Goal: Task Accomplishment & Management: Manage account settings

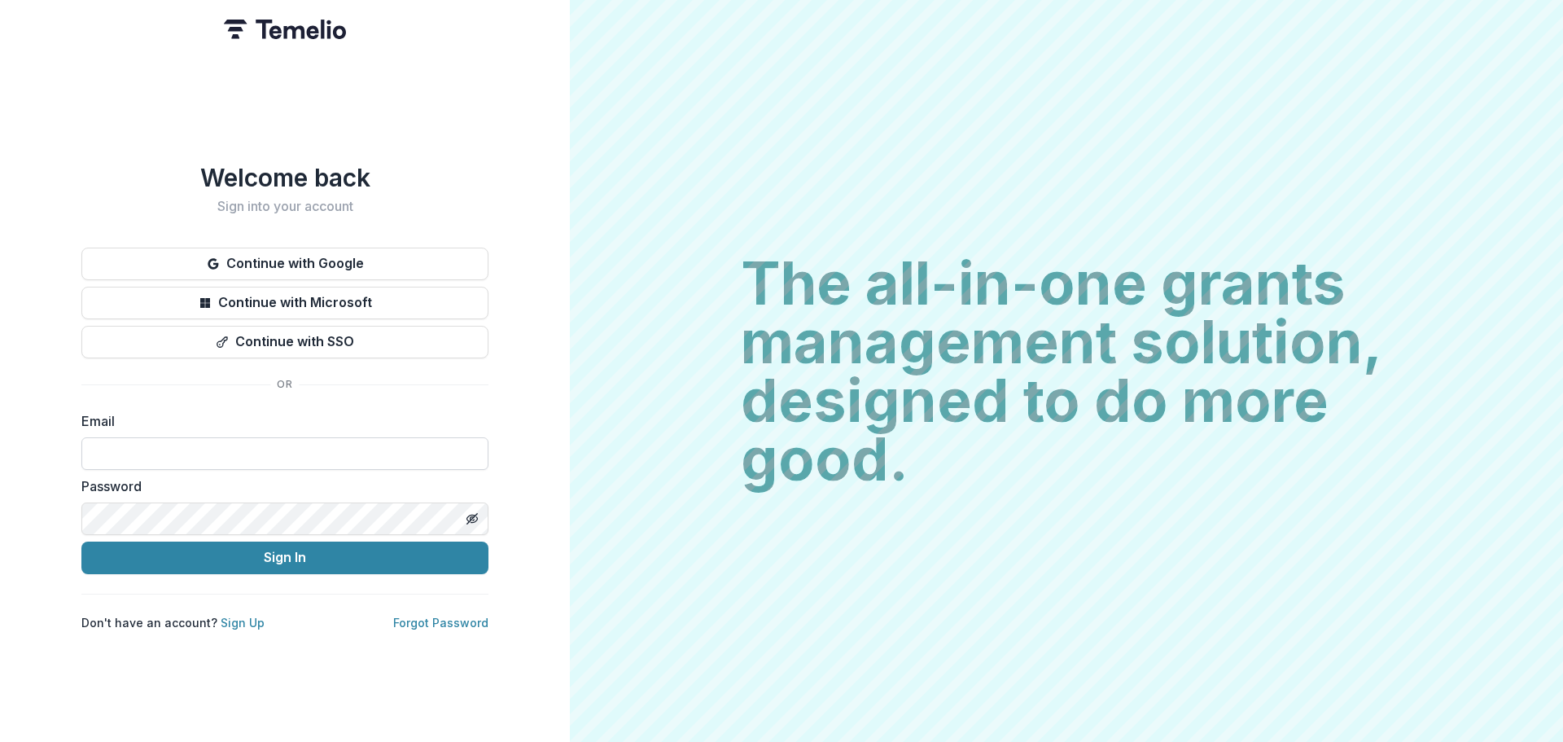
click at [253, 440] on input at bounding box center [284, 453] width 407 height 33
click at [229, 449] on input at bounding box center [284, 453] width 407 height 33
type input "**********"
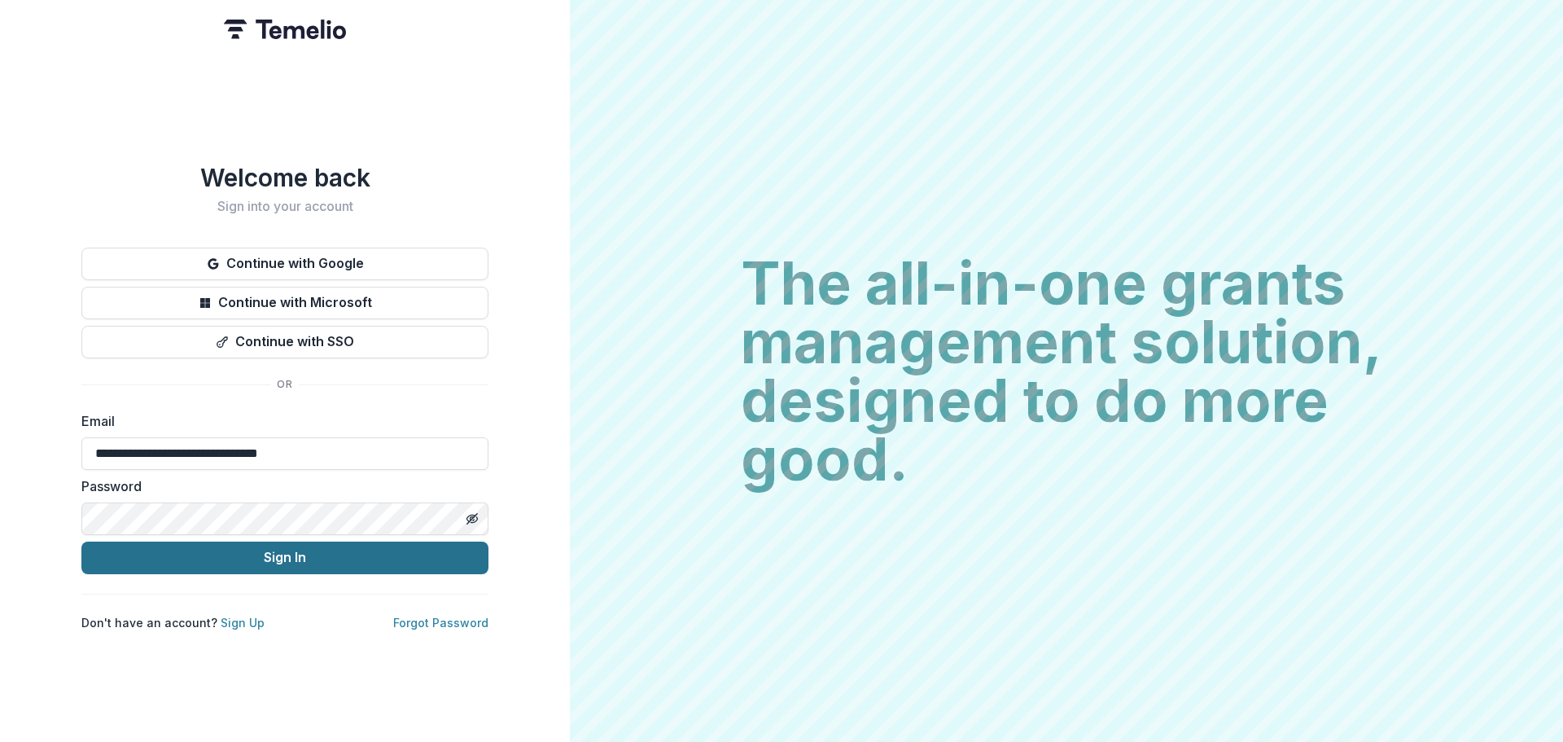
click at [231, 549] on button "Sign In" at bounding box center [284, 557] width 407 height 33
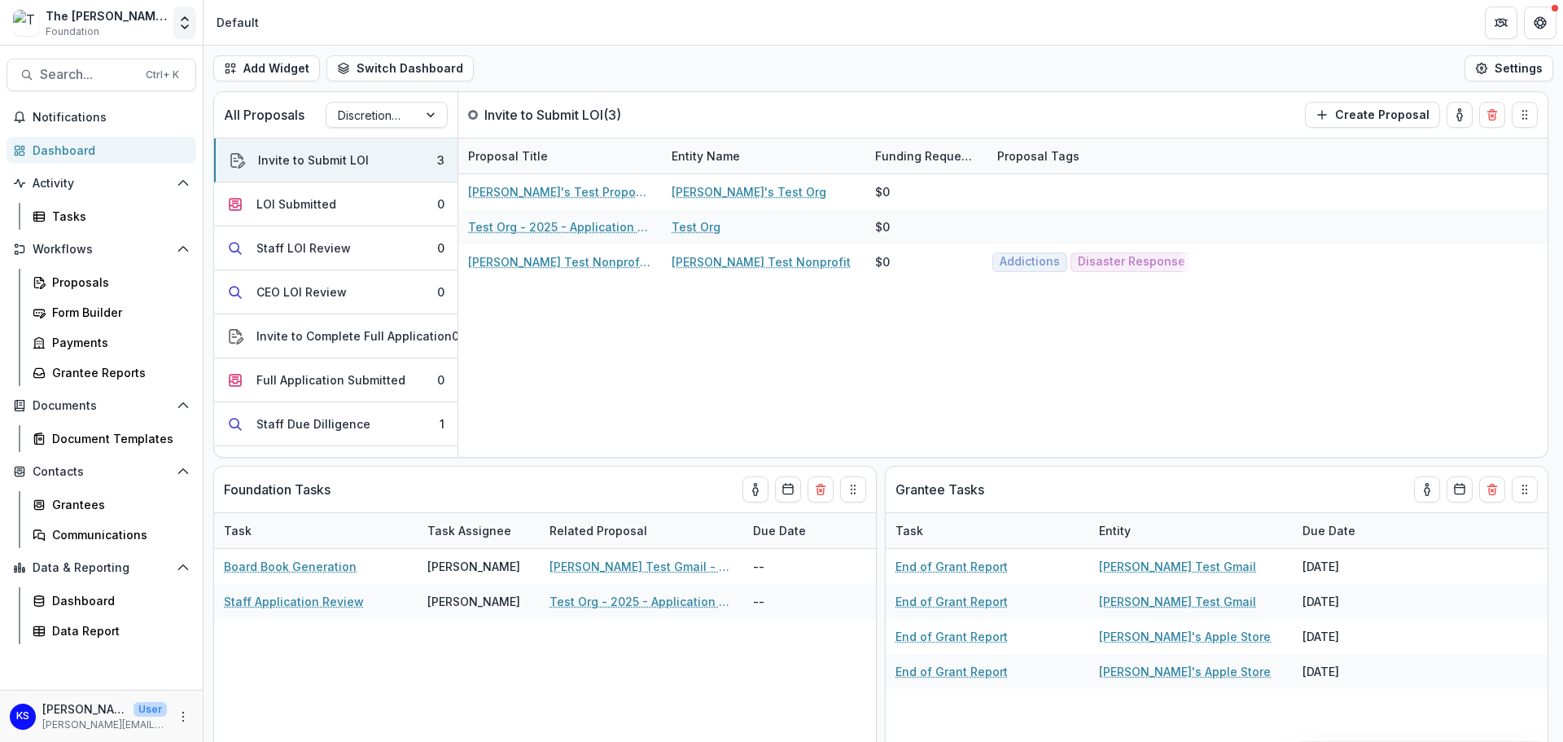
click at [181, 28] on icon "Open entity switcher" at bounding box center [185, 23] width 16 height 16
click at [125, 178] on link "Admin Settings" at bounding box center [86, 182] width 228 height 27
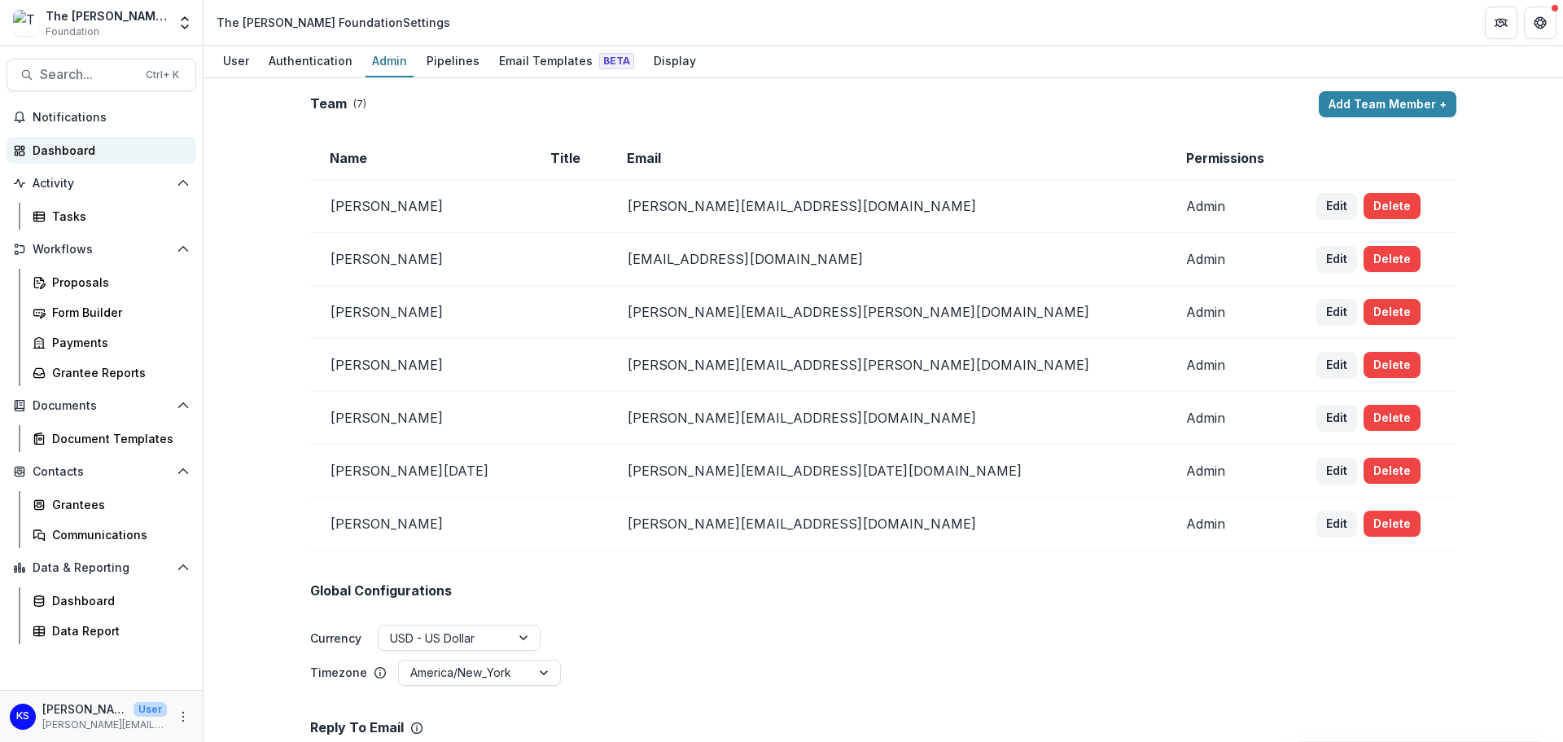
click at [75, 158] on div "Dashboard" at bounding box center [108, 150] width 151 height 17
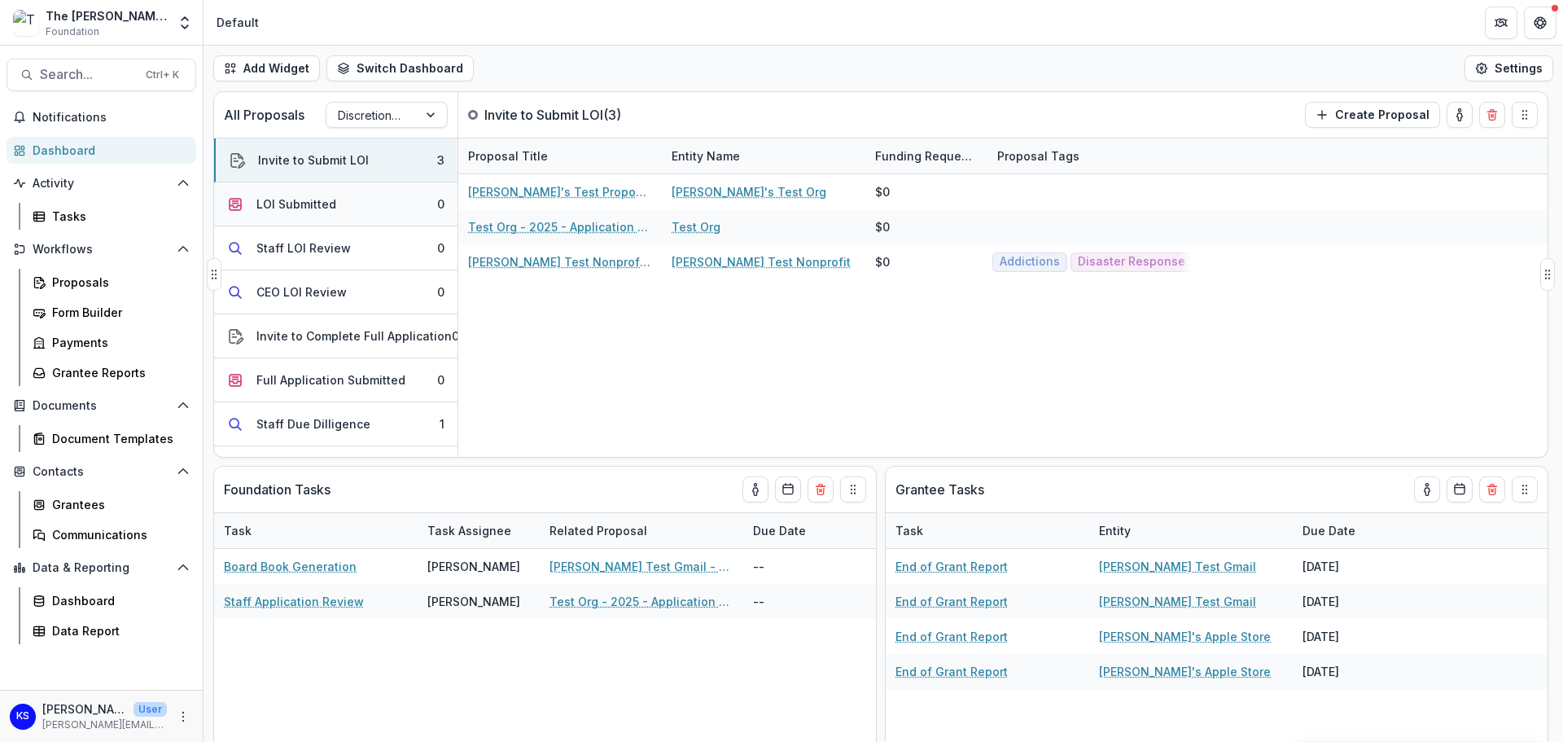
click at [283, 208] on div "LOI Submitted" at bounding box center [296, 203] width 80 height 17
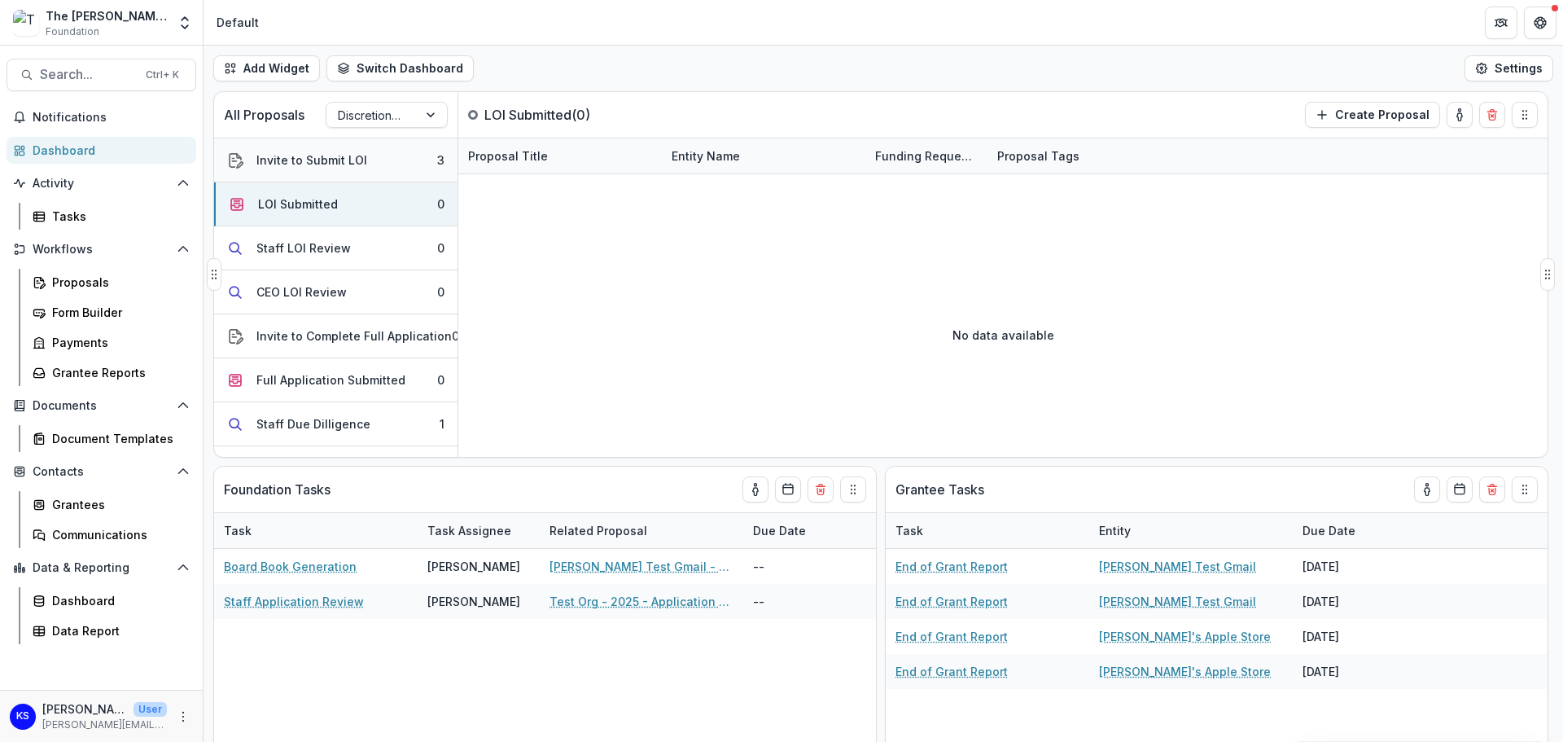
click at [314, 156] on div "Invite to Submit LOI" at bounding box center [311, 159] width 111 height 17
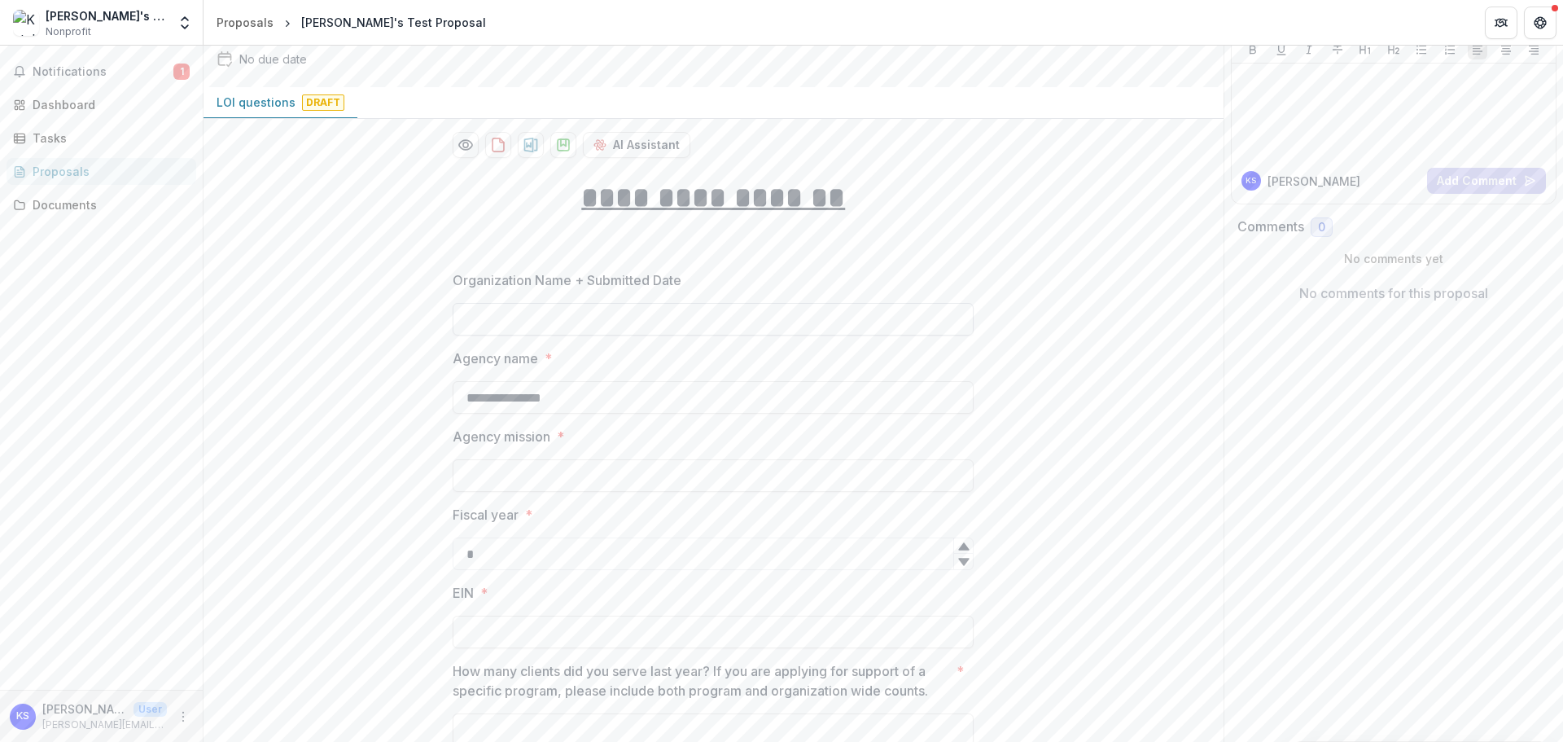
scroll to position [163, 0]
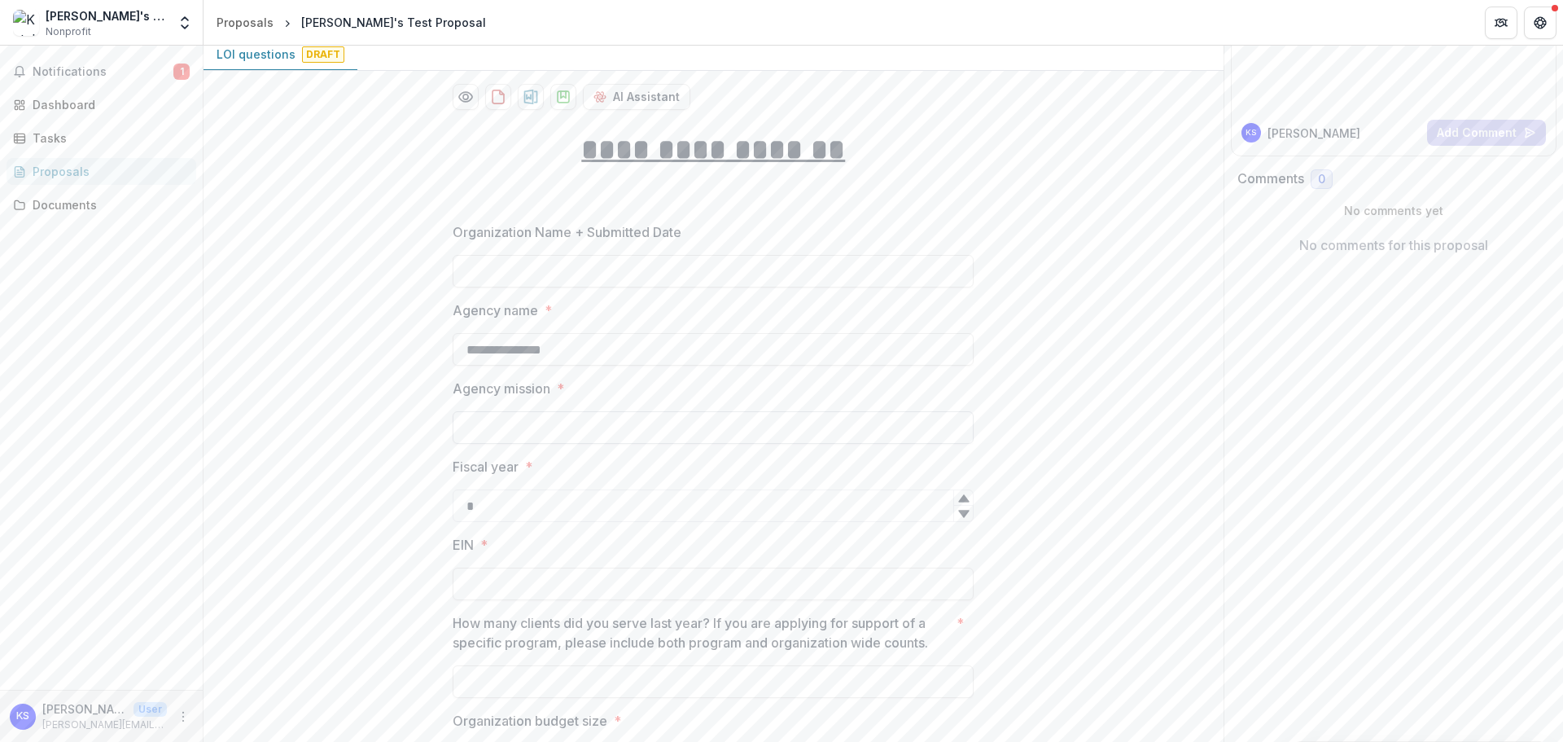
click at [656, 431] on input "Agency mission *" at bounding box center [713, 427] width 521 height 33
type input "*******"
type input "*"
click at [965, 515] on icon at bounding box center [963, 513] width 13 height 13
type input "**"
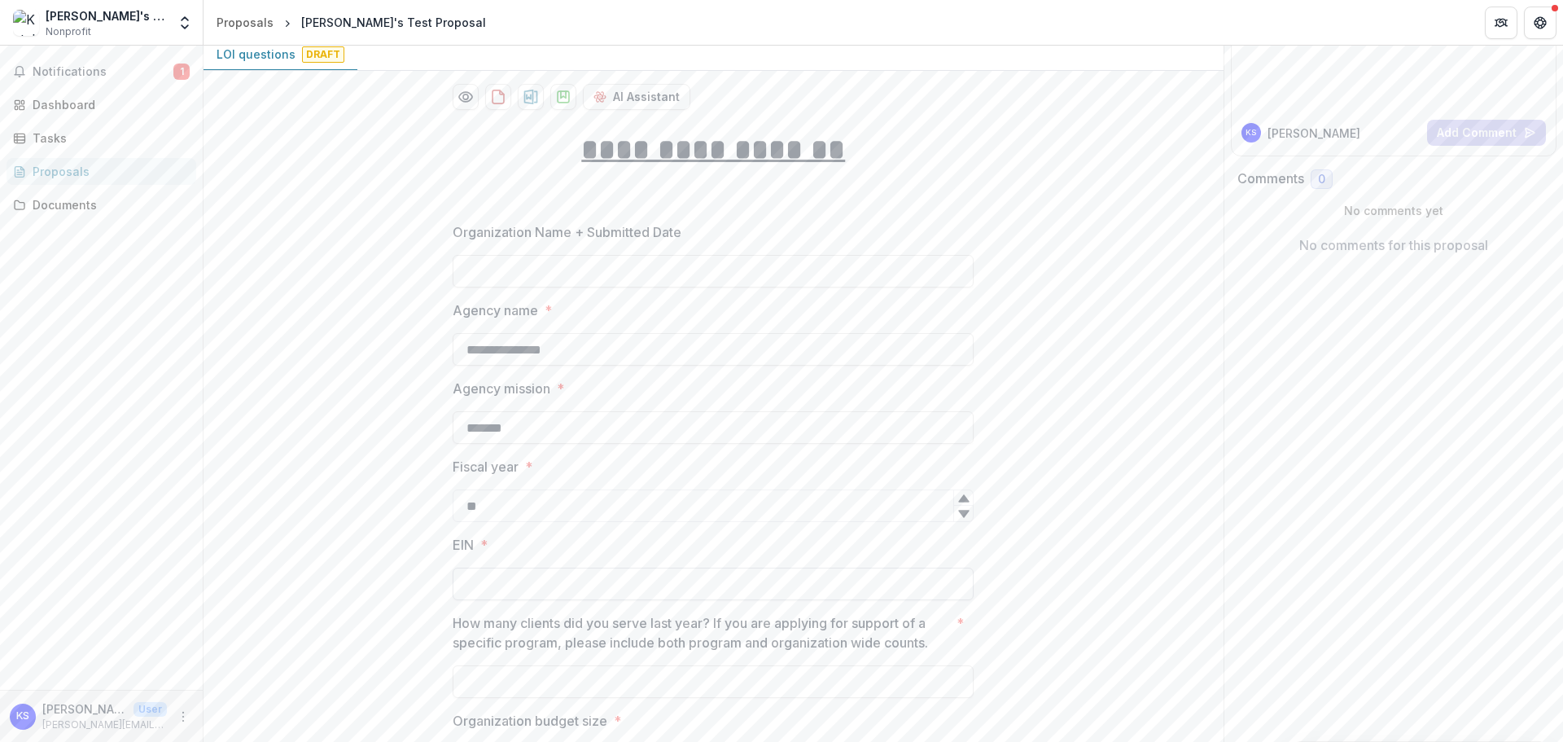
click at [664, 583] on input "EIN *" at bounding box center [713, 583] width 521 height 33
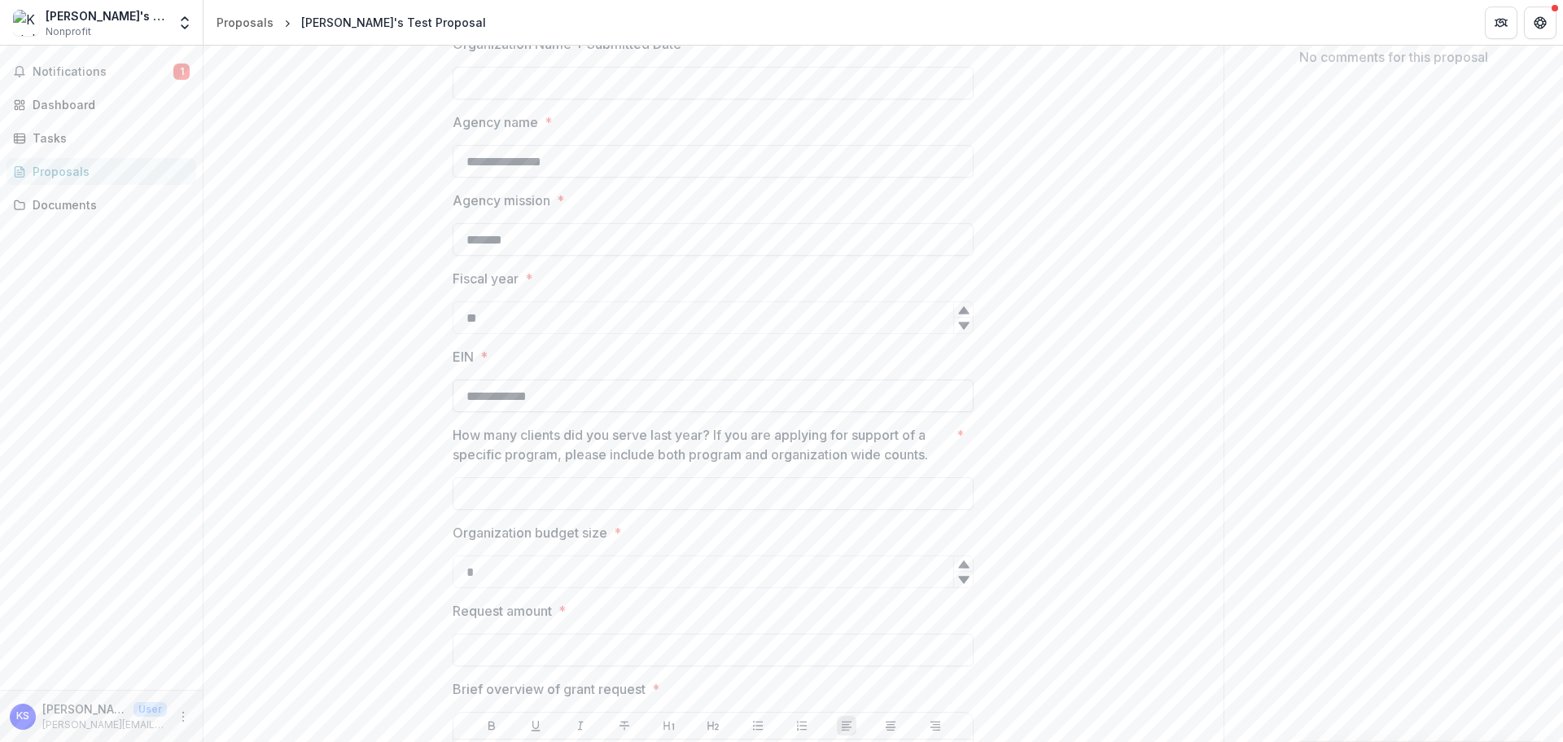
scroll to position [407, 0]
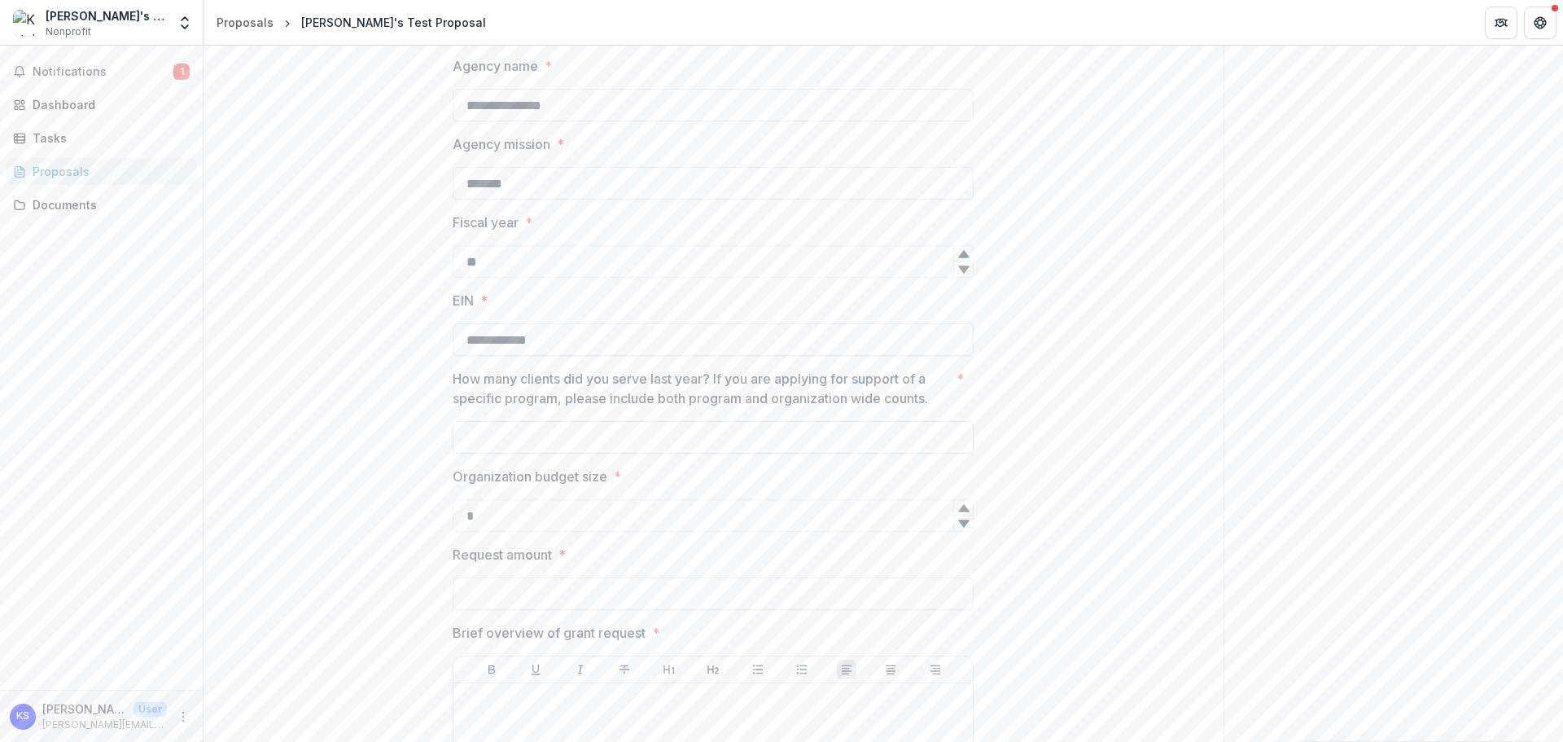
type input "**********"
click at [646, 430] on input "How many clients did you serve last year? If you are applying for support of a …" at bounding box center [713, 437] width 521 height 33
type input "*"
click at [624, 521] on input "*" at bounding box center [713, 515] width 521 height 33
type input "*"
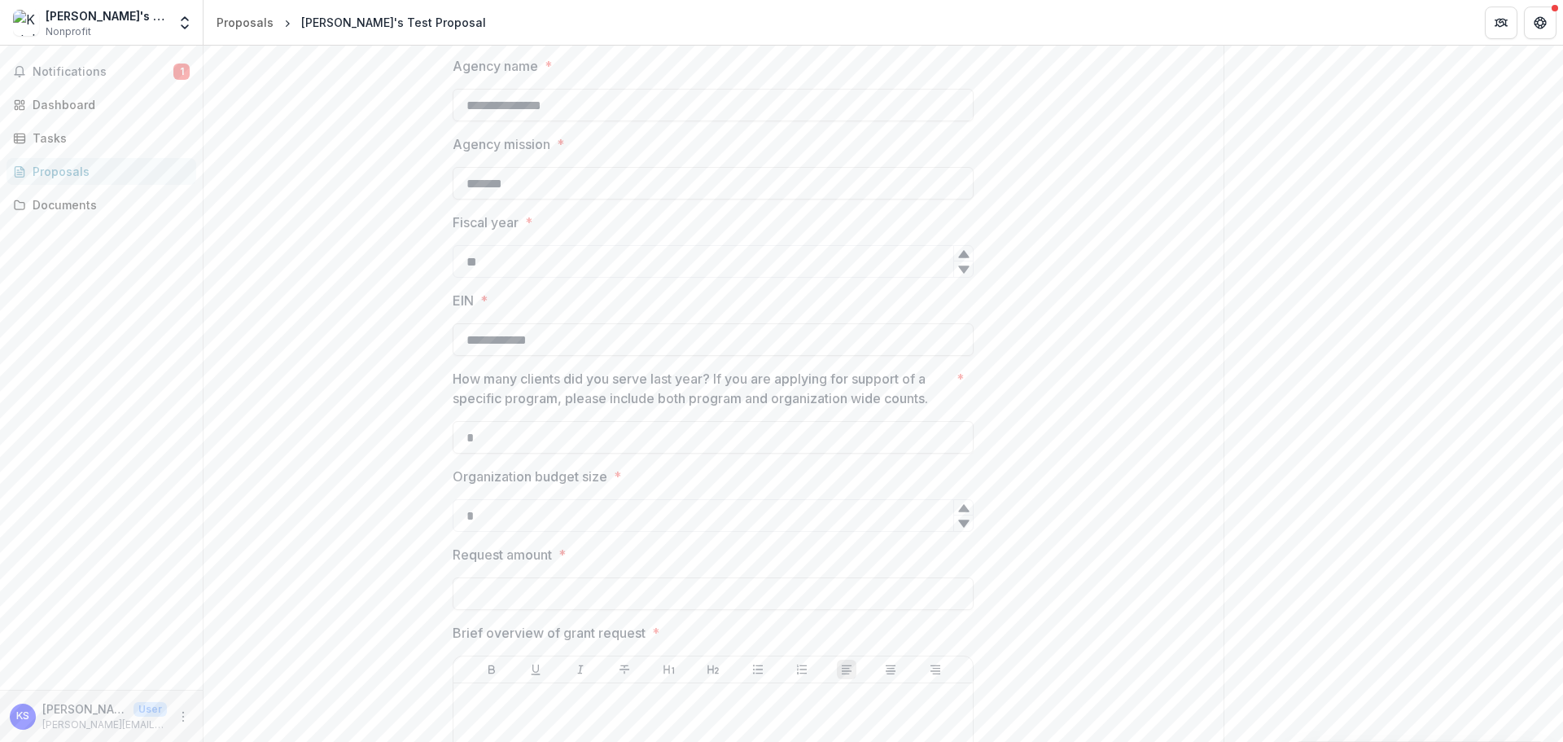
click at [622, 611] on div "**********" at bounding box center [713, 661] width 521 height 1579
click at [625, 598] on input "Request amount *" at bounding box center [713, 593] width 521 height 33
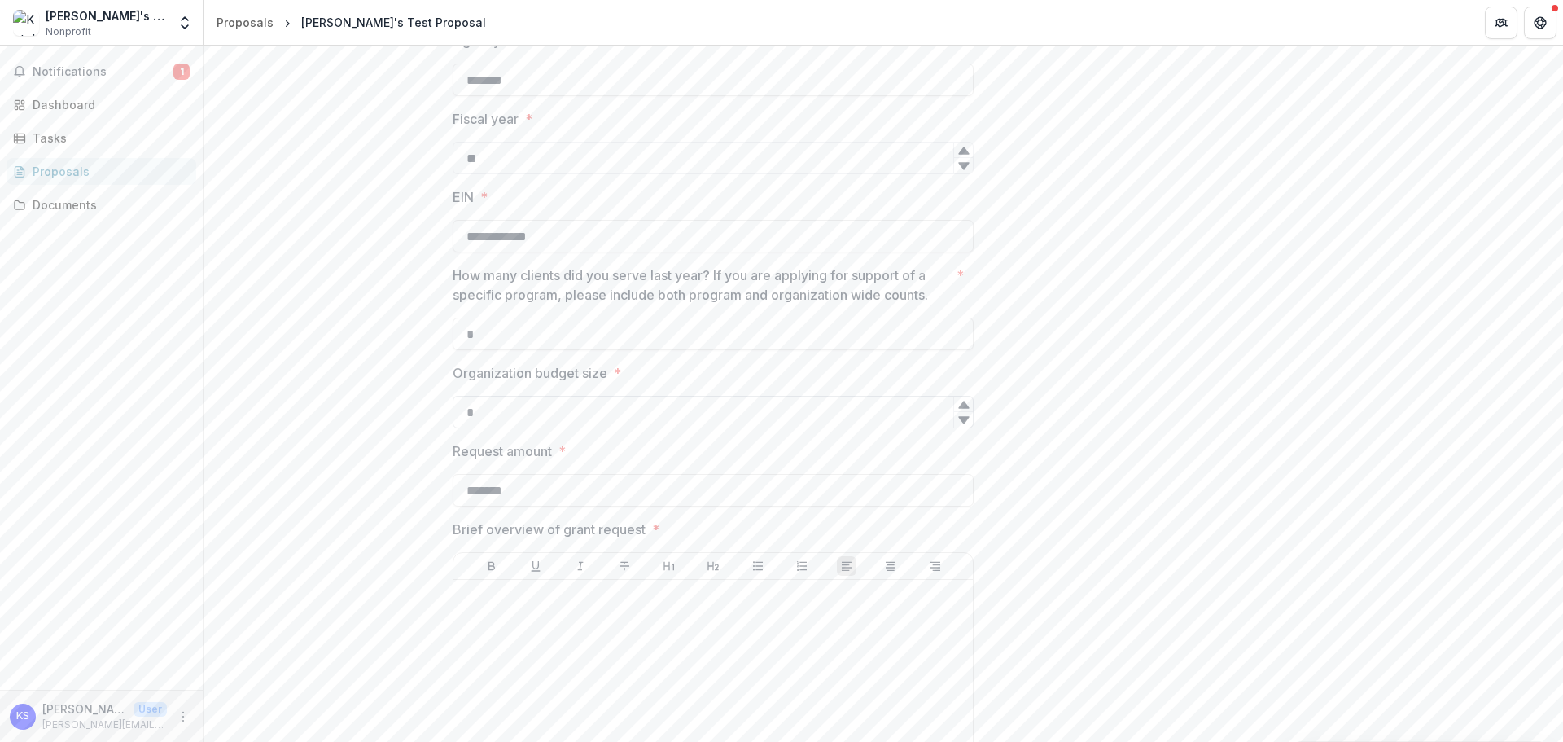
scroll to position [651, 0]
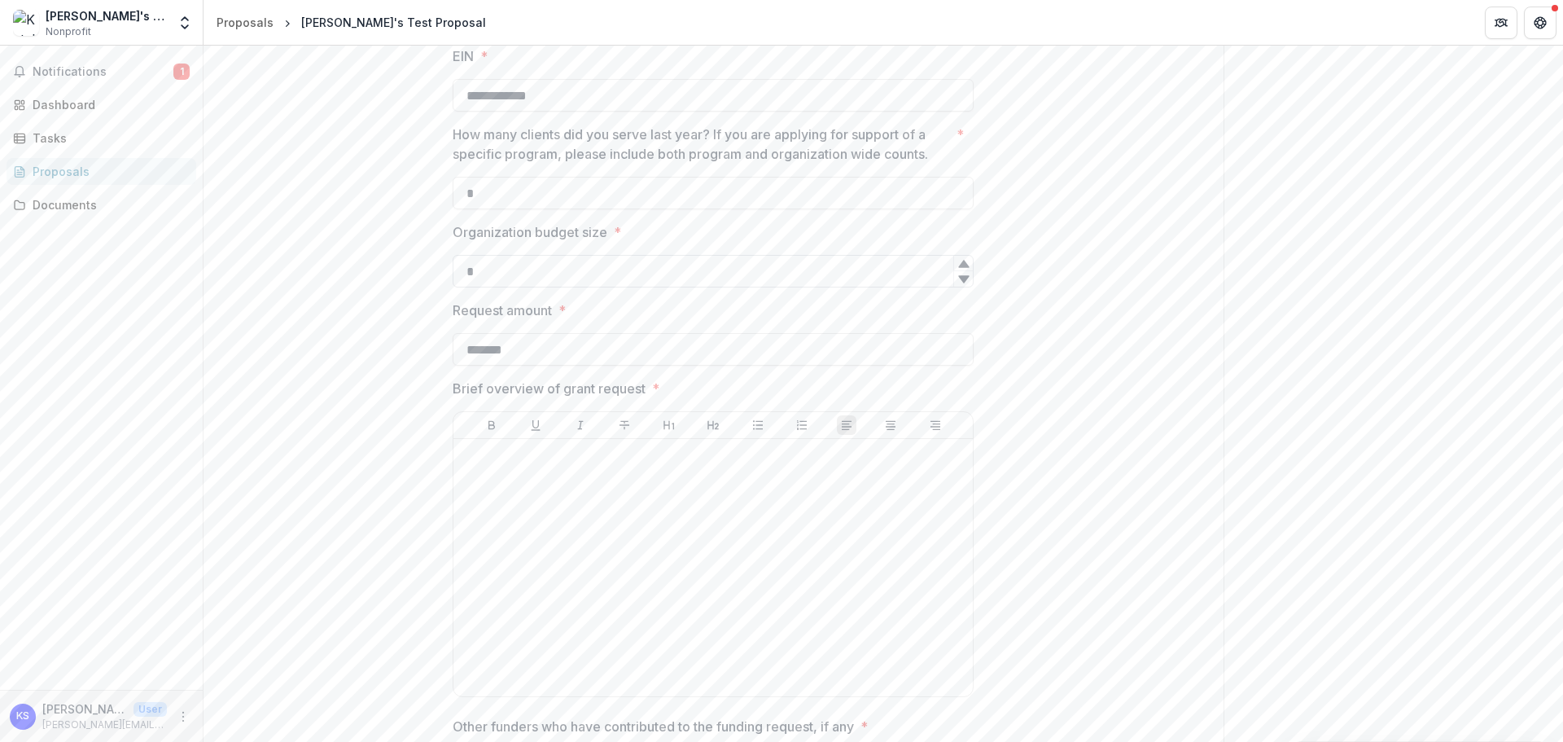
type input "*******"
click at [664, 528] on div at bounding box center [713, 567] width 506 height 244
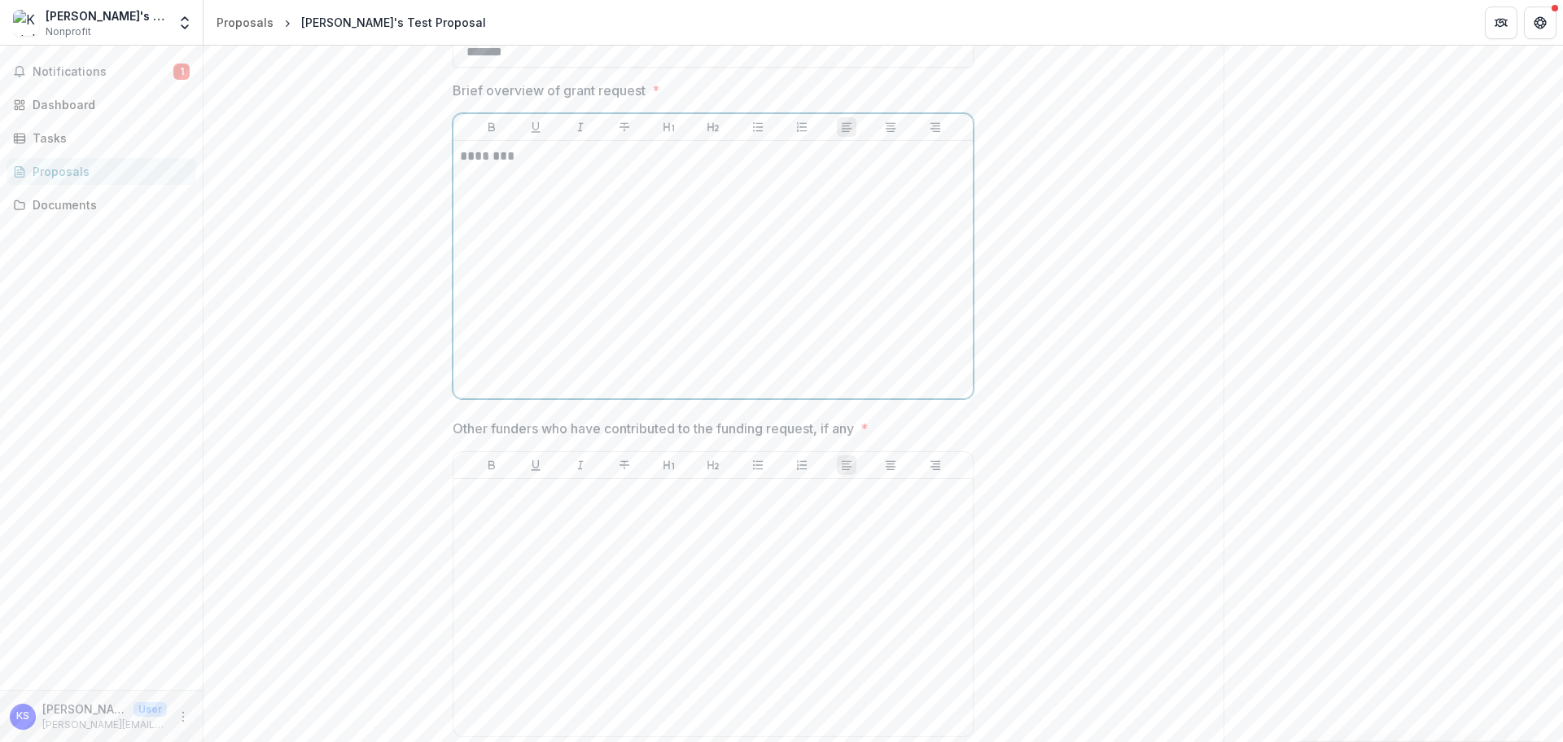
scroll to position [977, 0]
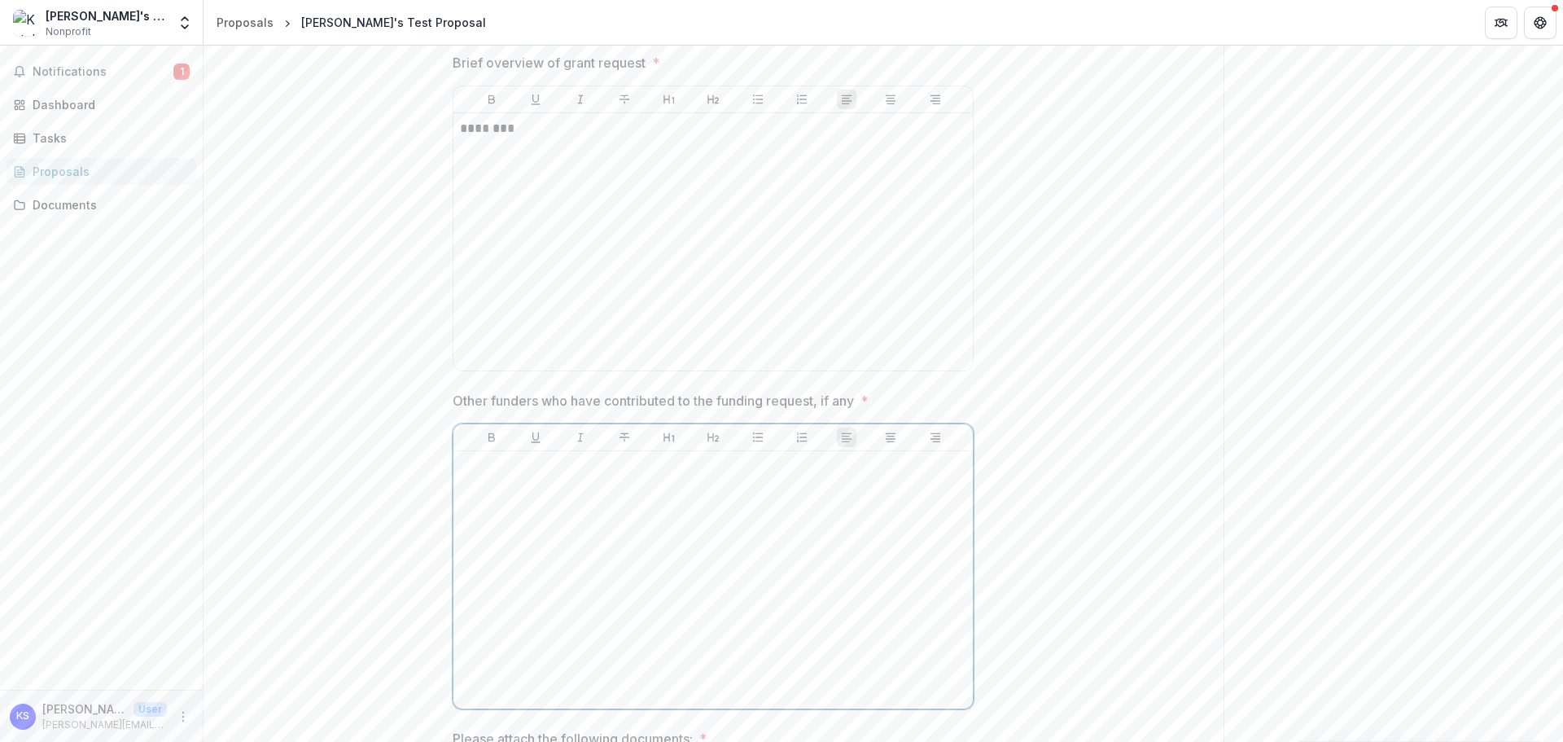
click at [655, 535] on div at bounding box center [713, 580] width 506 height 244
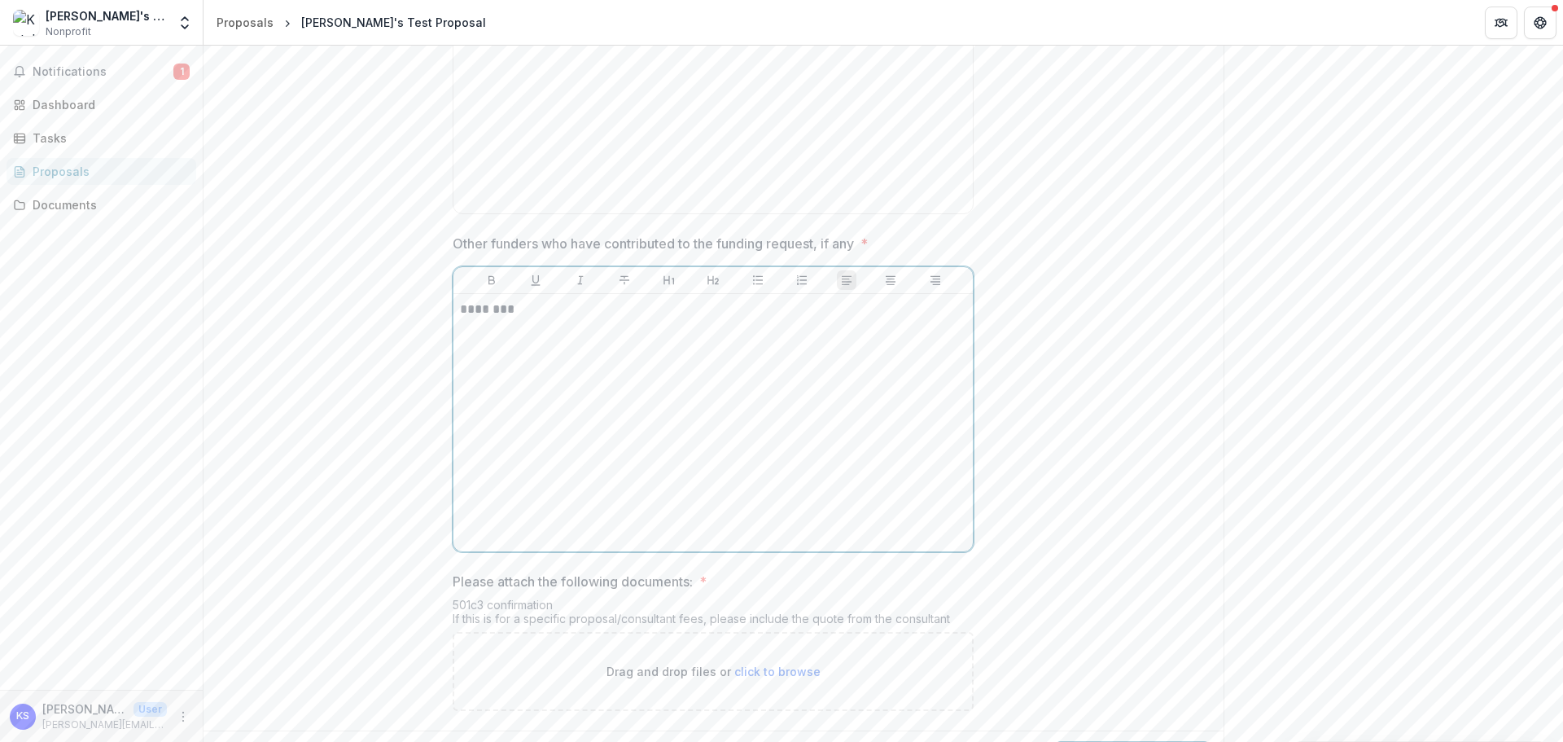
scroll to position [1176, 0]
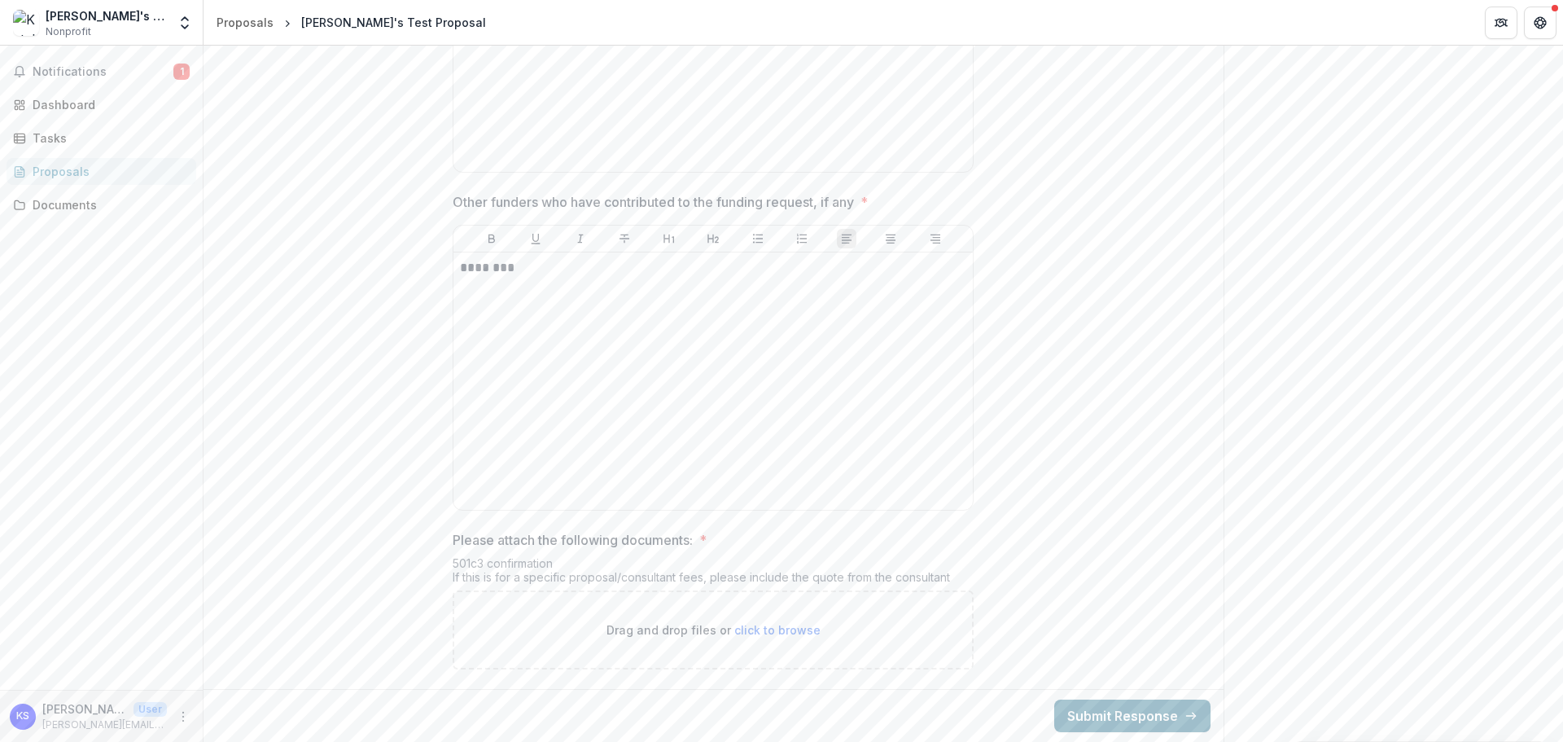
click at [1124, 716] on button "Submit Response" at bounding box center [1132, 715] width 156 height 33
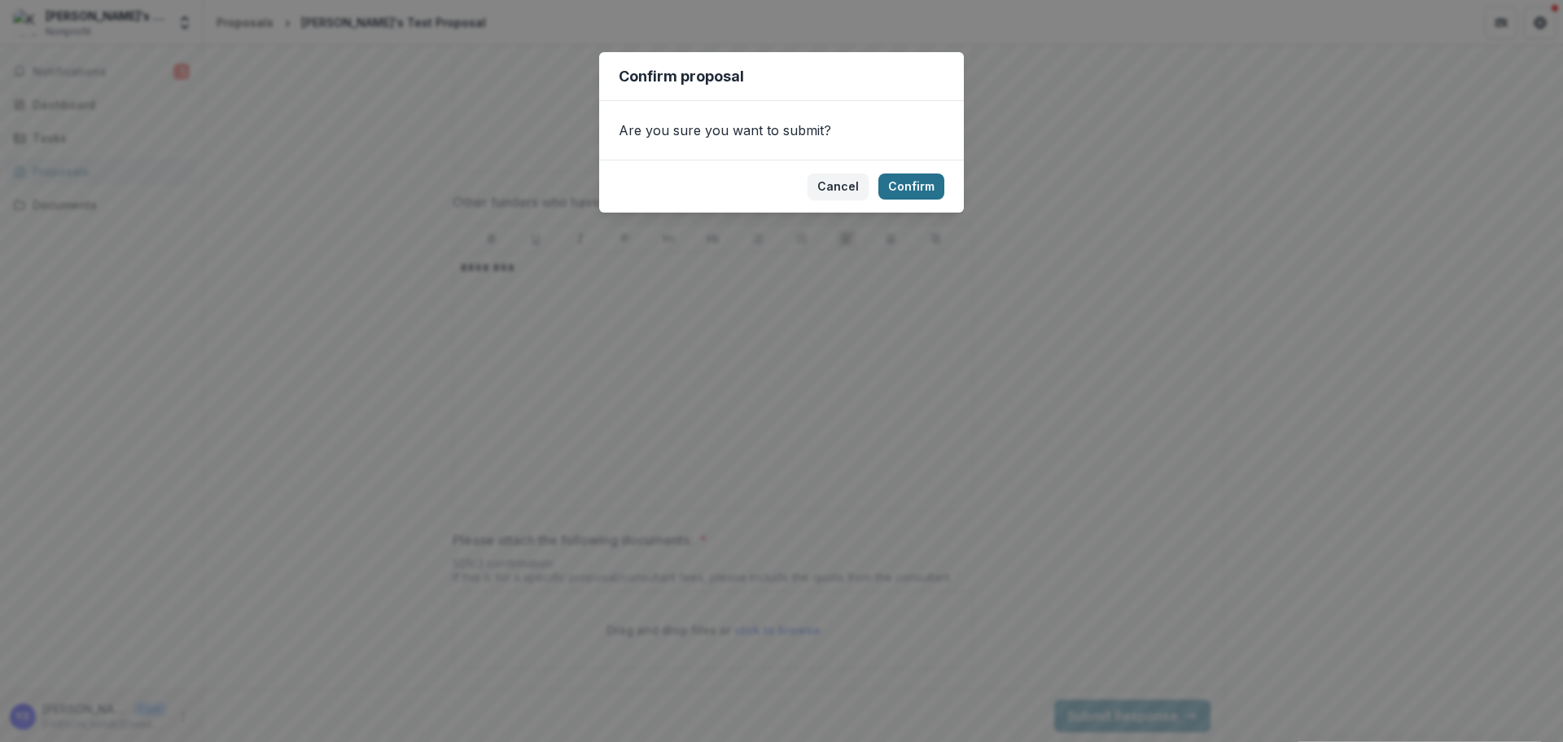
click at [903, 195] on button "Confirm" at bounding box center [911, 186] width 66 height 26
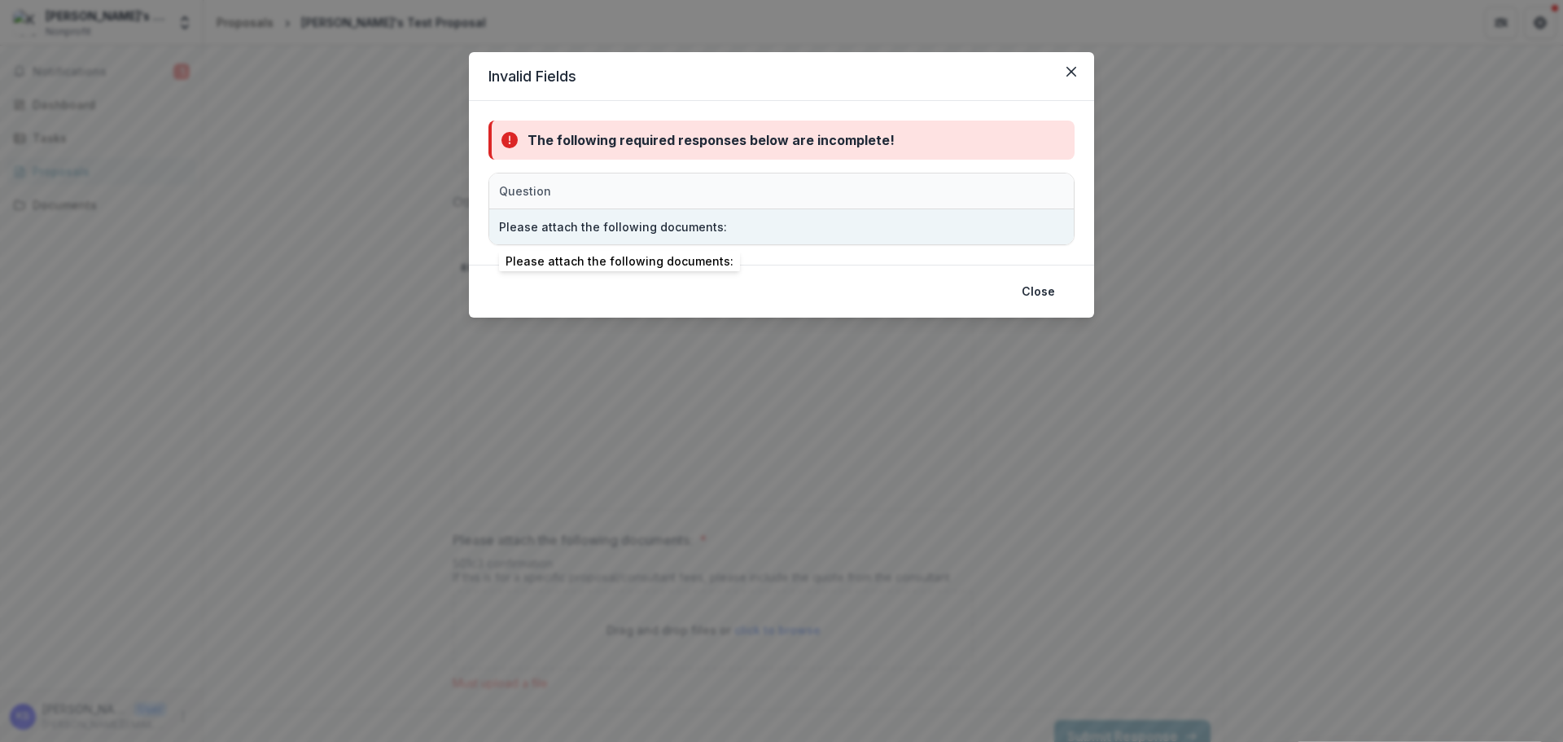
click at [693, 235] on div "Please attach the following documents:" at bounding box center [693, 226] width 388 height 35
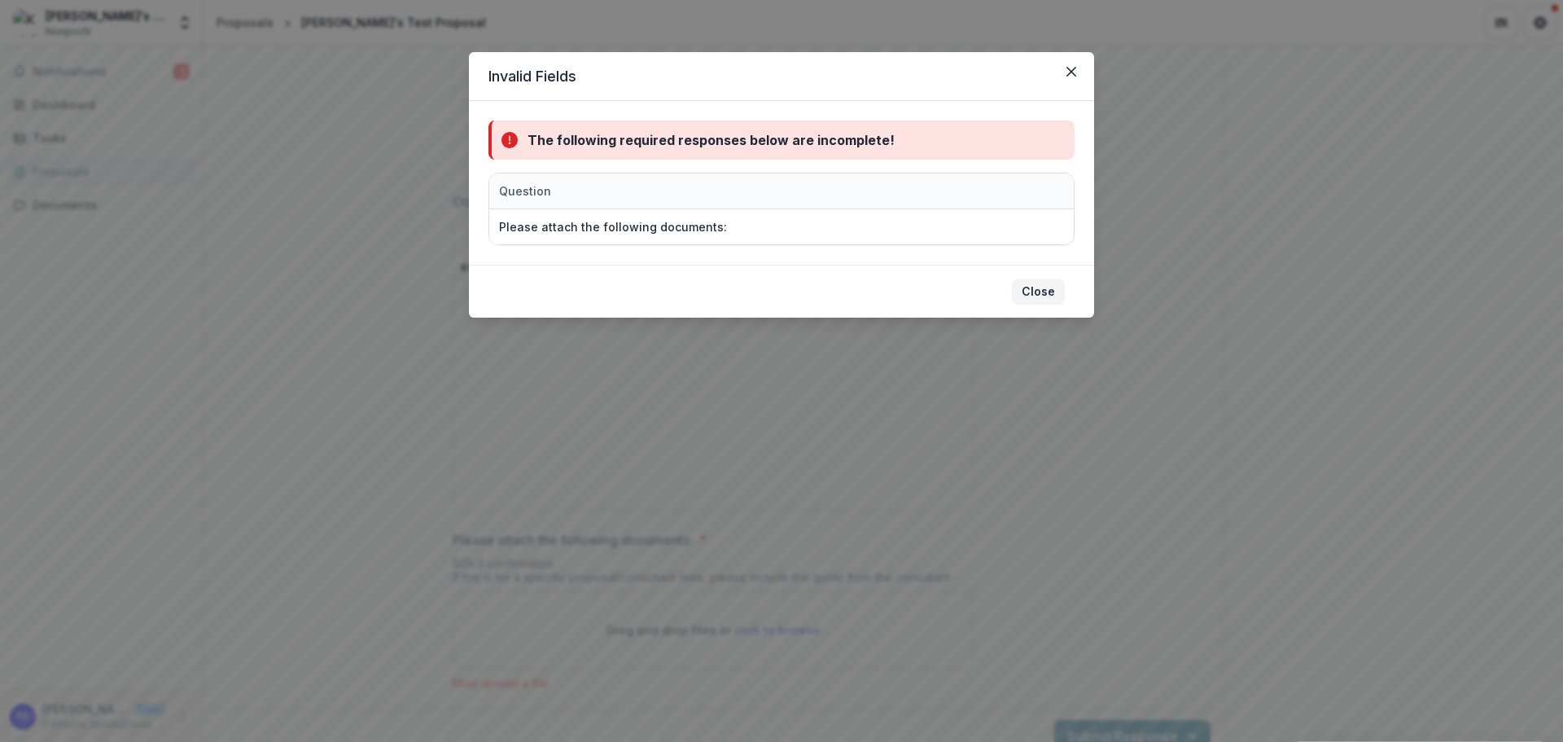
click at [1034, 297] on button "Close" at bounding box center [1038, 291] width 53 height 26
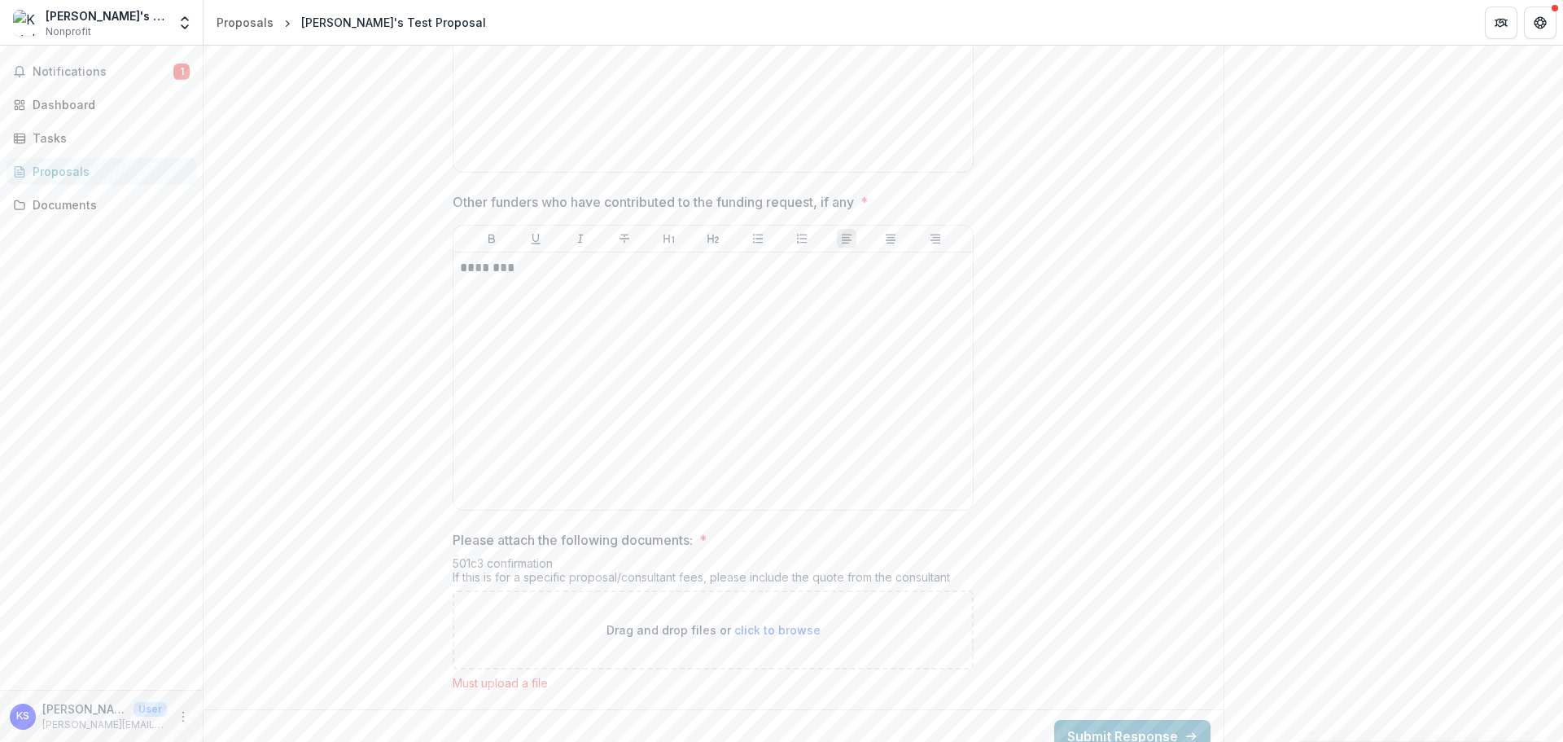
click at [775, 622] on p "Drag and drop files or click to browse" at bounding box center [714, 629] width 214 height 17
type input "**********"
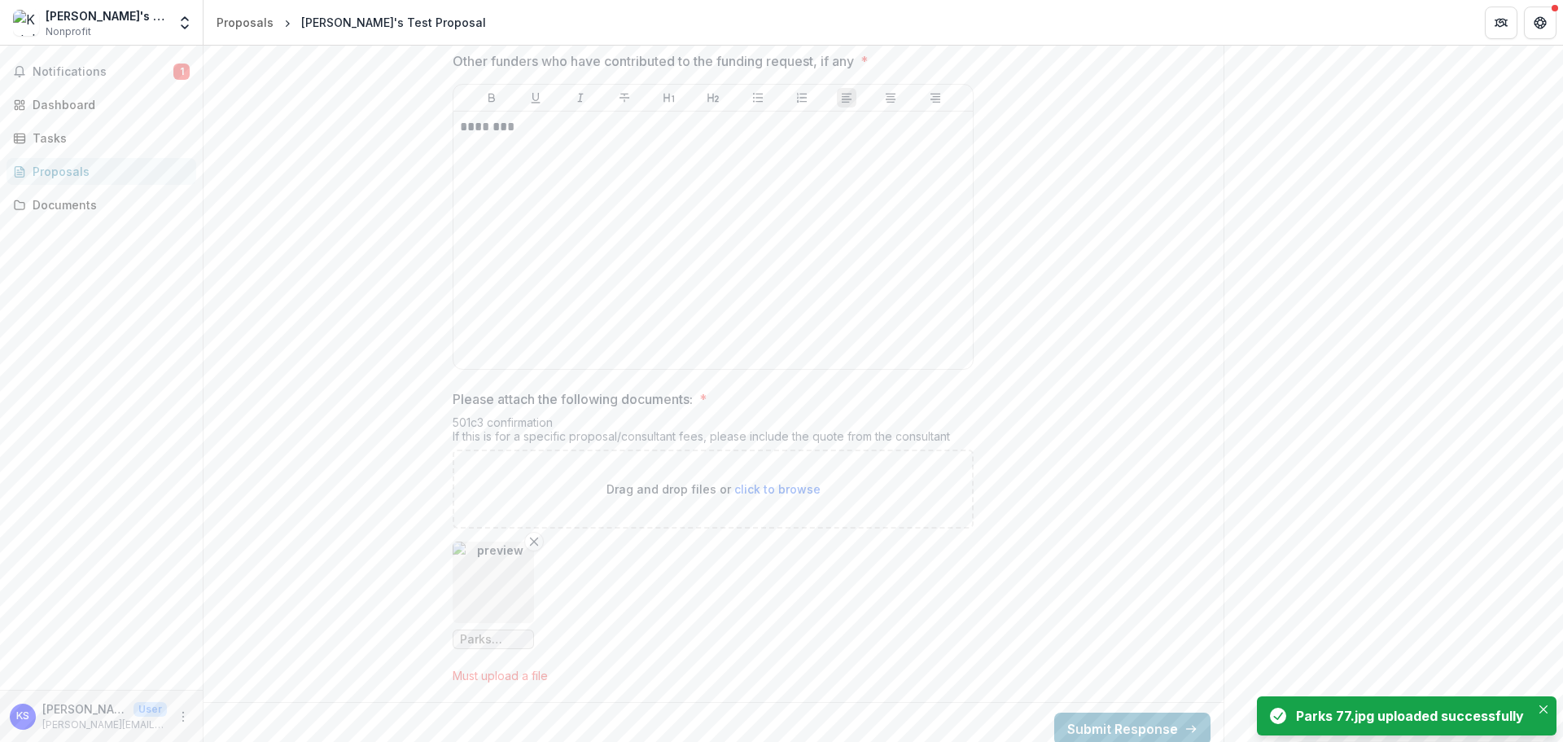
scroll to position [1329, 0]
click at [1121, 716] on button "Submit Response" at bounding box center [1132, 715] width 156 height 33
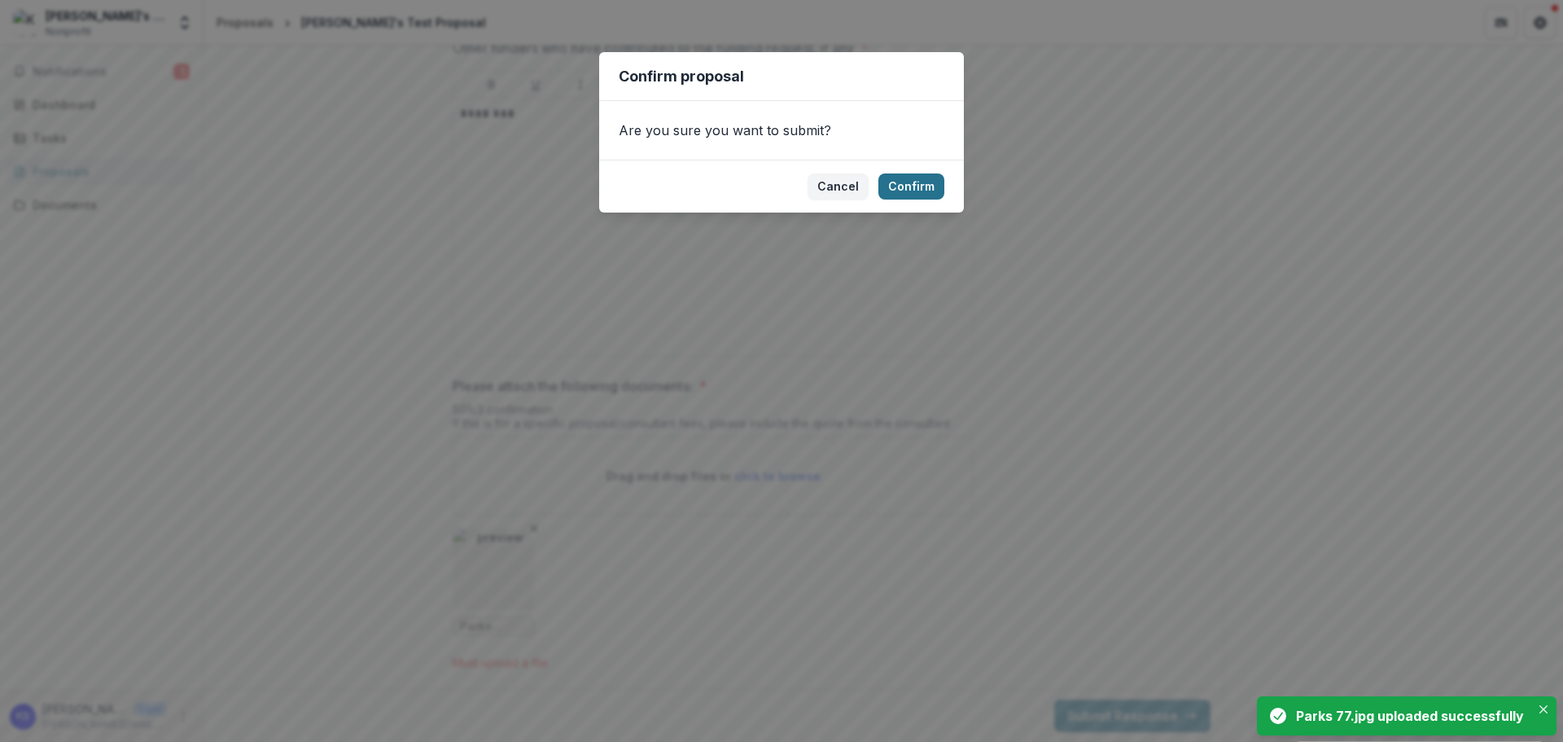
click at [927, 179] on button "Confirm" at bounding box center [911, 186] width 66 height 26
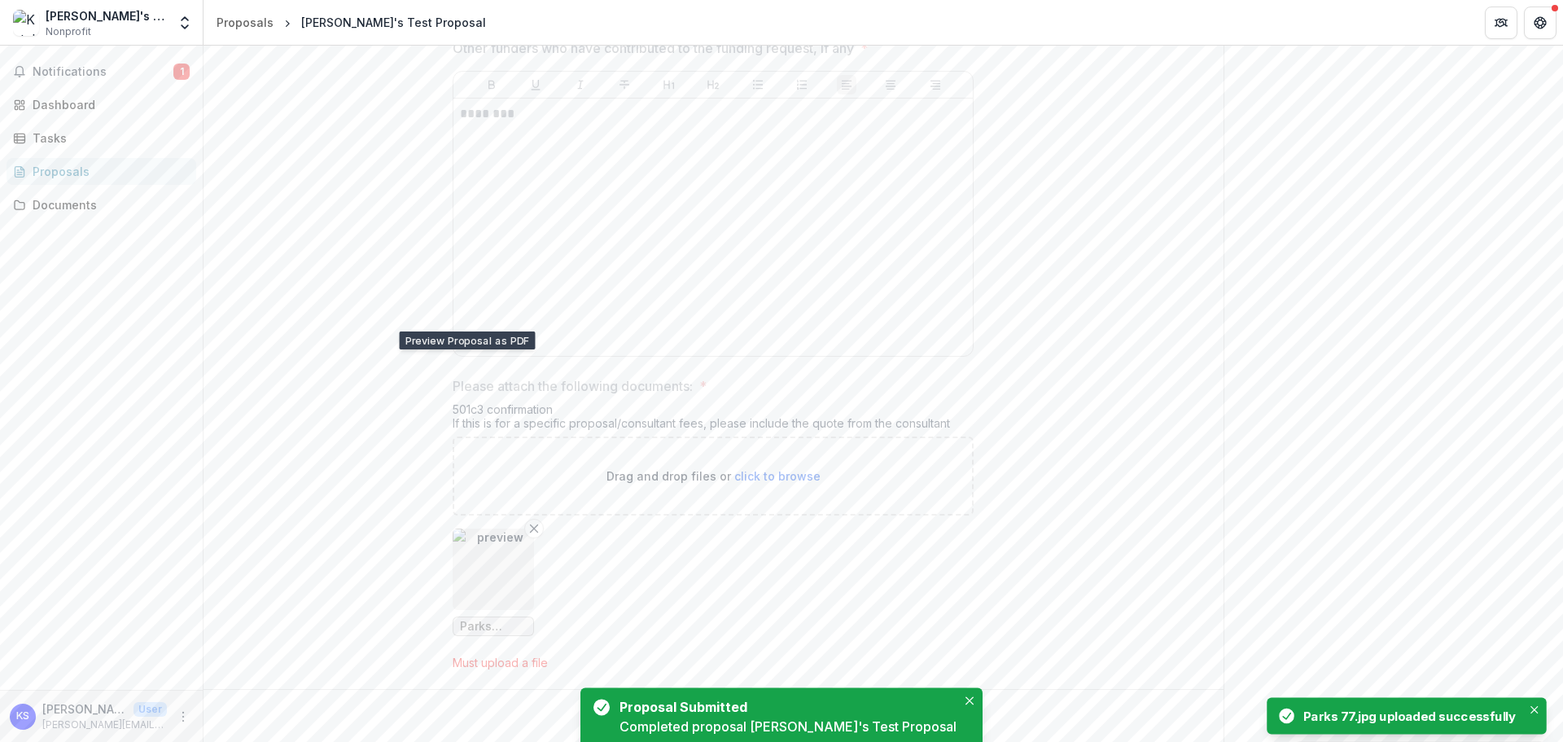
scroll to position [0, 0]
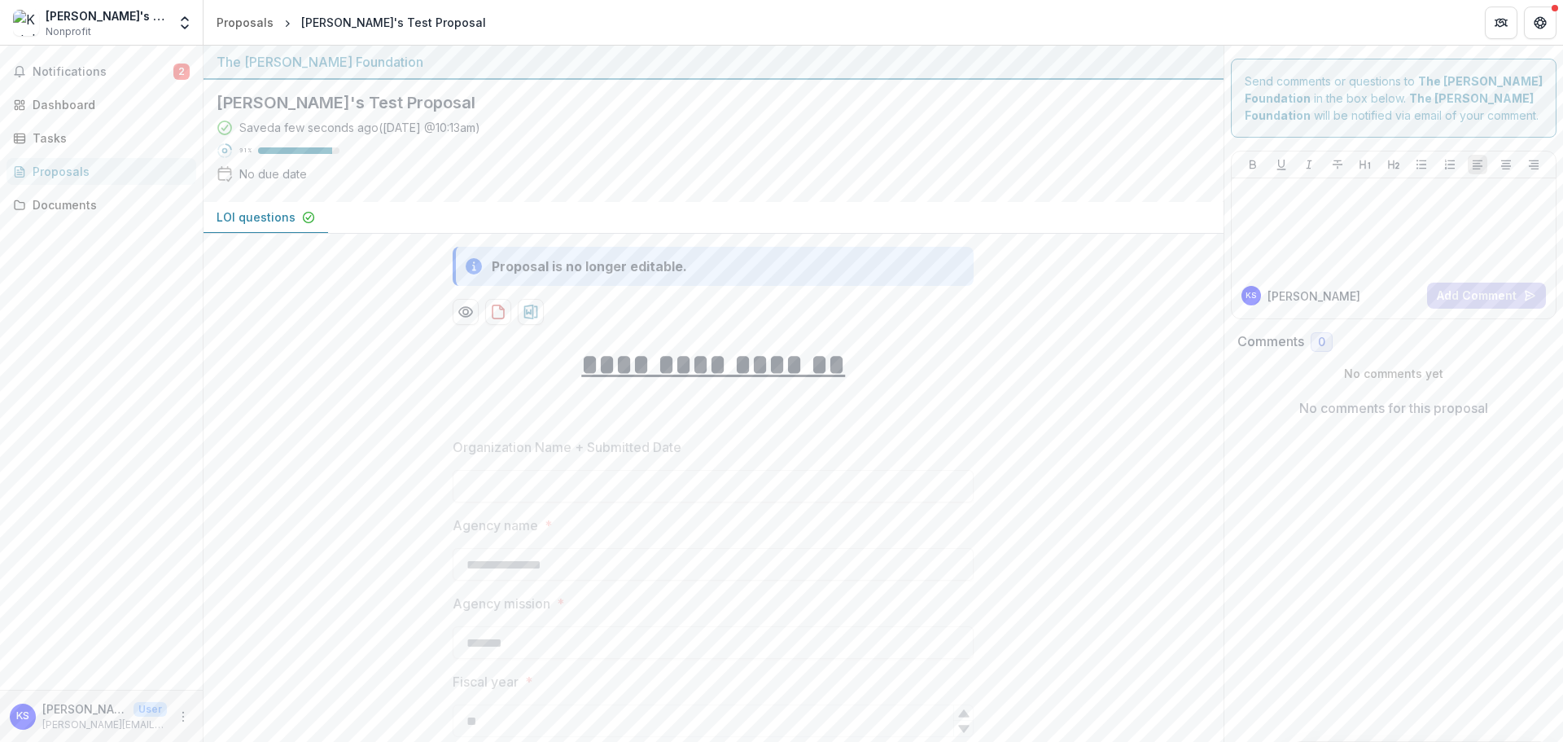
drag, startPoint x: 495, startPoint y: 308, endPoint x: 493, endPoint y: 359, distance: 51.3
click at [465, 308] on icon "Preview 98af919a-ba23-4695-87d4-b0a8c901a95d-0.pdf" at bounding box center [465, 312] width 13 height 10
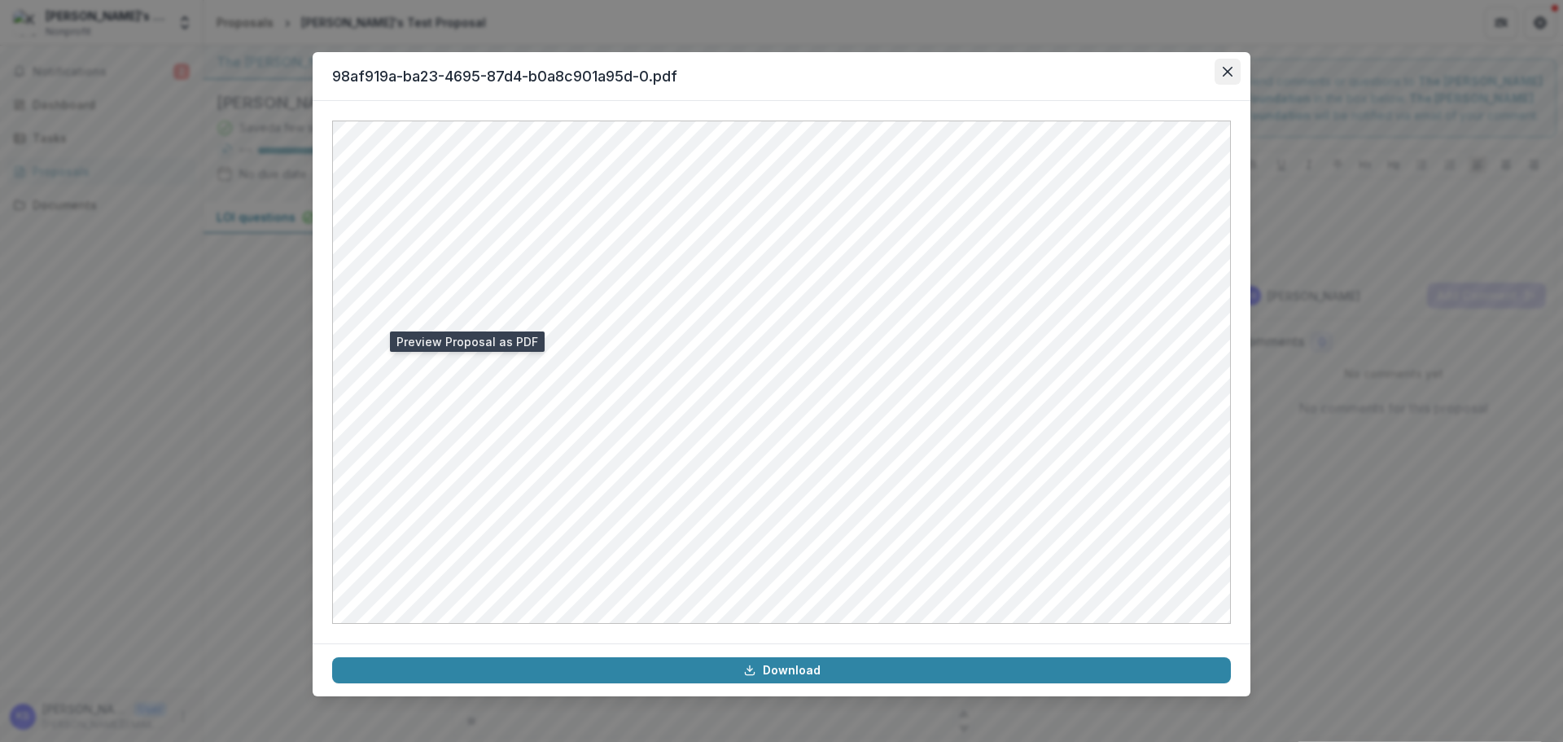
click at [1225, 70] on icon "Close" at bounding box center [1228, 72] width 10 height 10
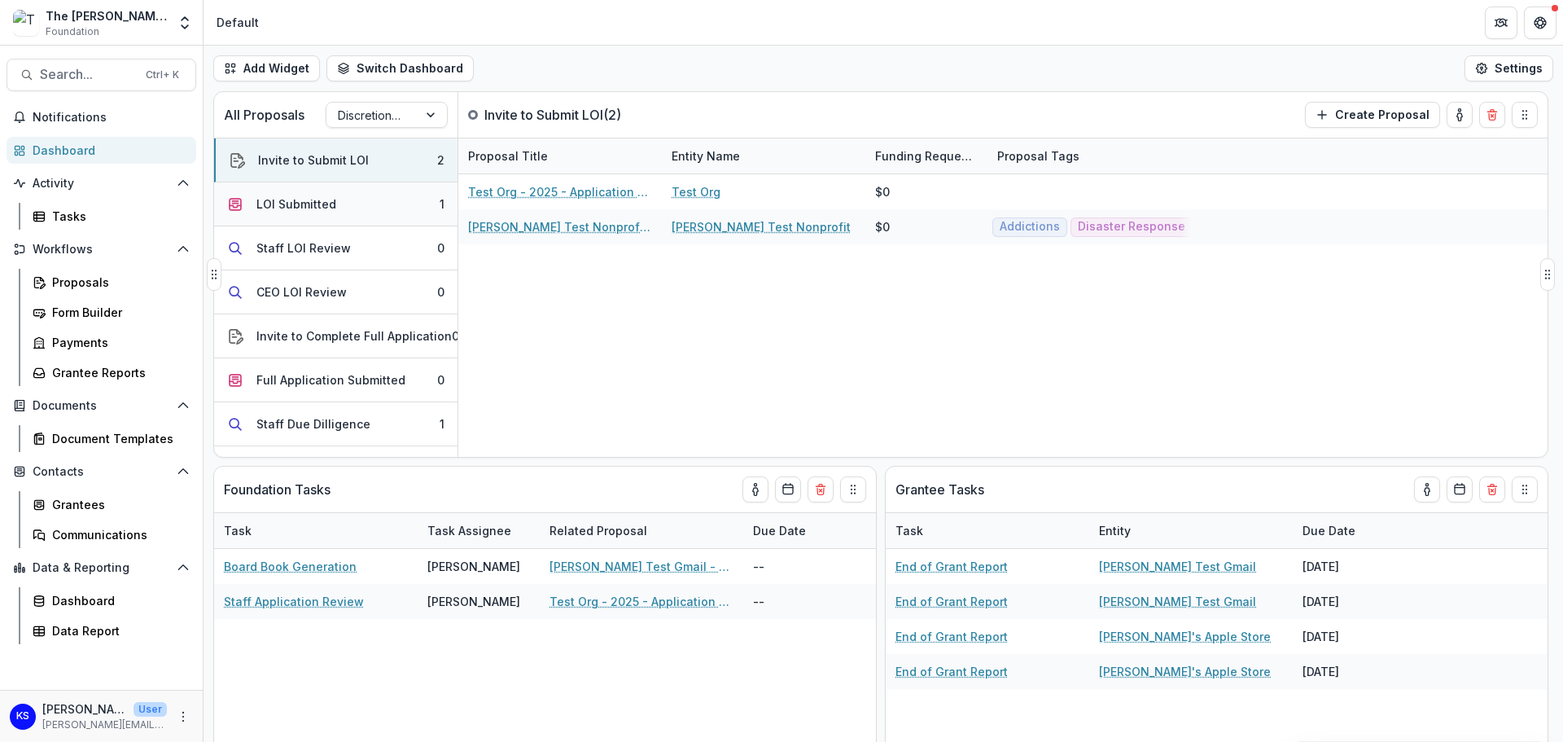
click at [296, 191] on button "LOI Submitted 1" at bounding box center [335, 204] width 243 height 44
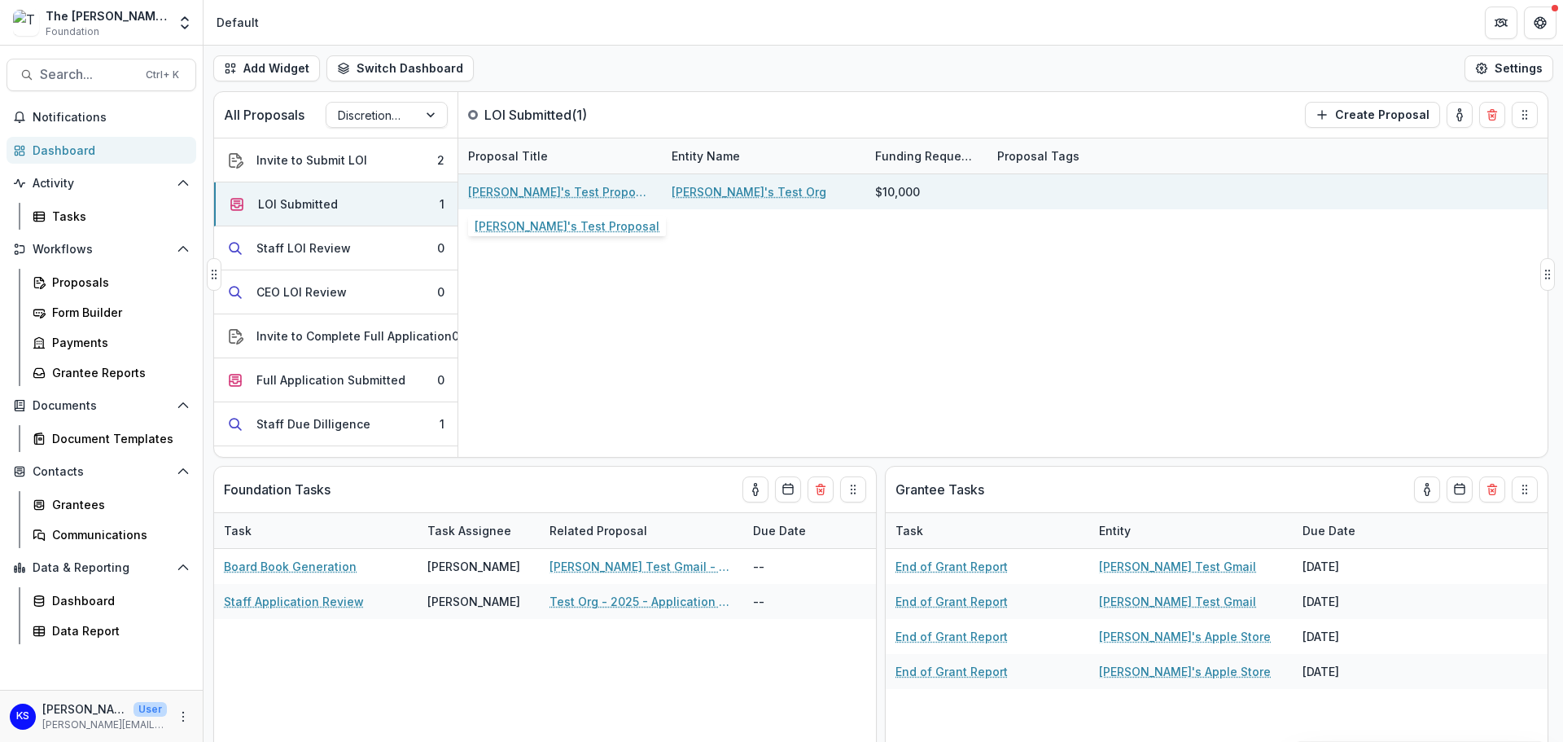
click at [551, 186] on link "[PERSON_NAME]'s Test Proposal" at bounding box center [560, 191] width 184 height 17
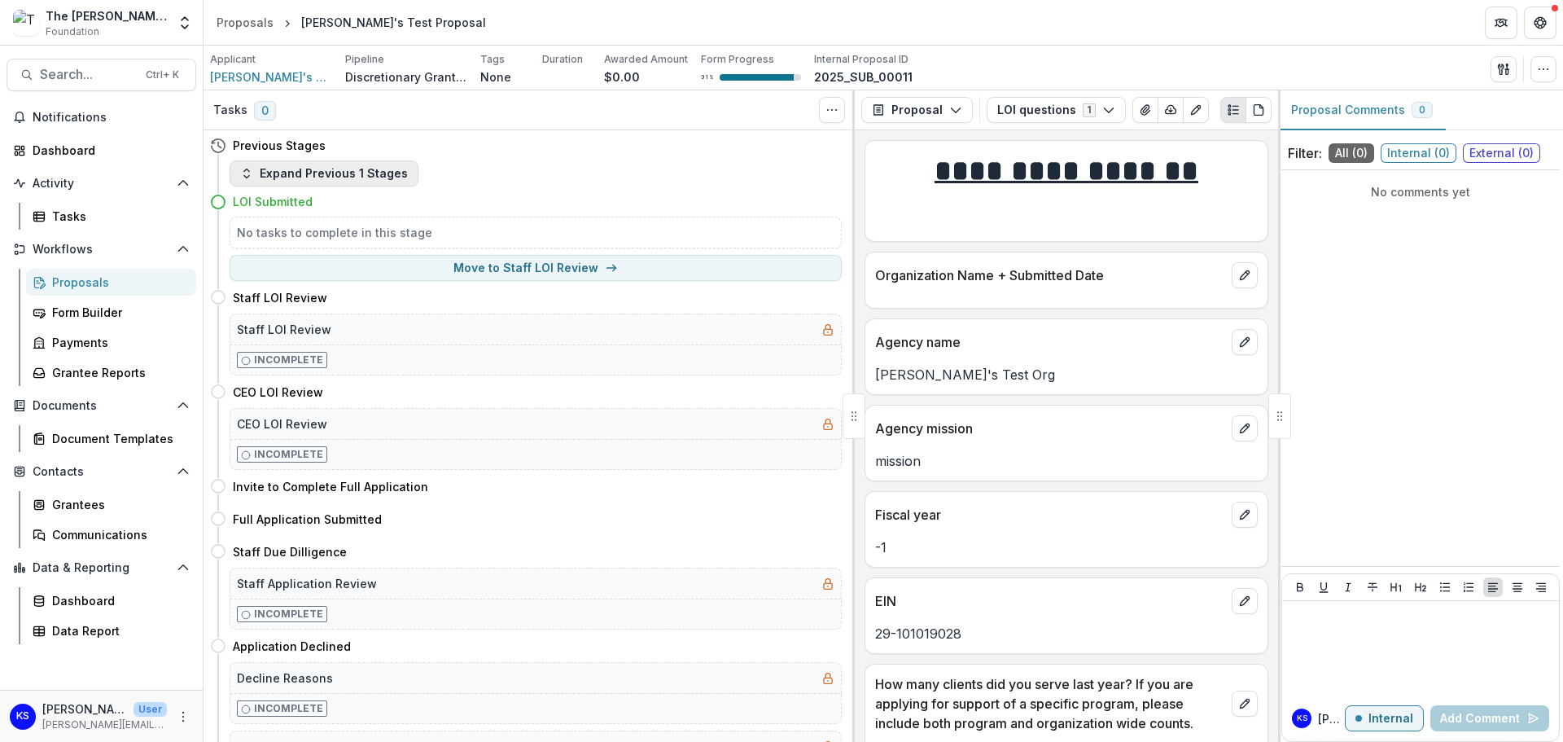
click at [340, 172] on button "Expand Previous 1 Stages" at bounding box center [324, 173] width 189 height 26
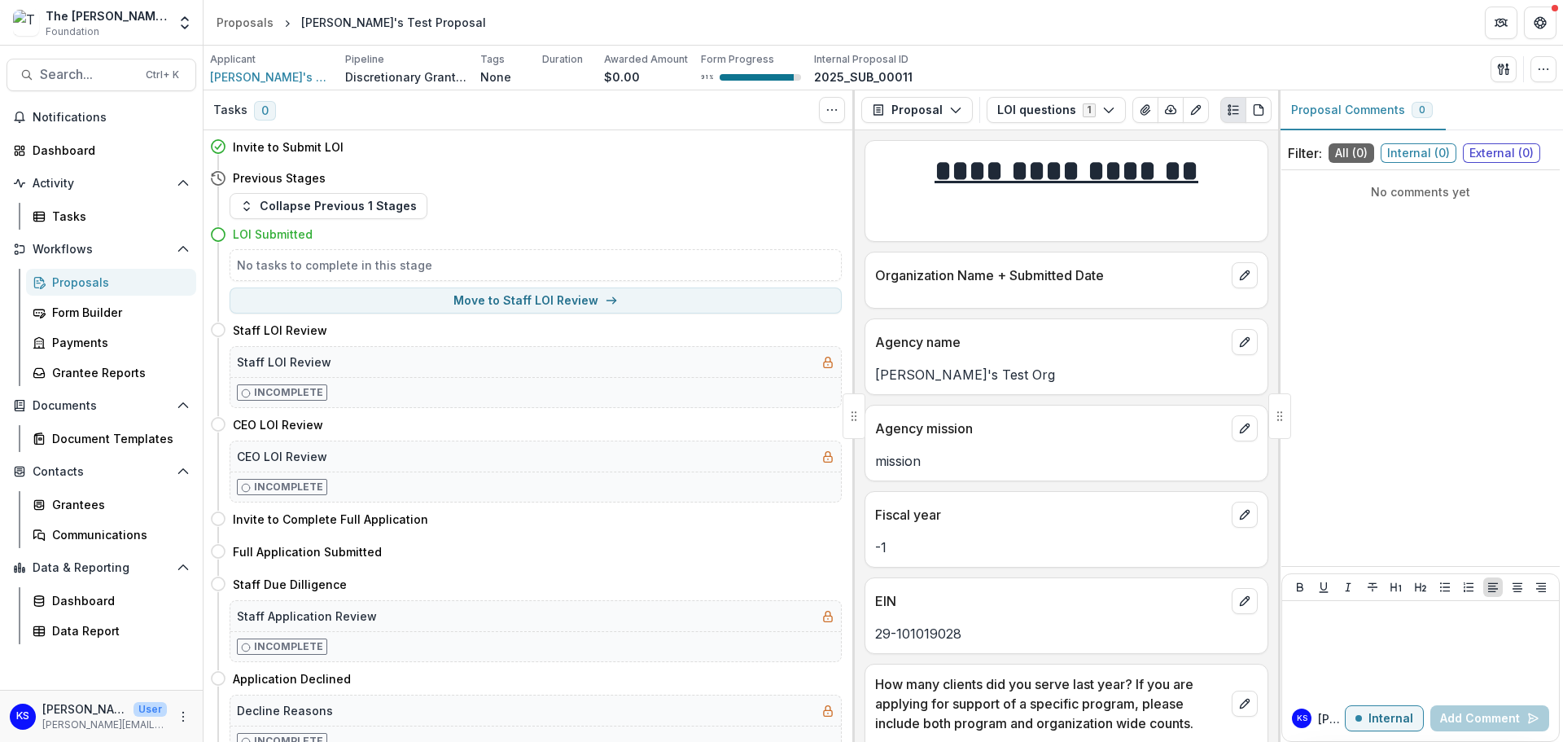
click at [350, 266] on h5 "No tasks to complete in this stage" at bounding box center [536, 264] width 598 height 17
click at [512, 302] on button "Move to Staff LOI Review" at bounding box center [536, 300] width 612 height 26
select select "**********"
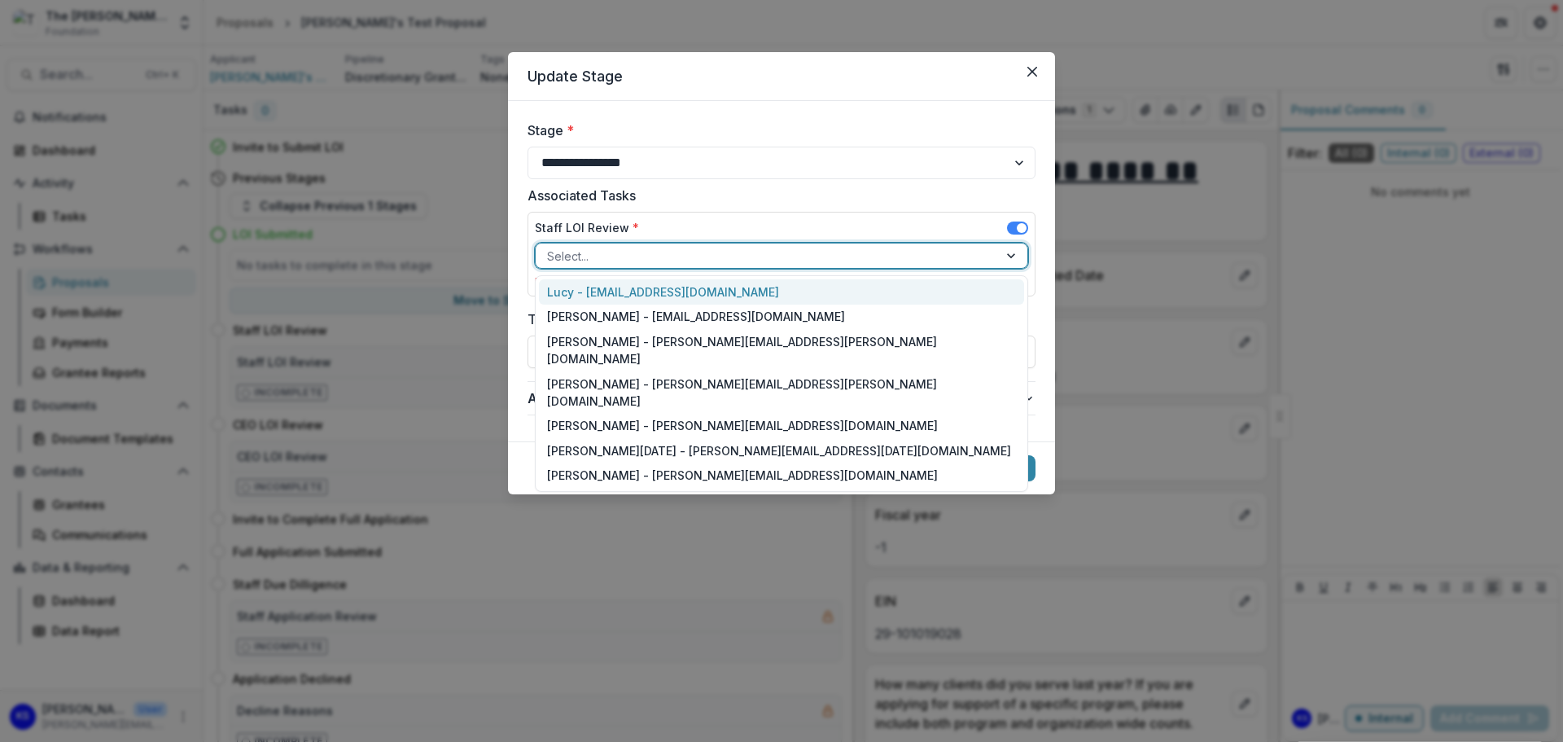
click at [1014, 256] on div at bounding box center [1012, 255] width 29 height 24
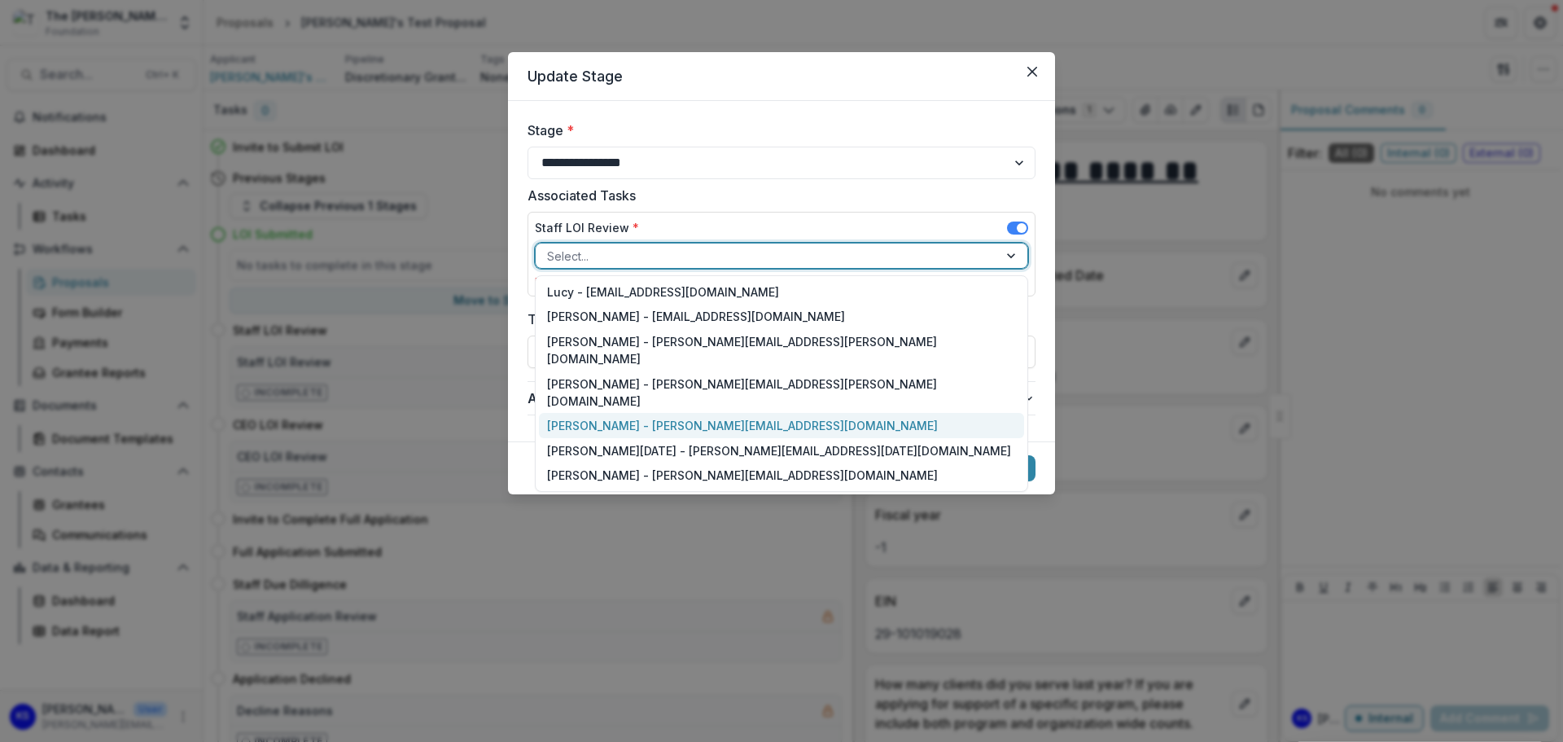
click at [833, 413] on div "Kate Sorestad - kate.sorestad@fristfoundation.org" at bounding box center [781, 425] width 485 height 25
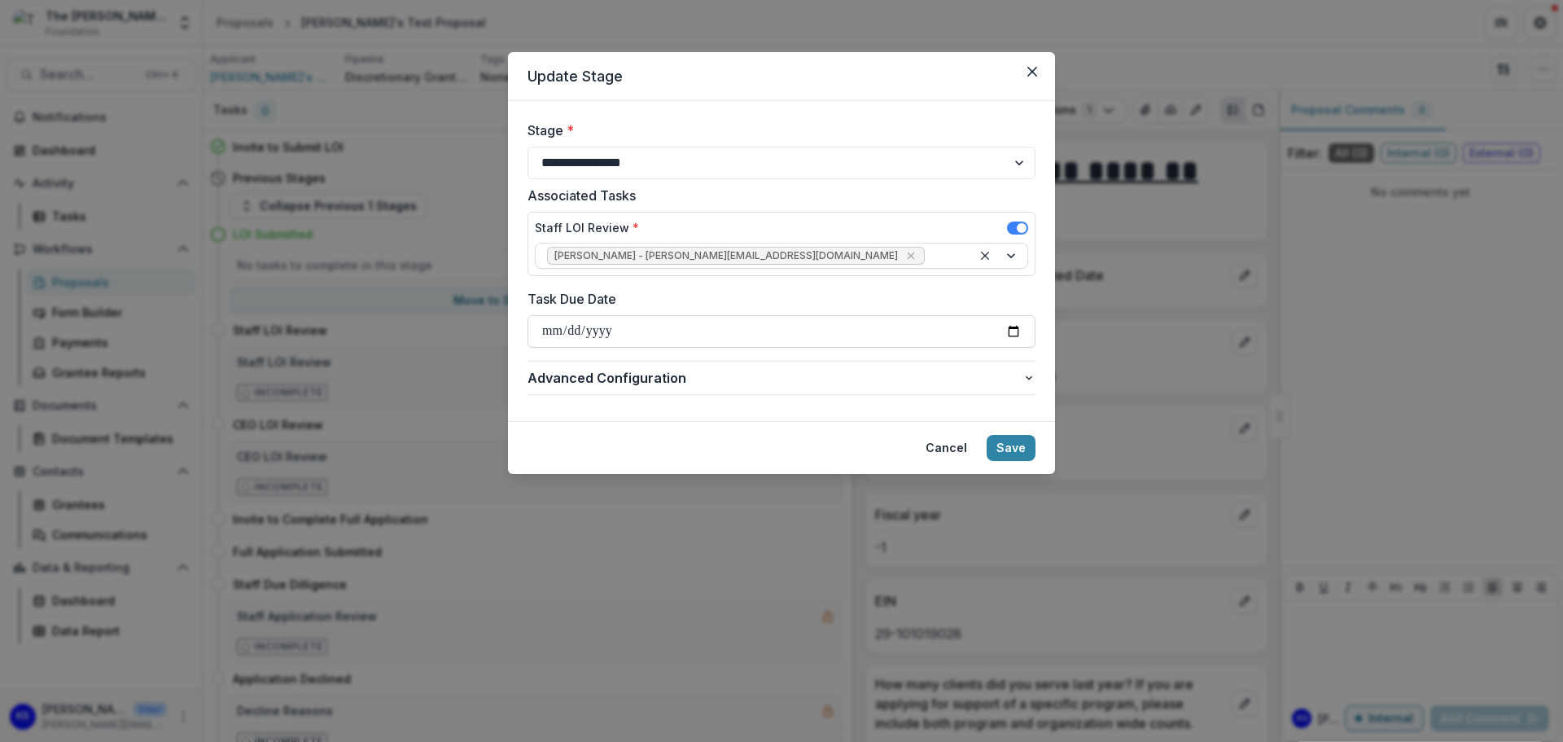
click at [1011, 330] on input "Task Due Date" at bounding box center [782, 331] width 508 height 33
type input "**********"
click at [999, 441] on button "Save" at bounding box center [1011, 448] width 49 height 26
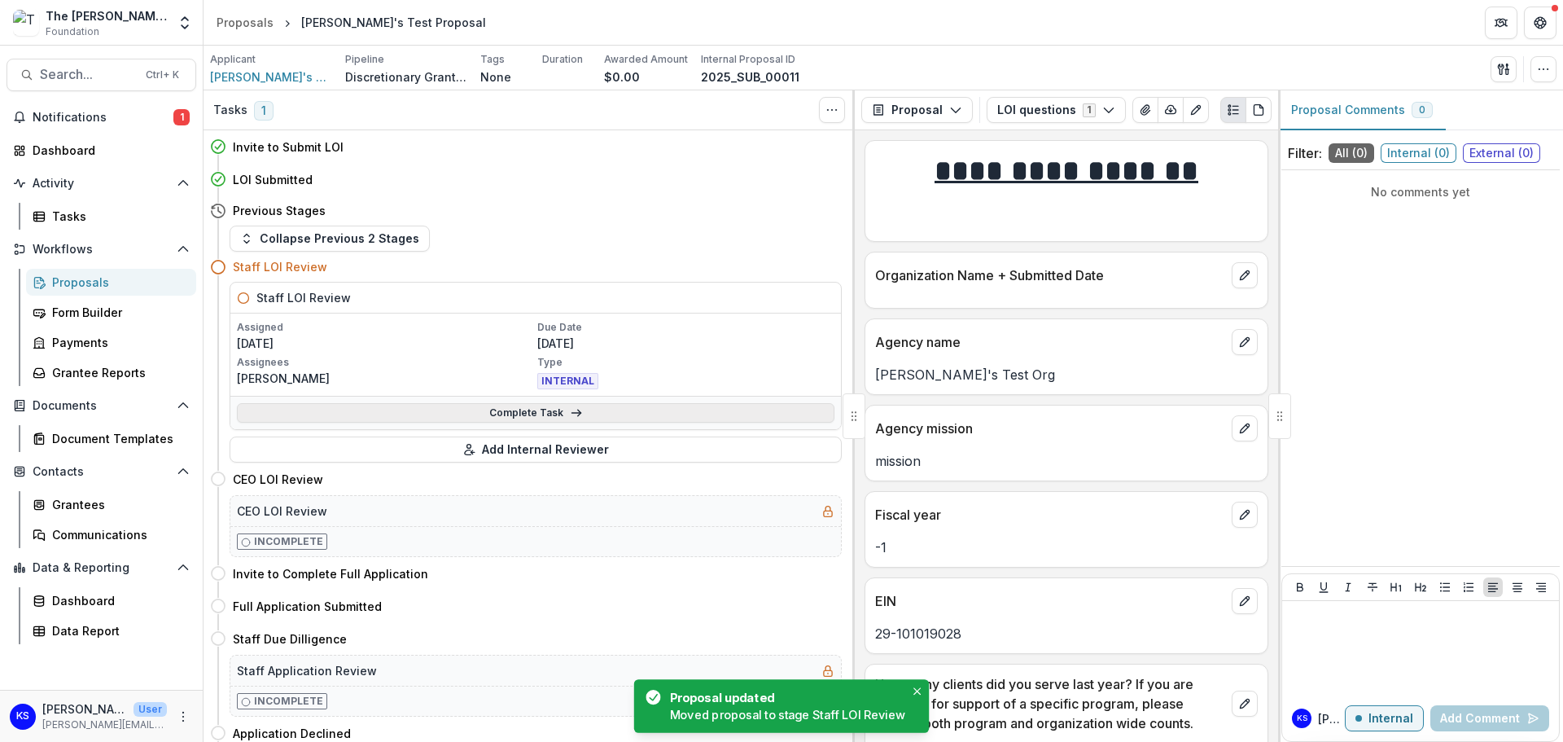
click at [589, 409] on link "Complete Task" at bounding box center [536, 413] width 598 height 20
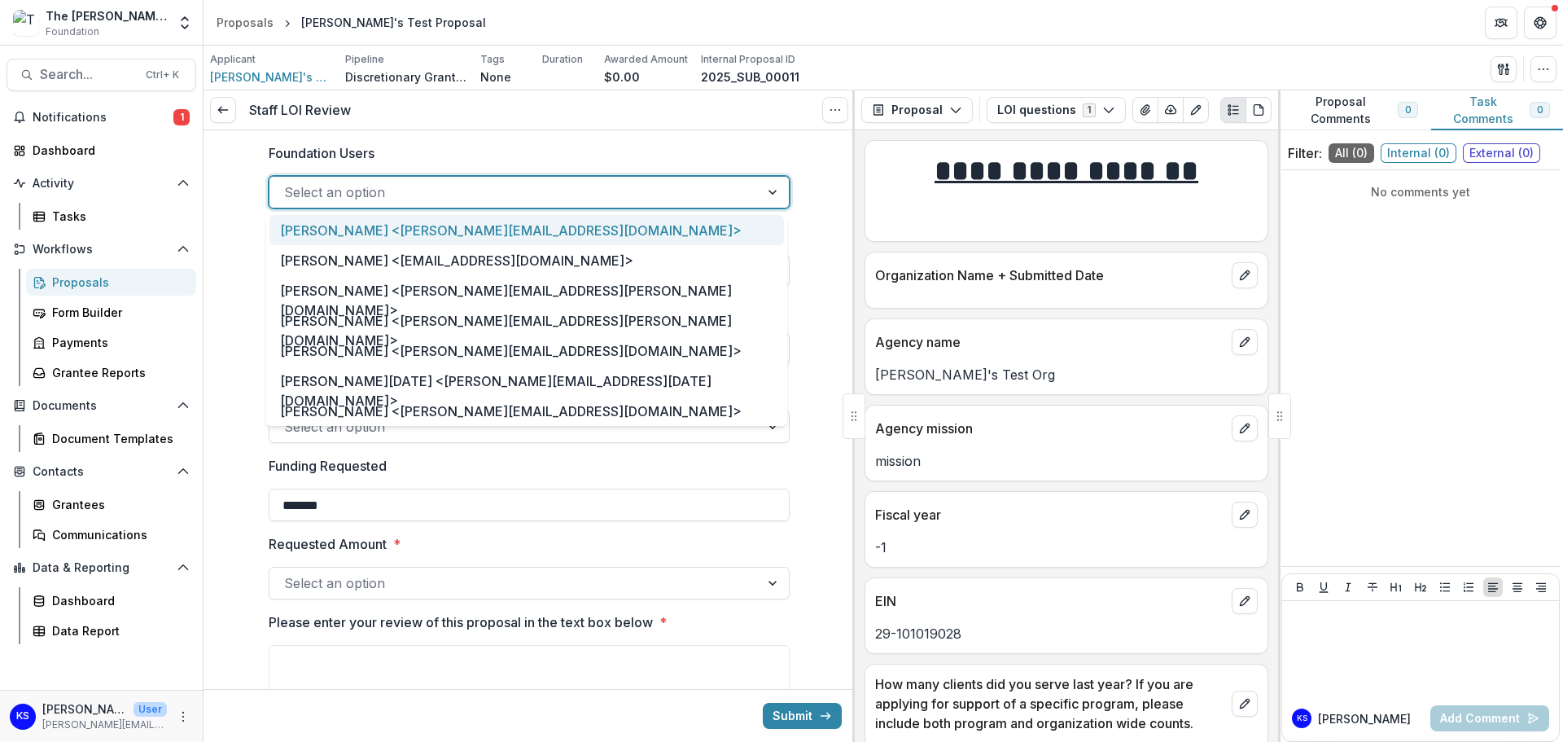
click at [772, 200] on div at bounding box center [774, 192] width 29 height 31
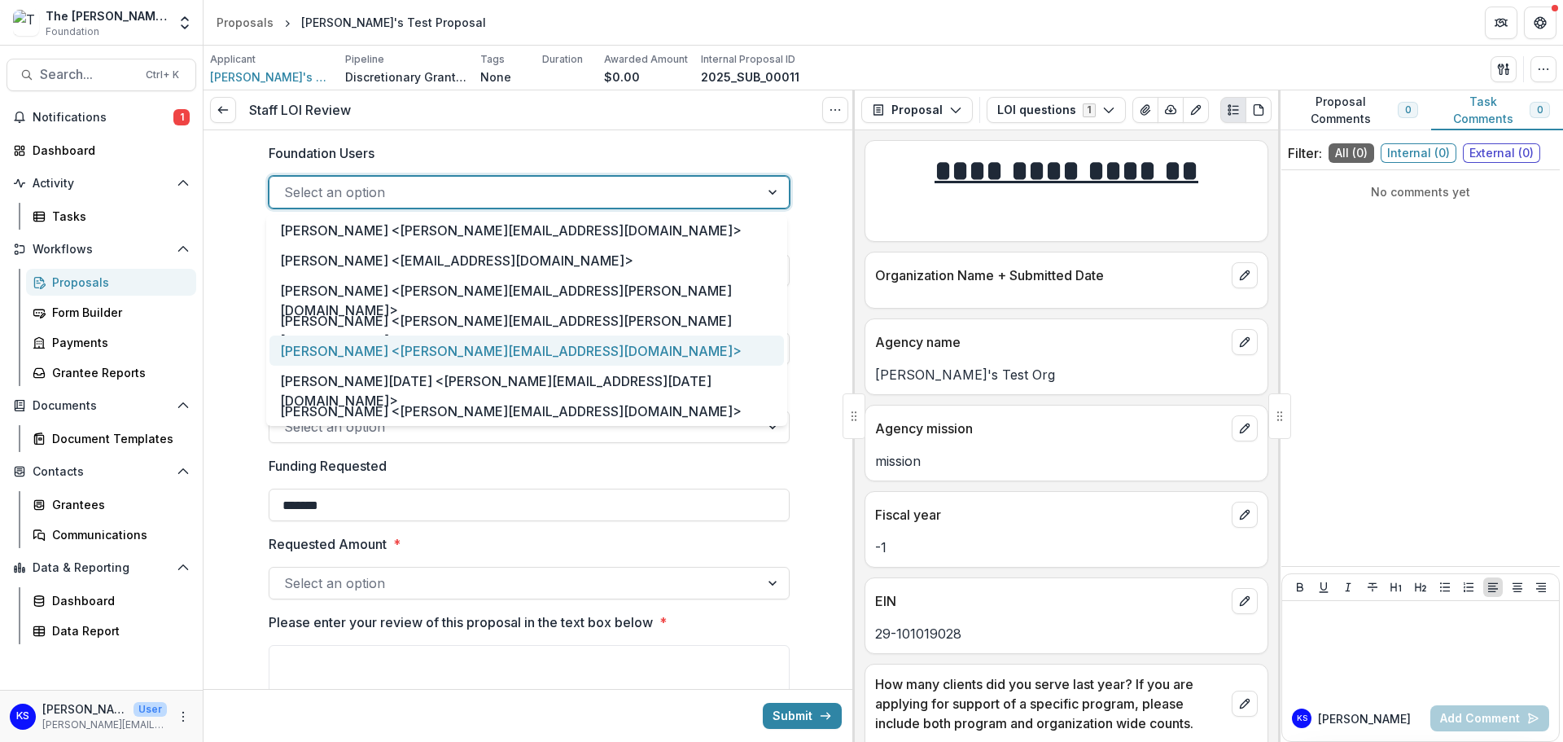
click at [655, 352] on div "Kate Sorestad <kate.sorestad@fristfoundation.org>" at bounding box center [526, 350] width 515 height 30
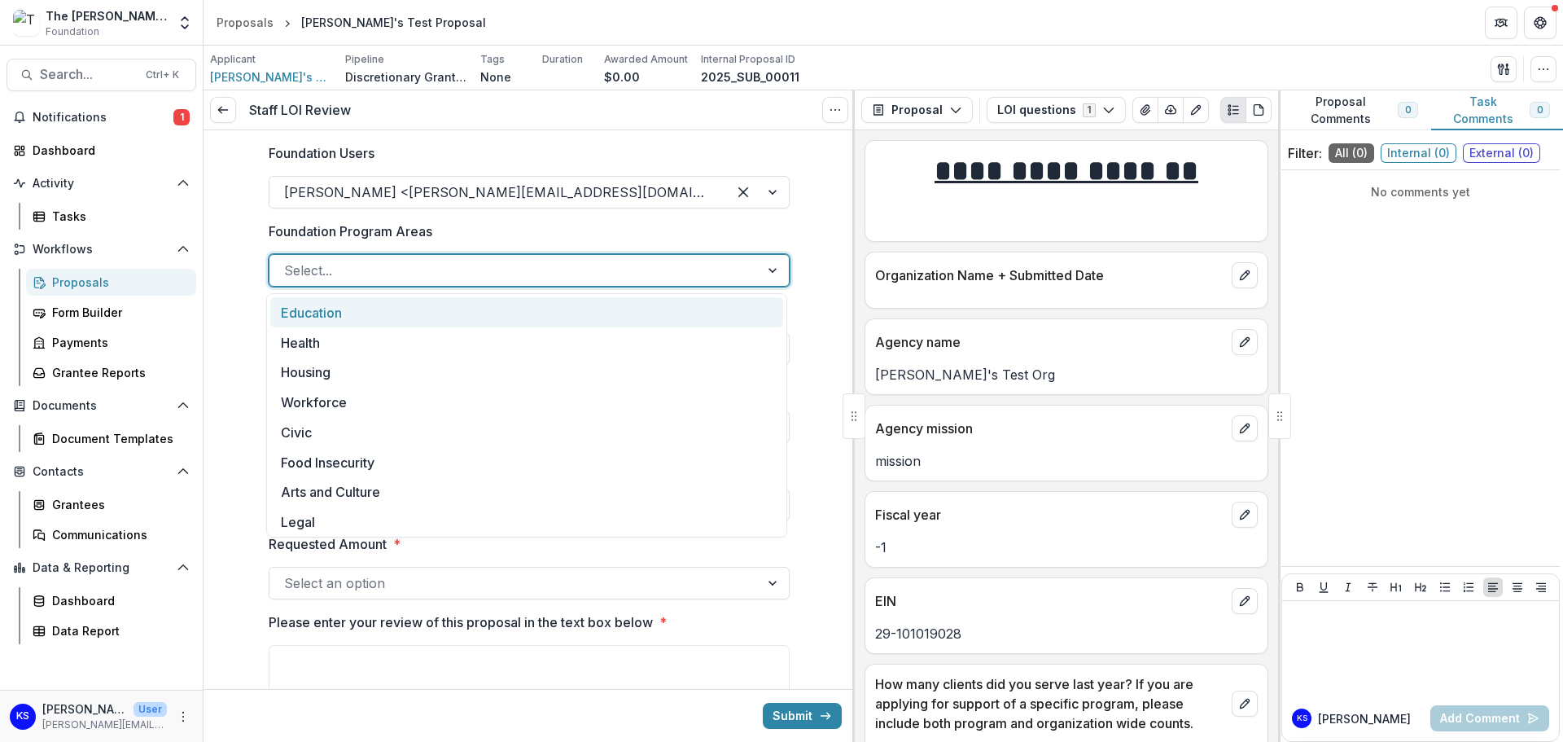
click at [770, 267] on div at bounding box center [774, 270] width 29 height 31
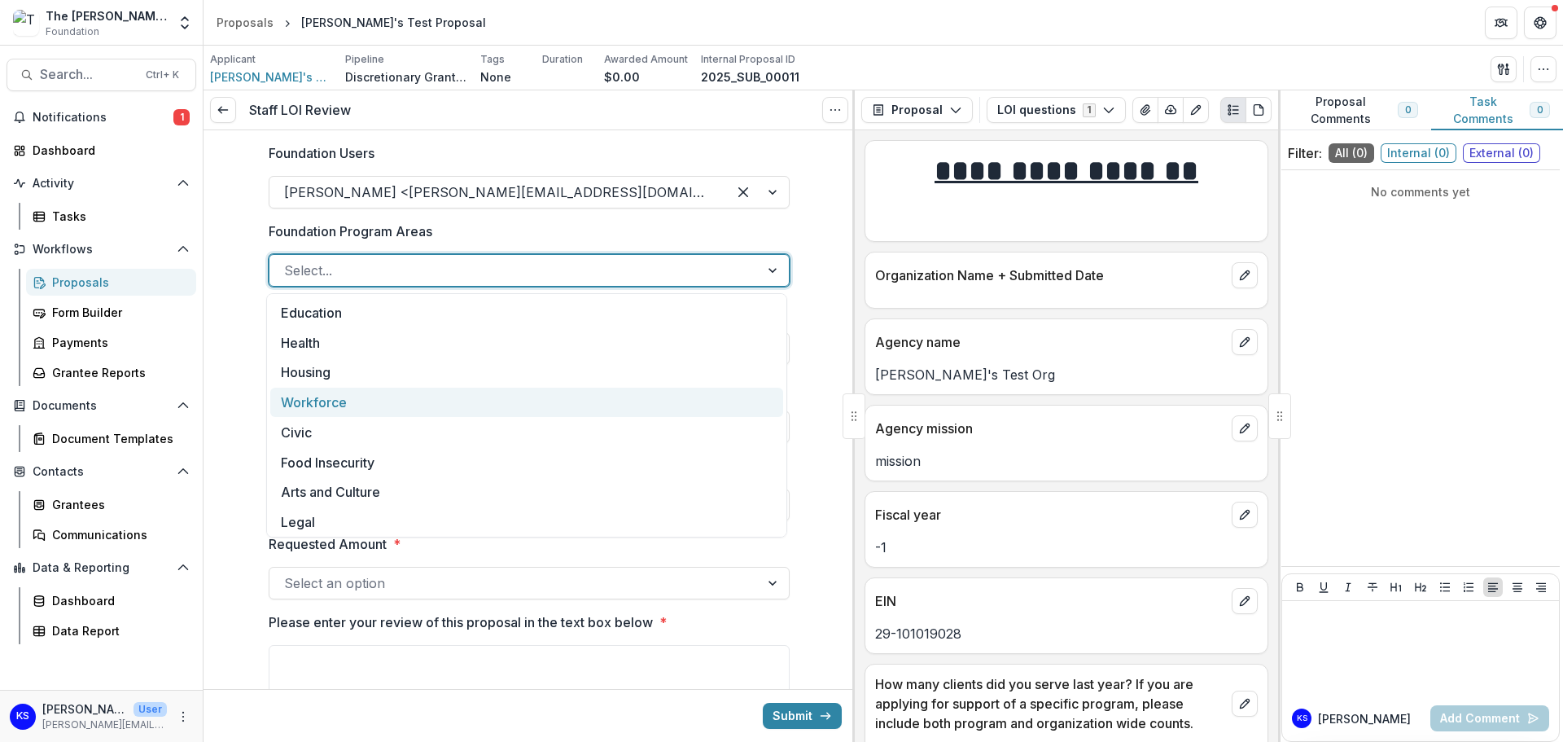
click at [598, 389] on div "Workforce" at bounding box center [526, 403] width 513 height 30
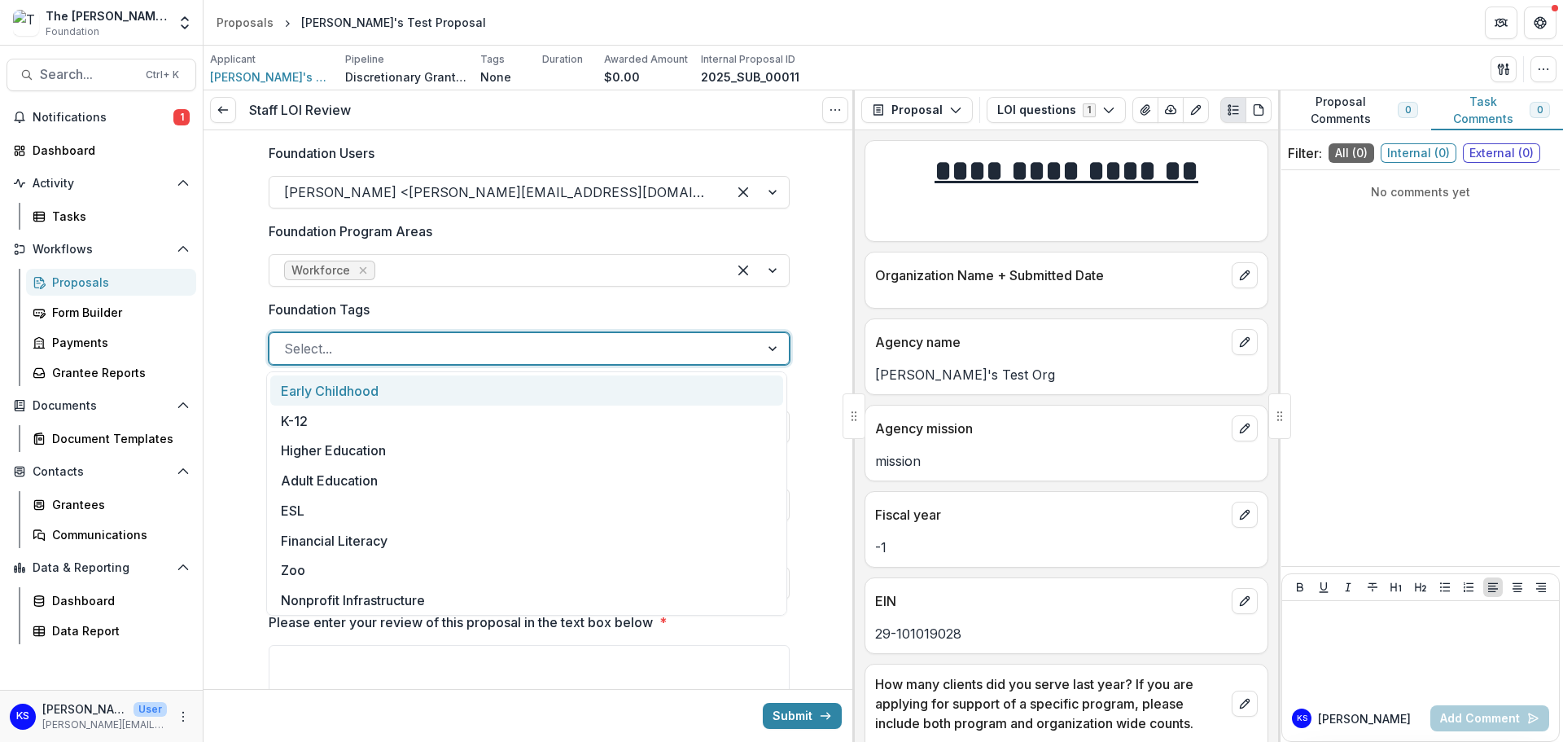
click at [636, 338] on div at bounding box center [514, 348] width 461 height 23
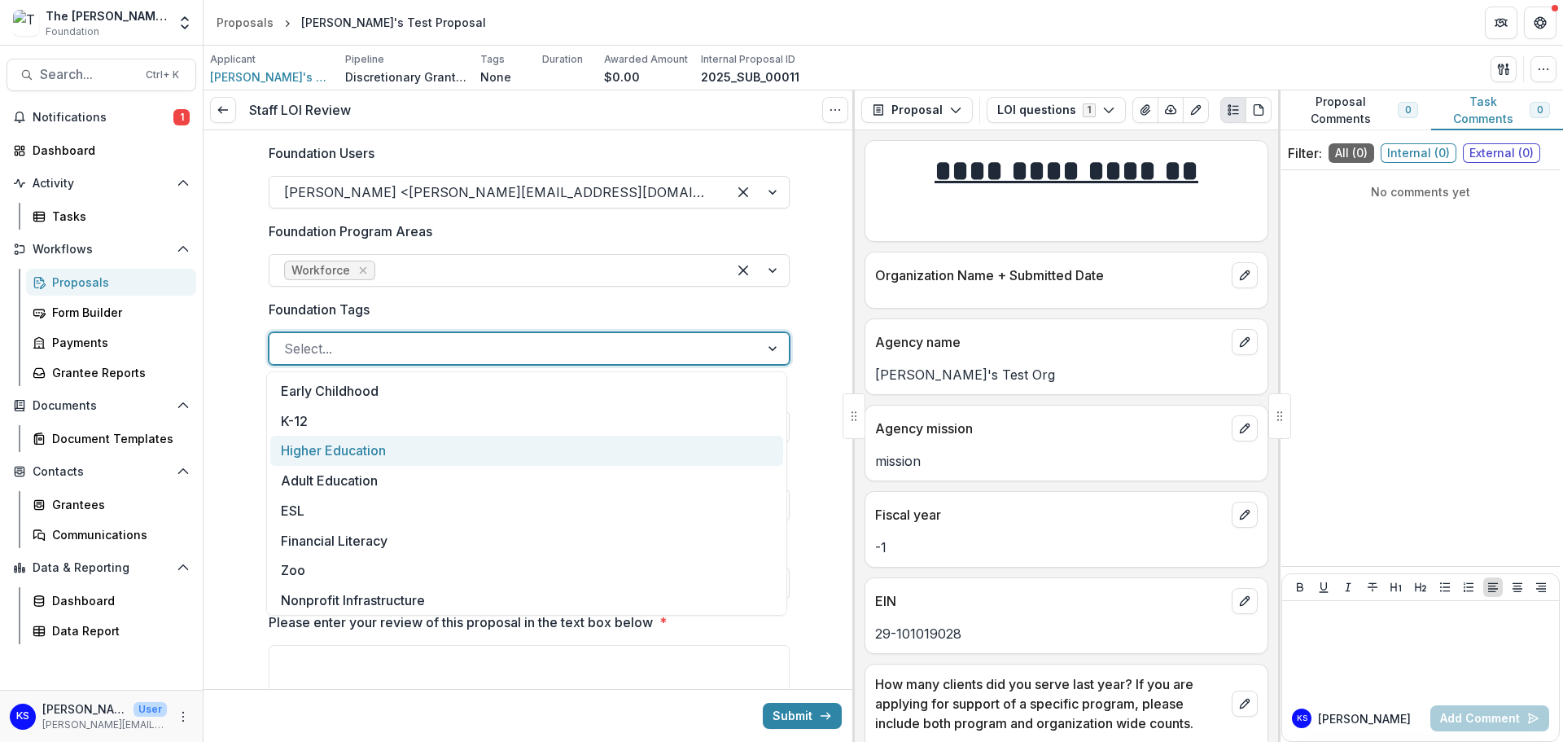
click at [335, 448] on div "Higher Education" at bounding box center [526, 451] width 513 height 30
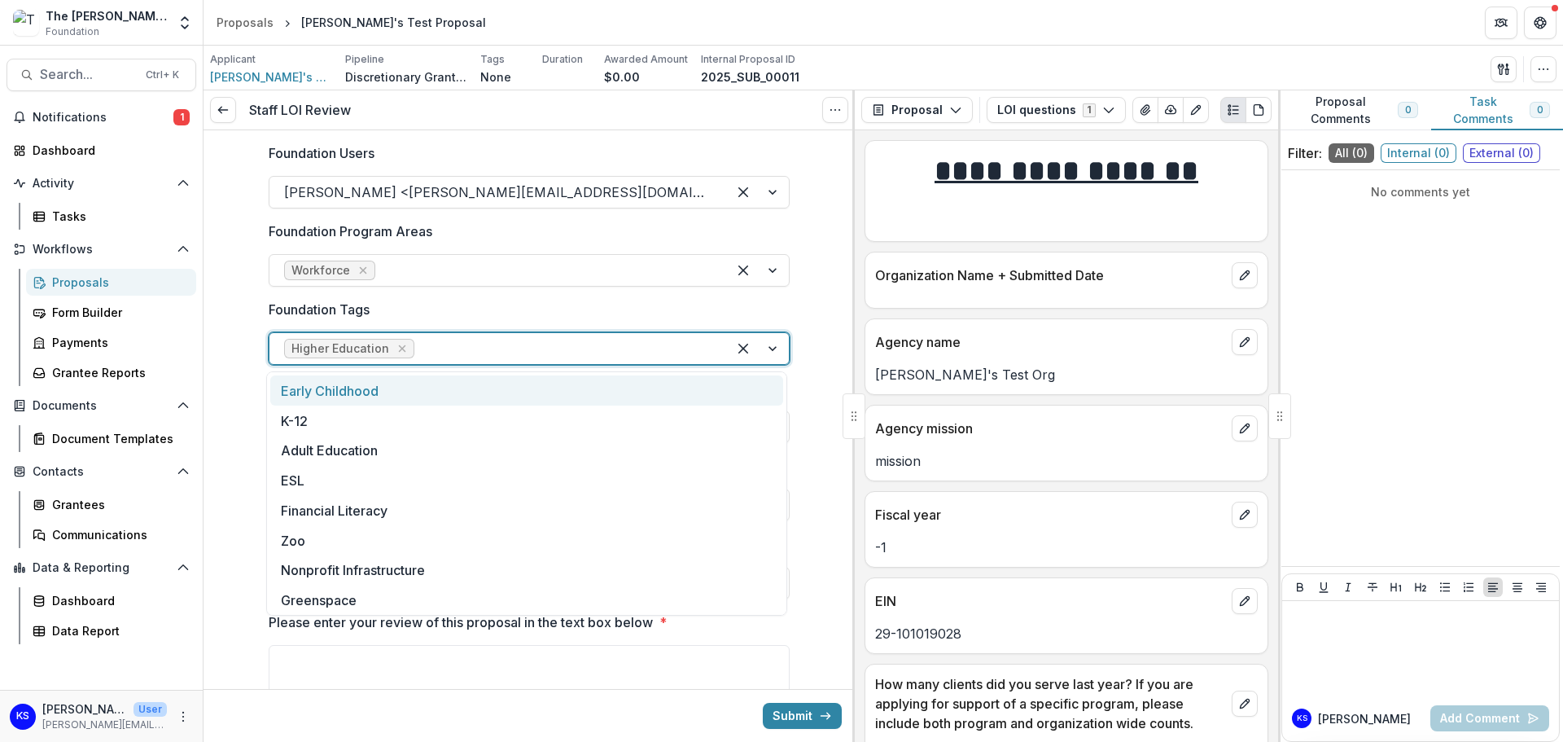
click at [475, 349] on div at bounding box center [565, 348] width 295 height 23
click at [361, 511] on div "Financial Literacy" at bounding box center [526, 510] width 513 height 30
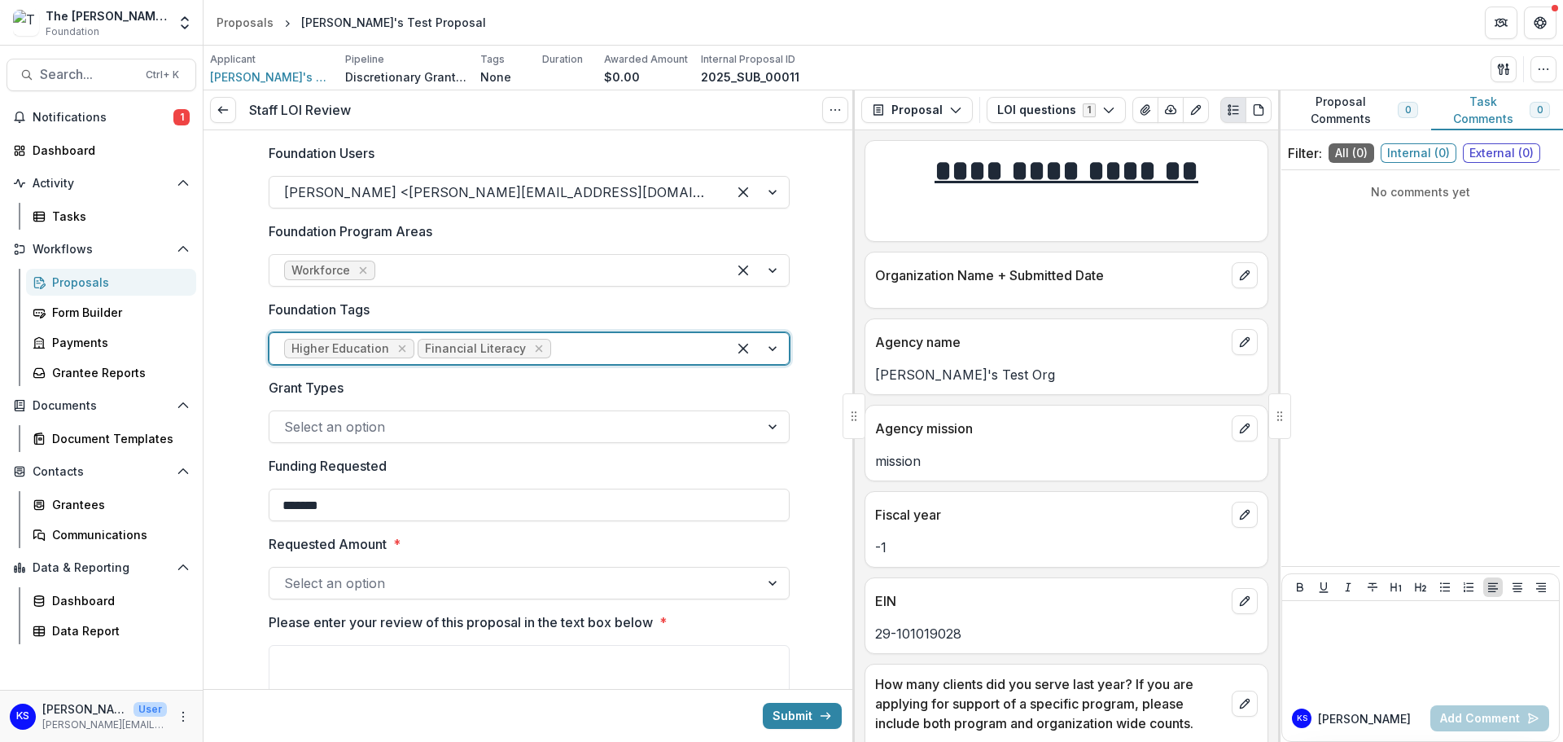
click at [694, 349] on div at bounding box center [633, 348] width 158 height 23
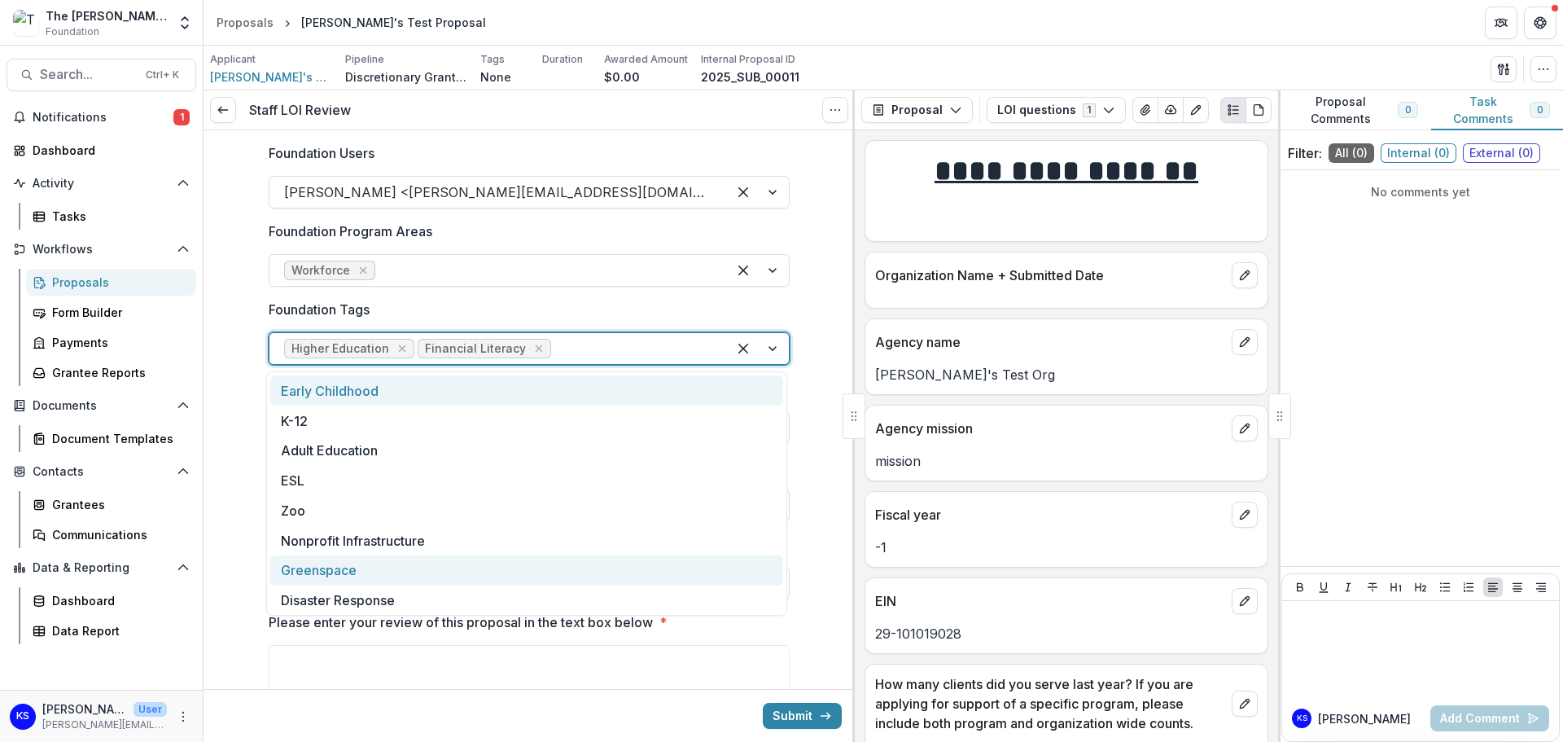
click at [383, 581] on div "Greenspace" at bounding box center [526, 570] width 513 height 30
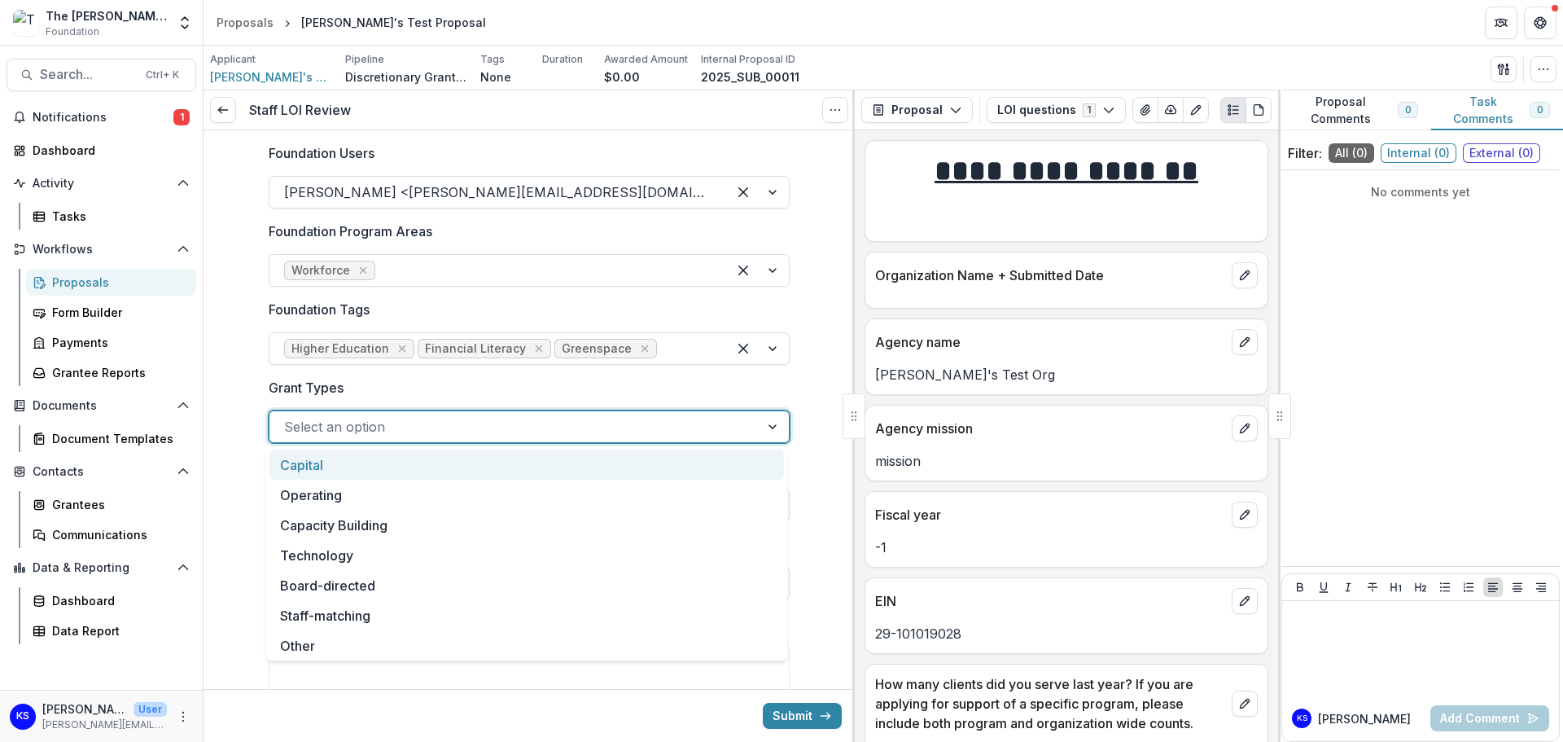
click at [413, 431] on div at bounding box center [514, 426] width 461 height 23
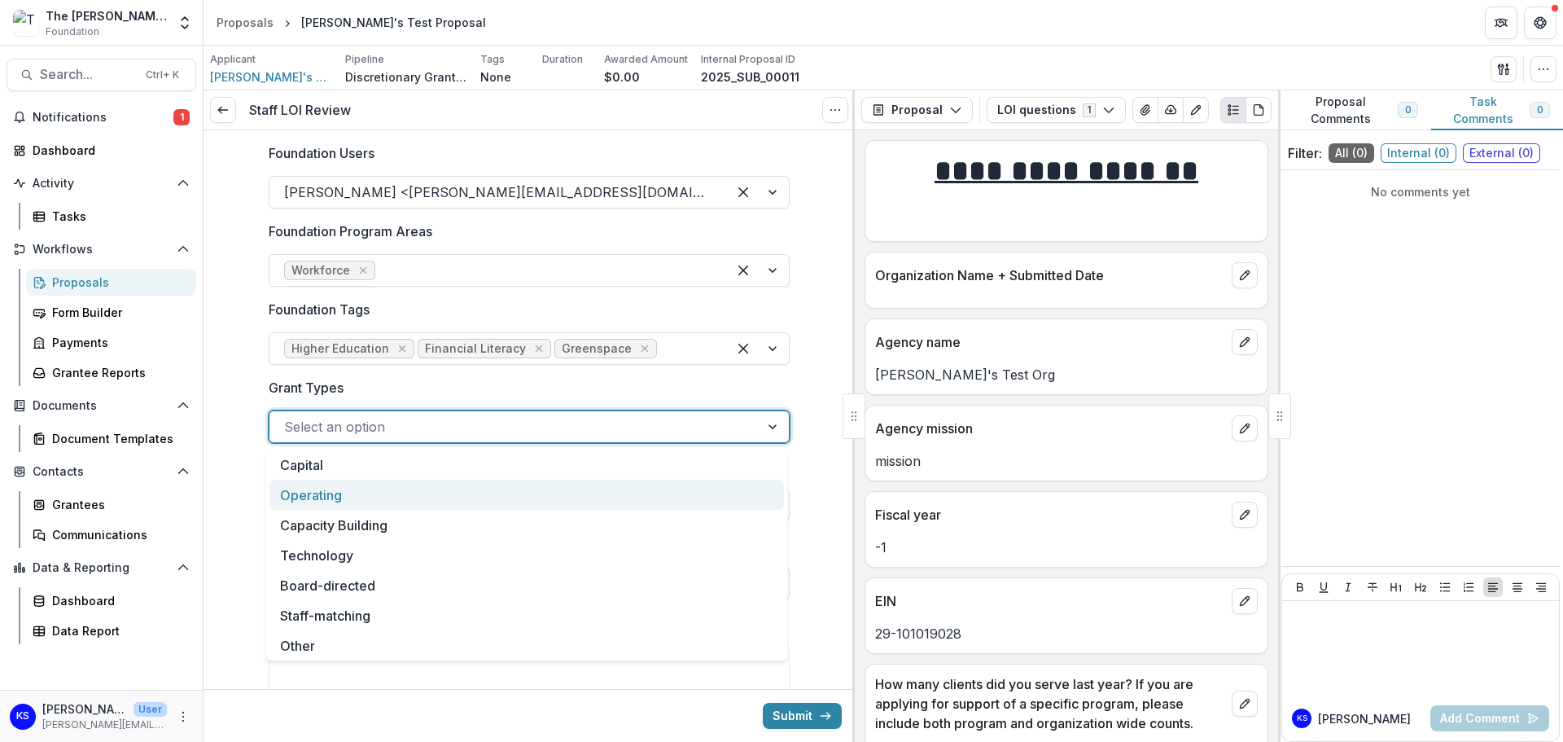
click at [357, 500] on div "Operating" at bounding box center [526, 495] width 515 height 30
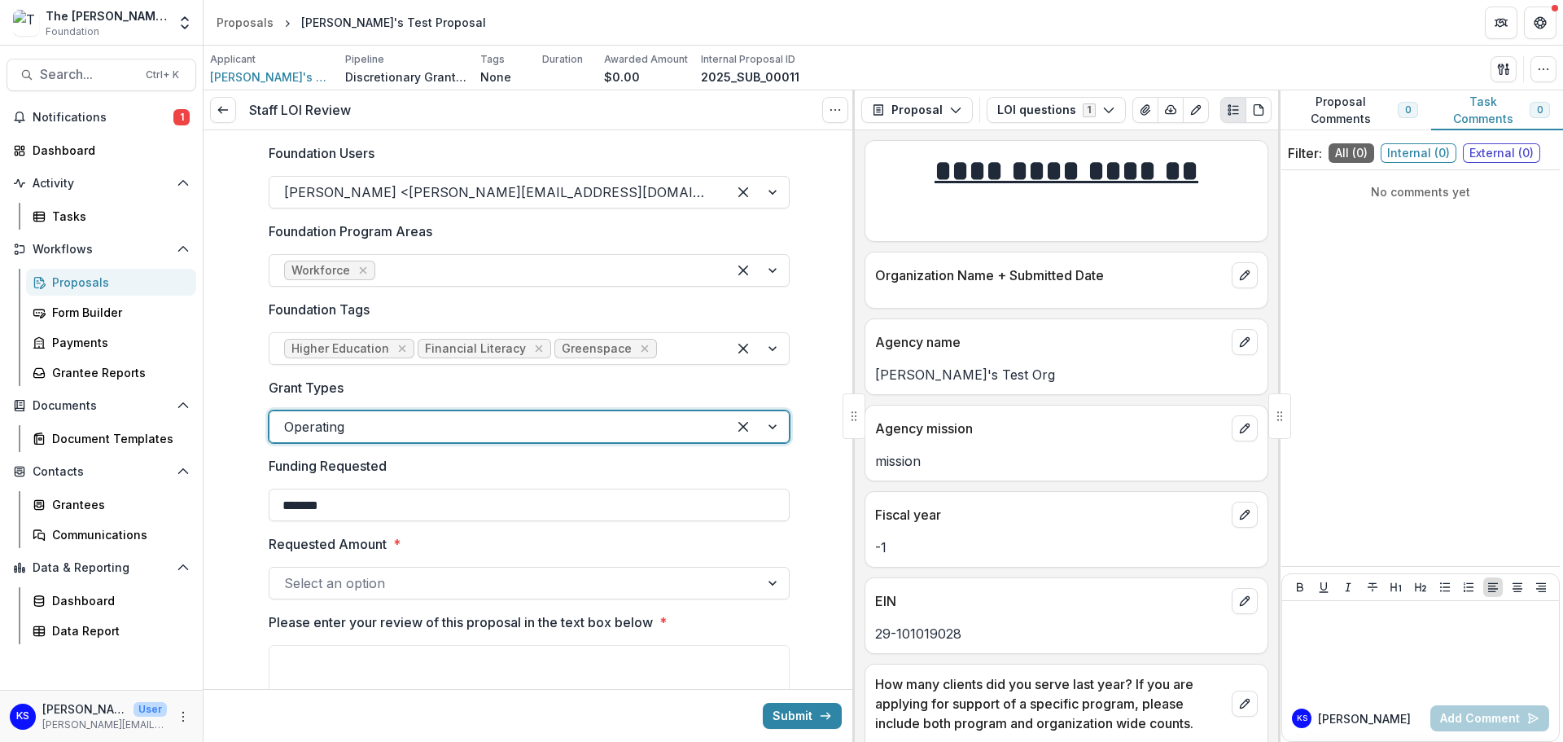
click at [353, 587] on div at bounding box center [514, 583] width 461 height 23
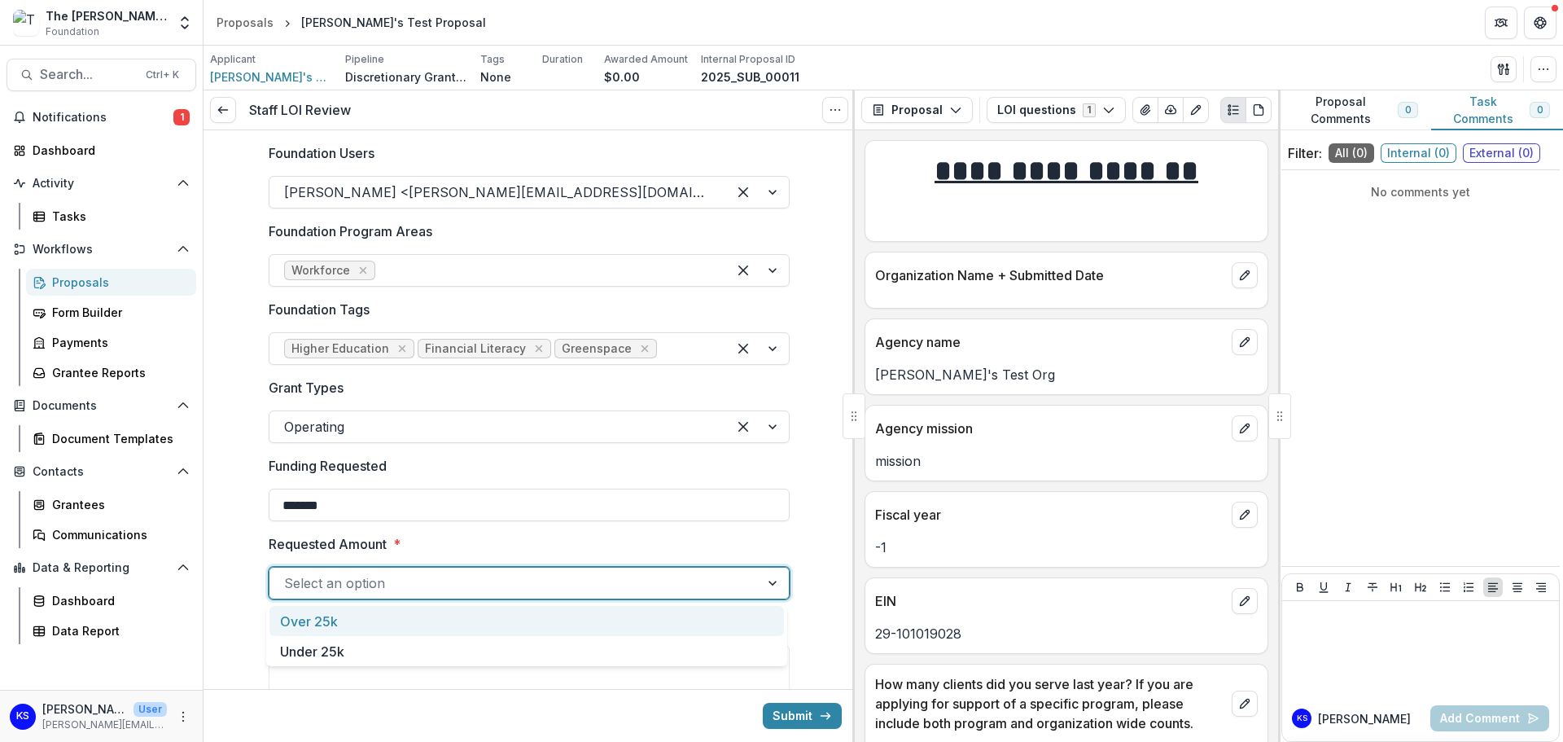
click at [257, 537] on div "Foundation Users Kate Sorestad <kate.sorestad@fristfoundation.org> Foundation P…" at bounding box center [529, 494] width 547 height 729
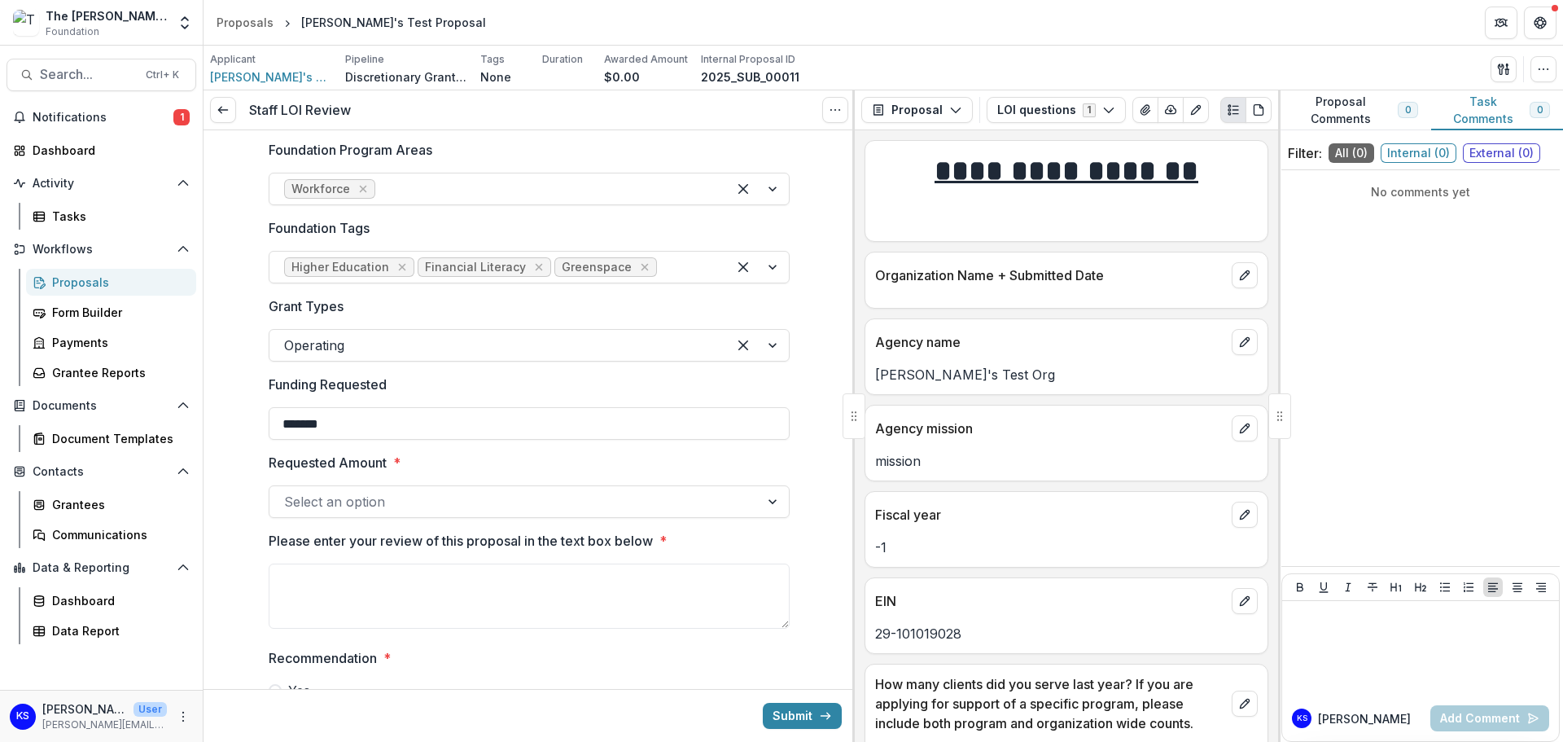
scroll to position [163, 0]
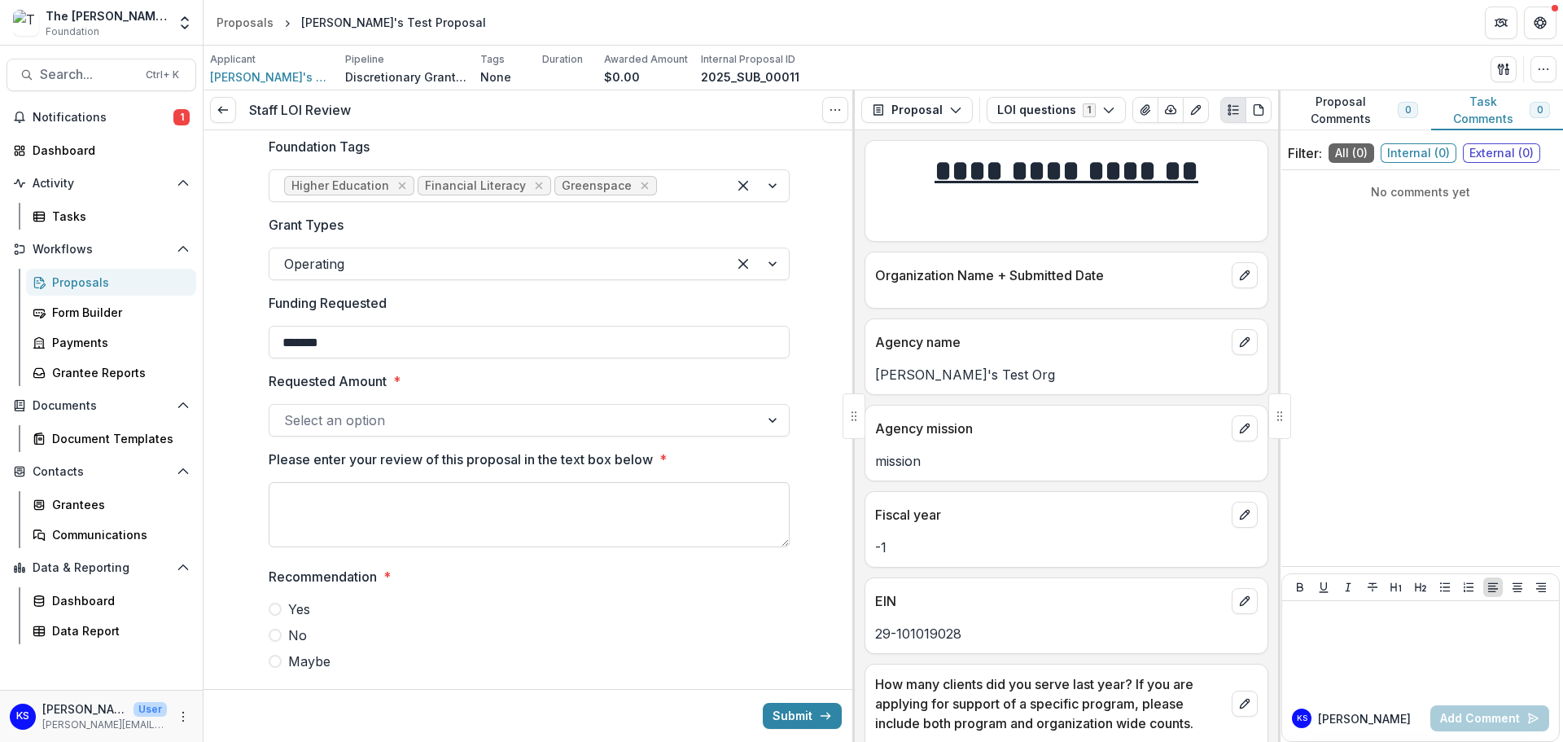
click at [561, 522] on textarea "Please enter your review of this proposal in the text box below *" at bounding box center [529, 514] width 521 height 65
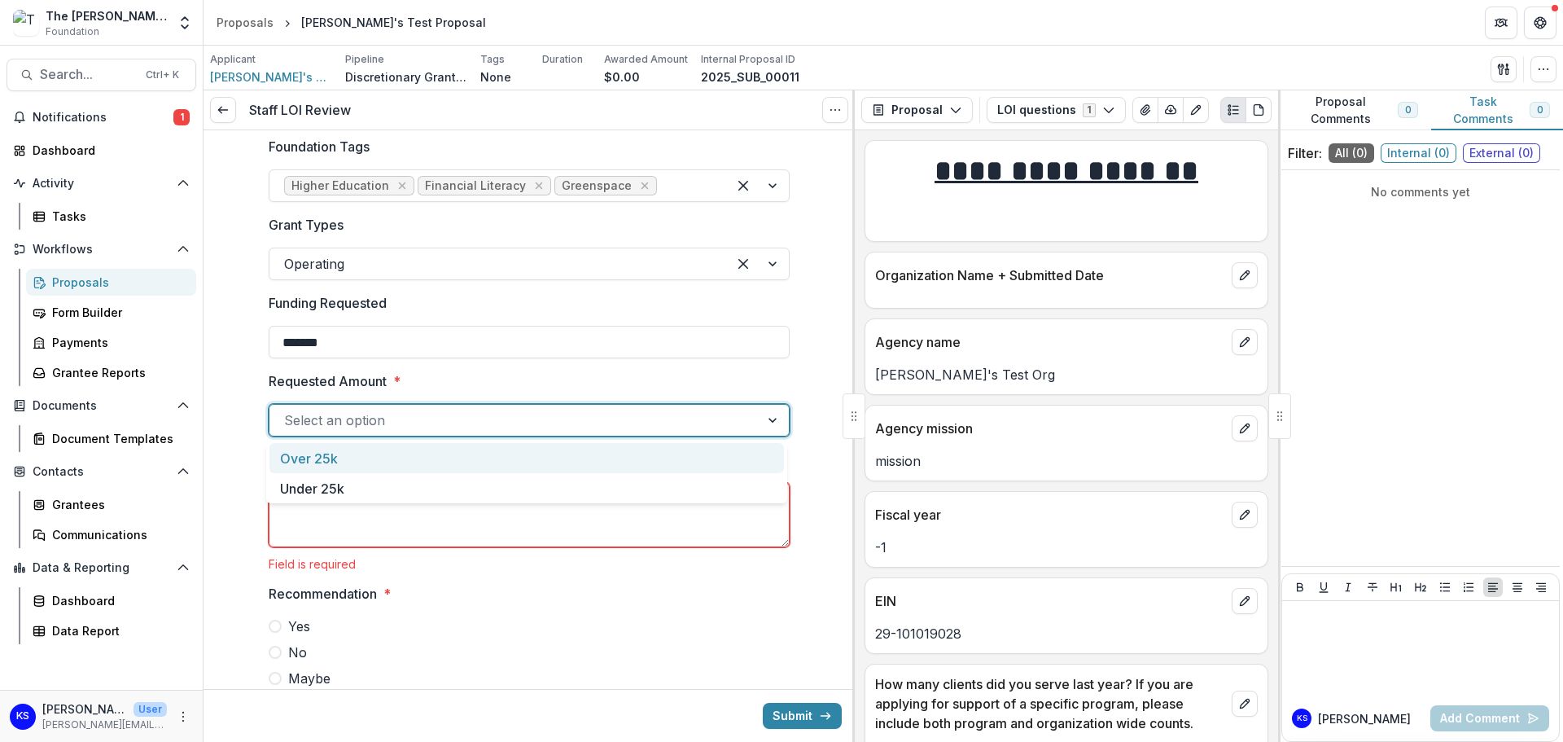
click at [493, 415] on div at bounding box center [514, 420] width 461 height 23
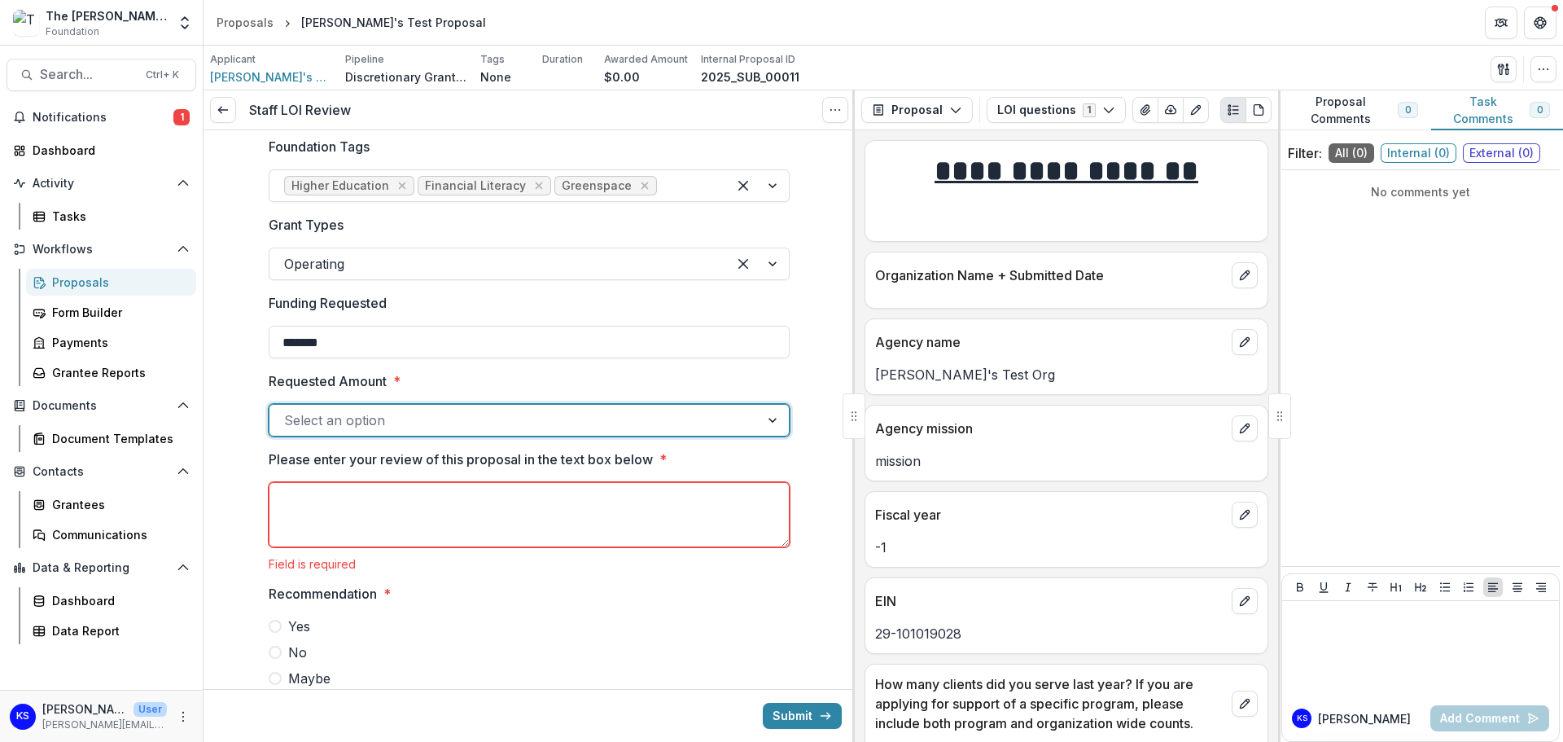
click at [493, 415] on div at bounding box center [514, 420] width 461 height 23
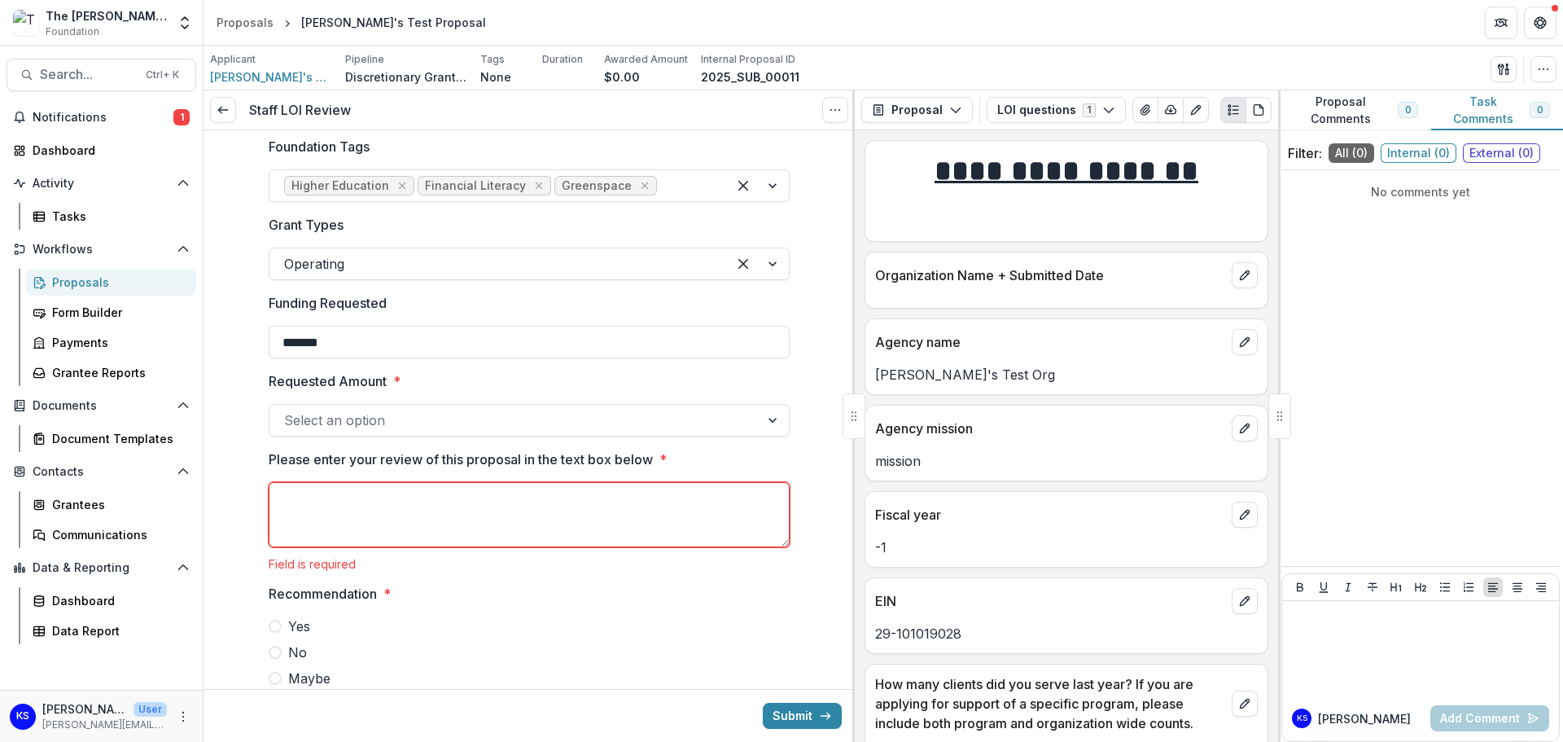
click at [243, 416] on div "Foundation Users Kate Sorestad <kate.sorestad@fristfoundation.org> Foundation P…" at bounding box center [529, 340] width 651 height 747
click at [405, 422] on div at bounding box center [514, 420] width 461 height 23
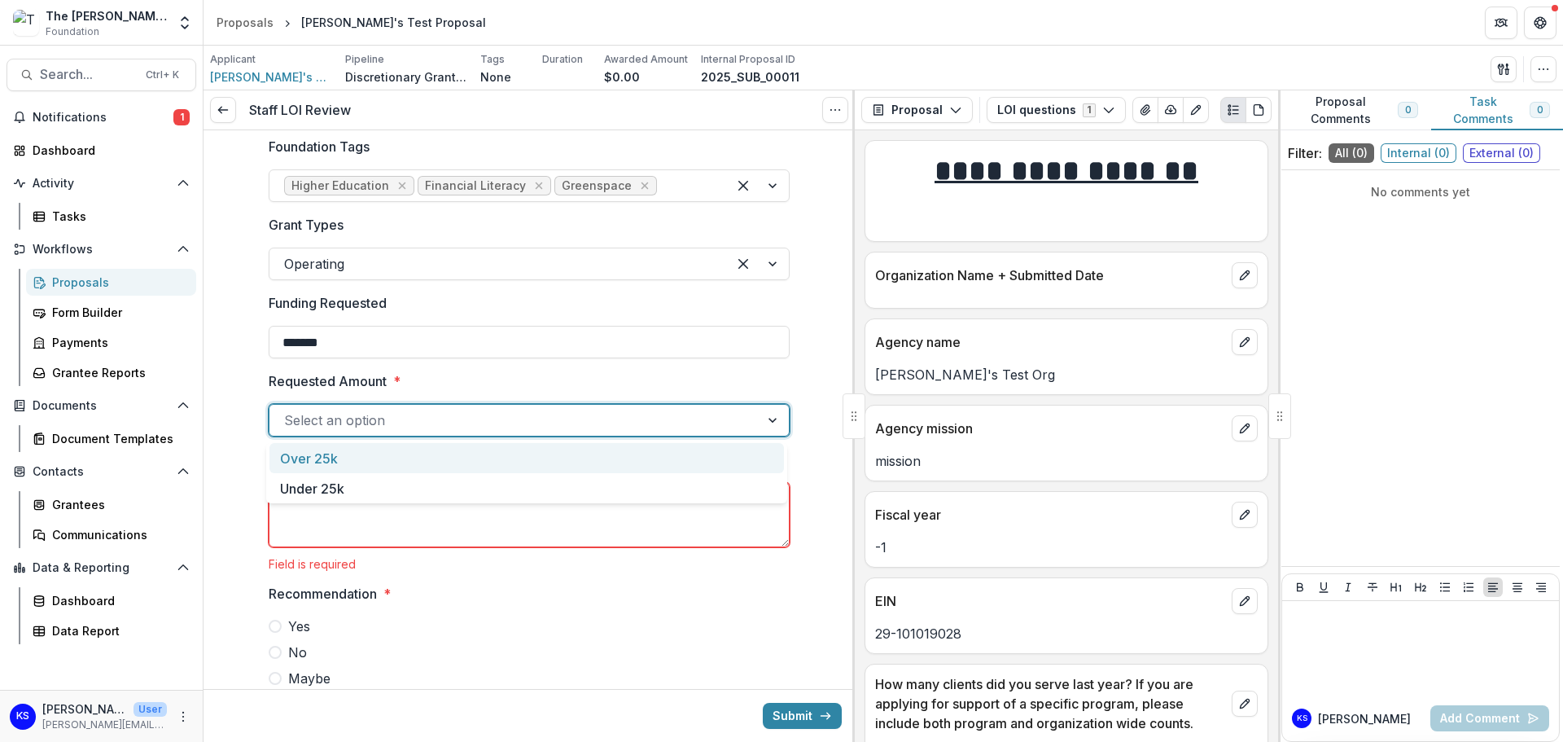
click at [411, 467] on div "Over 25k" at bounding box center [526, 458] width 515 height 30
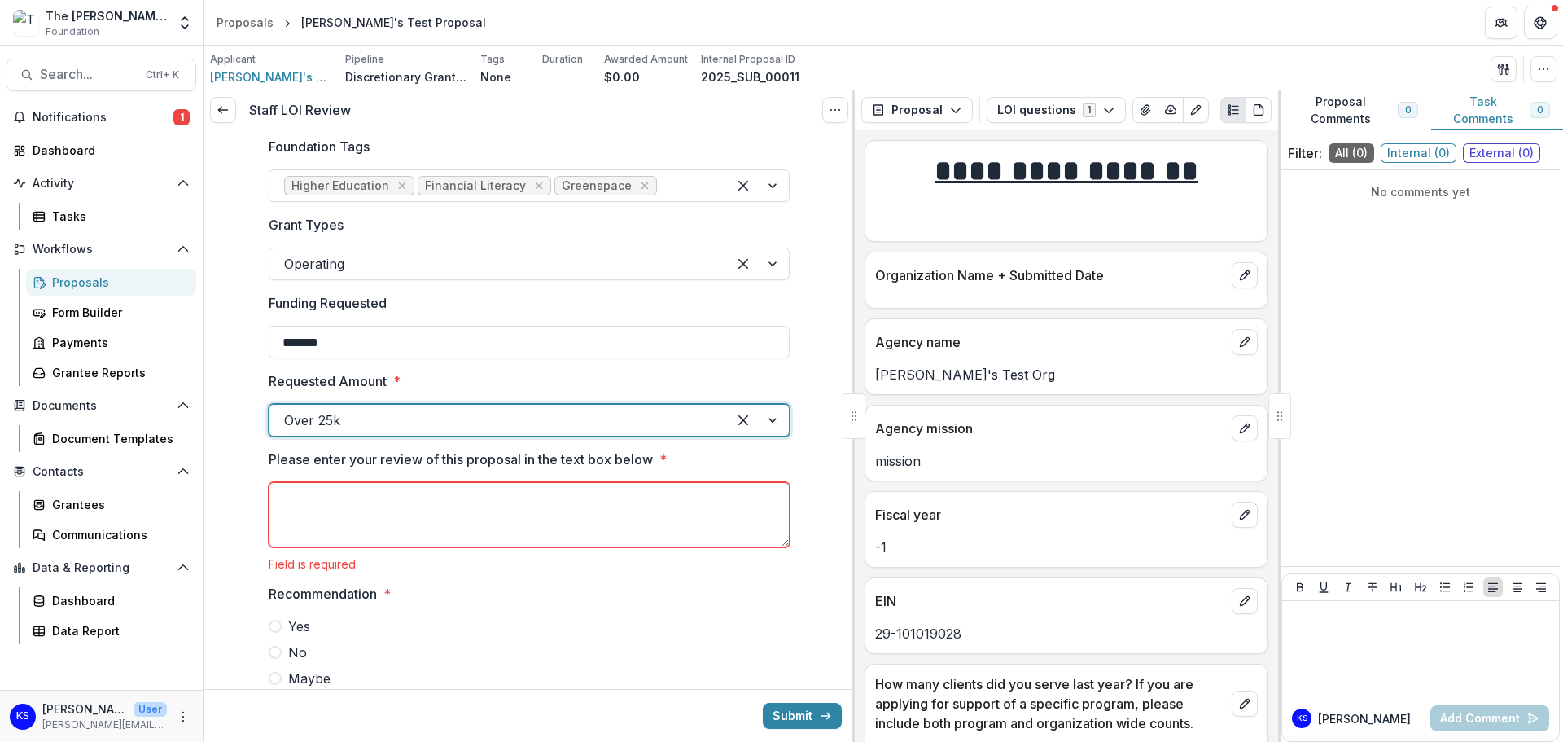
click at [408, 528] on textarea "Please enter your review of this proposal in the text box below *" at bounding box center [529, 514] width 521 height 65
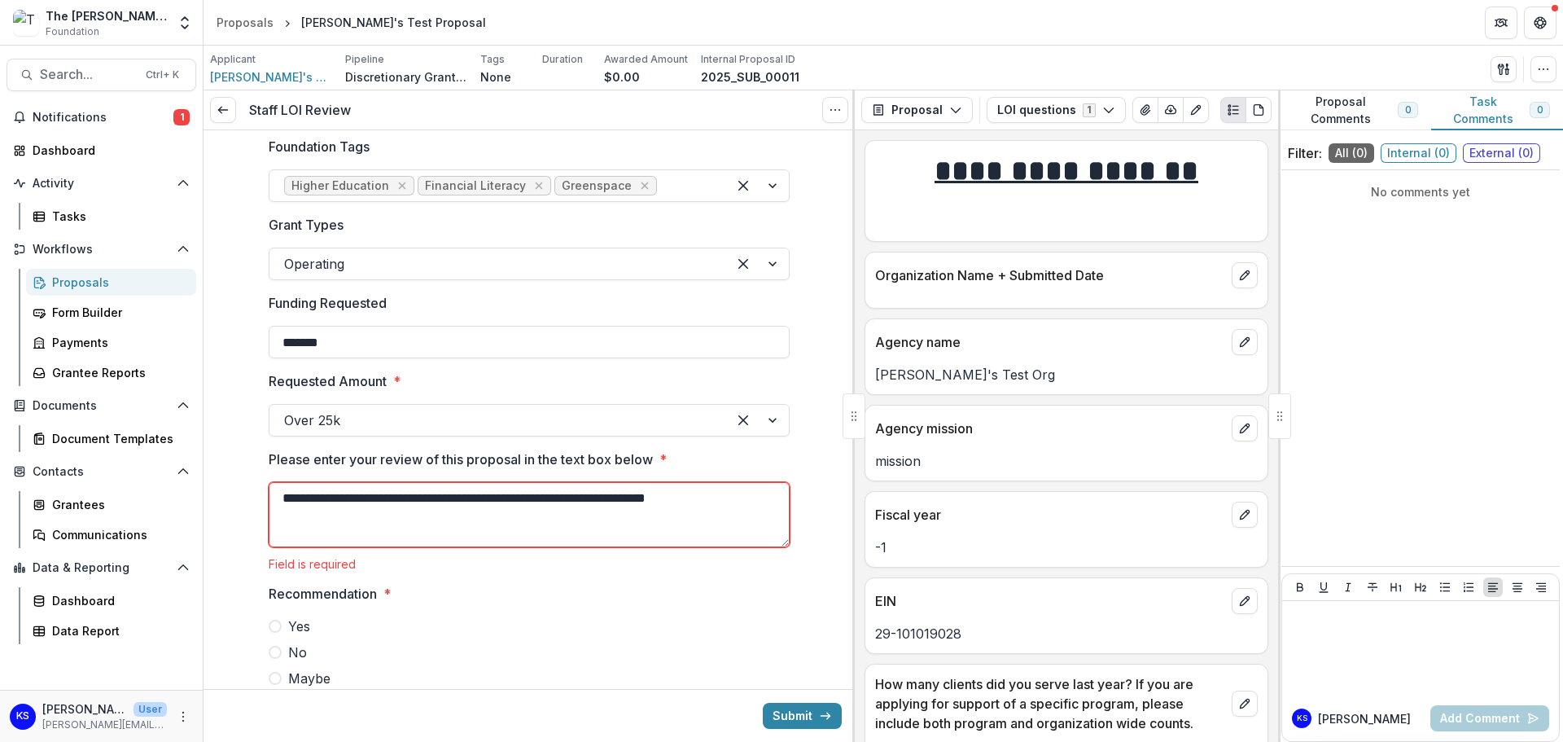
type textarea "**********"
click at [209, 564] on div "**********" at bounding box center [529, 340] width 651 height 747
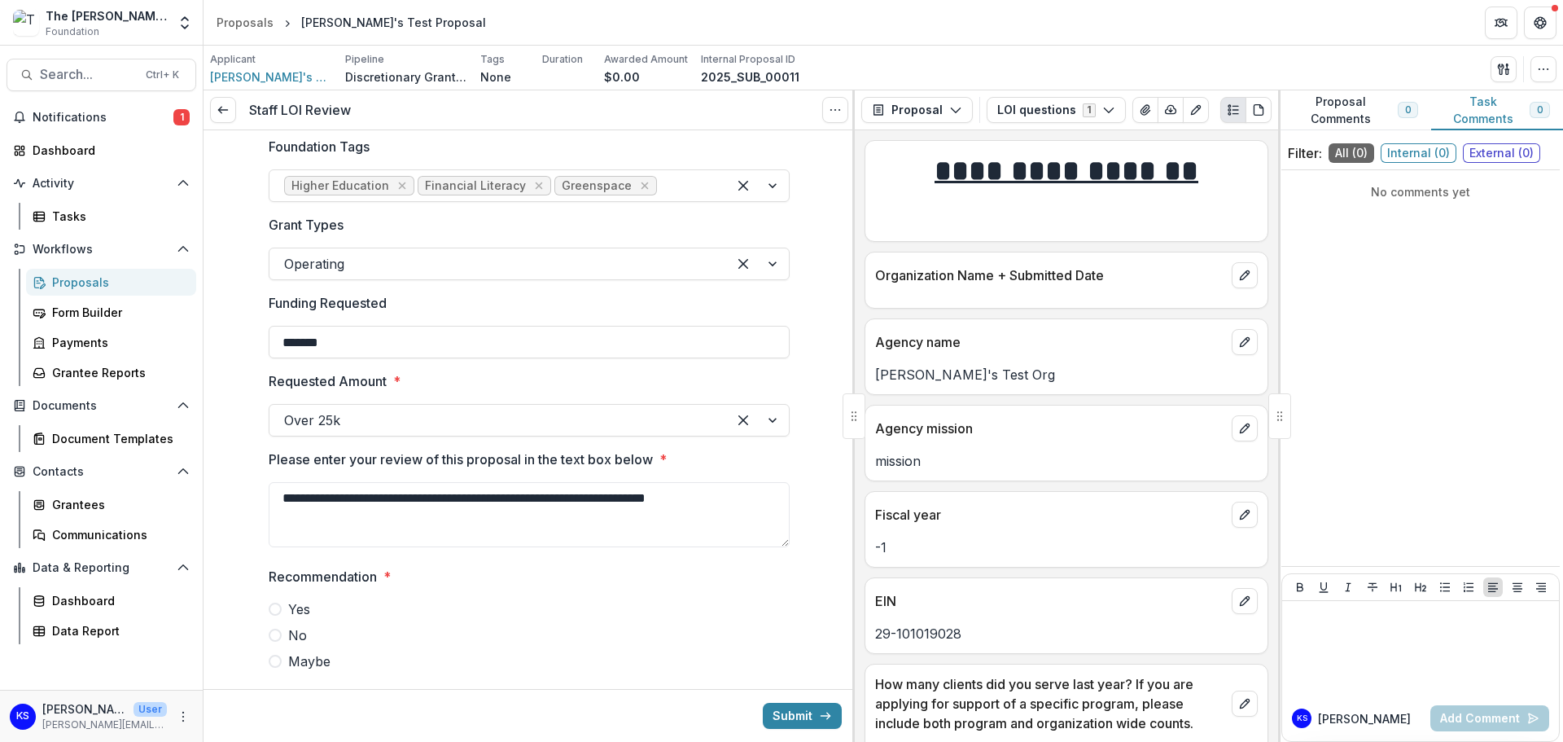
click at [275, 609] on span at bounding box center [275, 608] width 13 height 13
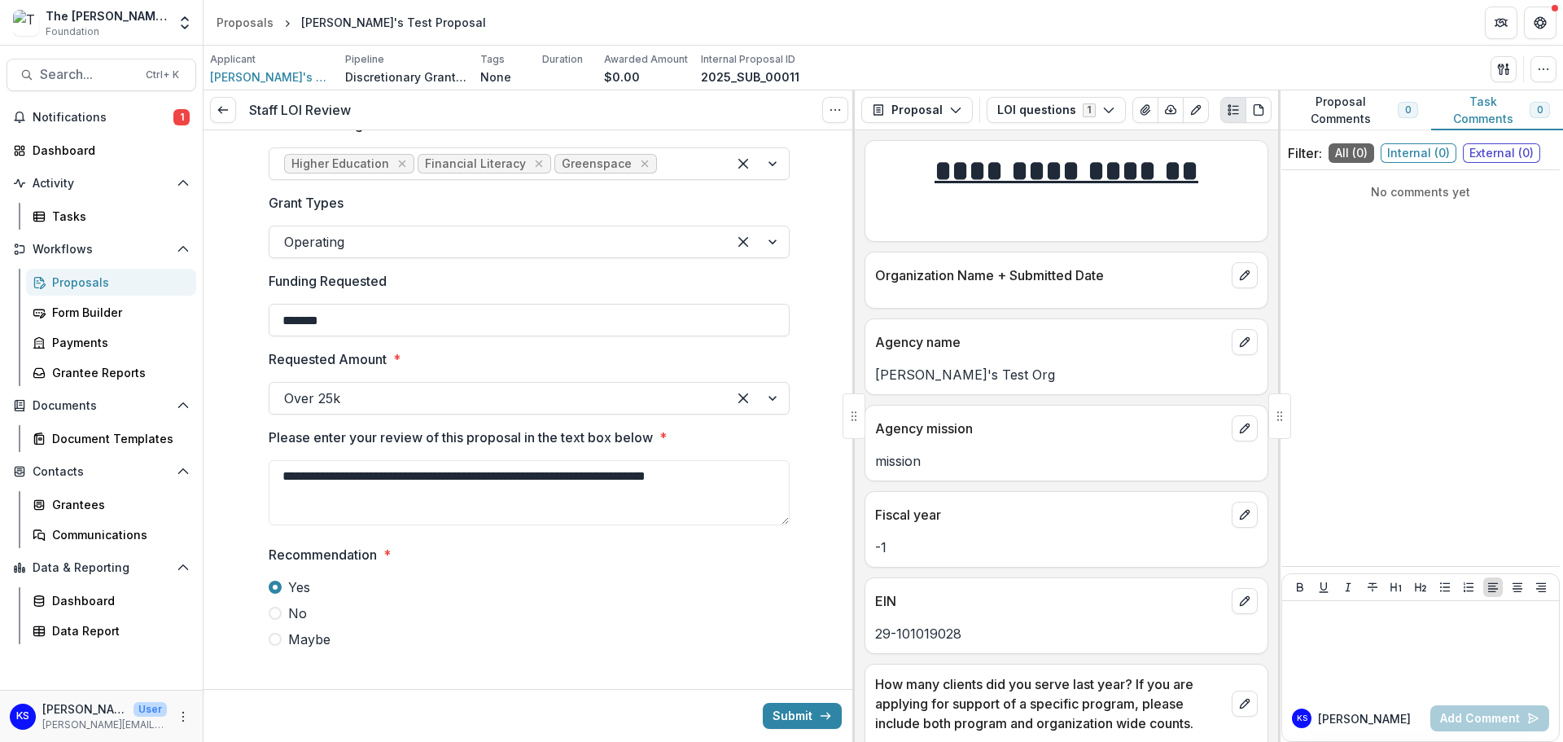
scroll to position [197, 0]
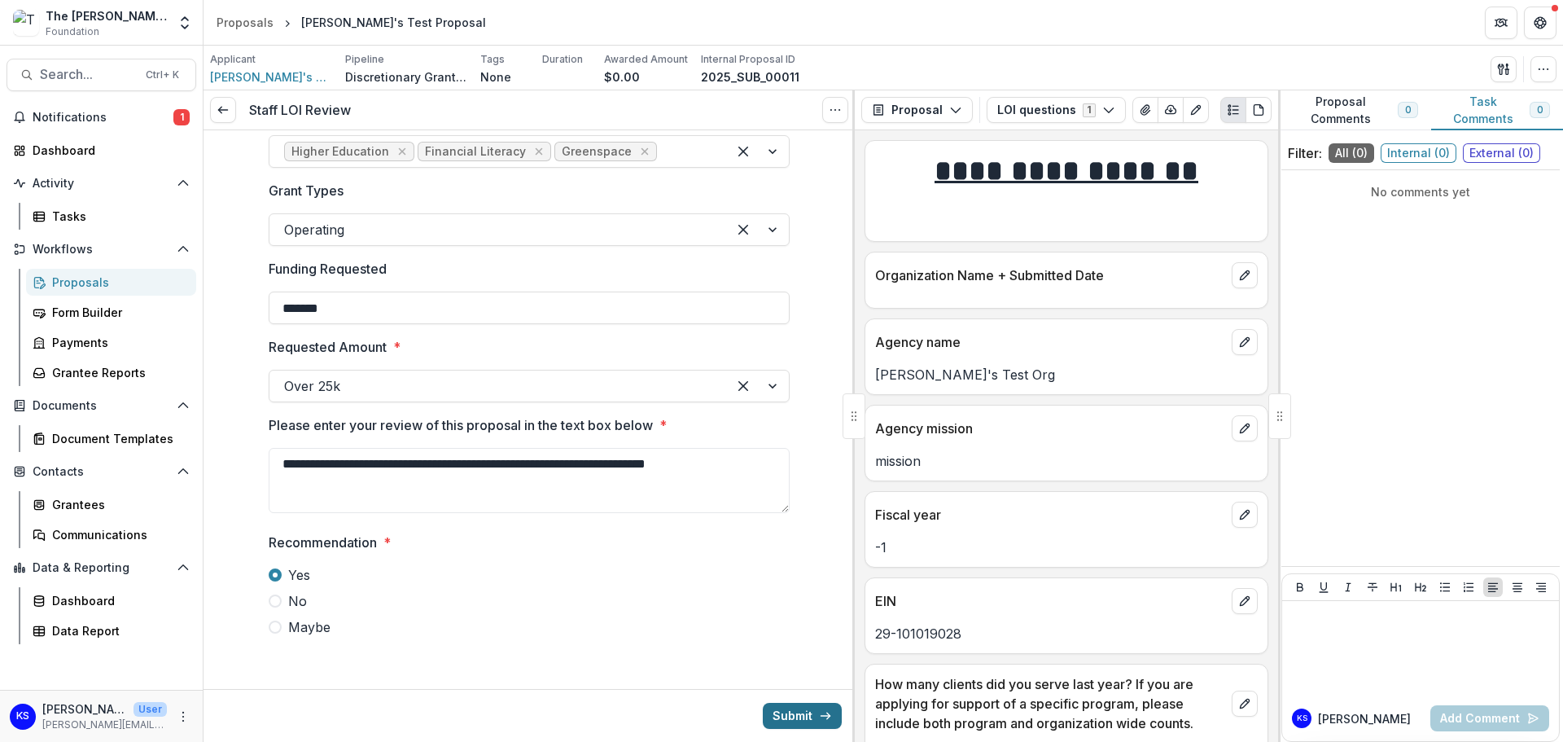
click at [786, 720] on button "Submit" at bounding box center [802, 716] width 79 height 26
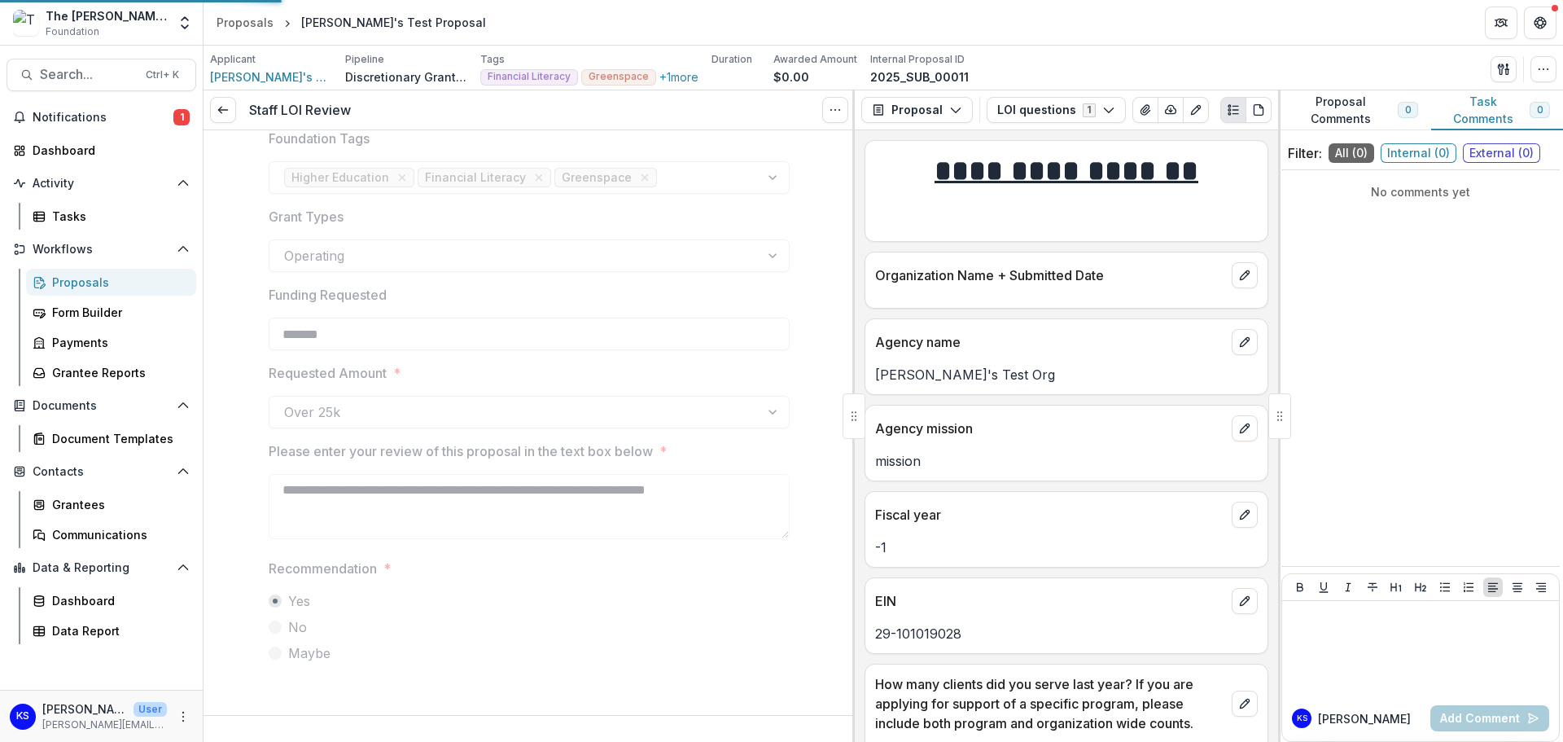
scroll to position [171, 0]
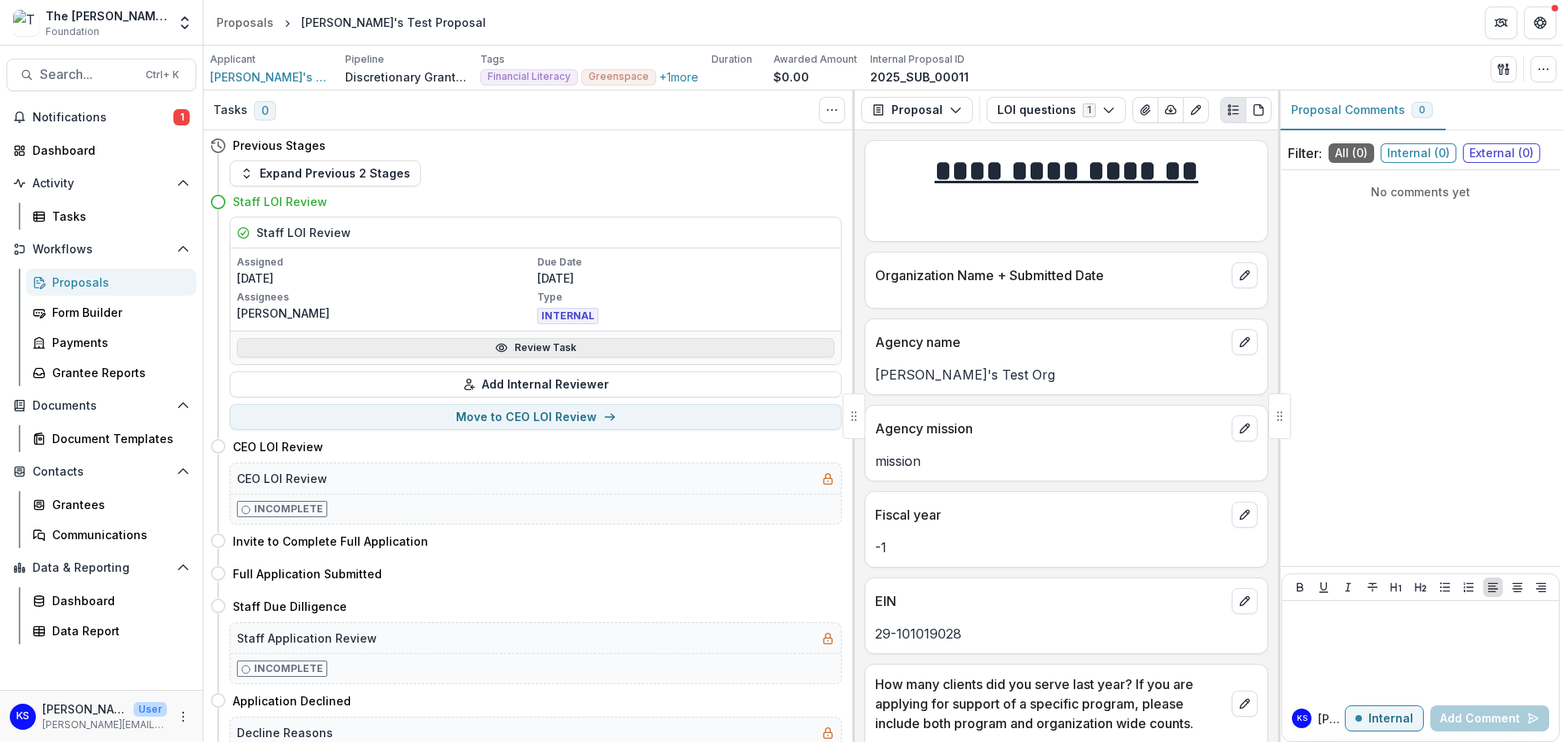
click at [609, 348] on link "Review Task" at bounding box center [536, 348] width 598 height 20
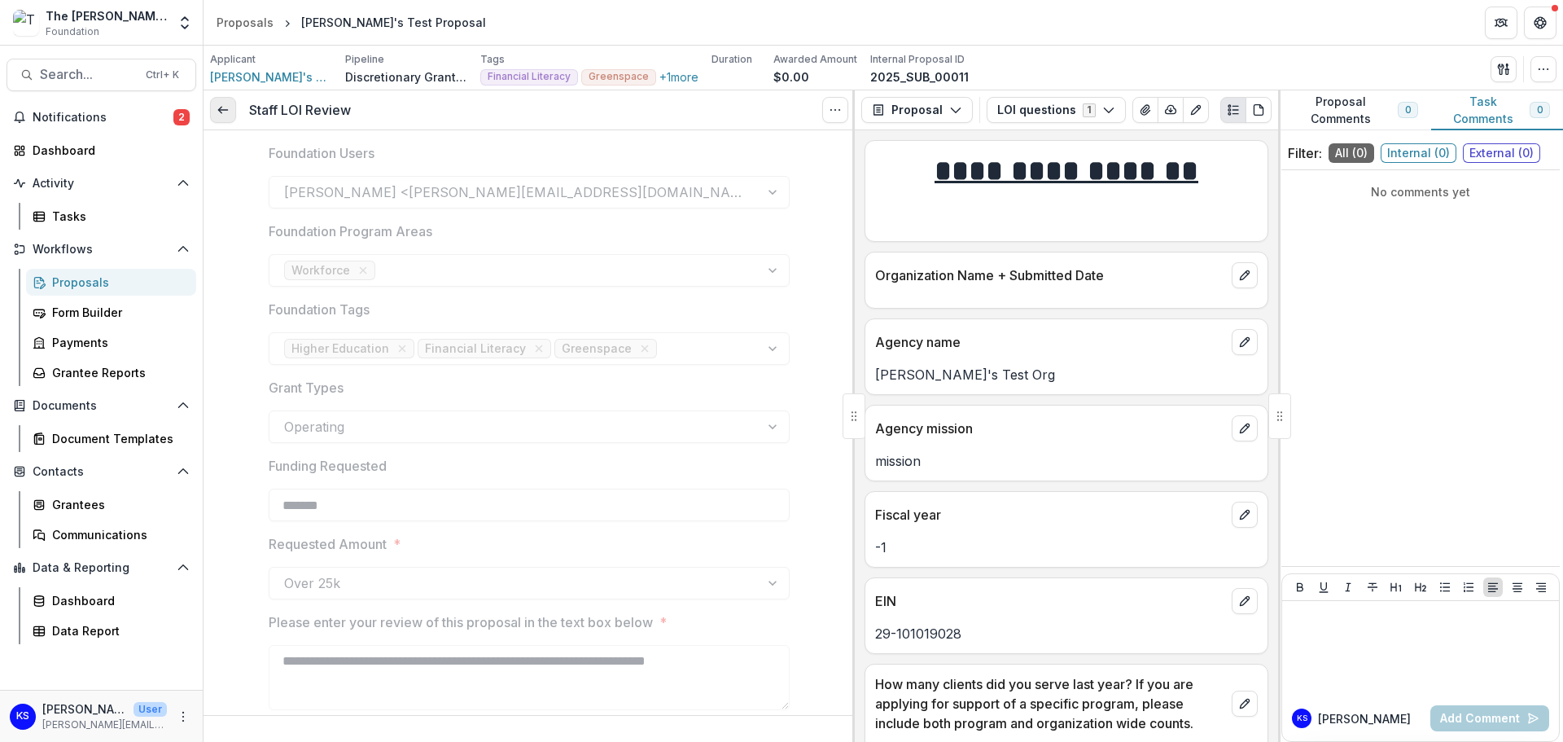
click at [224, 112] on icon at bounding box center [223, 109] width 13 height 13
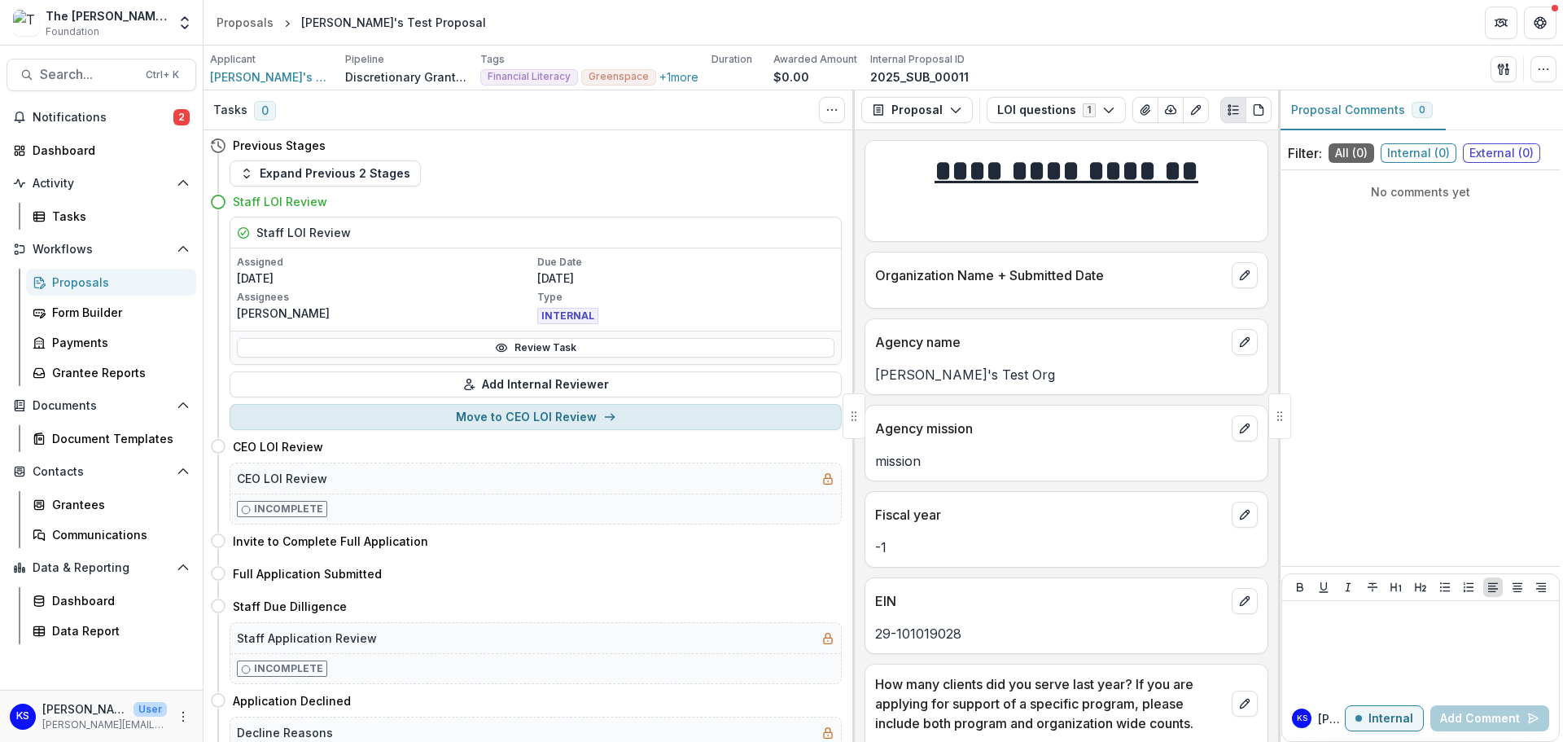
click at [512, 425] on button "Move to CEO LOI Review" at bounding box center [536, 417] width 612 height 26
select select "**********"
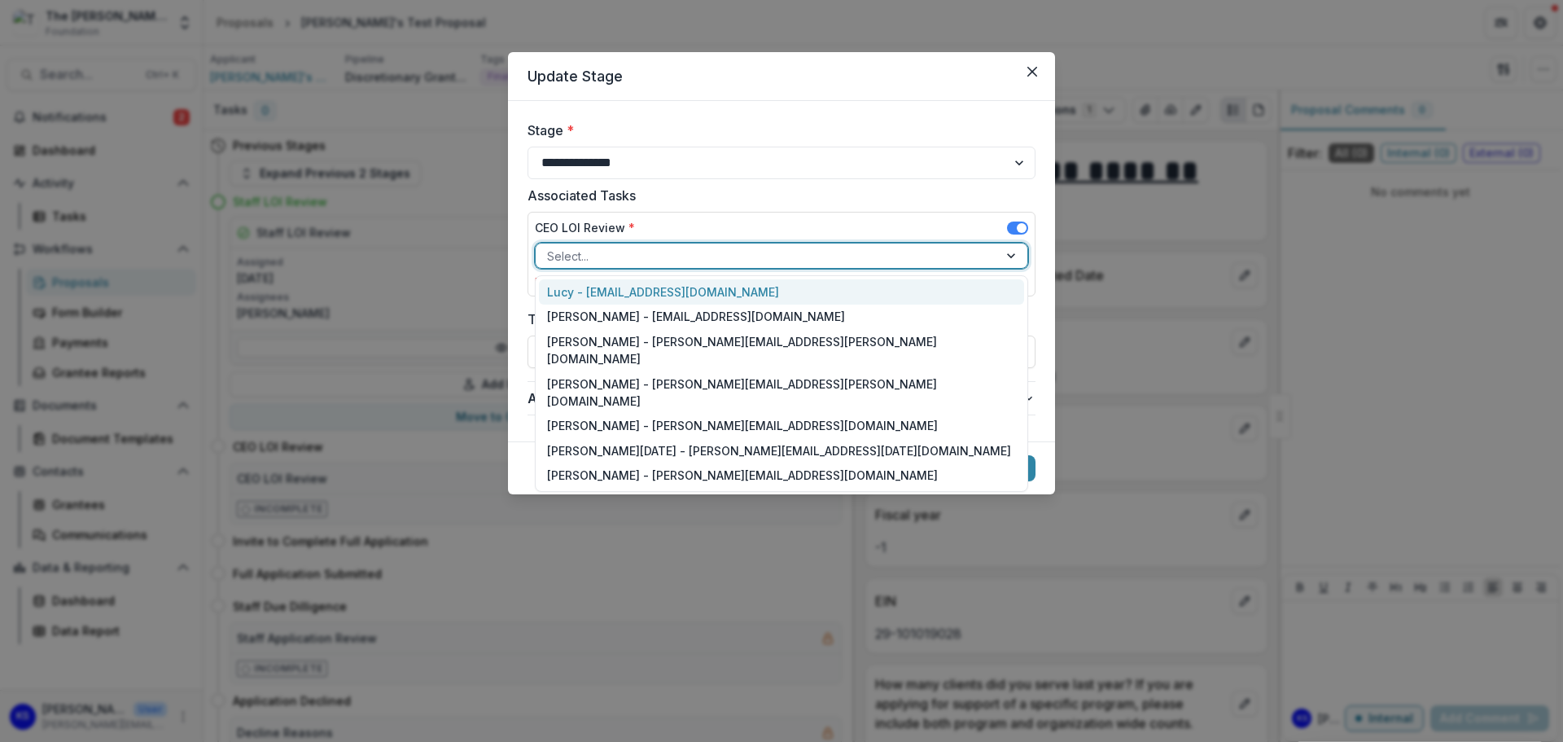
click at [655, 252] on div at bounding box center [767, 256] width 440 height 20
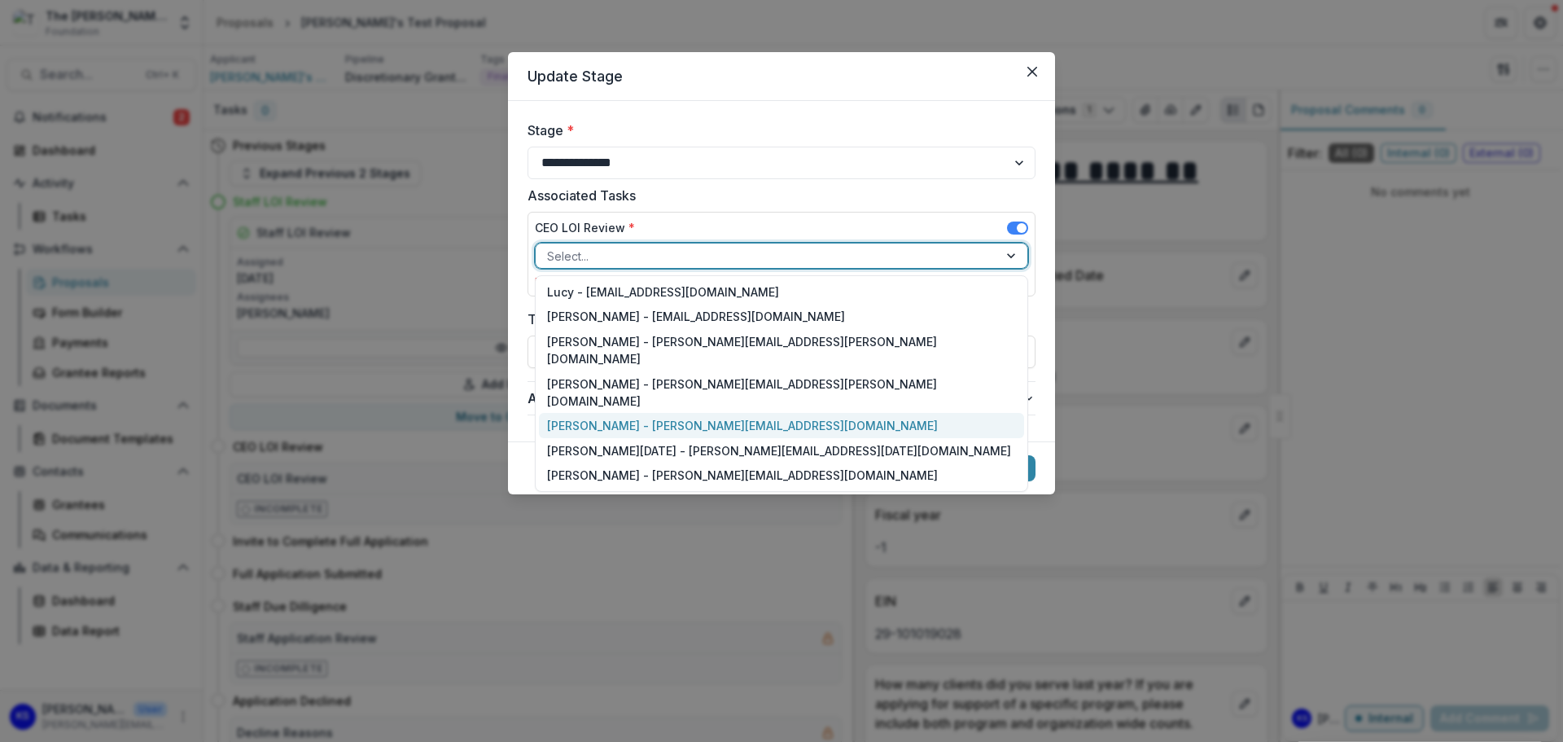
click at [657, 413] on div "[PERSON_NAME] - [PERSON_NAME][EMAIL_ADDRESS][DOMAIN_NAME]" at bounding box center [781, 425] width 485 height 25
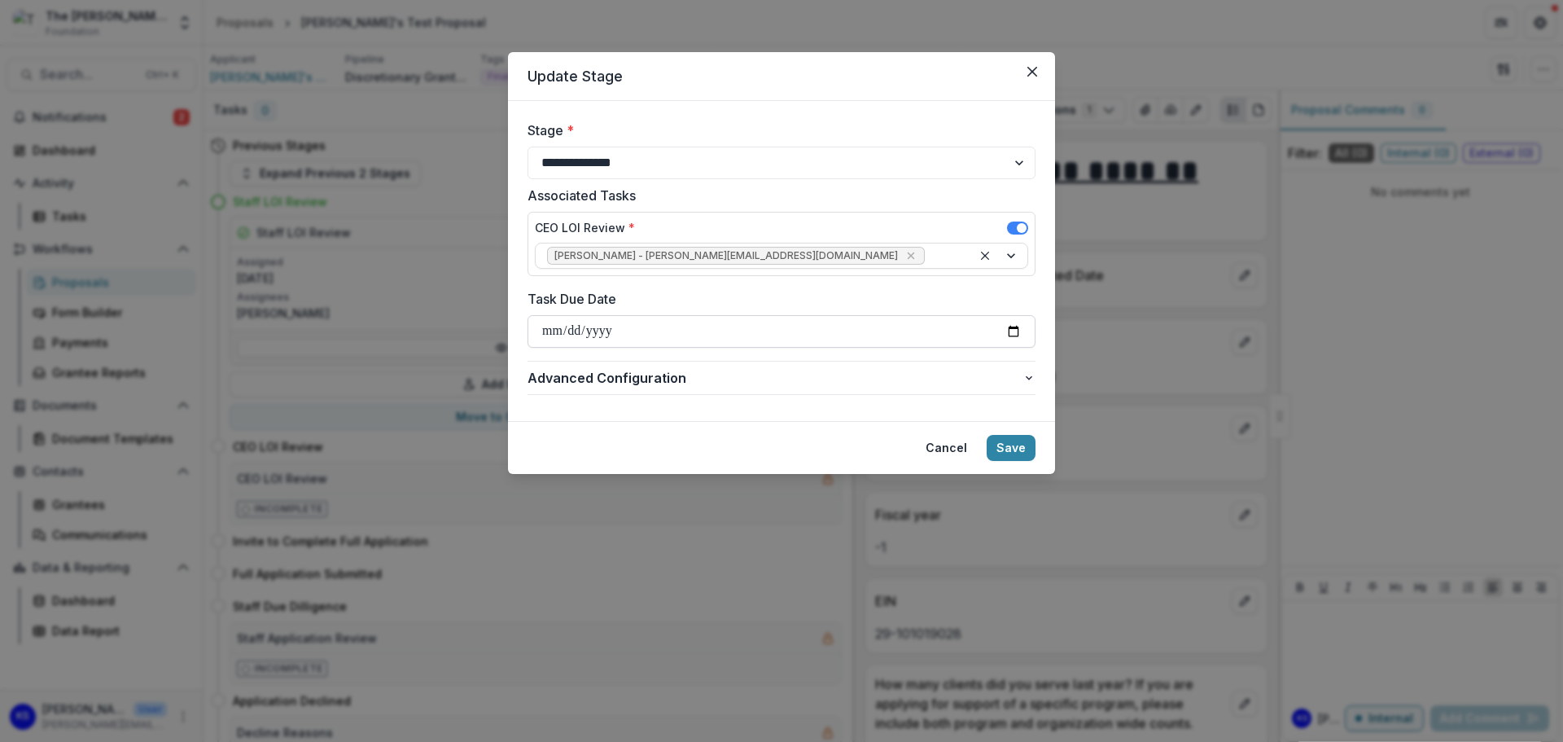
click at [670, 327] on input "Task Due Date" at bounding box center [782, 331] width 508 height 33
click at [1017, 320] on input "Task Due Date" at bounding box center [782, 331] width 508 height 33
click at [1017, 331] on input "Task Due Date" at bounding box center [782, 331] width 508 height 33
type input "**********"
click at [1023, 439] on button "Save" at bounding box center [1011, 448] width 49 height 26
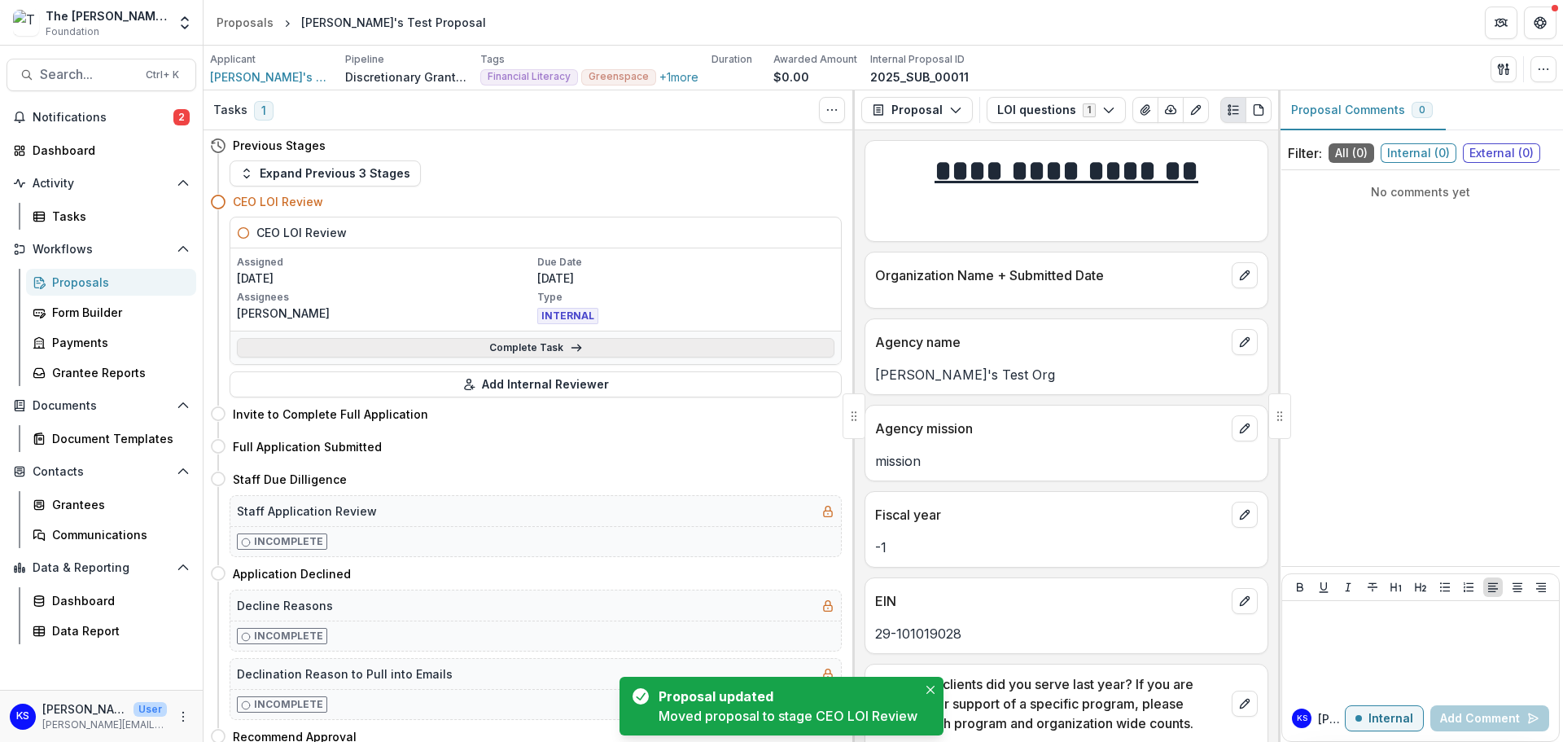
click at [542, 351] on link "Complete Task" at bounding box center [536, 348] width 598 height 20
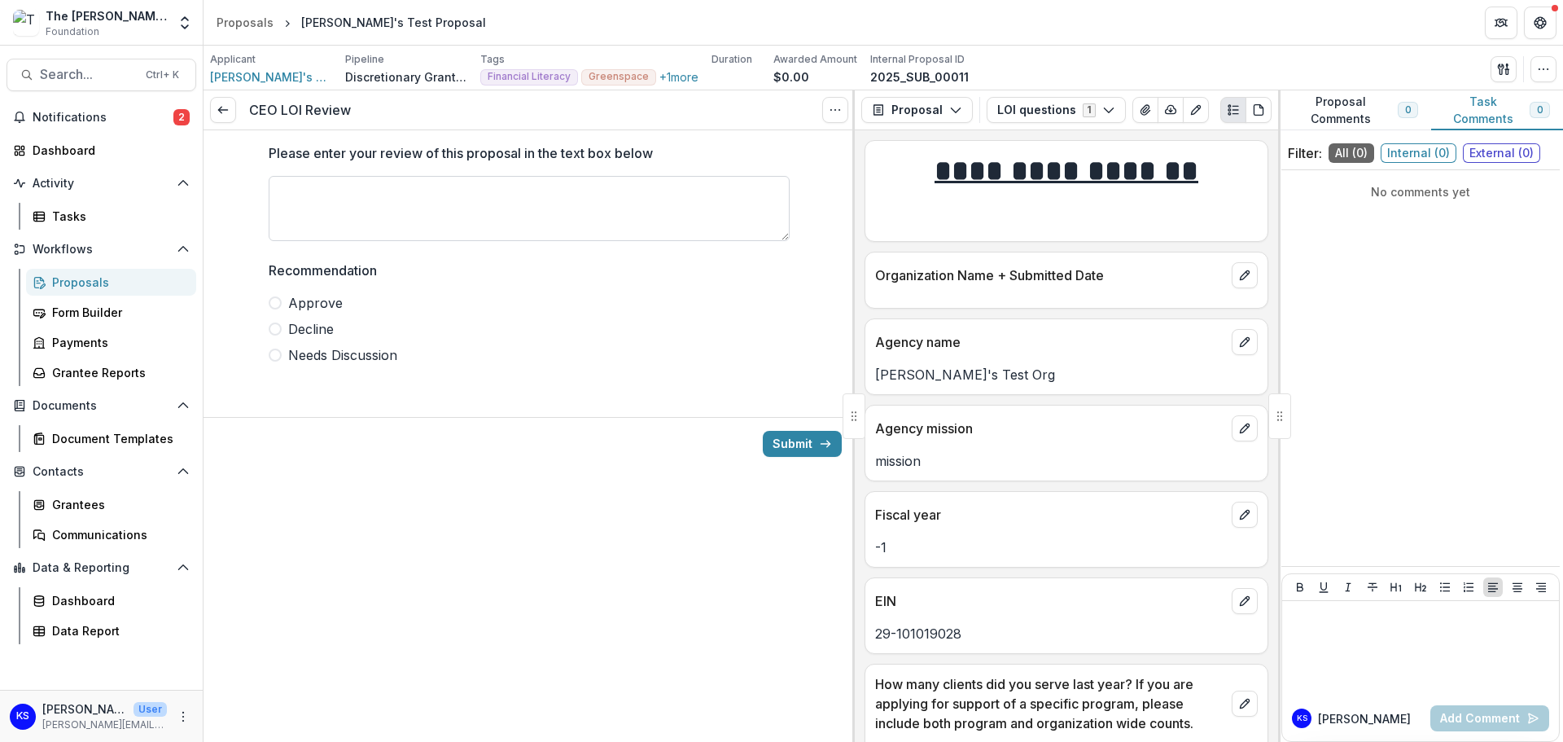
click at [451, 195] on textarea "Please enter your review of this proposal in the text box below" at bounding box center [529, 208] width 521 height 65
type textarea "**********"
click at [275, 303] on span at bounding box center [275, 302] width 13 height 13
click at [807, 441] on button "Submit" at bounding box center [802, 444] width 79 height 26
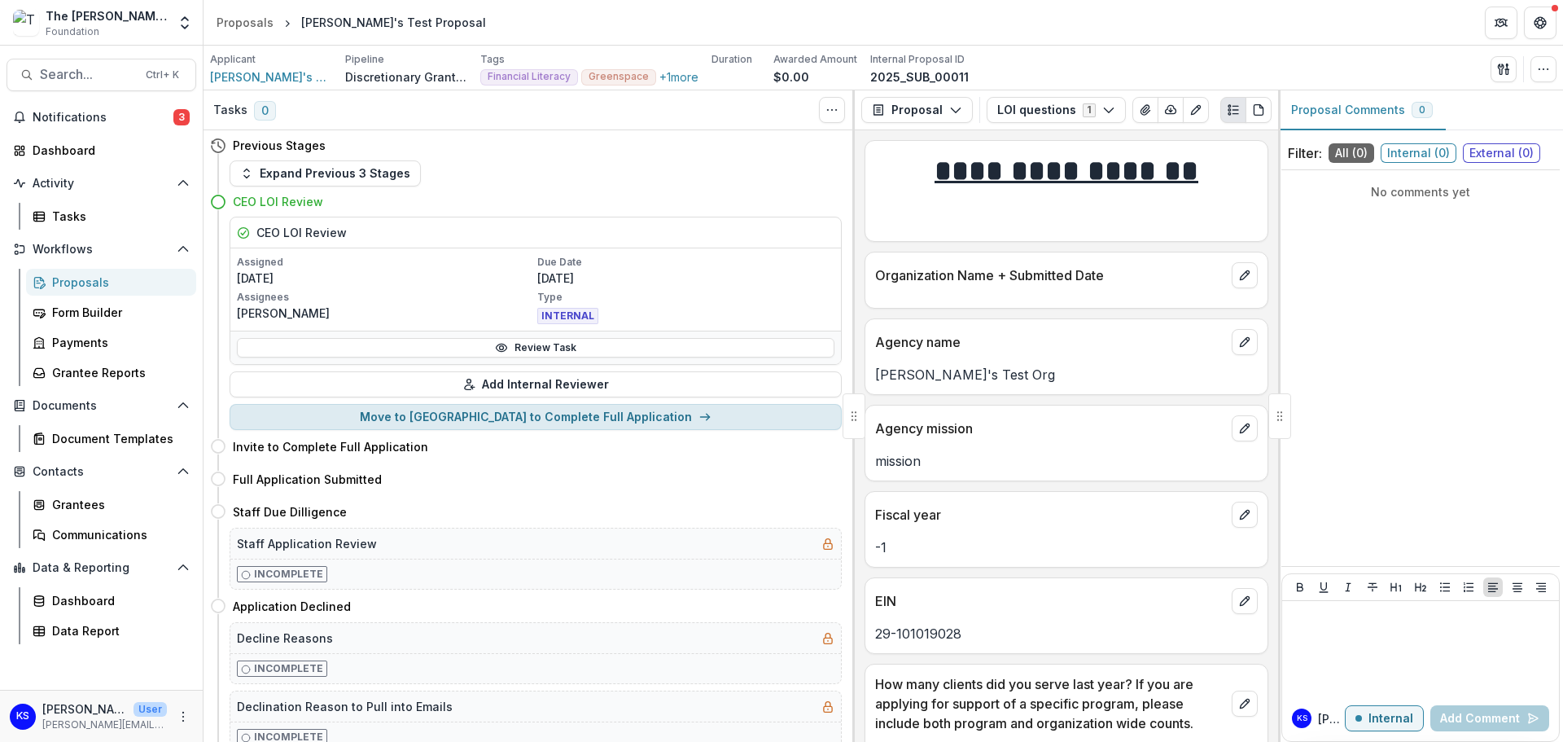
click at [574, 424] on button "Move to Invite to Complete Full Application" at bounding box center [536, 417] width 612 height 26
select select "**********"
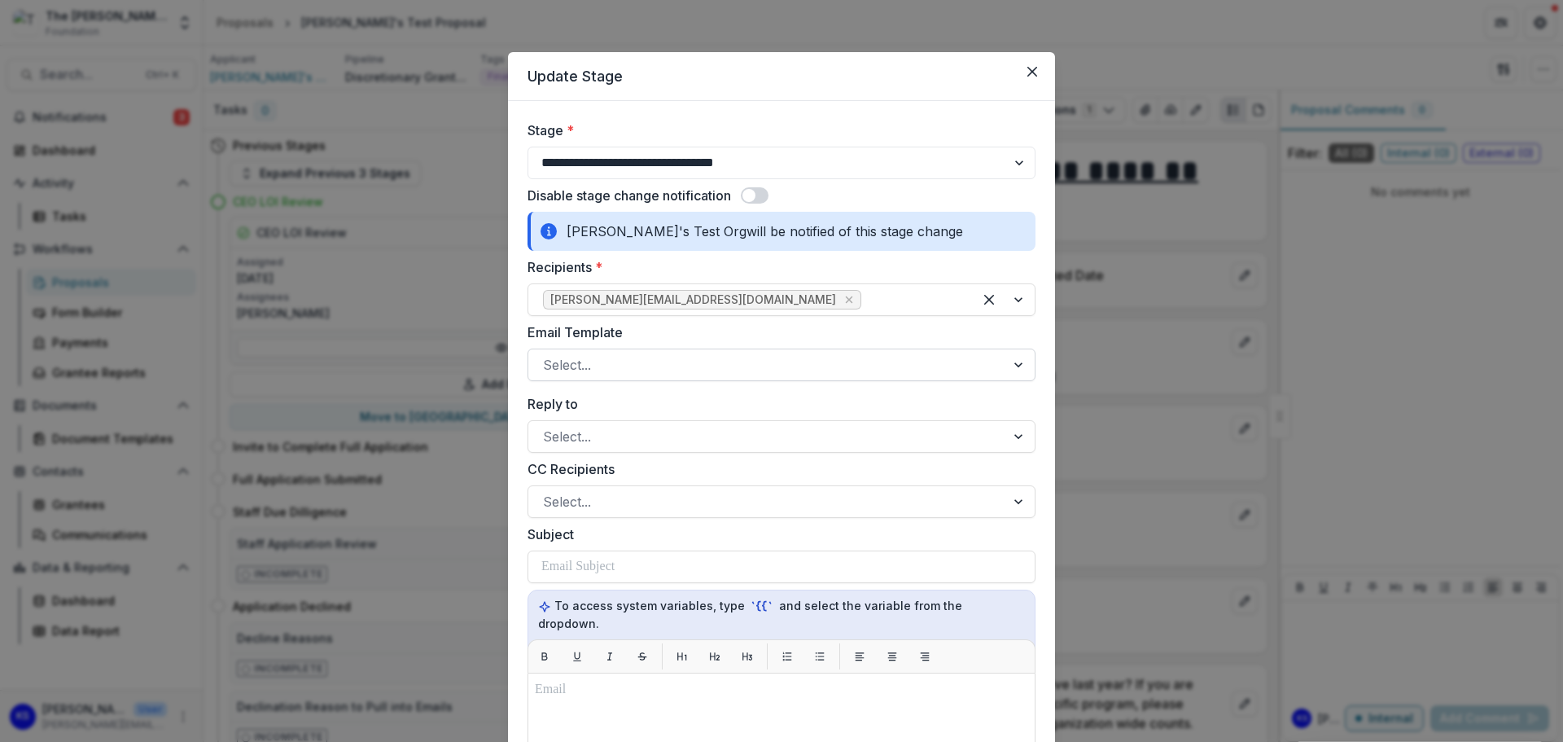
click at [643, 366] on div at bounding box center [767, 364] width 448 height 23
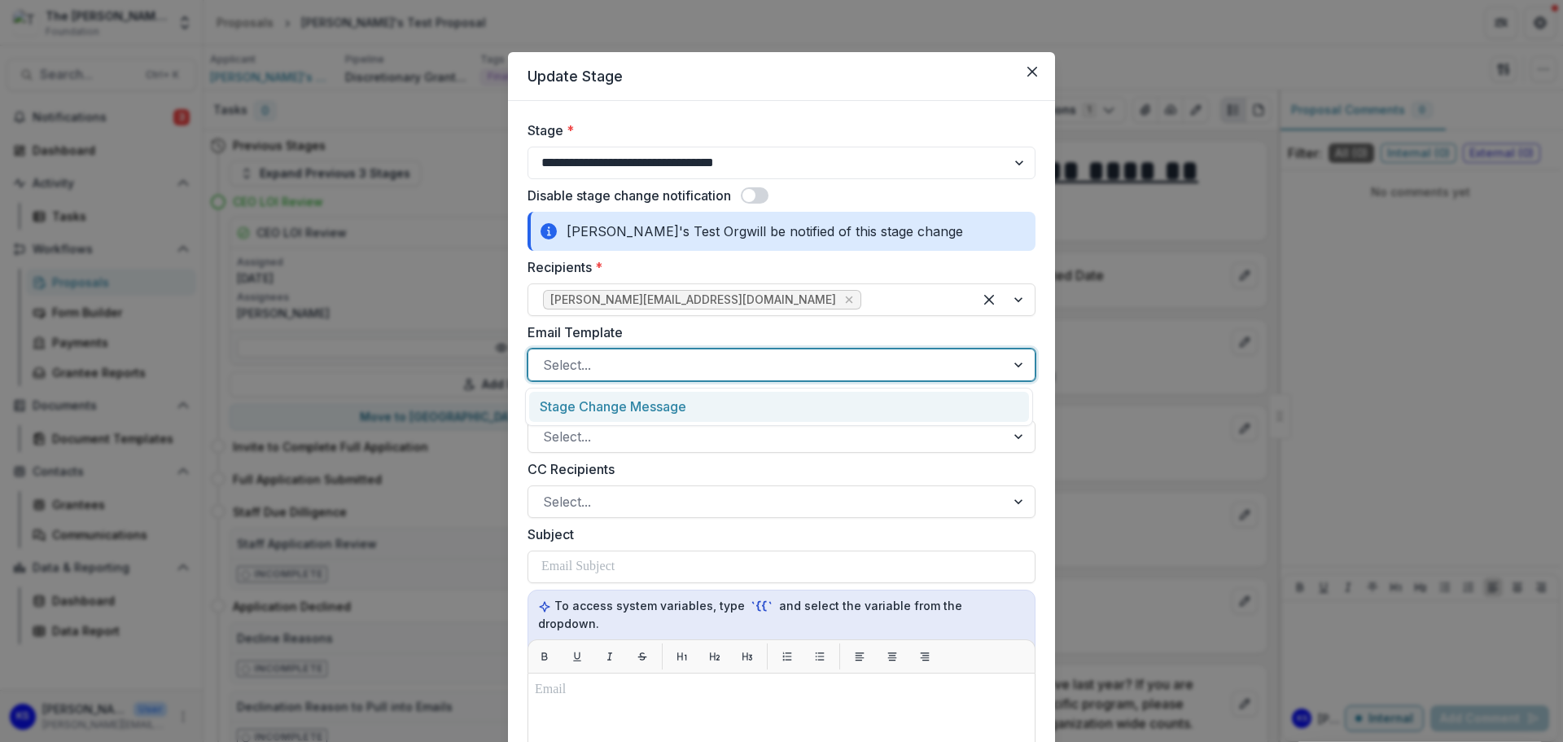
click at [655, 407] on div "Stage Change Message" at bounding box center [779, 407] width 500 height 30
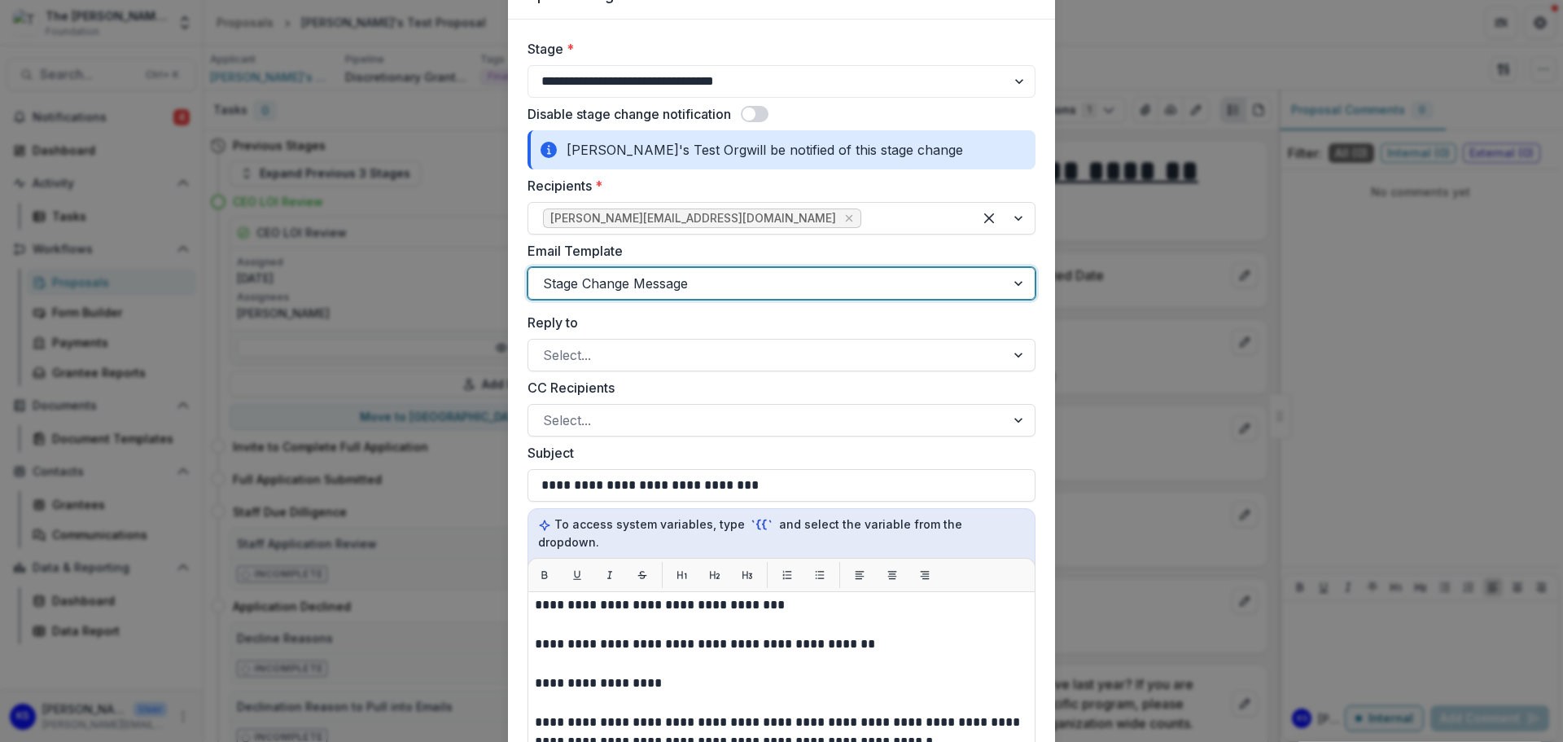
scroll to position [163, 0]
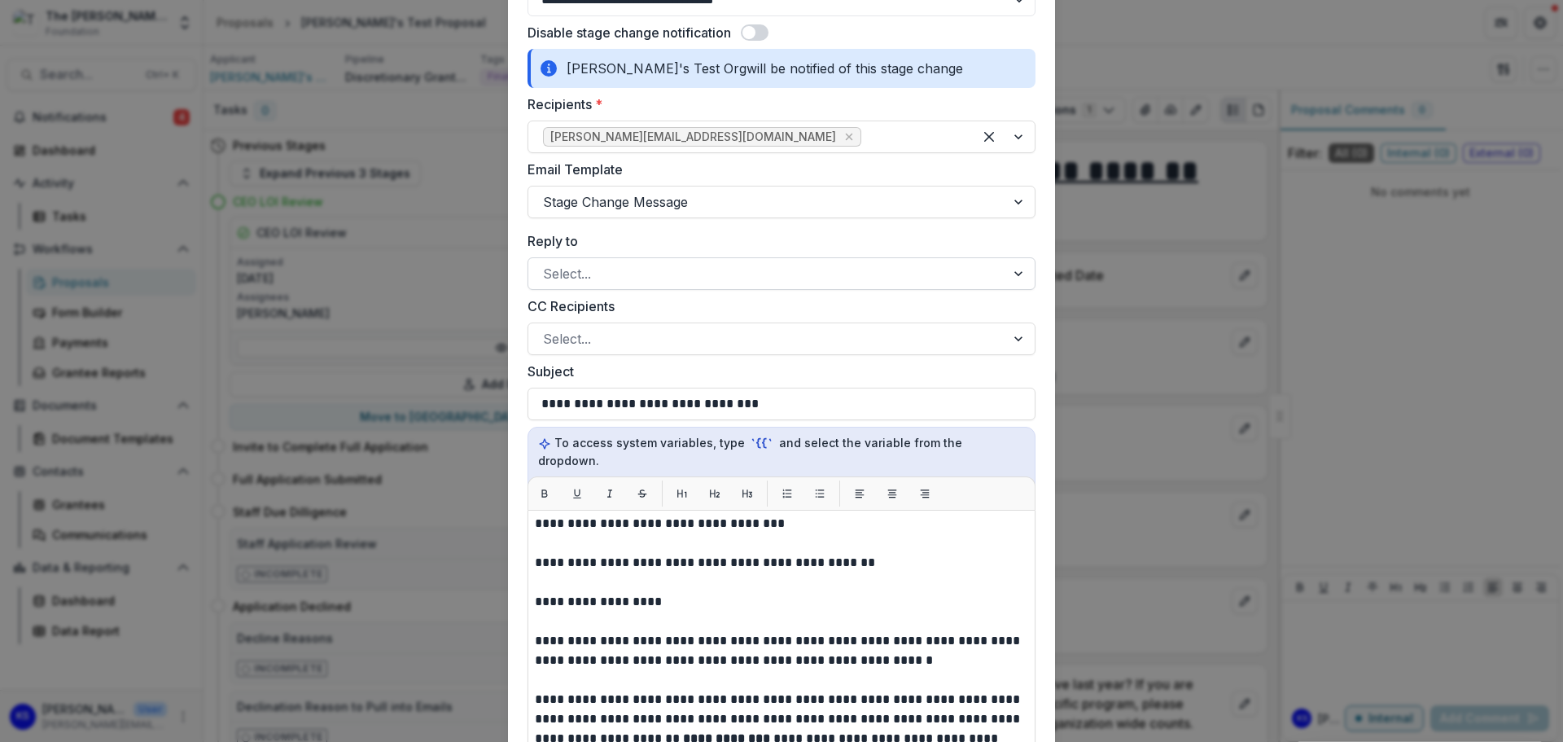
click at [609, 267] on div at bounding box center [767, 273] width 448 height 23
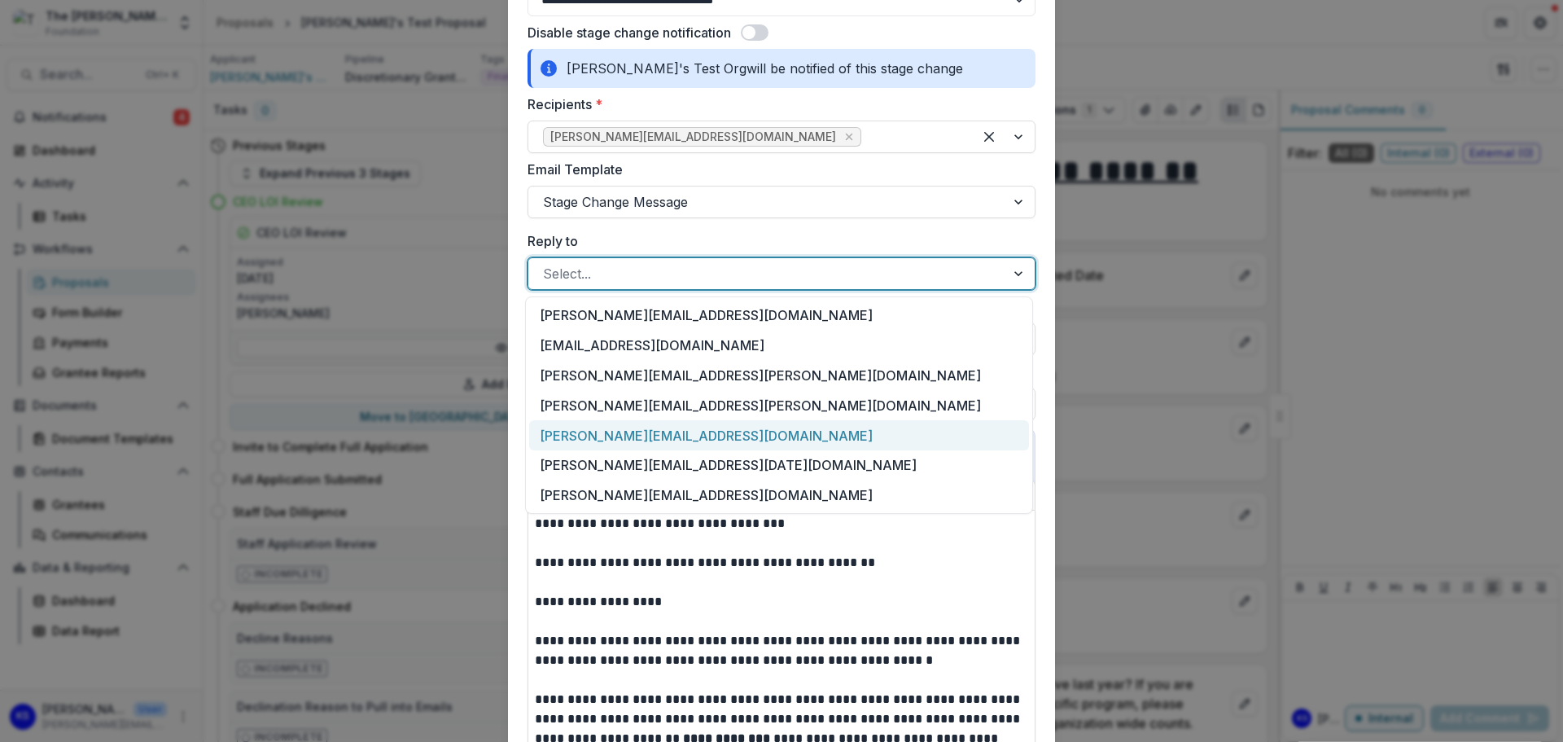
click at [631, 430] on div "[PERSON_NAME][EMAIL_ADDRESS][DOMAIN_NAME]" at bounding box center [779, 435] width 500 height 30
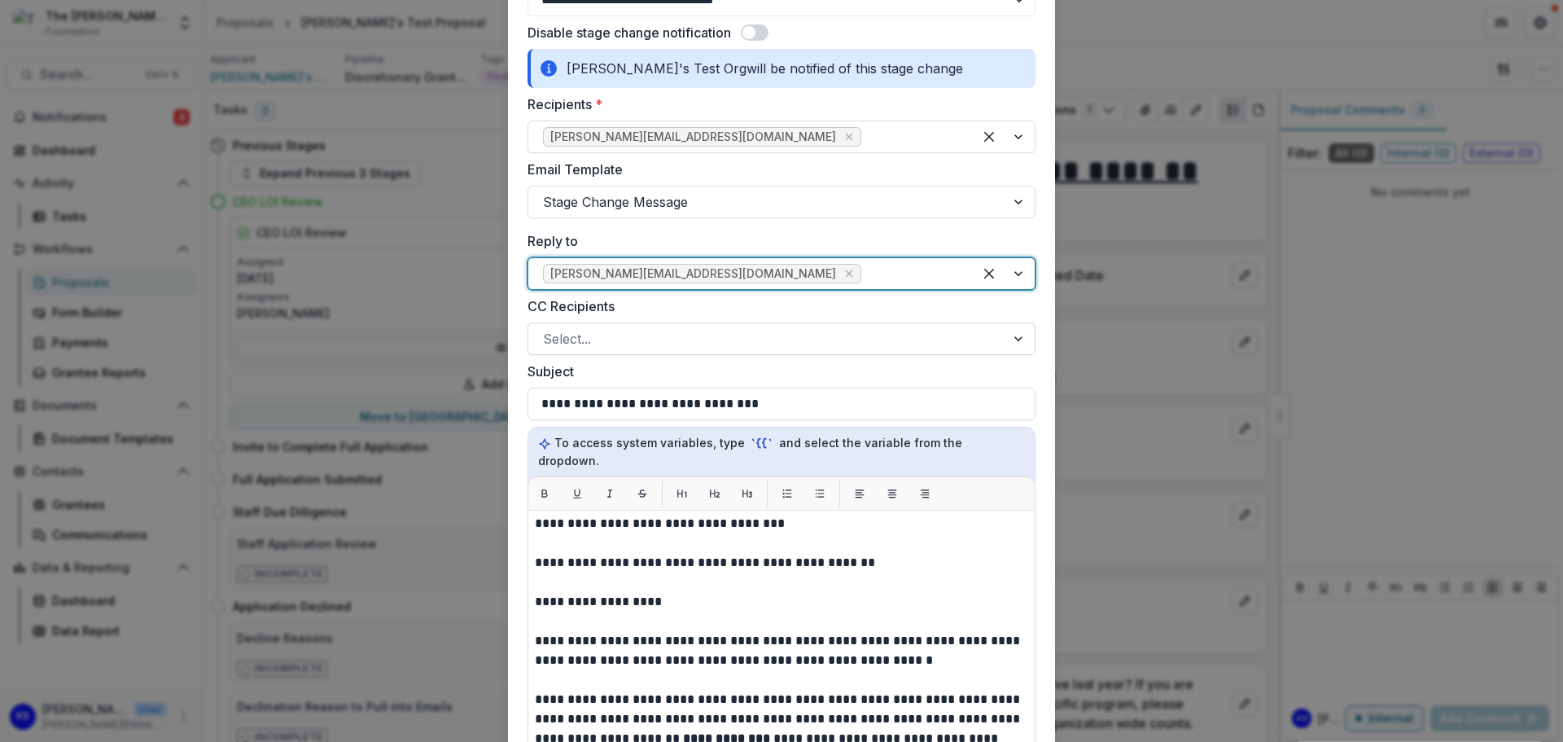
click at [629, 335] on div at bounding box center [767, 338] width 448 height 23
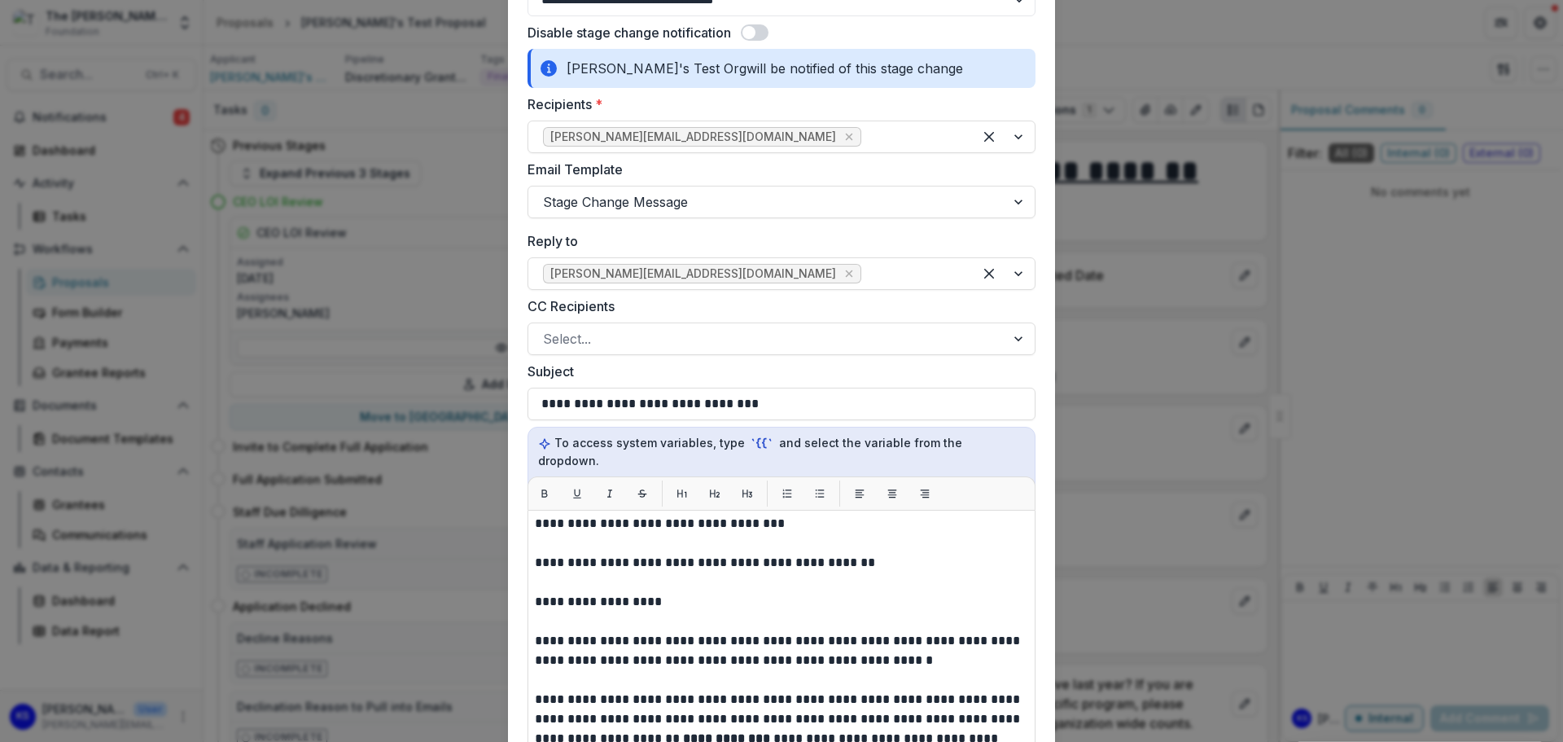
click at [512, 317] on form "**********" at bounding box center [781, 563] width 547 height 1250
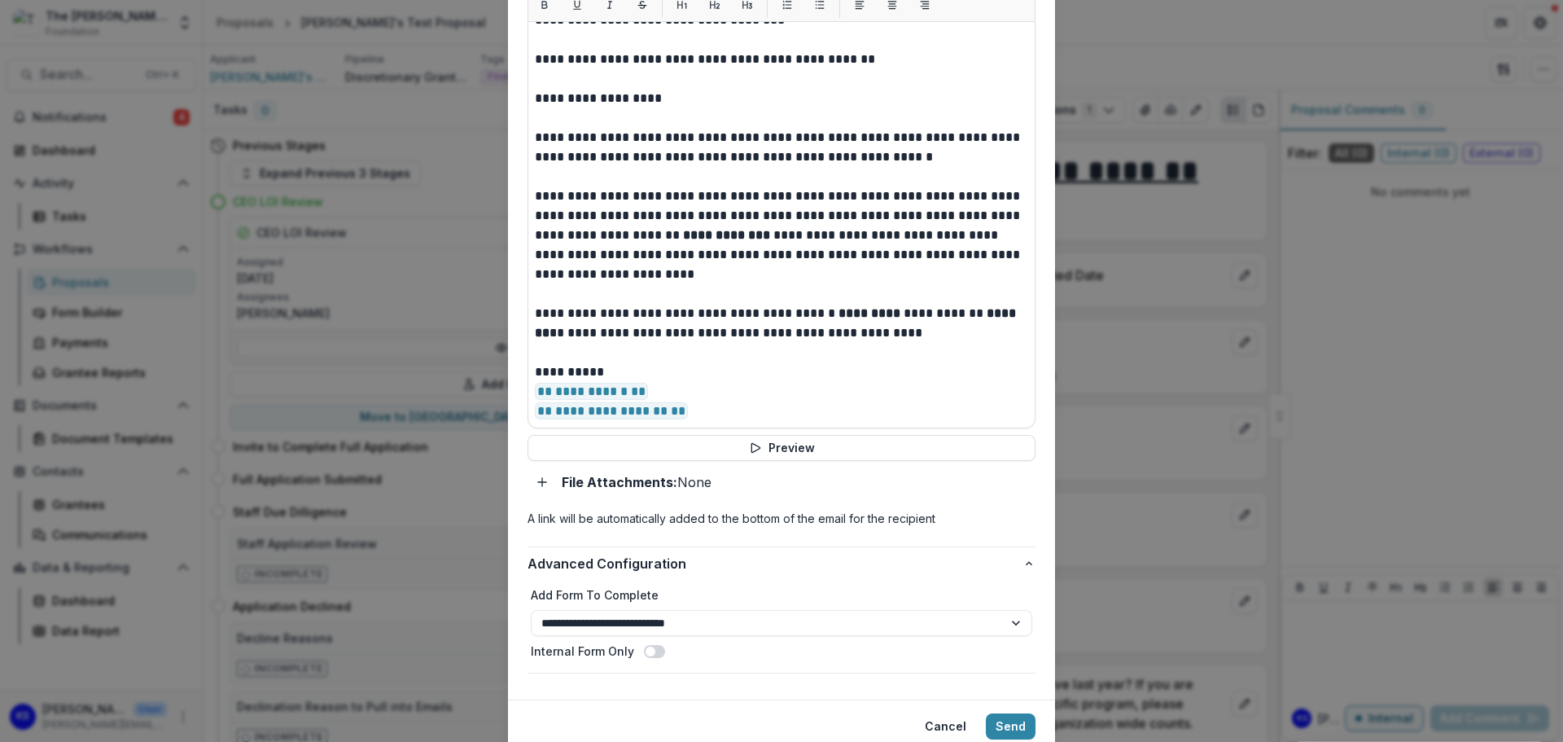
scroll to position [697, 0]
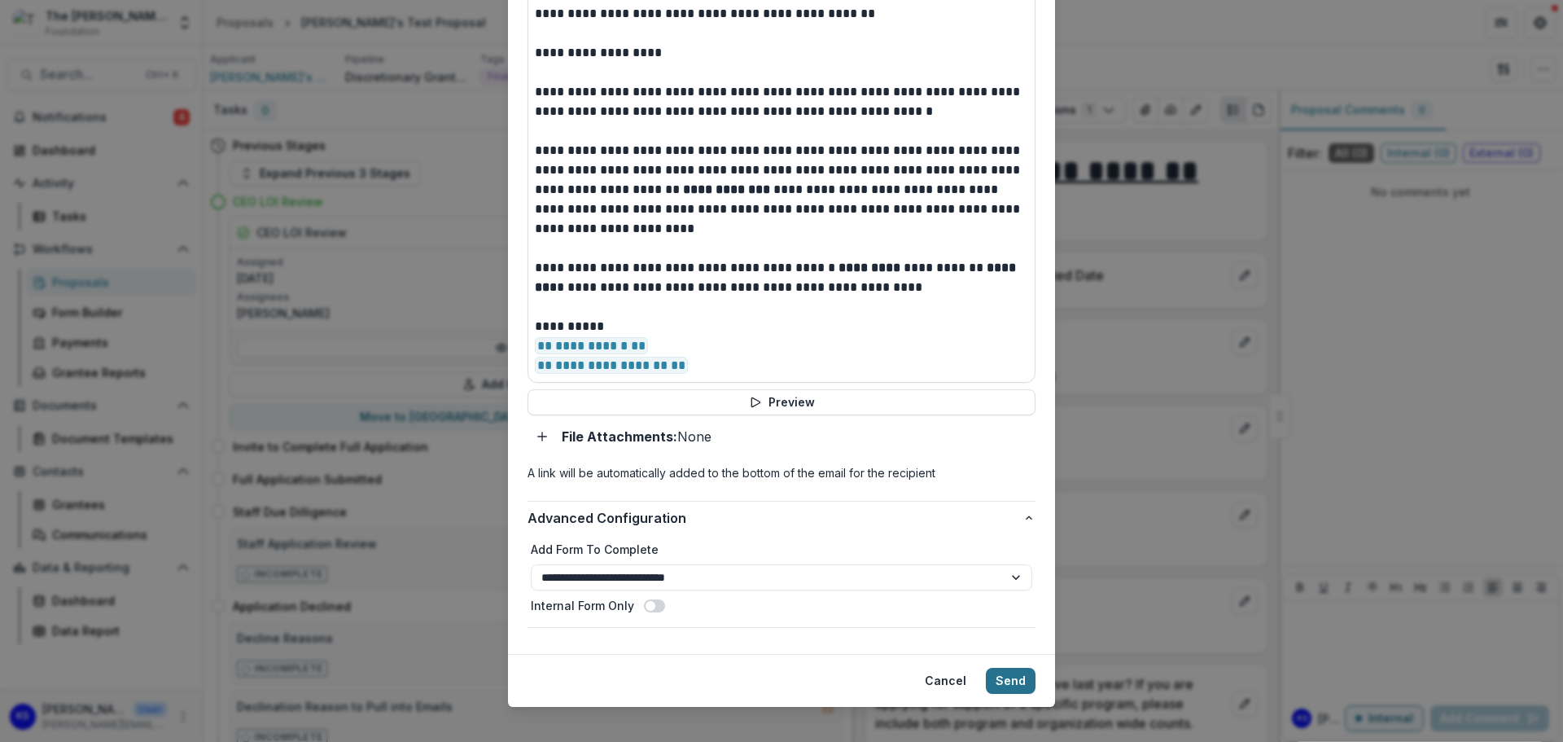
click at [1022, 668] on button "Send" at bounding box center [1011, 681] width 50 height 26
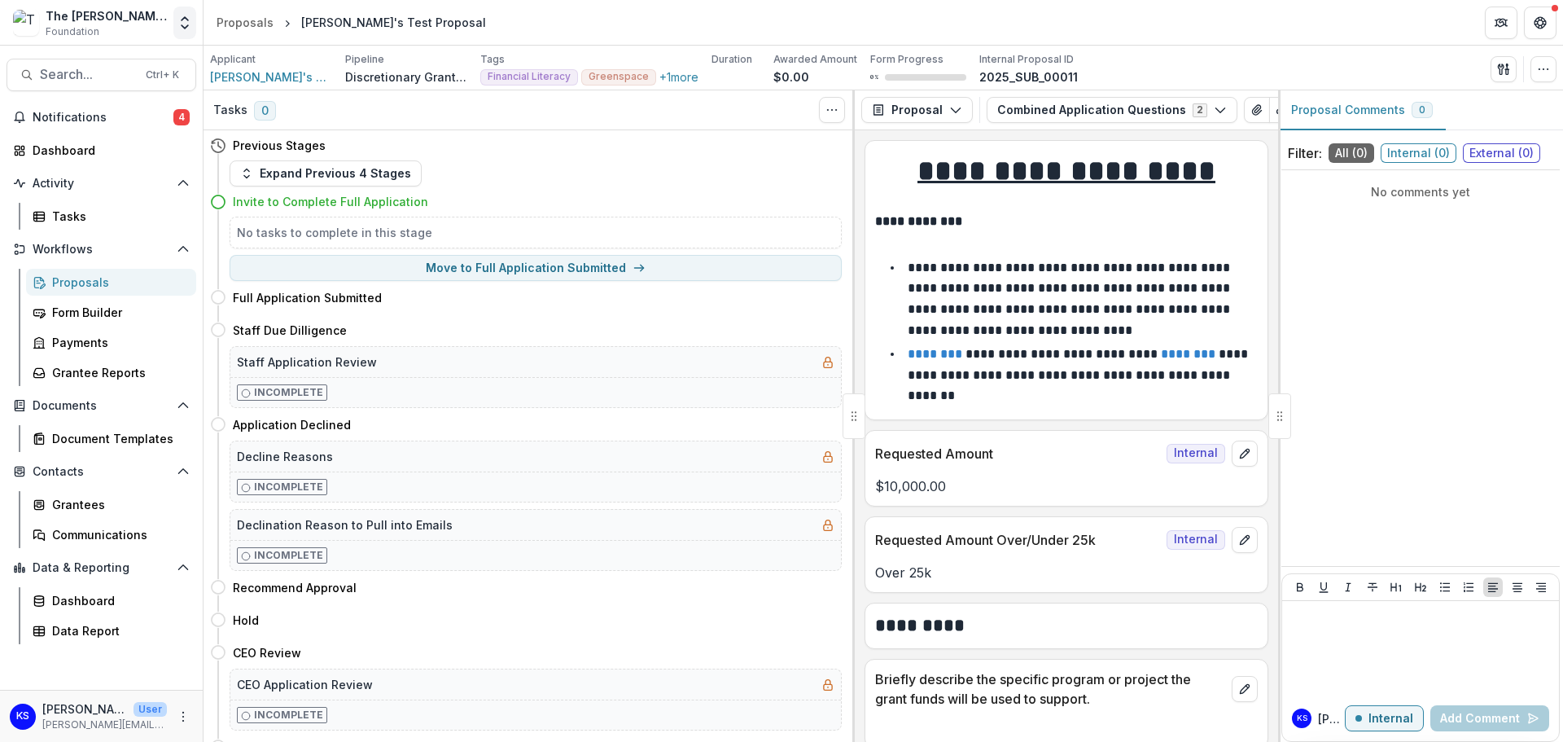
click at [184, 27] on polyline "Open entity switcher" at bounding box center [185, 26] width 7 height 3
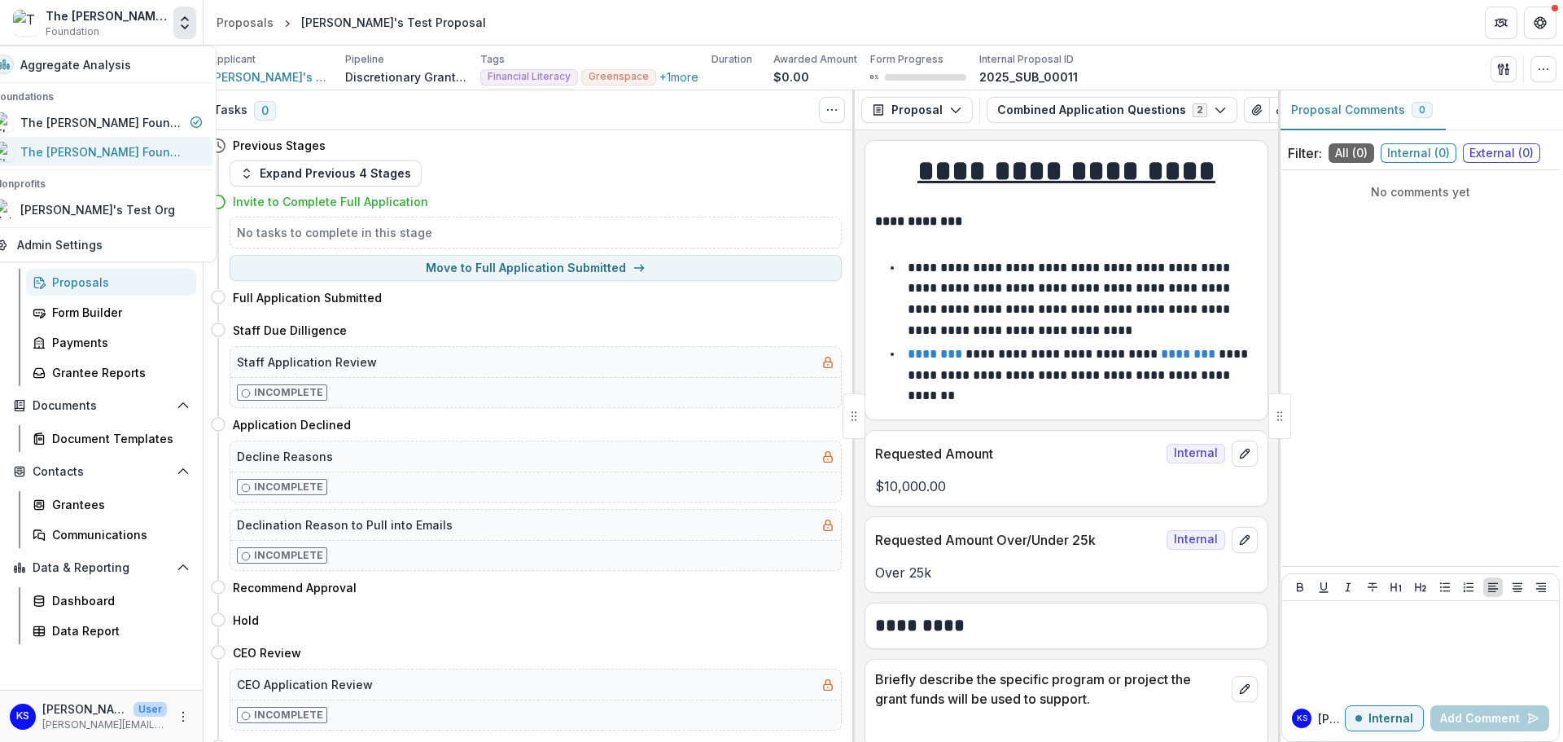
click at [159, 158] on div "The [PERSON_NAME] Foundation Data Sandbox" at bounding box center [101, 151] width 163 height 17
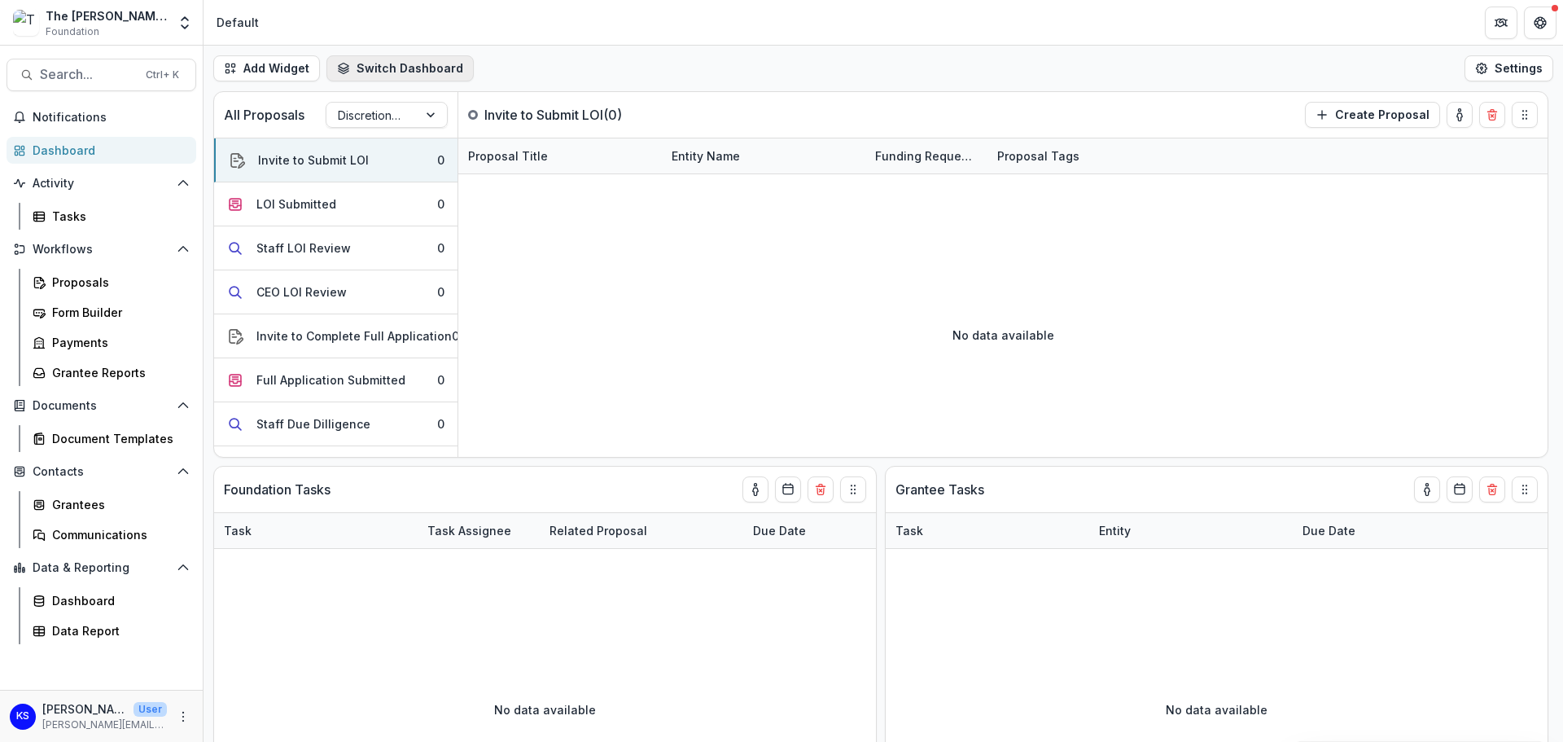
click at [391, 74] on button "Switch Dashboard" at bounding box center [399, 68] width 147 height 26
click at [186, 27] on polyline "Open entity switcher" at bounding box center [185, 26] width 7 height 3
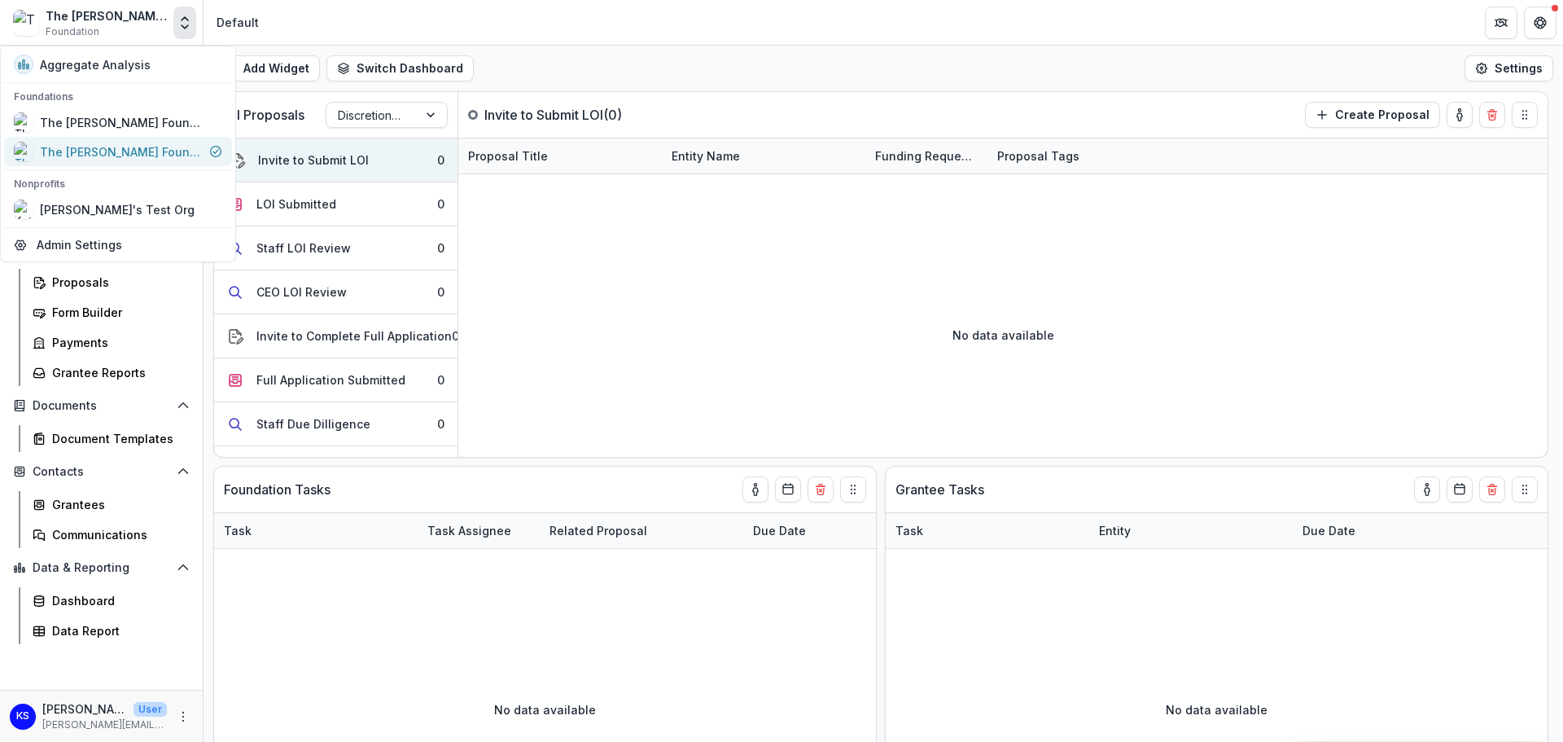
click at [169, 155] on div "The [PERSON_NAME] Foundation Data Sandbox" at bounding box center [121, 151] width 163 height 17
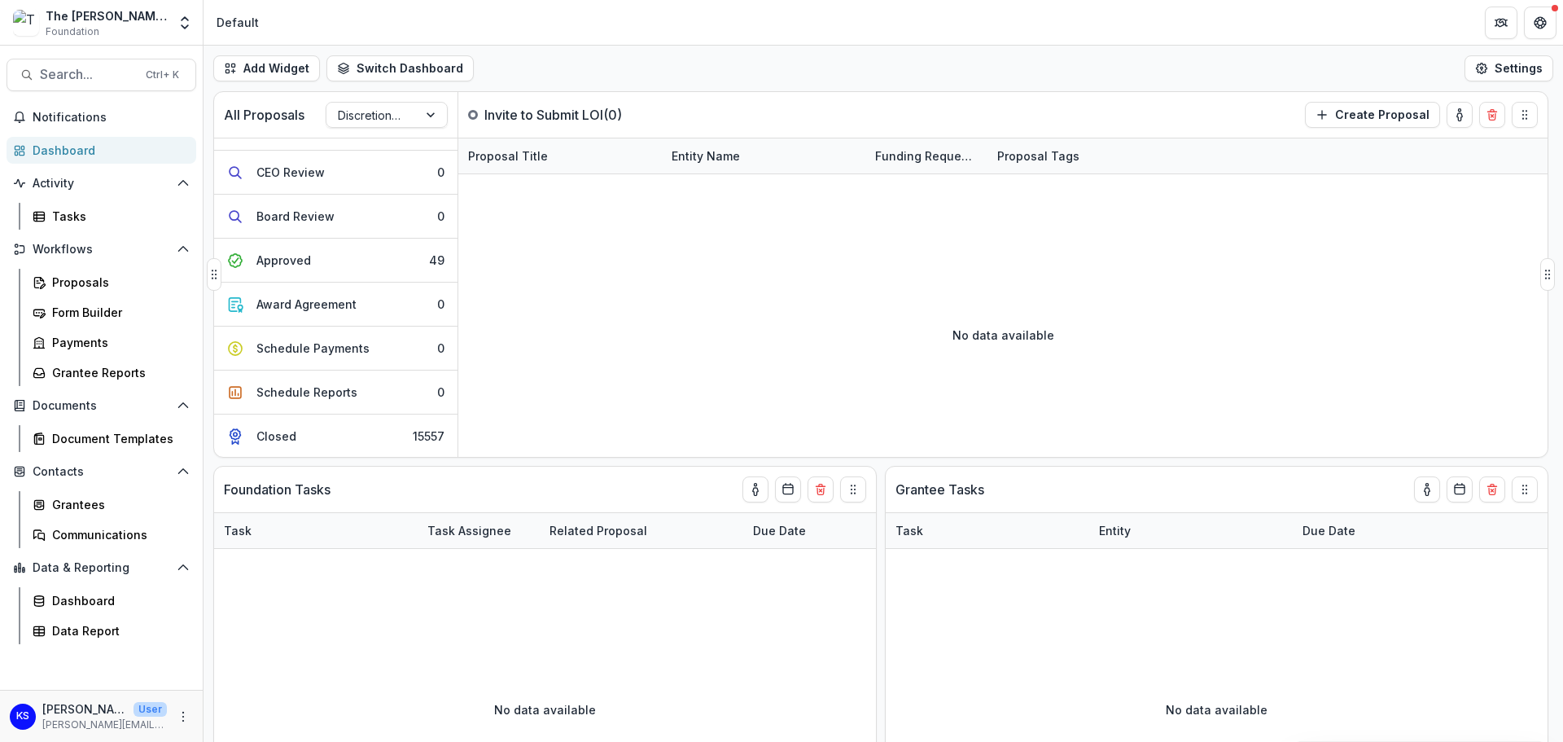
scroll to position [428, 0]
click at [400, 442] on button "Closed 15557" at bounding box center [335, 435] width 243 height 43
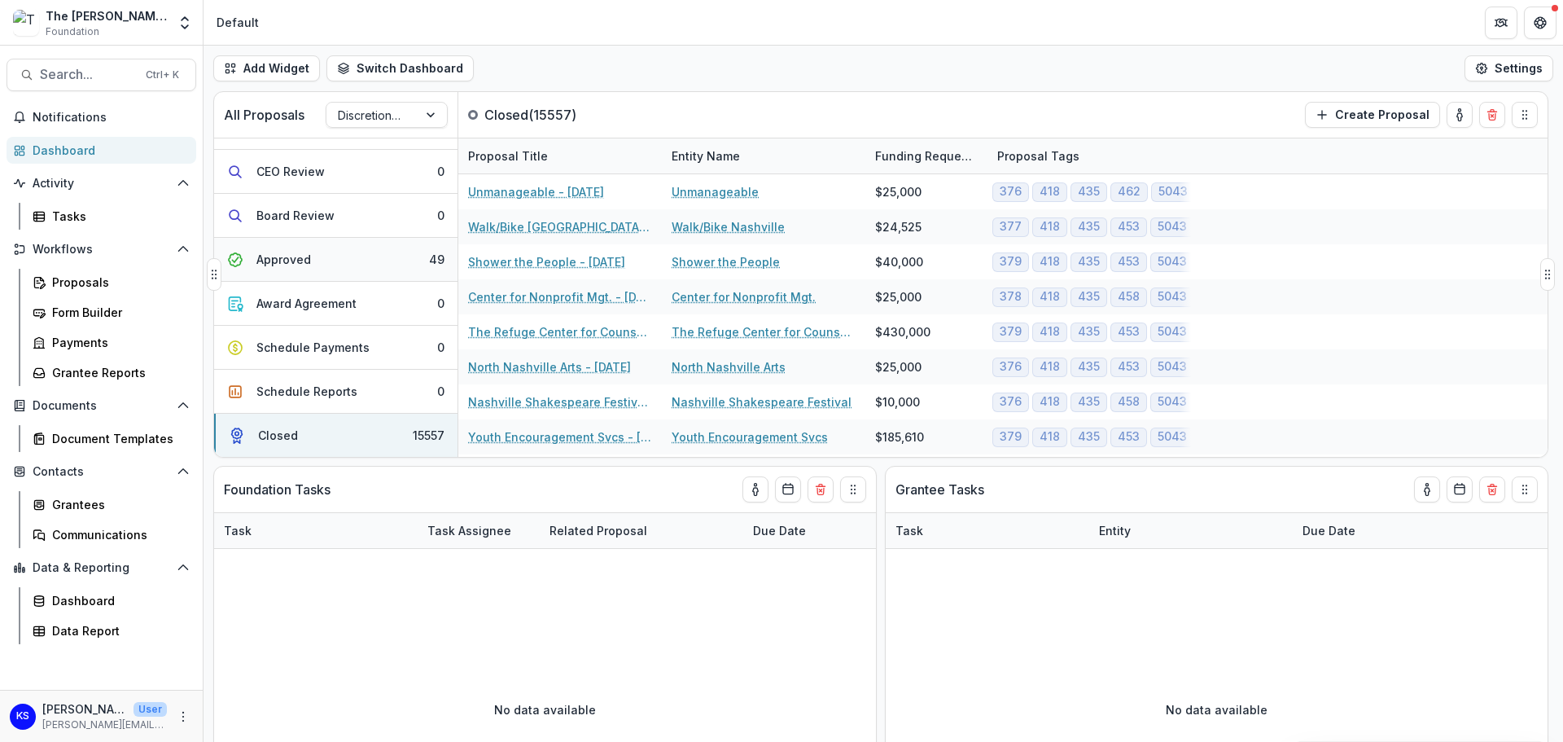
click at [379, 266] on button "Approved 49" at bounding box center [335, 260] width 243 height 44
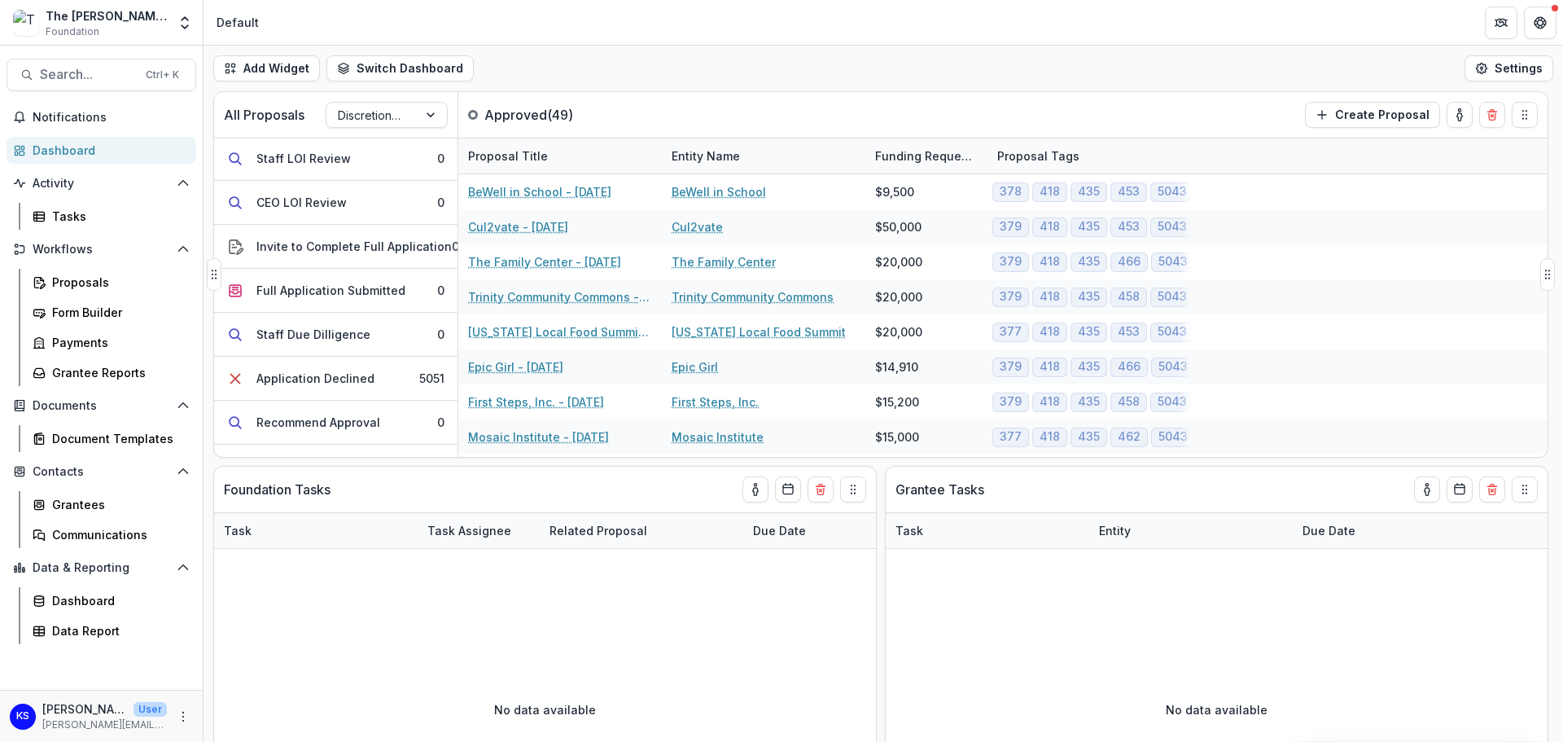
scroll to position [0, 0]
click at [312, 198] on div "LOI Submitted" at bounding box center [296, 203] width 80 height 17
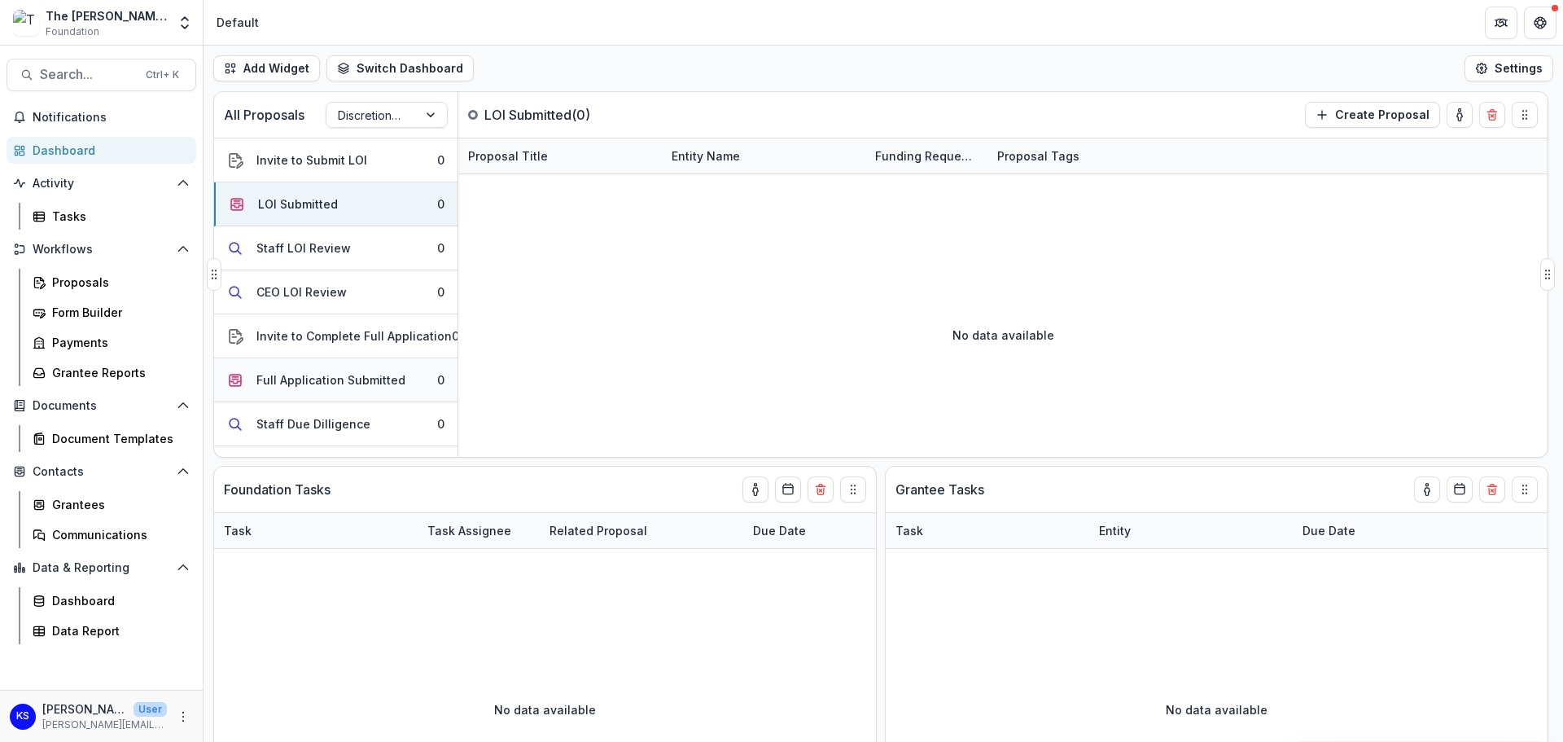
click at [354, 379] on div "Full Application Submitted" at bounding box center [330, 379] width 149 height 17
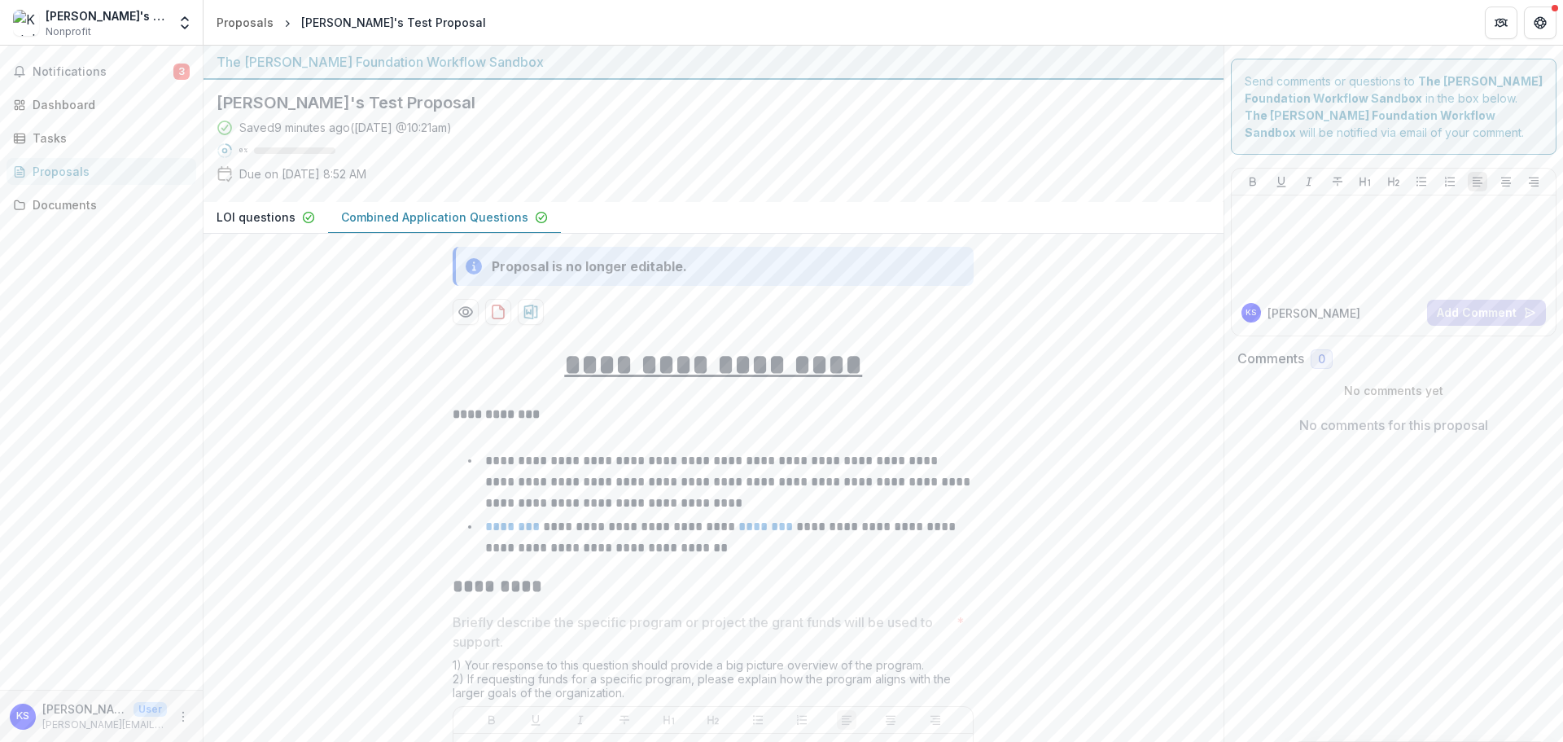
click at [799, 502] on li "**********" at bounding box center [723, 481] width 502 height 63
click at [643, 274] on div "Proposal is no longer editable." at bounding box center [589, 266] width 195 height 20
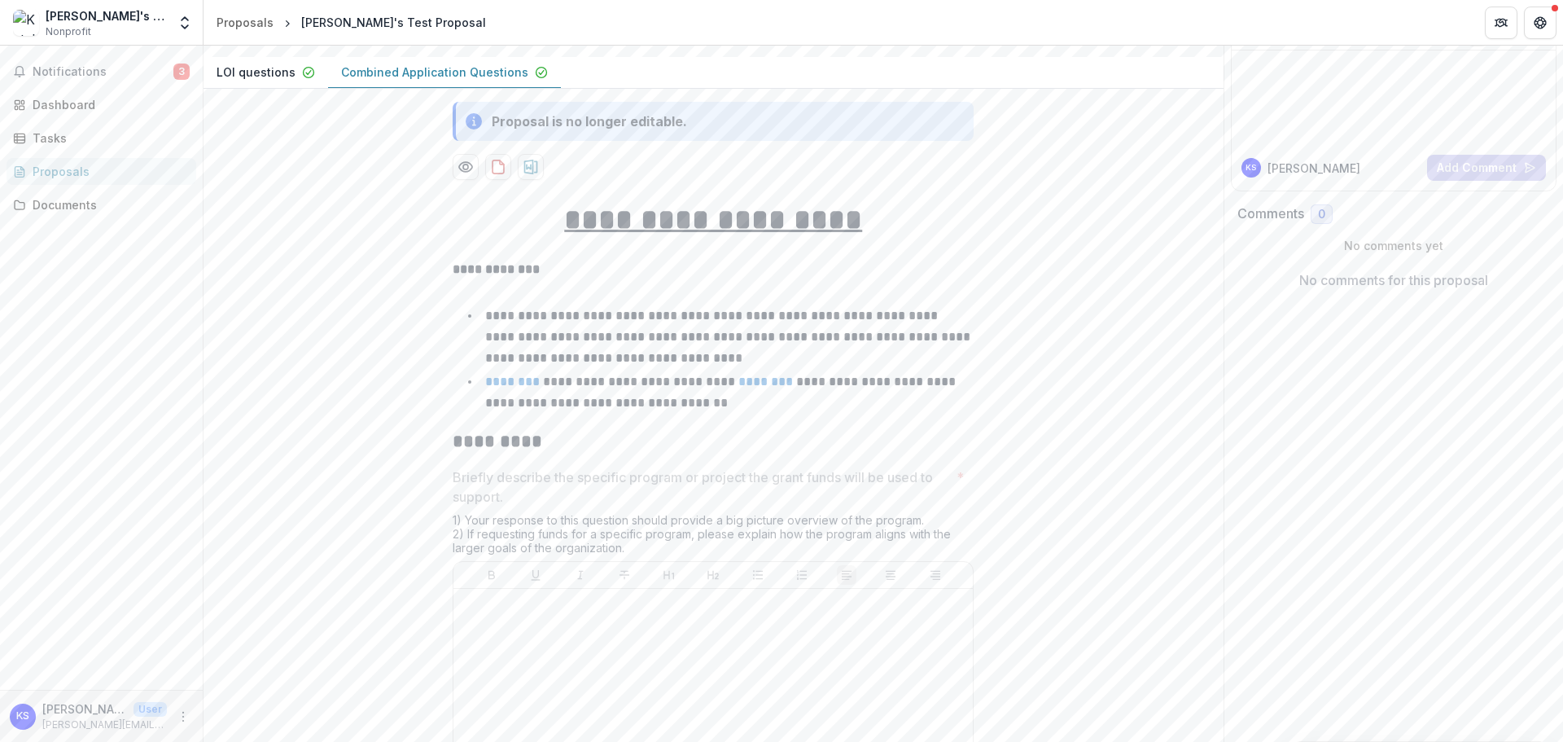
scroll to position [163, 0]
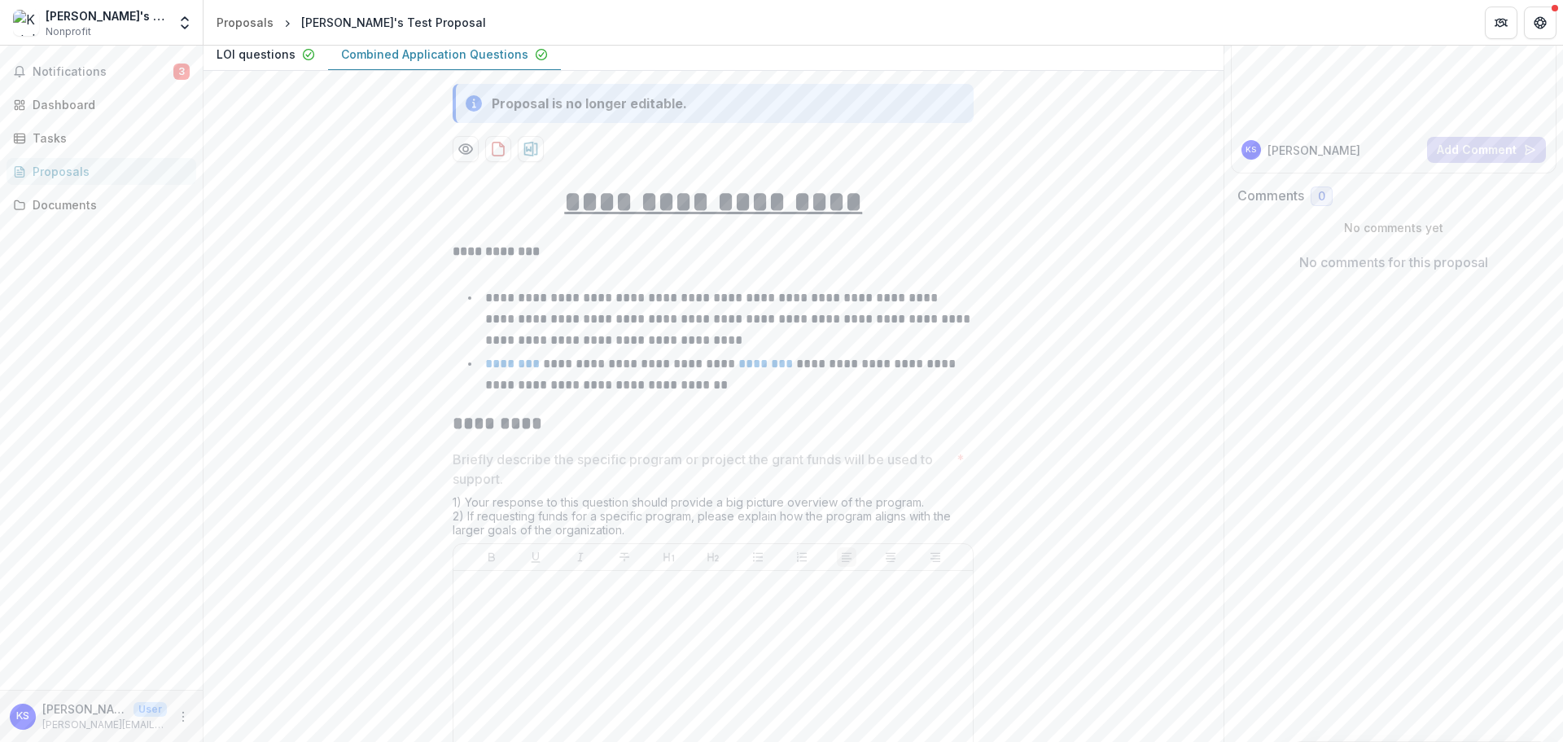
click at [671, 584] on p at bounding box center [713, 586] width 506 height 18
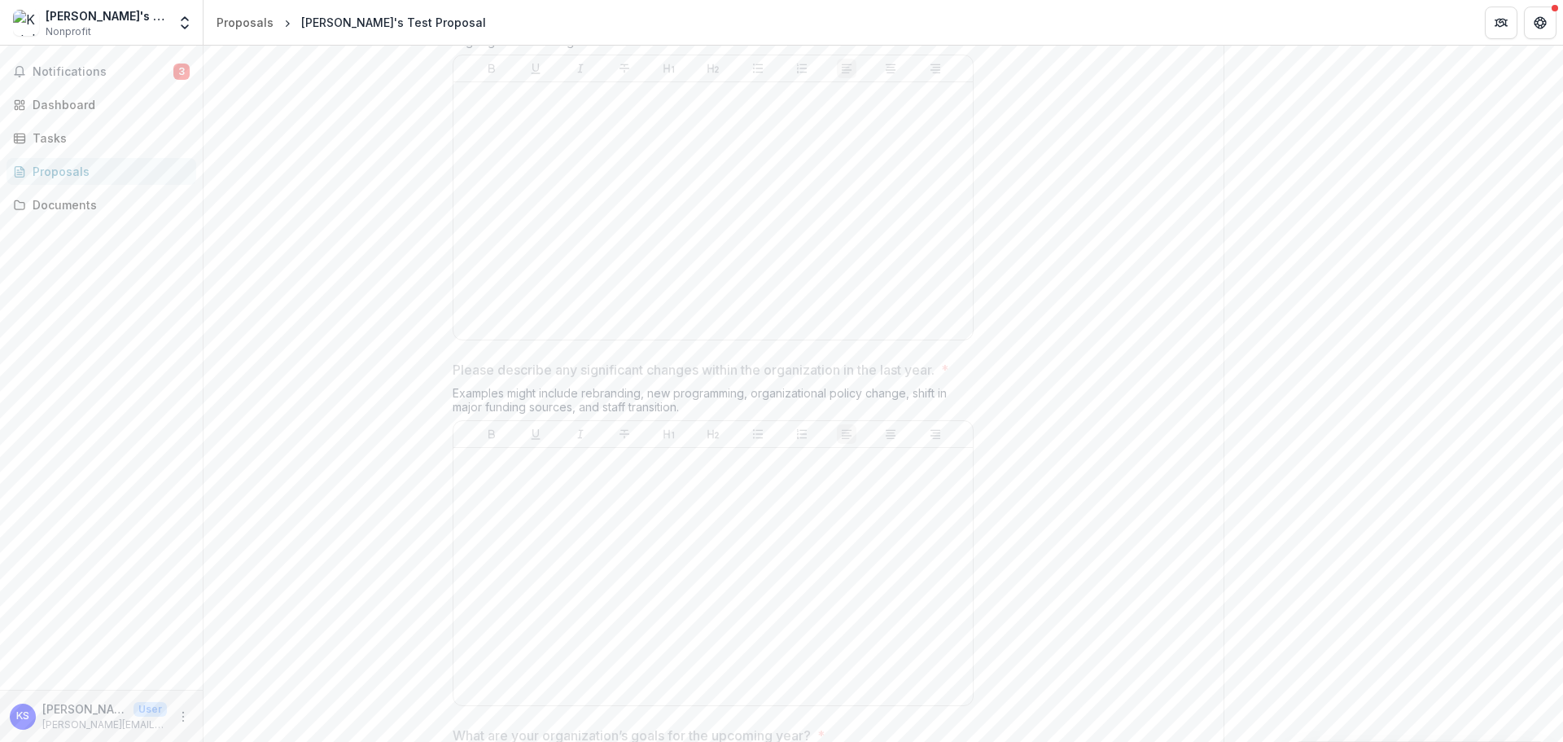
click at [677, 618] on div at bounding box center [713, 576] width 506 height 244
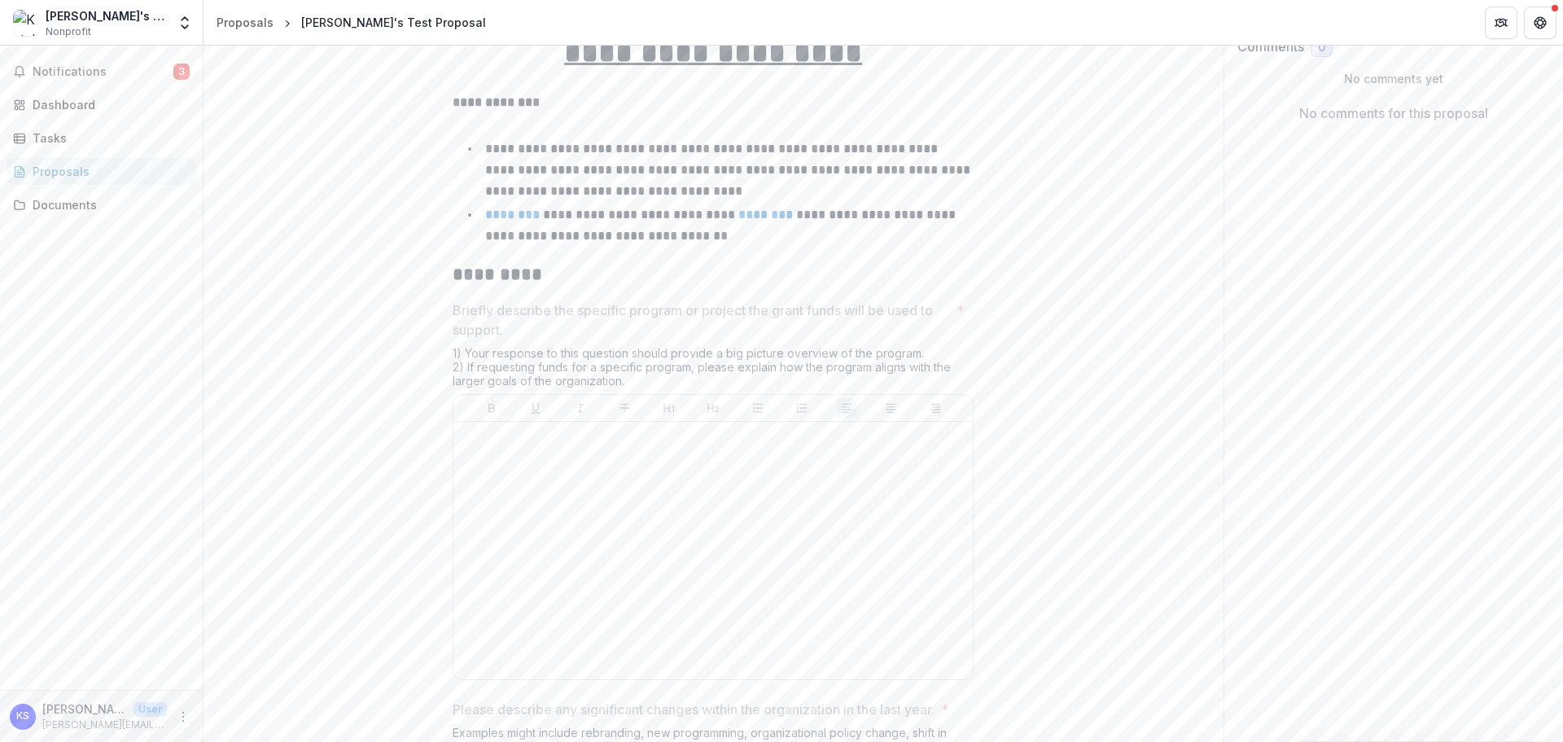
scroll to position [0, 0]
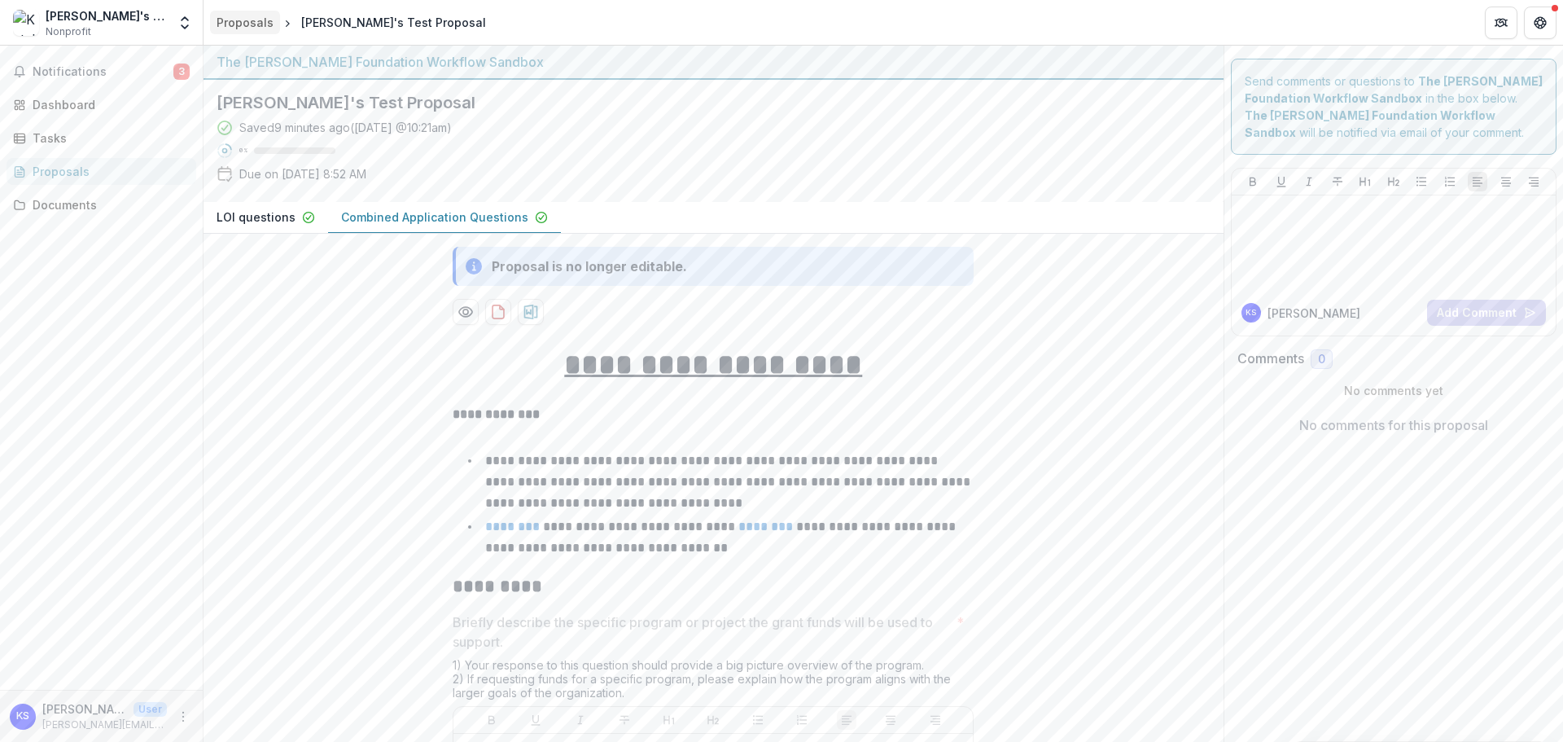
click at [260, 21] on div "Proposals" at bounding box center [245, 22] width 57 height 17
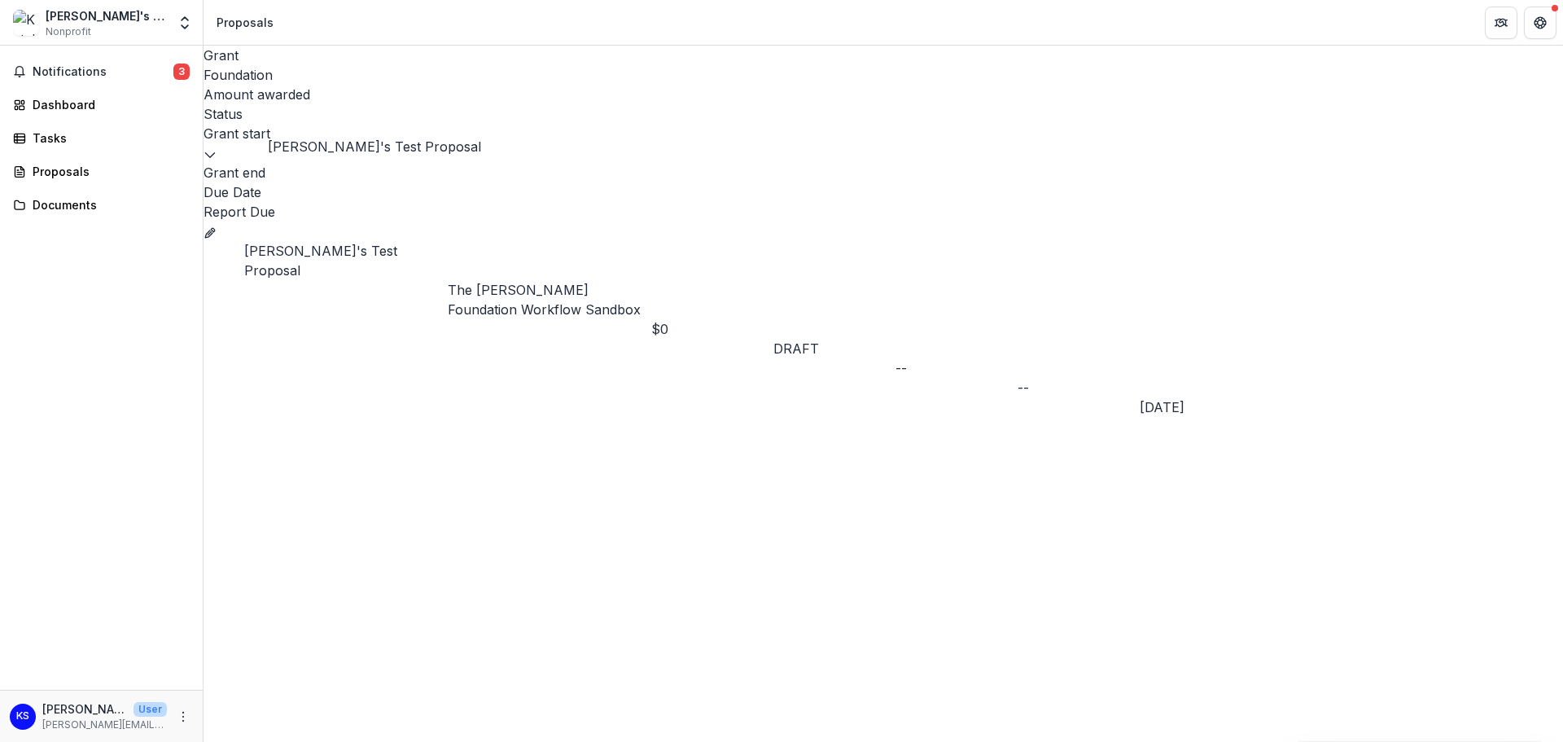
click at [307, 243] on link "[PERSON_NAME]'s Test Proposal" at bounding box center [320, 261] width 153 height 36
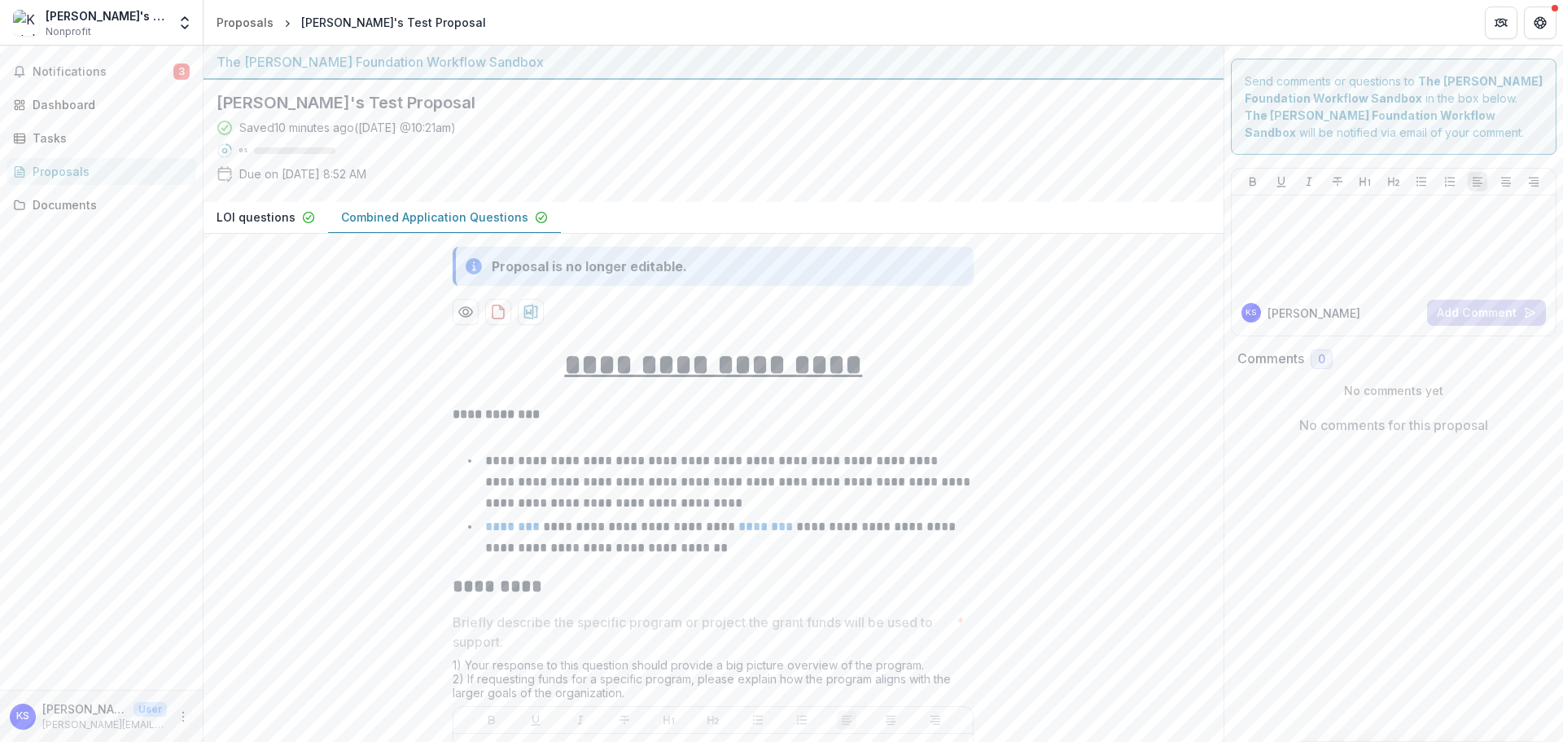
click at [53, 177] on div "Proposals" at bounding box center [108, 171] width 151 height 17
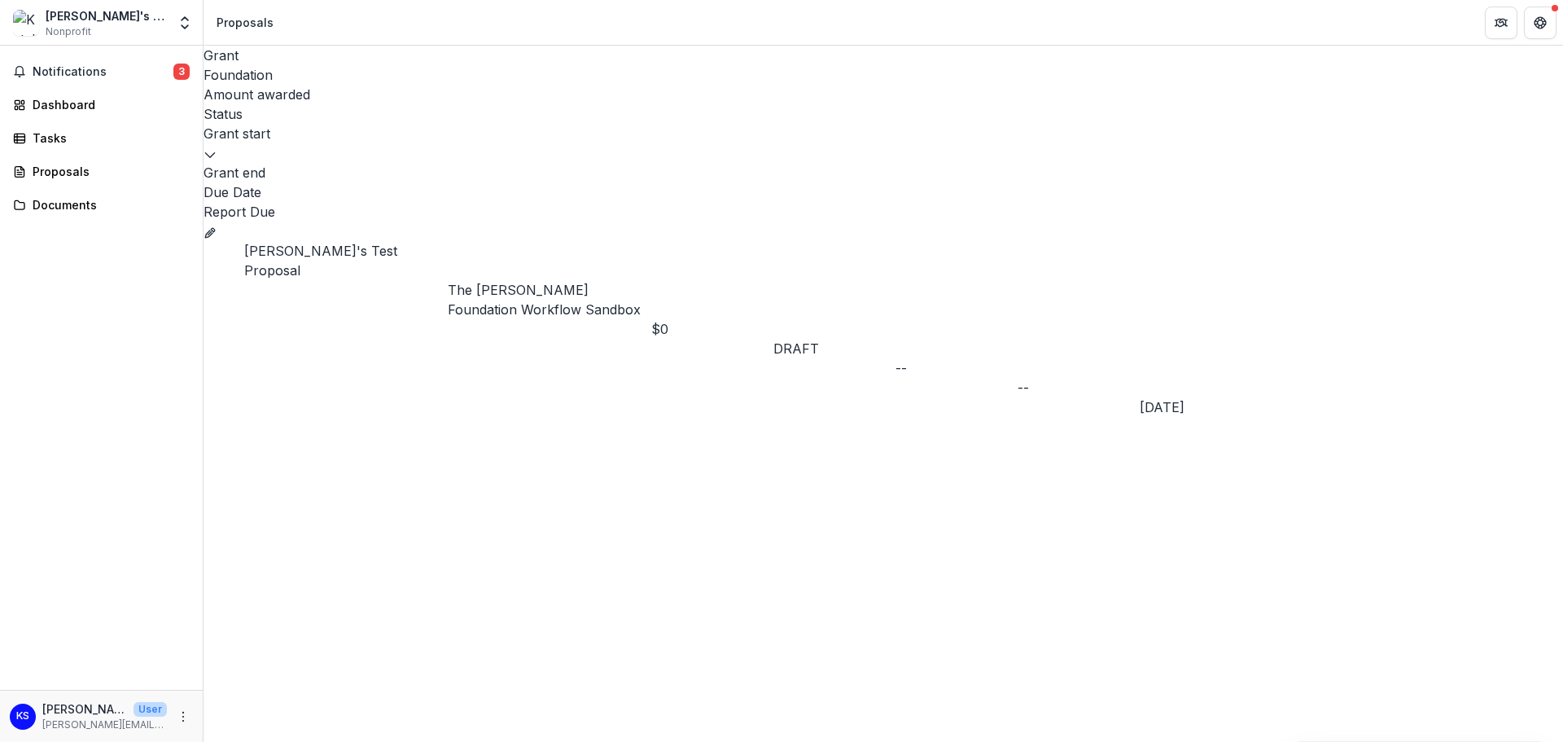
click at [217, 226] on icon "Grant 98af919a-ba23-4695-87d4-b0a8c901a95d" at bounding box center [210, 232] width 13 height 13
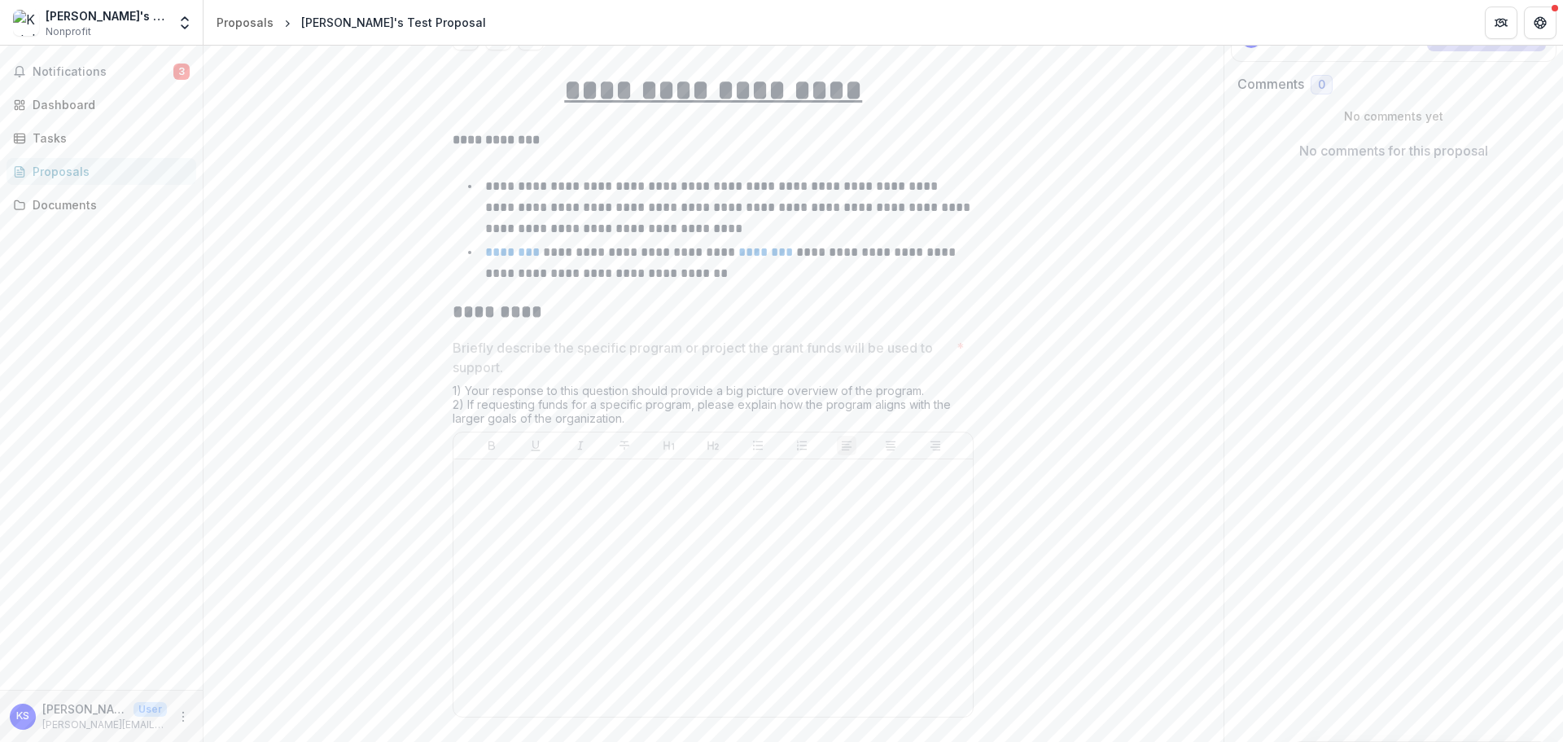
scroll to position [326, 0]
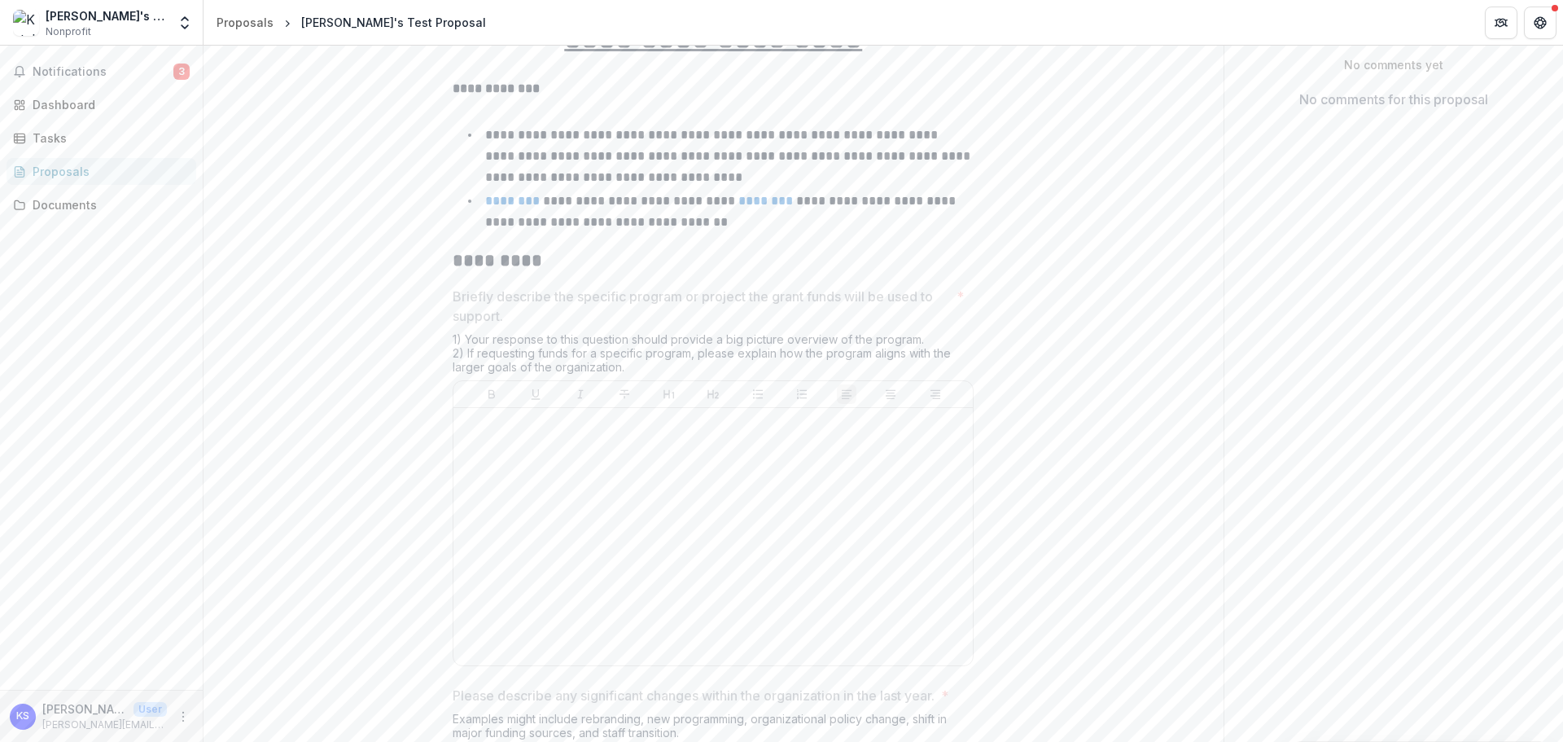
click at [598, 527] on div at bounding box center [713, 536] width 506 height 244
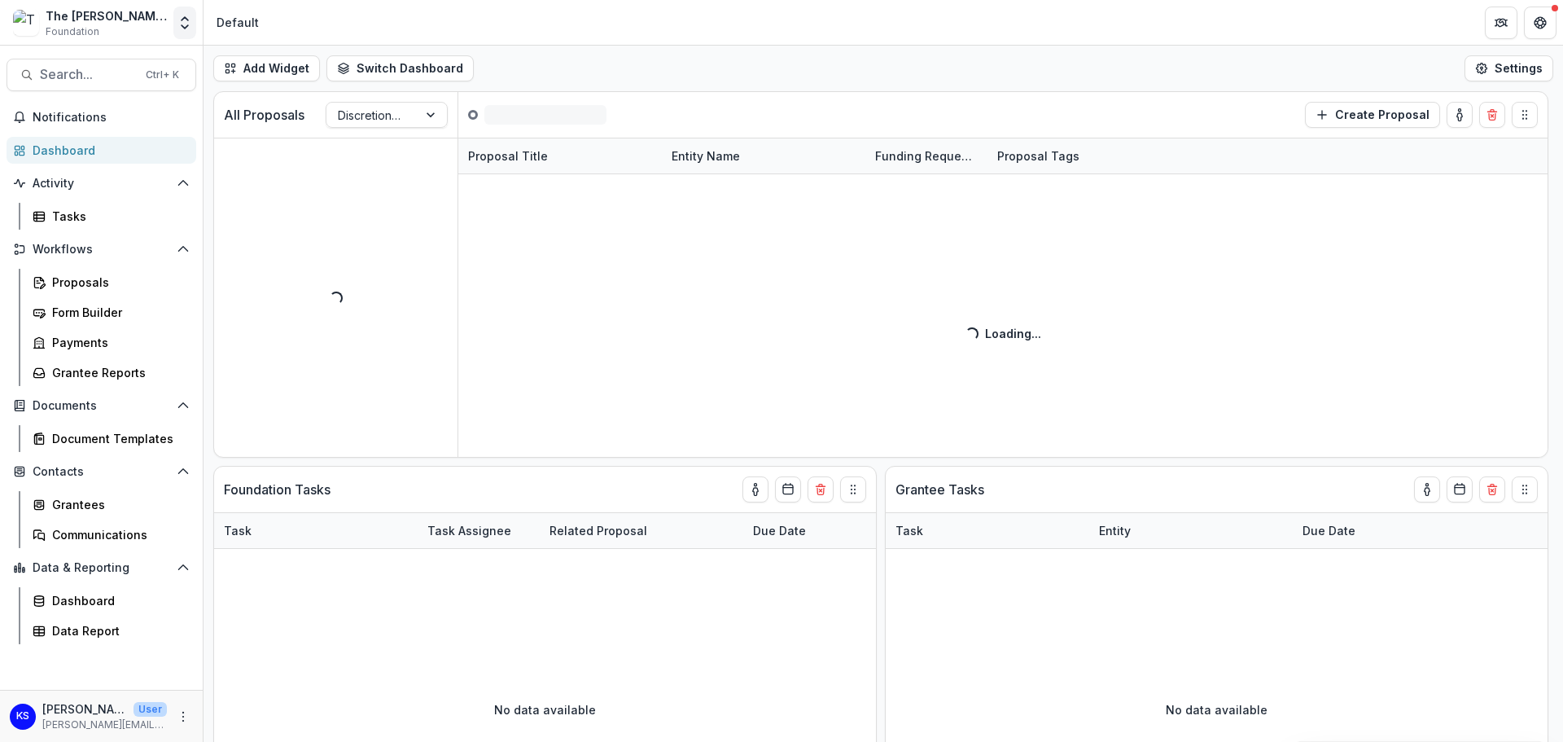
click at [184, 15] on icon "Open entity switcher" at bounding box center [185, 23] width 16 height 16
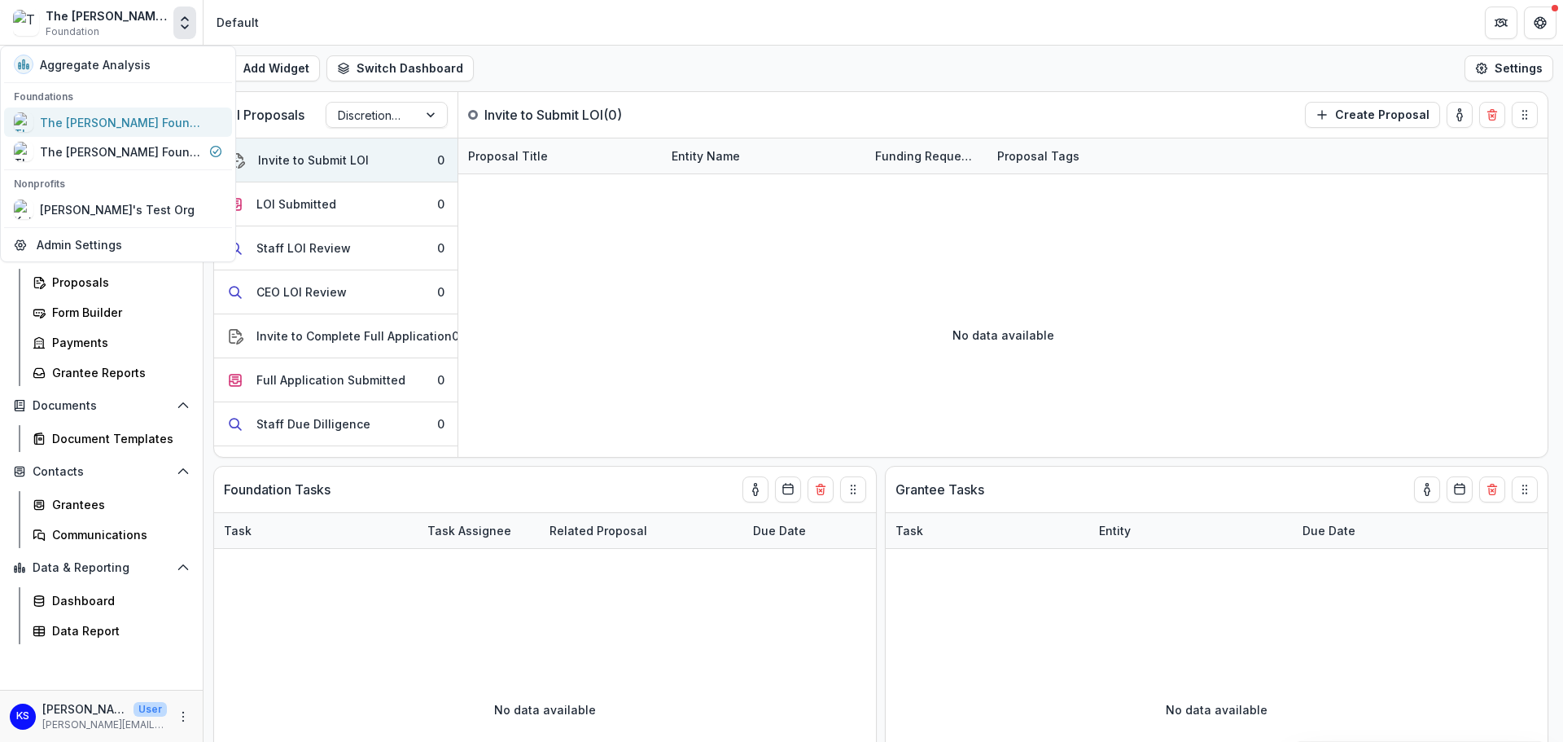
click at [167, 125] on div "The [PERSON_NAME] Foundation Workflow Sandbox" at bounding box center [121, 122] width 163 height 17
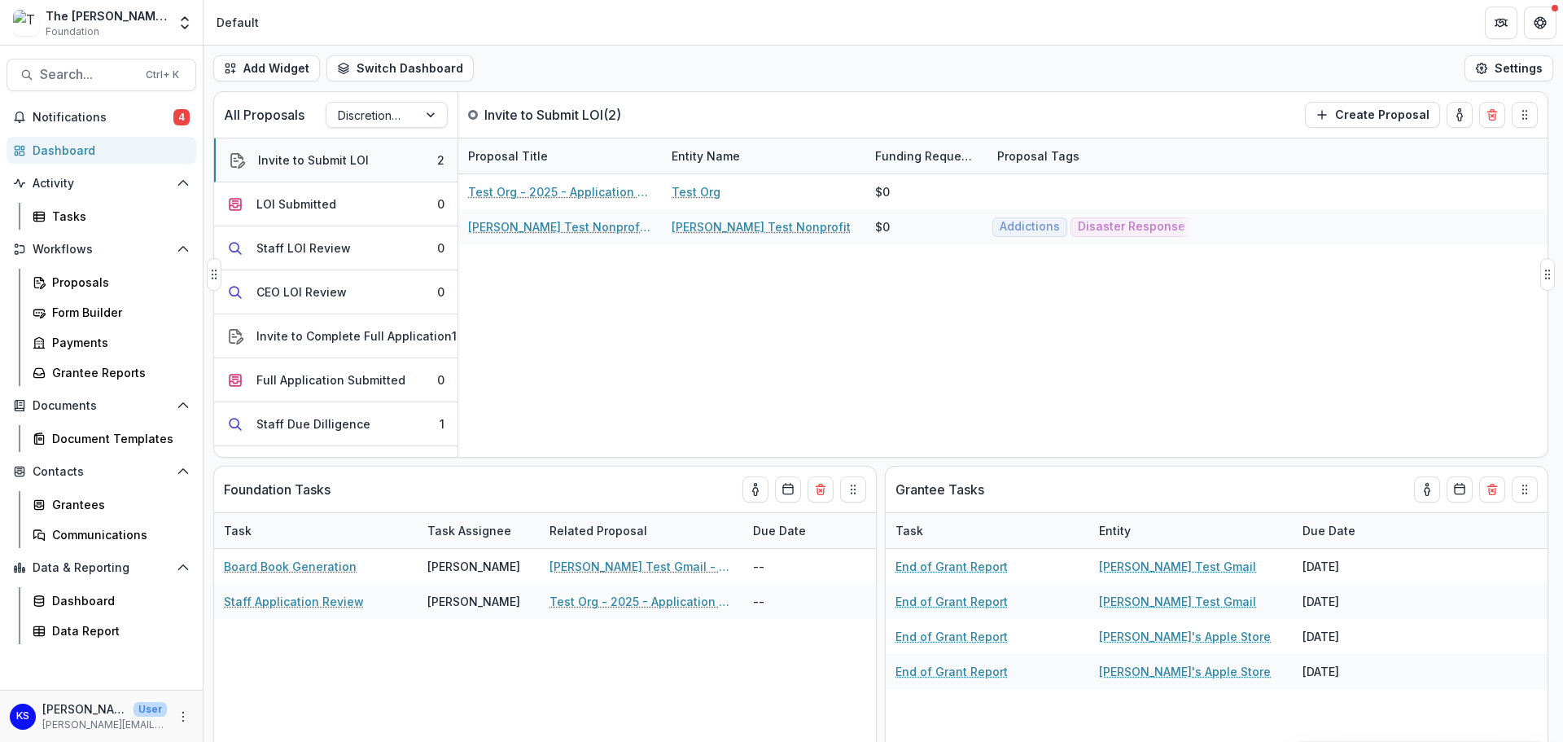
click at [318, 169] on button "Invite to Submit LOI 2" at bounding box center [335, 160] width 243 height 44
click at [317, 164] on div "Invite to Submit LOI" at bounding box center [313, 159] width 111 height 17
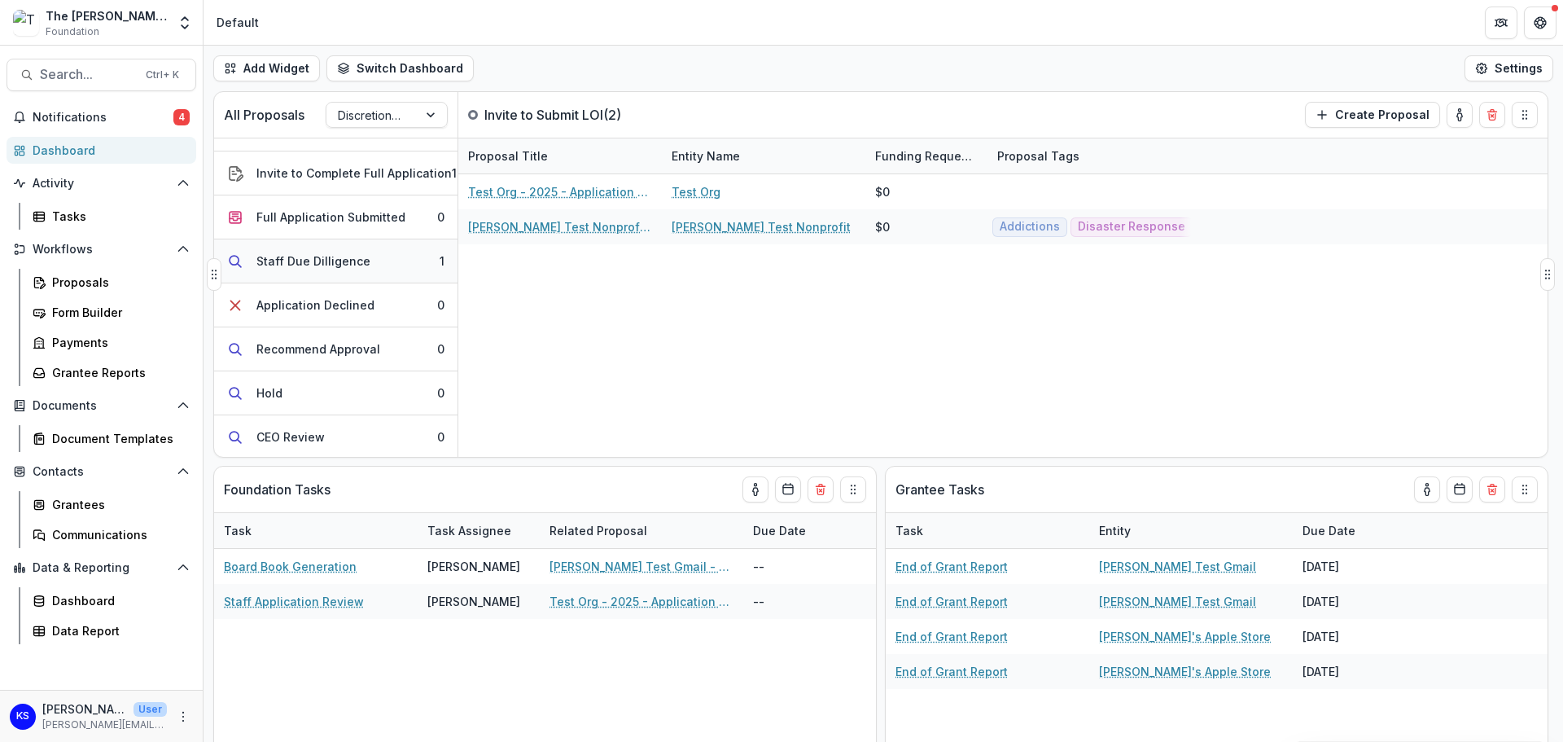
click at [328, 259] on div "Staff Due Dilligence" at bounding box center [313, 260] width 114 height 17
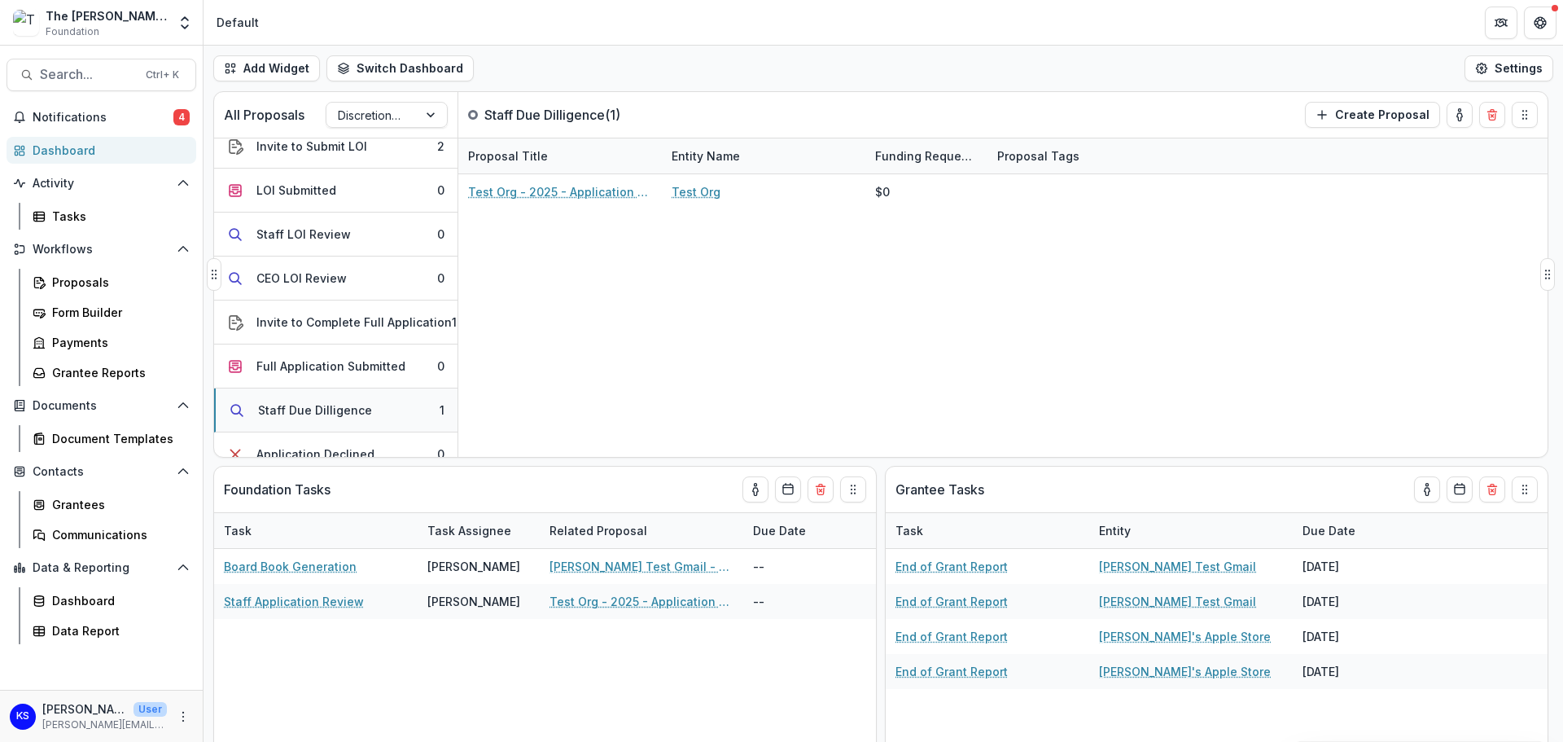
scroll to position [0, 0]
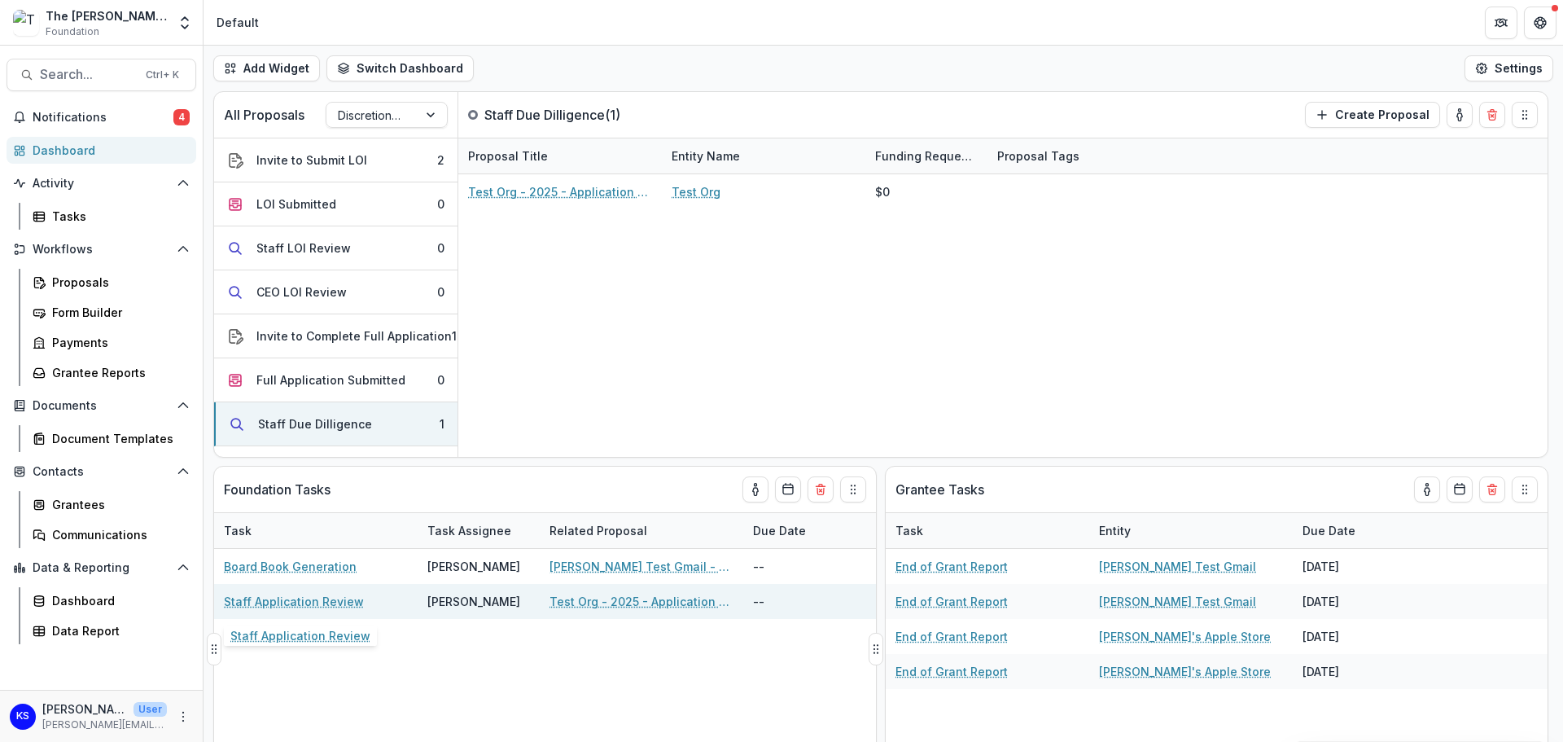
click at [348, 601] on link "Staff Application Review" at bounding box center [294, 601] width 140 height 17
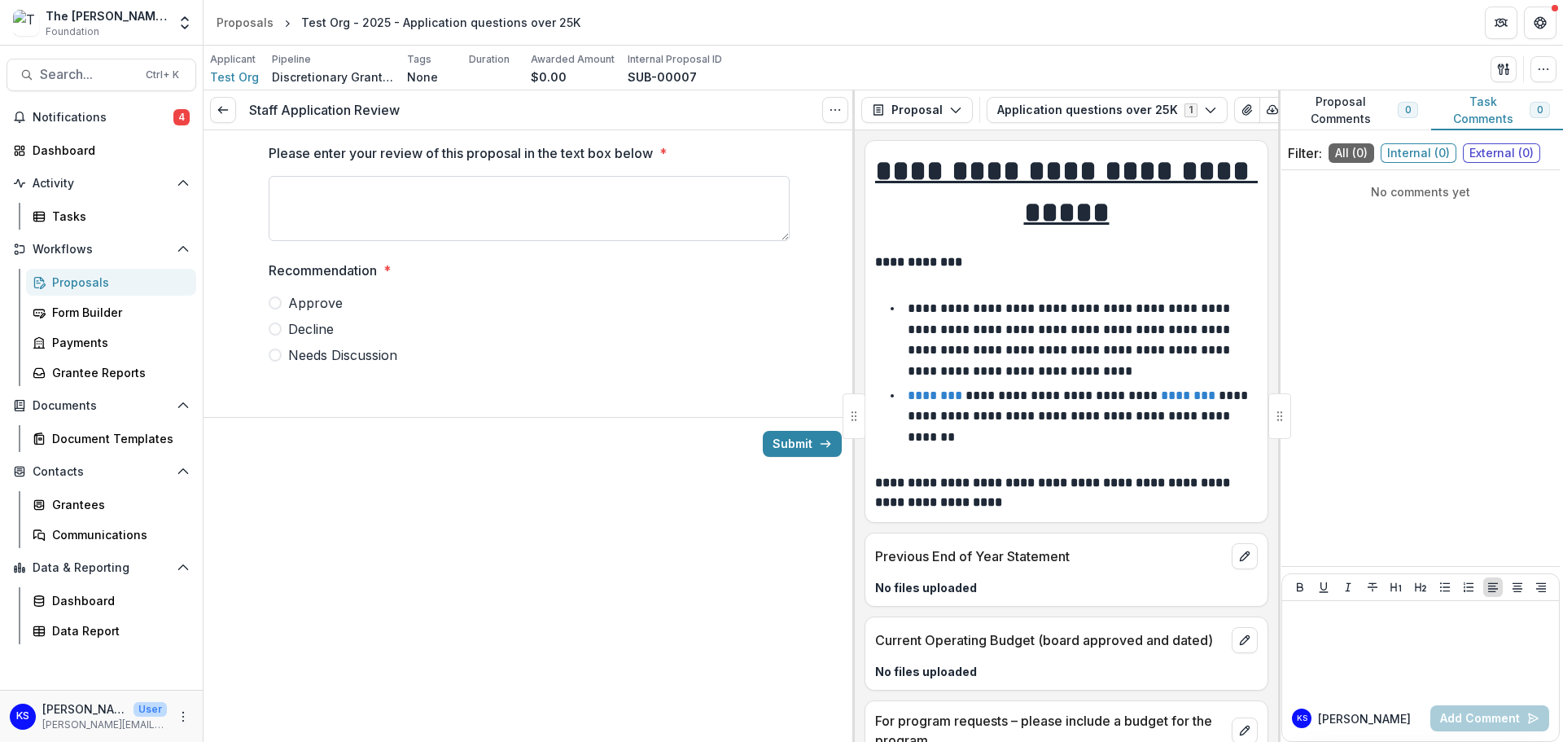
click at [609, 209] on textarea "Please enter your review of this proposal in the text box below *" at bounding box center [529, 208] width 521 height 65
type textarea "*****"
click at [275, 357] on span at bounding box center [275, 354] width 13 height 13
click at [784, 445] on button "Submit" at bounding box center [802, 444] width 79 height 26
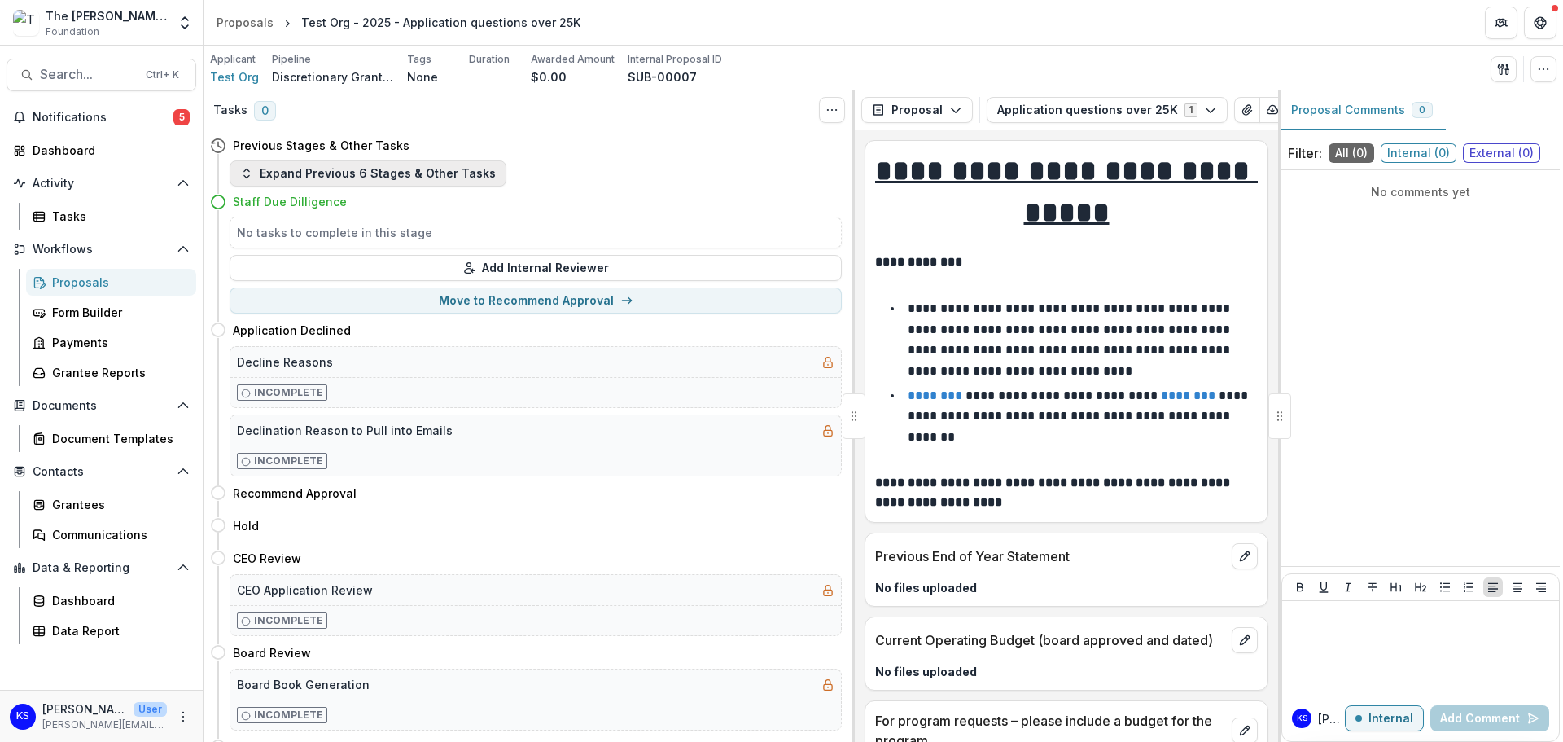
click at [318, 177] on button "Expand Previous 6 Stages & Other Tasks" at bounding box center [368, 173] width 277 height 26
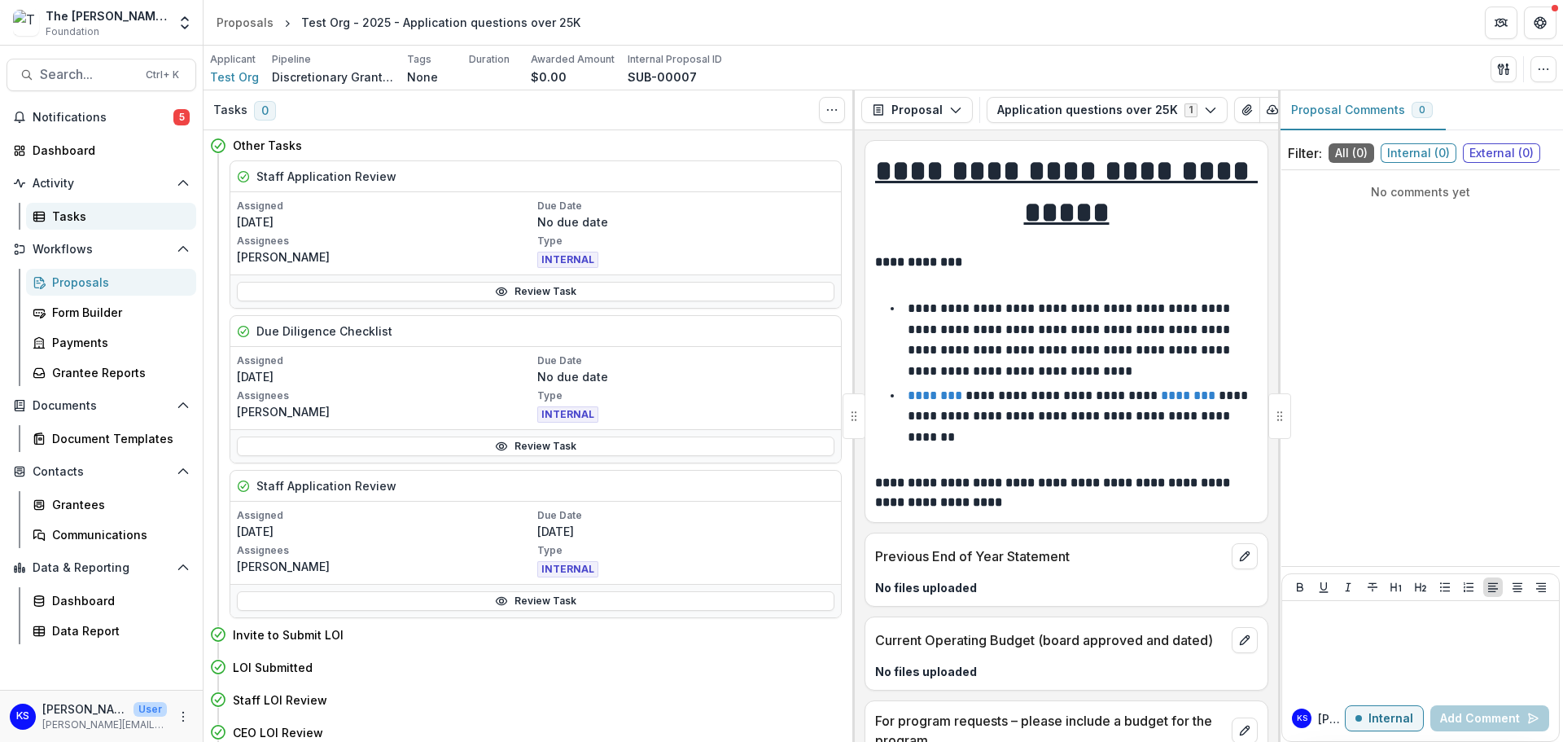
click at [73, 214] on div "Tasks" at bounding box center [117, 216] width 131 height 17
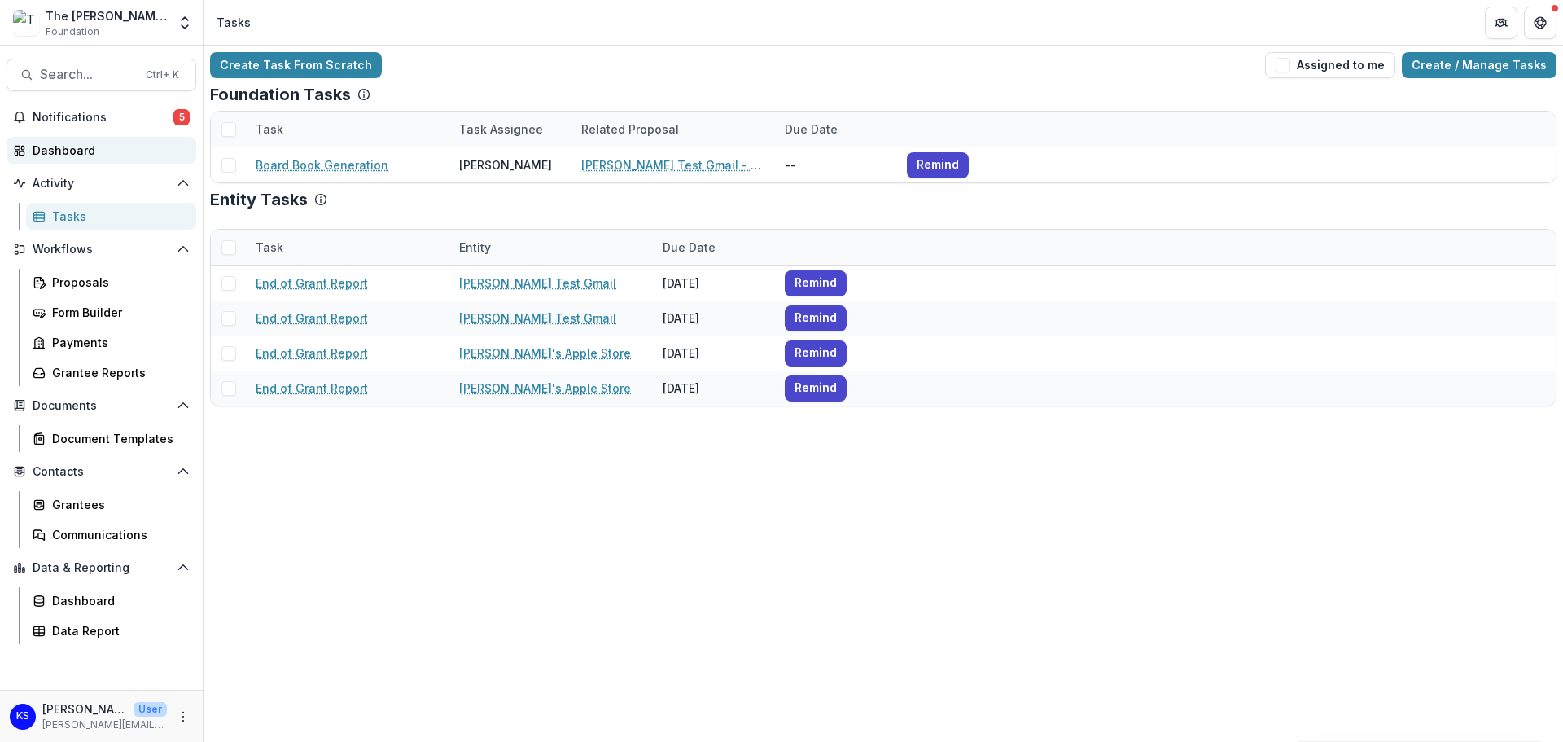
click at [89, 148] on div "Dashboard" at bounding box center [108, 150] width 151 height 17
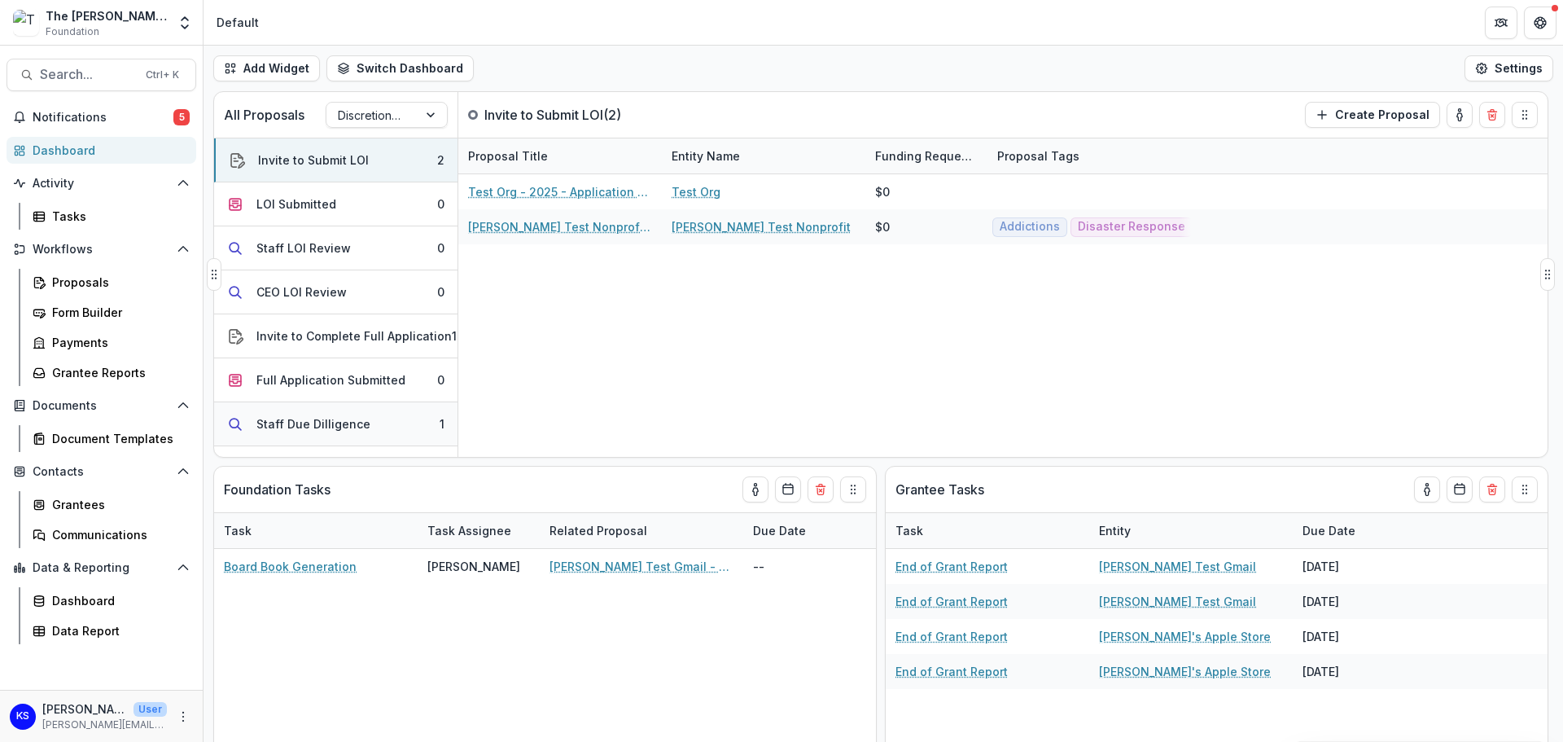
click at [312, 430] on div "Staff Due Dilligence" at bounding box center [313, 423] width 114 height 17
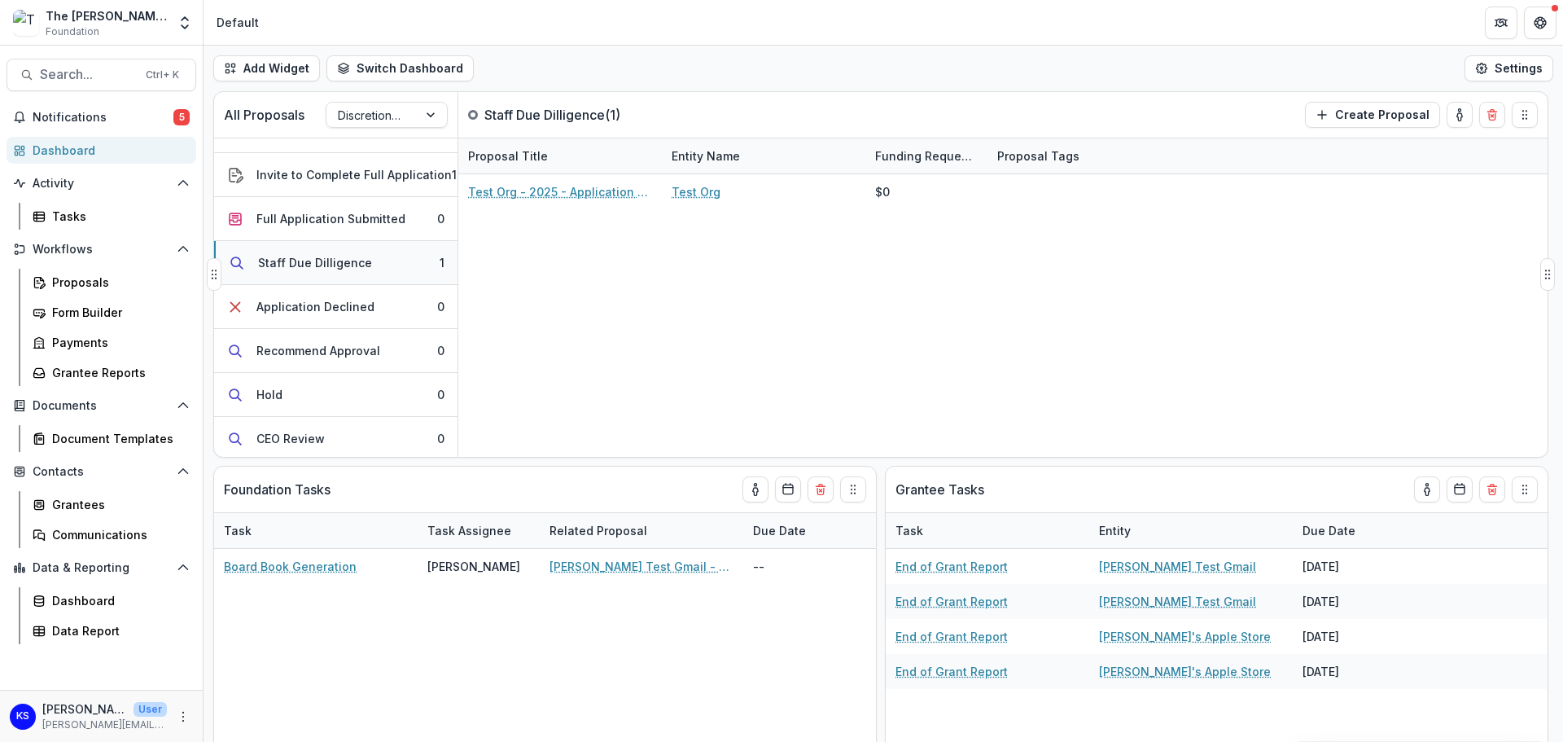
scroll to position [163, 0]
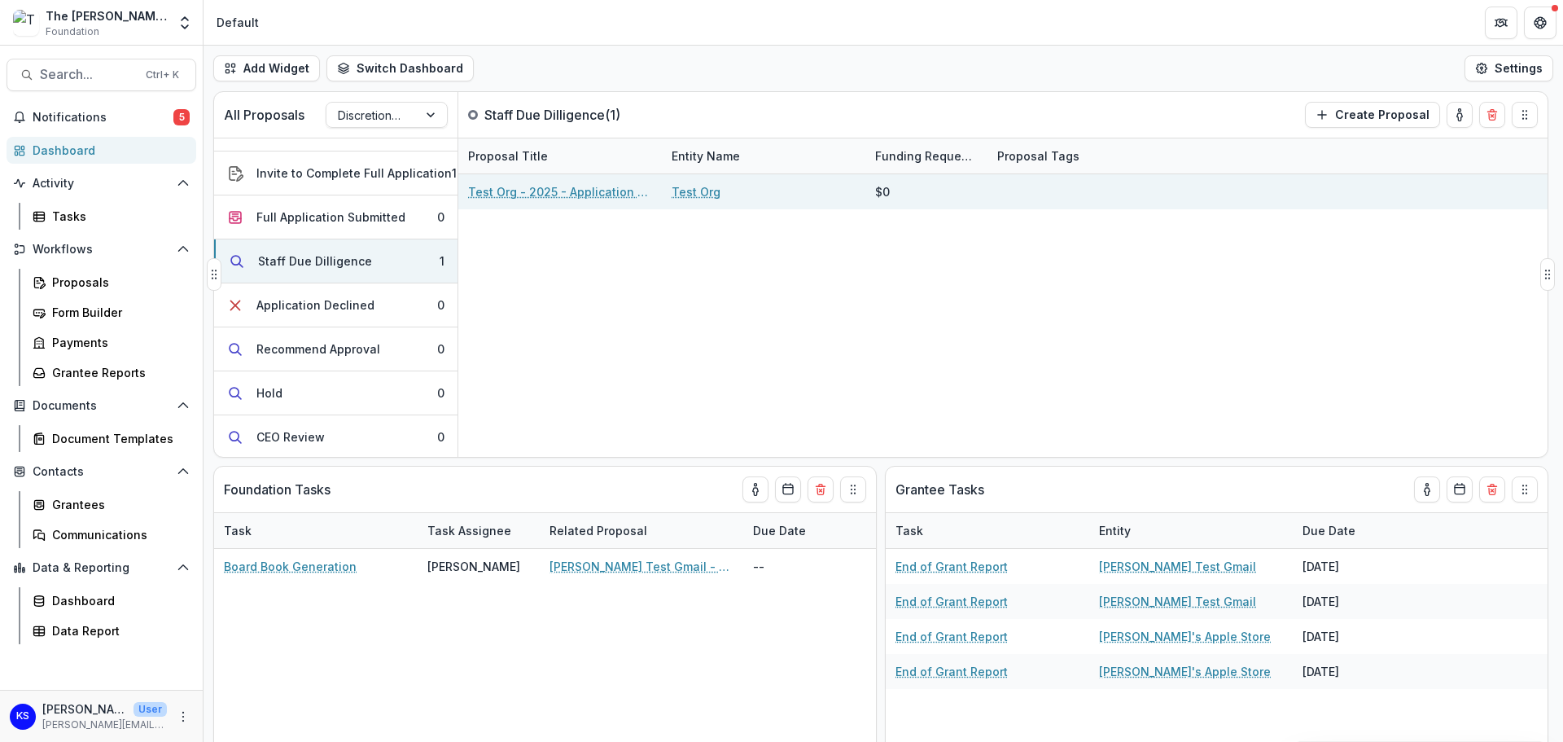
click at [583, 195] on link "Test Org - 2025 - Application questions over 25K" at bounding box center [560, 191] width 184 height 17
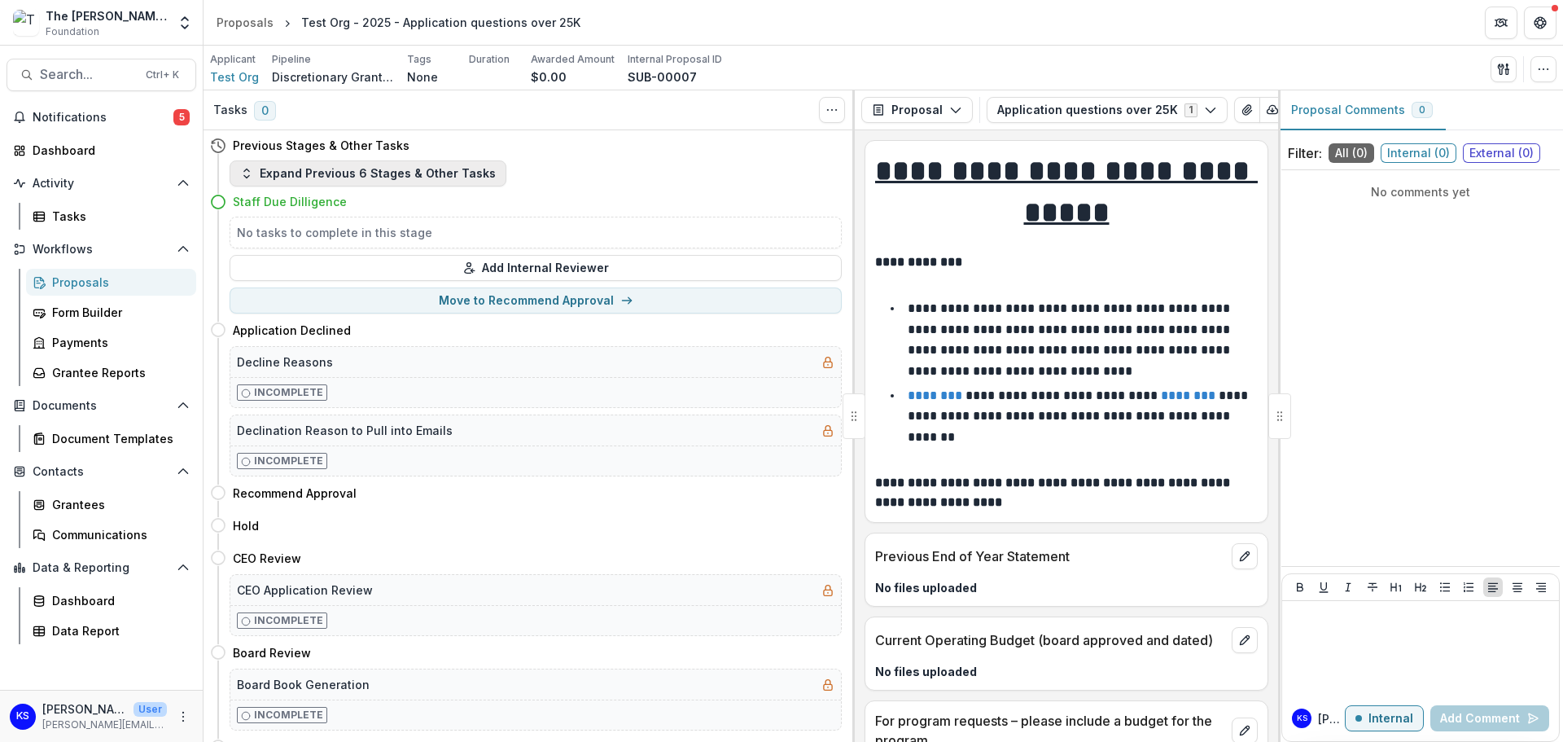
click at [359, 171] on button "Expand Previous 6 Stages & Other Tasks" at bounding box center [368, 173] width 277 height 26
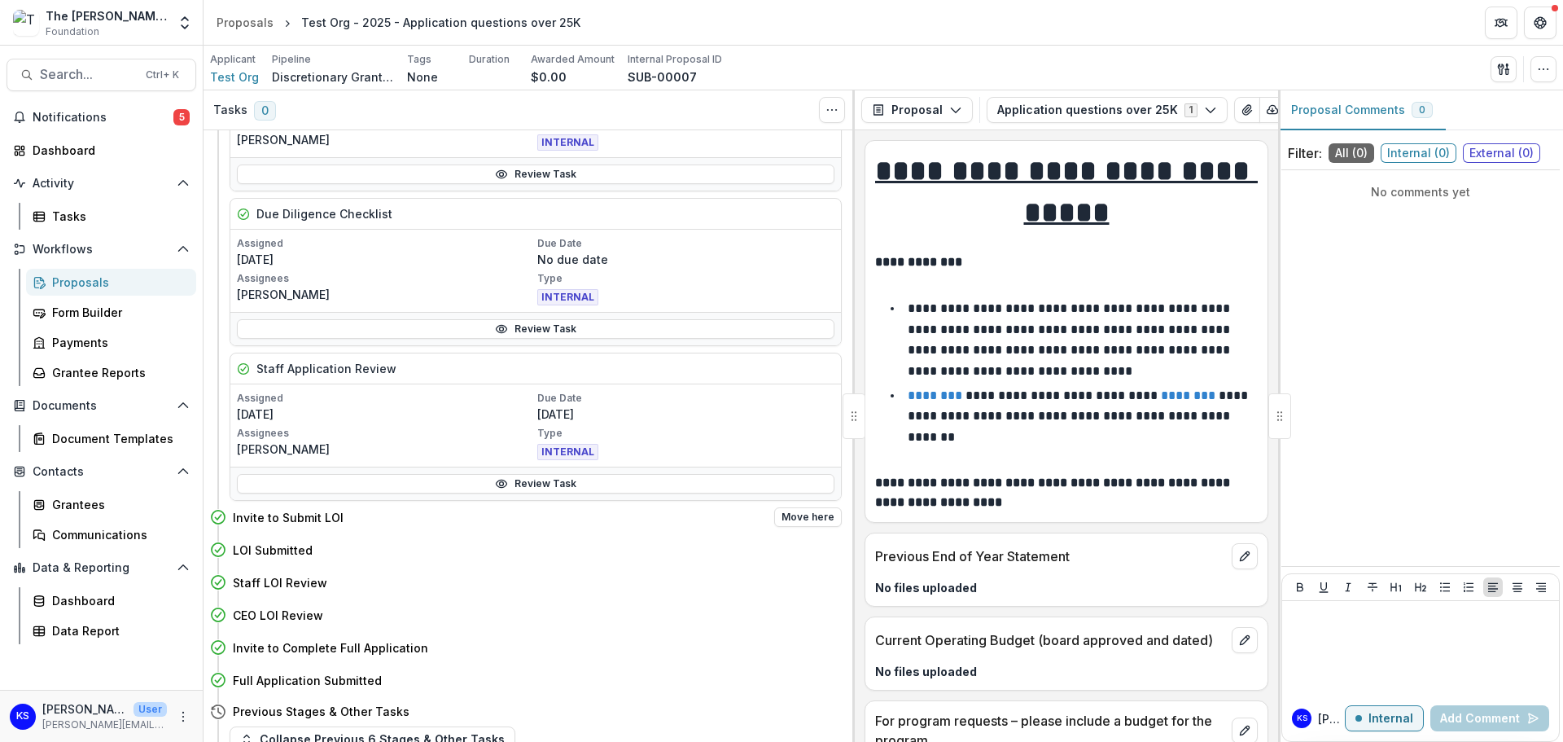
scroll to position [163, 0]
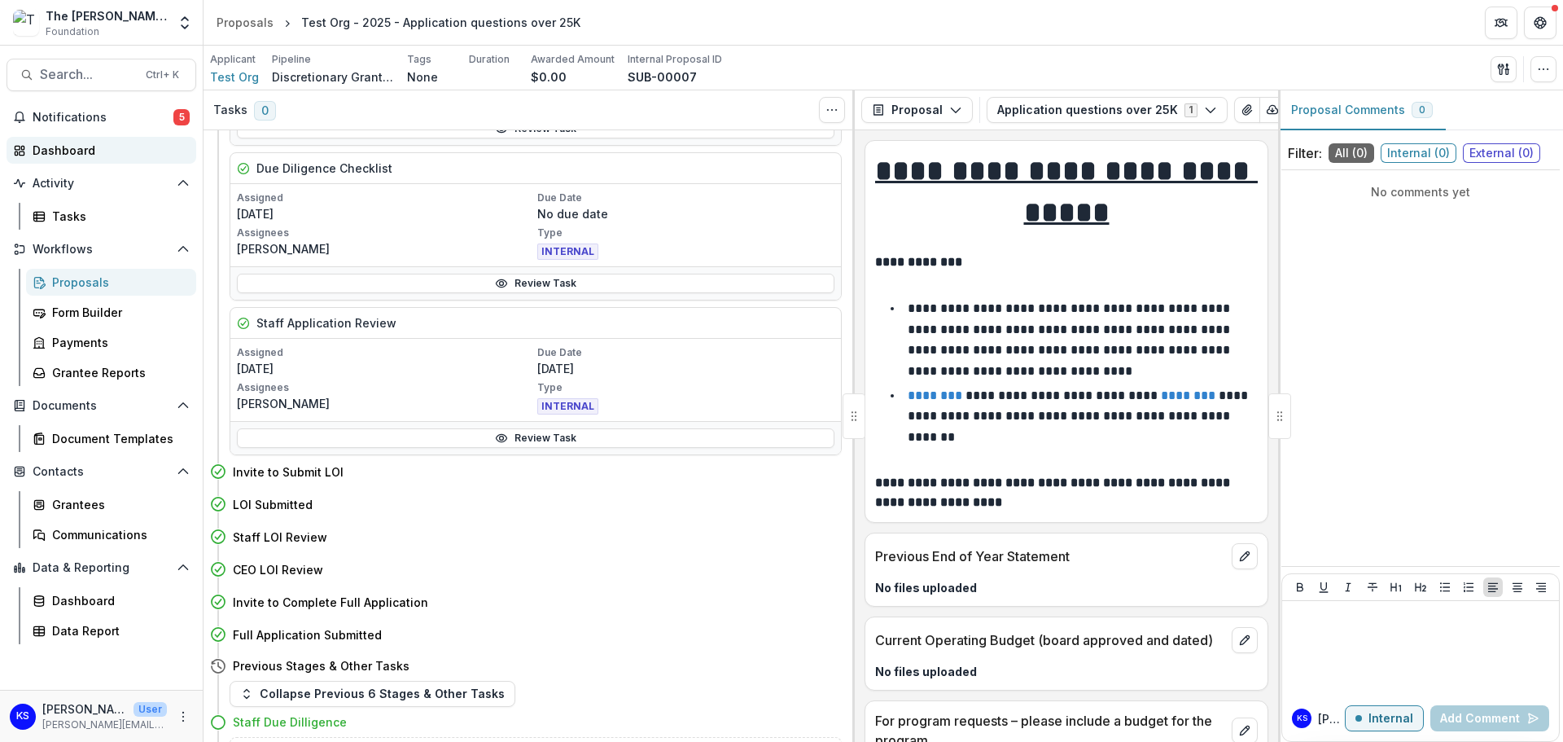
click at [77, 143] on div "Dashboard" at bounding box center [108, 150] width 151 height 17
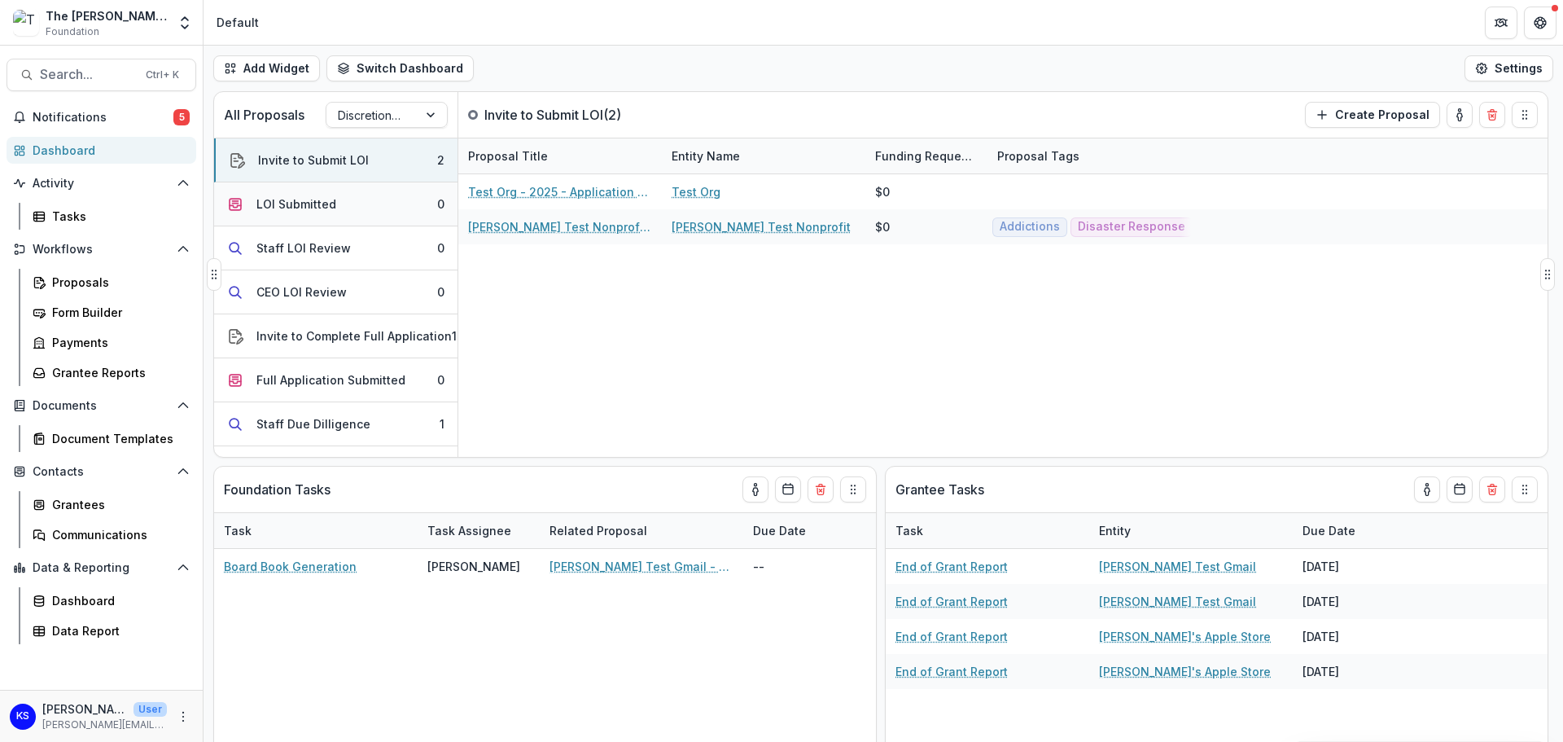
click at [302, 202] on div "LOI Submitted" at bounding box center [296, 203] width 80 height 17
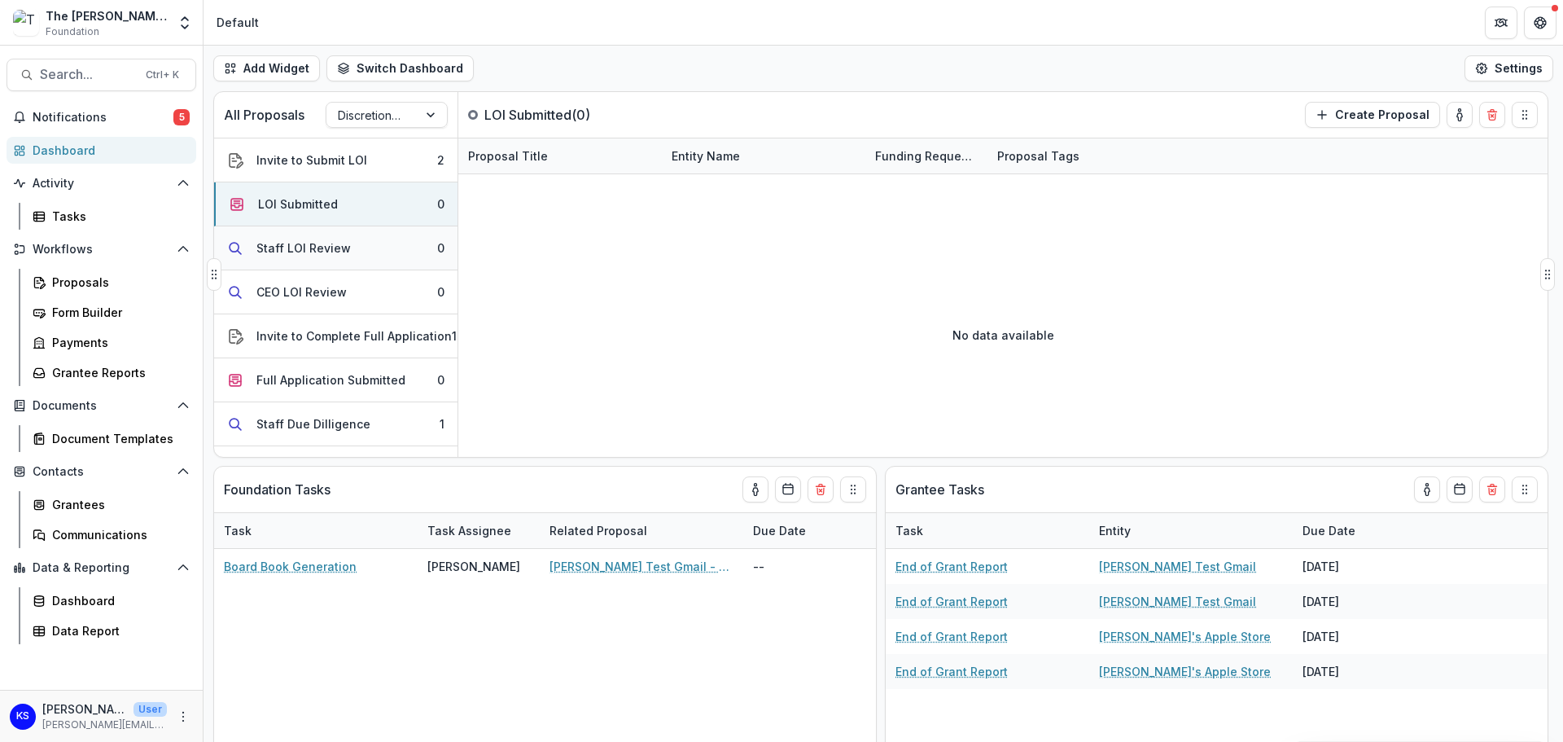
click at [305, 244] on div "Staff LOI Review" at bounding box center [303, 247] width 94 height 17
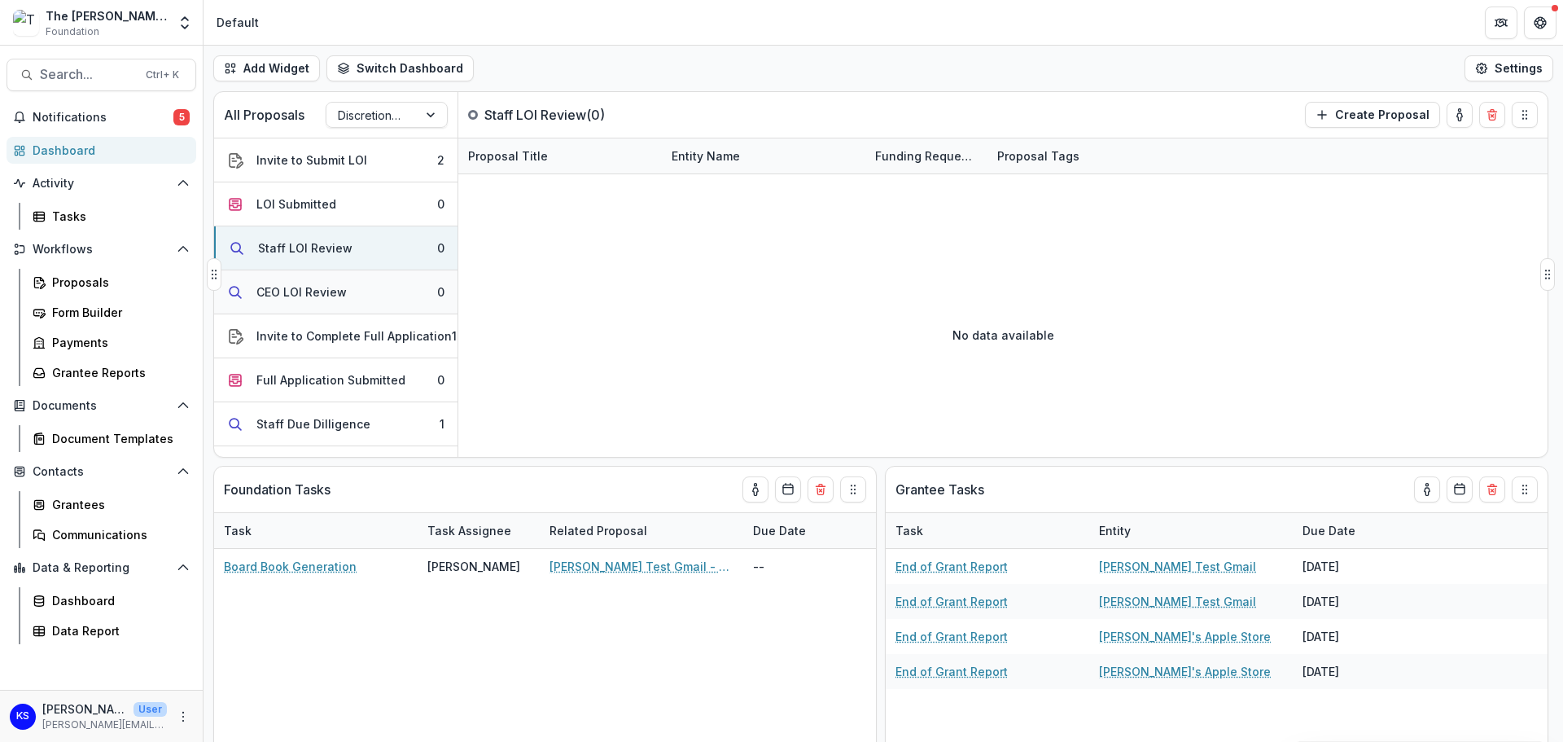
click at [310, 291] on div "CEO LOI Review" at bounding box center [301, 291] width 90 height 17
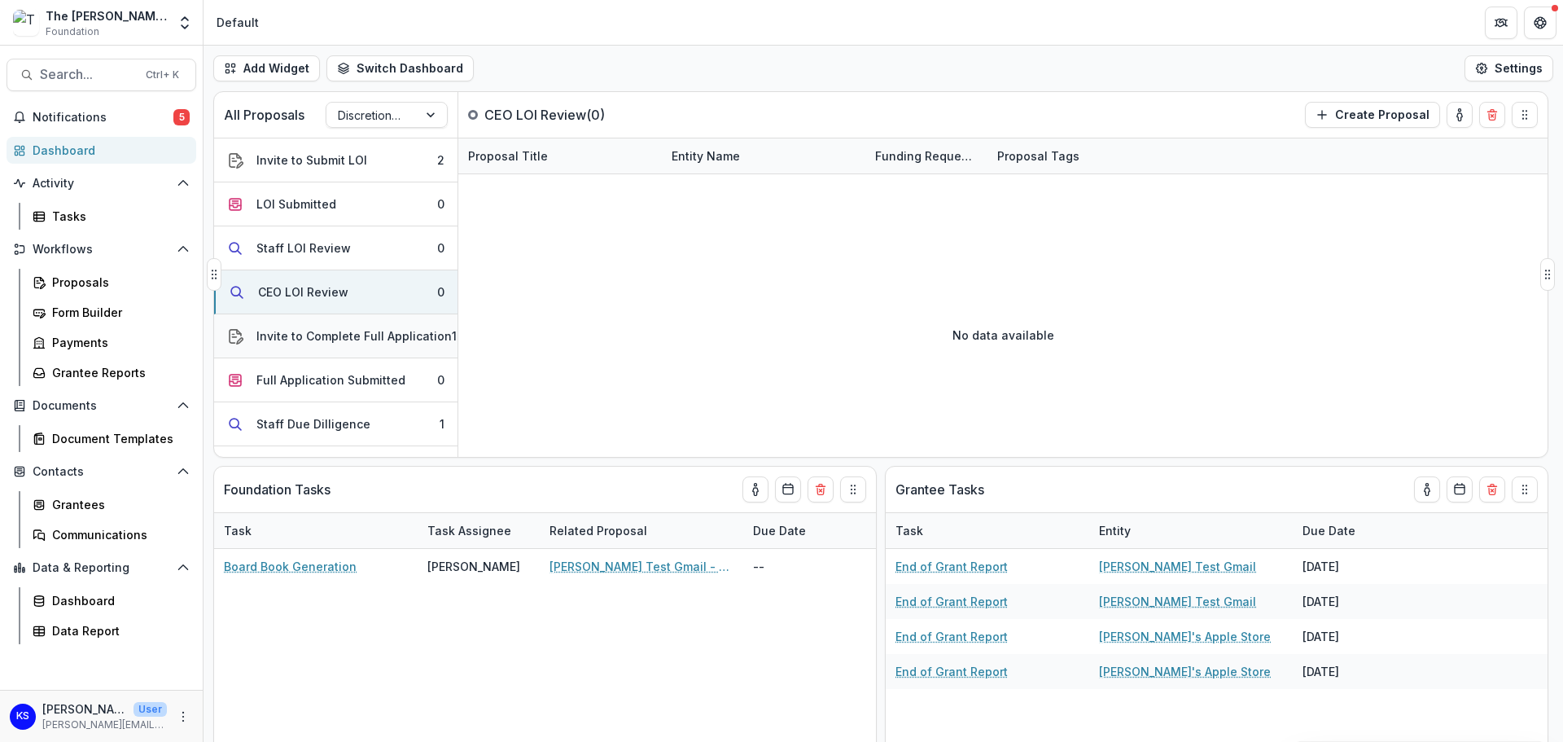
click at [311, 336] on div "Invite to Complete Full Application" at bounding box center [353, 335] width 195 height 17
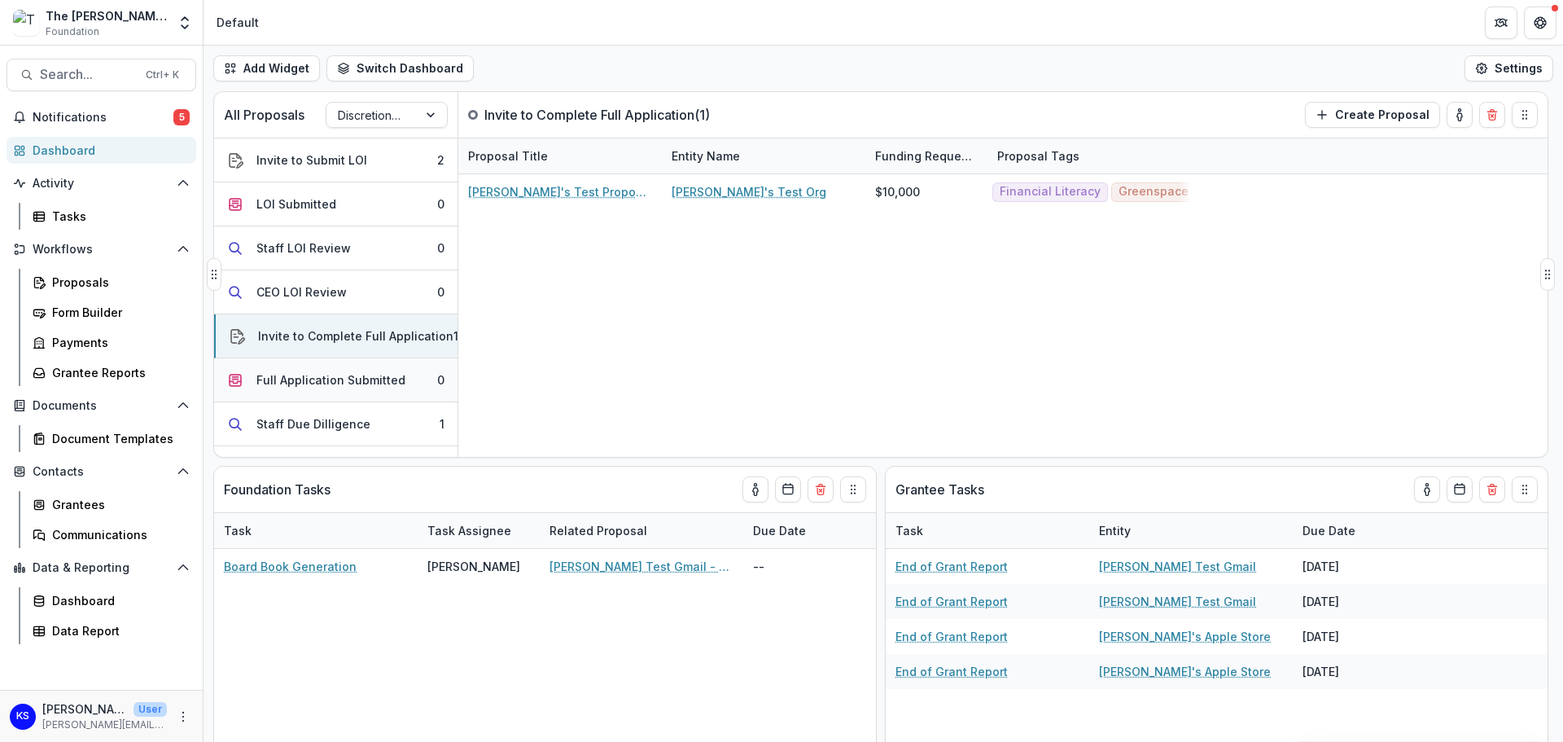
click at [331, 371] on div "Full Application Submitted" at bounding box center [330, 379] width 149 height 17
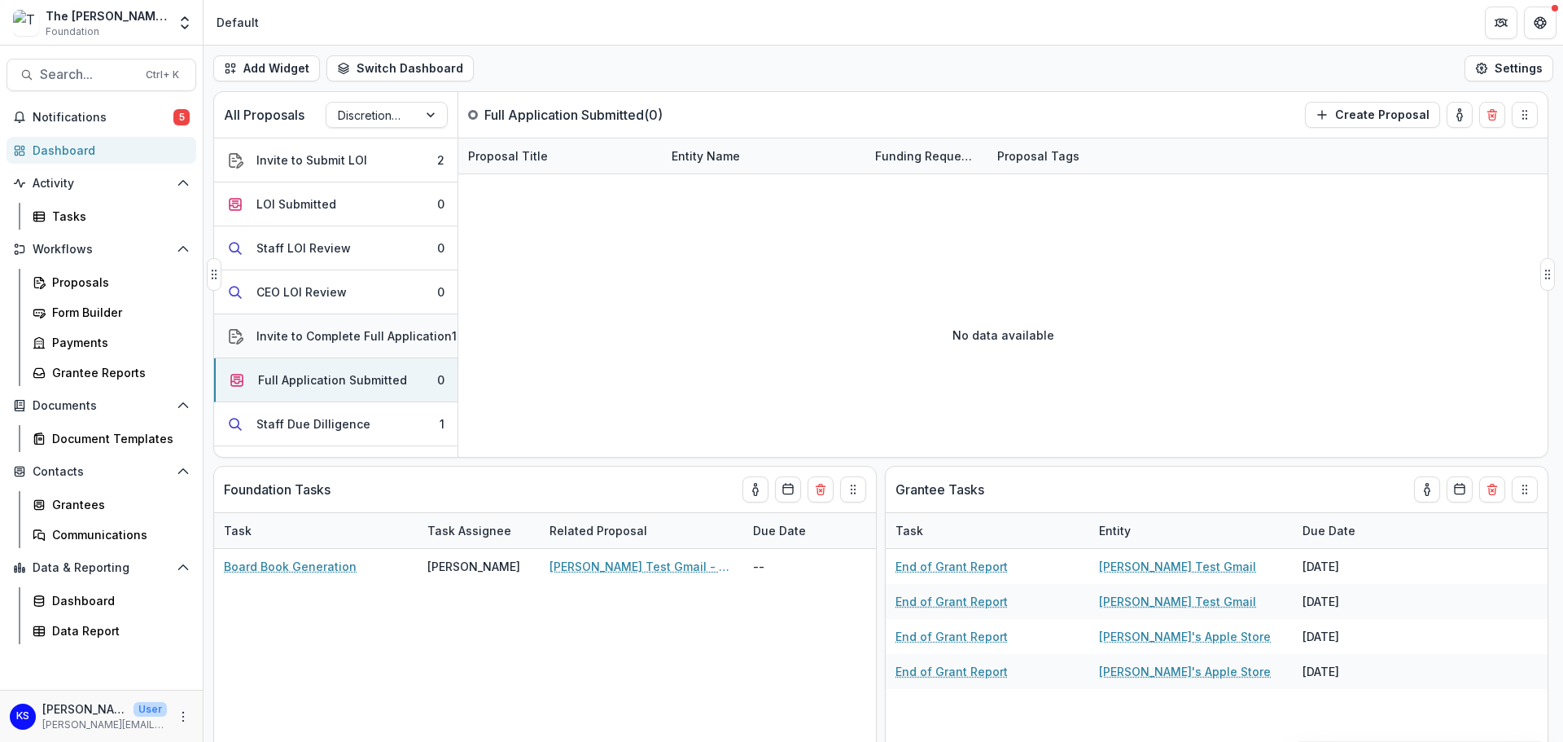
click at [334, 338] on div "Invite to Complete Full Application" at bounding box center [353, 335] width 195 height 17
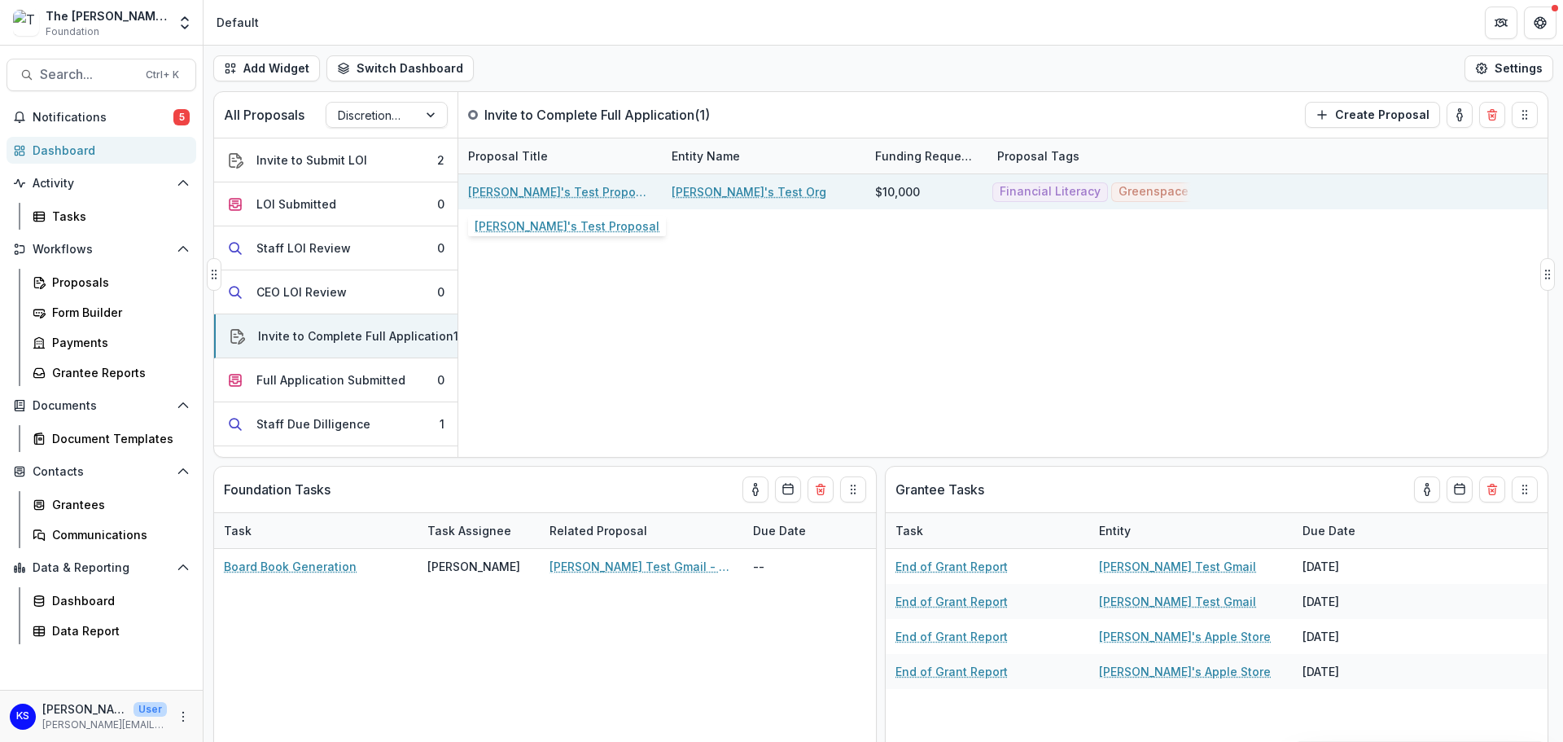
click at [515, 195] on link "[PERSON_NAME]'s Test Proposal" at bounding box center [560, 191] width 184 height 17
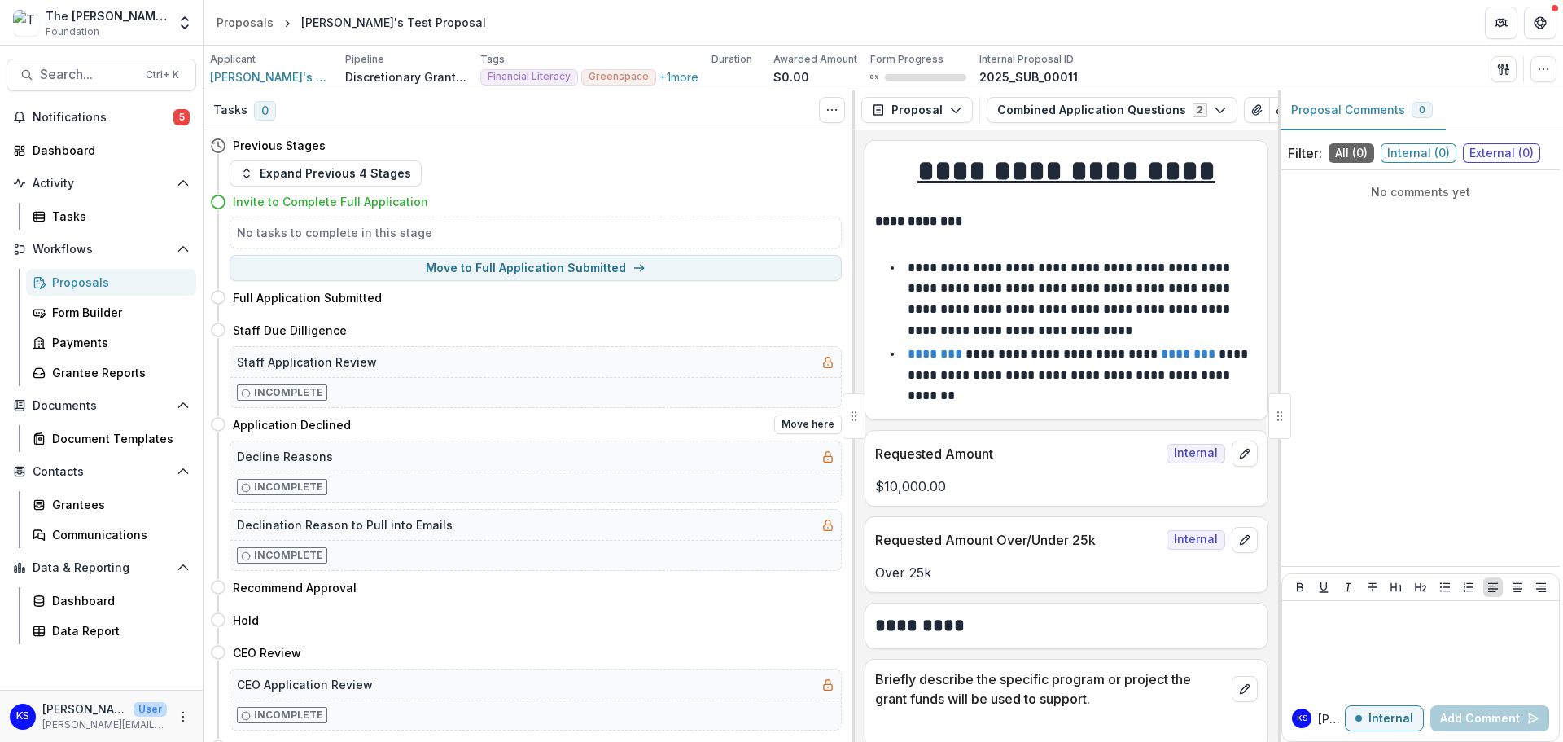
click at [270, 488] on p "Incomplete" at bounding box center [288, 487] width 69 height 15
click at [287, 452] on h5 "Decline Reasons" at bounding box center [285, 456] width 96 height 17
click at [819, 322] on button "Move here" at bounding box center [808, 330] width 68 height 20
select select "**********"
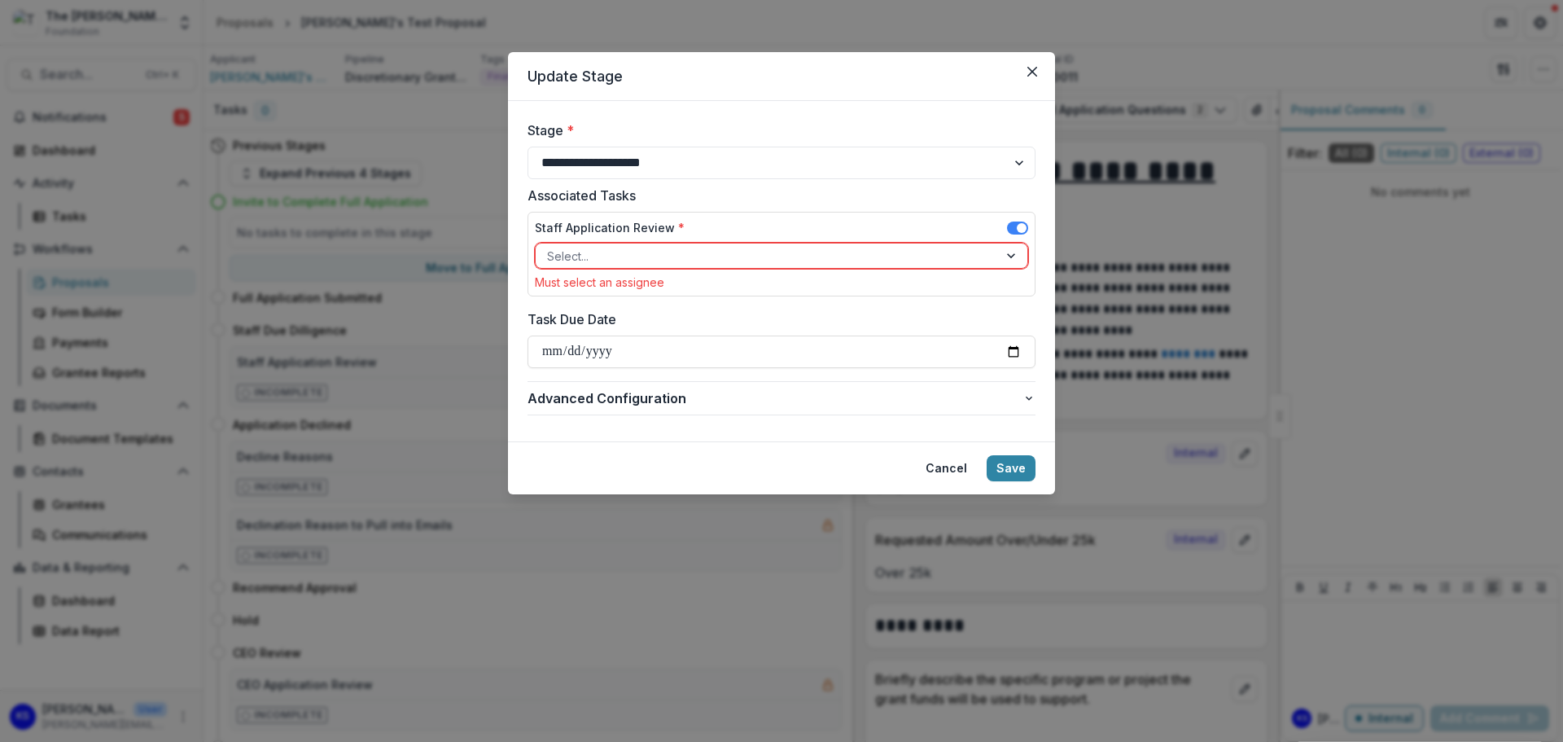
click at [800, 256] on div at bounding box center [767, 256] width 440 height 20
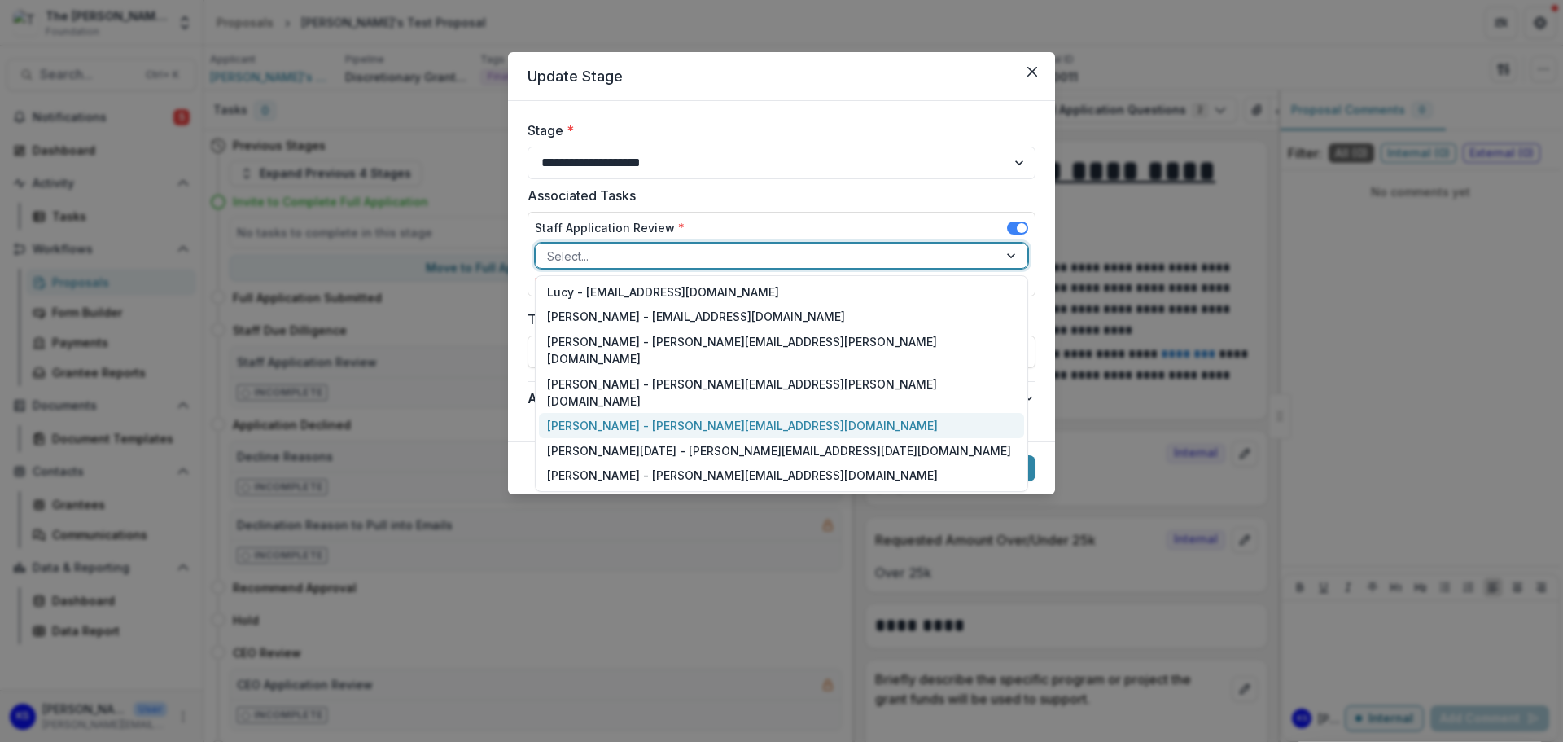
click at [681, 413] on div "Kate Sorestad - kate.sorestad@fristfoundation.org" at bounding box center [781, 425] width 485 height 25
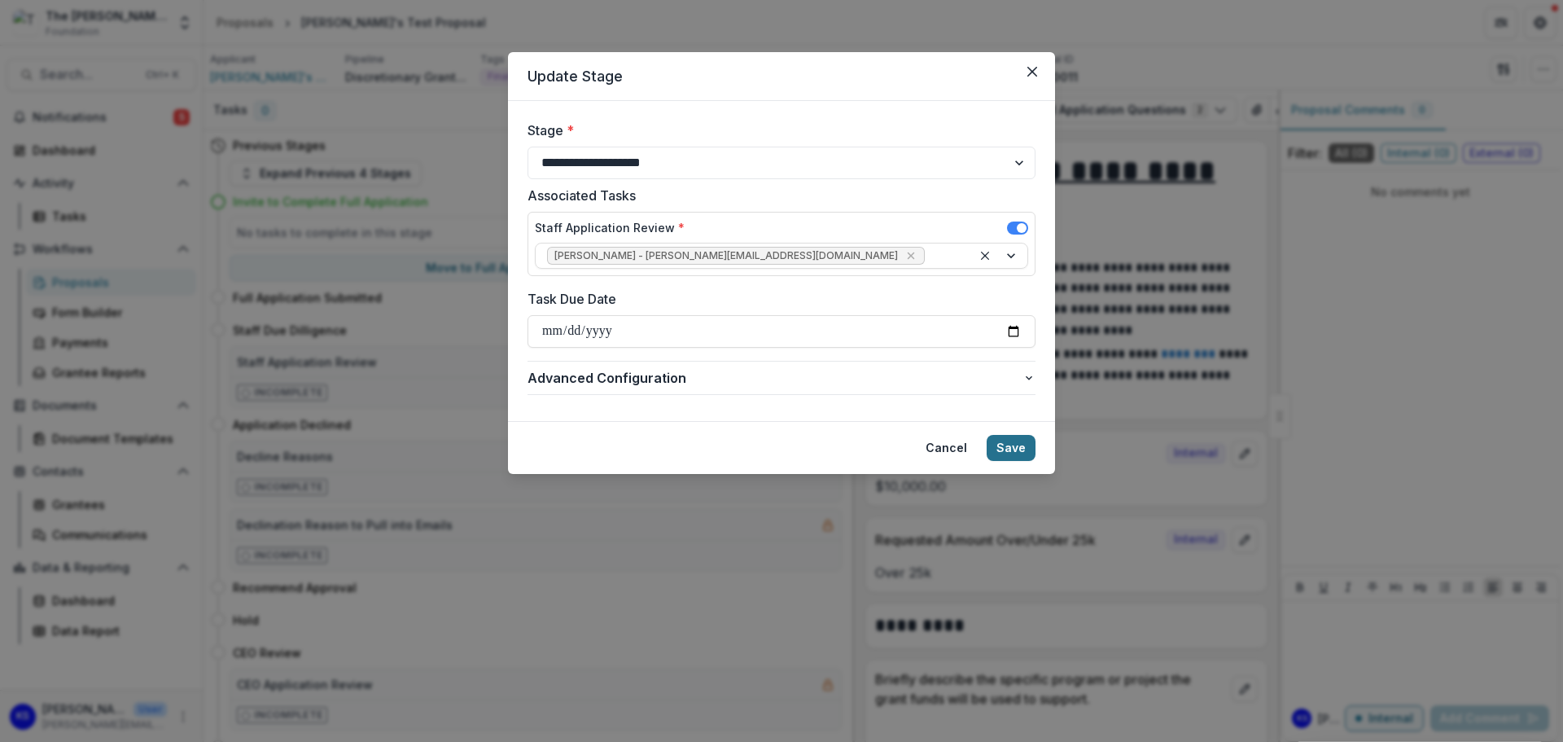
click at [1000, 447] on button "Save" at bounding box center [1011, 448] width 49 height 26
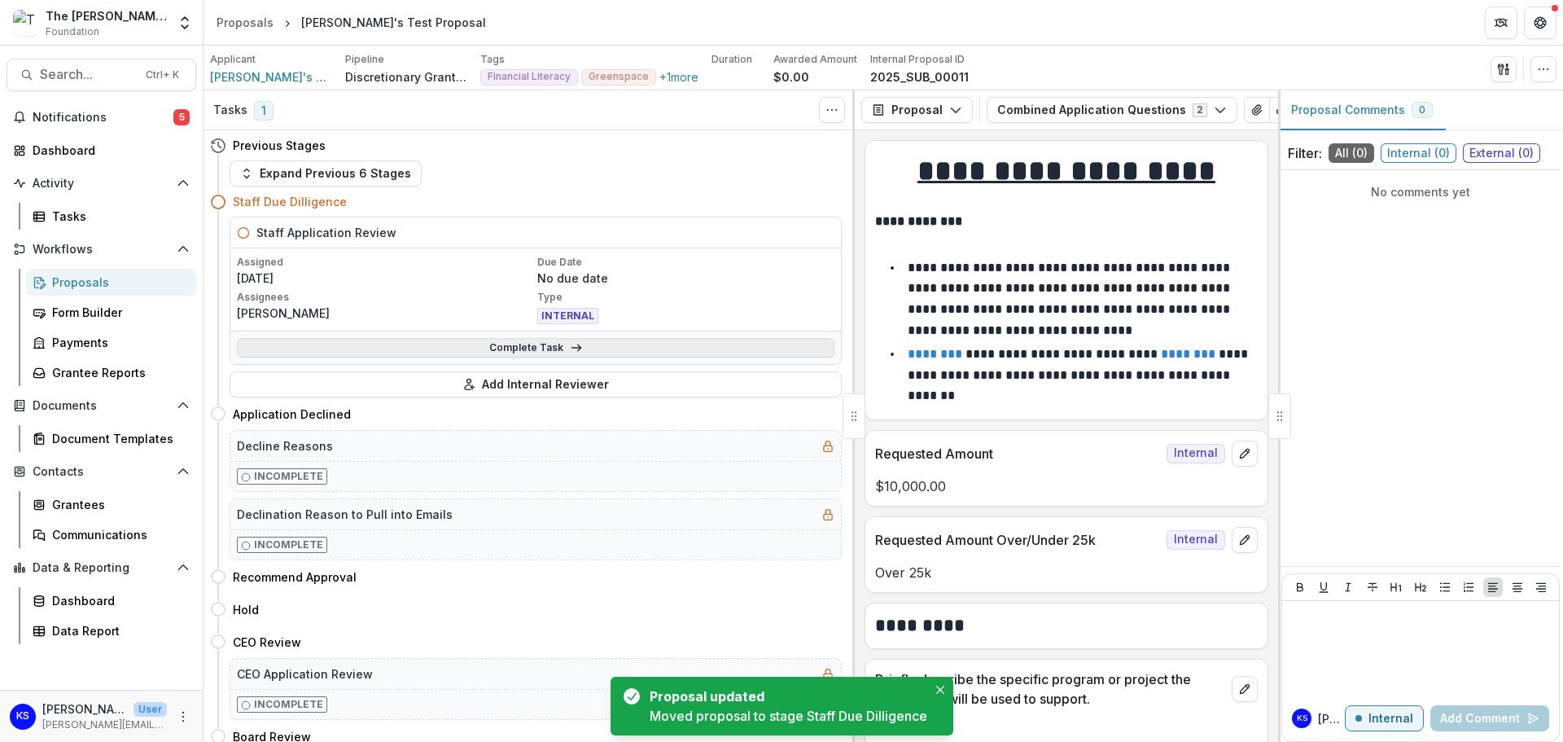
click at [575, 353] on icon at bounding box center [576, 347] width 13 height 13
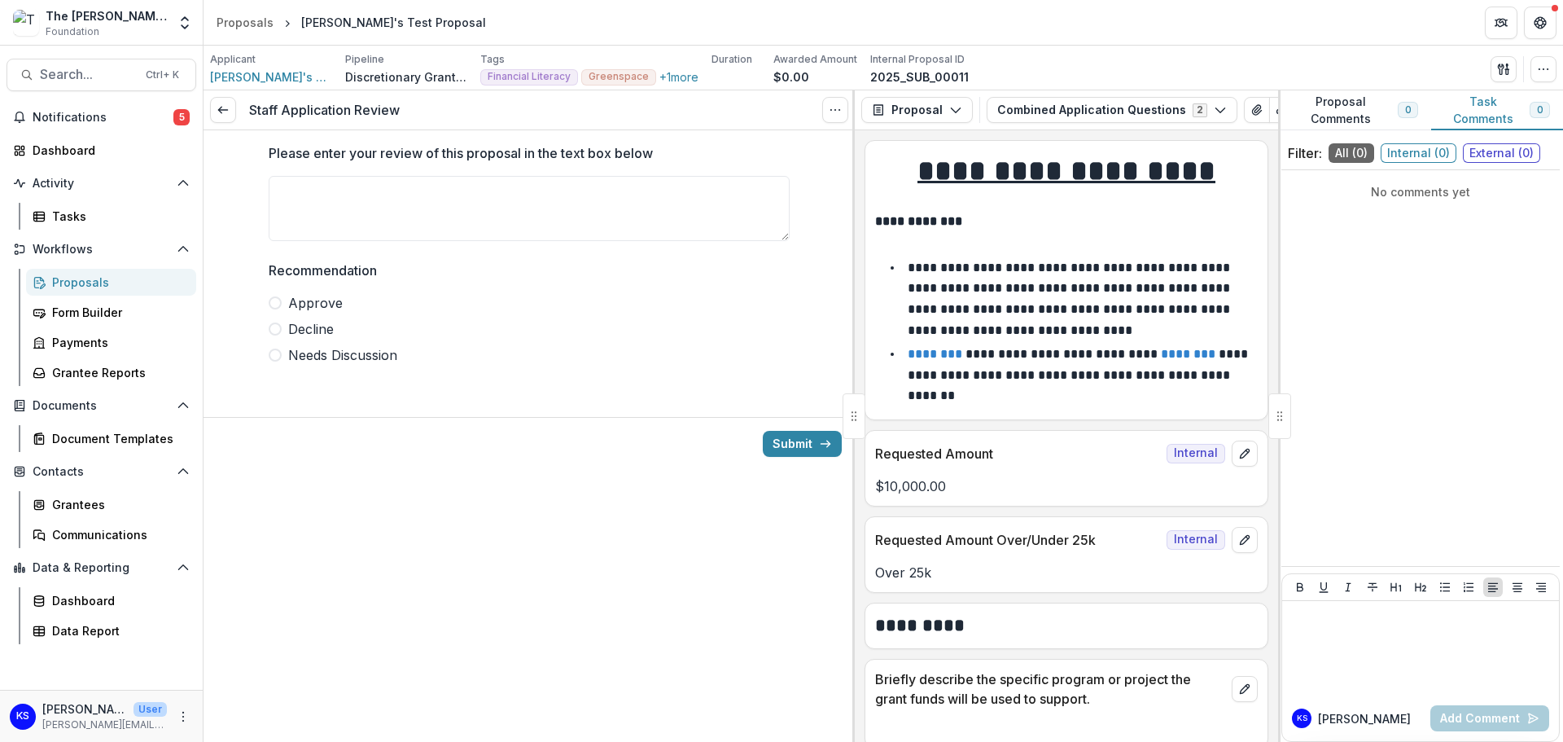
click at [305, 329] on span "Decline" at bounding box center [311, 329] width 46 height 20
click at [780, 446] on button "Submit" at bounding box center [802, 444] width 79 height 26
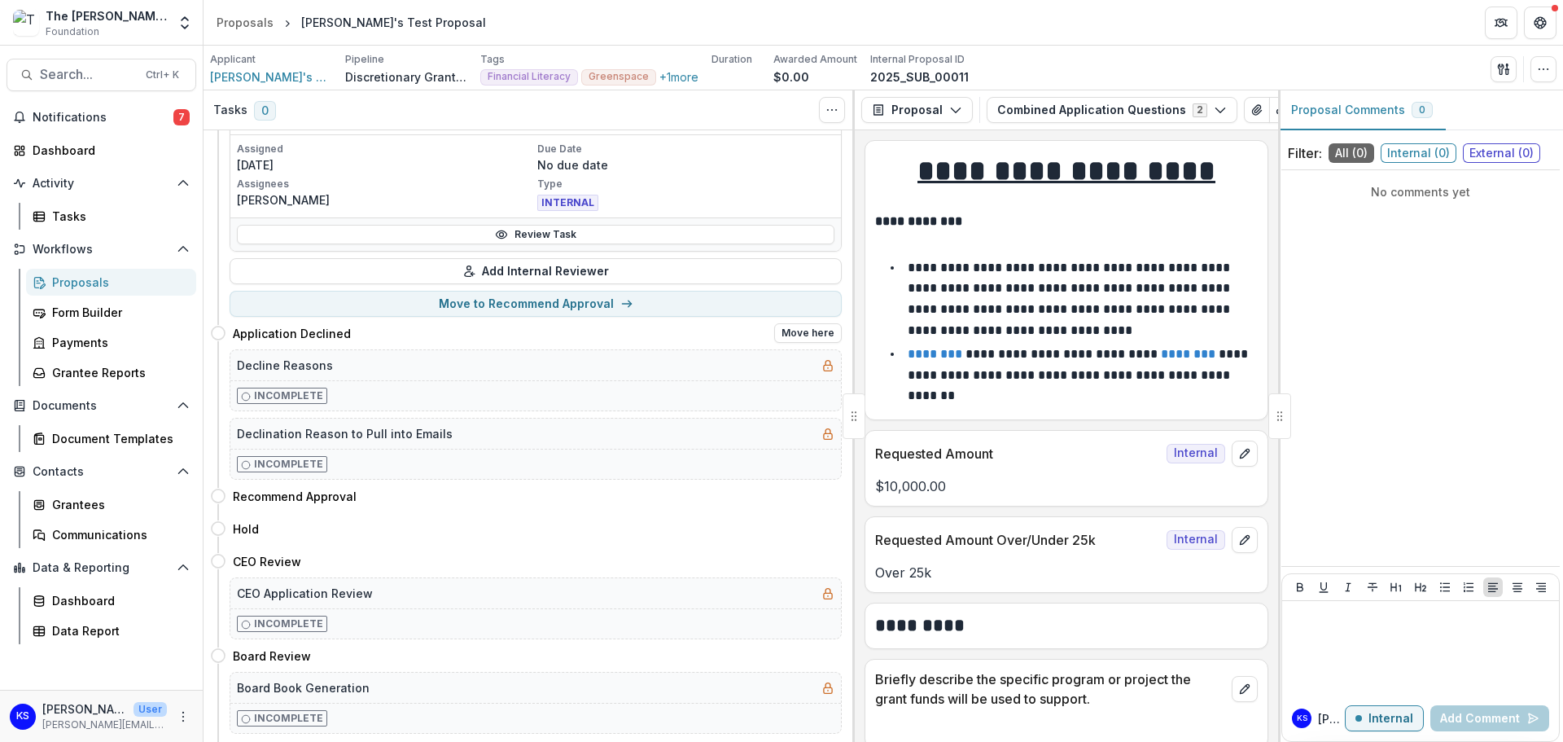
scroll to position [163, 0]
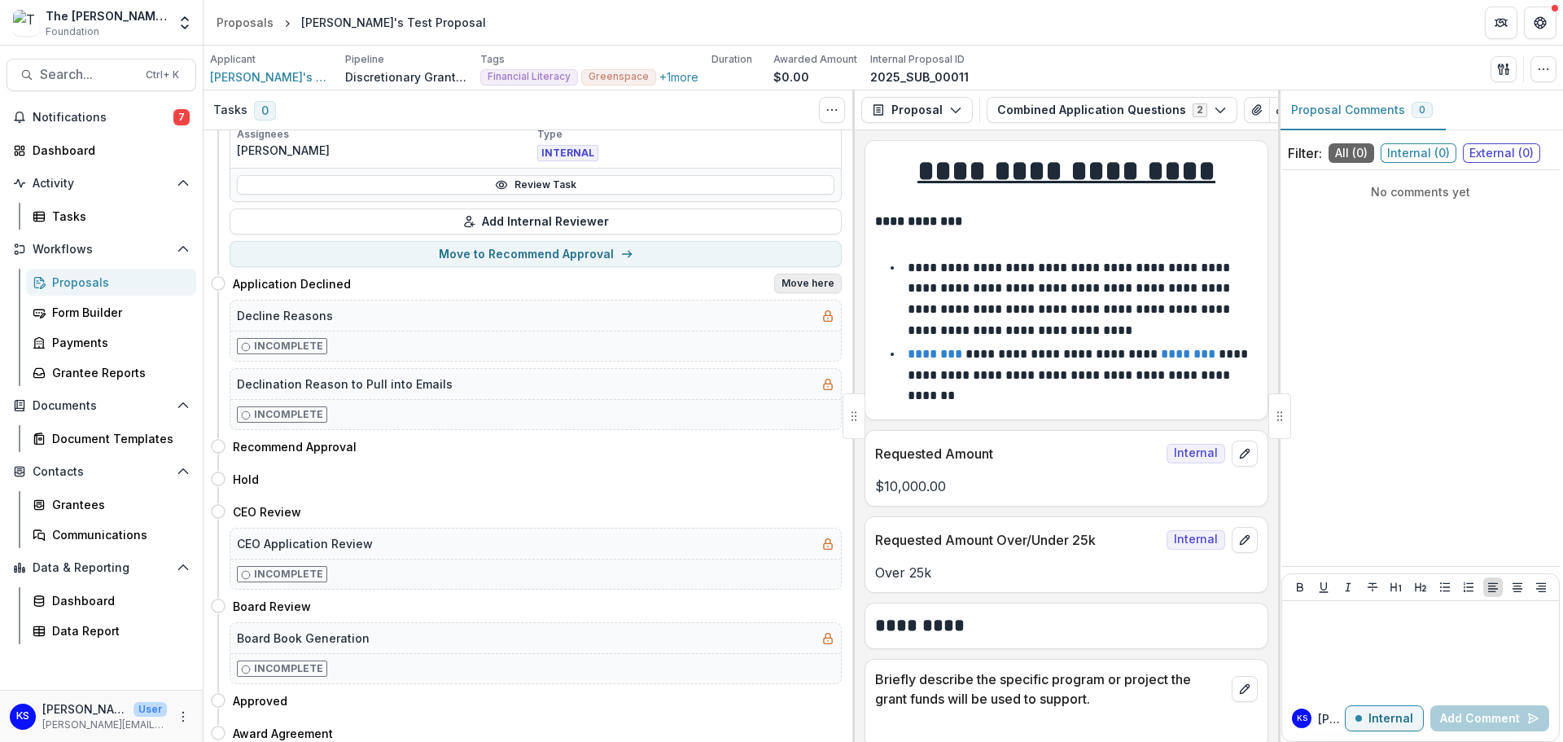
click at [798, 287] on button "Move here" at bounding box center [808, 284] width 68 height 20
select select "**********"
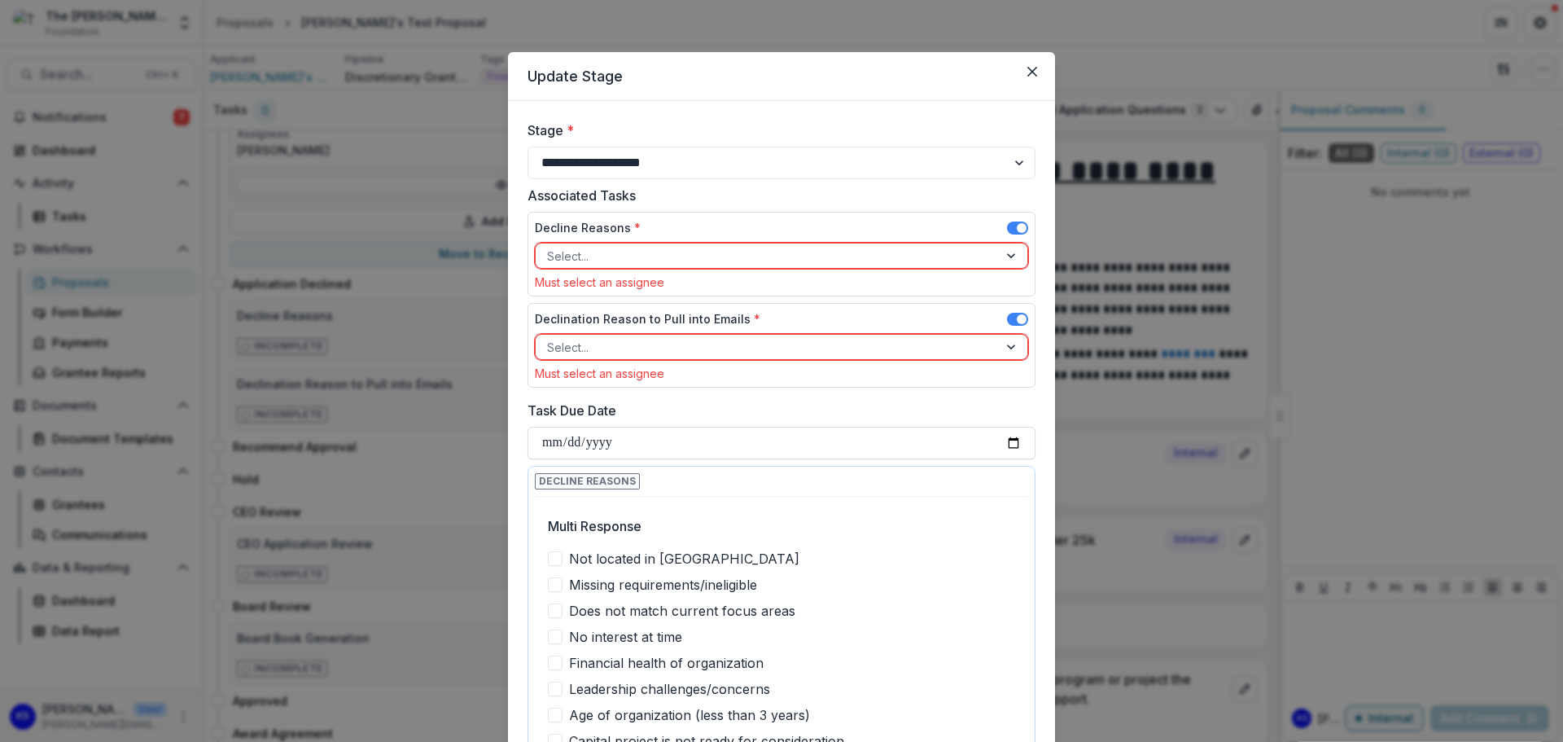
click at [698, 253] on div at bounding box center [767, 256] width 440 height 20
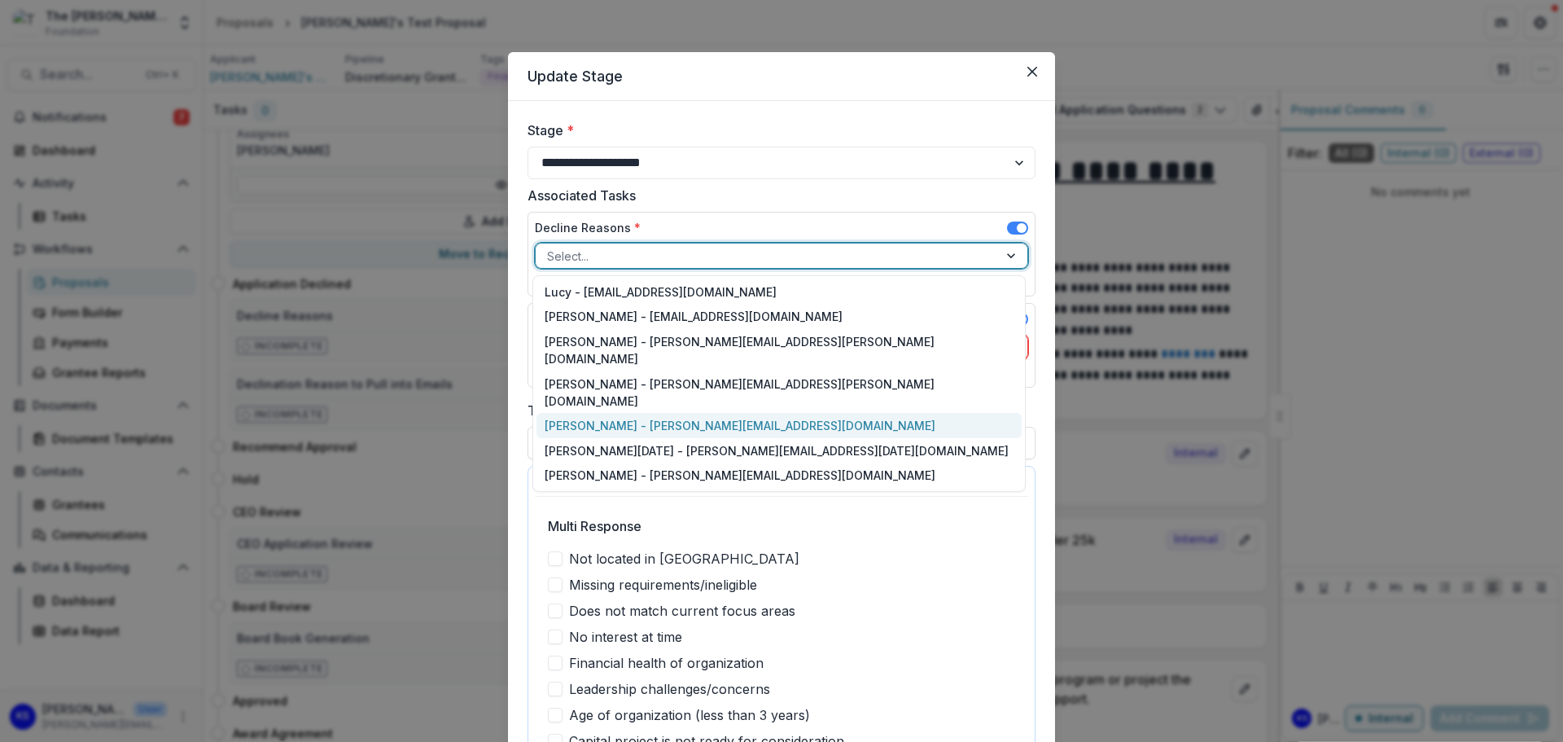
click at [665, 413] on div "Kate Sorestad - kate.sorestad@fristfoundation.org" at bounding box center [779, 425] width 485 height 25
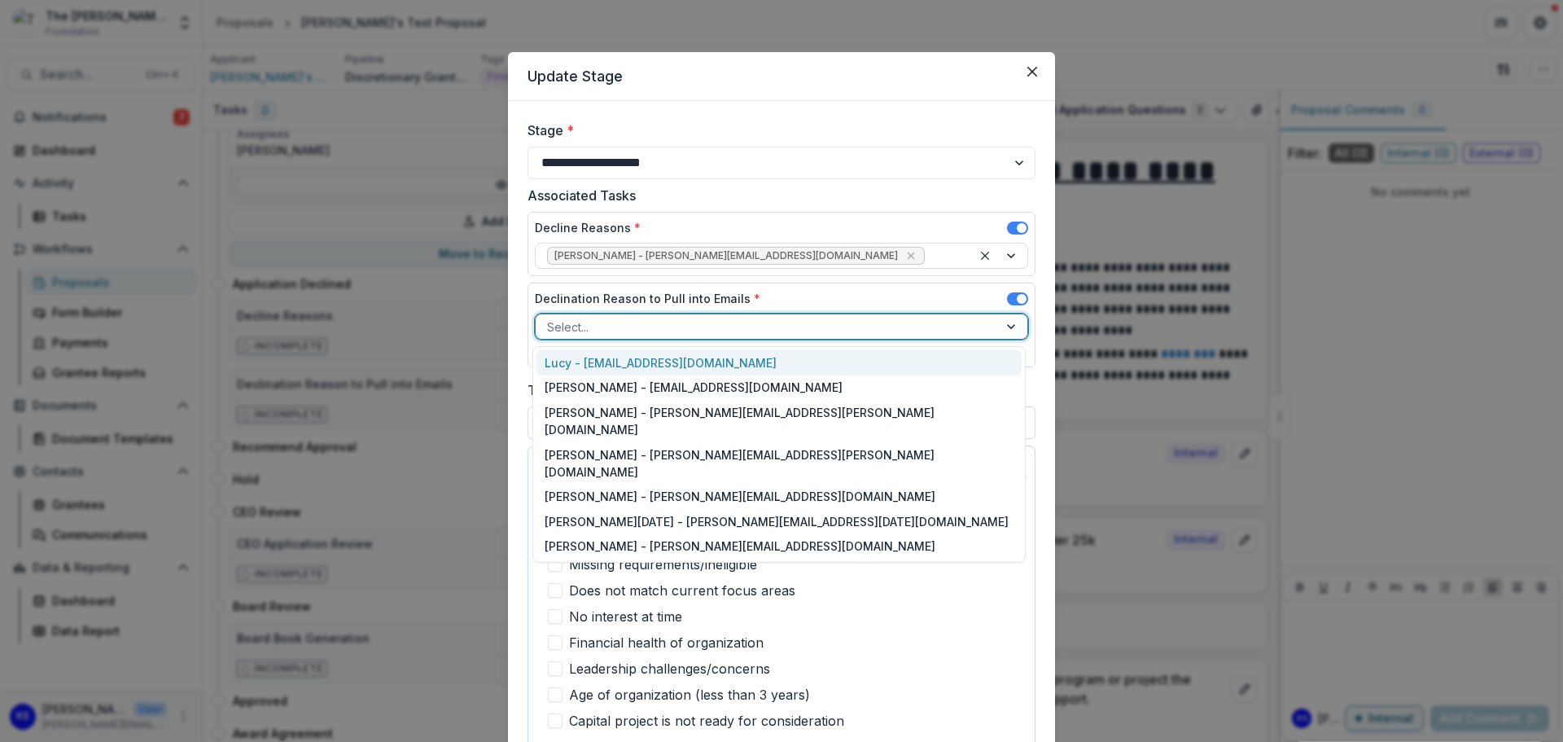
click at [676, 326] on div at bounding box center [767, 327] width 440 height 20
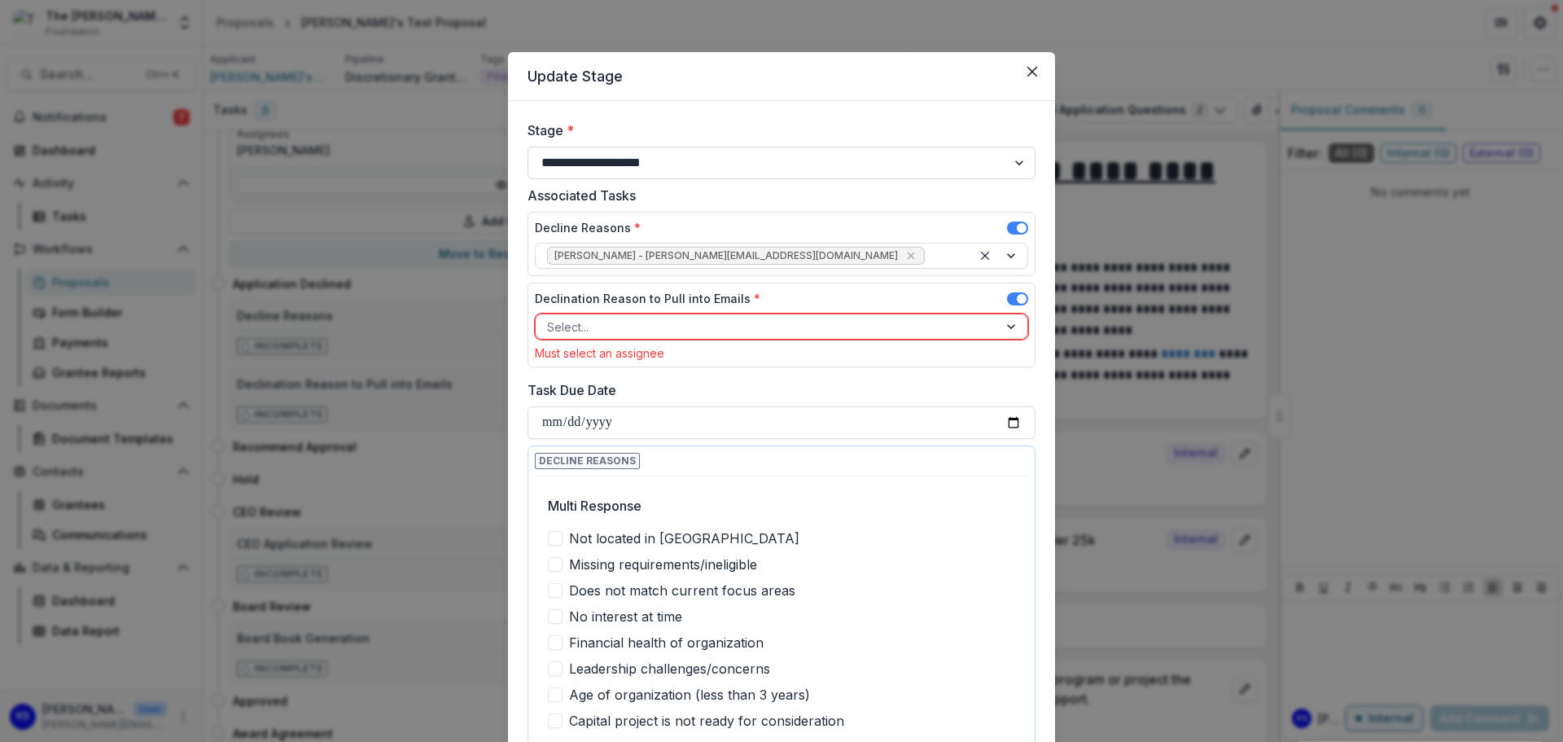
click at [694, 173] on select "**********" at bounding box center [782, 163] width 508 height 33
click at [528, 147] on select "**********" at bounding box center [782, 163] width 508 height 33
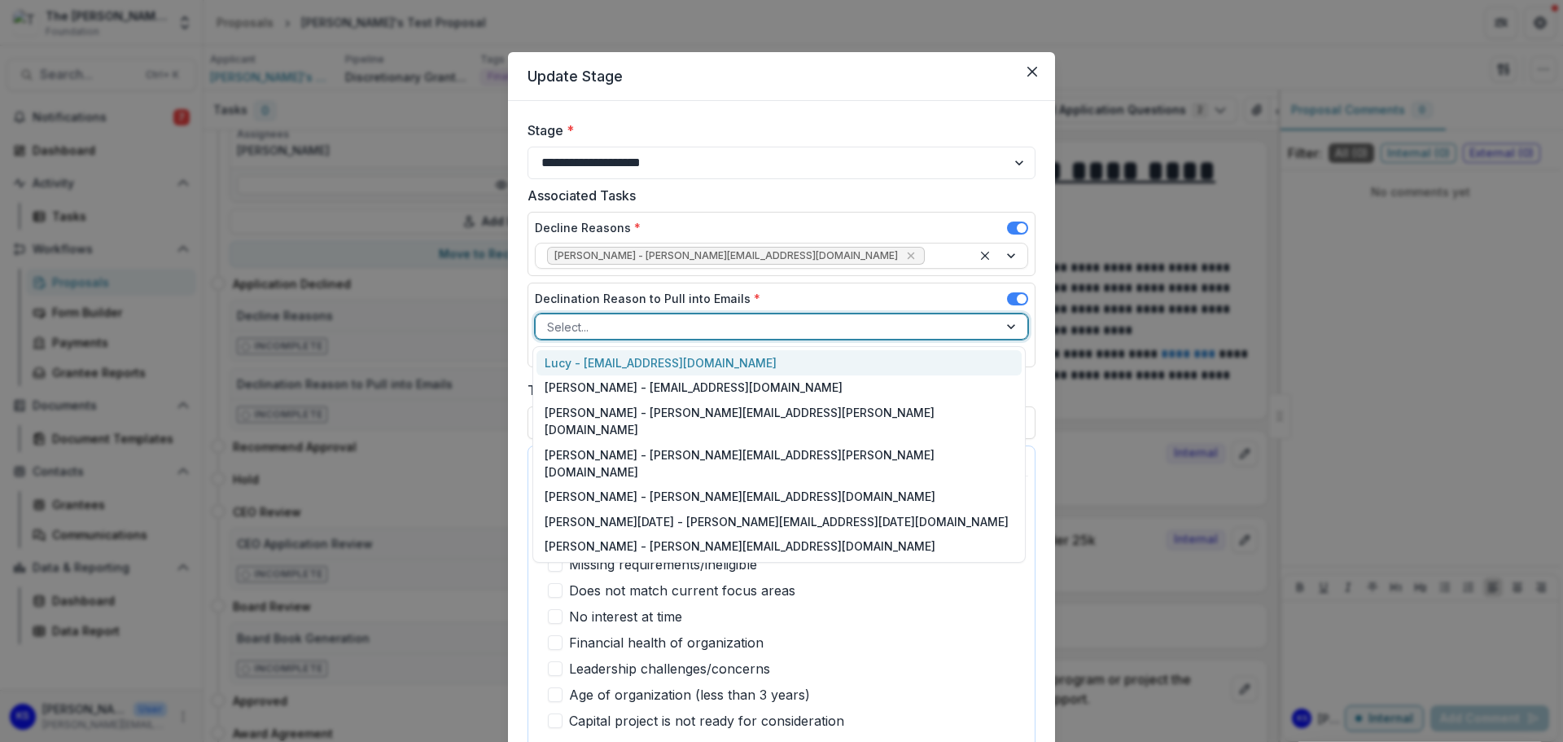
click at [658, 327] on div at bounding box center [767, 327] width 440 height 20
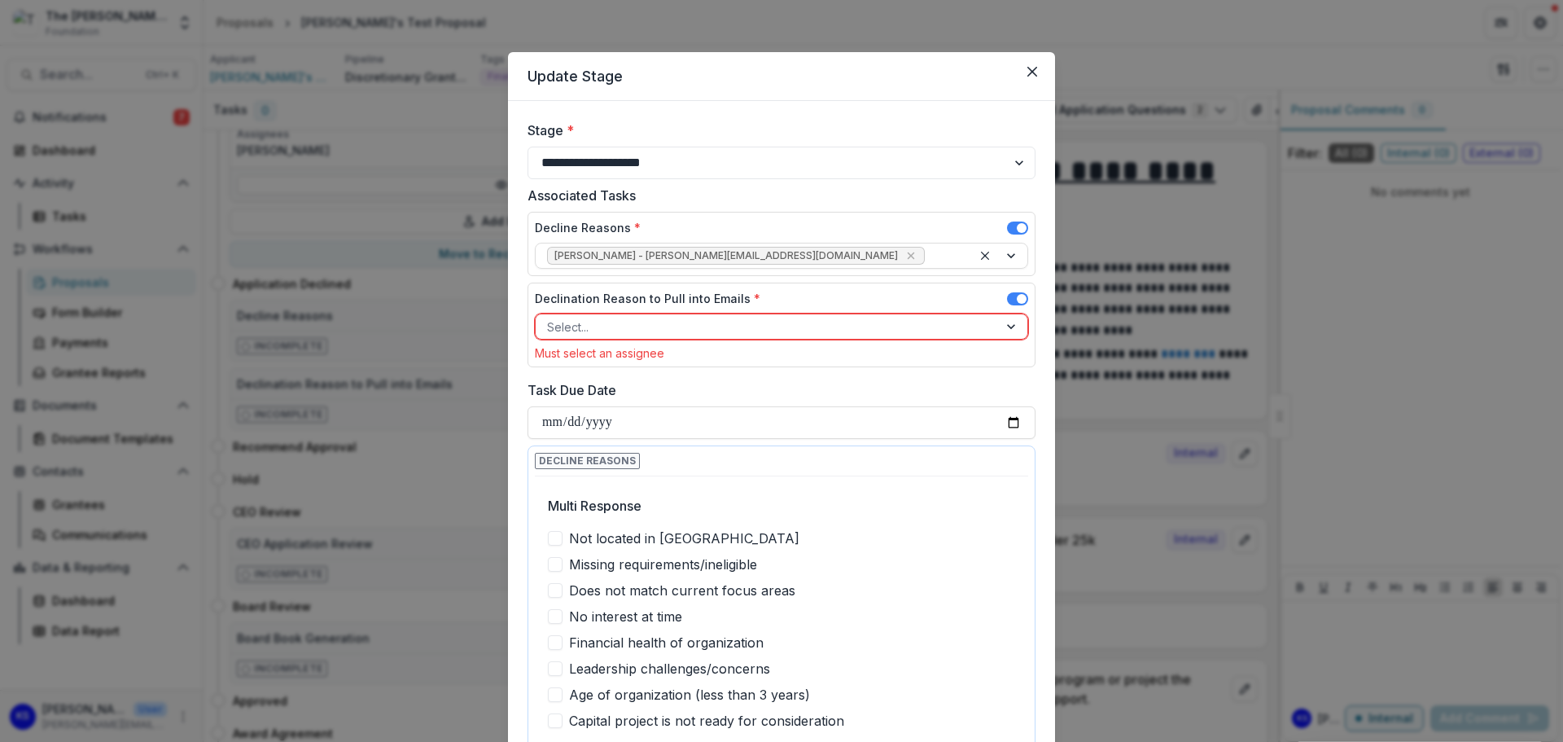
click at [781, 322] on div at bounding box center [767, 327] width 440 height 20
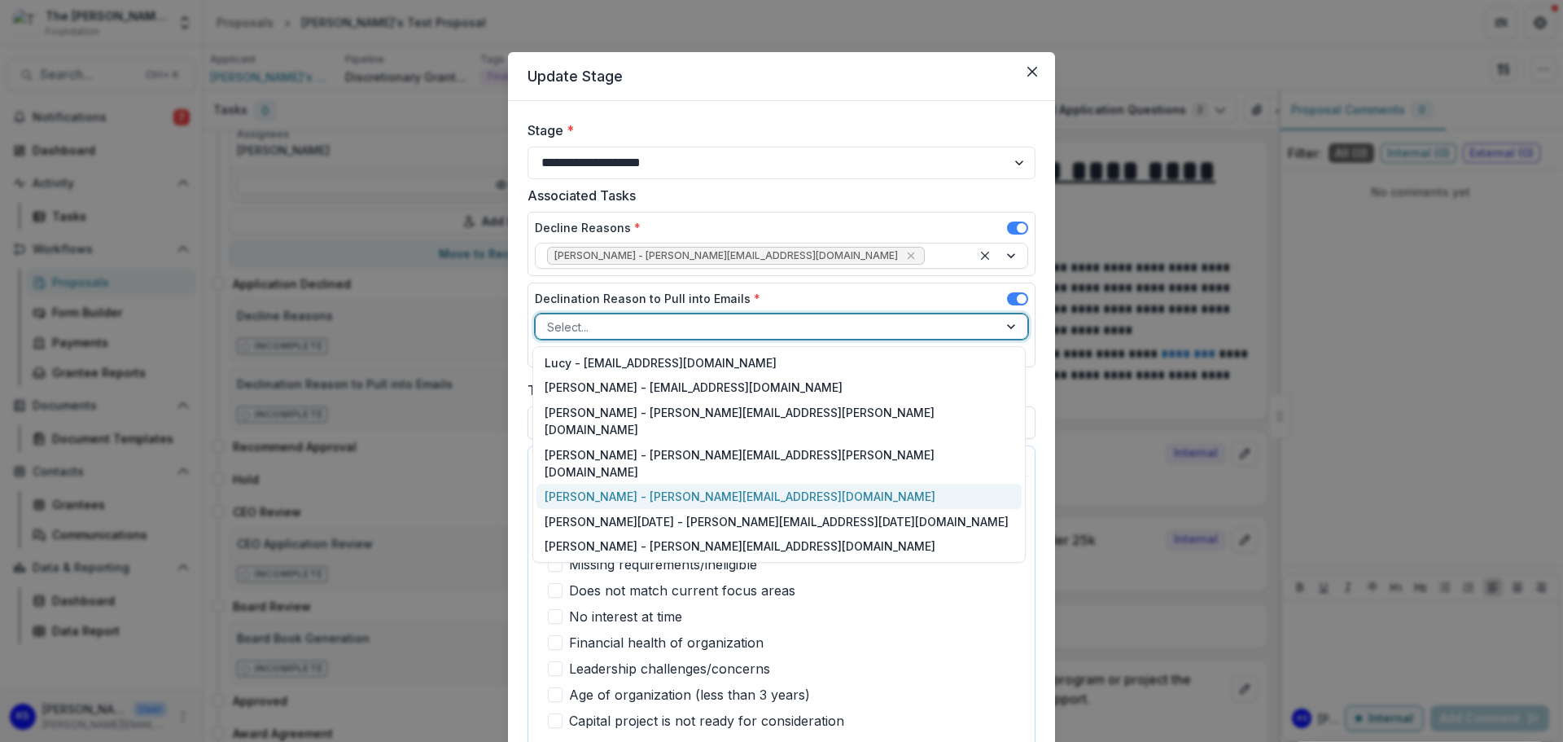
click at [650, 484] on div "Kate Sorestad - kate.sorestad@fristfoundation.org" at bounding box center [779, 496] width 485 height 25
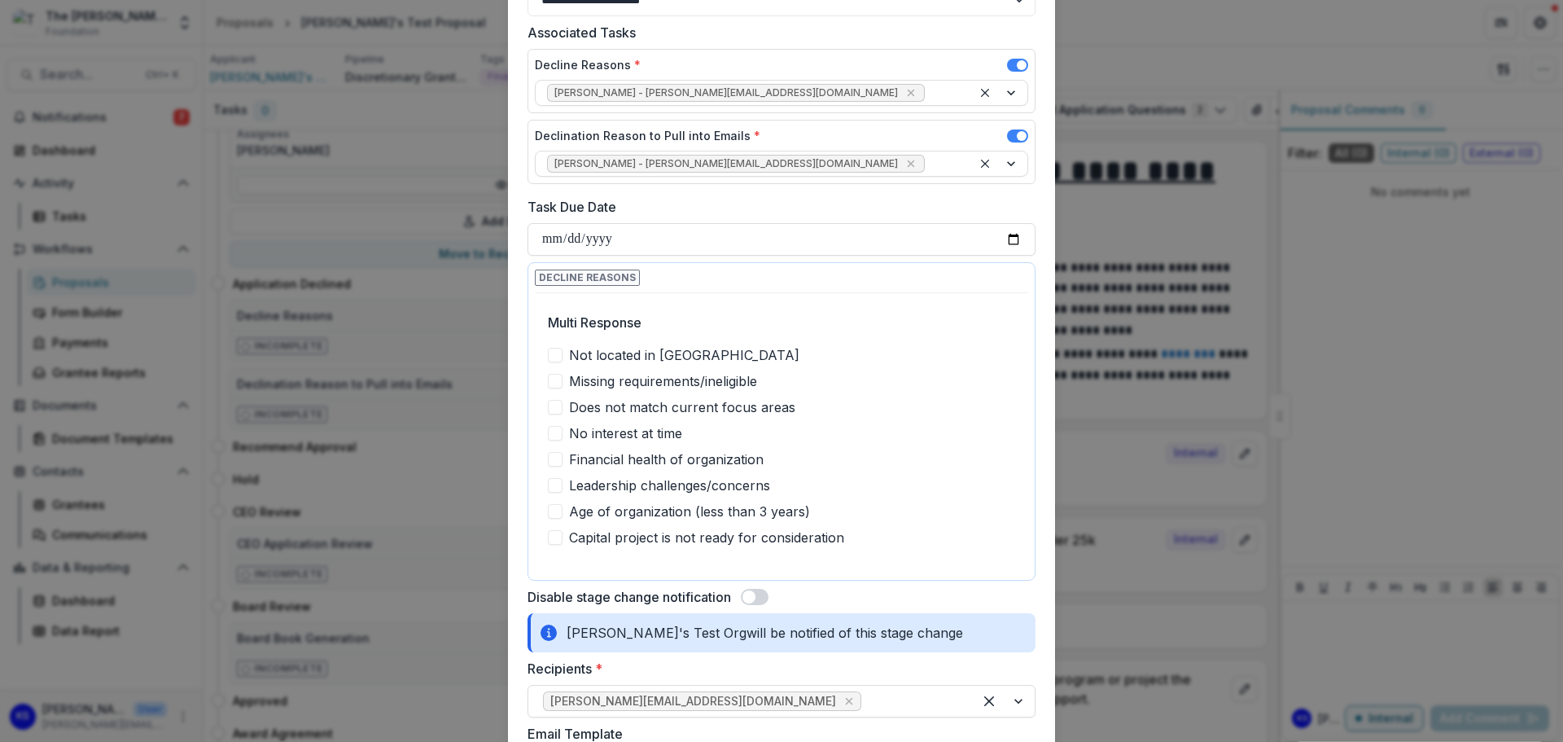
click at [558, 355] on span at bounding box center [555, 355] width 15 height 15
click at [559, 463] on span at bounding box center [555, 459] width 15 height 15
click at [552, 355] on icon at bounding box center [555, 355] width 10 height 8
click at [555, 485] on span at bounding box center [555, 485] width 15 height 15
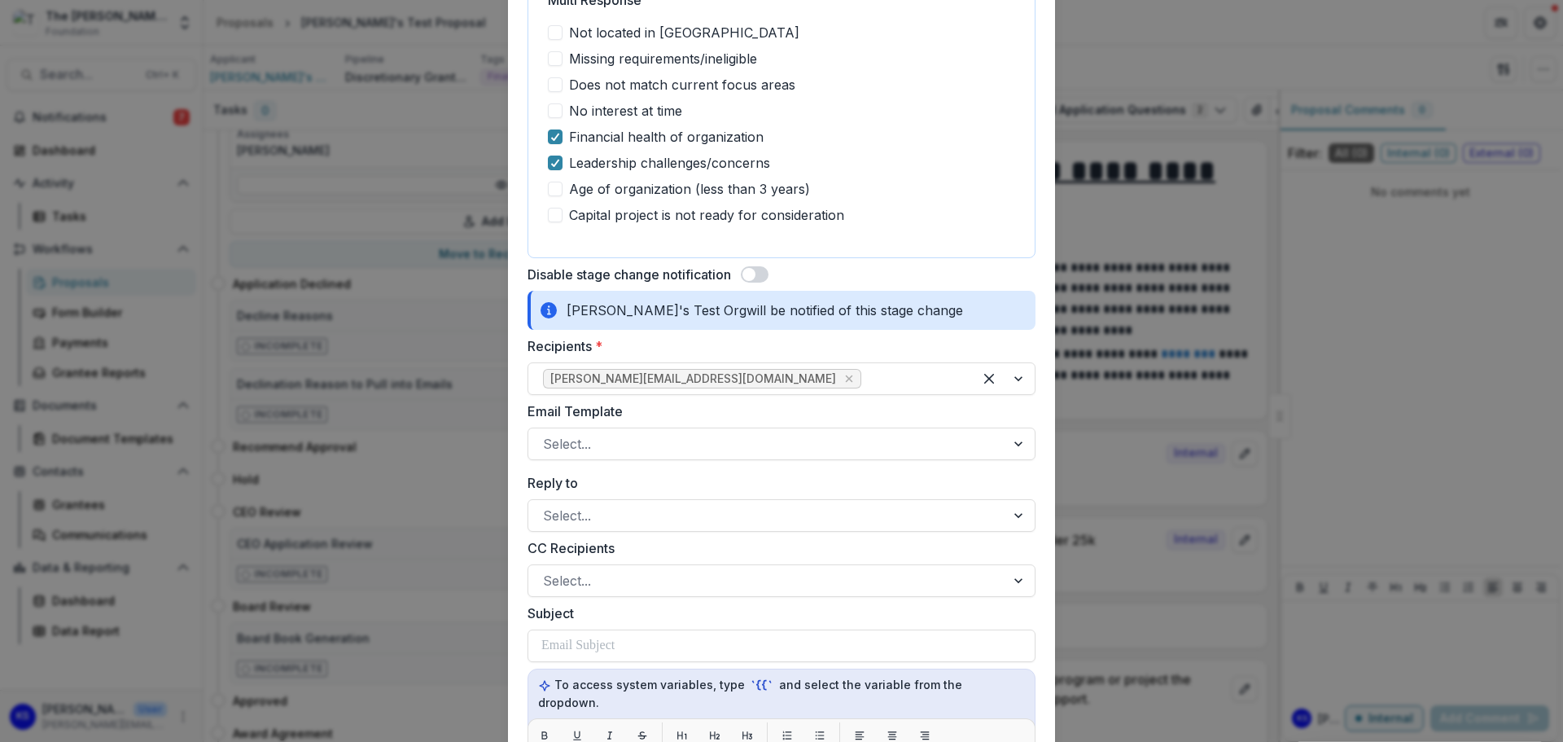
scroll to position [488, 0]
click at [749, 438] on div at bounding box center [767, 440] width 448 height 23
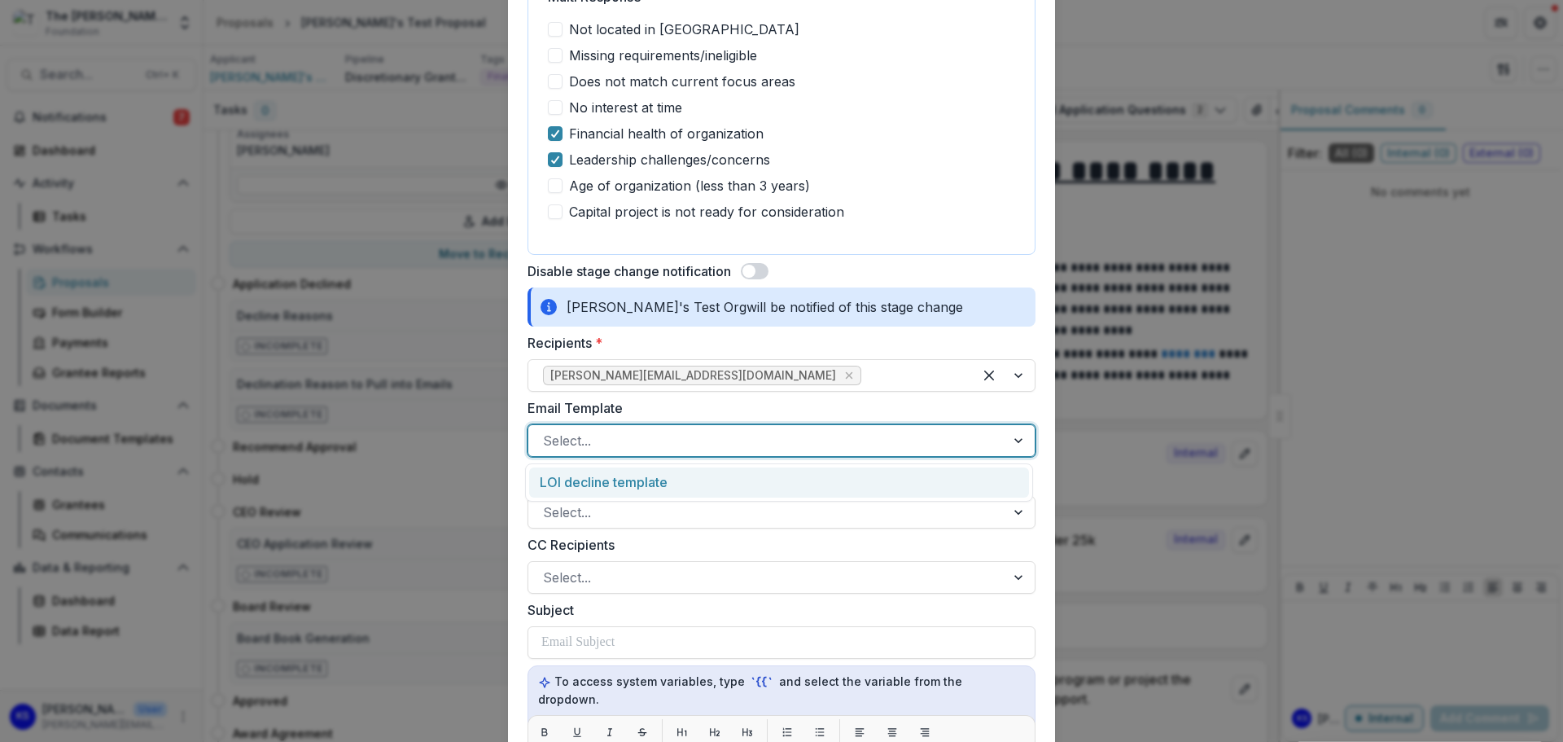
click at [718, 485] on div "LOI decline template" at bounding box center [779, 482] width 500 height 30
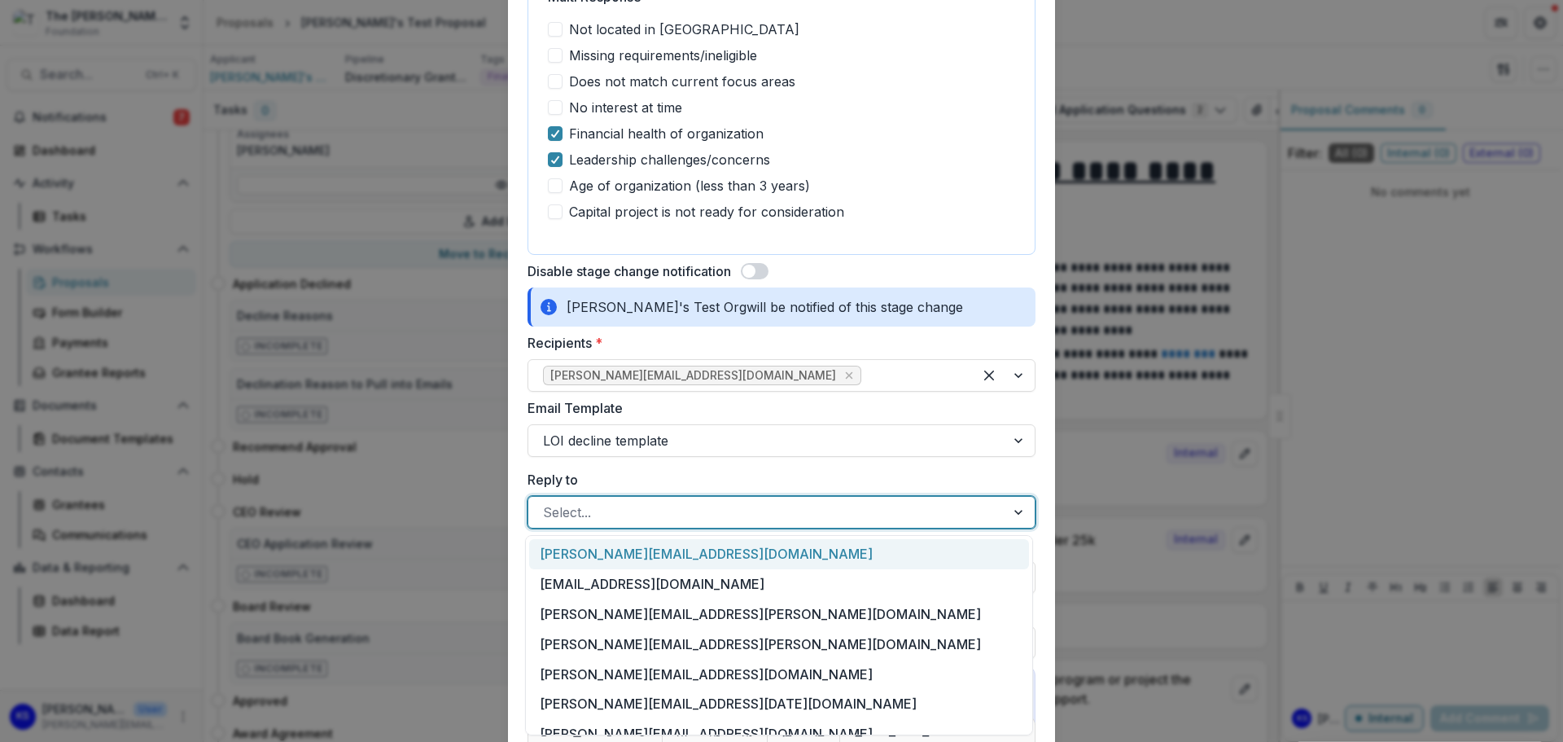
click at [716, 519] on div at bounding box center [767, 512] width 448 height 23
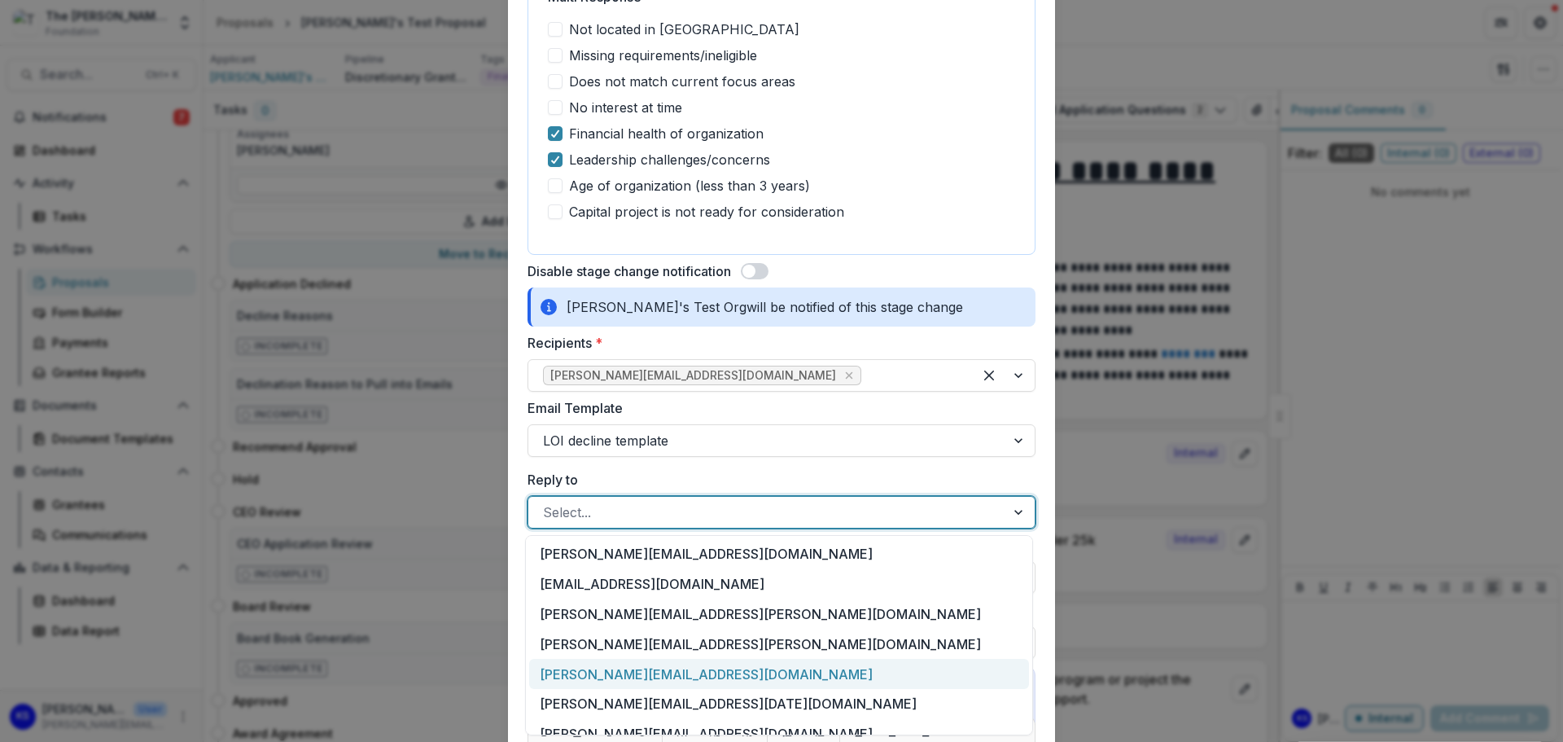
click at [664, 672] on div "[PERSON_NAME][EMAIL_ADDRESS][DOMAIN_NAME]" at bounding box center [779, 674] width 500 height 30
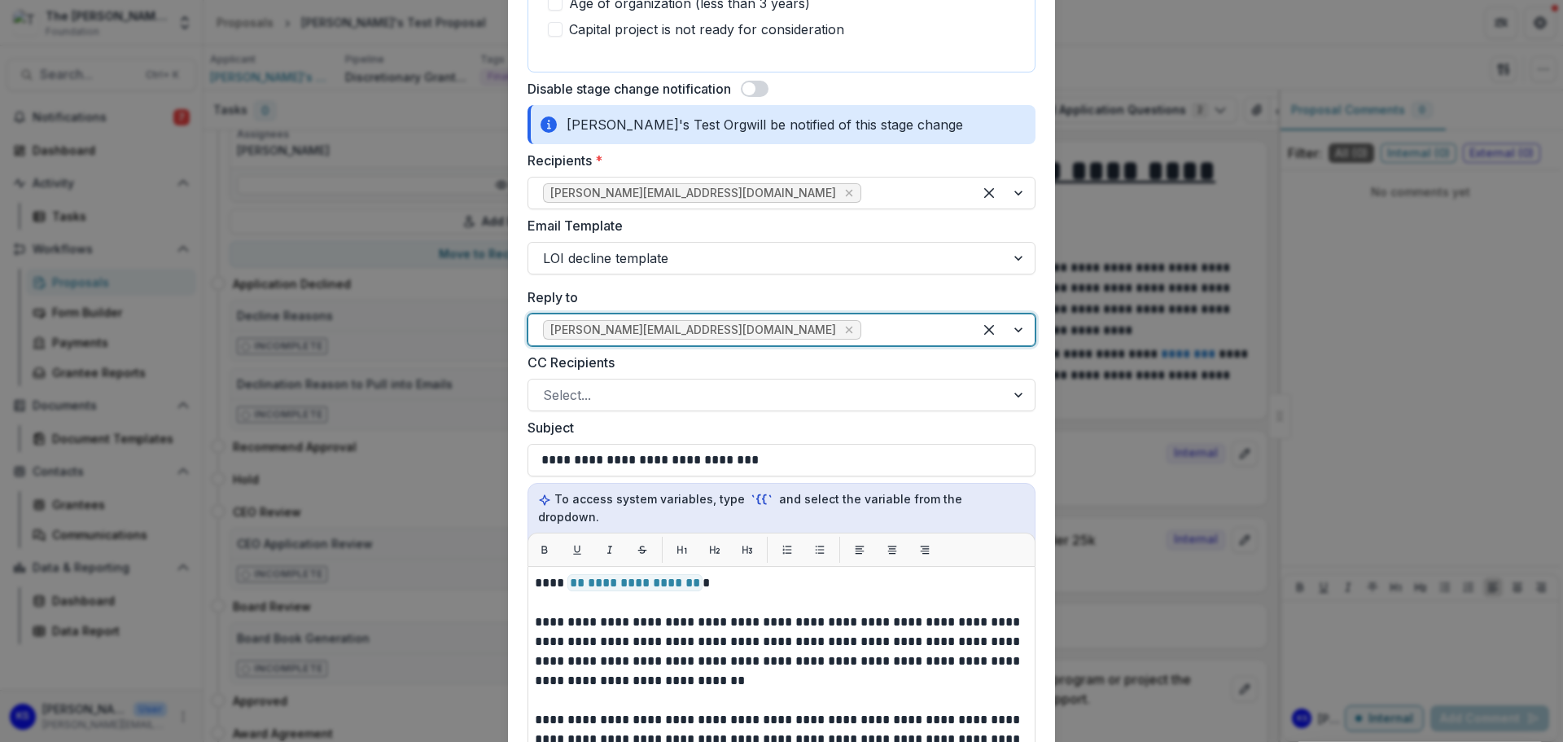
scroll to position [733, 0]
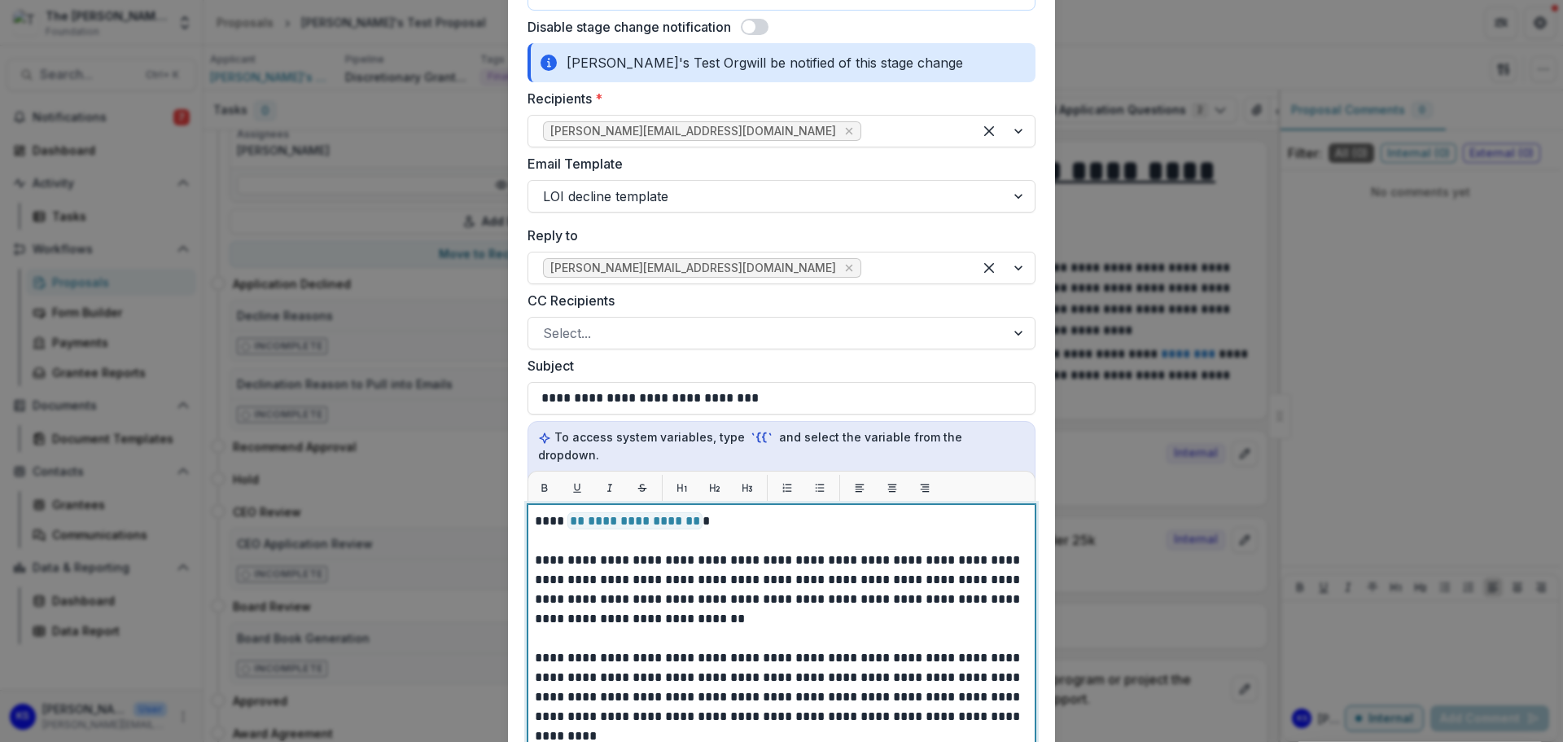
click at [684, 588] on p "**********" at bounding box center [779, 589] width 488 height 78
click at [784, 670] on p "**********" at bounding box center [779, 697] width 488 height 98
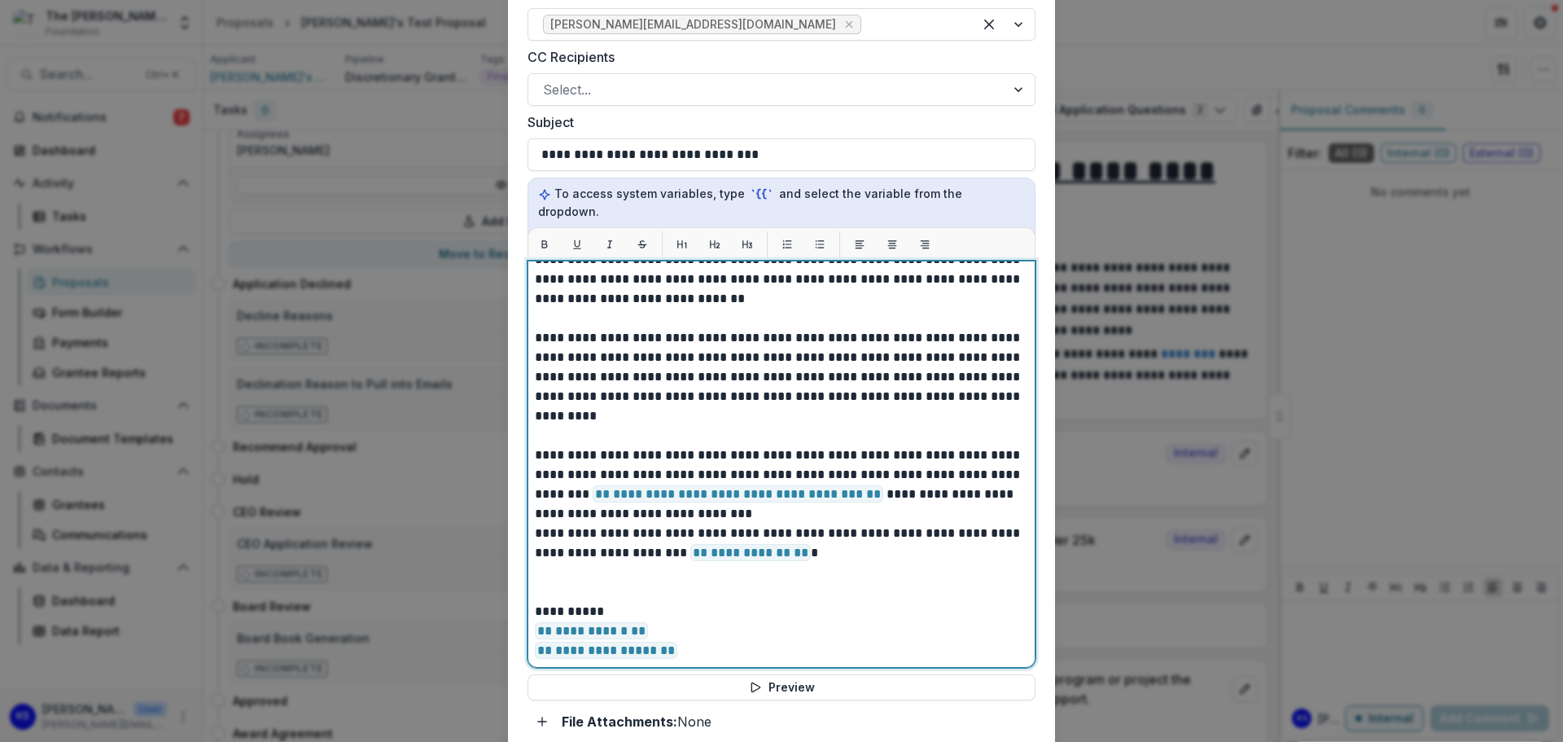
scroll to position [977, 0]
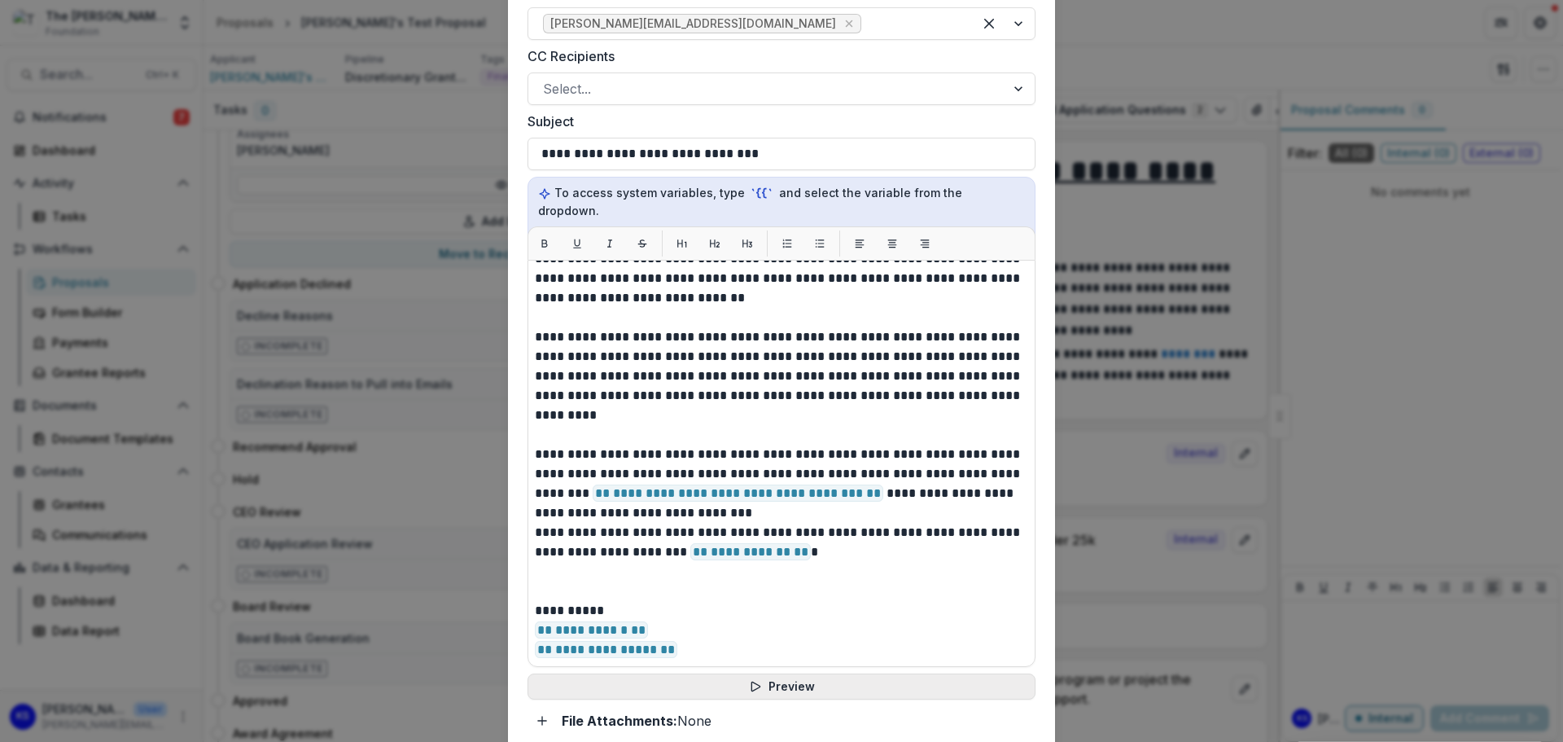
click at [764, 673] on button "Preview" at bounding box center [782, 686] width 508 height 26
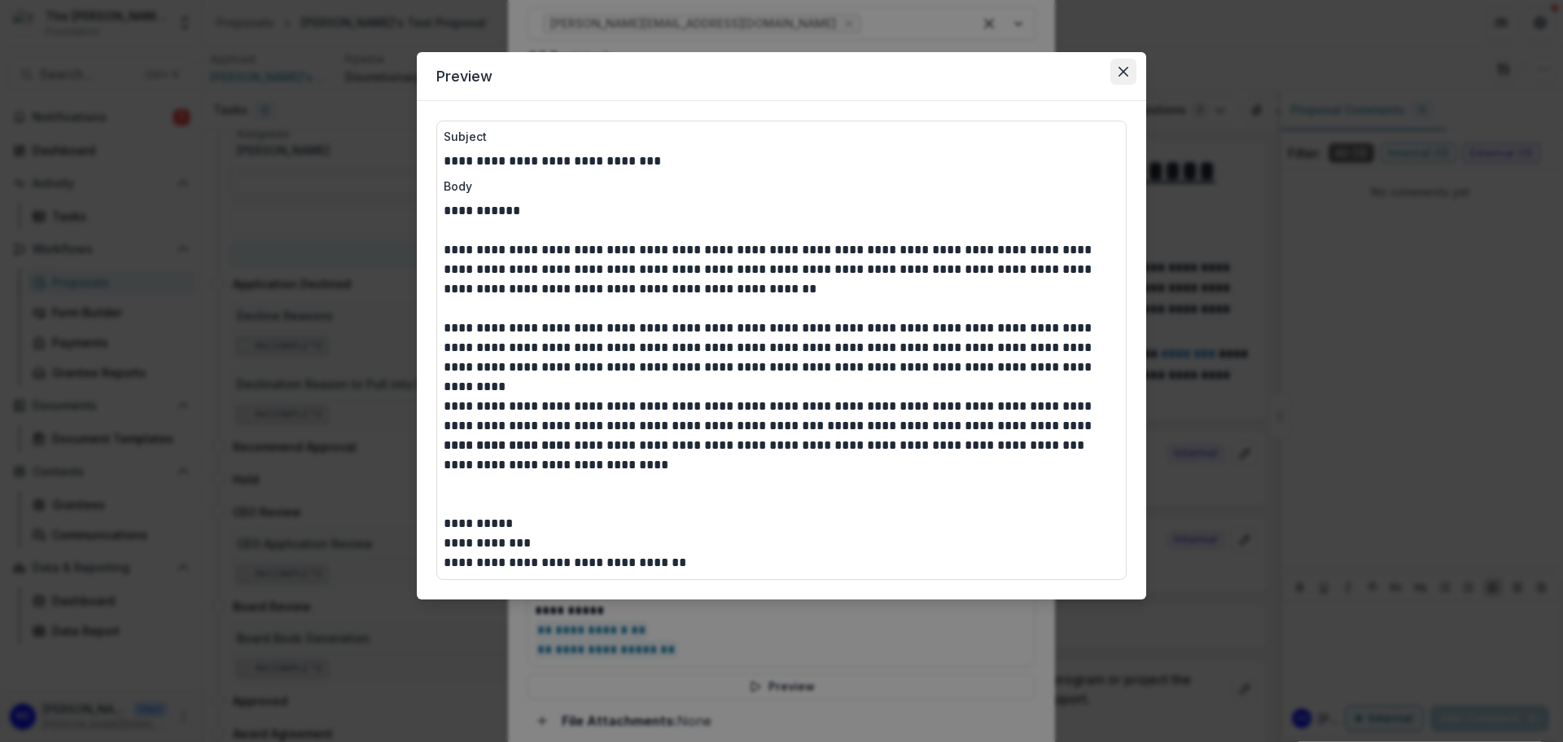
click at [1118, 68] on button "Close" at bounding box center [1123, 72] width 26 height 26
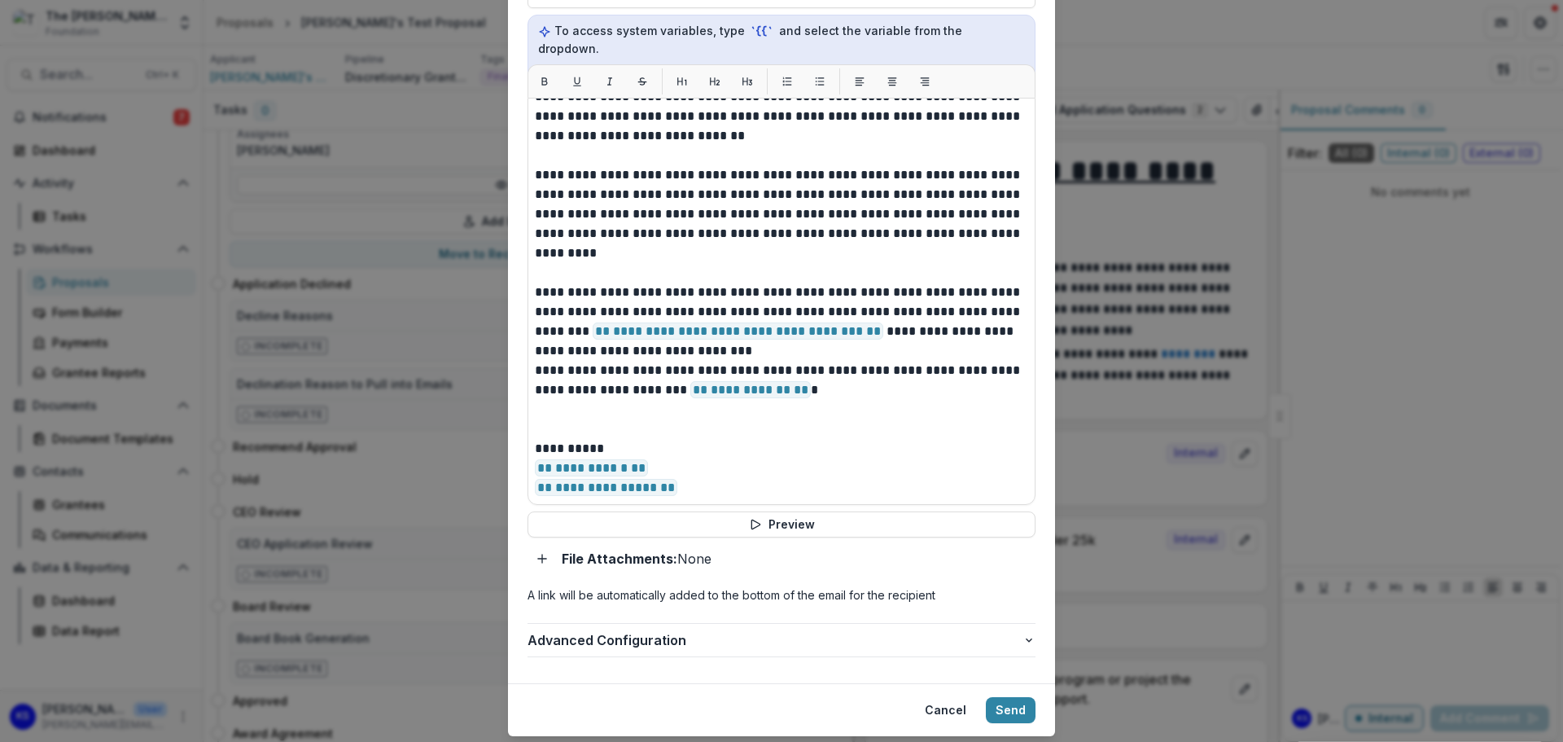
scroll to position [1140, 0]
click at [1004, 696] on button "Send" at bounding box center [1011, 709] width 50 height 26
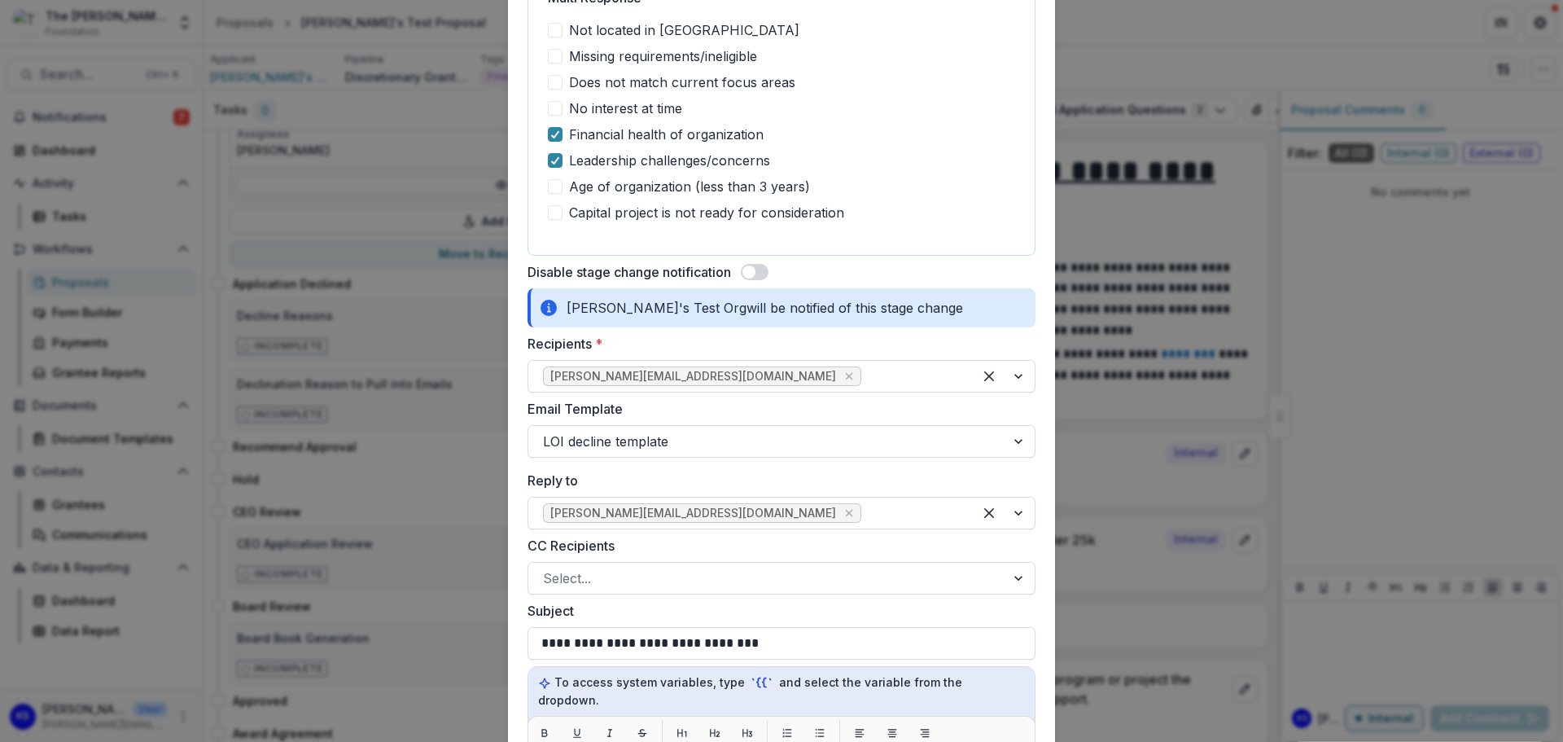
scroll to position [488, 0]
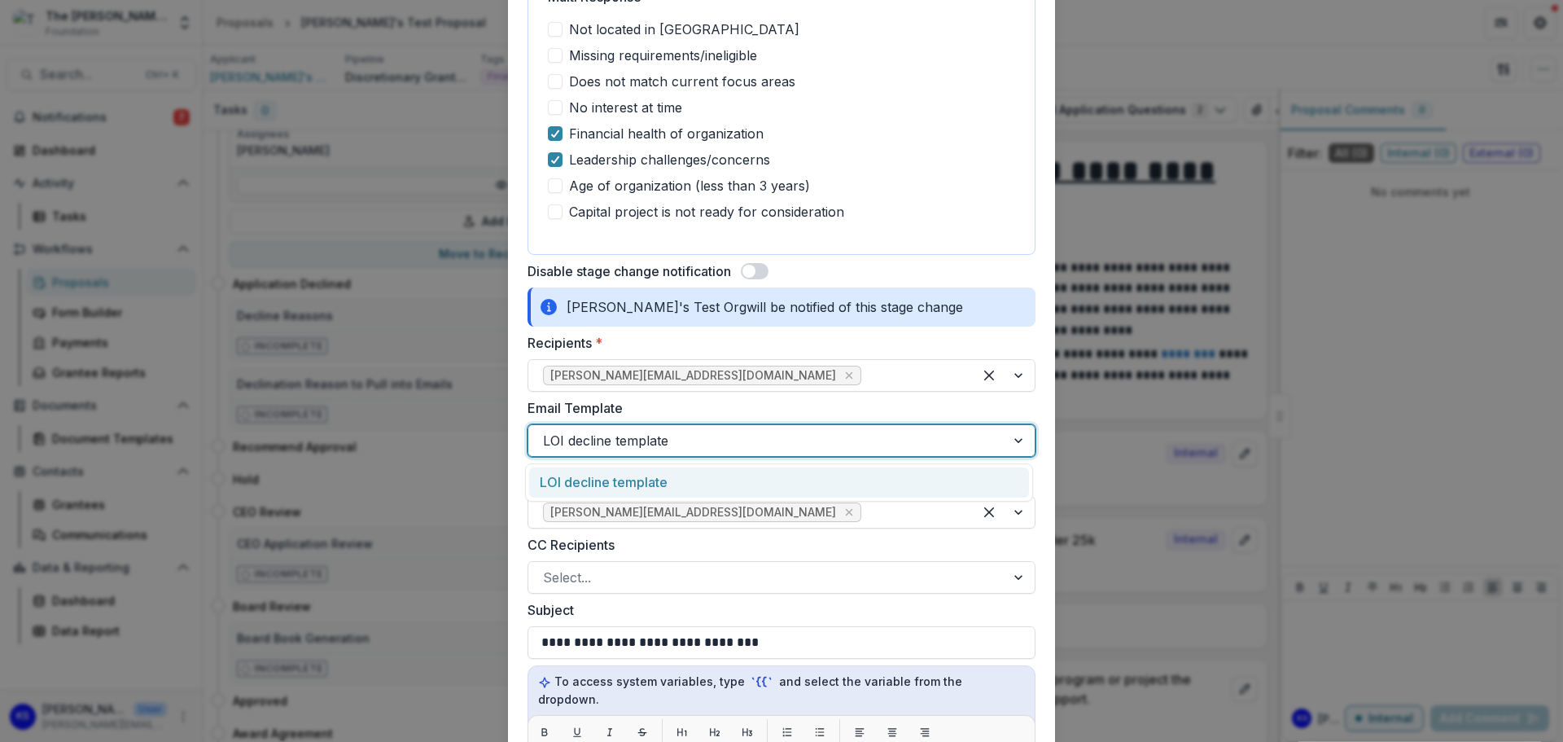
click at [705, 432] on div at bounding box center [767, 440] width 448 height 23
click at [686, 482] on div "LOI decline template" at bounding box center [779, 482] width 500 height 30
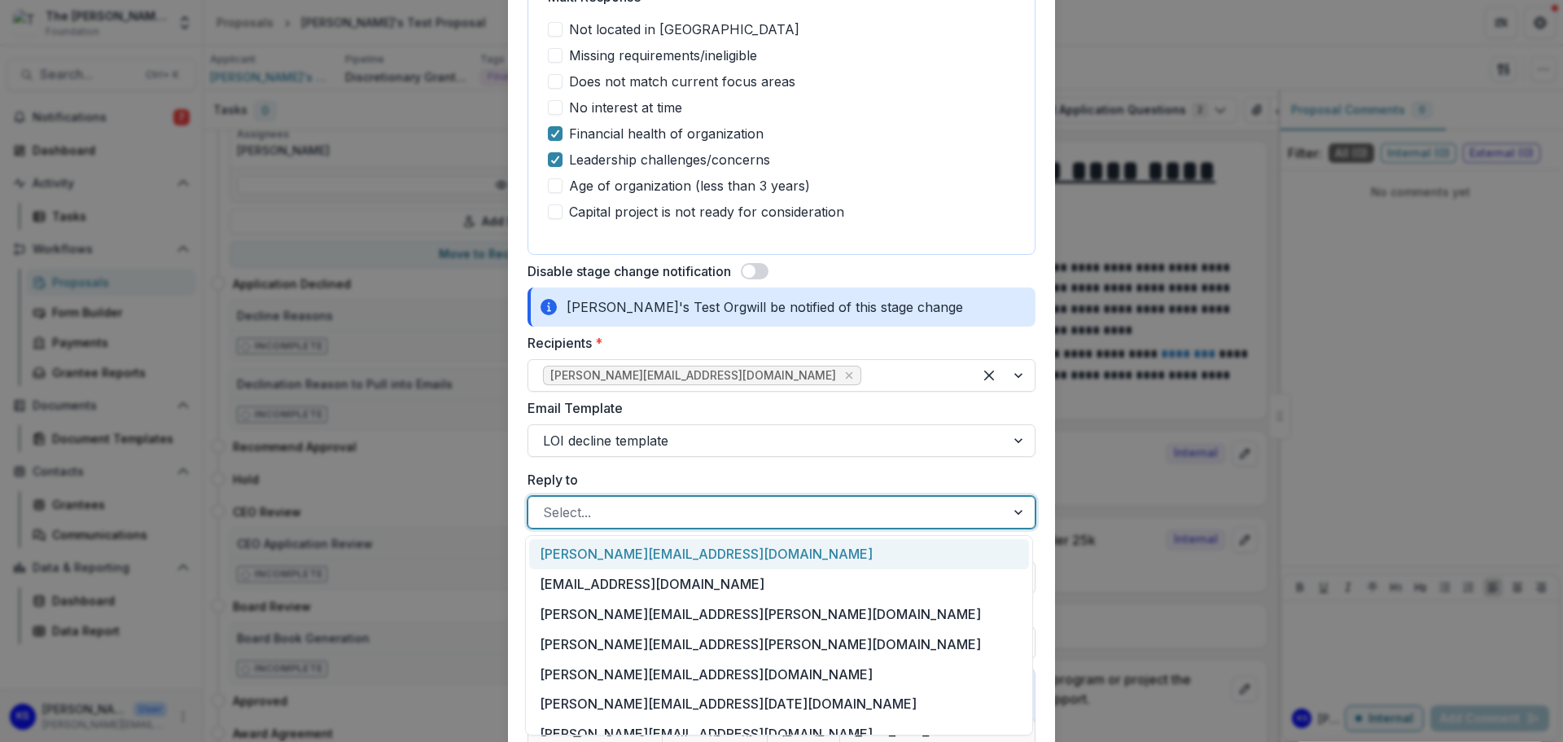
click at [685, 510] on div at bounding box center [767, 512] width 448 height 23
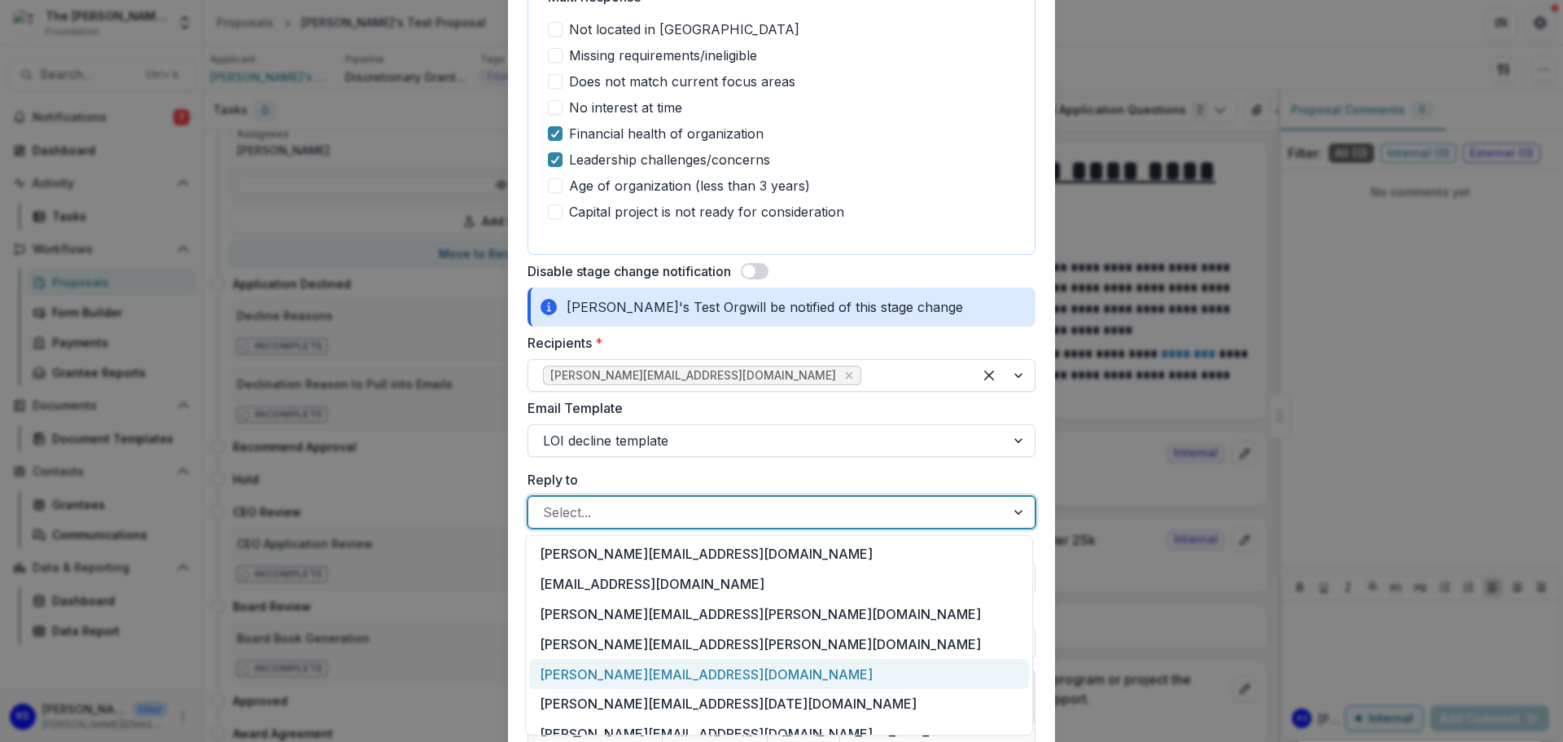
click at [673, 665] on div "[PERSON_NAME][EMAIL_ADDRESS][DOMAIN_NAME]" at bounding box center [779, 674] width 500 height 30
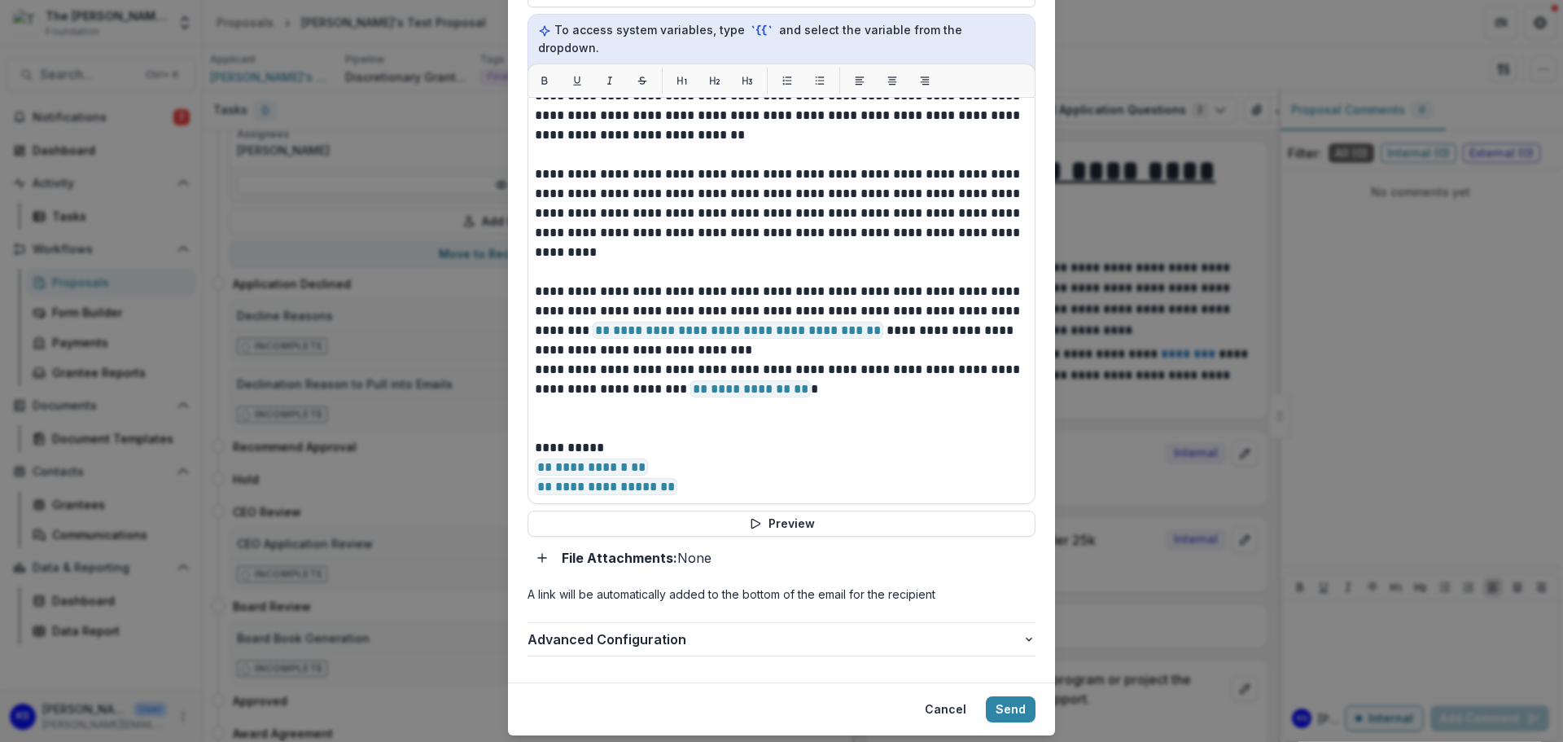
scroll to position [1168, 0]
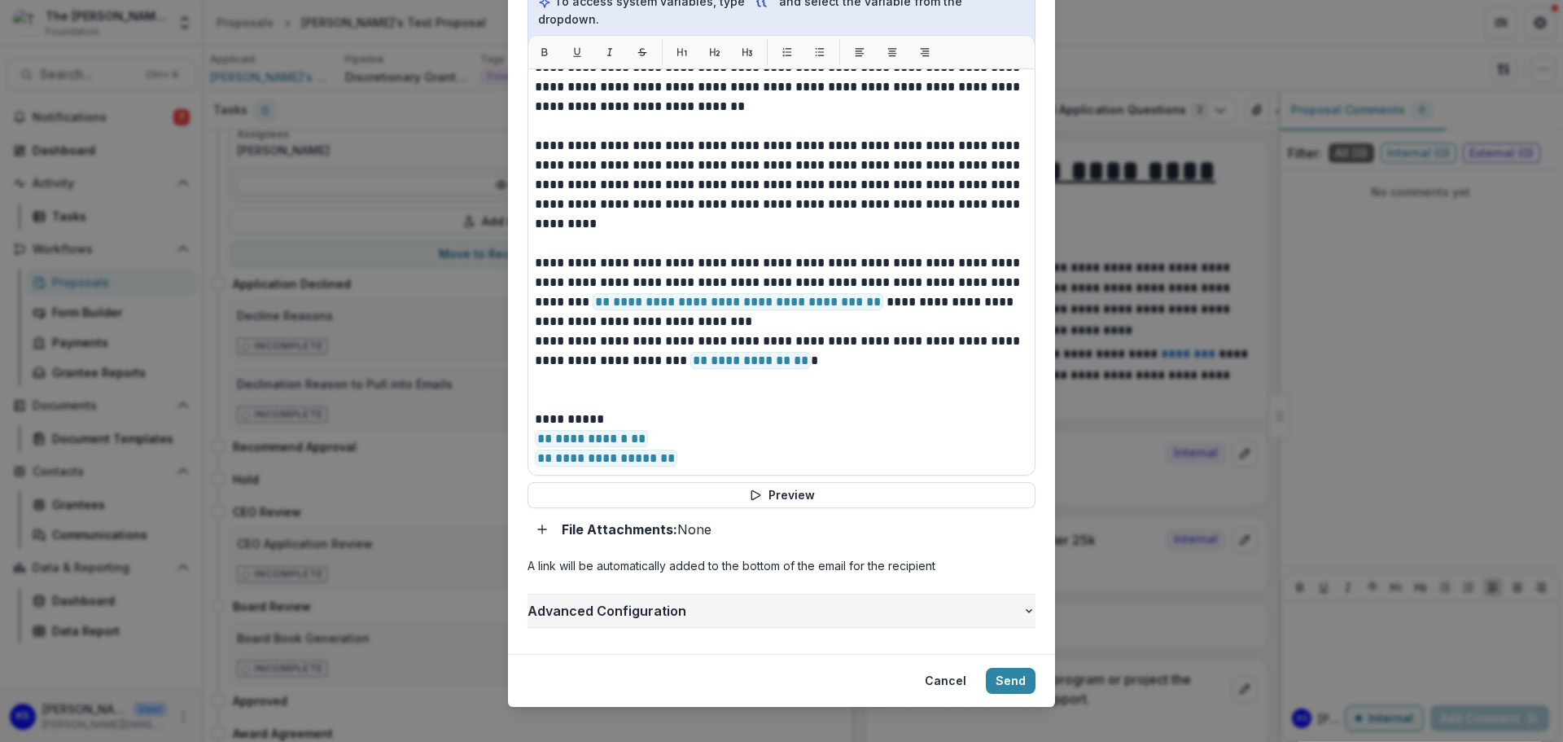
click at [737, 601] on span "Advanced Configuration" at bounding box center [775, 611] width 495 height 20
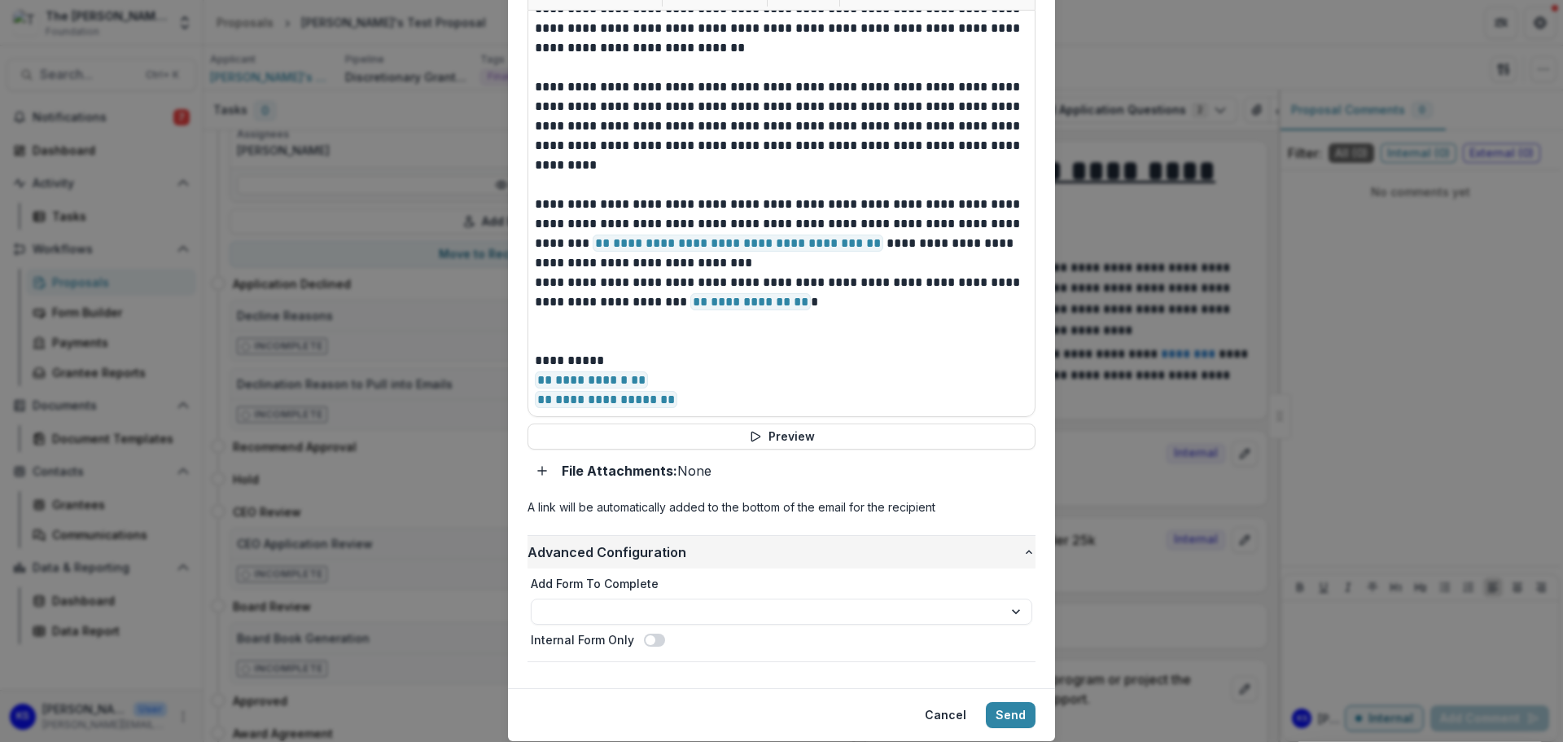
scroll to position [1261, 0]
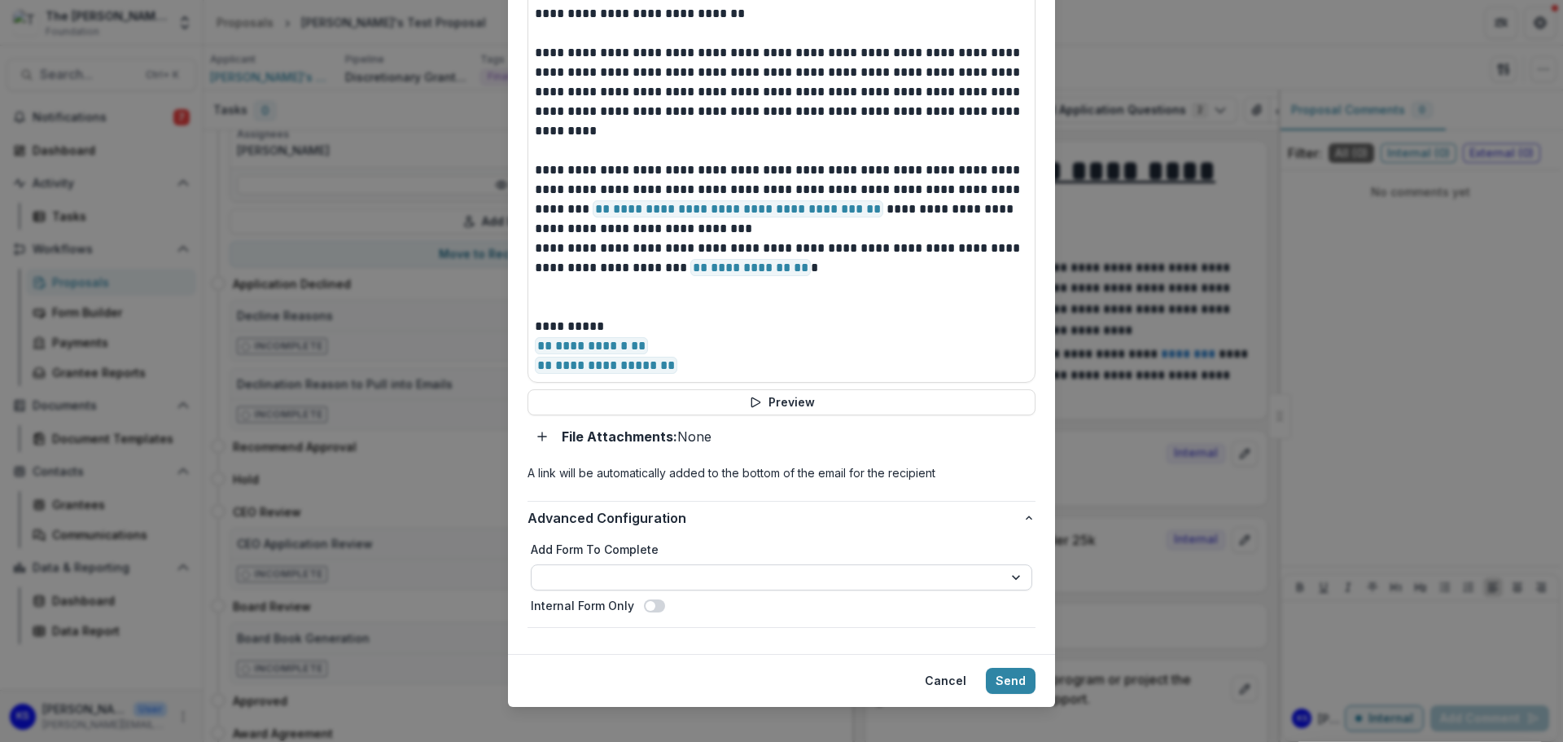
click at [744, 564] on select "**********" at bounding box center [782, 577] width 502 height 26
click at [1009, 668] on button "Send" at bounding box center [1011, 681] width 50 height 26
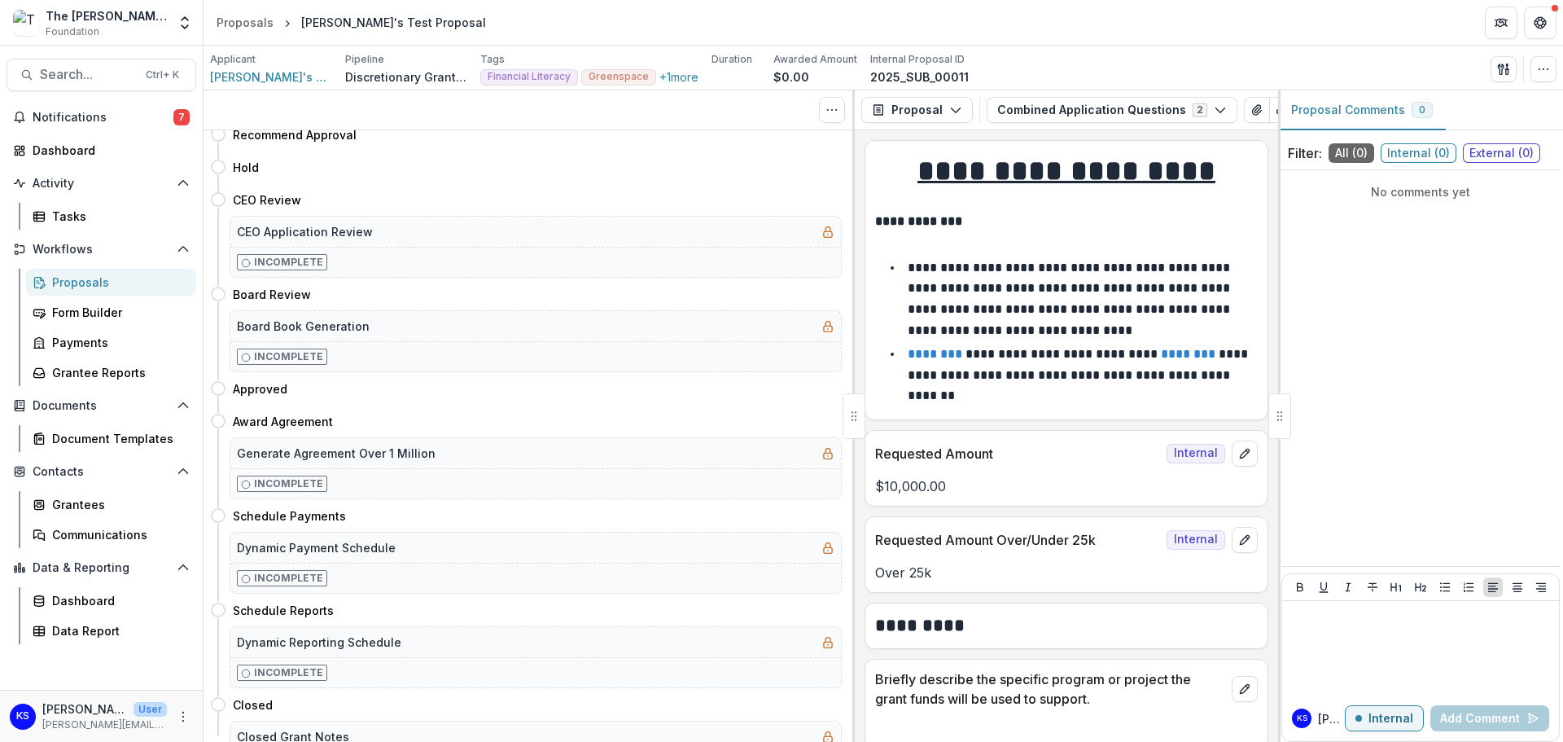
scroll to position [0, 0]
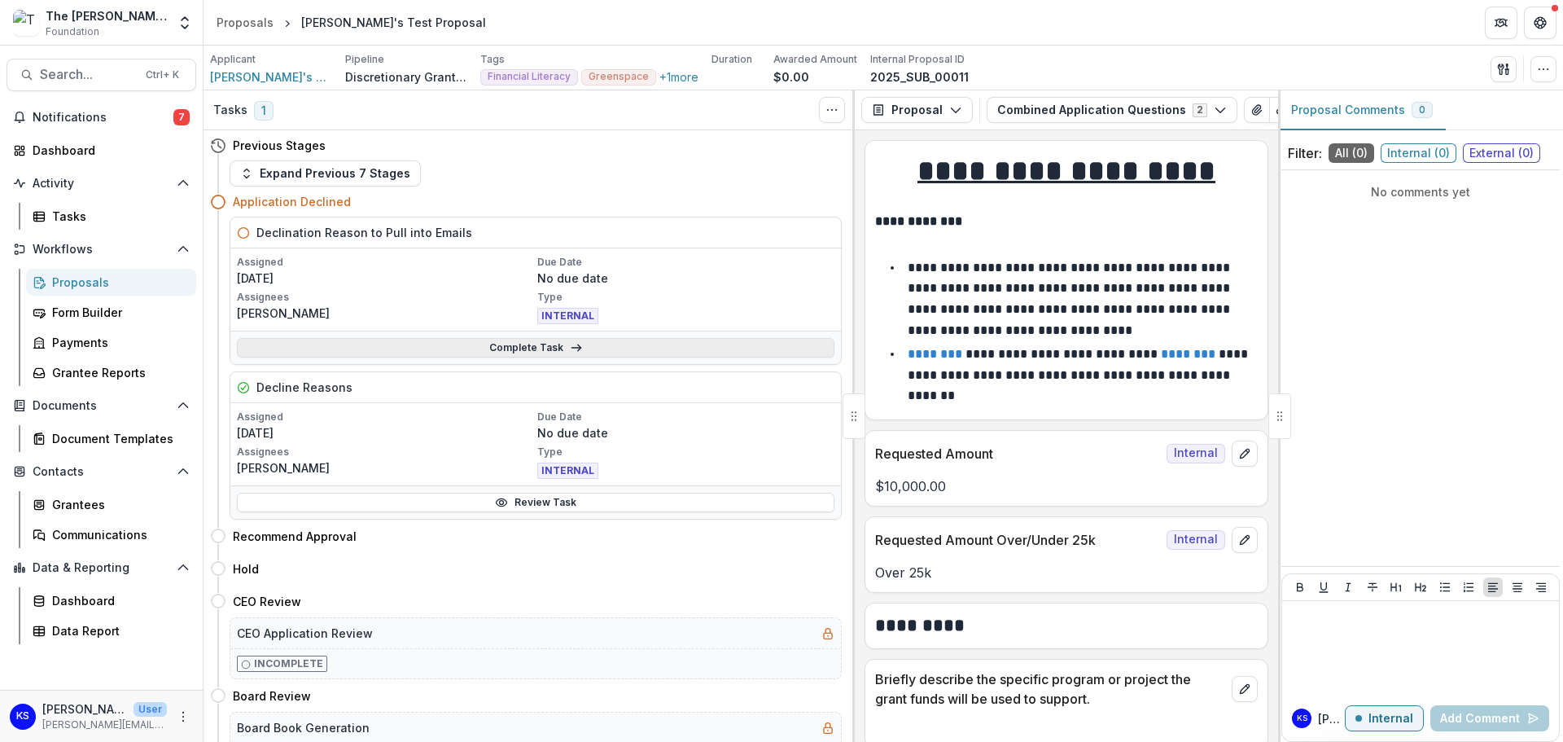
click at [564, 352] on link "Complete Task" at bounding box center [536, 348] width 598 height 20
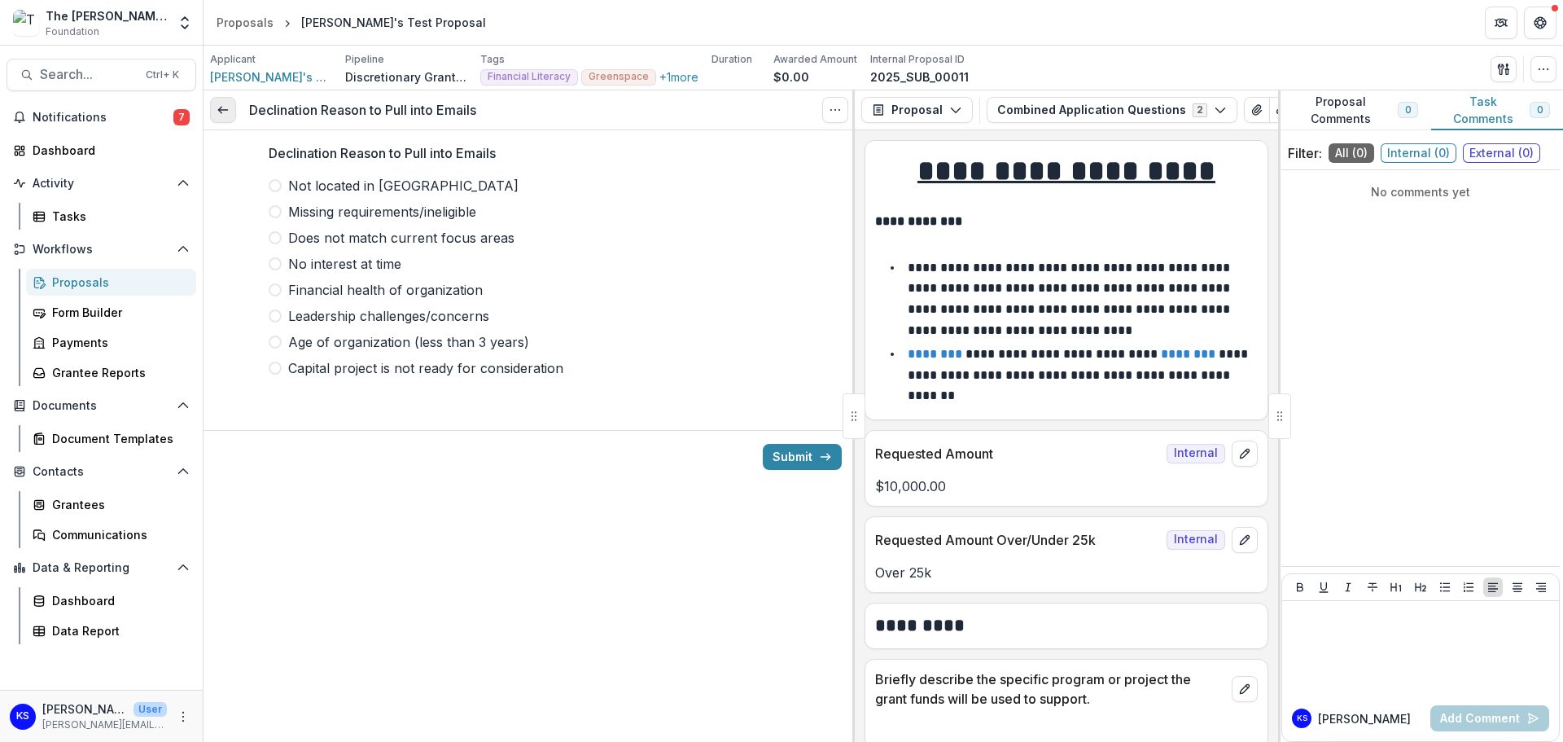
click at [219, 107] on icon at bounding box center [223, 109] width 13 height 13
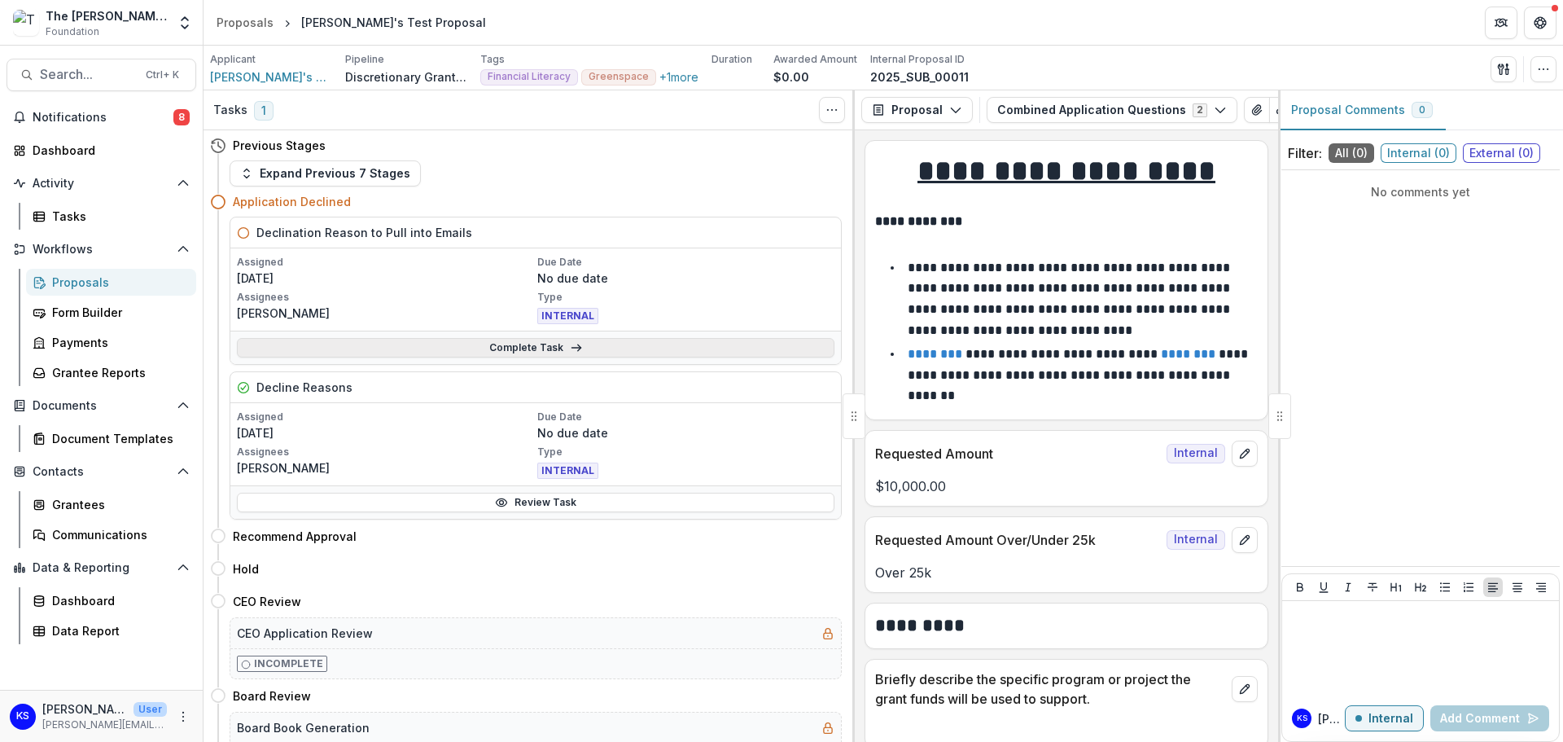
click at [484, 339] on link "Complete Task" at bounding box center [536, 348] width 598 height 20
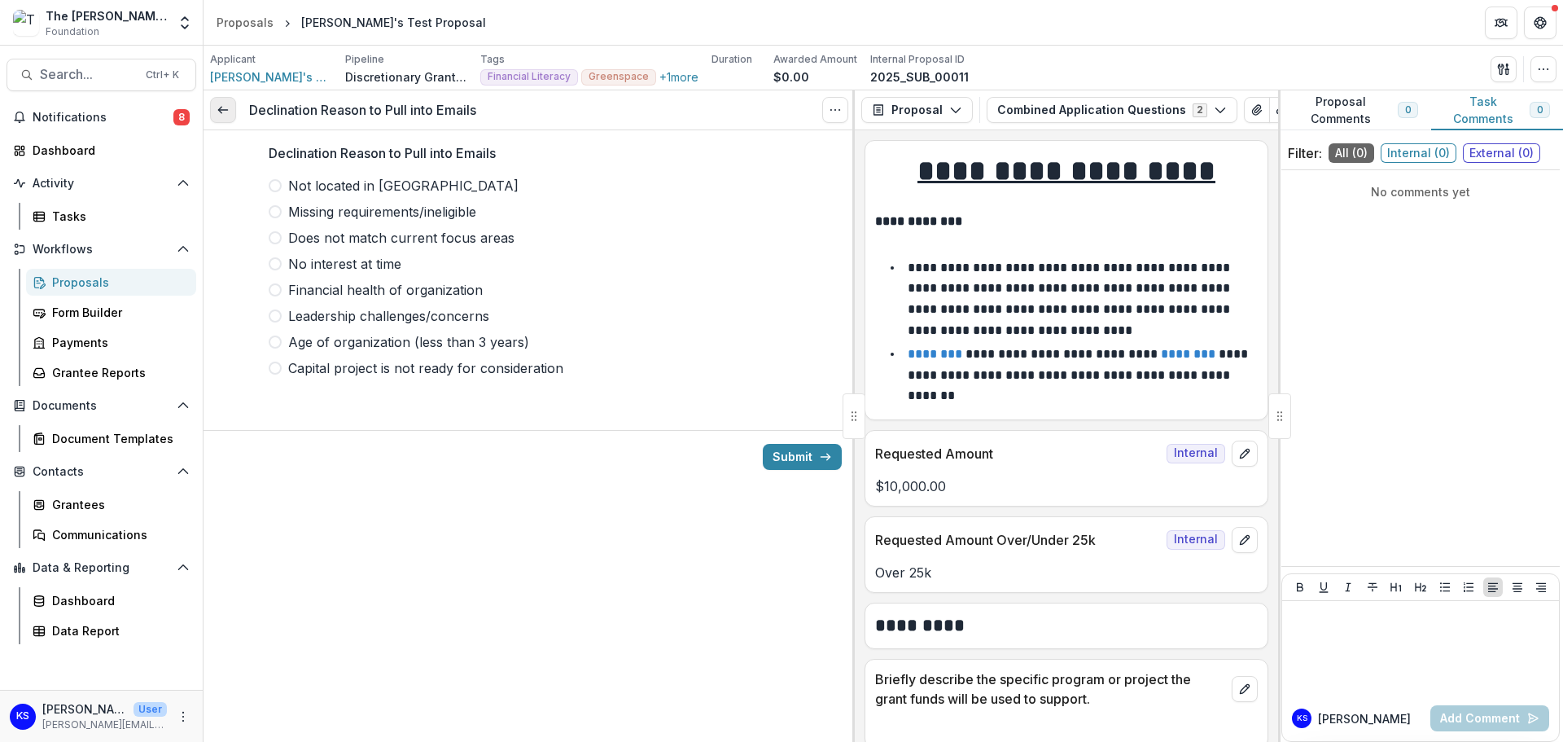
click at [221, 113] on icon at bounding box center [223, 109] width 13 height 13
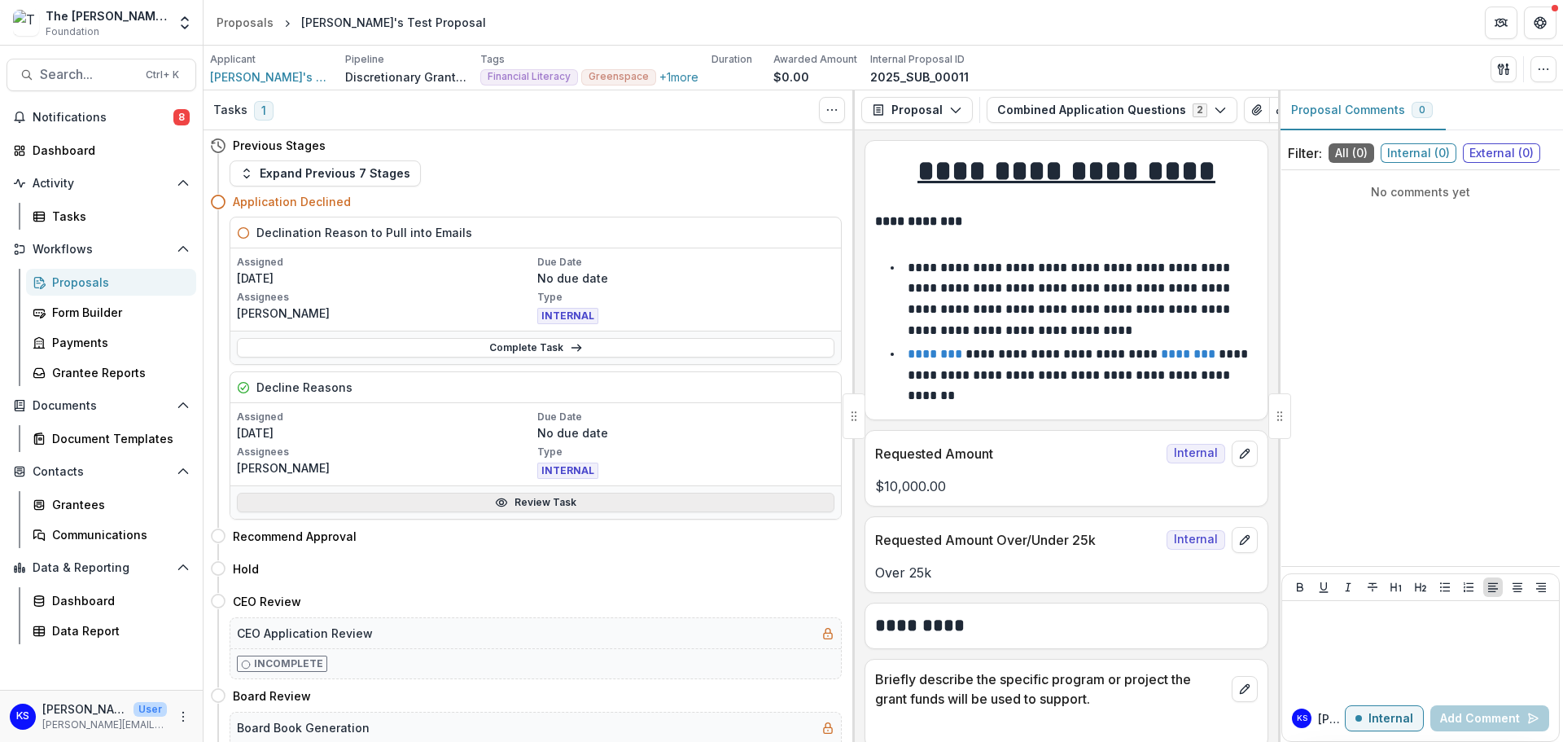
click at [524, 501] on link "Review Task" at bounding box center [536, 503] width 598 height 20
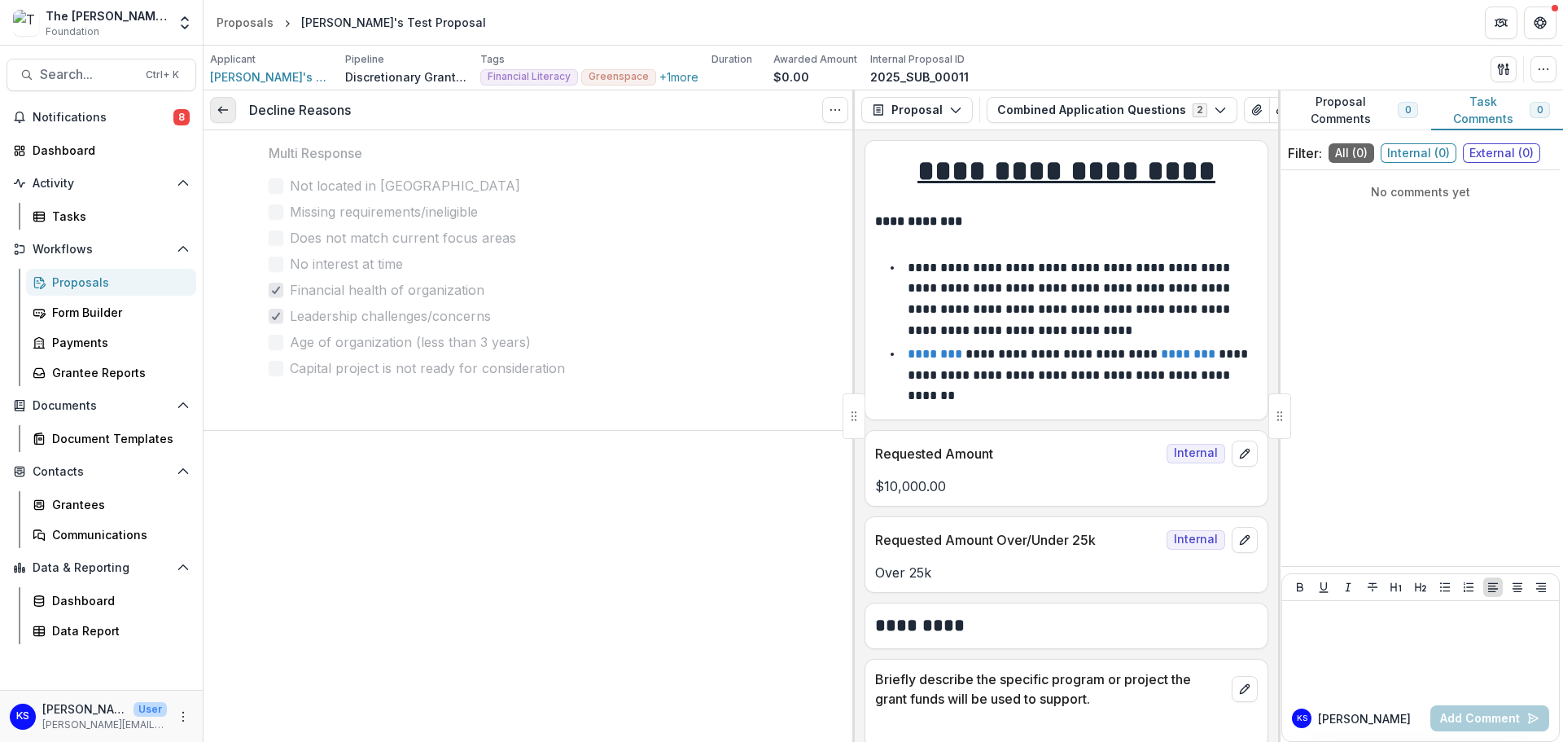
click at [231, 112] on link at bounding box center [223, 110] width 26 height 26
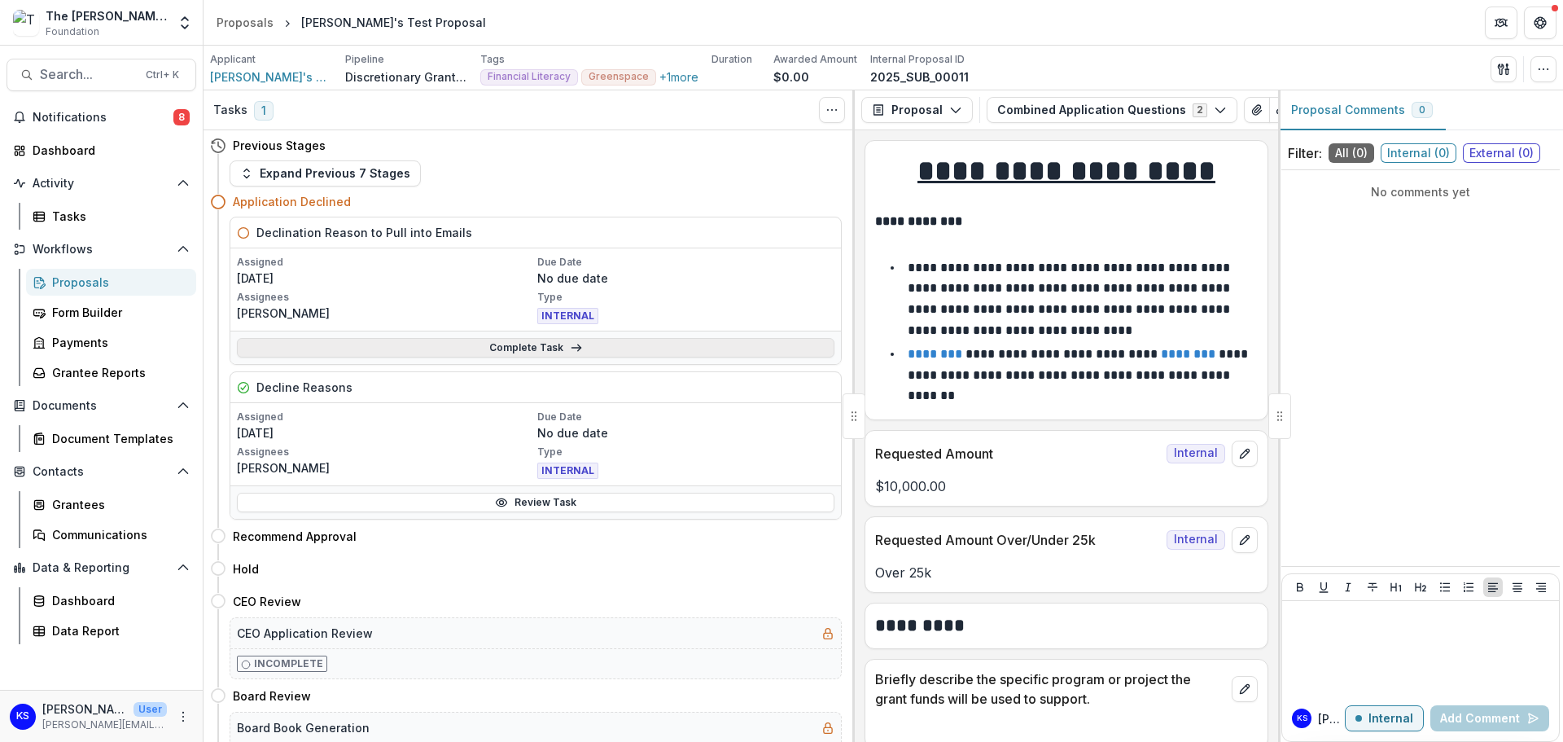
click at [449, 340] on link "Complete Task" at bounding box center [536, 348] width 598 height 20
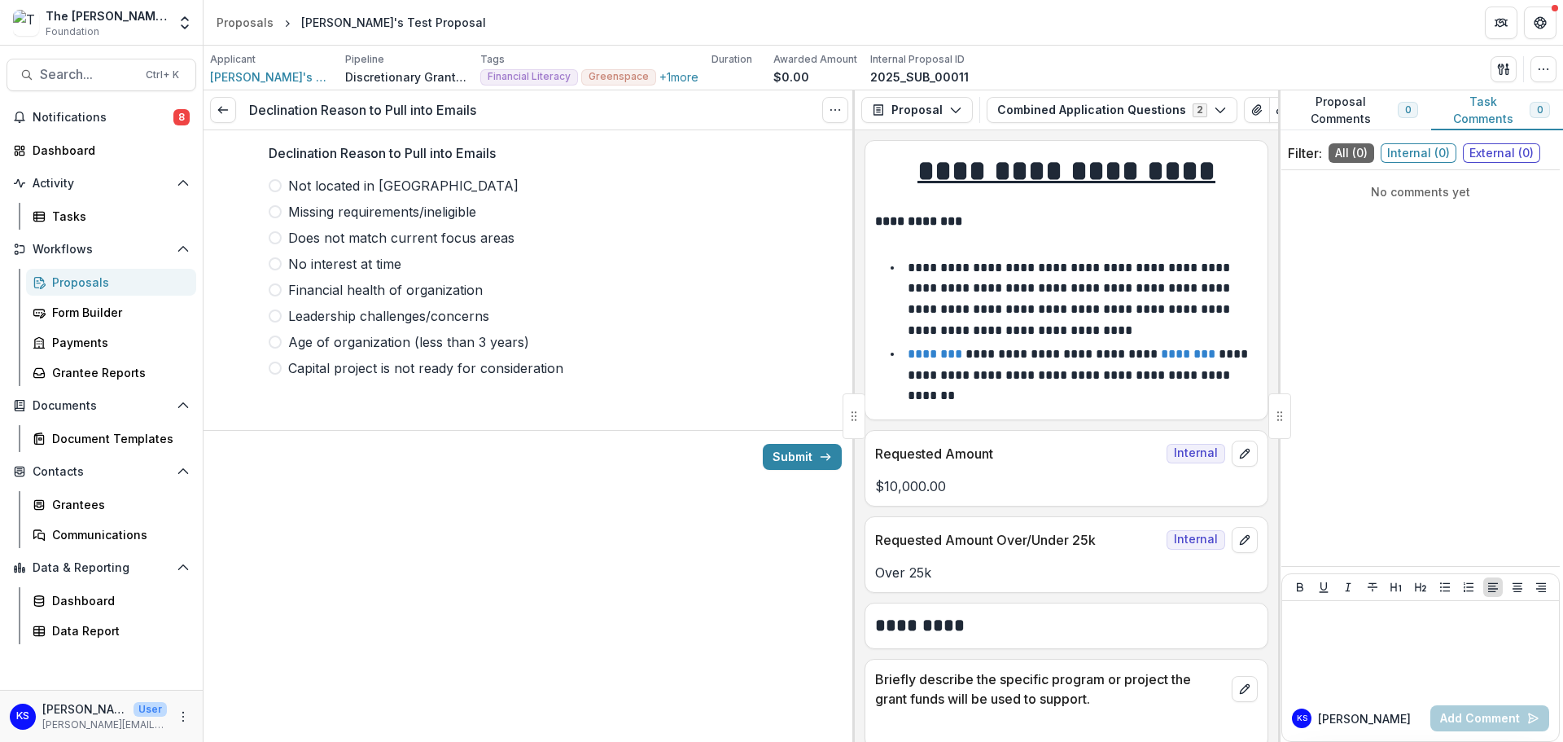
click at [274, 284] on span at bounding box center [275, 289] width 13 height 13
click at [276, 316] on span at bounding box center [275, 315] width 13 height 13
click at [804, 460] on button "Submit" at bounding box center [802, 457] width 79 height 26
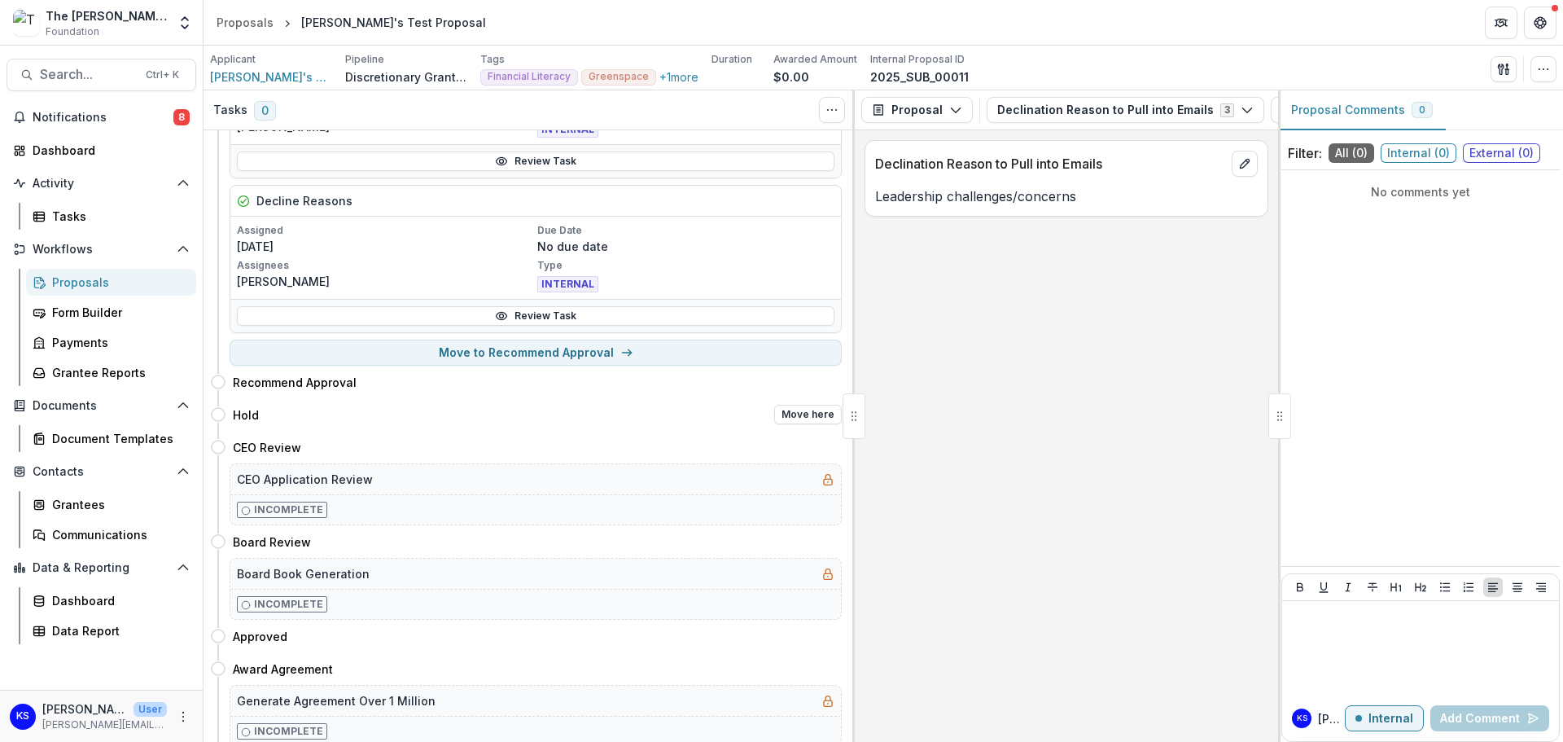
scroll to position [244, 0]
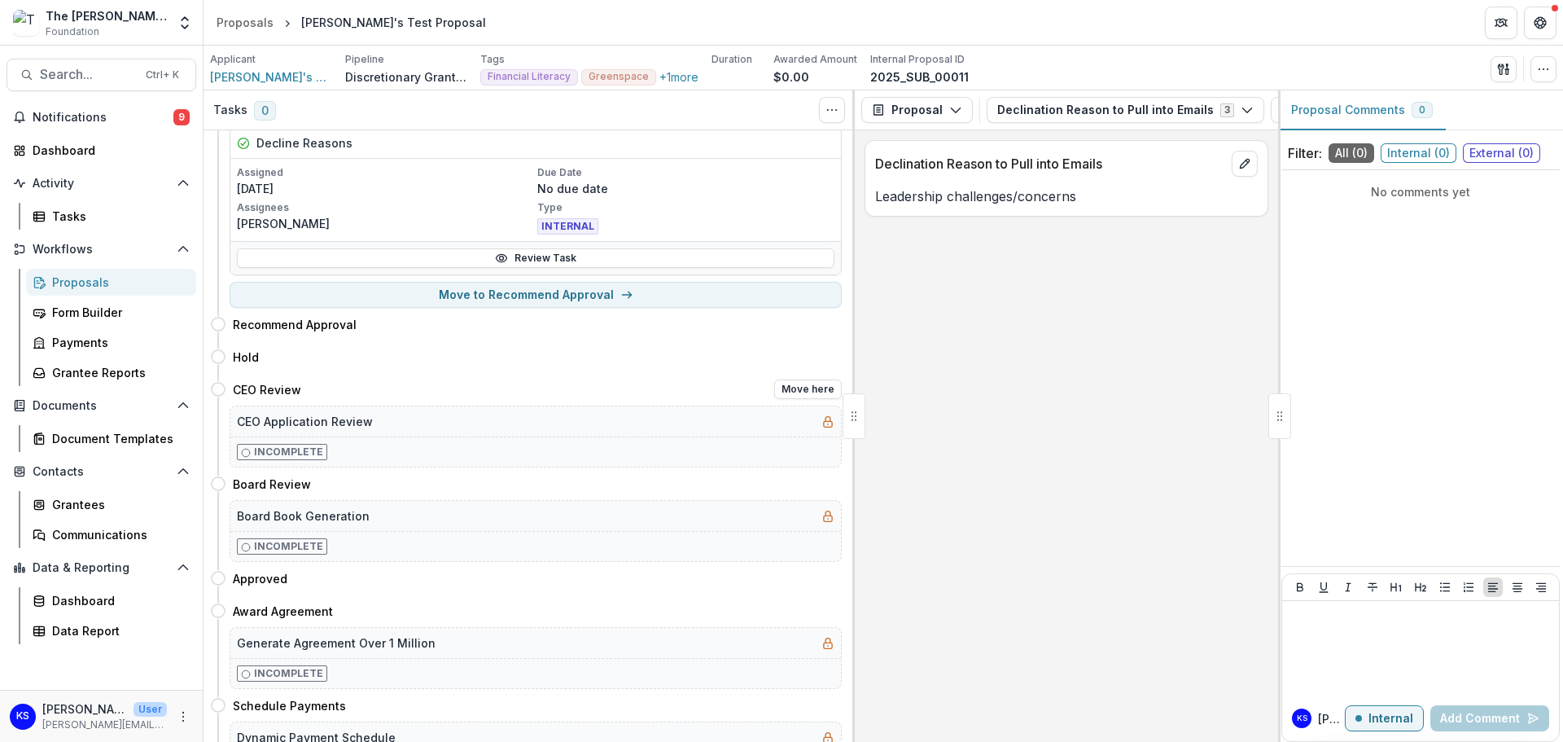
click at [826, 421] on rect at bounding box center [828, 424] width 8 height 6
click at [811, 390] on button "Move here" at bounding box center [808, 389] width 68 height 20
select select "**********"
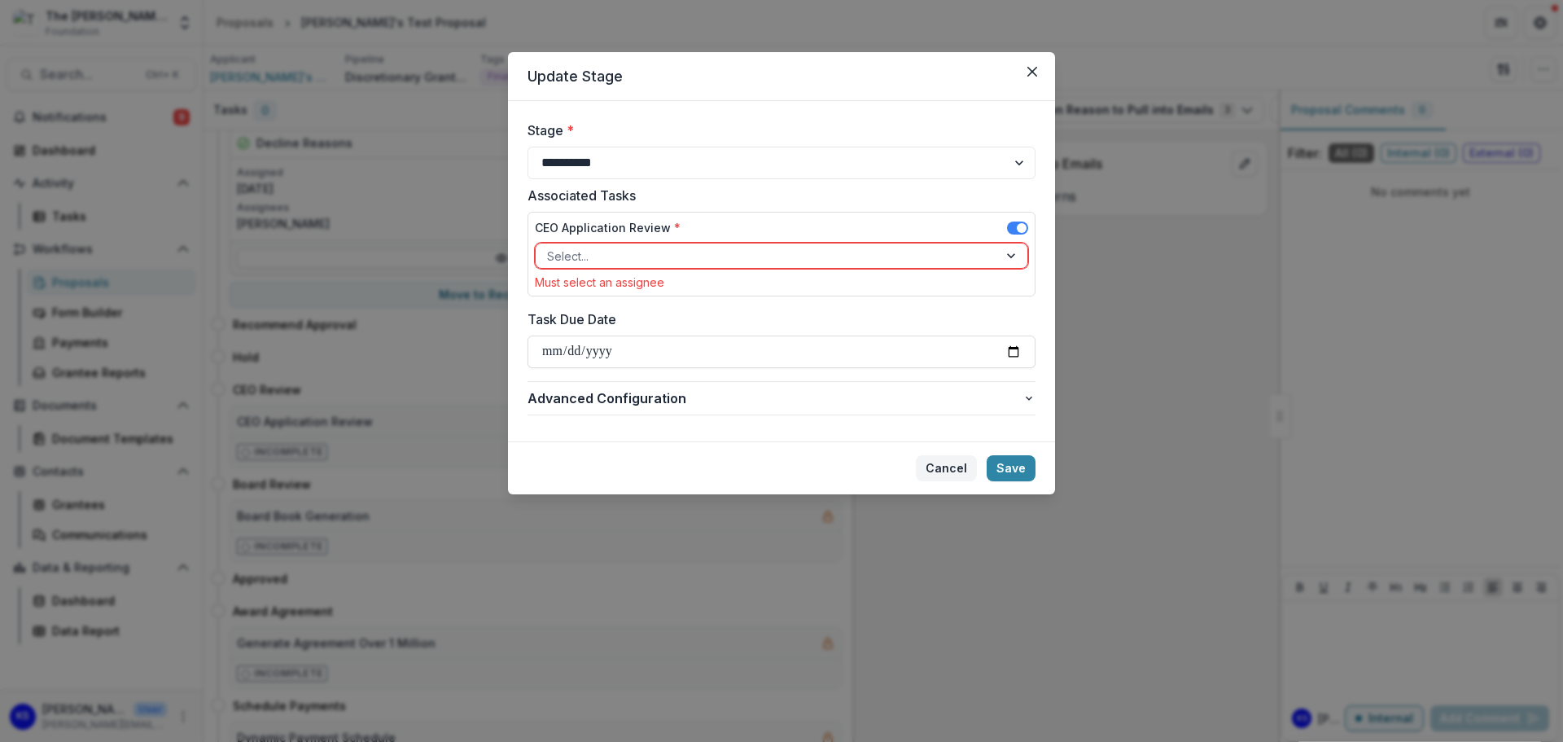
click at [957, 465] on button "Cancel" at bounding box center [946, 468] width 61 height 26
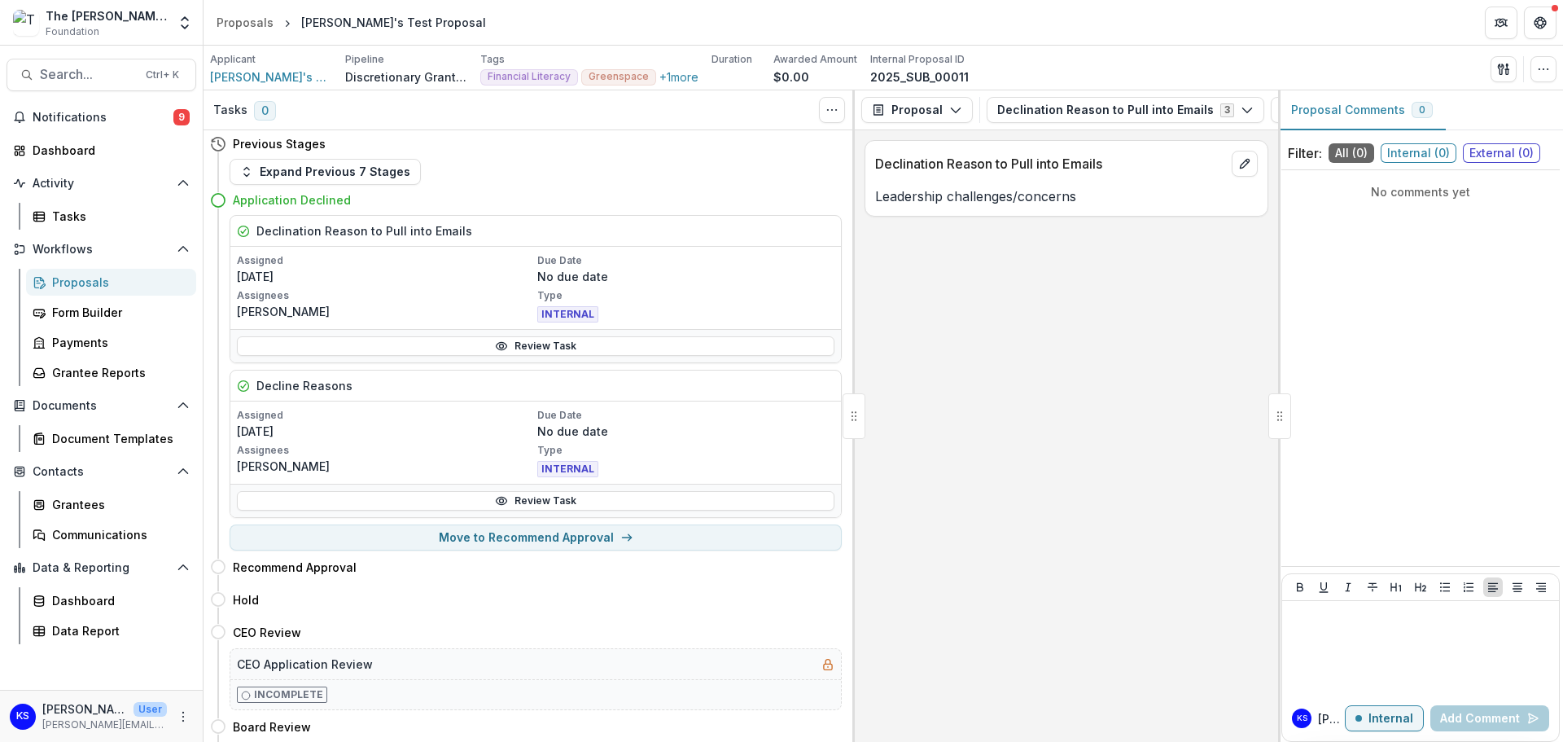
scroll to position [0, 0]
click at [94, 147] on div "Dashboard" at bounding box center [108, 150] width 151 height 17
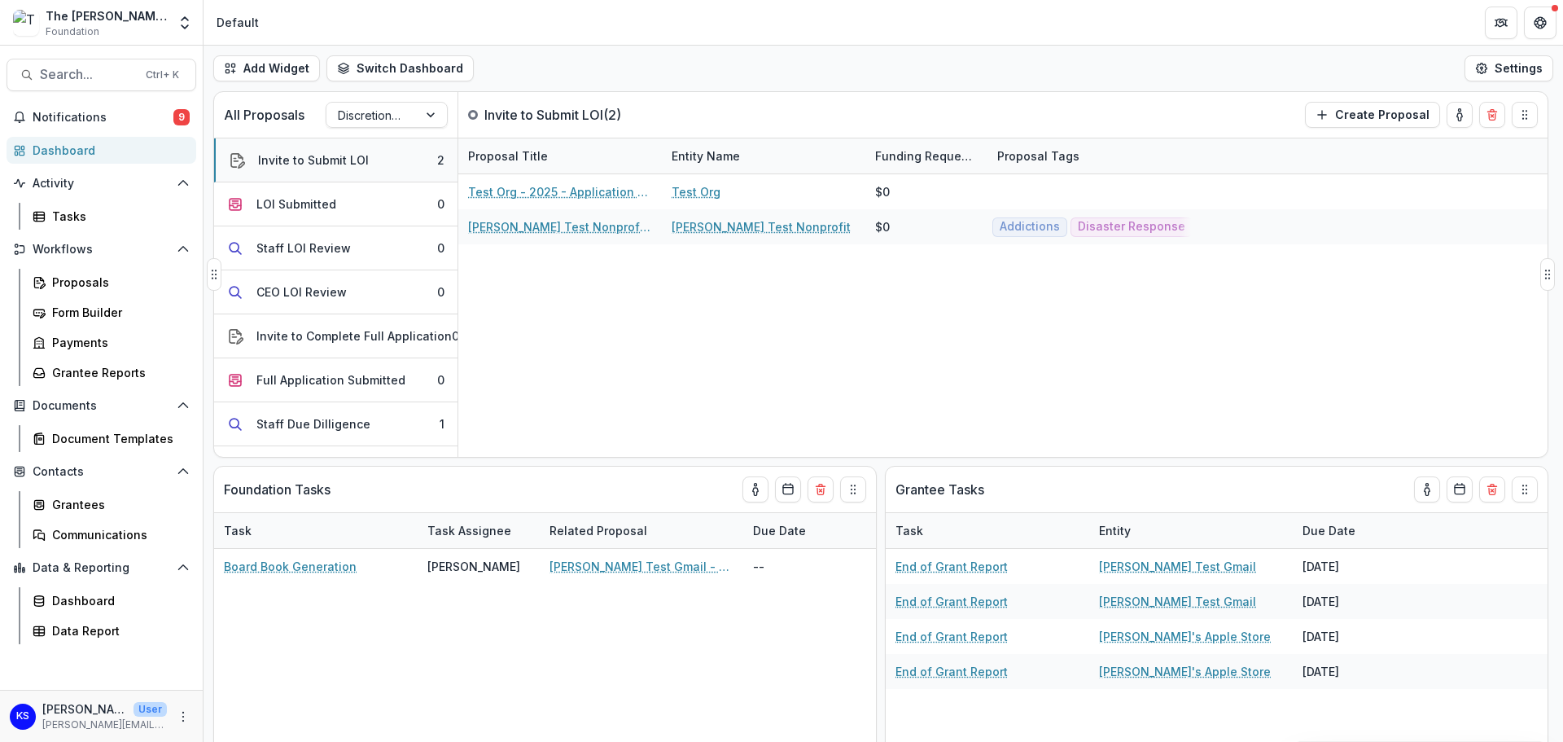
click at [367, 160] on button "Invite to Submit LOI 2" at bounding box center [335, 160] width 243 height 44
click at [374, 157] on button "Invite to Submit LOI 2" at bounding box center [335, 160] width 243 height 44
click at [1377, 122] on button "Create Proposal" at bounding box center [1372, 115] width 135 height 26
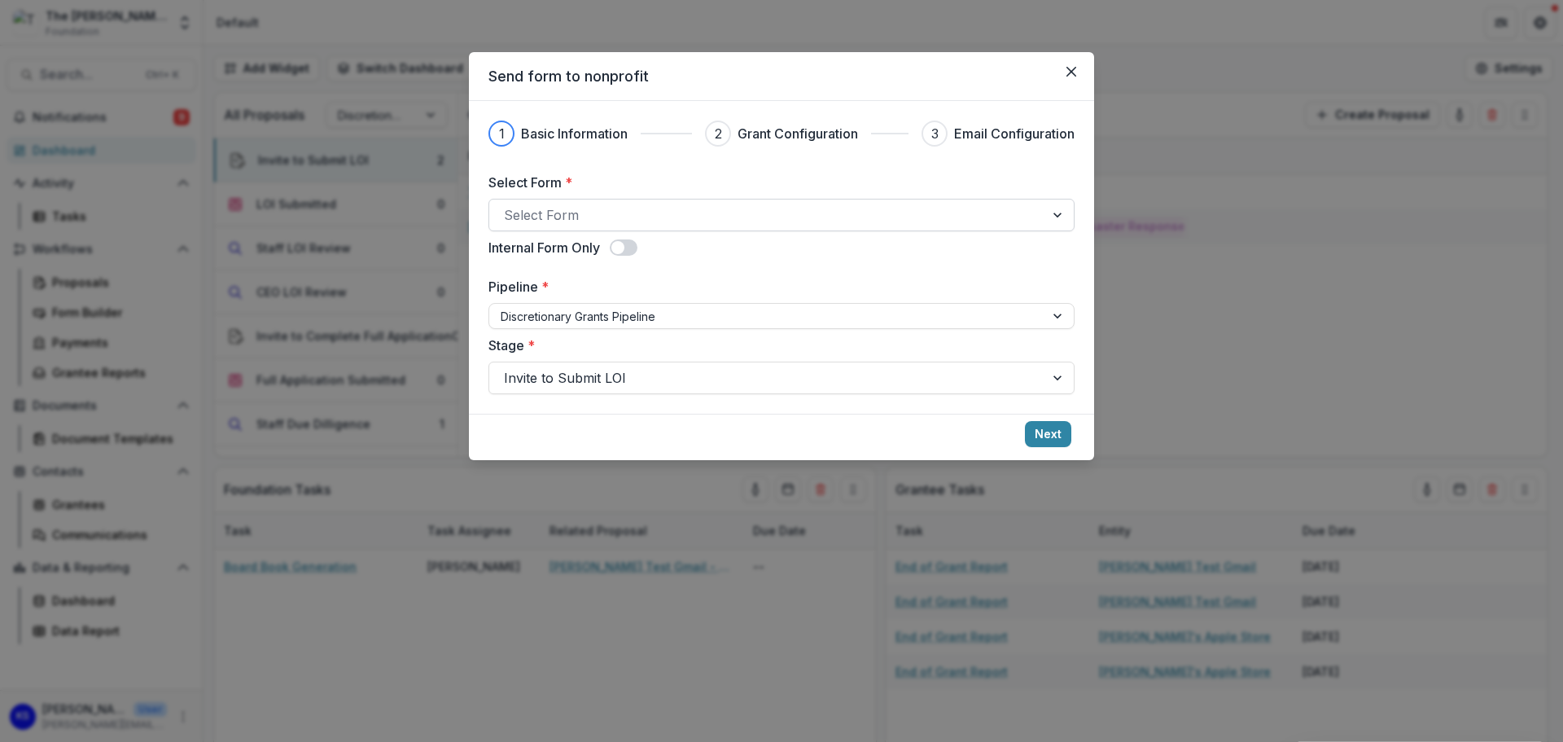
click at [763, 221] on div at bounding box center [767, 215] width 526 height 23
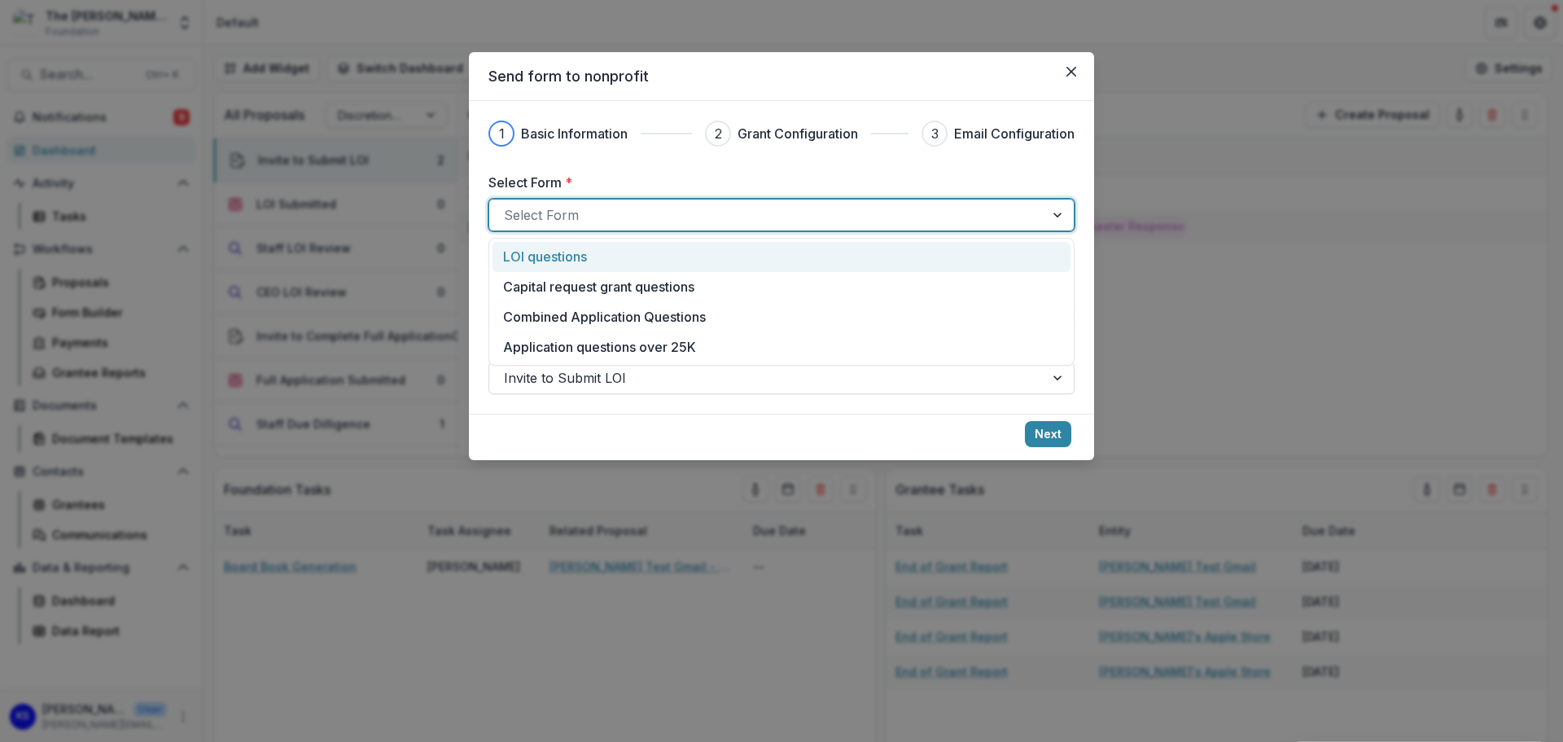
click at [690, 263] on div "LOI questions" at bounding box center [781, 257] width 557 height 20
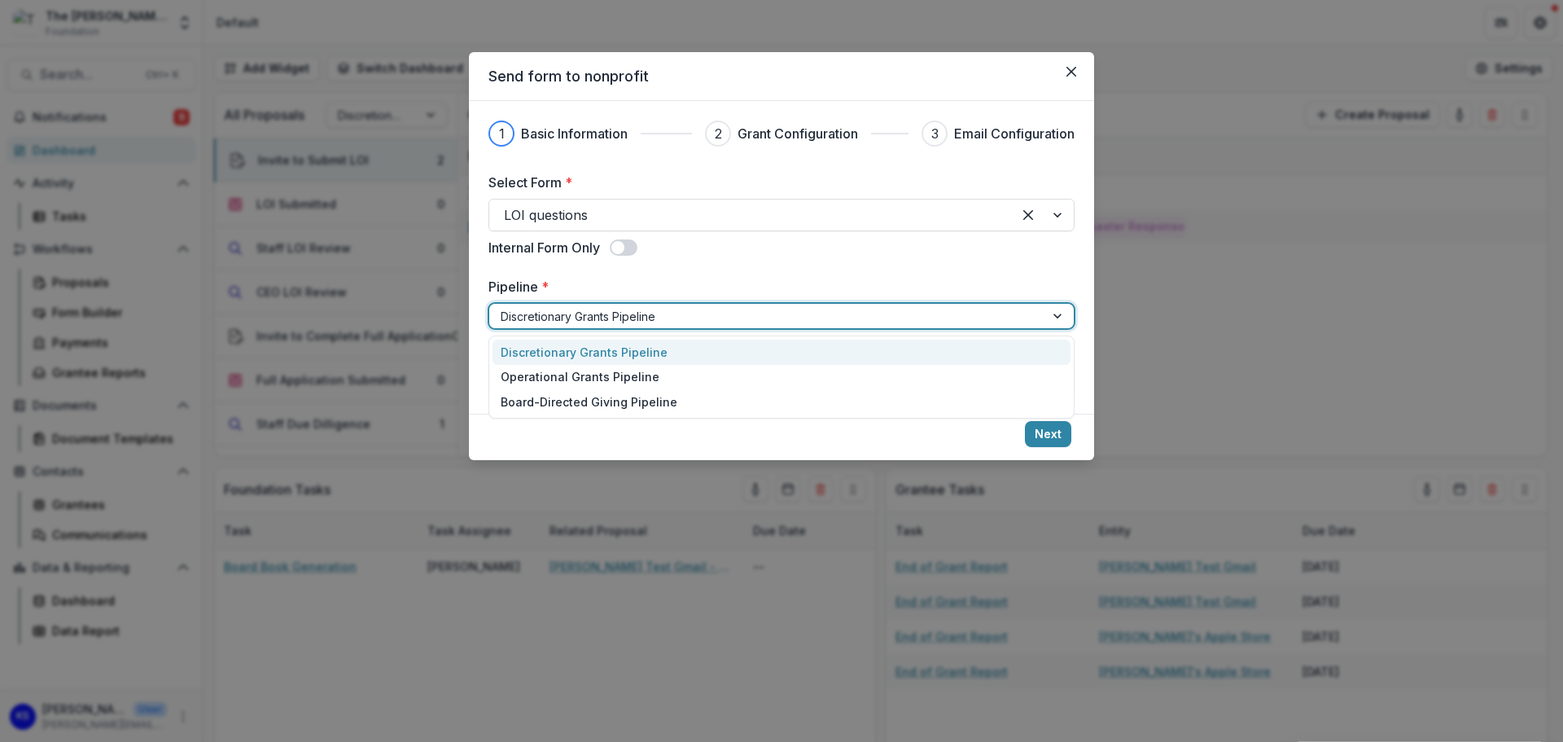
click at [659, 322] on div at bounding box center [767, 316] width 532 height 20
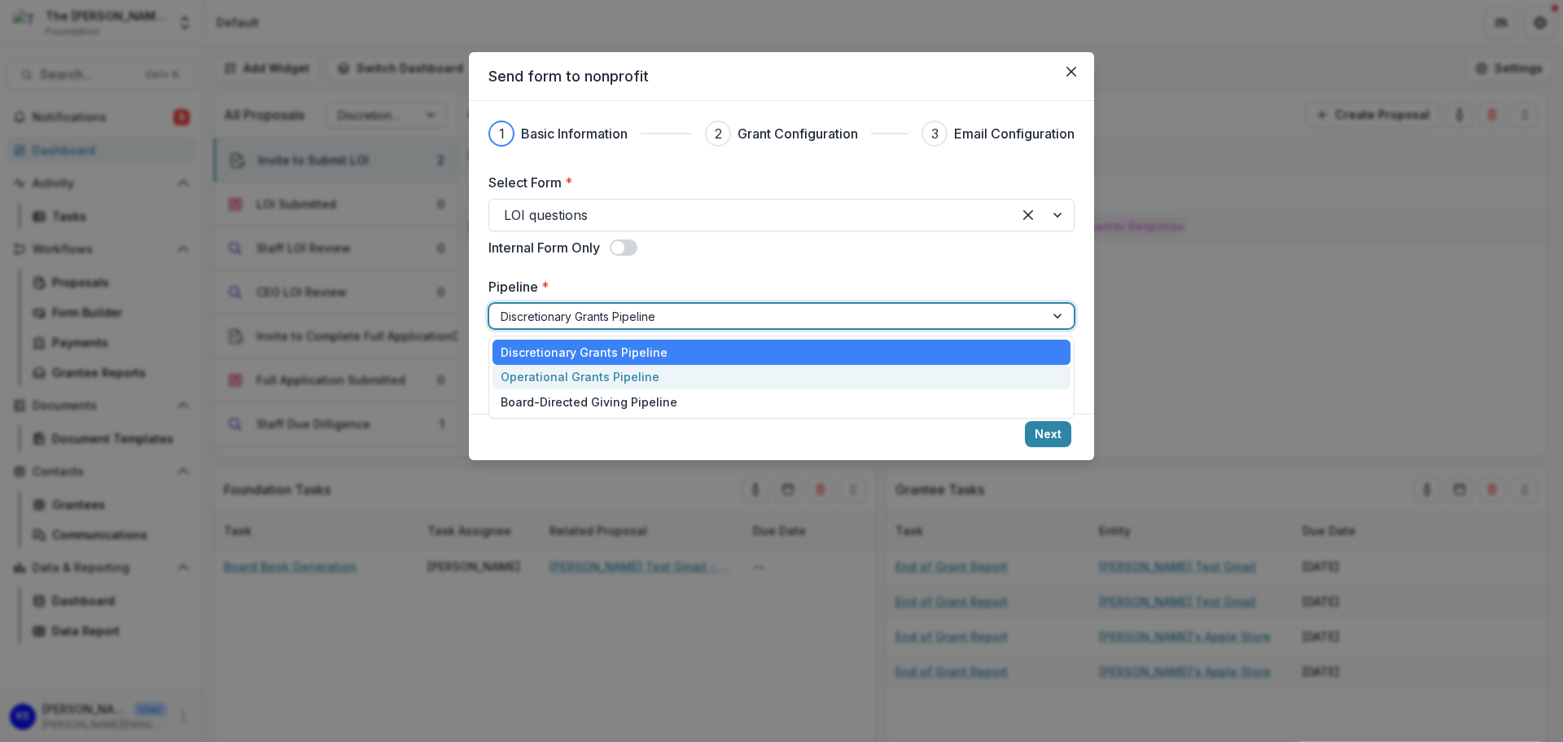
click at [667, 388] on div "Operational Grants Pipeline" at bounding box center [782, 377] width 578 height 25
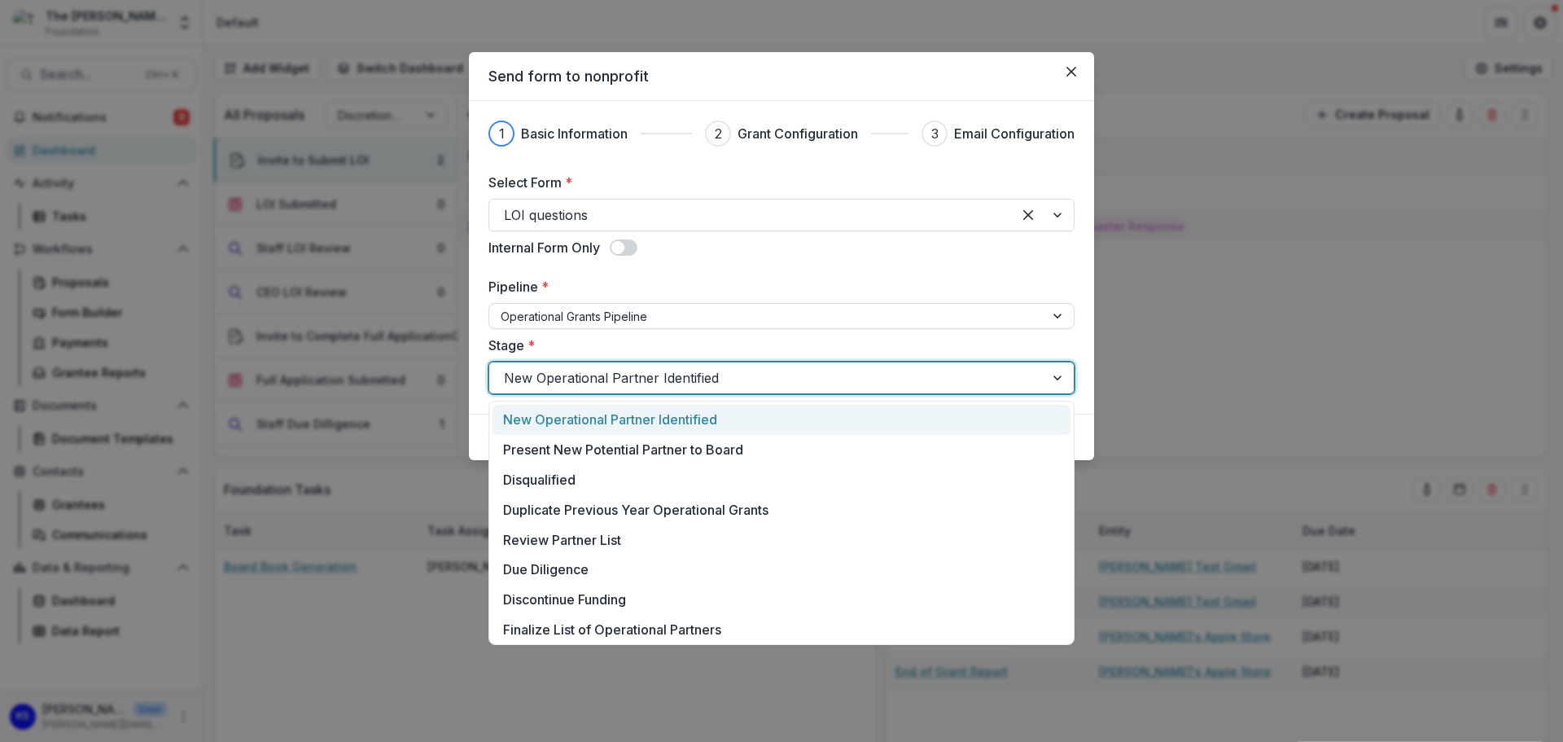
click at [667, 388] on div at bounding box center [767, 377] width 526 height 23
click at [484, 379] on div "1 Basic Information 2 Grant Configuration 3 Email Configuration Select Form * L…" at bounding box center [781, 257] width 625 height 313
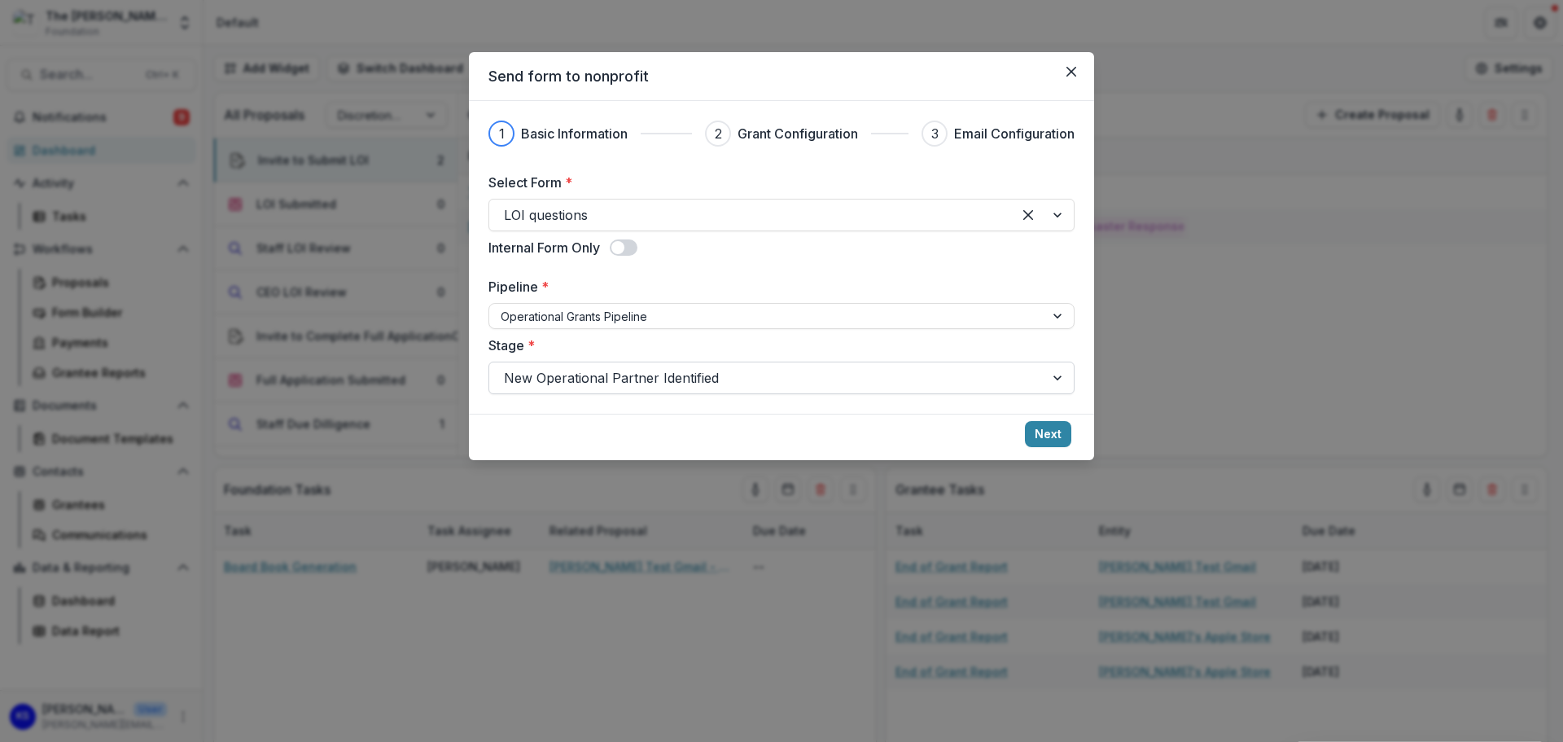
click at [821, 385] on div at bounding box center [767, 377] width 526 height 23
click at [1056, 435] on button "Next" at bounding box center [1048, 434] width 46 height 26
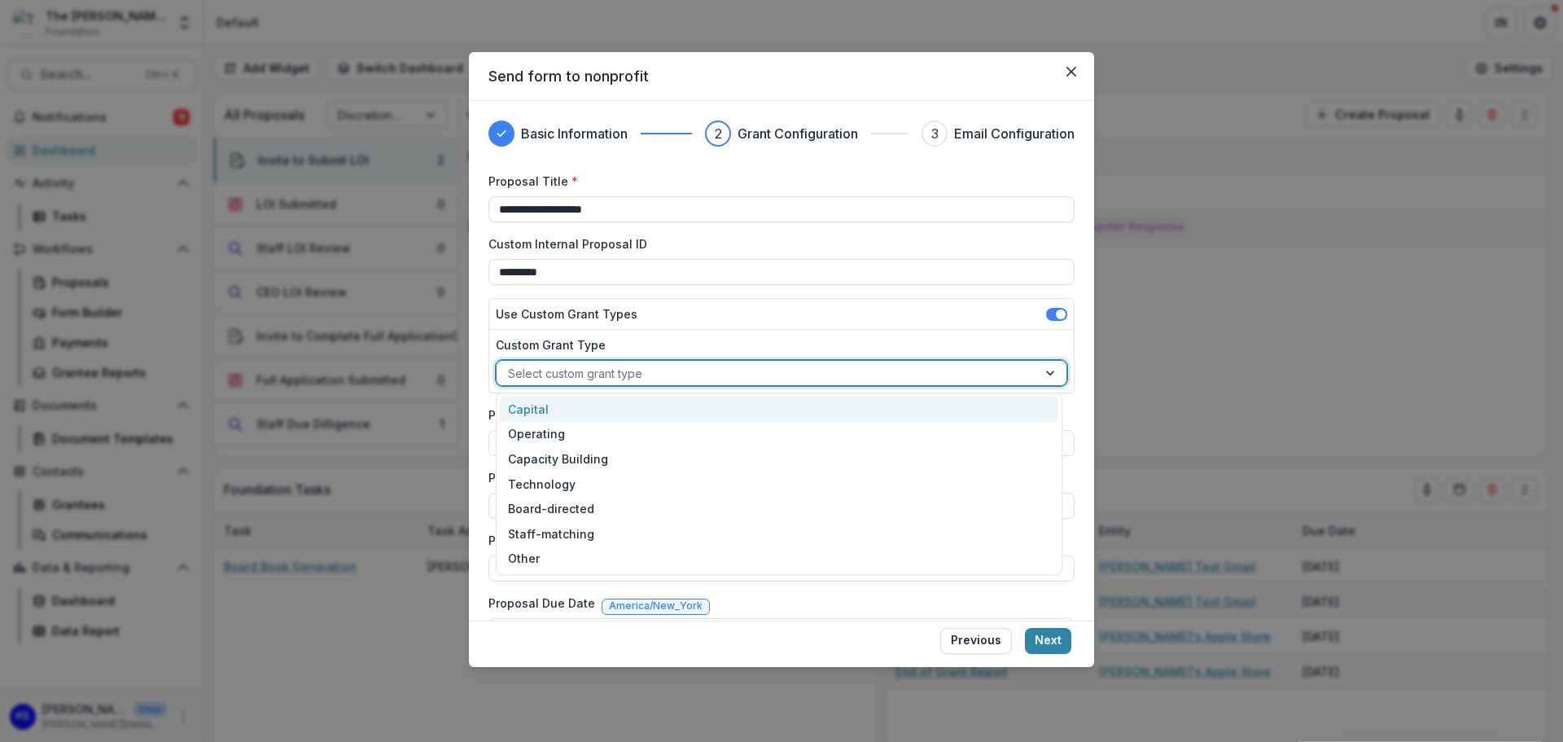
click at [711, 376] on div at bounding box center [767, 373] width 518 height 20
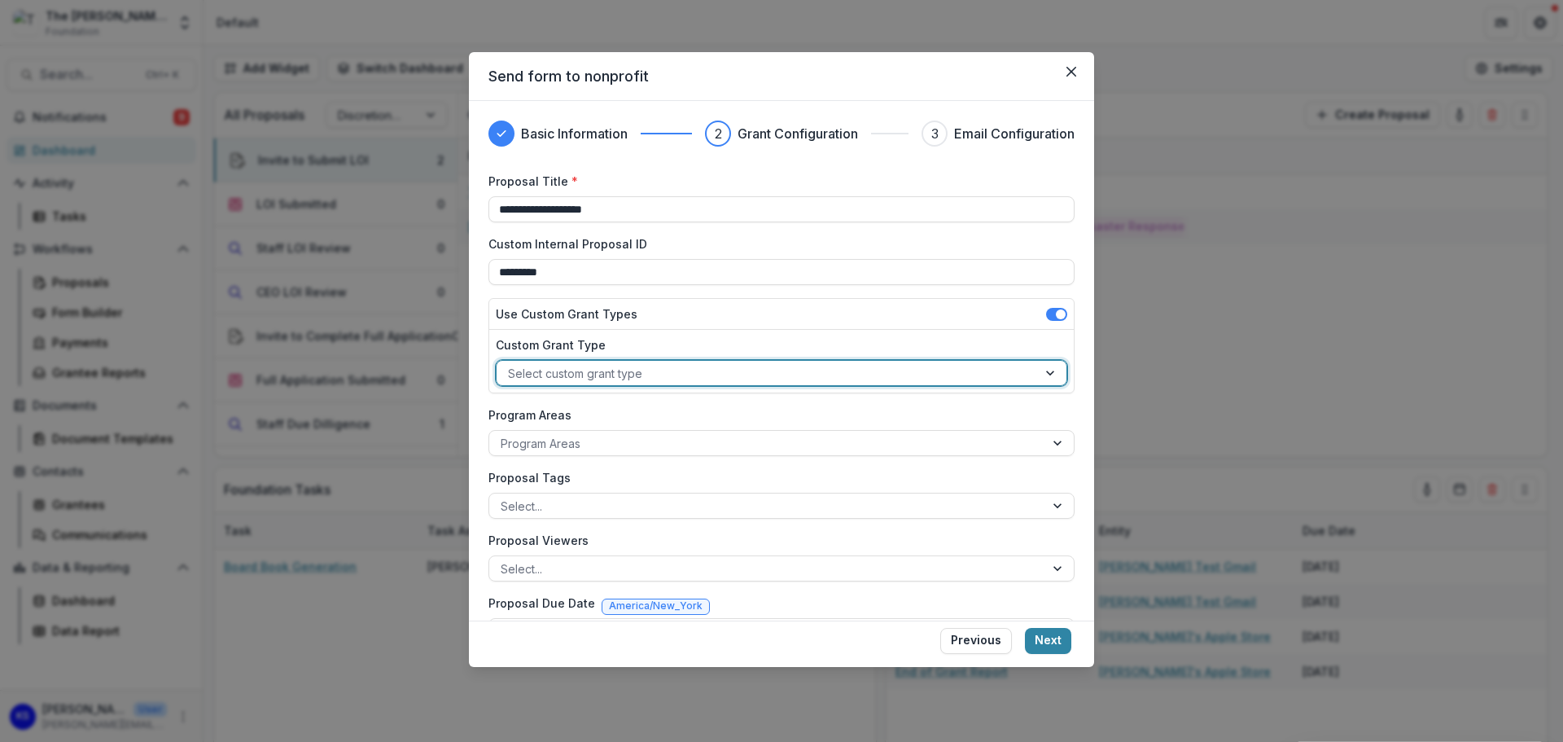
click at [711, 376] on div at bounding box center [767, 373] width 518 height 20
click at [686, 449] on div at bounding box center [767, 443] width 532 height 20
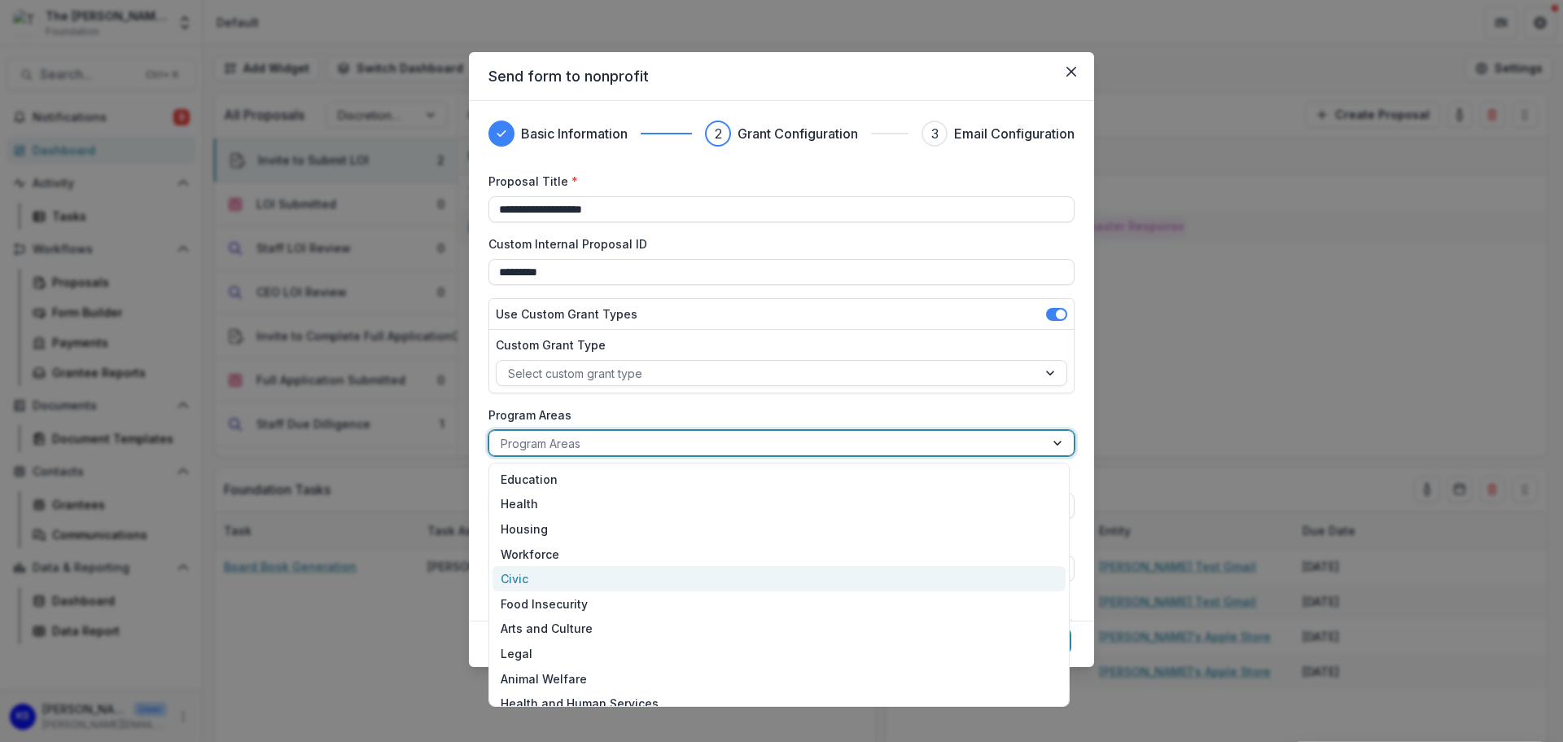
click at [661, 572] on div "Civic" at bounding box center [779, 578] width 573 height 25
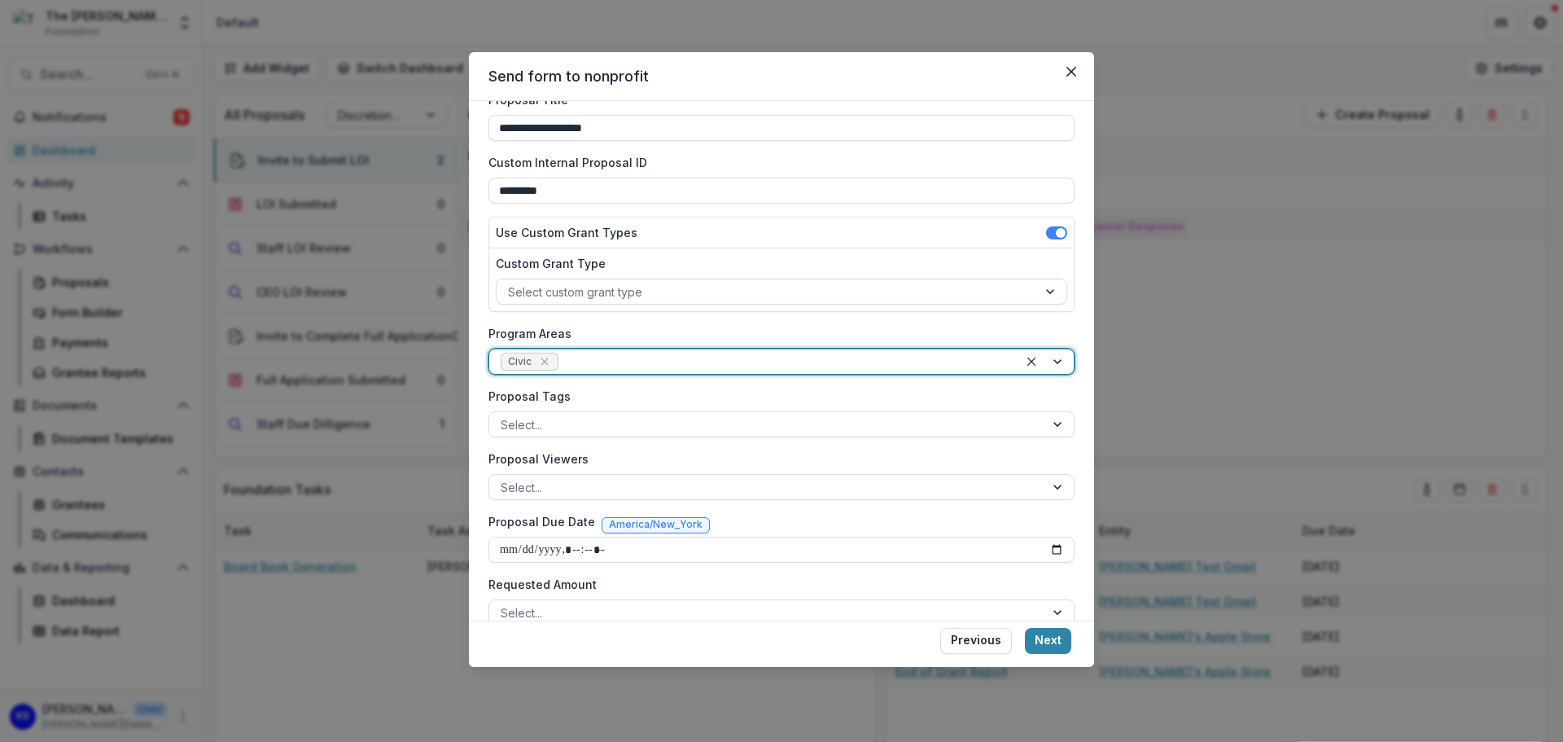
scroll to position [169, 0]
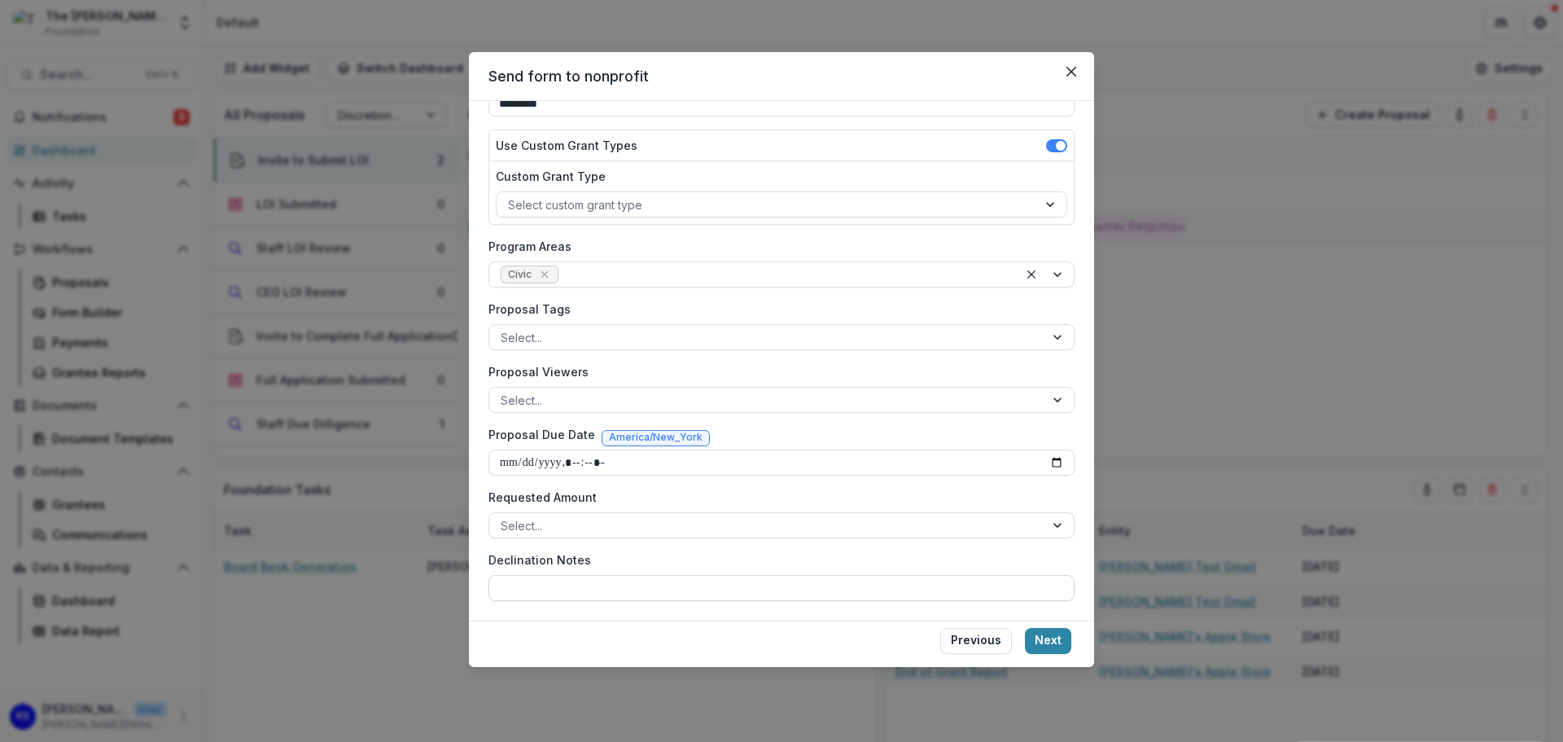
click at [852, 585] on input "Declination Notes" at bounding box center [781, 588] width 586 height 26
click at [925, 563] on label "Declination Notes" at bounding box center [776, 559] width 576 height 17
click at [925, 575] on input "Declination Notes" at bounding box center [781, 588] width 586 height 26
click at [1048, 636] on button "Next" at bounding box center [1048, 641] width 46 height 26
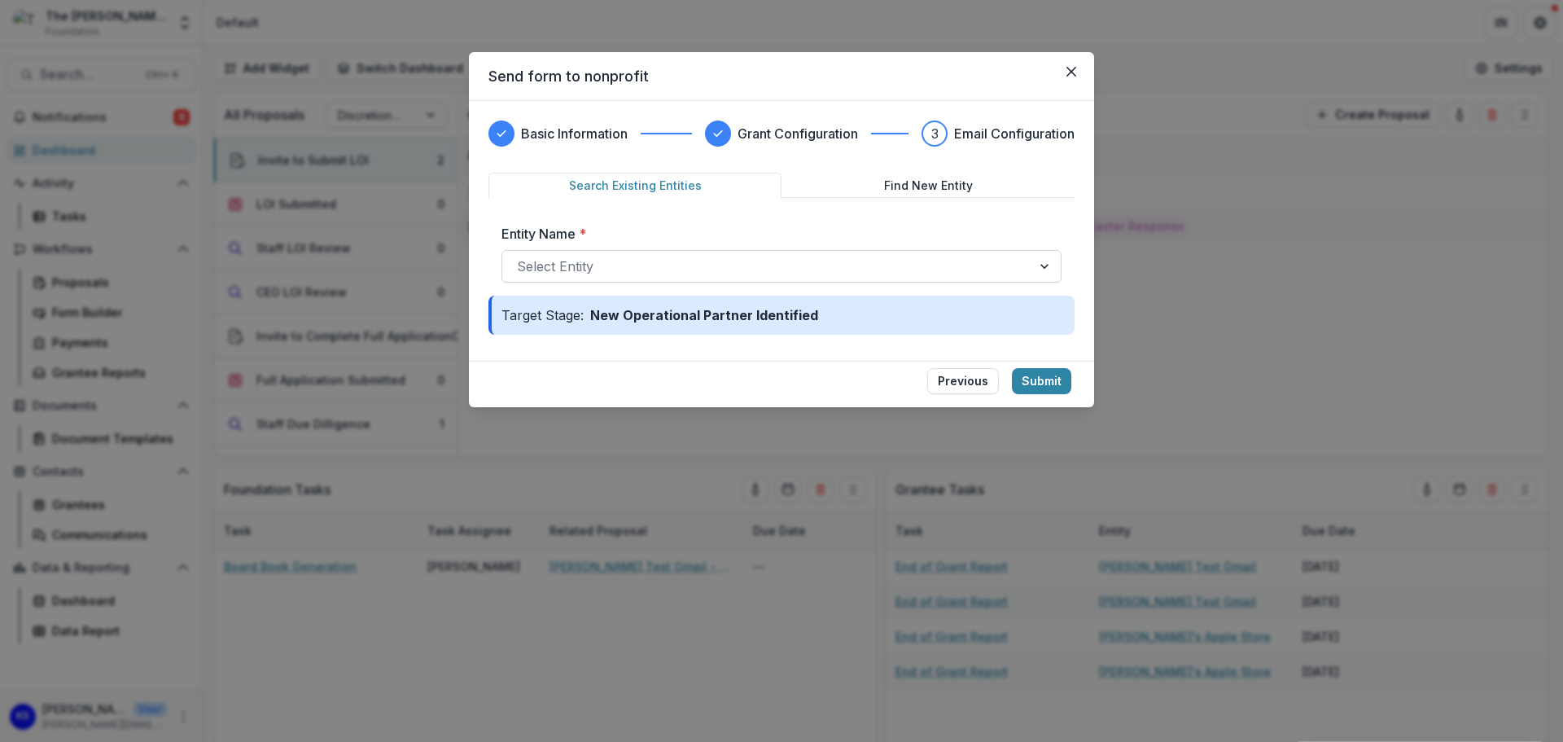
click at [861, 260] on div at bounding box center [767, 266] width 500 height 23
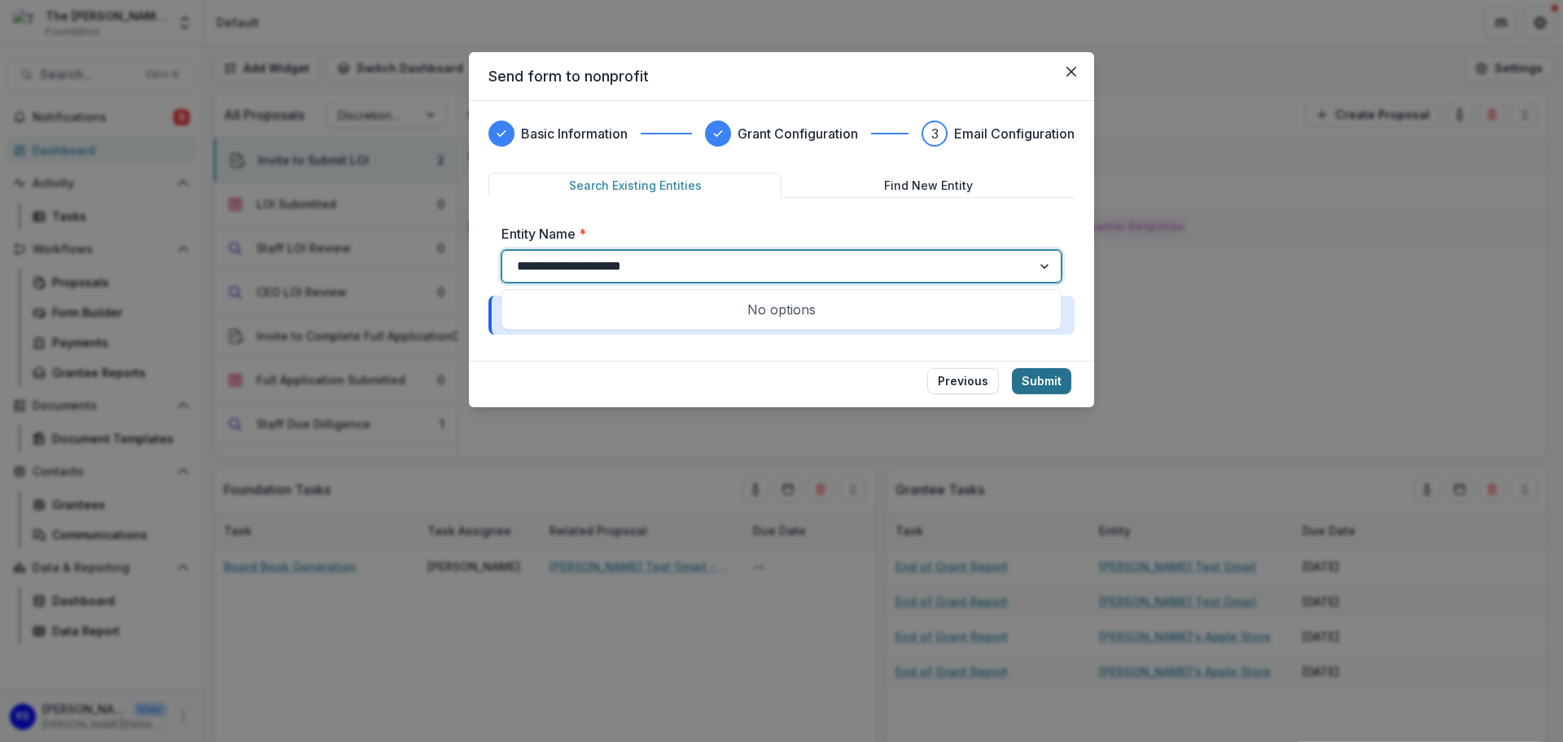
type input "**********"
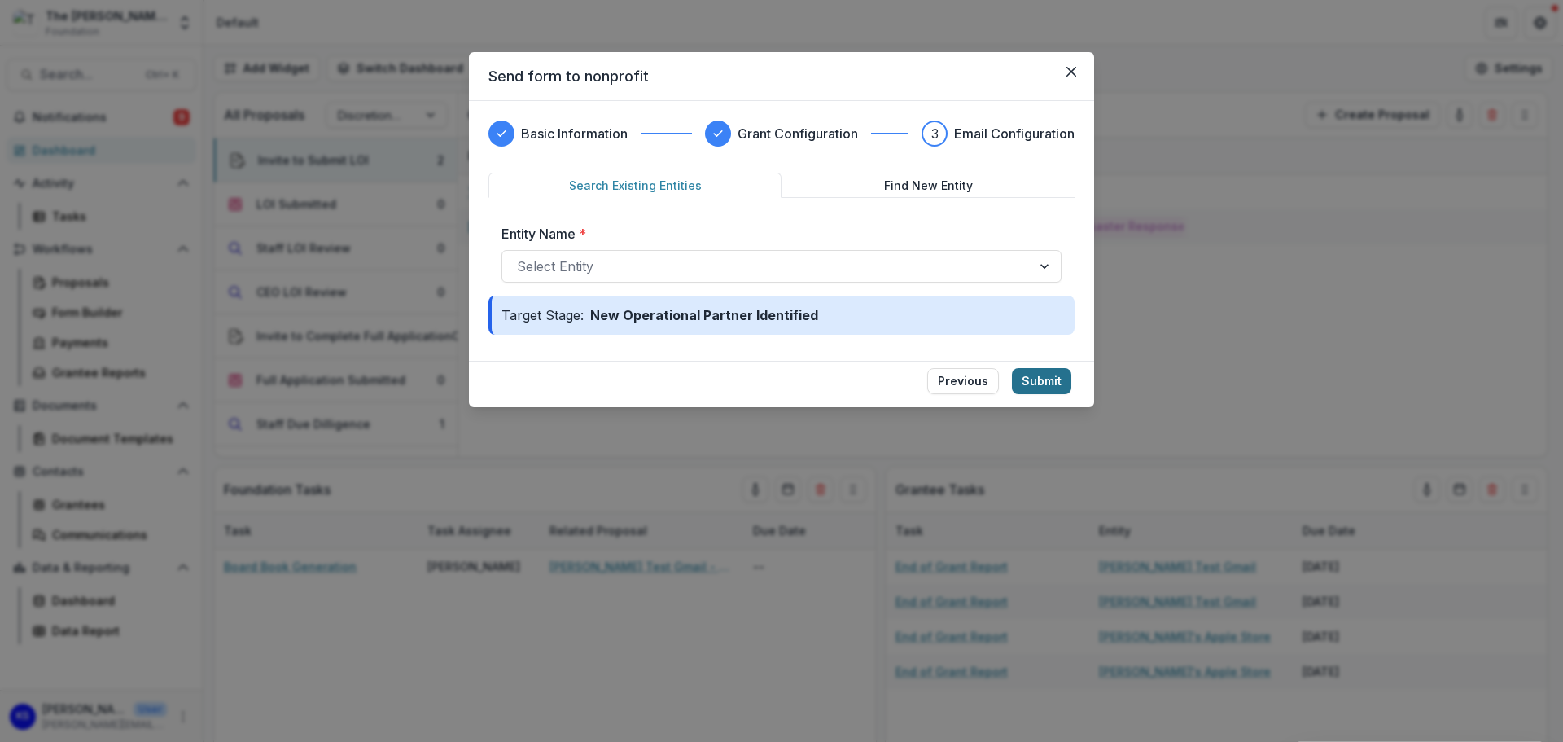
click at [1046, 387] on button "Submit" at bounding box center [1041, 381] width 59 height 26
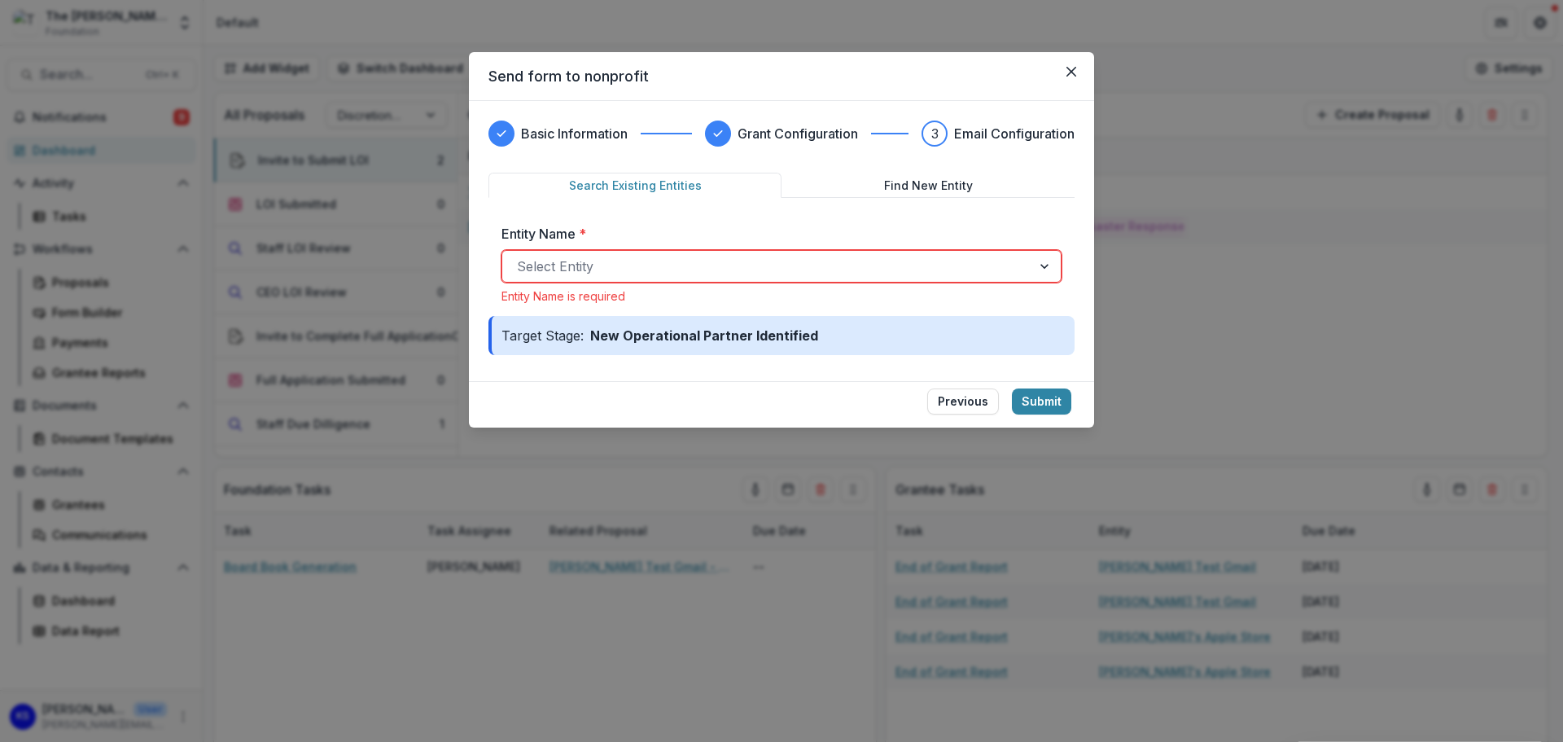
click at [595, 269] on div at bounding box center [767, 266] width 500 height 23
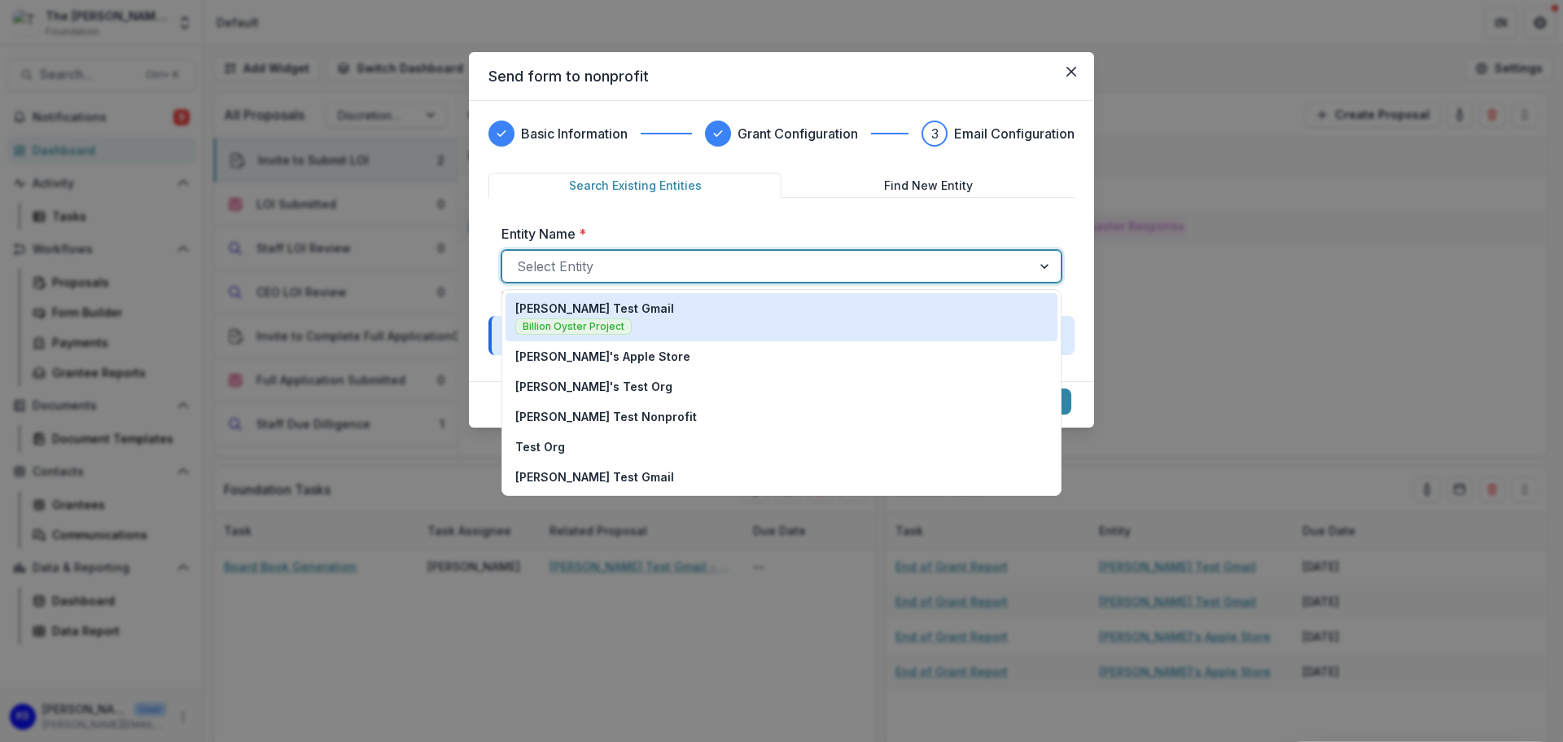
click at [595, 269] on div at bounding box center [767, 266] width 500 height 23
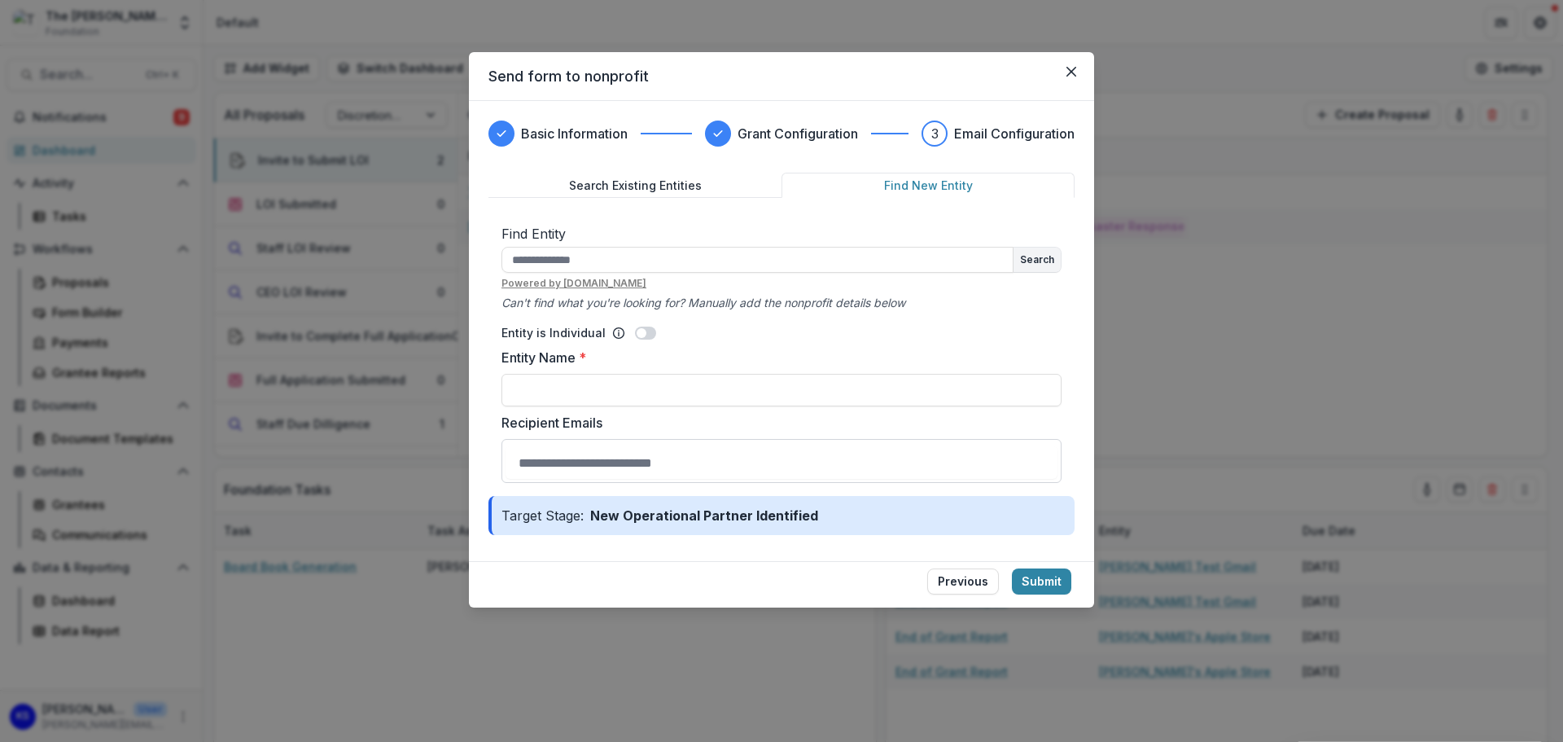
click at [889, 185] on button "Find New Entity" at bounding box center [928, 185] width 293 height 25
click at [681, 249] on input "text" at bounding box center [758, 260] width 512 height 26
click at [632, 400] on input "Entity Name *" at bounding box center [782, 390] width 560 height 33
type input "**********"
click at [685, 468] on input "Recipient Emails" at bounding box center [782, 462] width 552 height 33
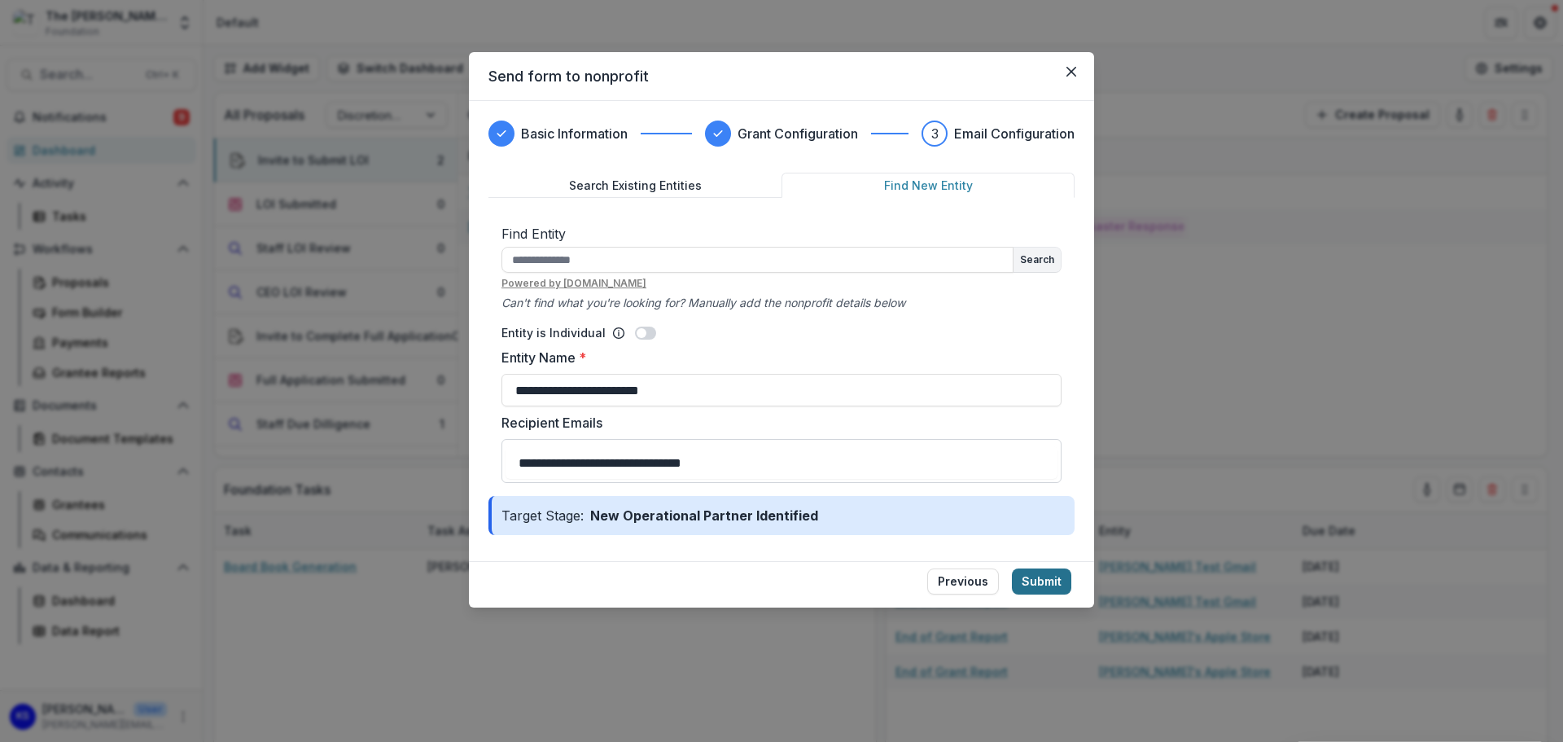
type input "**********"
click at [1027, 576] on form "**********" at bounding box center [781, 354] width 625 height 506
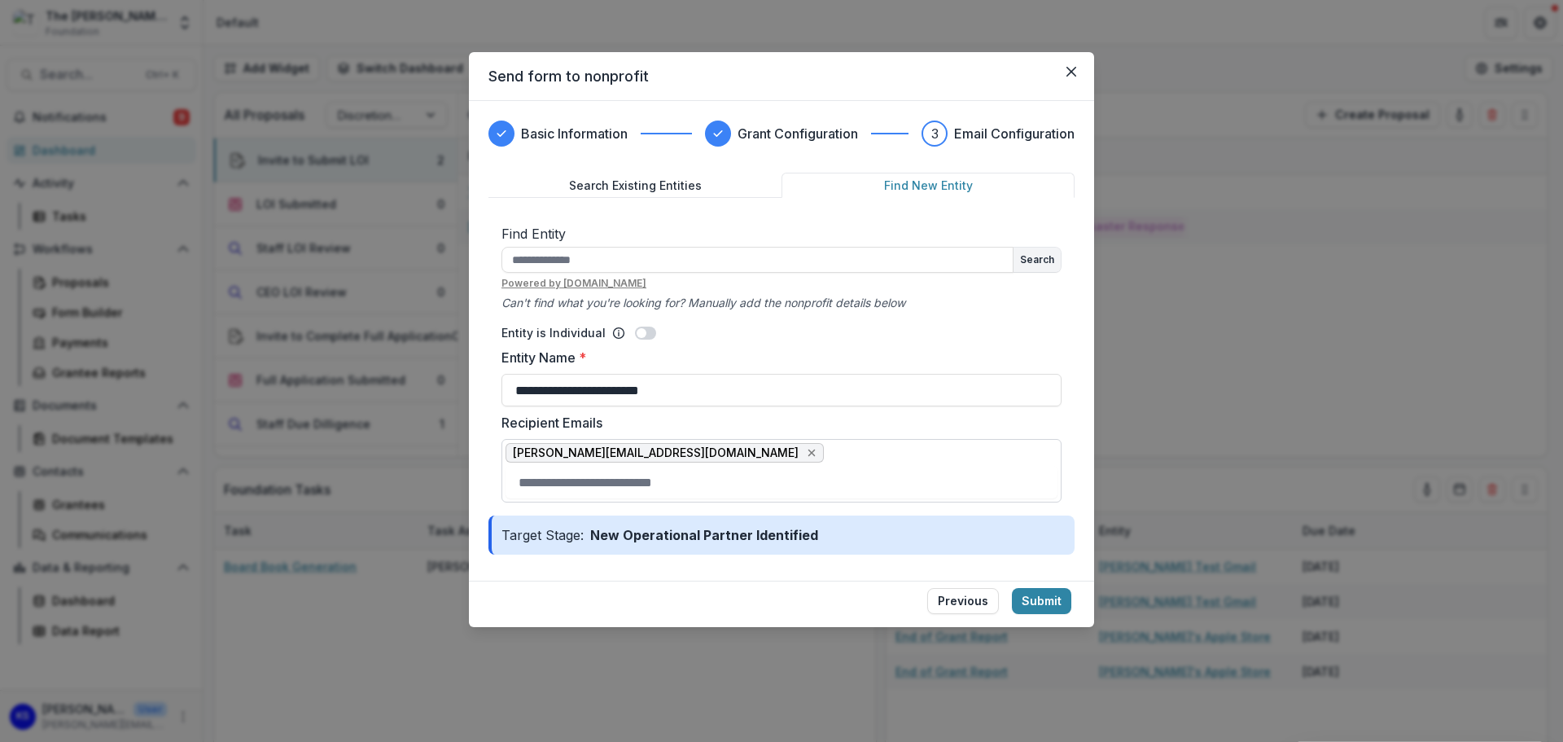
click at [721, 480] on input "Recipient Emails" at bounding box center [782, 482] width 552 height 33
click at [530, 590] on footer "Previous Submit" at bounding box center [781, 603] width 625 height 46
click at [1032, 602] on button "Submit" at bounding box center [1041, 601] width 59 height 26
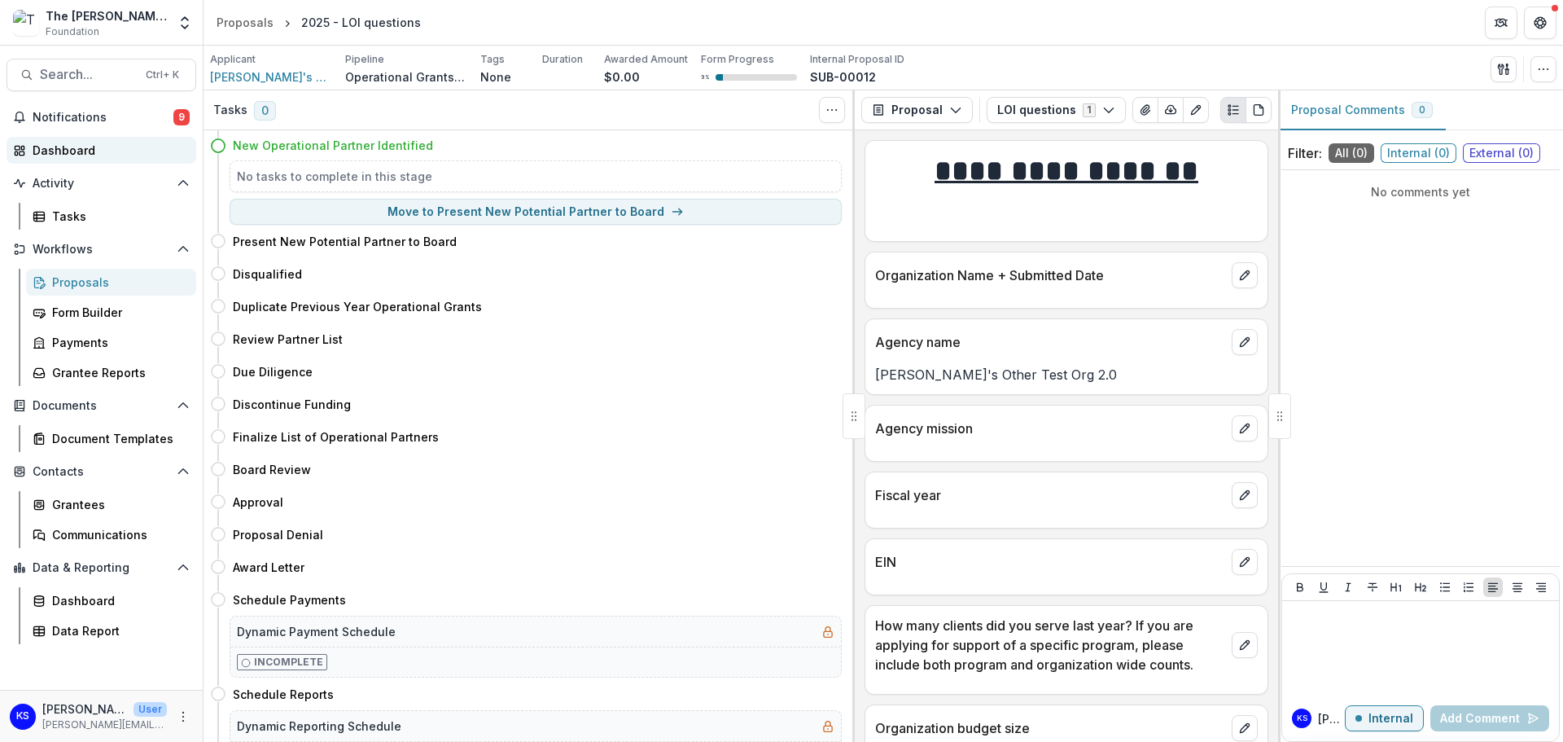
click at [73, 148] on div "Dashboard" at bounding box center [108, 150] width 151 height 17
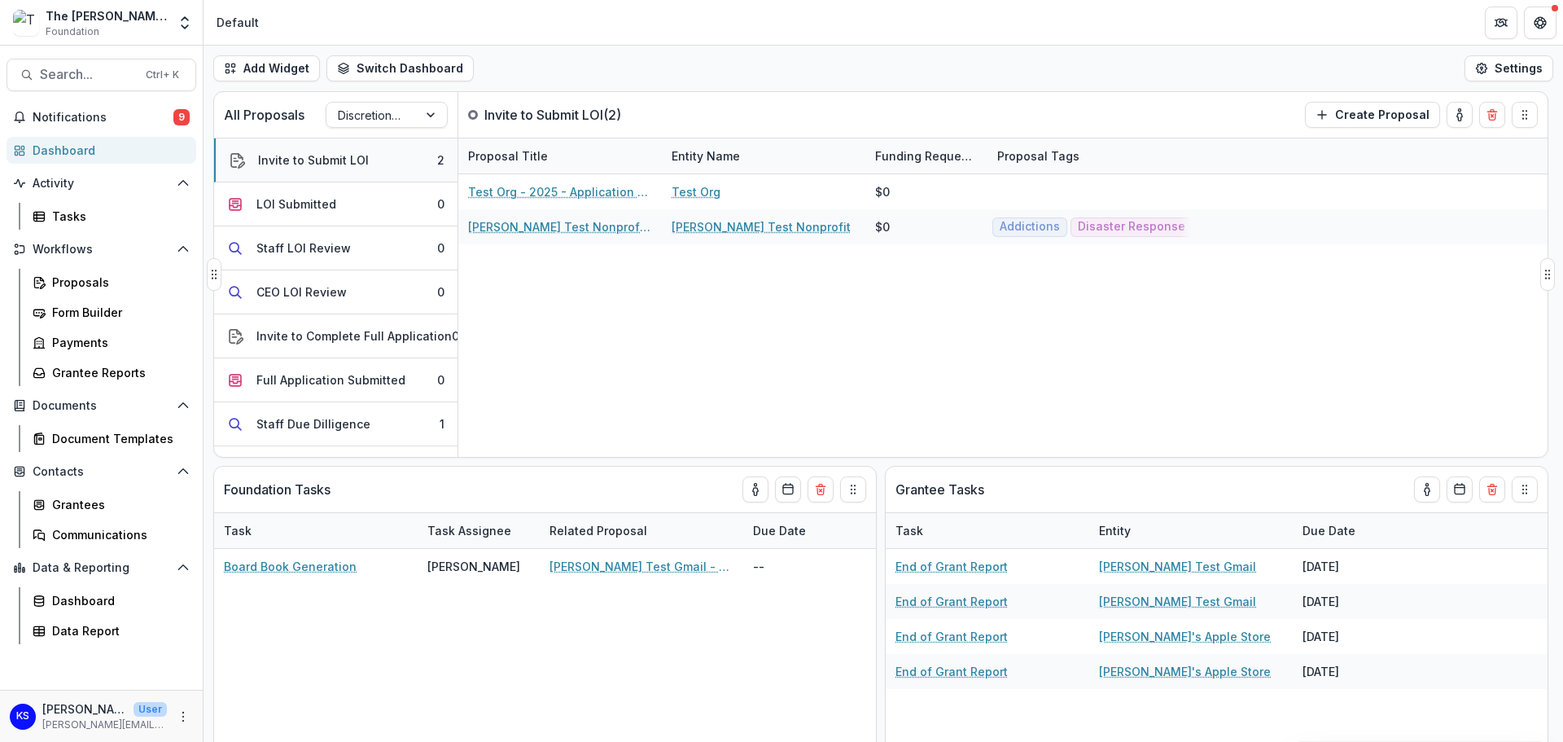
click at [318, 158] on div "Invite to Submit LOI" at bounding box center [313, 159] width 111 height 17
click at [388, 116] on div at bounding box center [372, 115] width 68 height 20
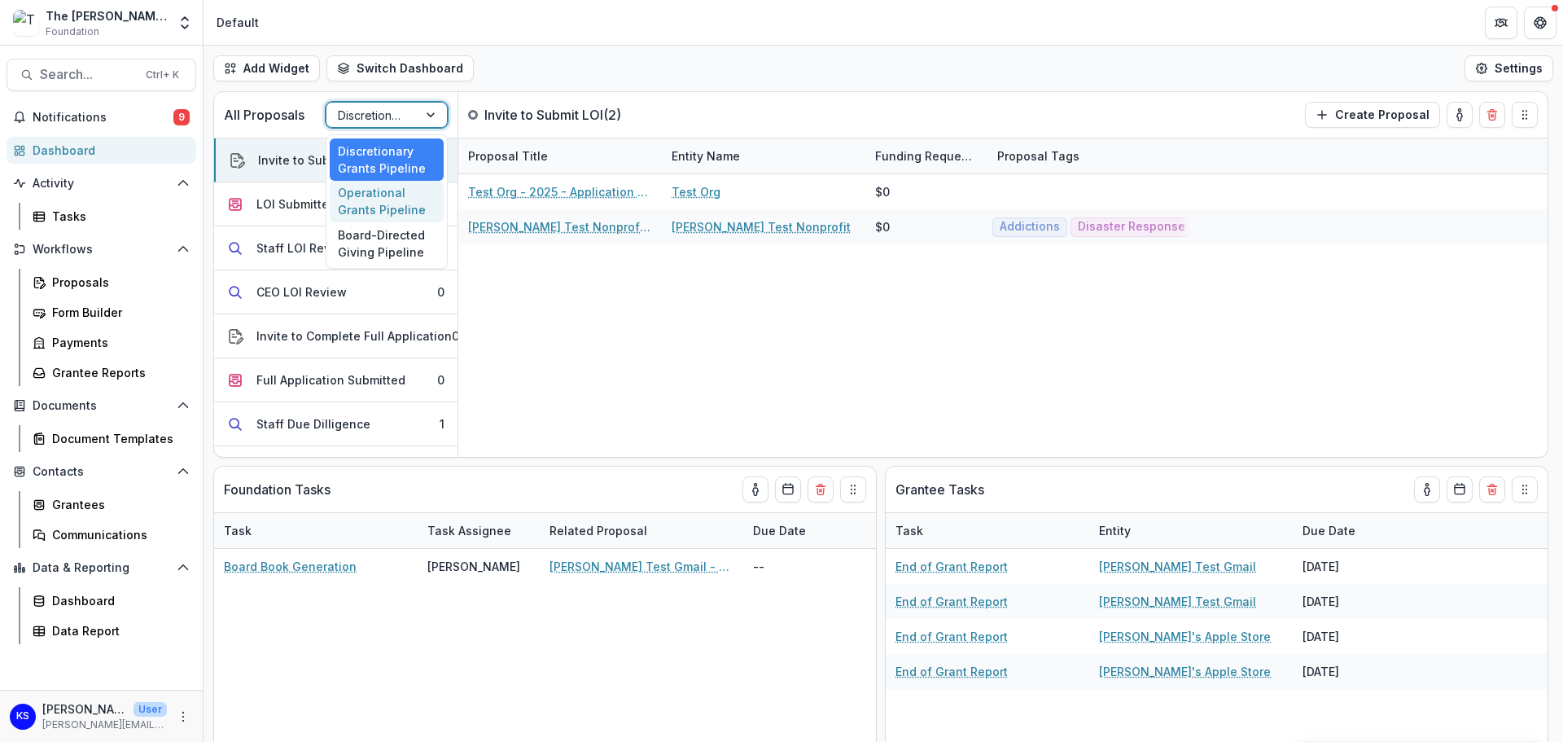
click at [376, 195] on div "Operational Grants Pipeline" at bounding box center [387, 202] width 114 height 42
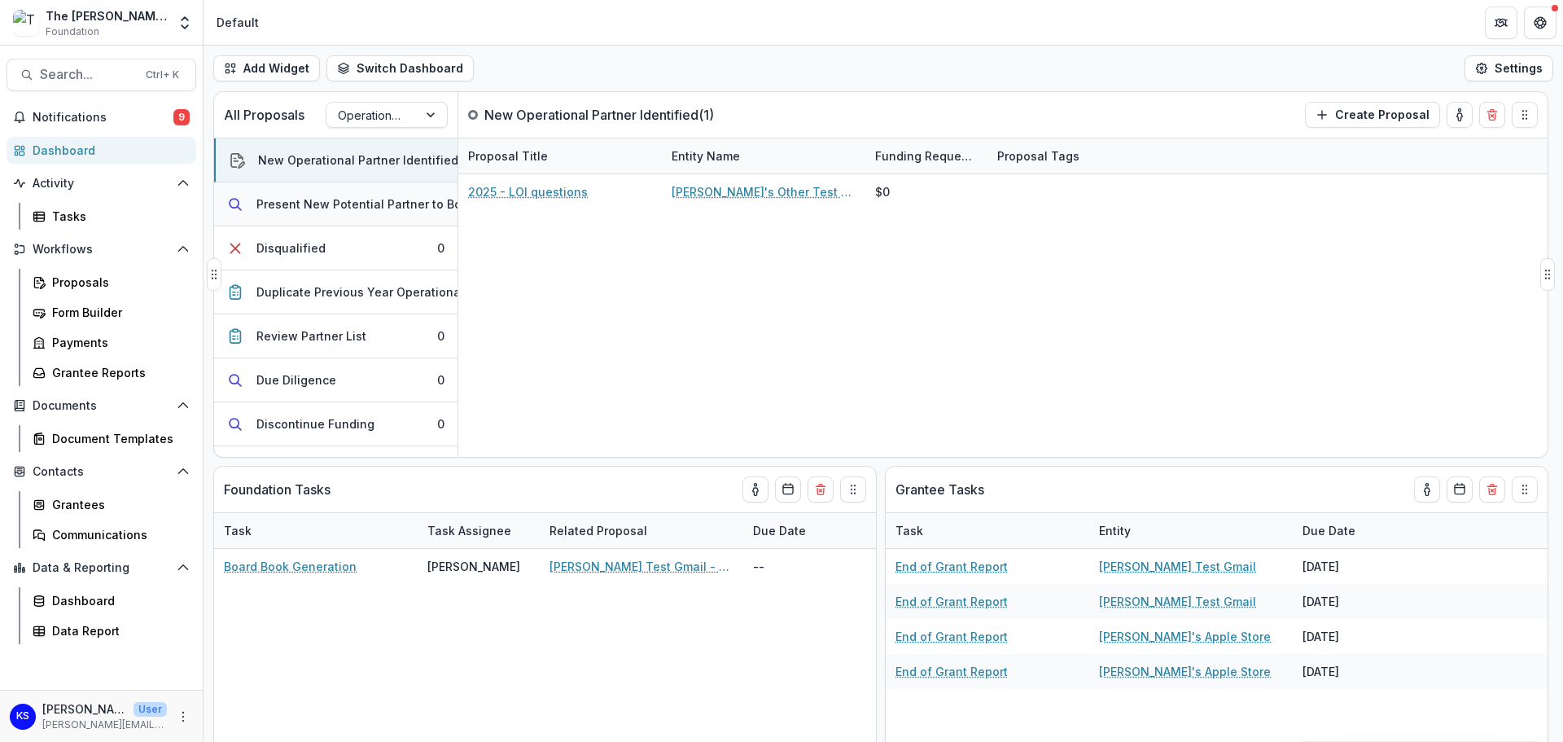
click at [326, 205] on div "Present New Potential Partner to Board" at bounding box center [368, 203] width 224 height 17
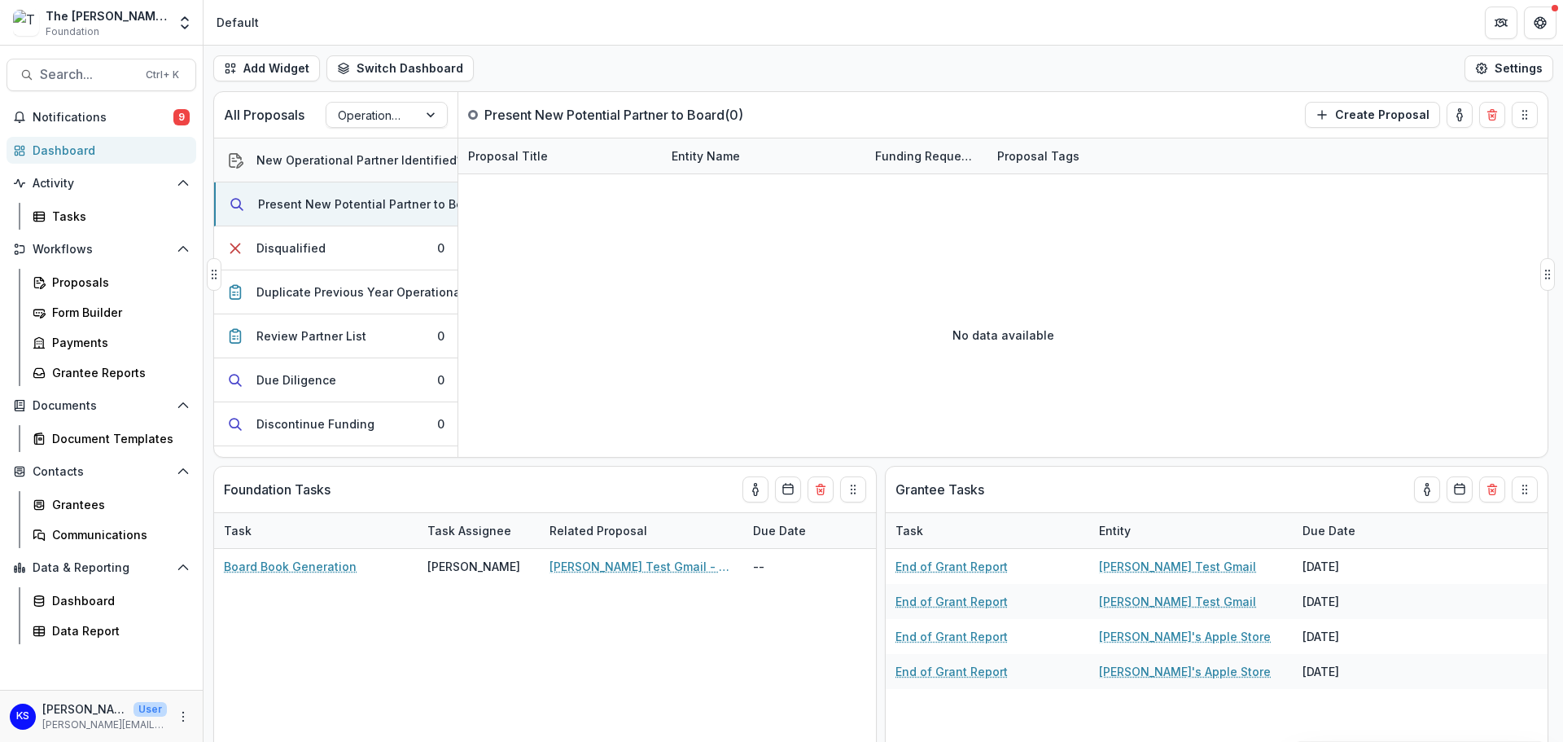
click at [331, 162] on div "New Operational Partner Identified" at bounding box center [356, 159] width 200 height 17
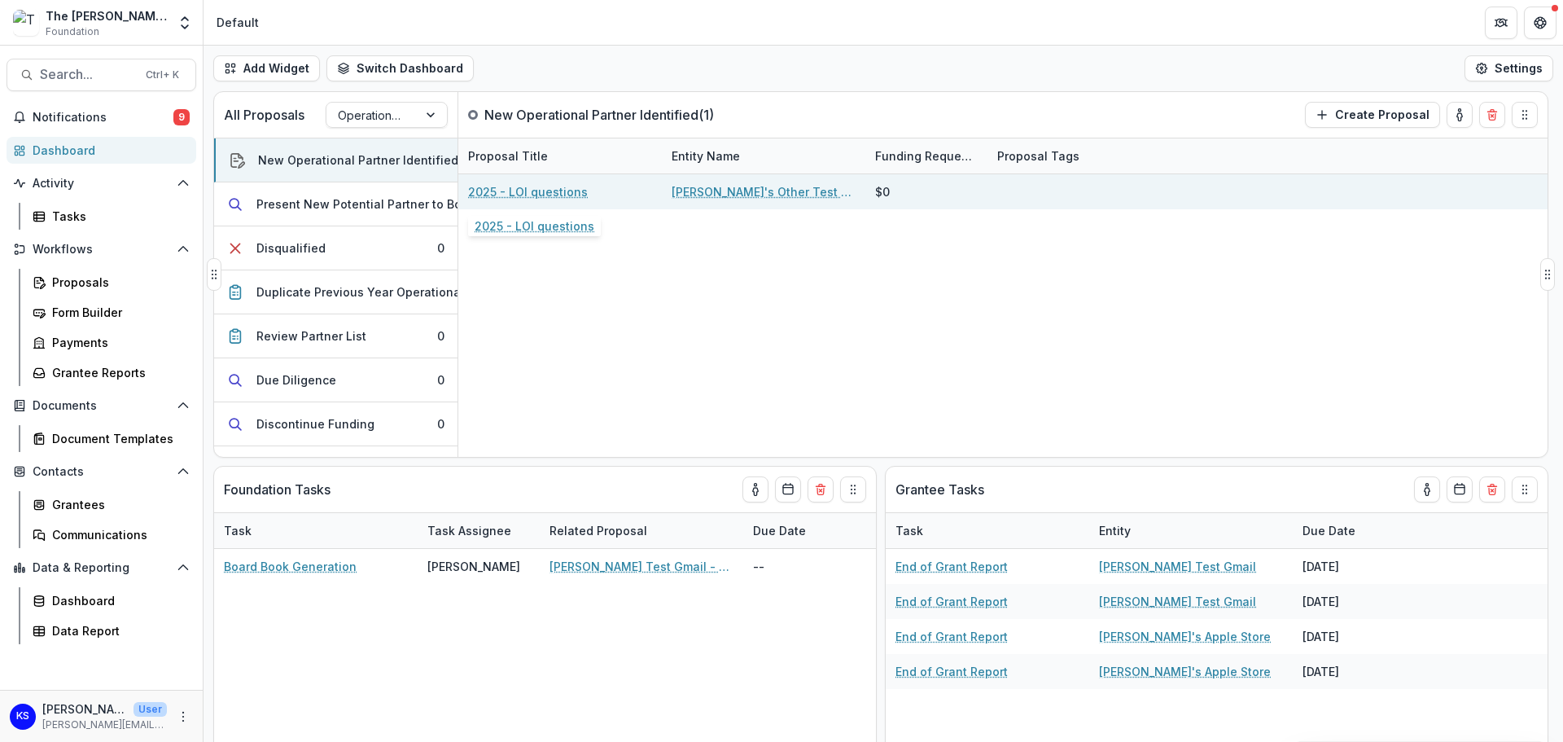
click at [524, 197] on link "2025 - LOI questions" at bounding box center [528, 191] width 120 height 17
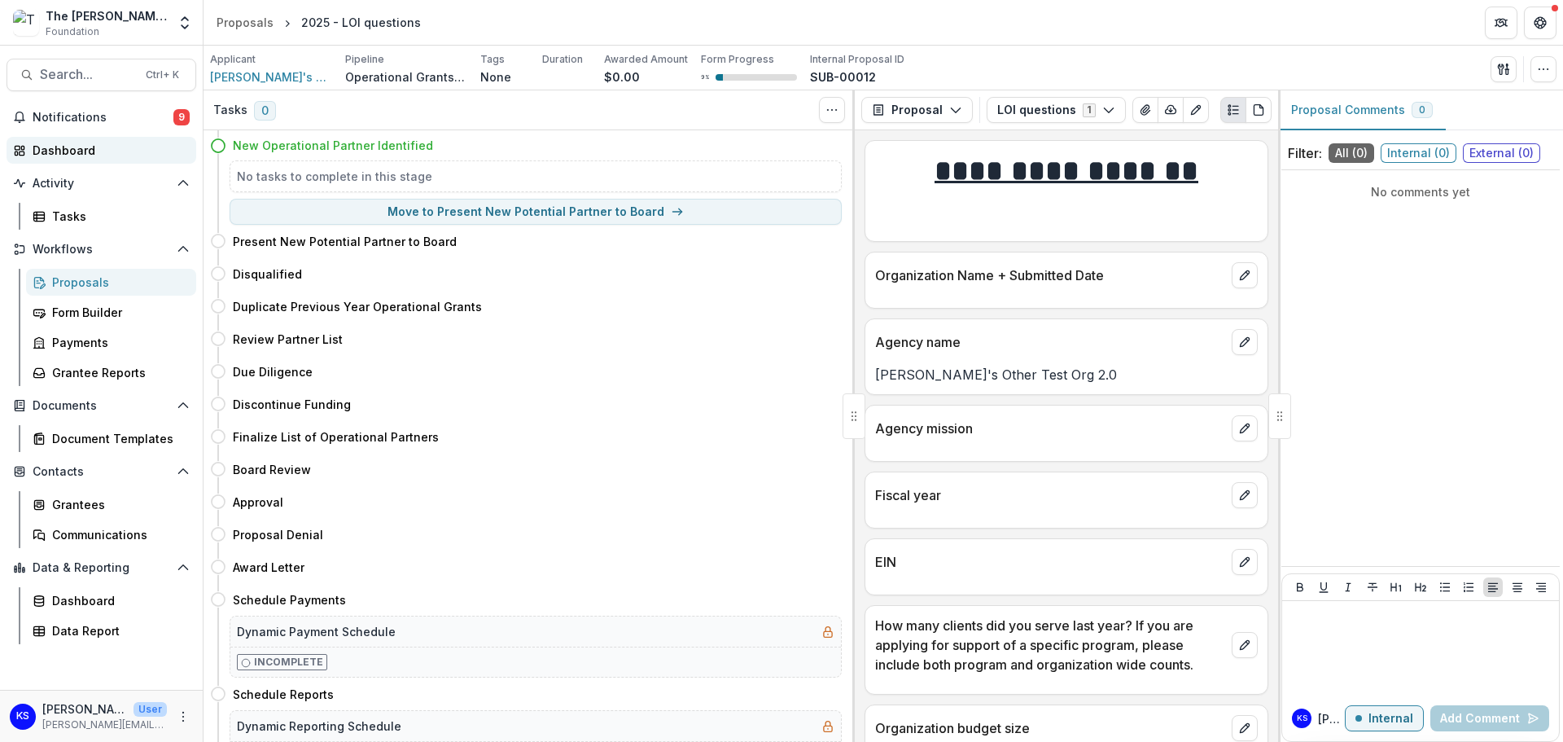
click at [83, 149] on div "Dashboard" at bounding box center [108, 150] width 151 height 17
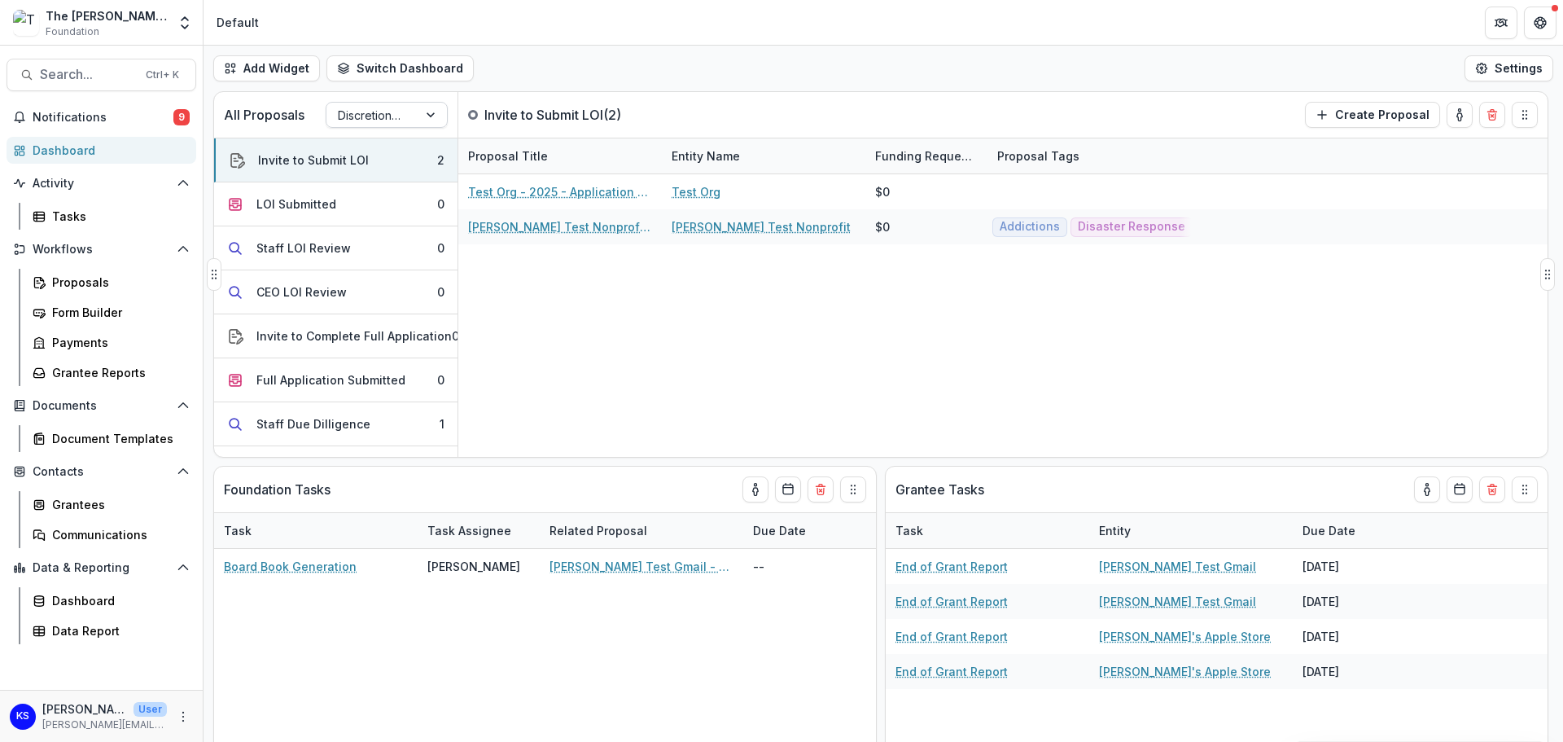
click at [387, 116] on div at bounding box center [372, 115] width 68 height 20
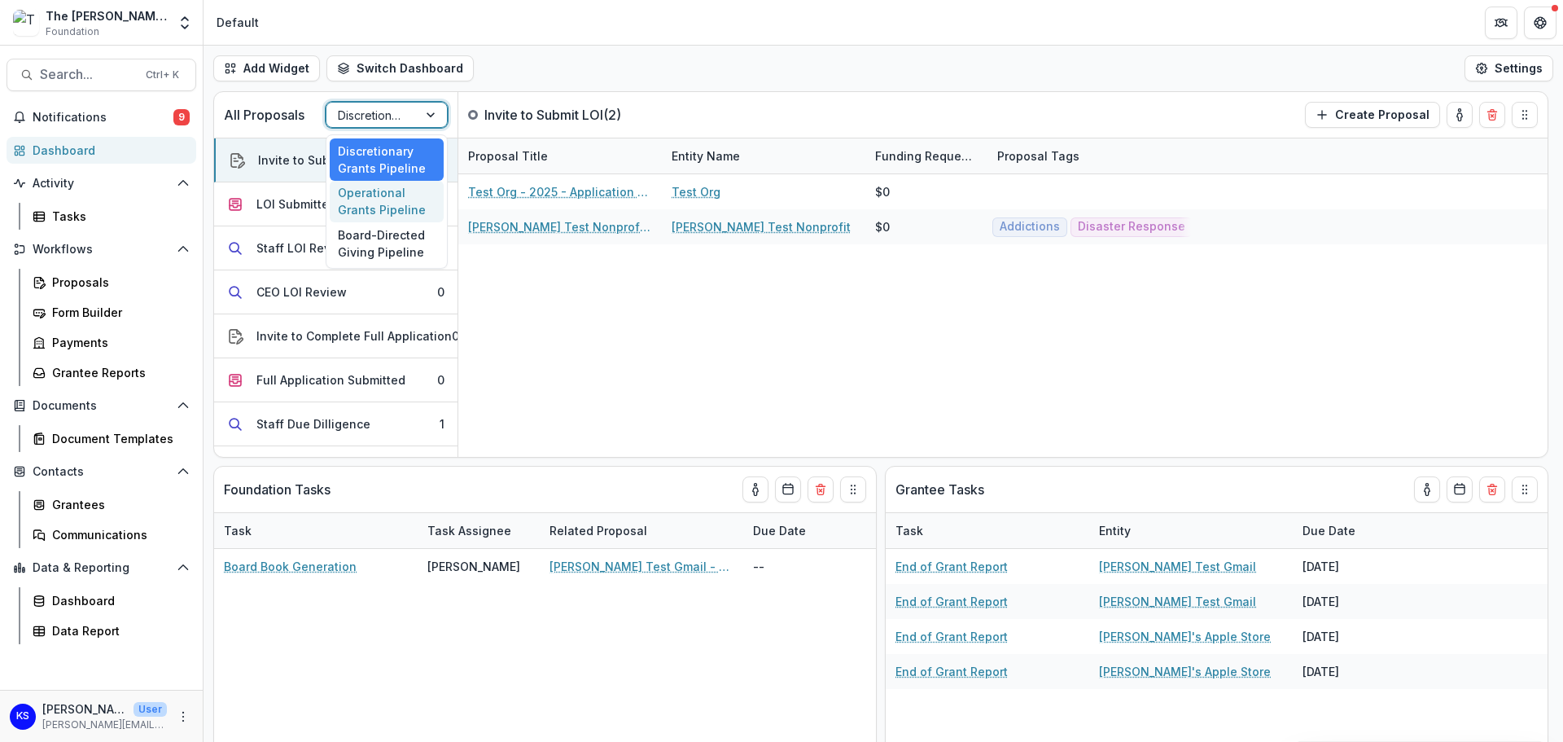
click at [370, 186] on div "Operational Grants Pipeline" at bounding box center [387, 202] width 114 height 42
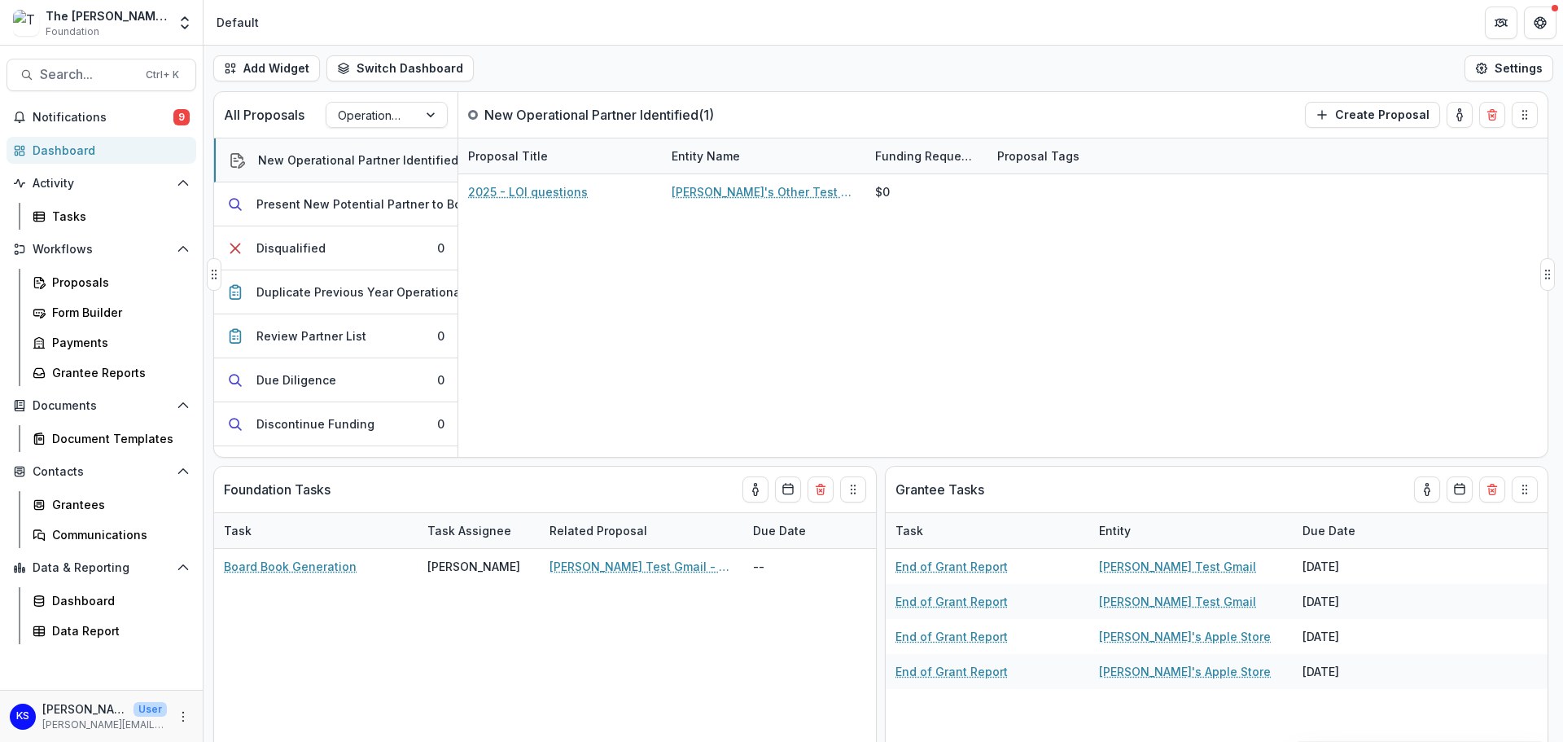
click at [370, 158] on div "New Operational Partner Identified" at bounding box center [358, 159] width 200 height 17
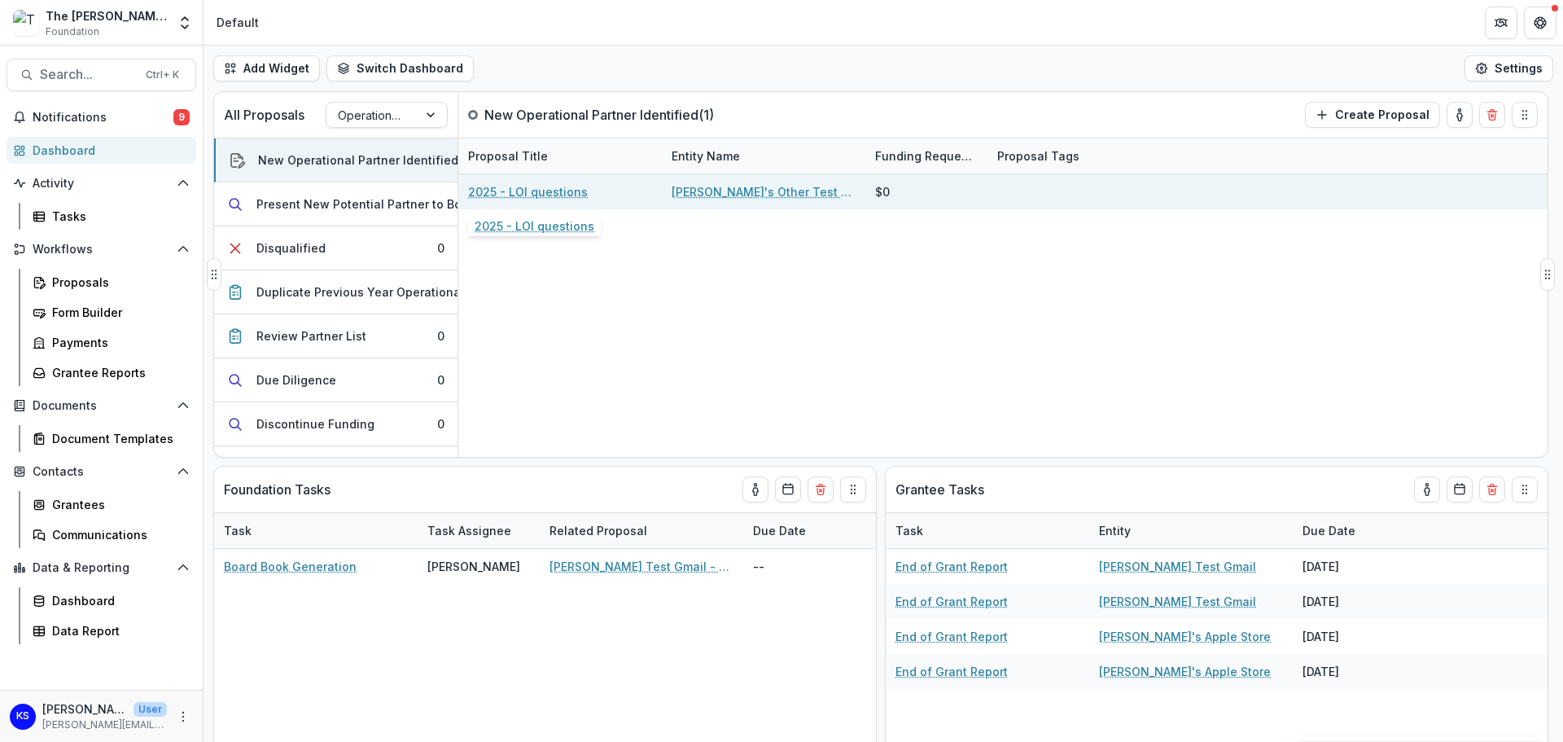
click at [551, 195] on link "2025 - LOI questions" at bounding box center [528, 191] width 120 height 17
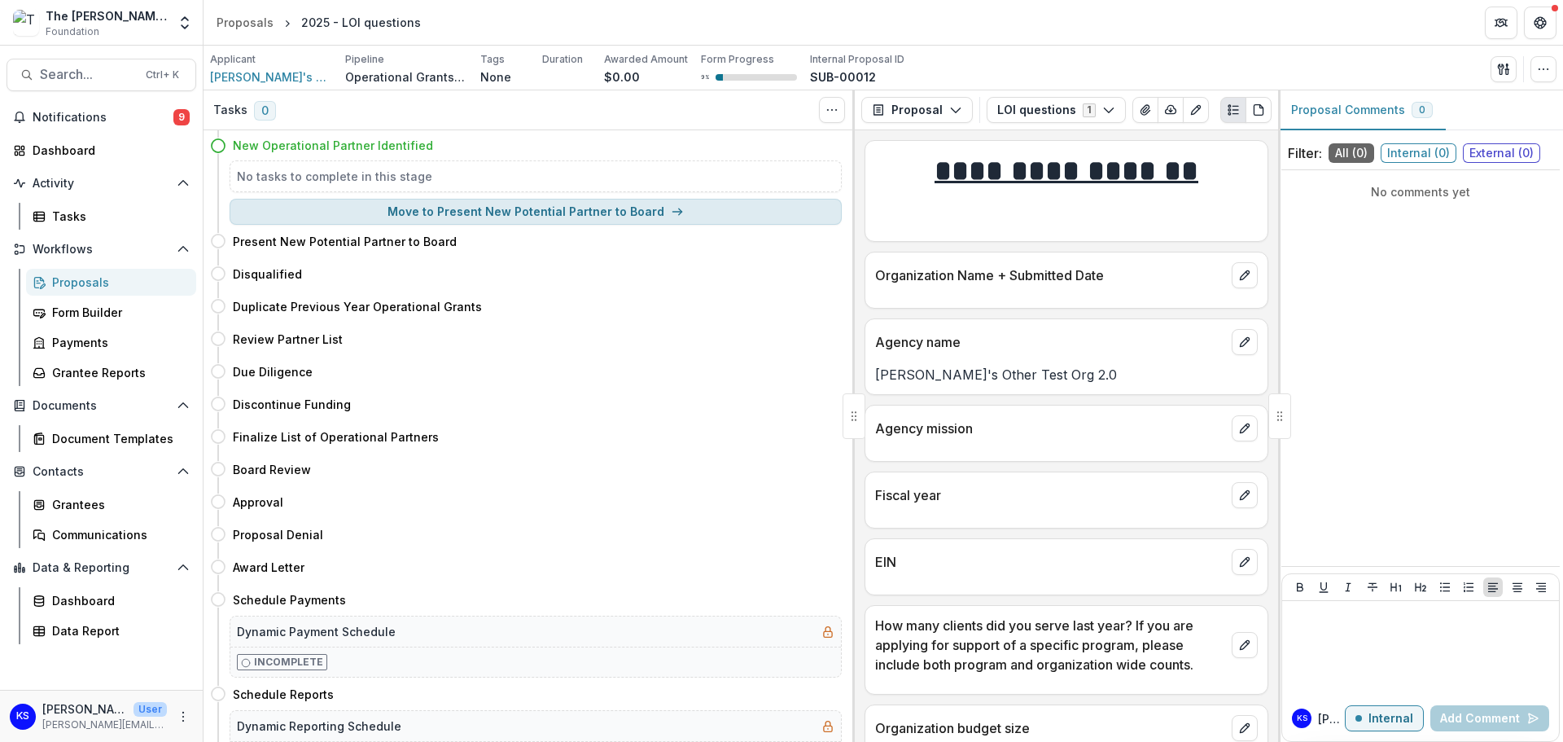
click at [386, 204] on button "Move to Present New Potential Partner to Board" at bounding box center [536, 212] width 612 height 26
select select "**********"
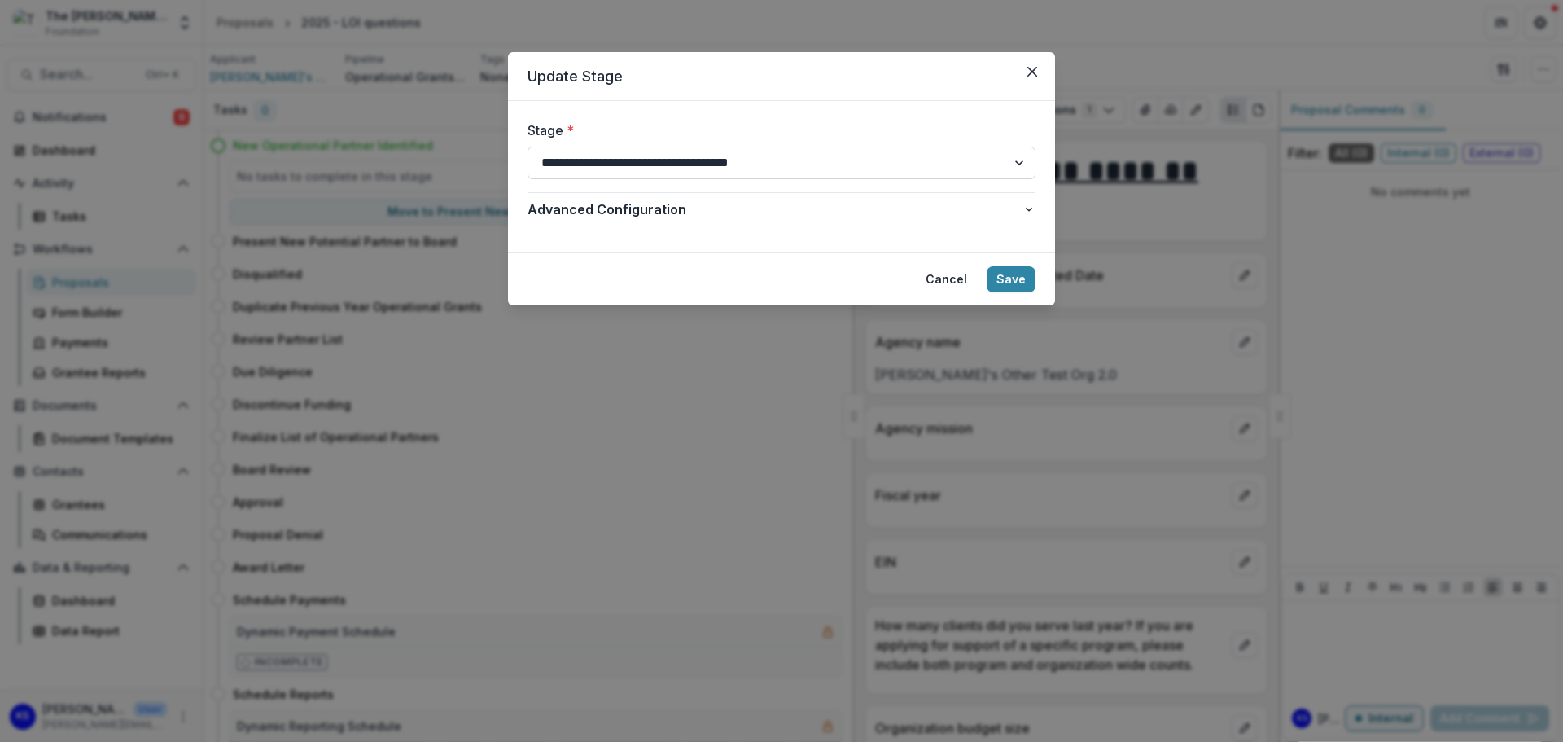
click at [731, 164] on select "**********" at bounding box center [782, 163] width 508 height 33
click at [684, 104] on form "**********" at bounding box center [781, 176] width 547 height 151
click at [1032, 72] on icon "Close" at bounding box center [1032, 72] width 10 height 10
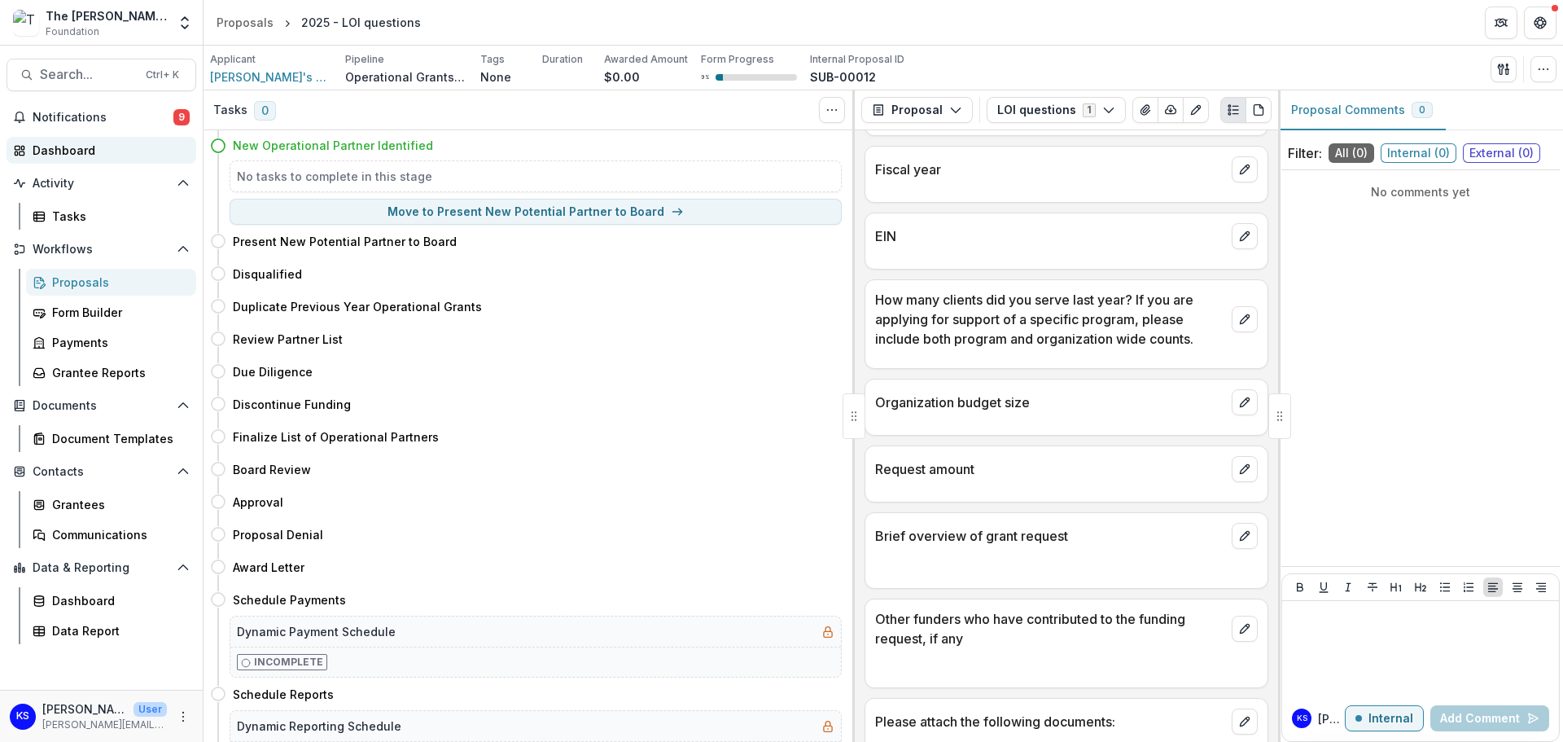
click at [47, 151] on div "Dashboard" at bounding box center [108, 150] width 151 height 17
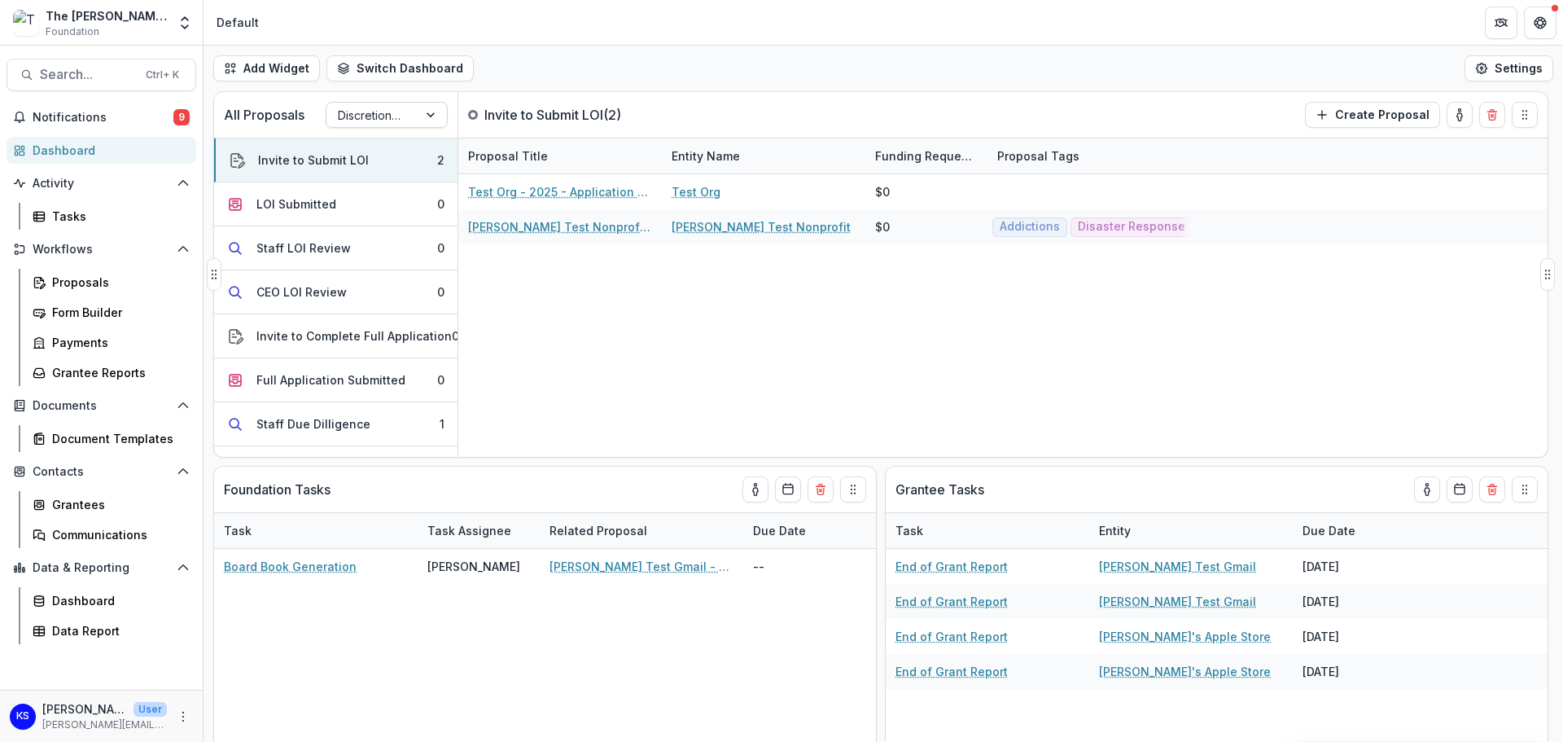
click at [416, 118] on div "Discretionary Grants Pipeline" at bounding box center [371, 115] width 91 height 24
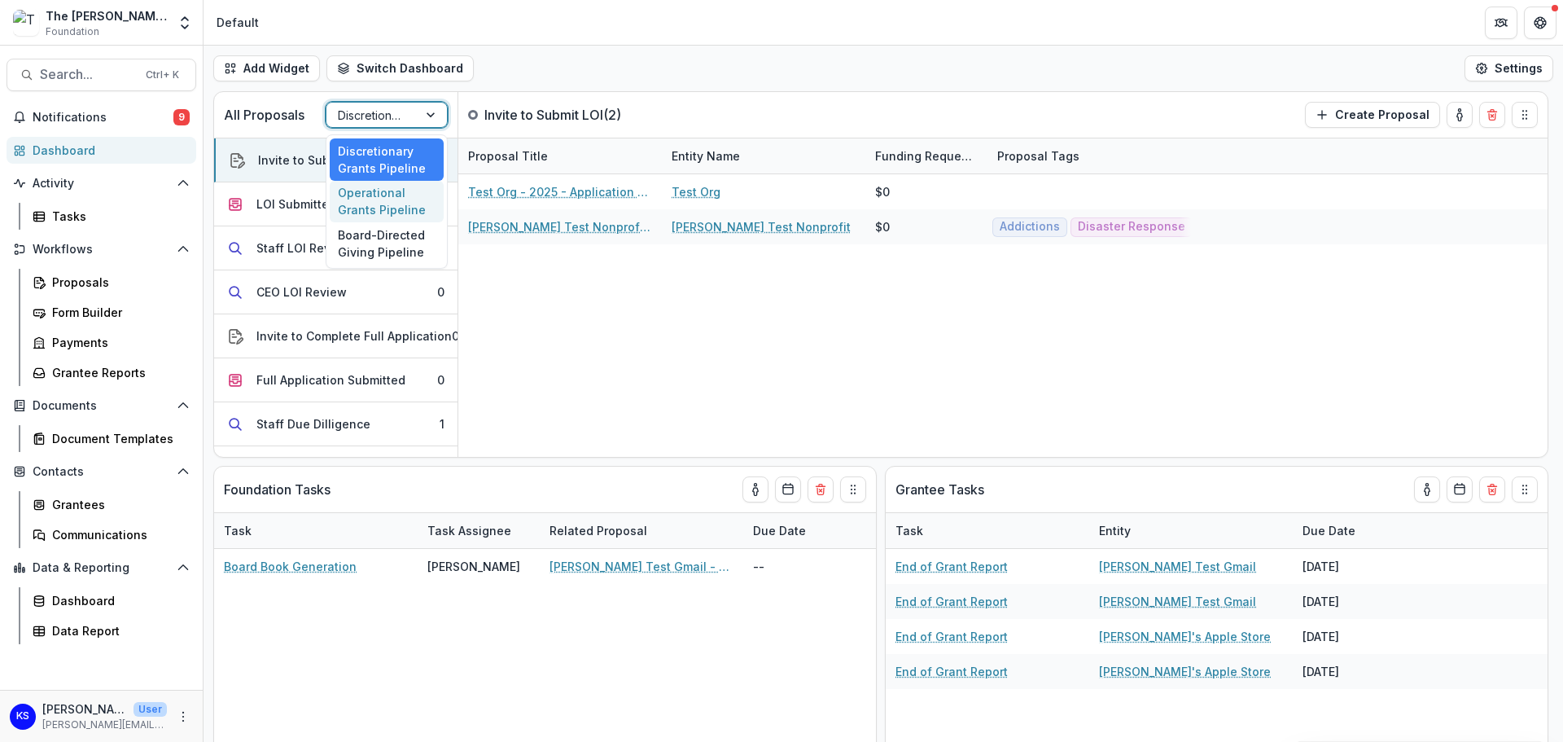
click at [395, 210] on div "Operational Grants Pipeline" at bounding box center [387, 202] width 114 height 42
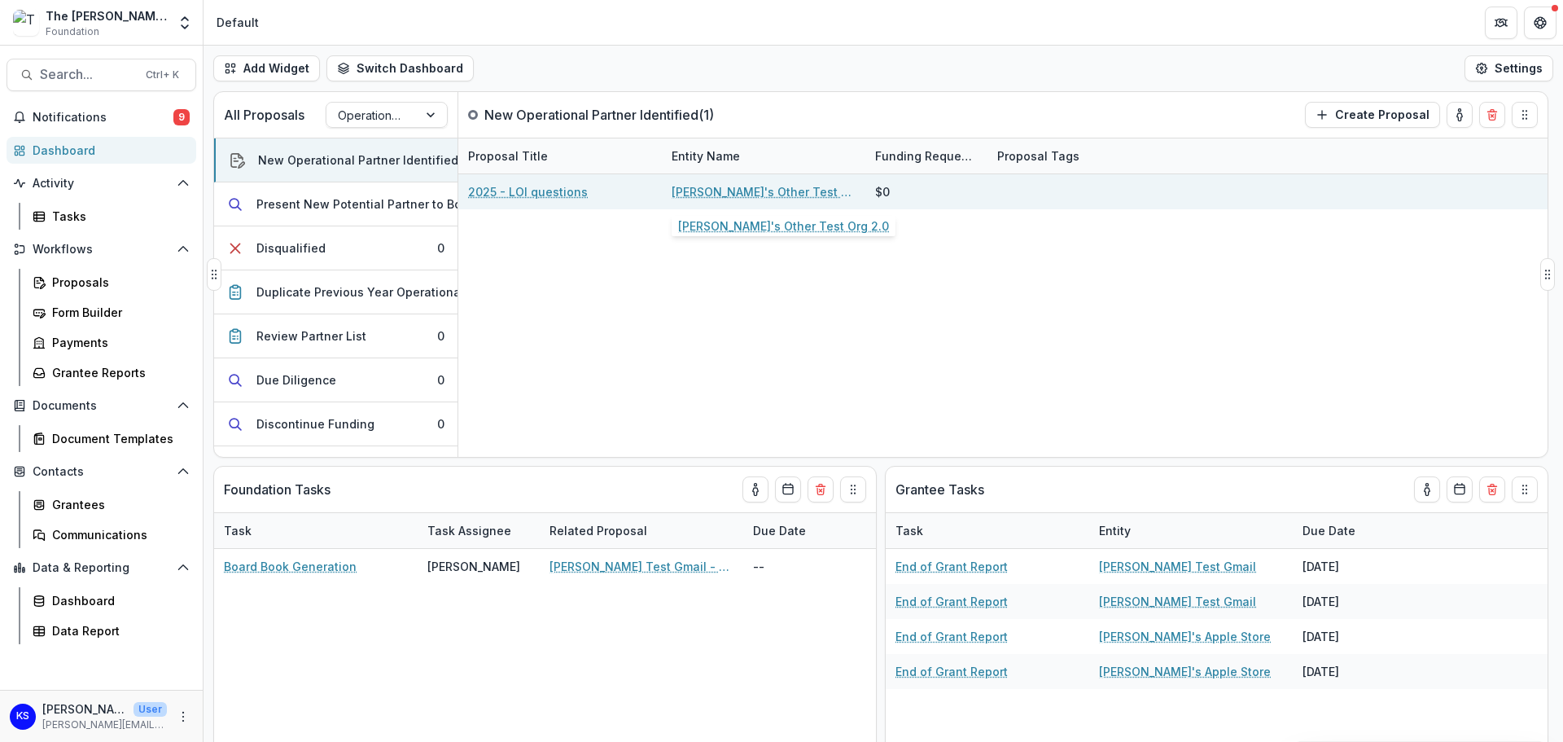
click at [694, 189] on link "[PERSON_NAME]'s Other Test Org 2.0" at bounding box center [764, 191] width 184 height 17
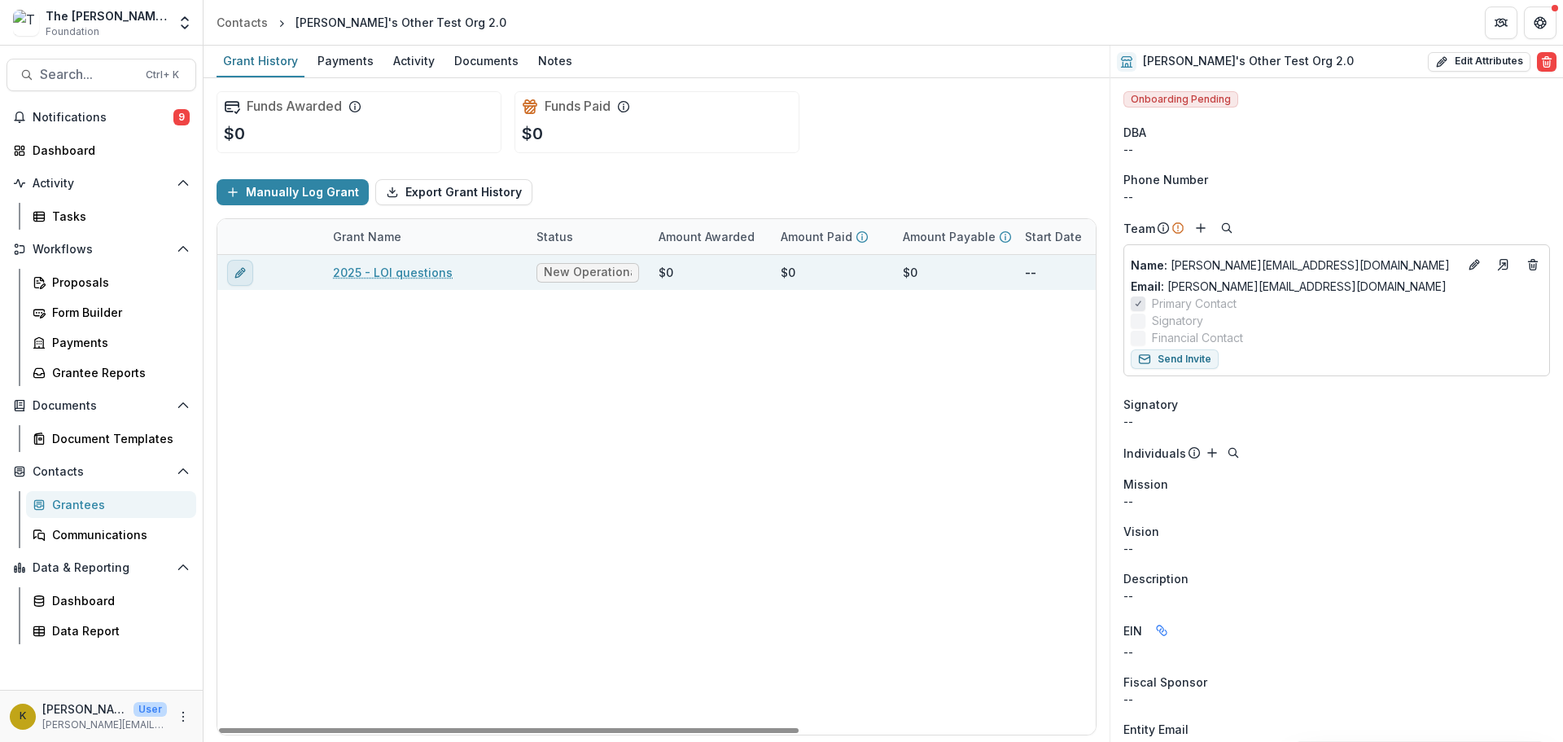
click at [240, 270] on icon "edit" at bounding box center [238, 272] width 7 height 7
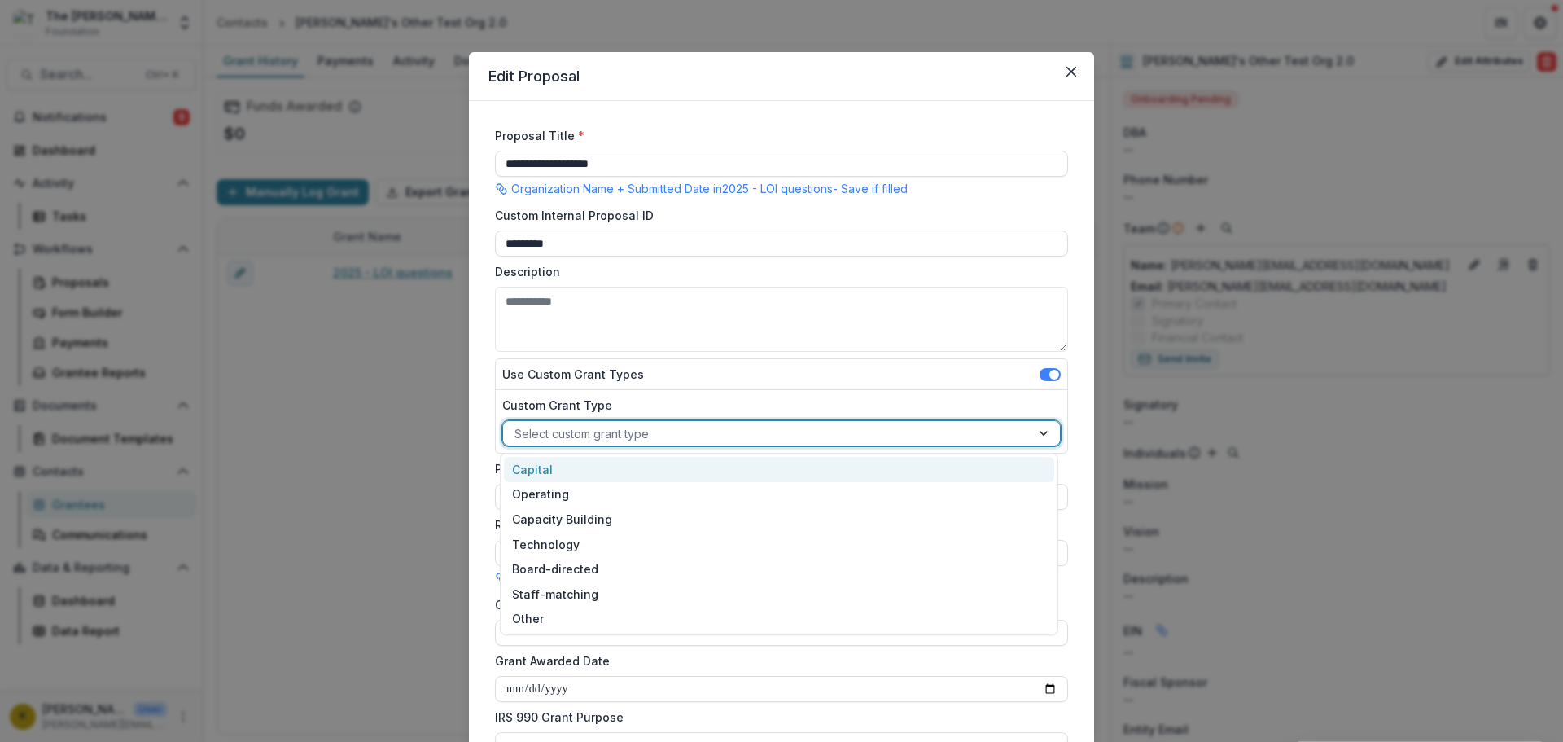
click at [636, 431] on div at bounding box center [767, 433] width 505 height 20
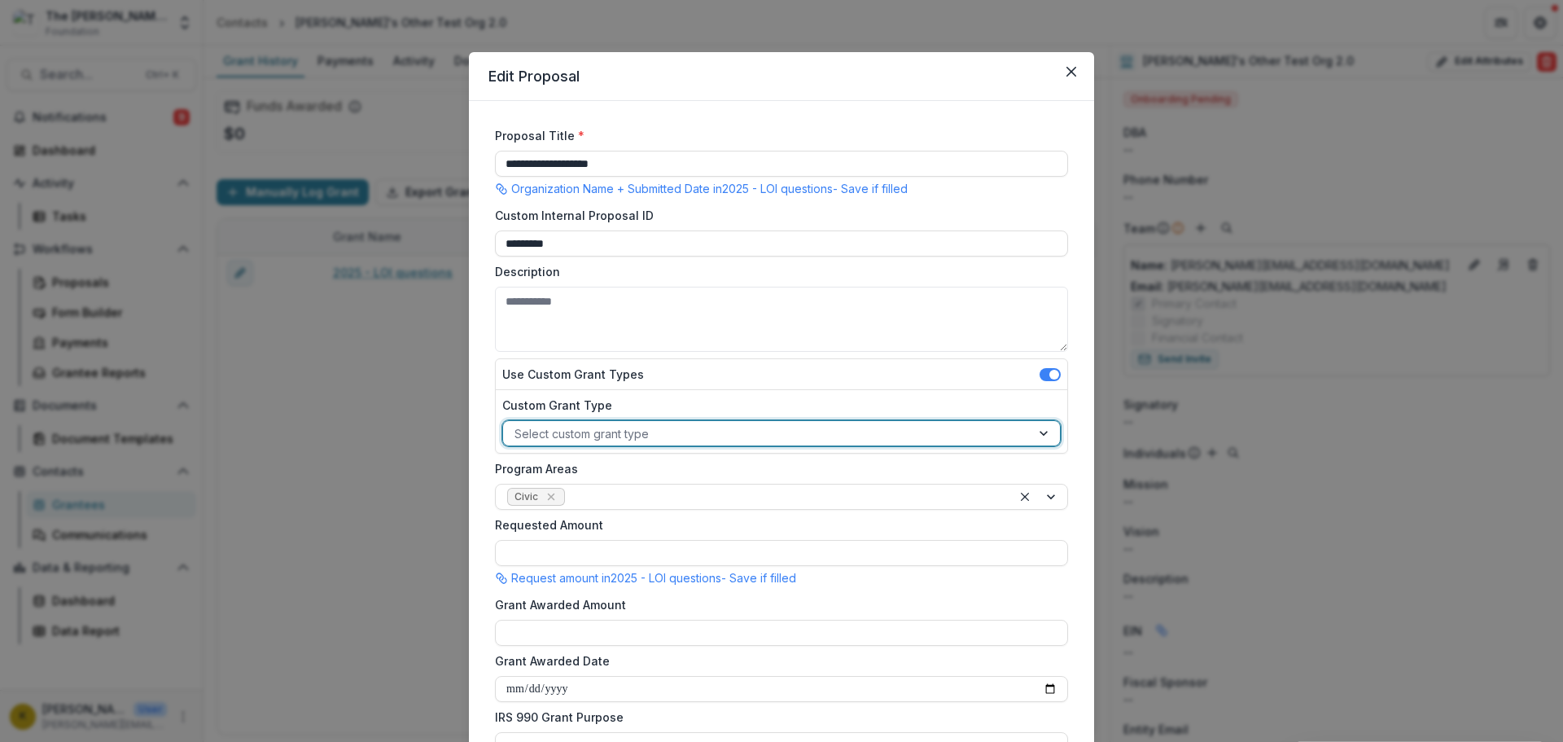
click at [636, 431] on div at bounding box center [767, 433] width 505 height 20
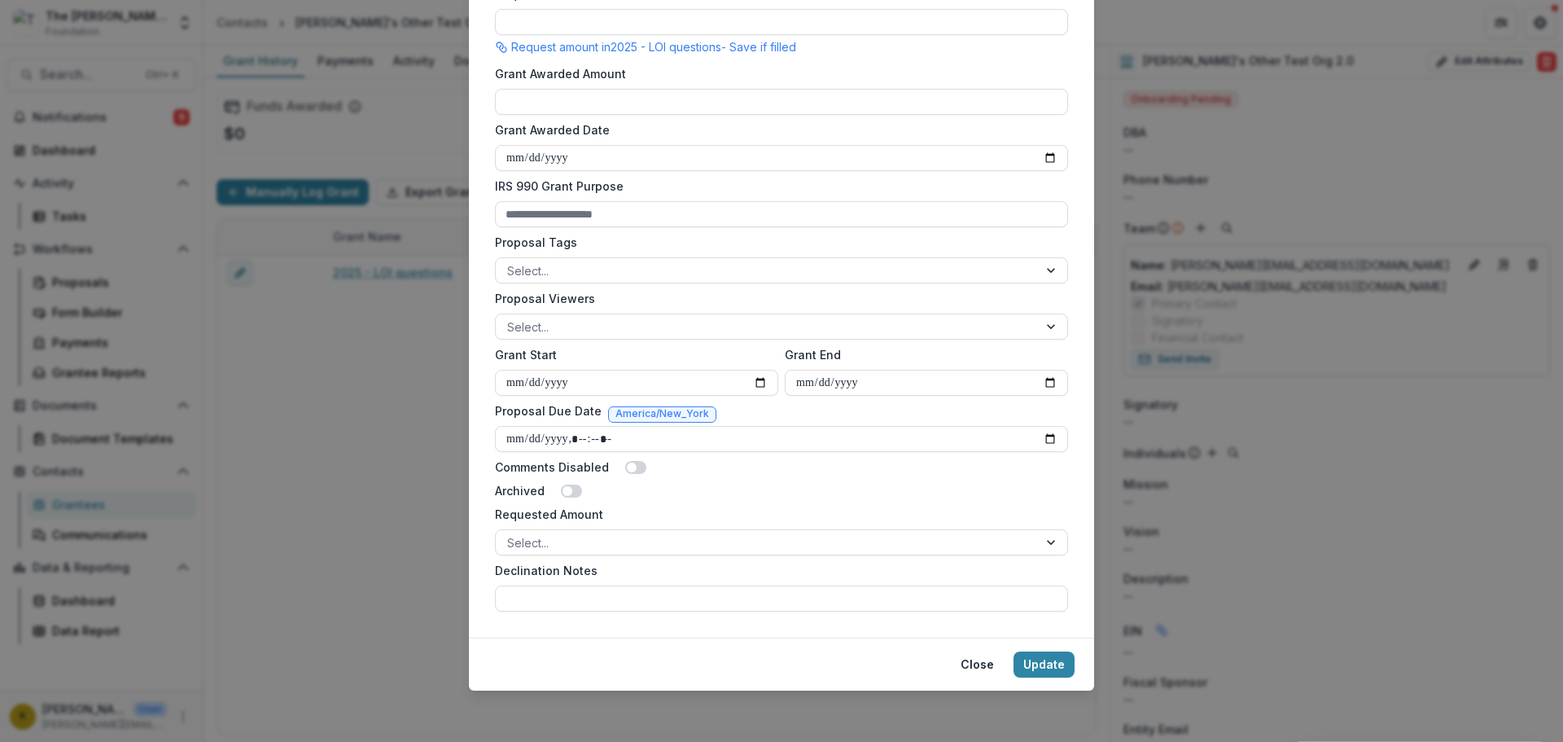
scroll to position [532, 0]
click at [983, 661] on button "Close" at bounding box center [977, 663] width 53 height 26
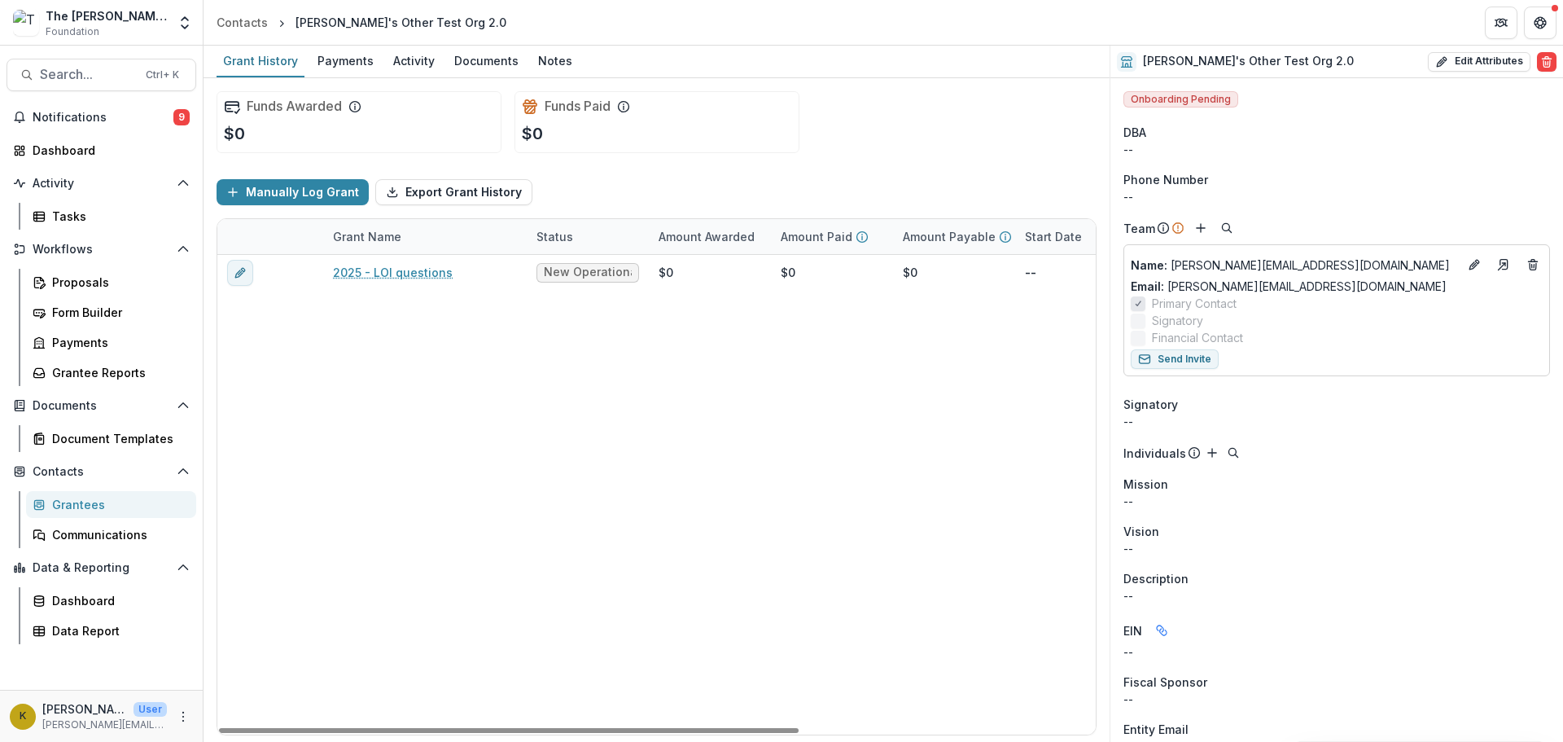
click at [1179, 97] on span "Onboarding Pending" at bounding box center [1181, 99] width 115 height 16
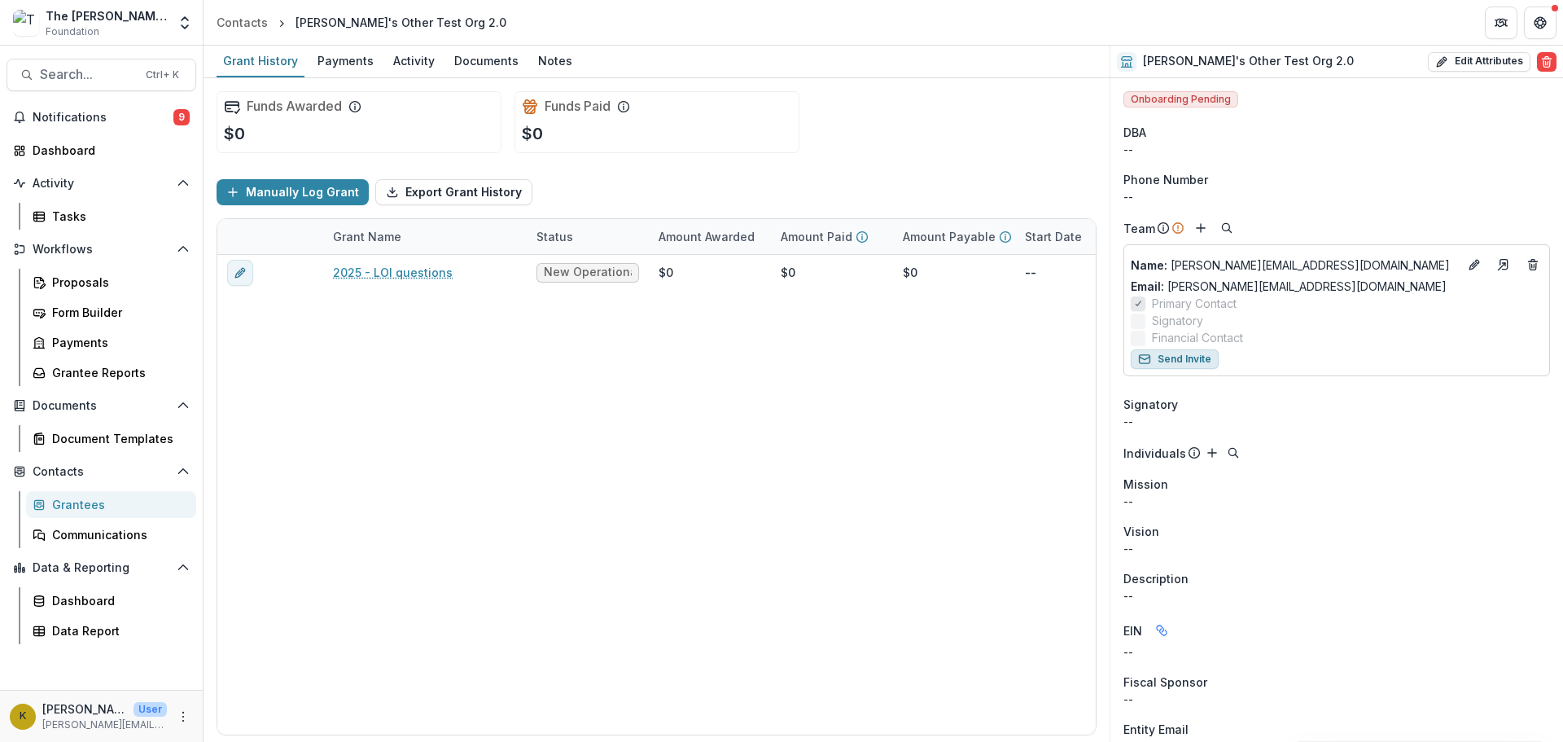
click at [1191, 360] on button "Send Invite" at bounding box center [1175, 359] width 88 height 20
click at [96, 144] on div "Dashboard" at bounding box center [108, 150] width 151 height 17
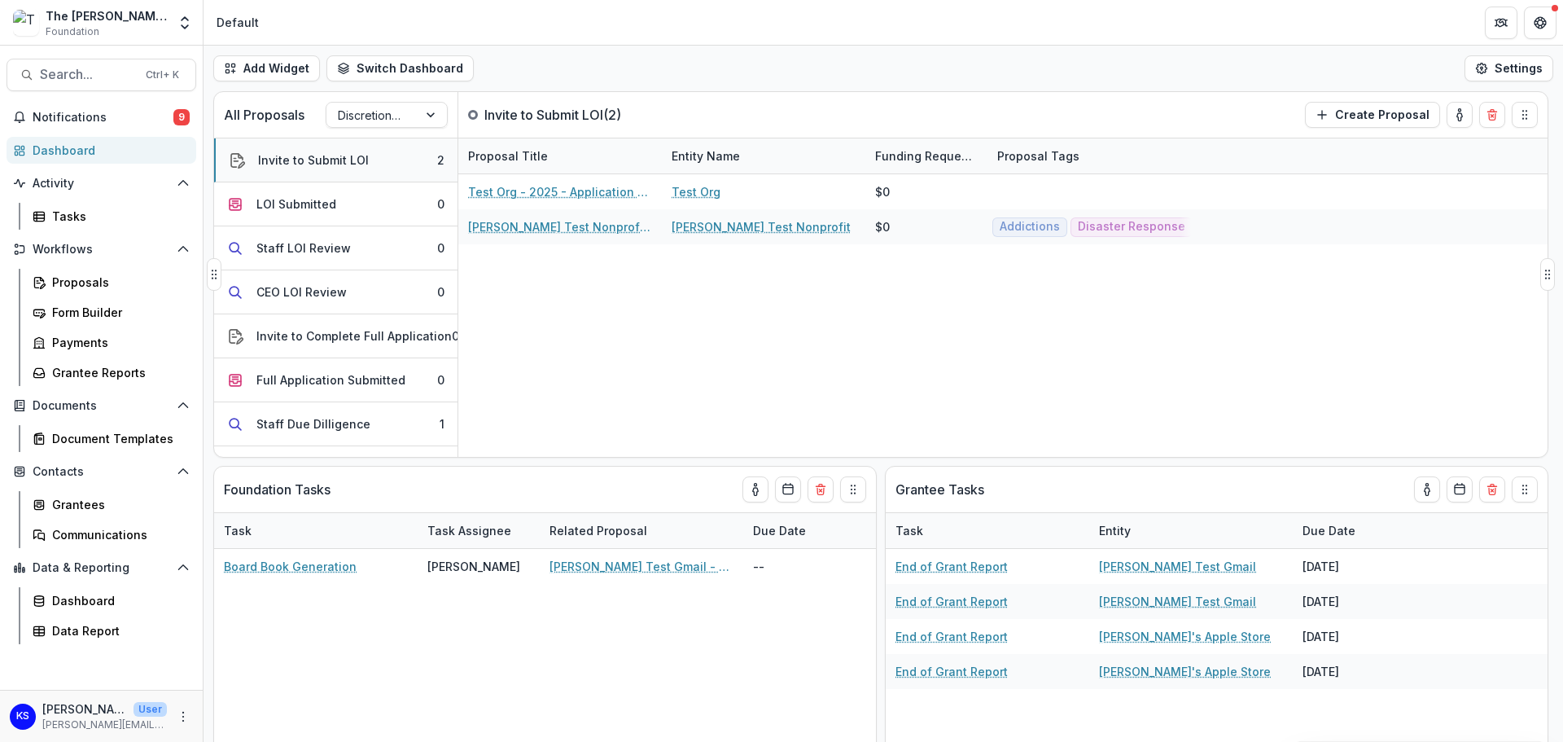
click at [352, 160] on div "Invite to Submit LOI" at bounding box center [313, 159] width 111 height 17
click at [1393, 112] on button "Create Proposal" at bounding box center [1372, 115] width 135 height 26
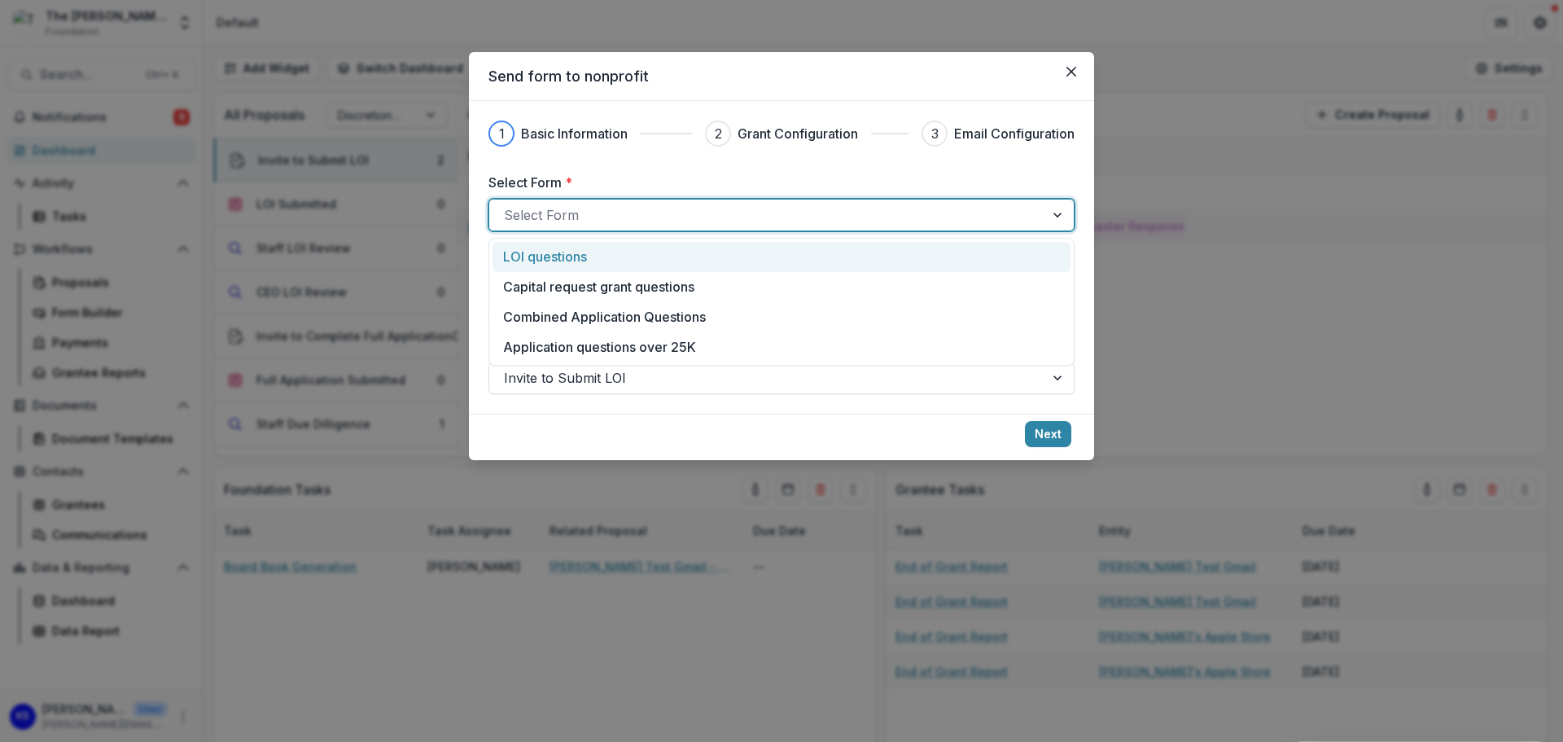
click at [594, 218] on div at bounding box center [767, 215] width 526 height 23
click at [603, 250] on div "LOI questions" at bounding box center [781, 257] width 557 height 20
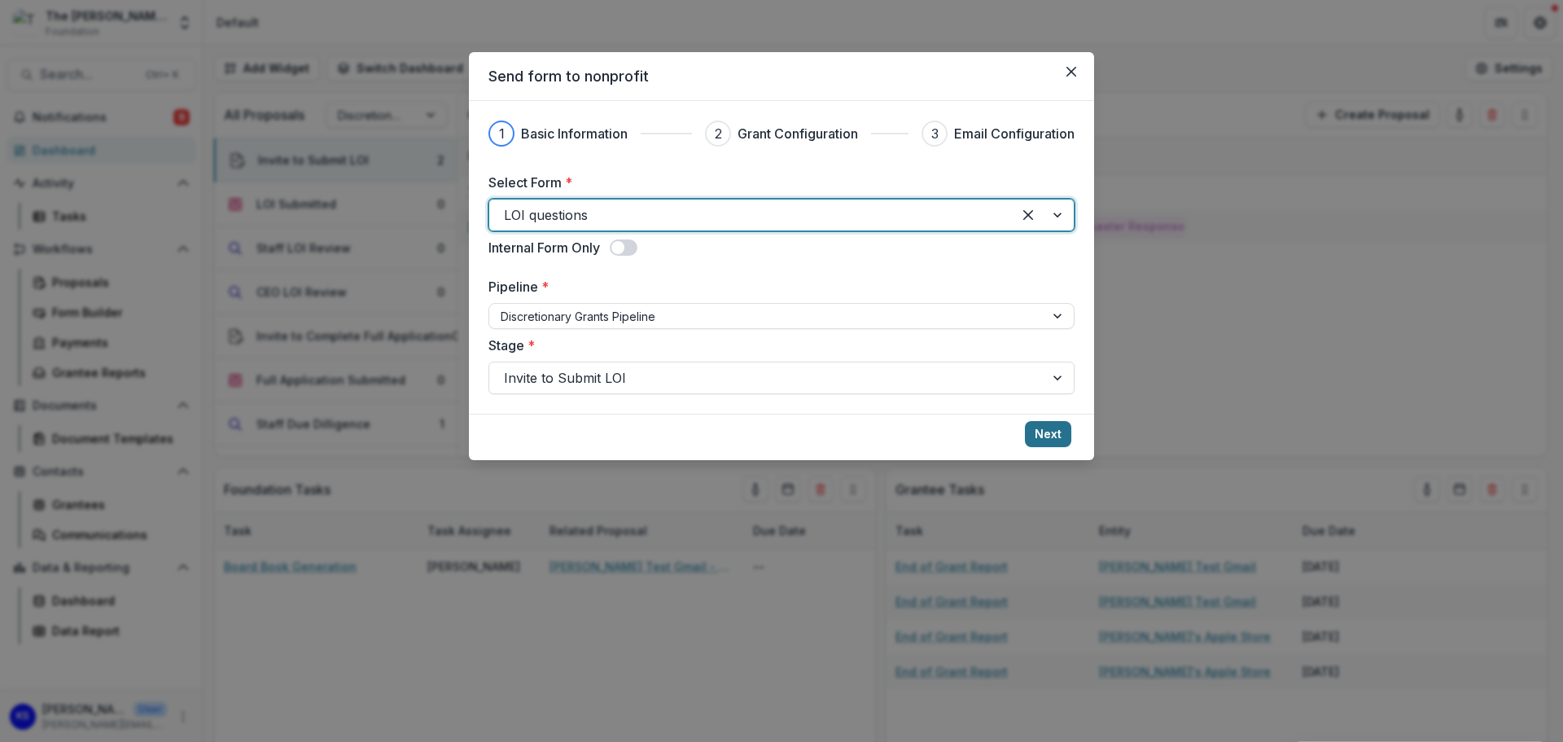
click at [1054, 427] on button "Next" at bounding box center [1048, 434] width 46 height 26
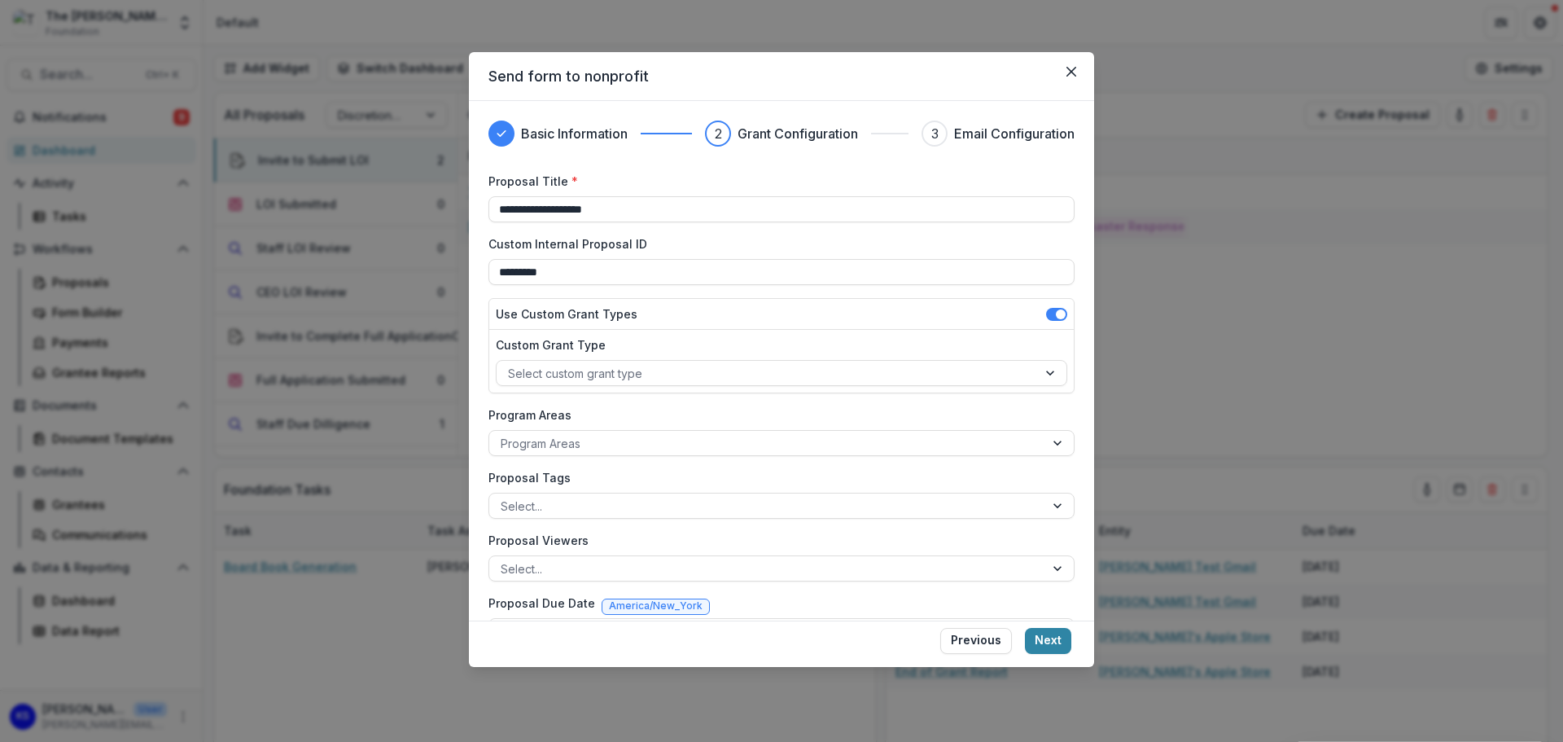
click at [475, 225] on div "**********" at bounding box center [781, 360] width 625 height 519
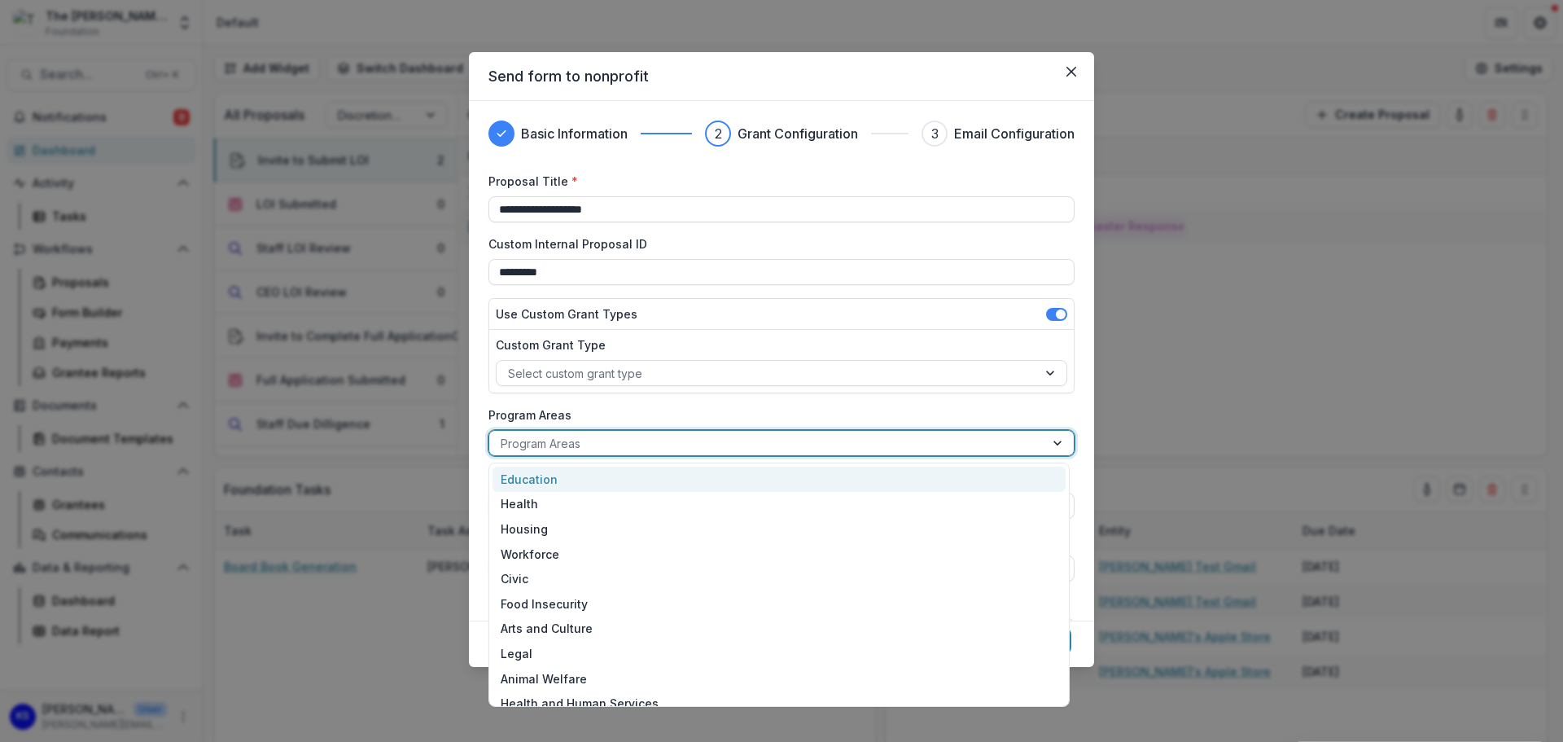
click at [539, 436] on div at bounding box center [767, 443] width 532 height 20
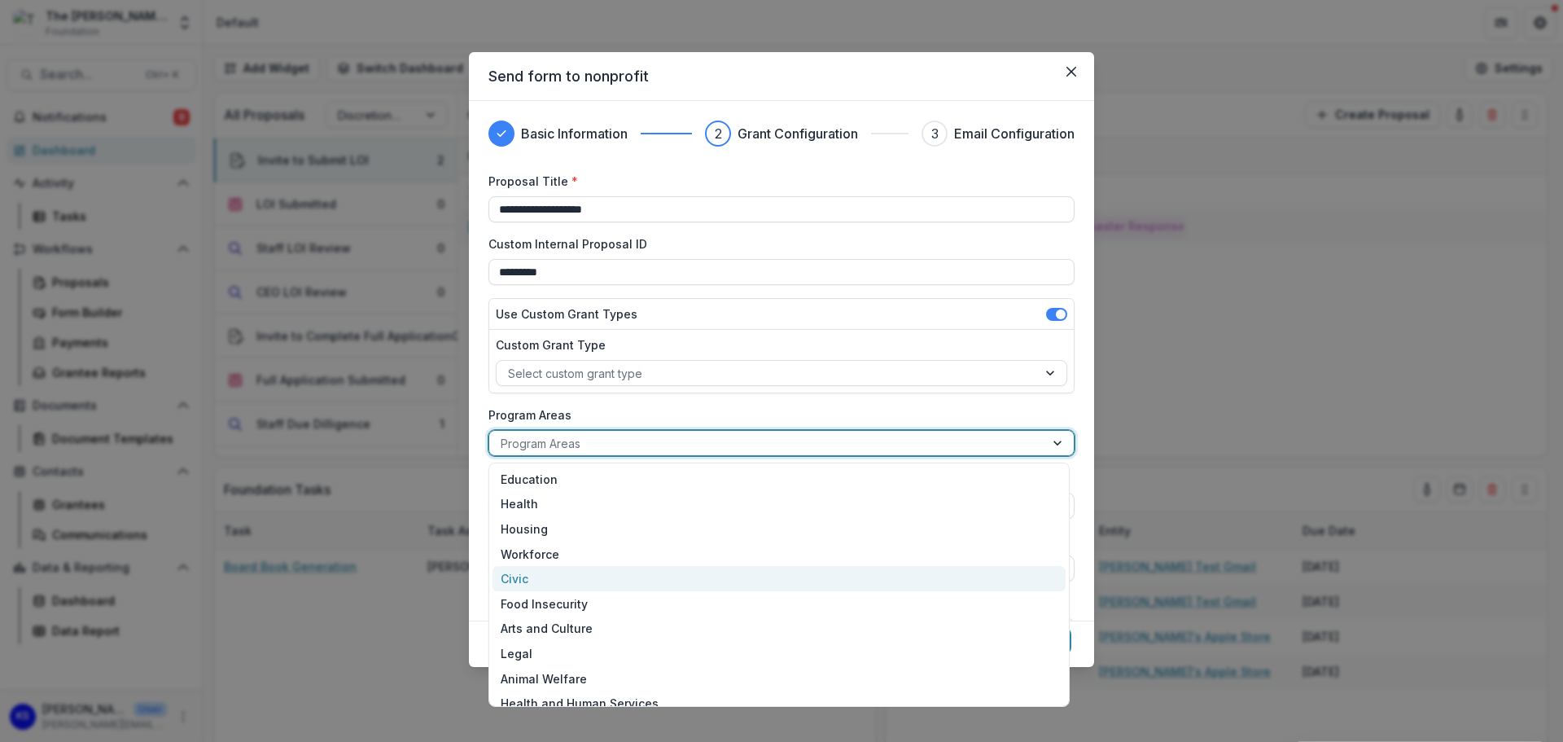
click at [515, 576] on div "Civic" at bounding box center [779, 578] width 573 height 25
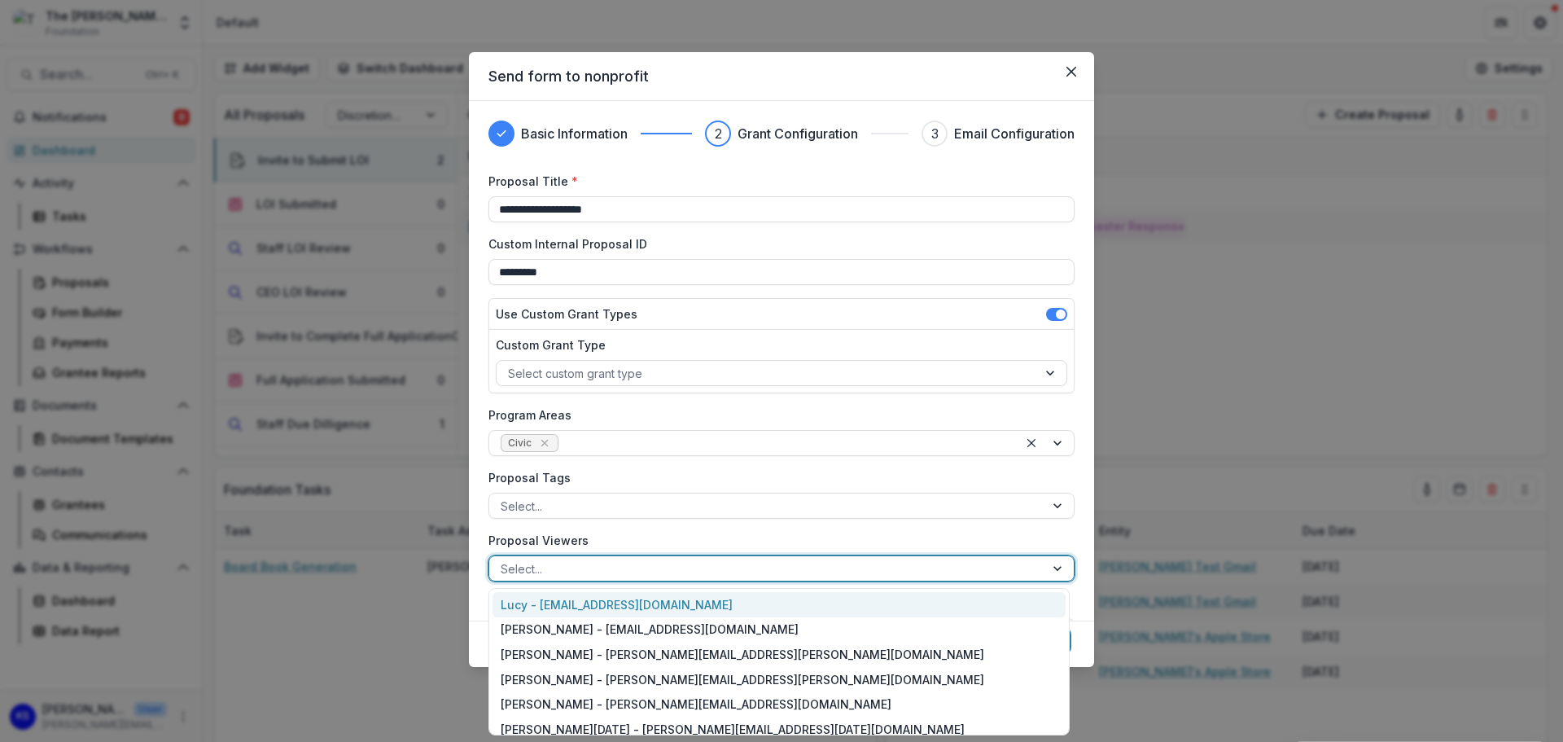
click at [735, 565] on div at bounding box center [767, 569] width 532 height 20
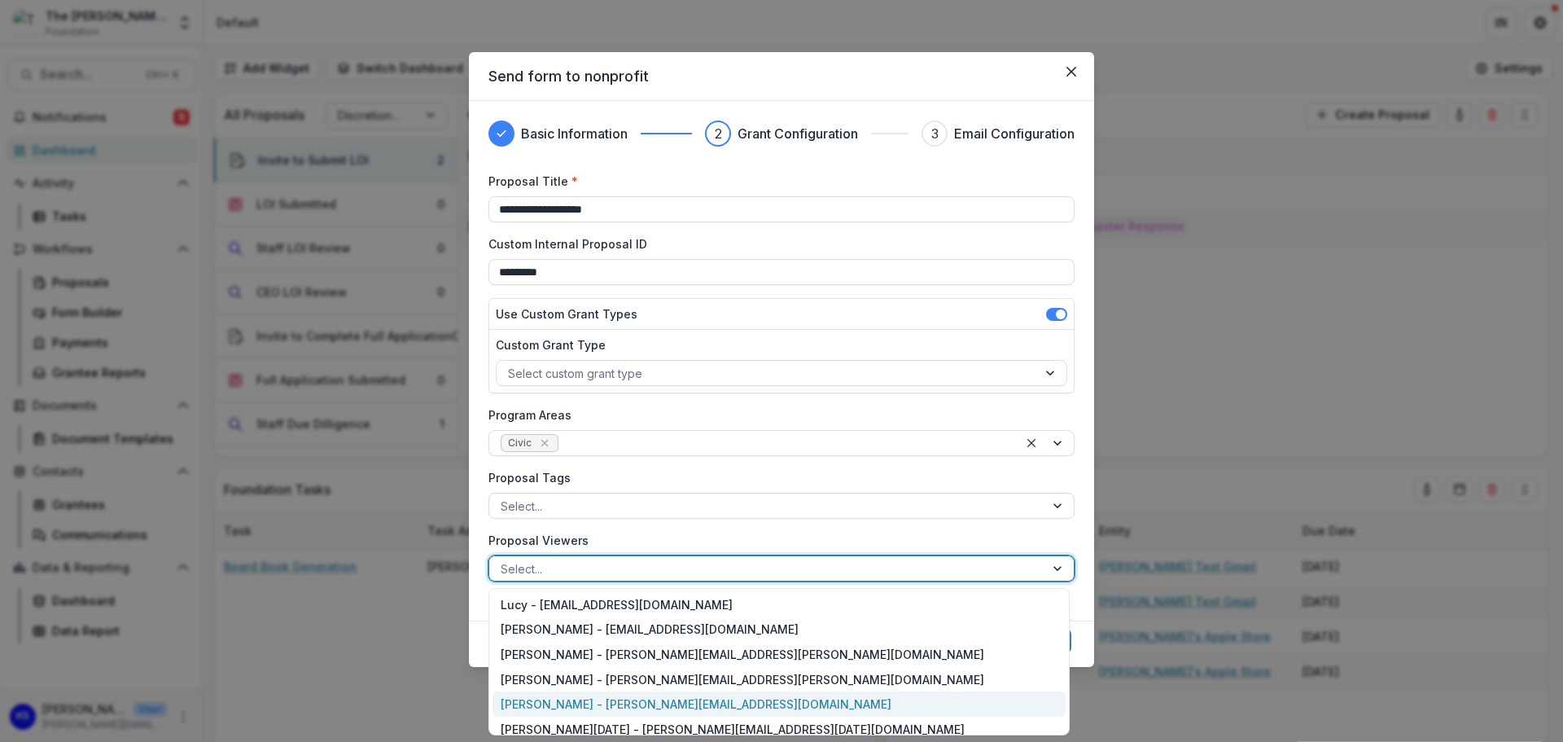
click at [652, 703] on div "[PERSON_NAME] - [PERSON_NAME][EMAIL_ADDRESS][DOMAIN_NAME]" at bounding box center [779, 703] width 573 height 25
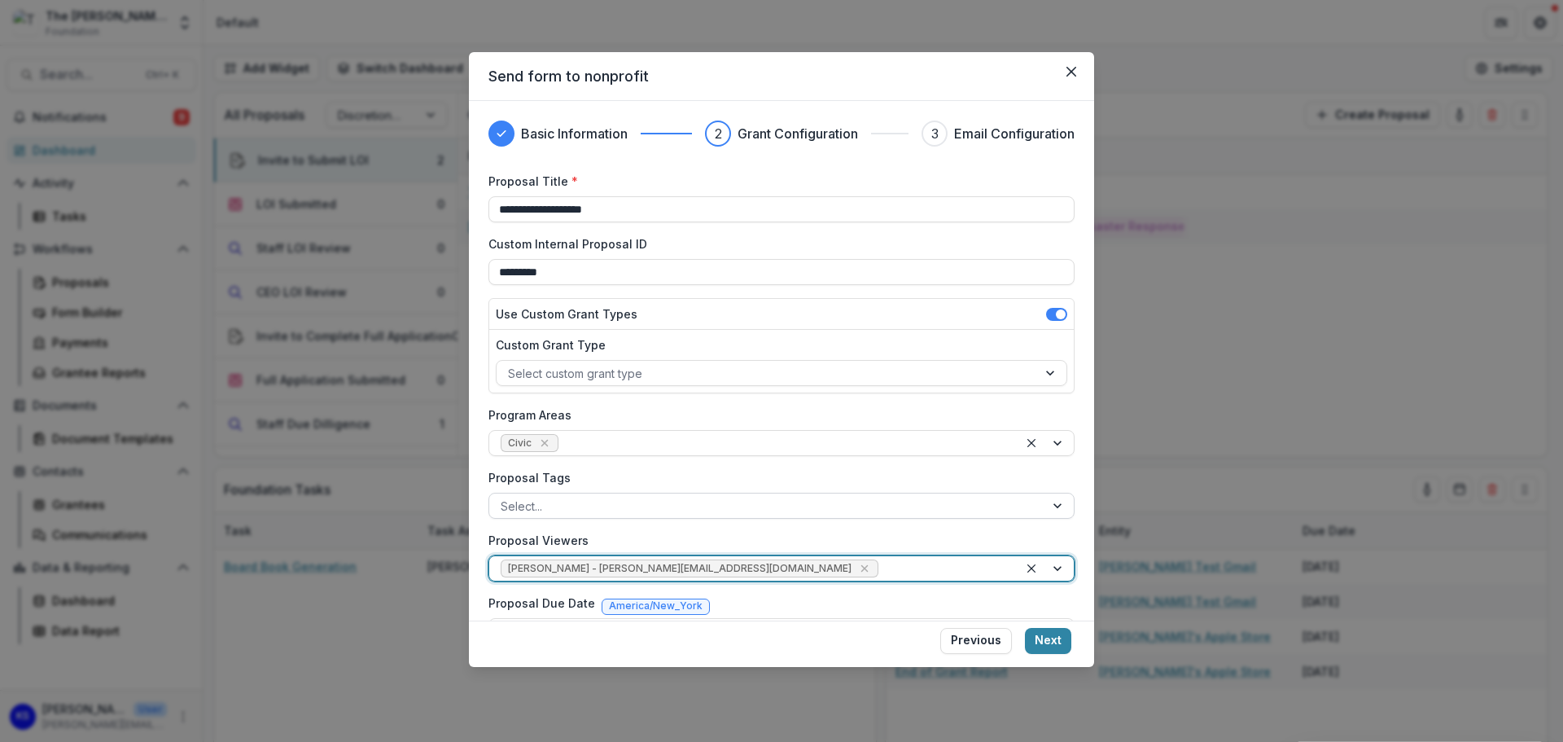
click at [558, 502] on div at bounding box center [767, 506] width 532 height 20
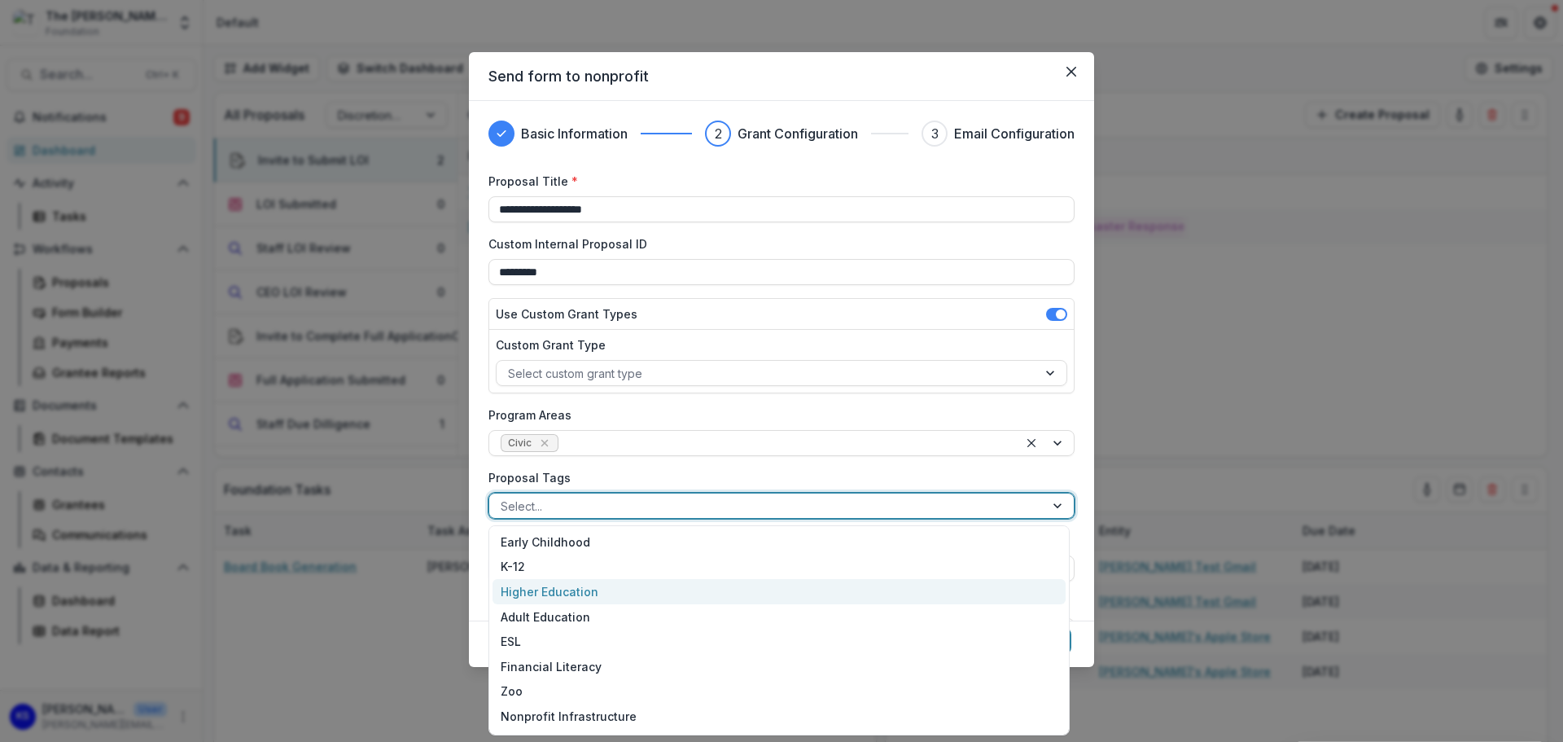
click at [558, 594] on div "Higher Education" at bounding box center [779, 591] width 573 height 25
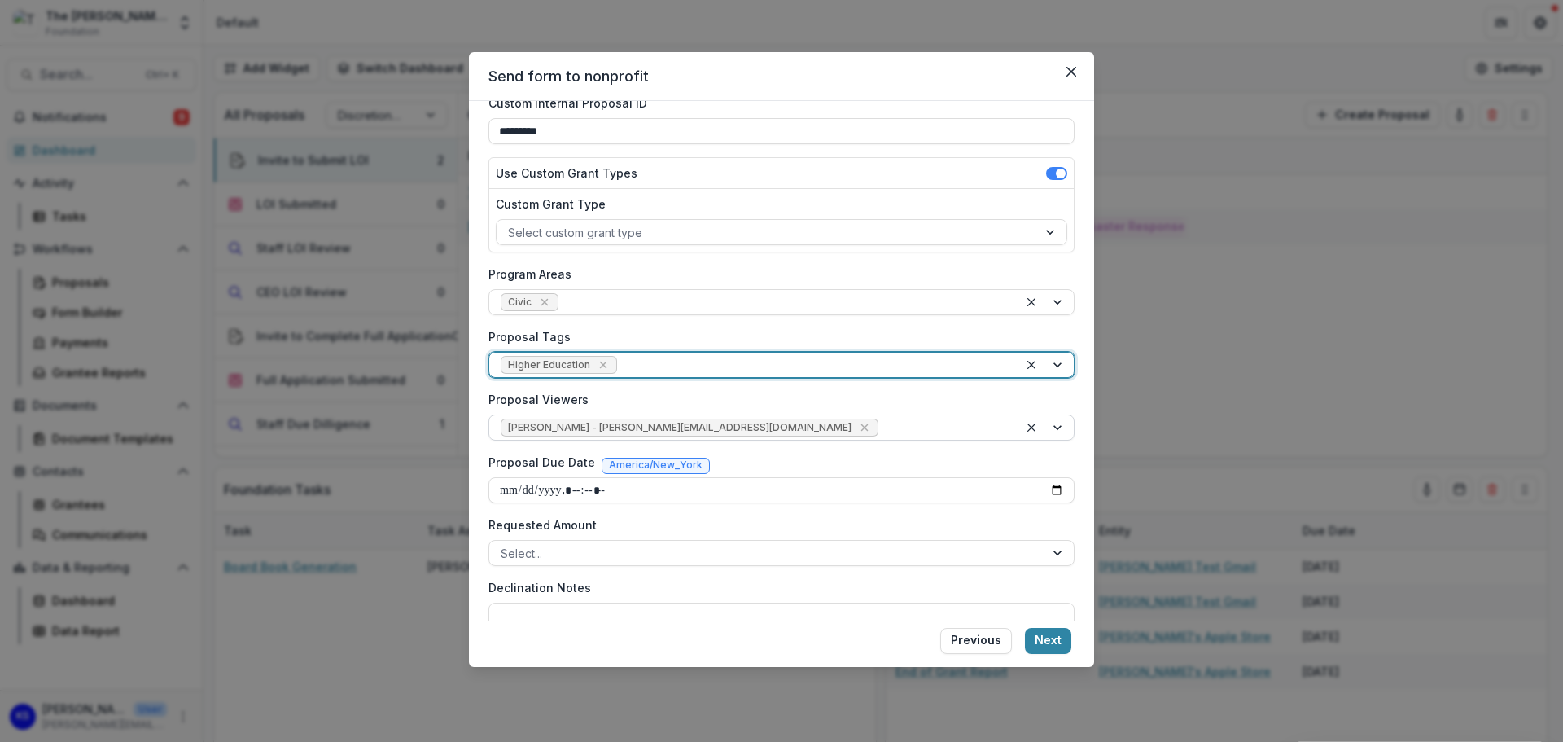
scroll to position [163, 0]
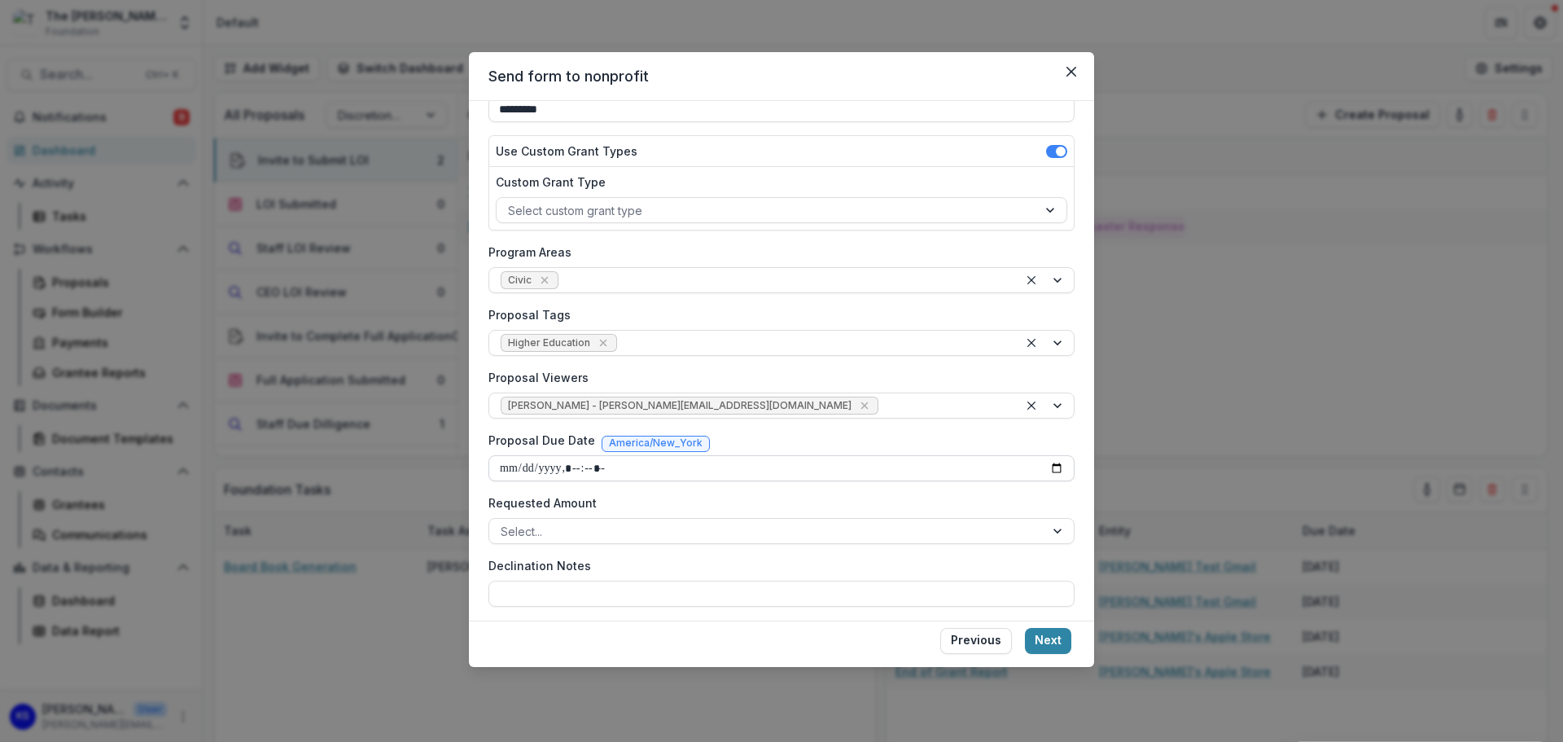
click at [847, 461] on input "Proposal Due Date" at bounding box center [781, 468] width 586 height 26
click at [1045, 471] on input "Proposal Due Date" at bounding box center [781, 468] width 586 height 26
type input "**********"
click at [863, 653] on footer "Previous Next" at bounding box center [781, 643] width 625 height 46
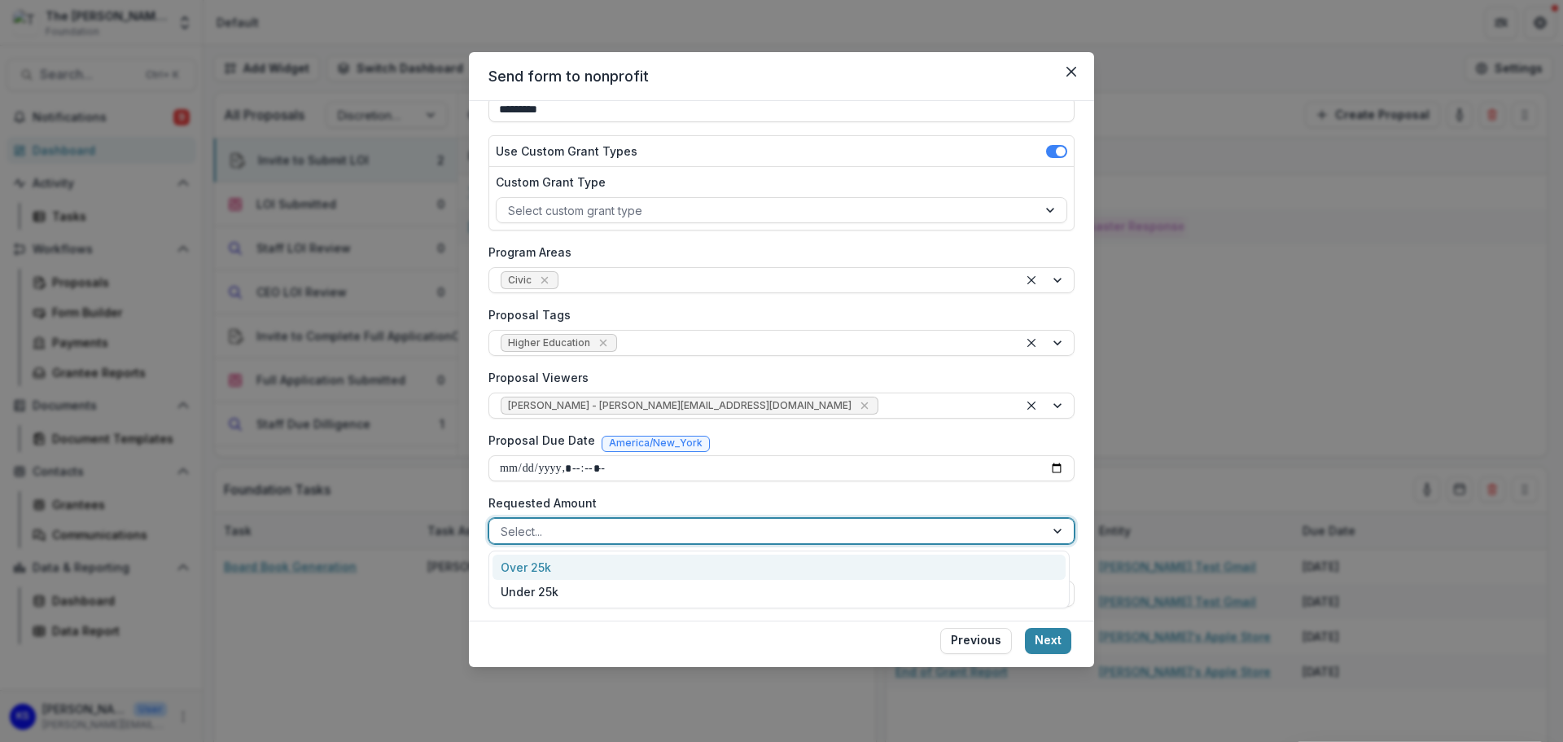
click at [863, 529] on div at bounding box center [767, 531] width 532 height 20
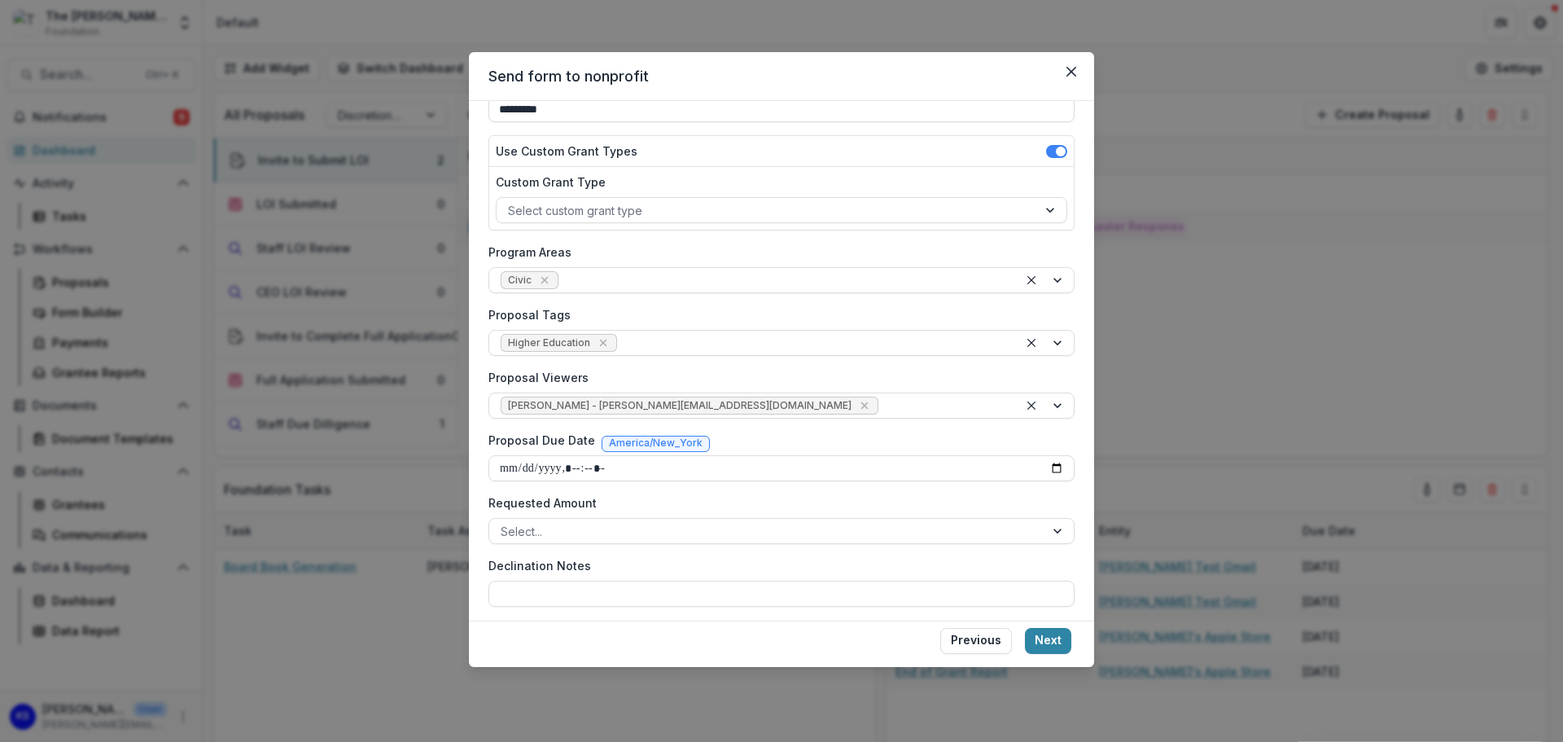
click at [864, 510] on label "Requested Amount" at bounding box center [776, 502] width 576 height 17
click at [504, 523] on input "Requested Amount" at bounding box center [502, 531] width 3 height 17
click at [1051, 639] on button "Next" at bounding box center [1048, 641] width 46 height 26
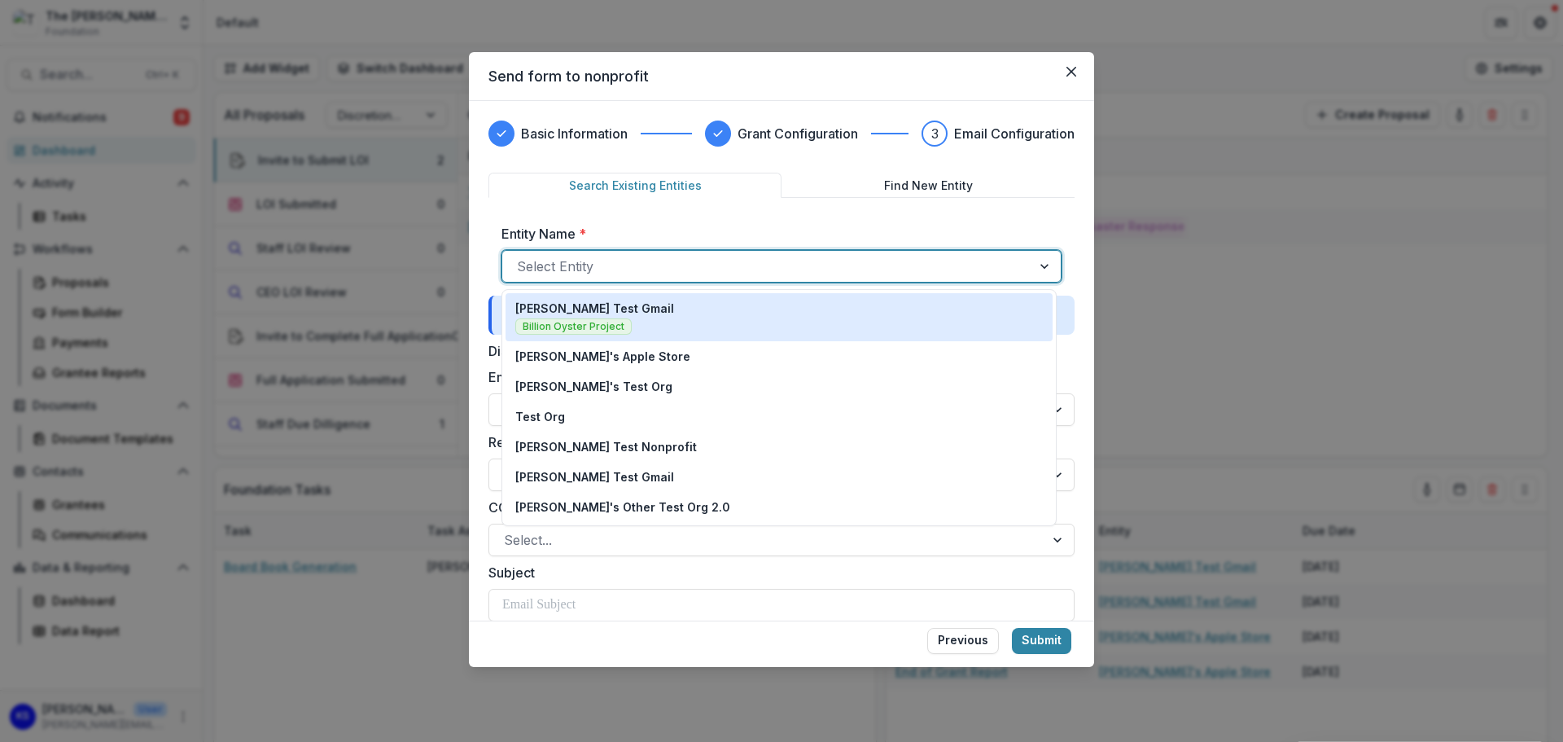
click at [725, 264] on div at bounding box center [767, 266] width 500 height 23
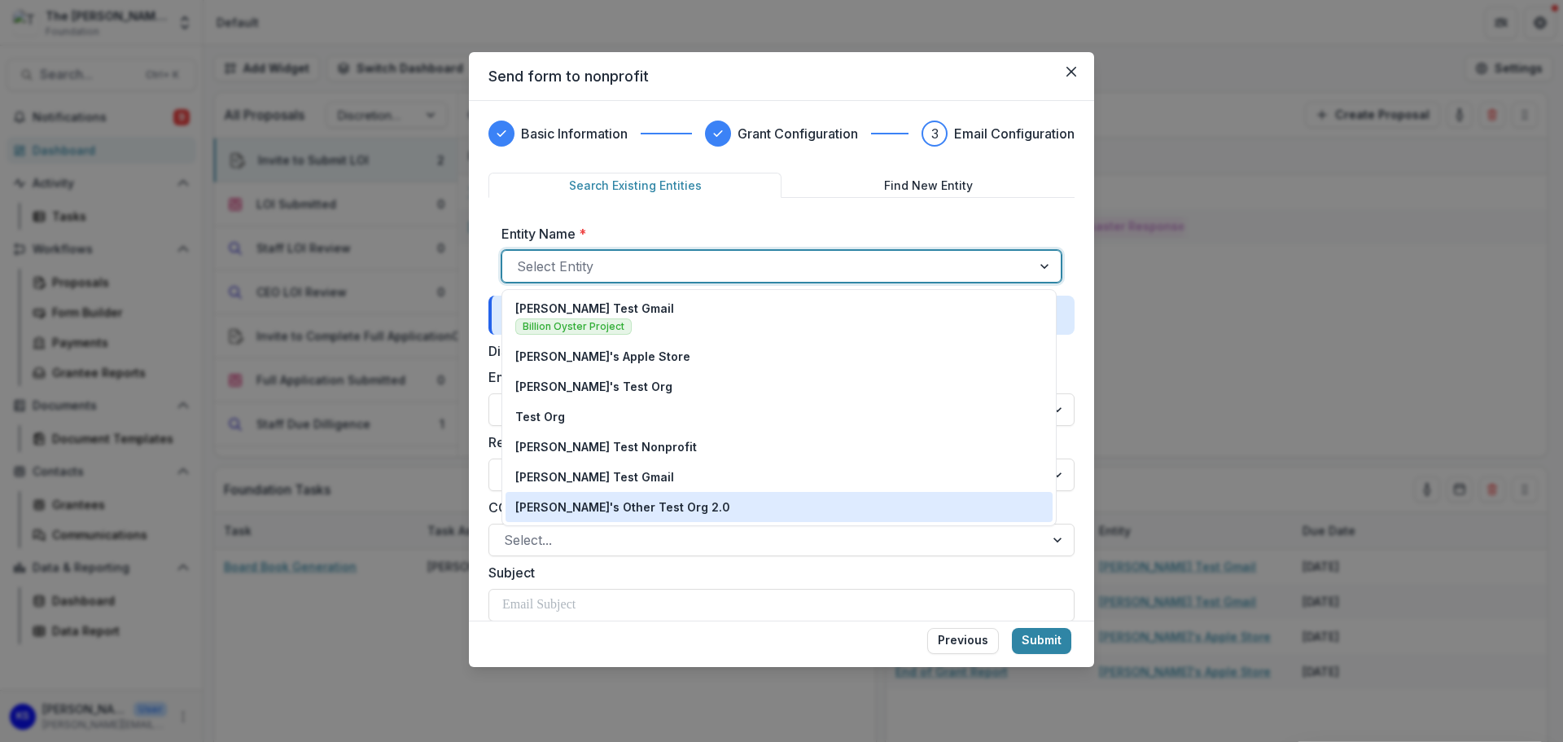
click at [623, 505] on p "[PERSON_NAME]'s Other Test Org 2.0" at bounding box center [622, 506] width 215 height 17
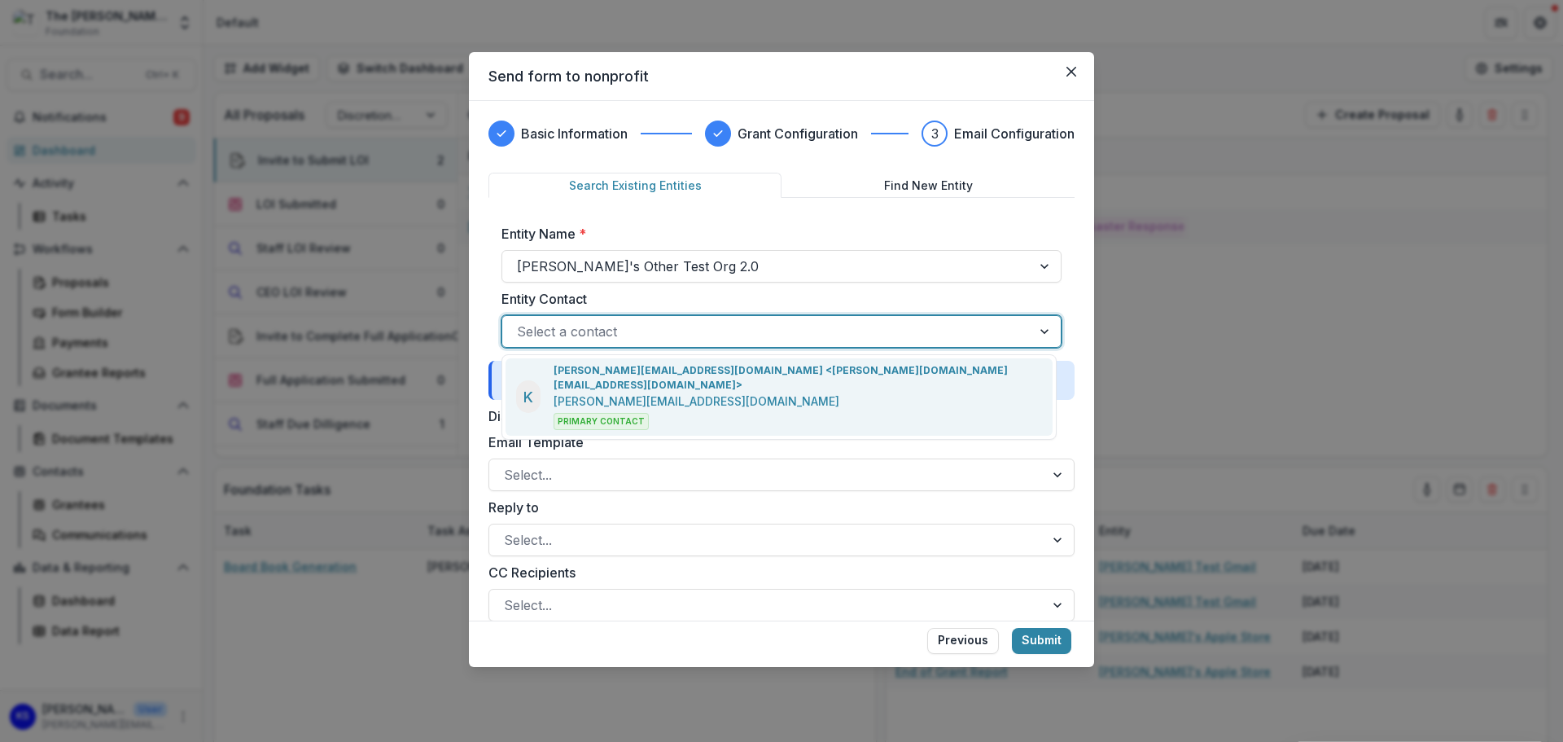
click at [620, 330] on div at bounding box center [767, 331] width 500 height 23
click at [625, 374] on p "kate.sorestad@fristfoundation.org <kate.sorestad@fristfoundation.org>" at bounding box center [798, 377] width 488 height 29
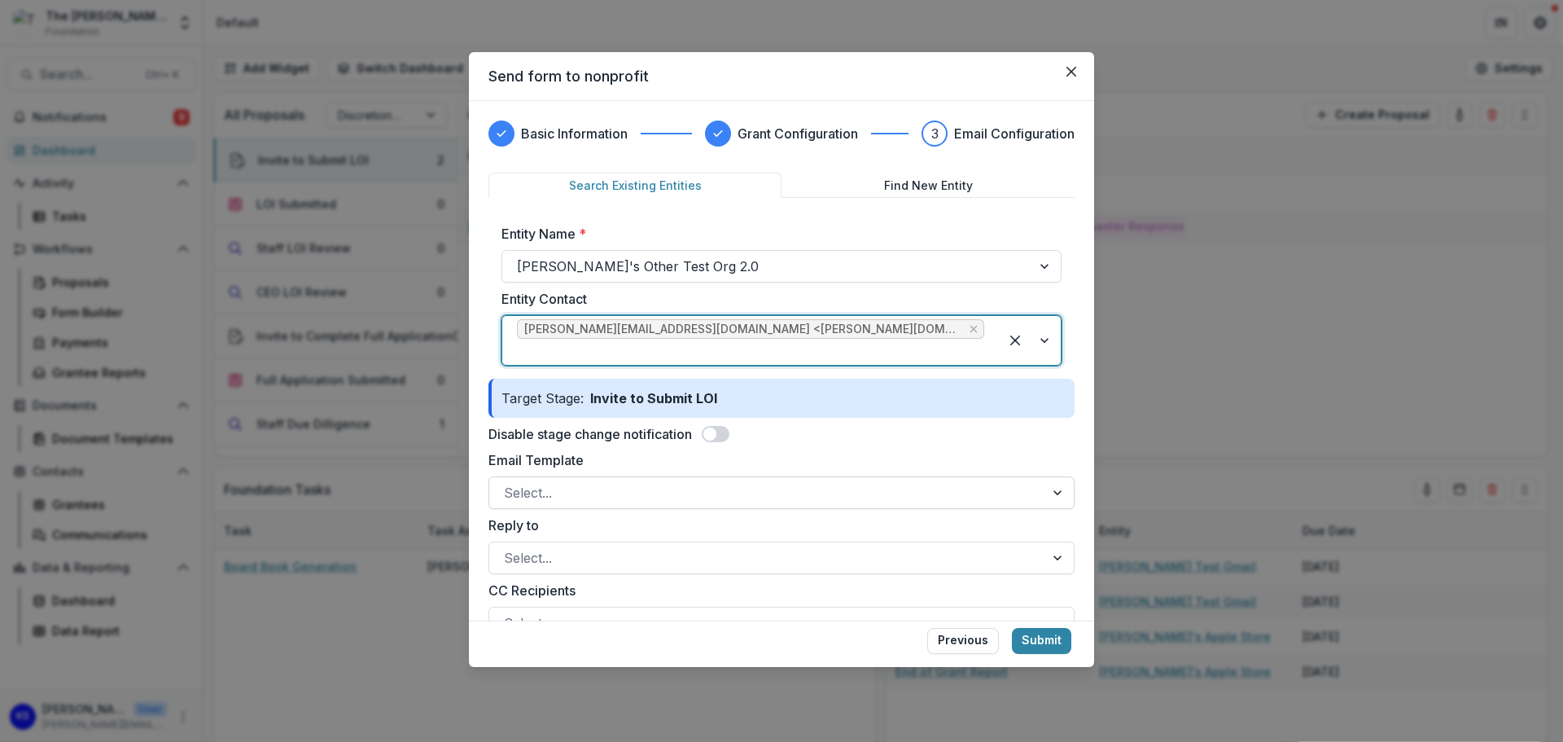
click at [650, 481] on div at bounding box center [767, 492] width 526 height 23
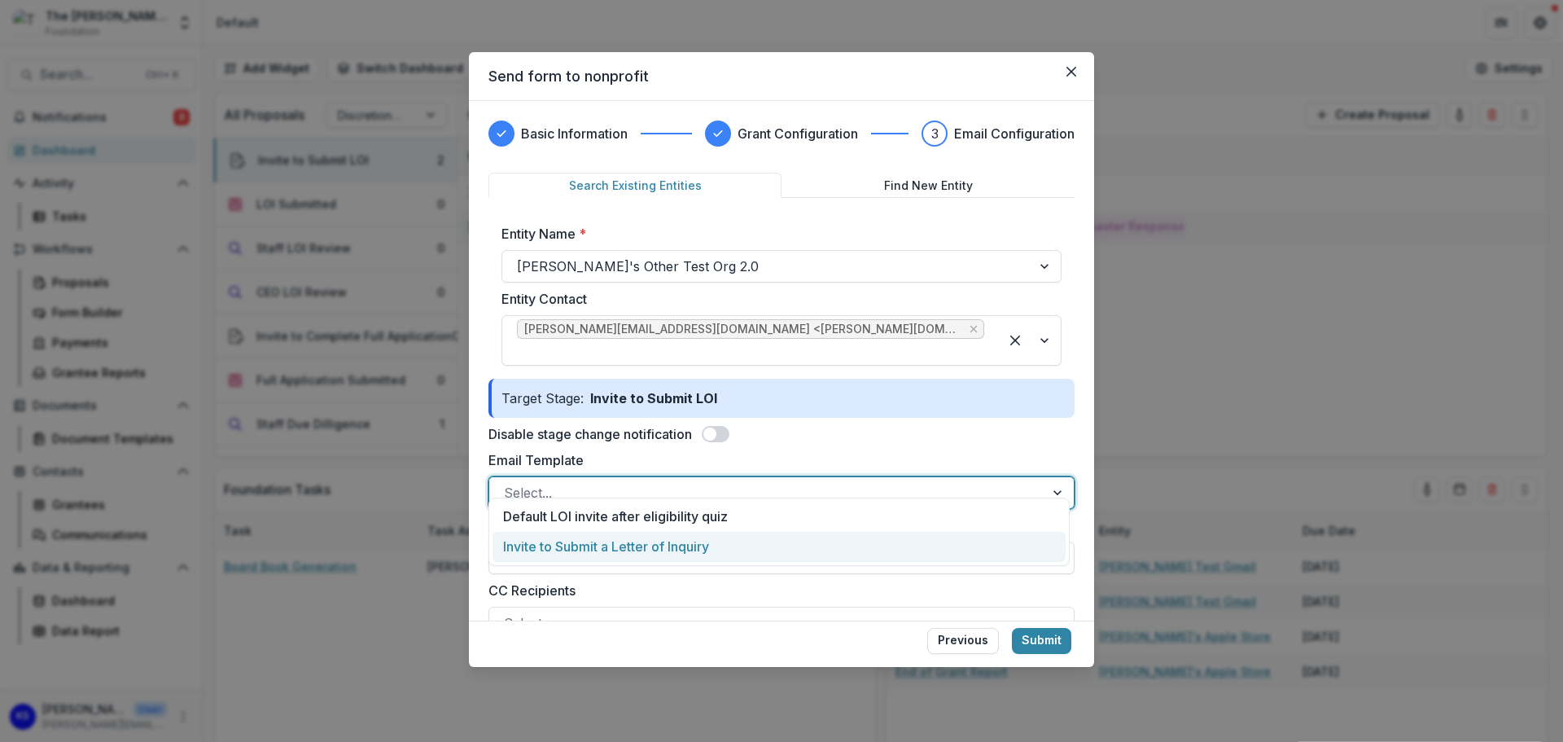
click at [648, 541] on div "Invite to Submit a Letter of Inquiry" at bounding box center [779, 547] width 573 height 30
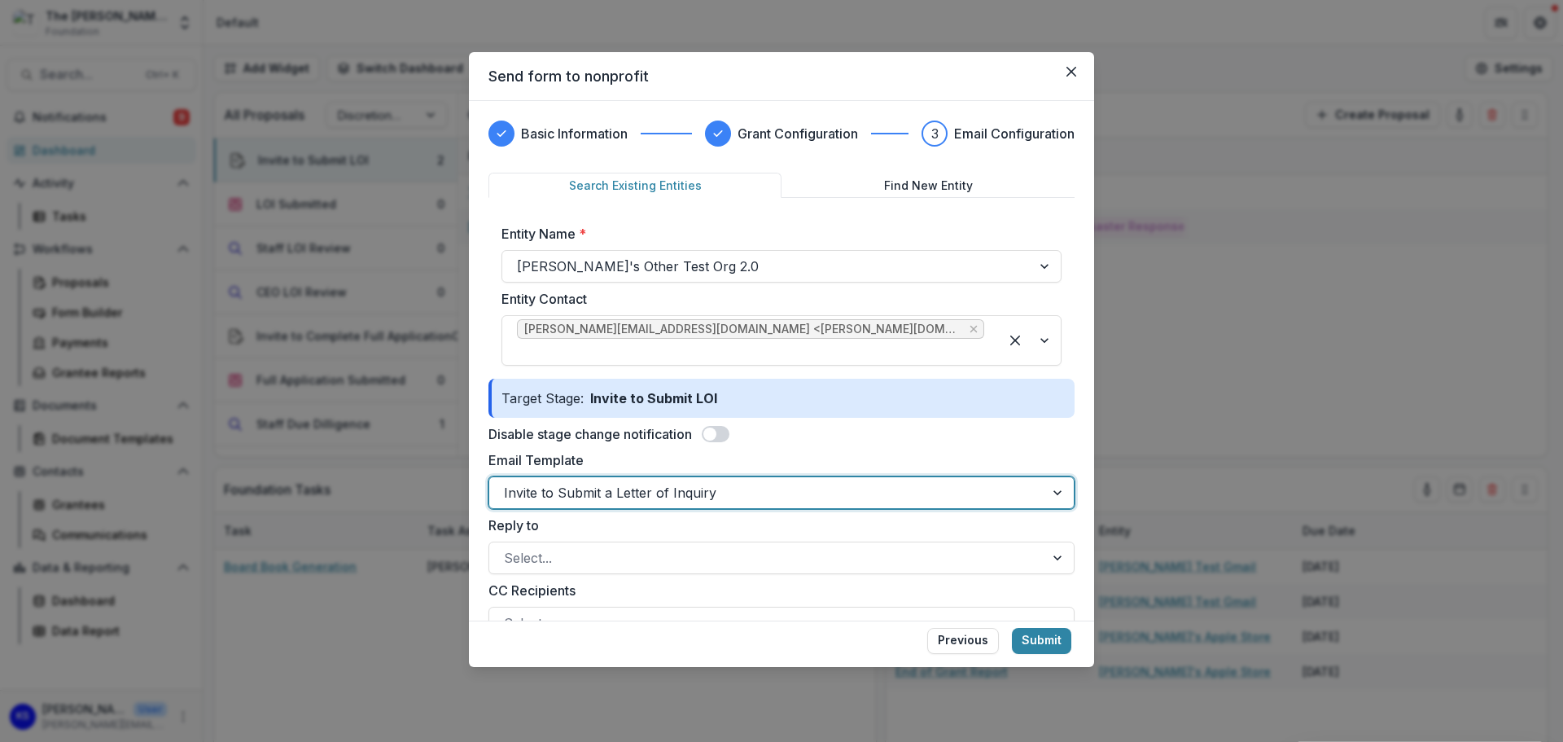
click at [648, 546] on div at bounding box center [767, 557] width 526 height 23
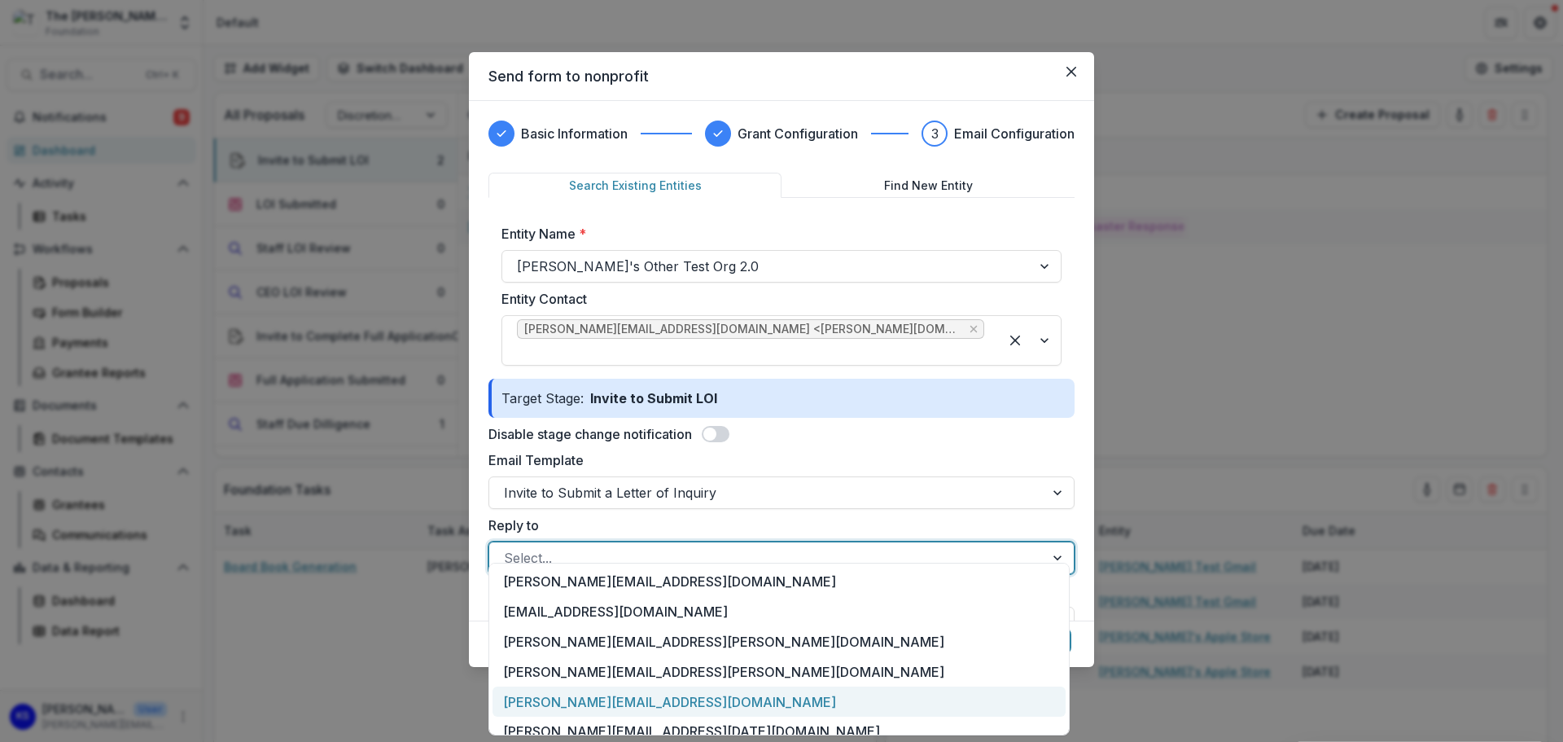
click at [623, 703] on div "[PERSON_NAME][EMAIL_ADDRESS][DOMAIN_NAME]" at bounding box center [779, 701] width 573 height 30
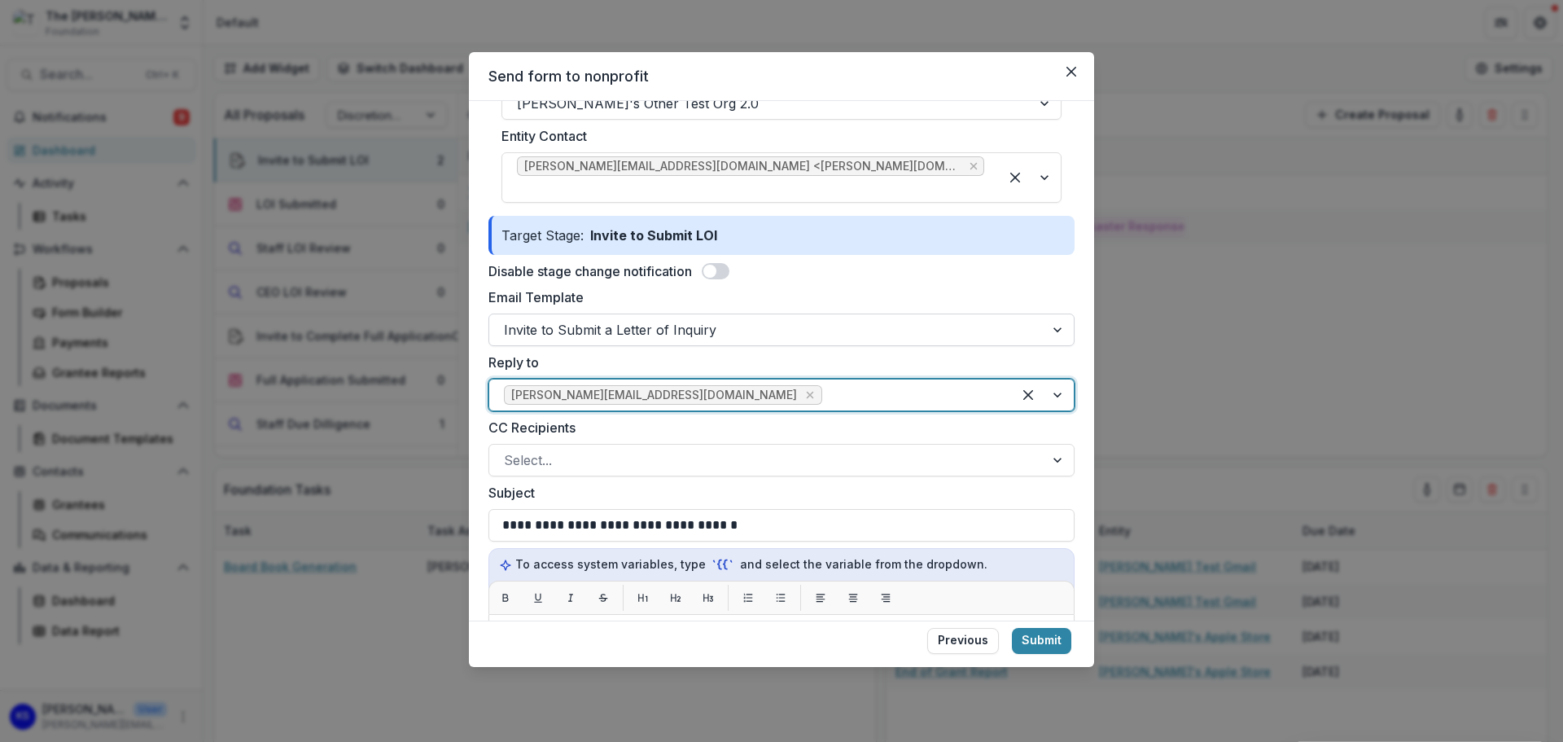
click at [589, 318] on div at bounding box center [767, 329] width 526 height 23
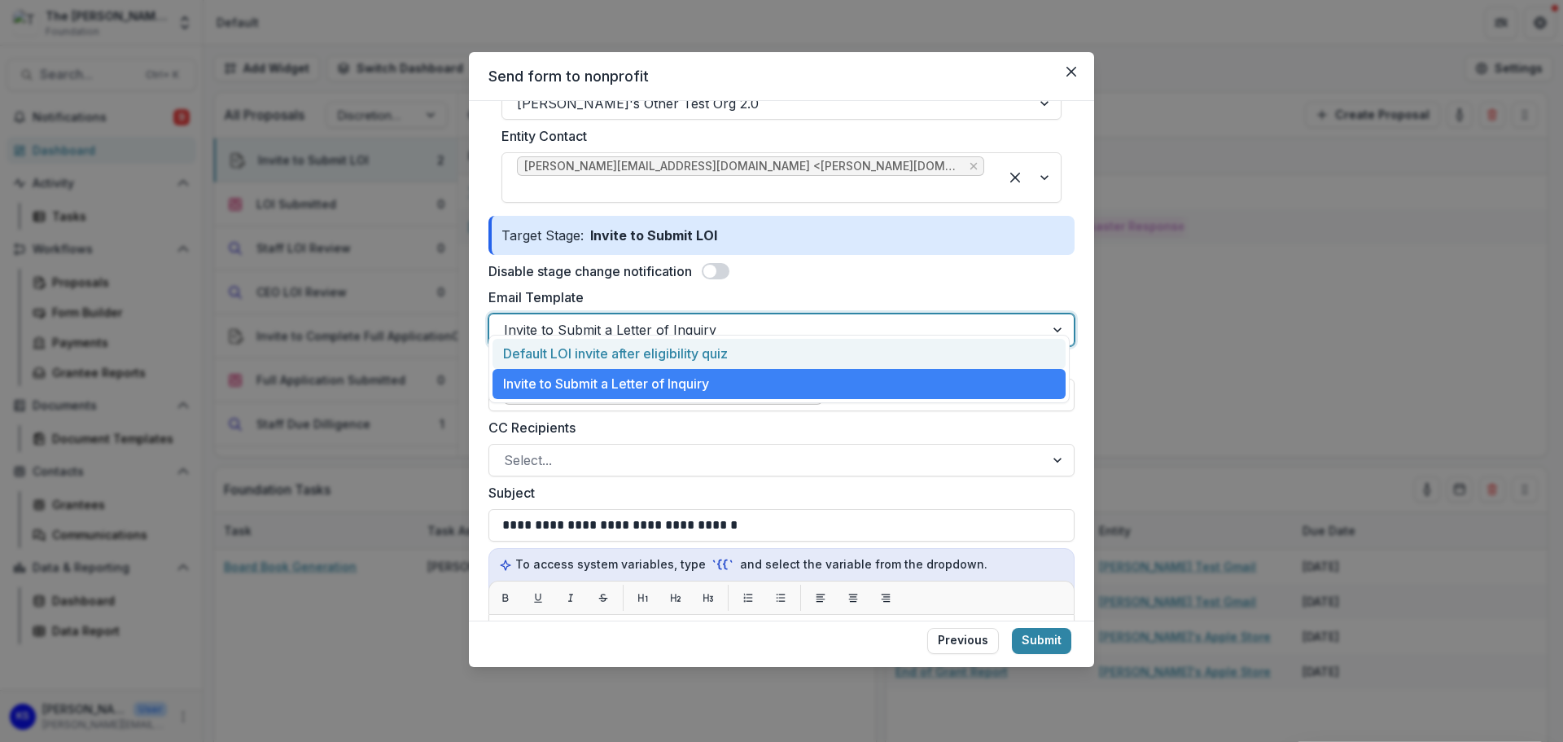
click at [586, 356] on div "Default LOI invite after eligibility quiz" at bounding box center [779, 354] width 573 height 30
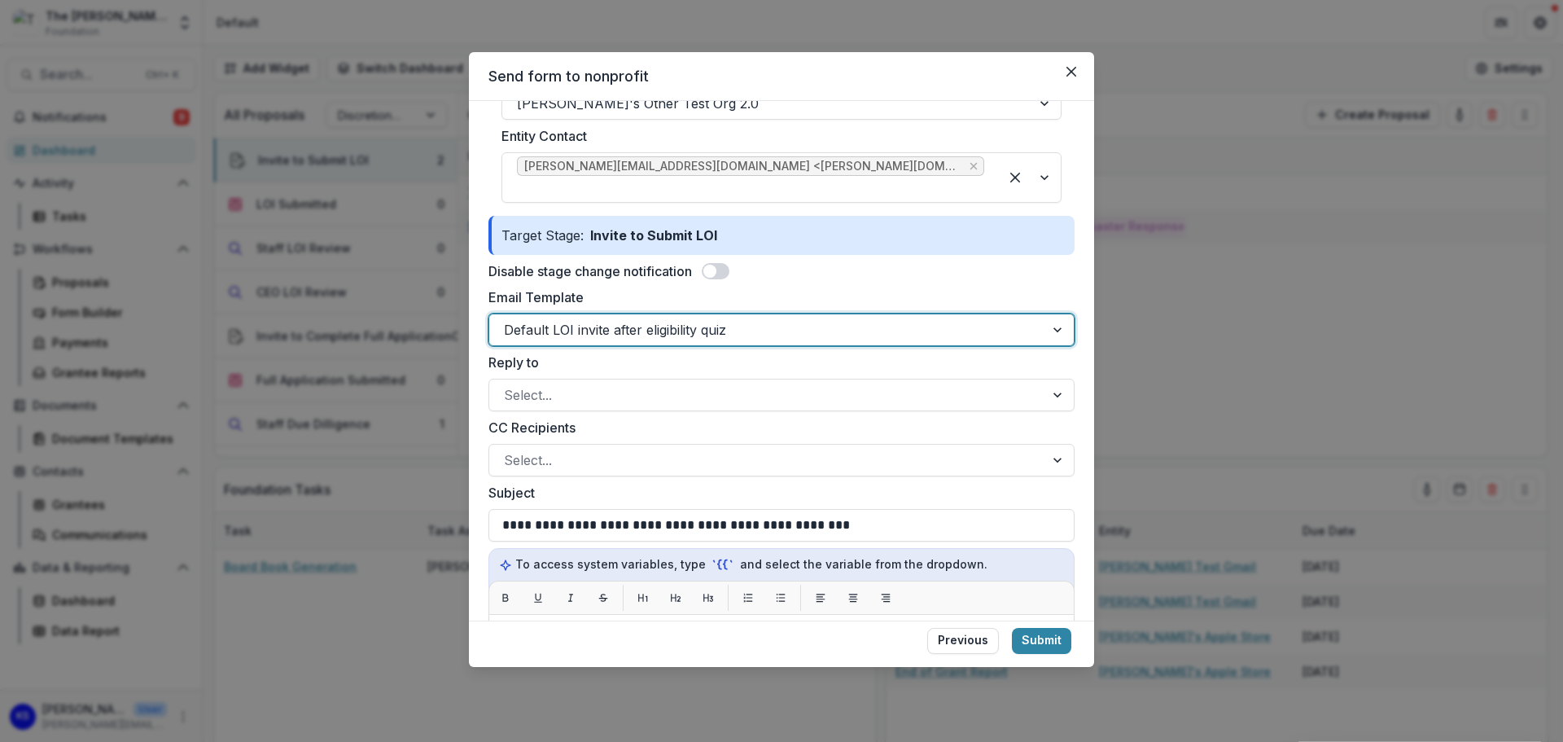
click at [589, 318] on div at bounding box center [767, 329] width 526 height 23
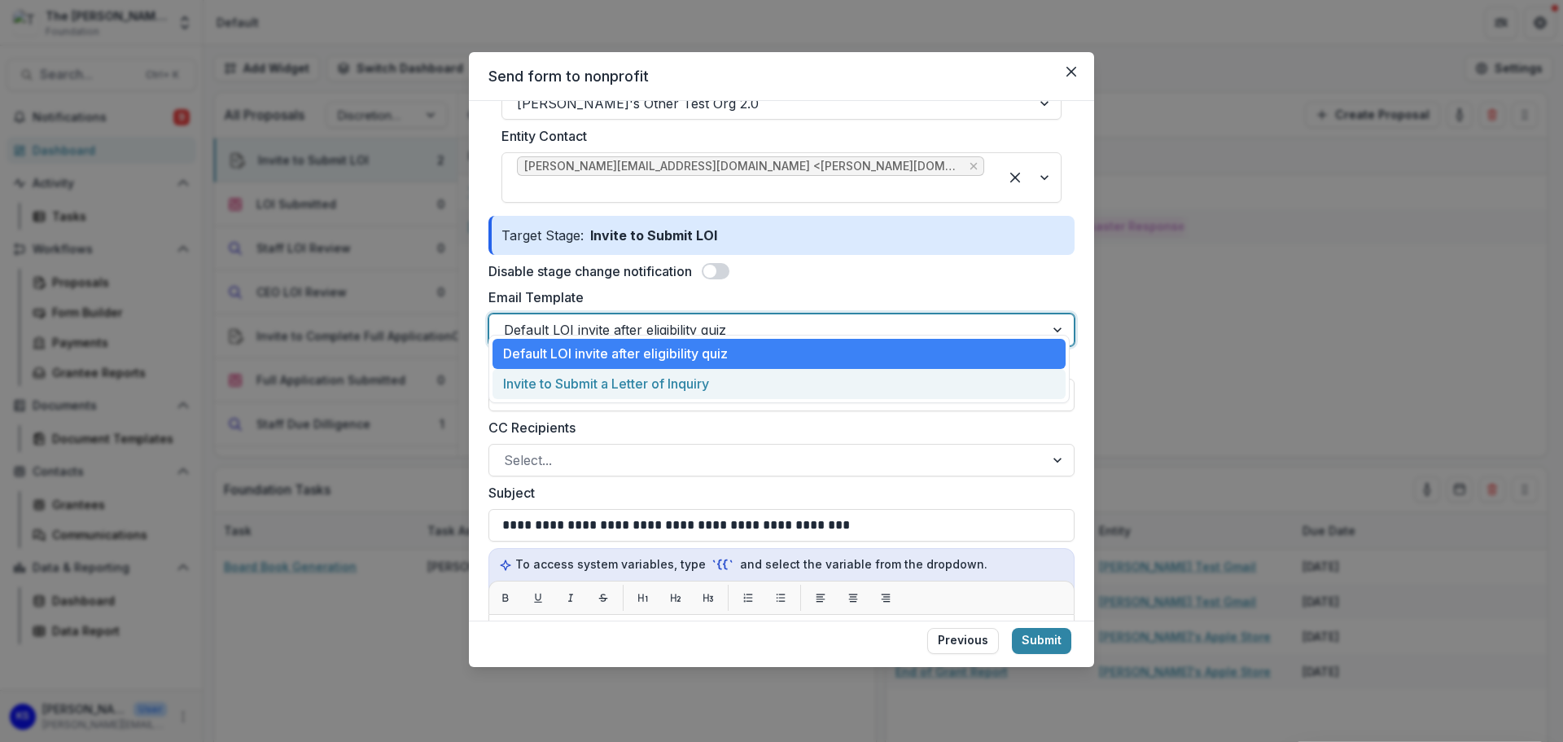
click at [588, 381] on div "Invite to Submit a Letter of Inquiry" at bounding box center [779, 384] width 573 height 30
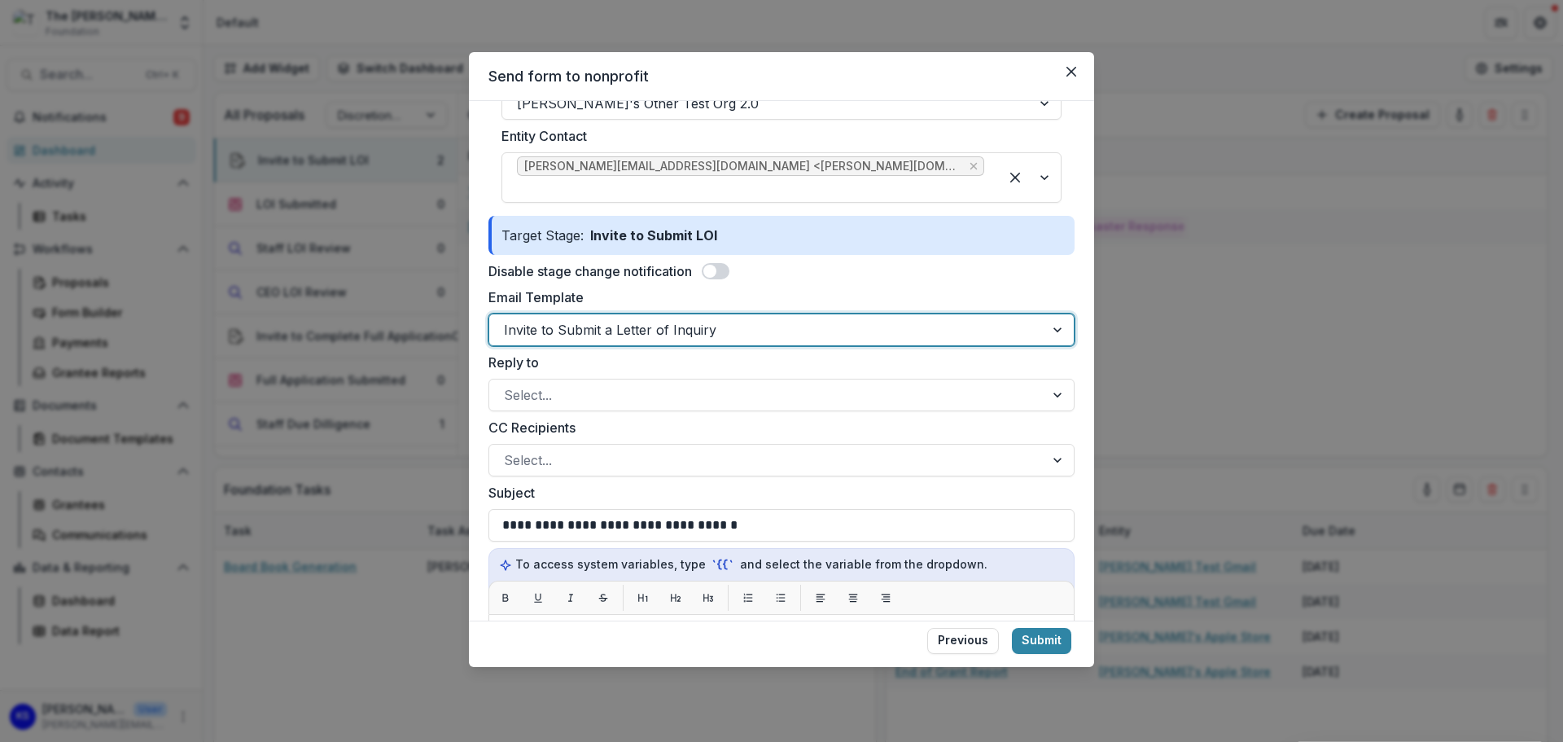
click at [596, 318] on div at bounding box center [767, 329] width 526 height 23
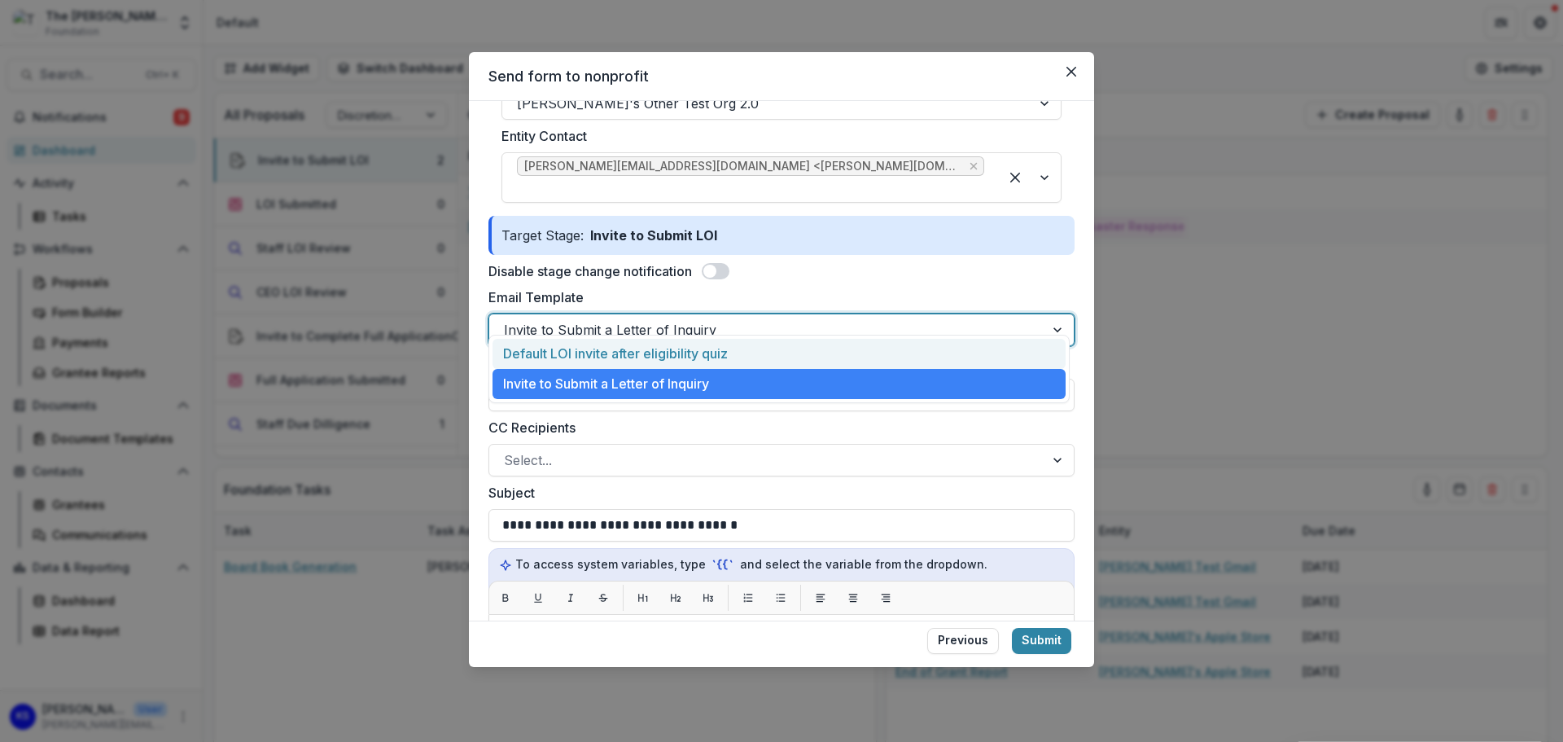
click at [595, 354] on div "Default LOI invite after eligibility quiz" at bounding box center [779, 354] width 573 height 30
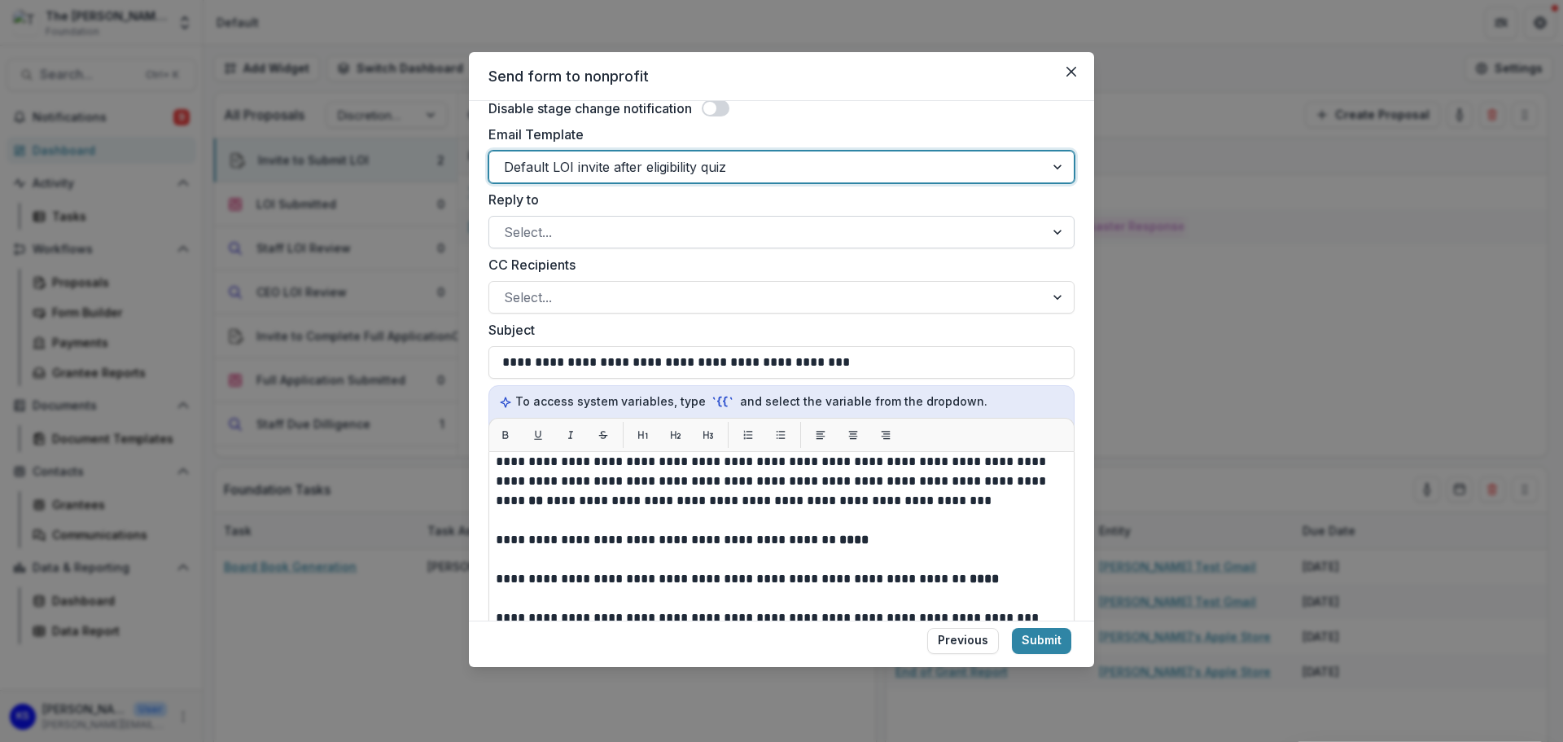
click at [656, 221] on div at bounding box center [767, 232] width 526 height 23
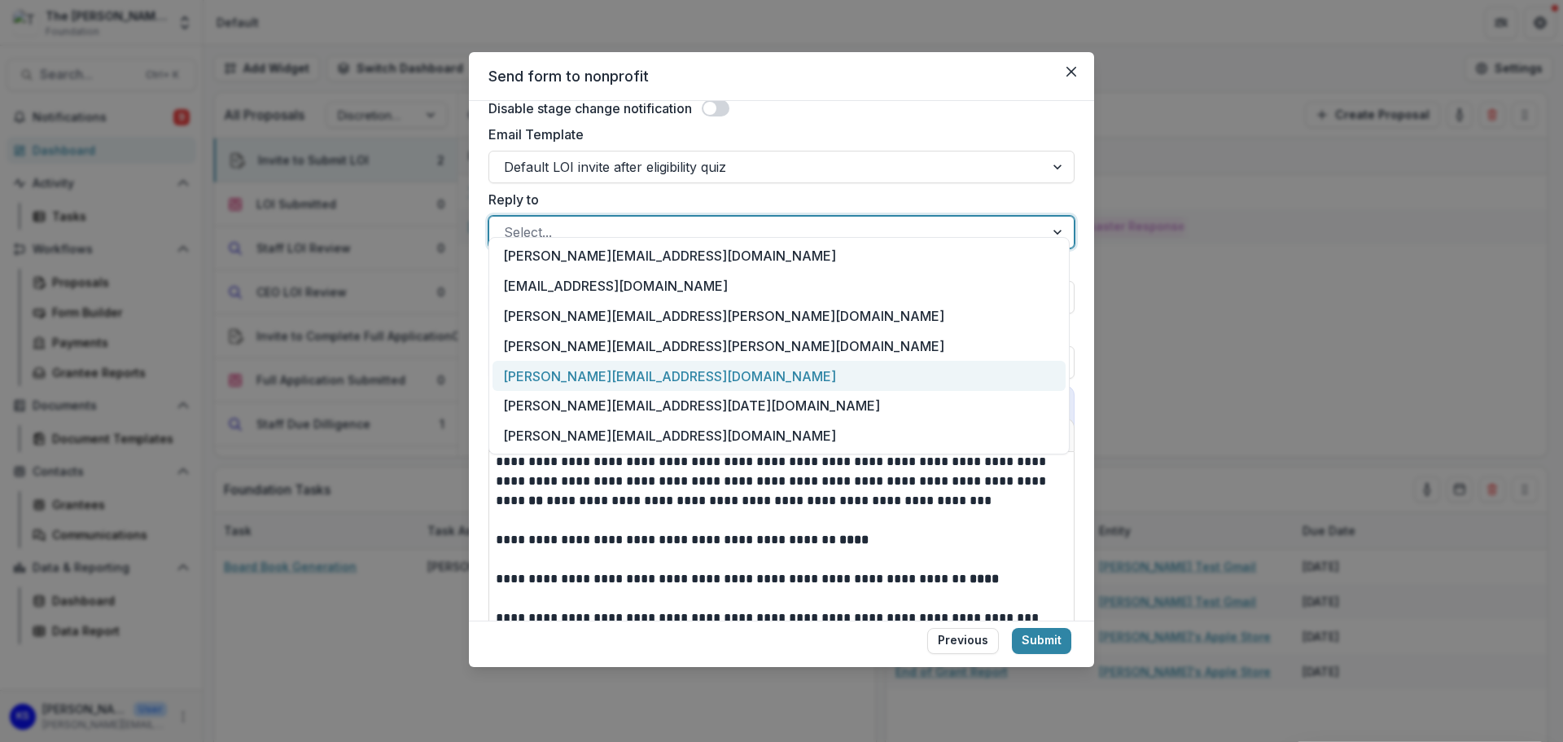
click at [636, 377] on div "[PERSON_NAME][EMAIL_ADDRESS][DOMAIN_NAME]" at bounding box center [779, 376] width 573 height 30
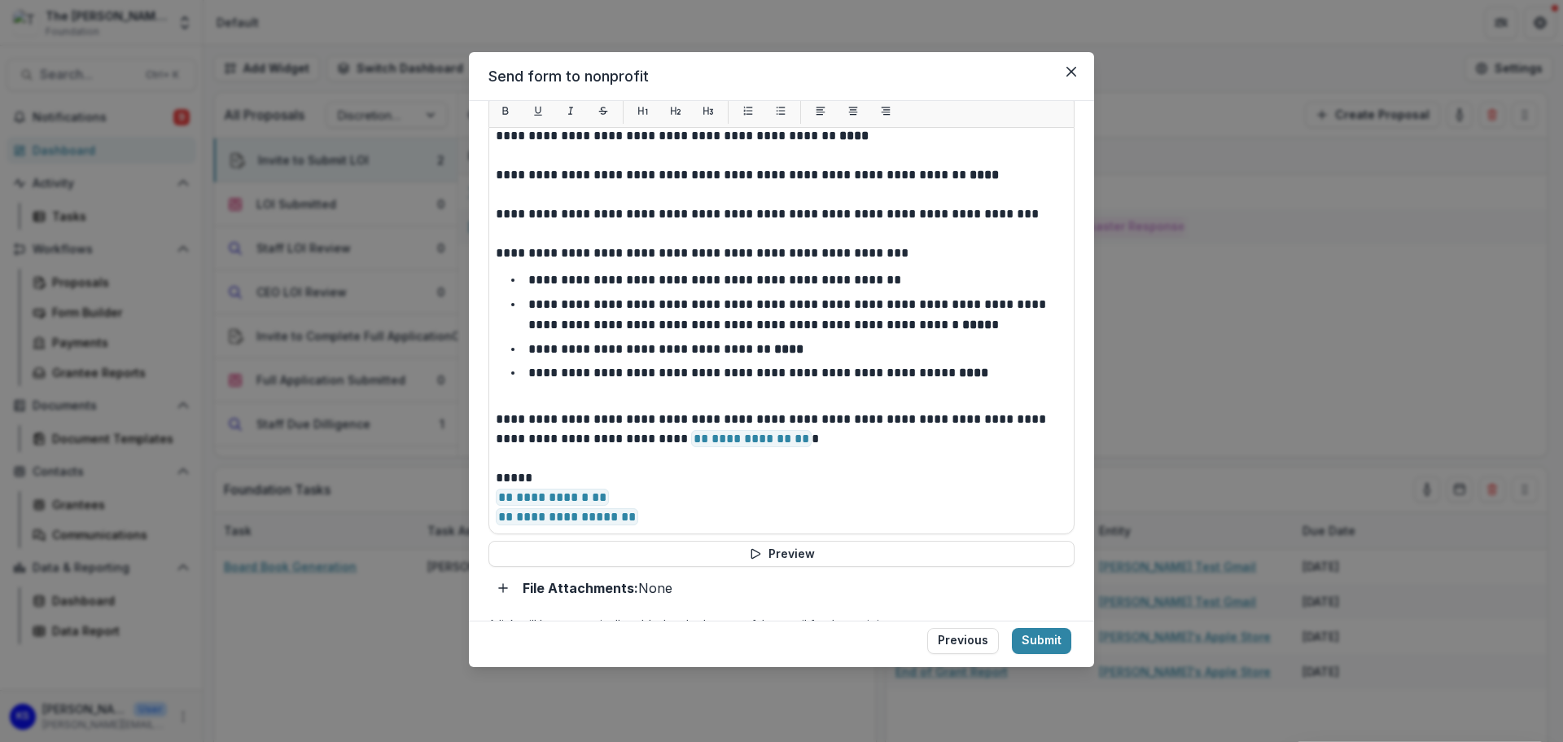
scroll to position [651, 0]
click at [1056, 643] on button "Submit" at bounding box center [1041, 641] width 59 height 26
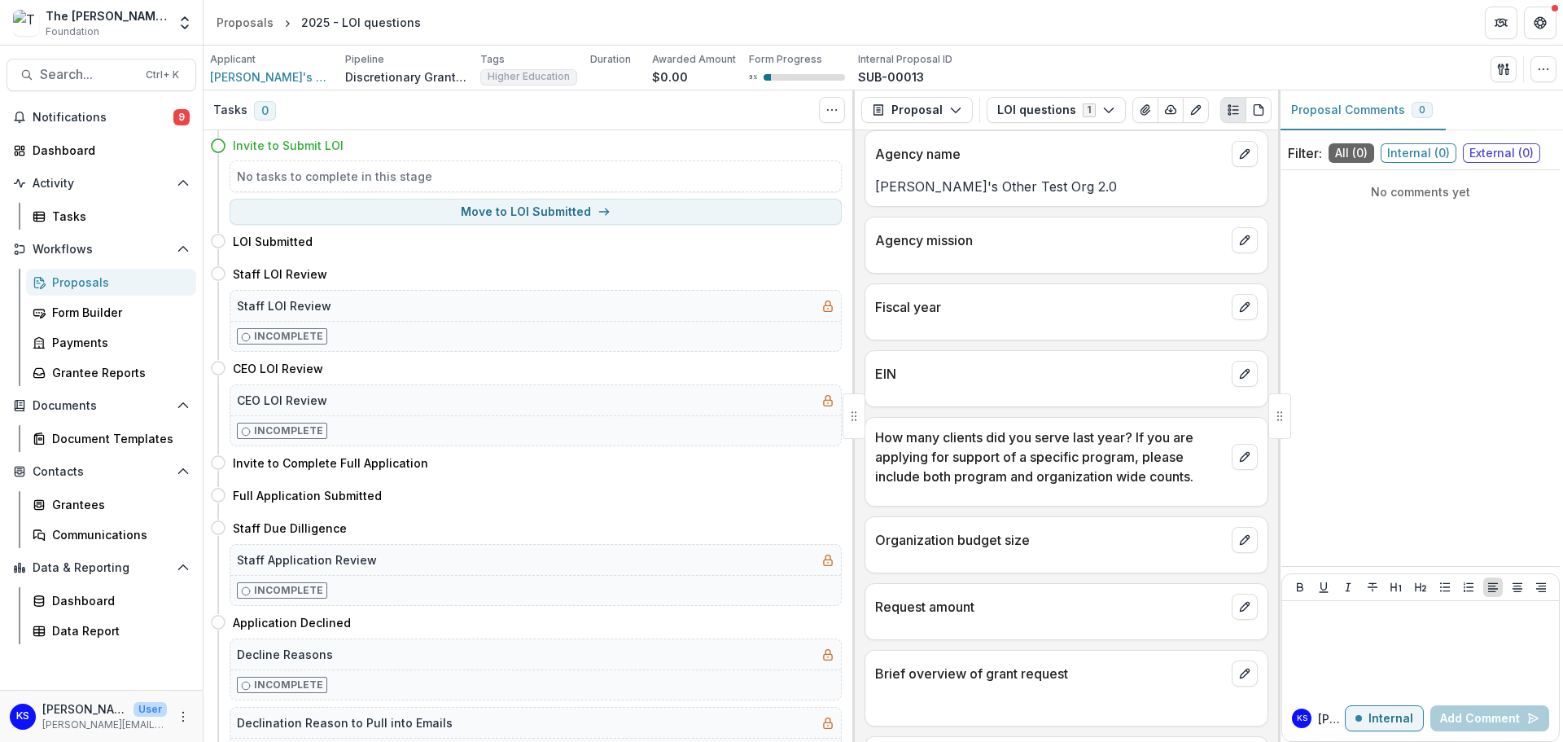
scroll to position [244, 0]
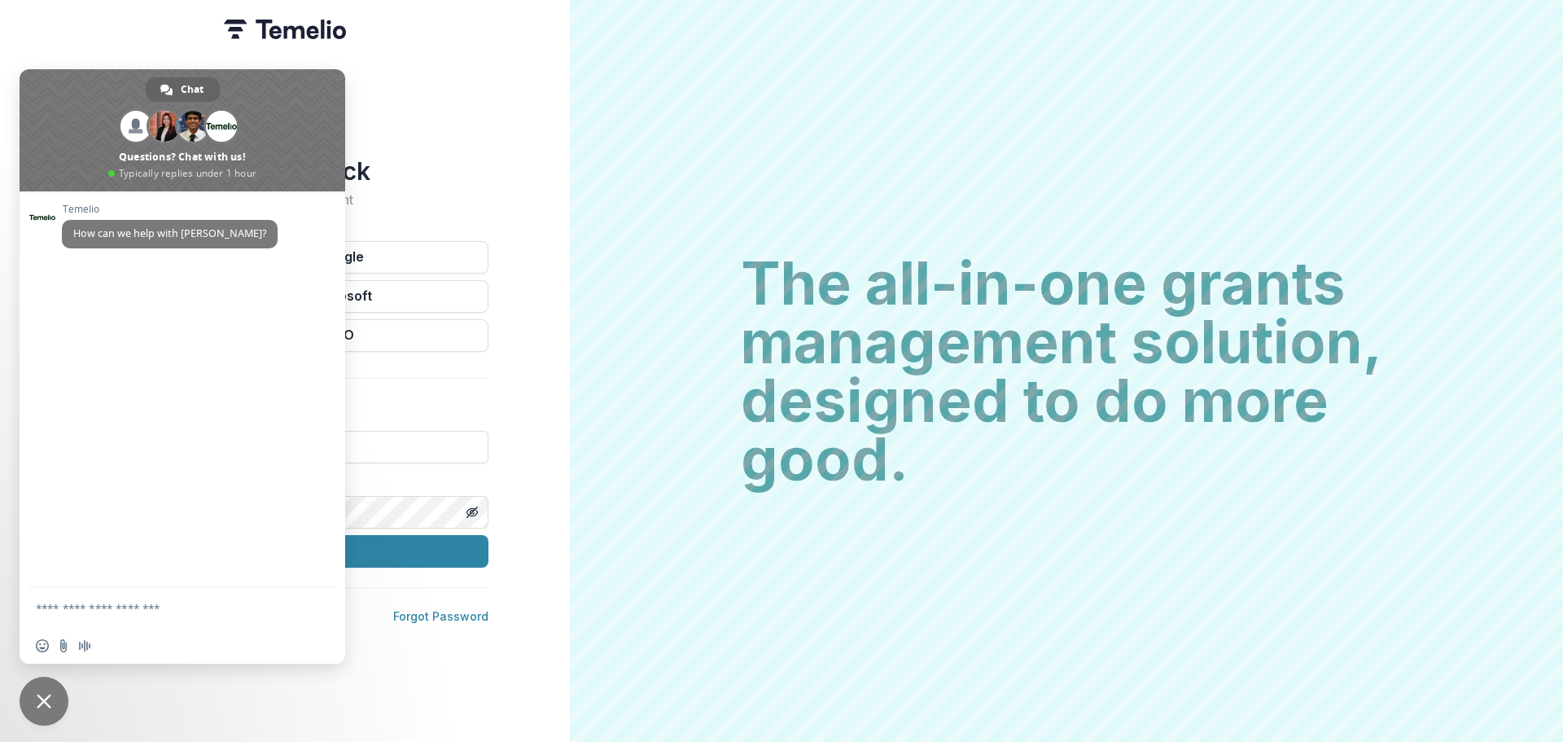
click at [45, 695] on span "Close chat" at bounding box center [44, 701] width 15 height 15
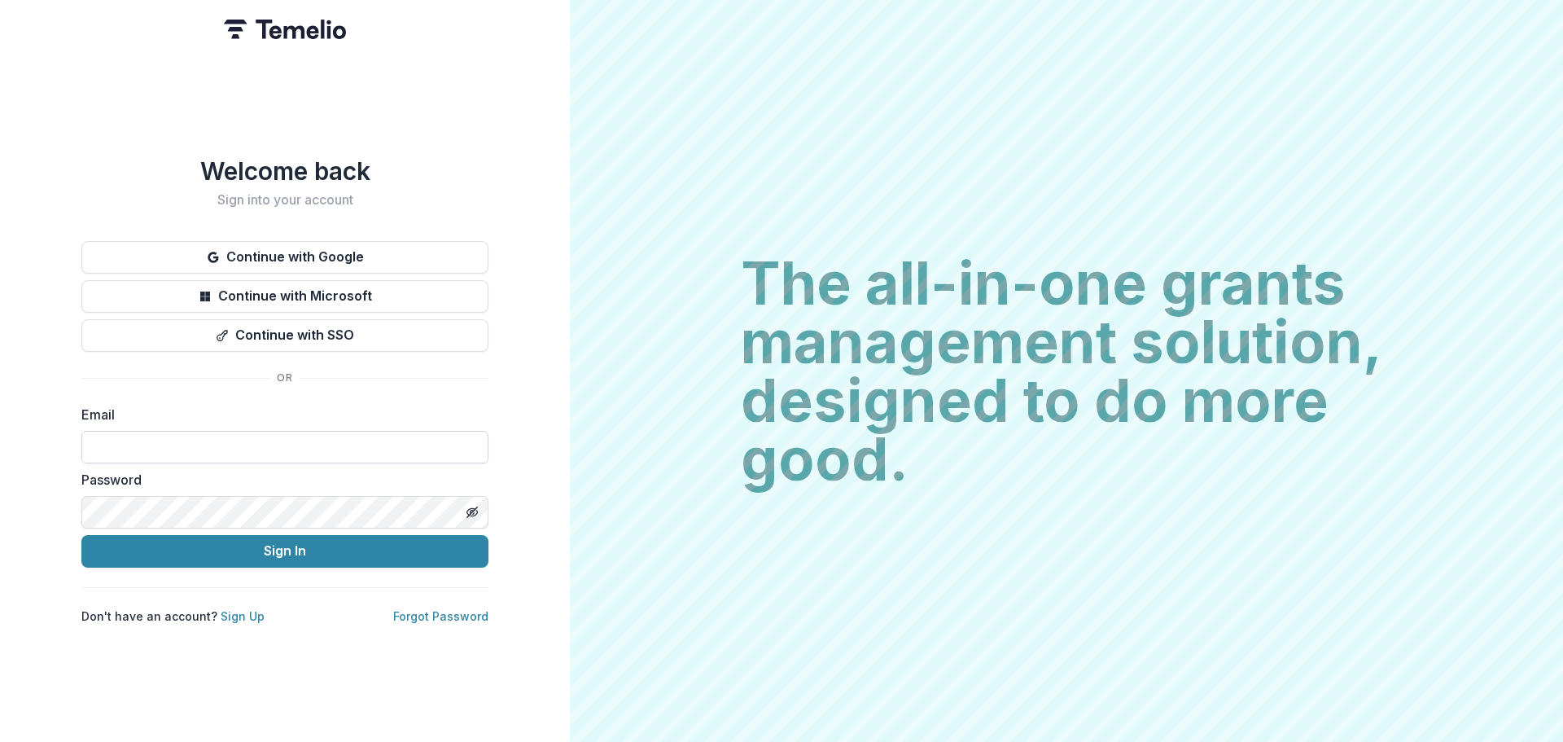
click at [168, 441] on input at bounding box center [284, 447] width 407 height 33
type input "**********"
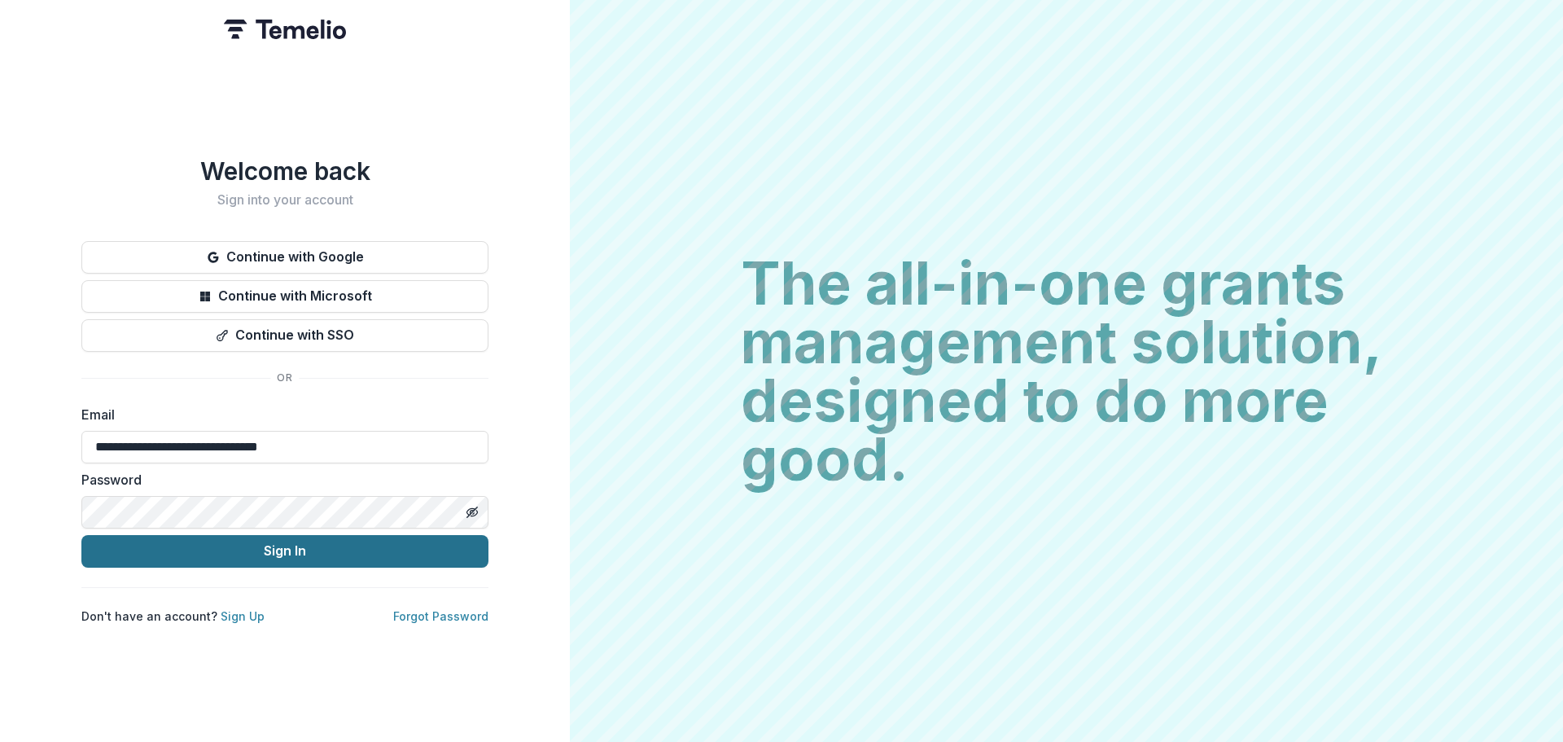
click at [257, 563] on button "Sign In" at bounding box center [284, 551] width 407 height 33
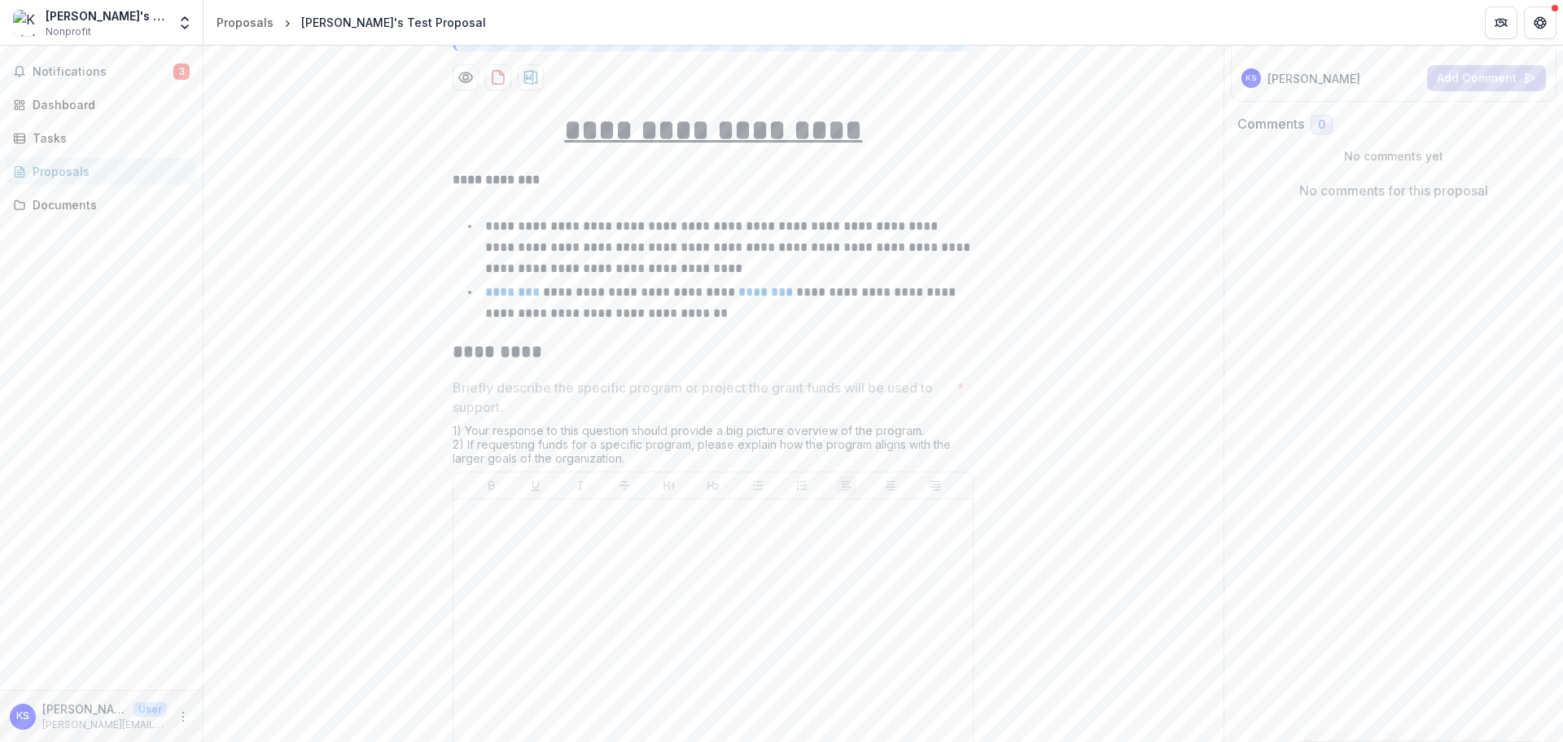
scroll to position [244, 0]
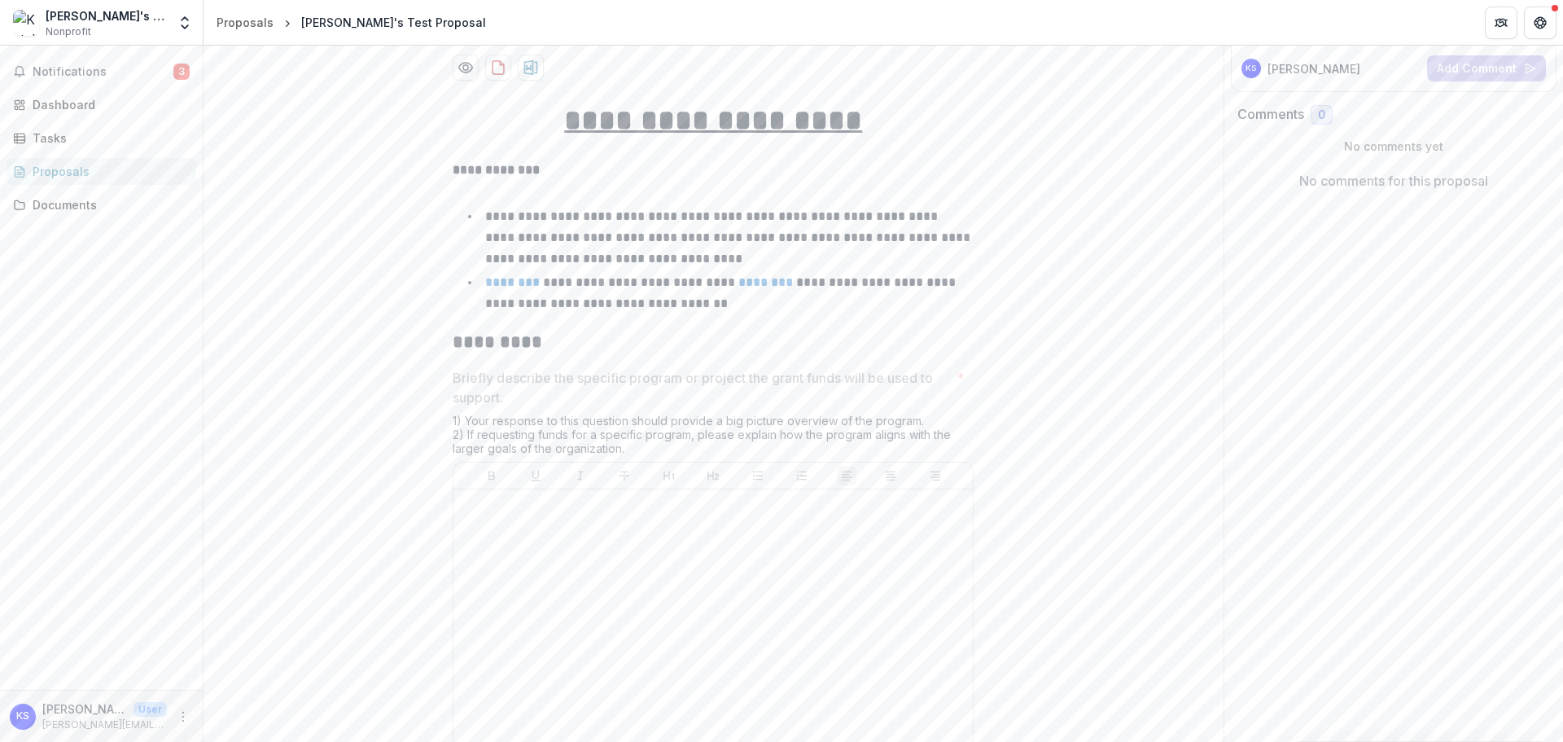
click at [723, 600] on div at bounding box center [713, 618] width 506 height 244
click at [724, 534] on div at bounding box center [713, 618] width 506 height 244
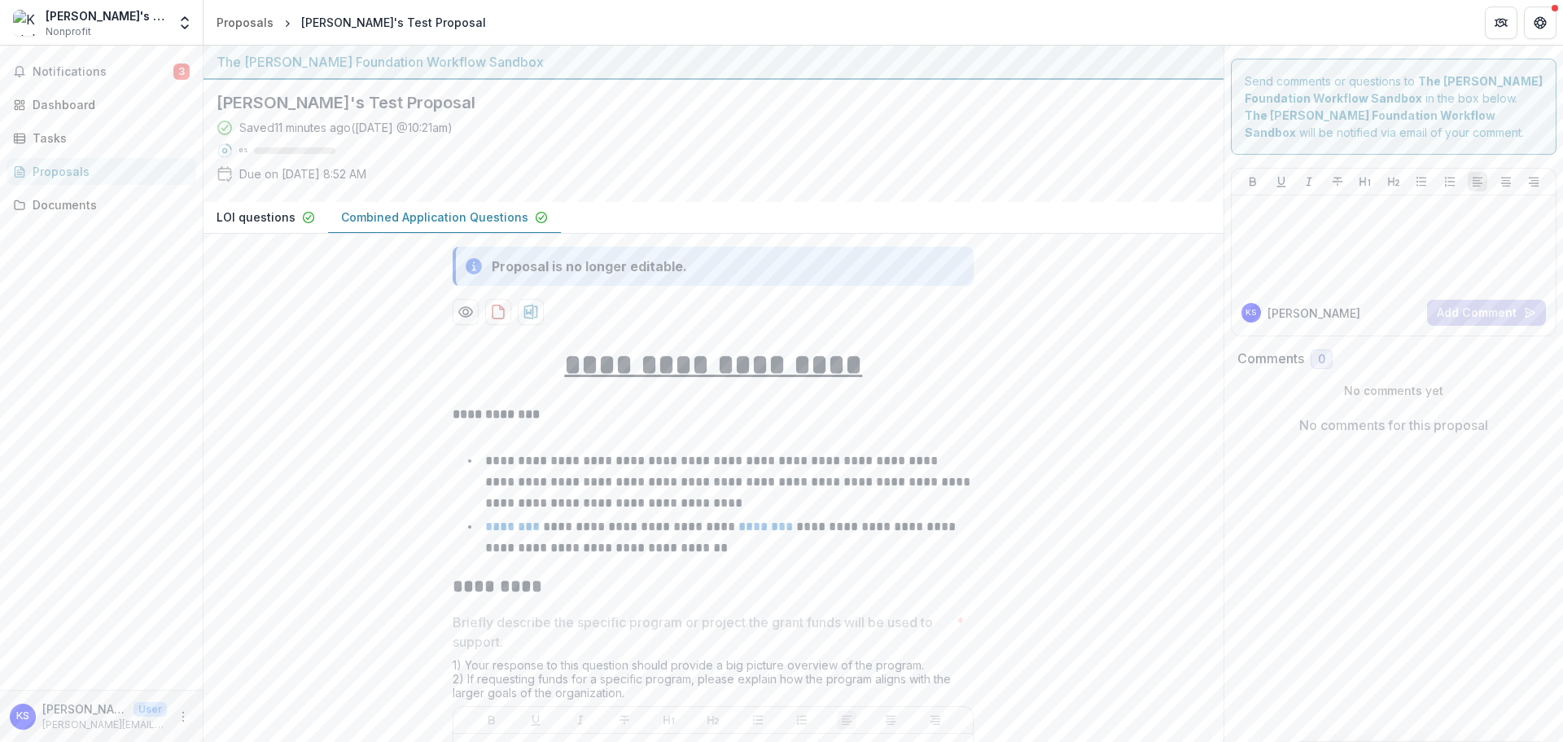
click at [287, 220] on p "LOI questions" at bounding box center [256, 216] width 79 height 17
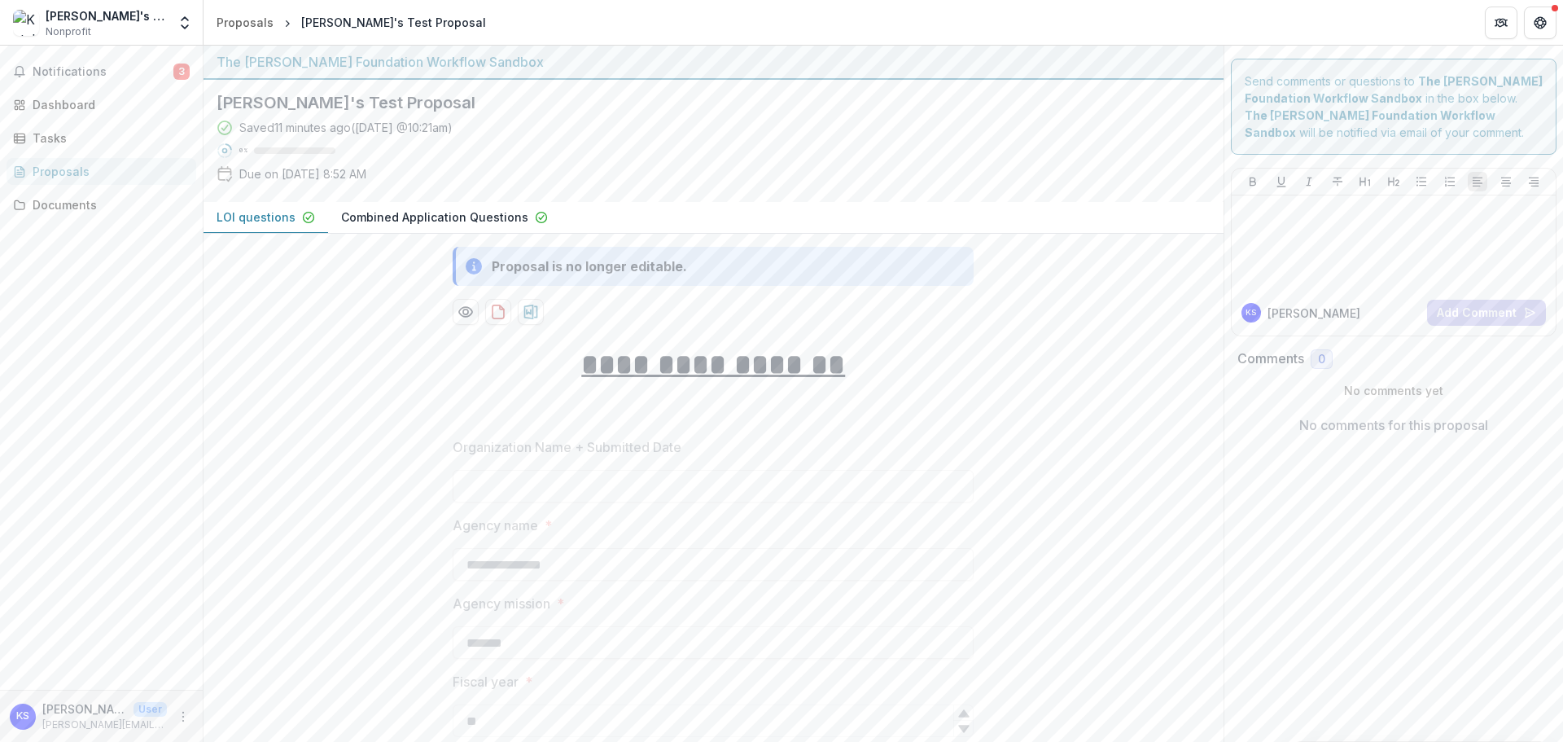
click at [395, 220] on p "Combined Application Questions" at bounding box center [434, 216] width 187 height 17
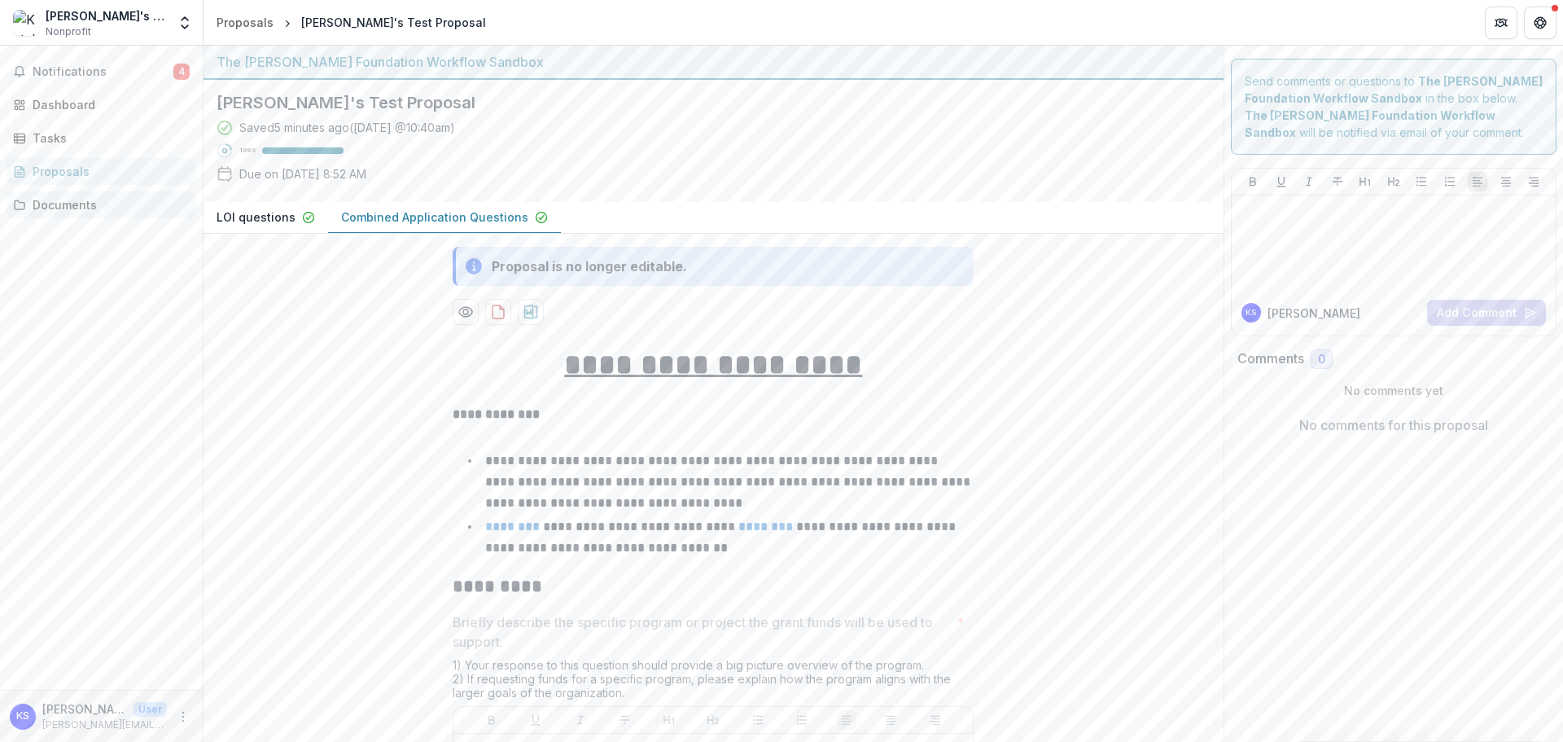
click at [78, 204] on div "Documents" at bounding box center [108, 204] width 151 height 17
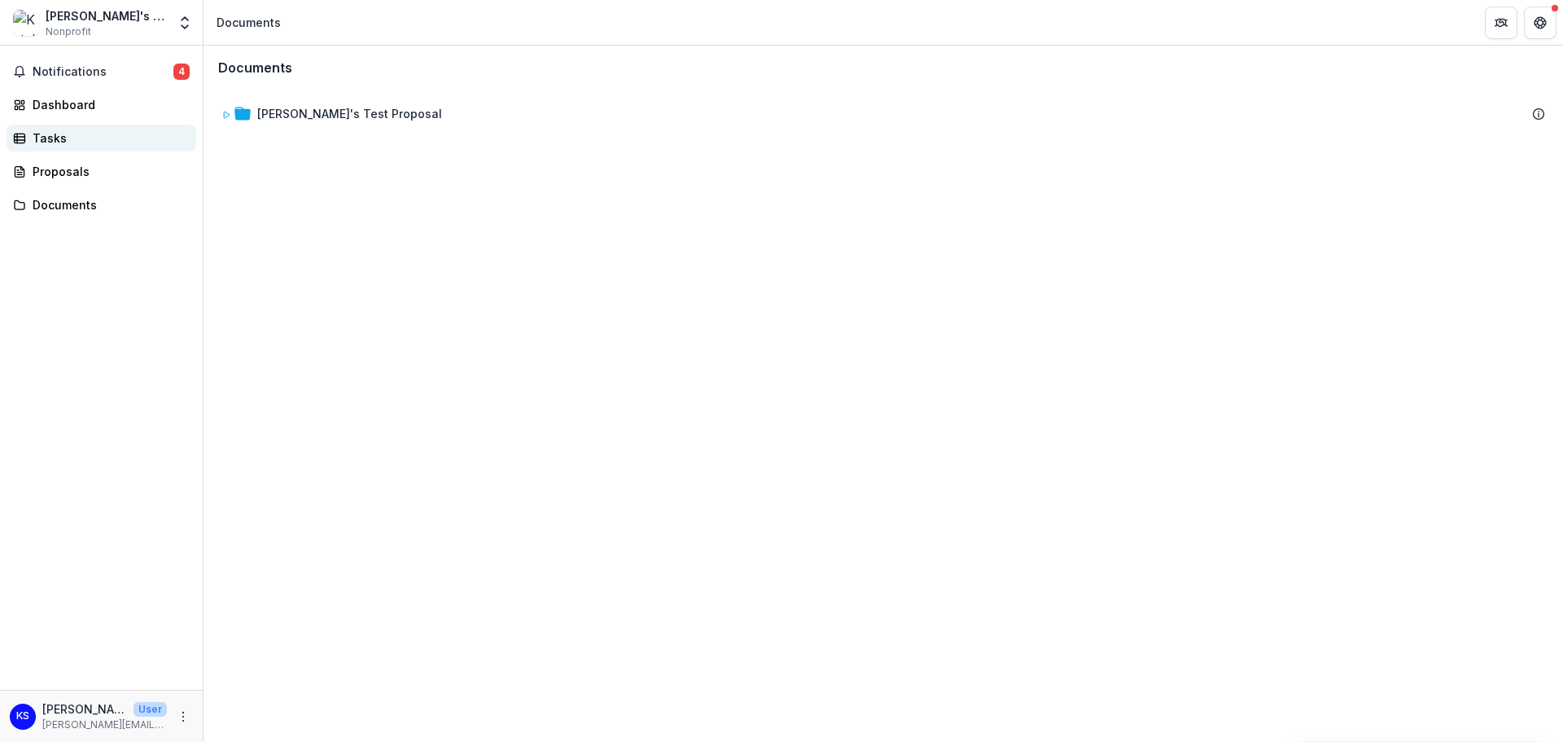
click at [74, 138] on div "Tasks" at bounding box center [108, 137] width 151 height 17
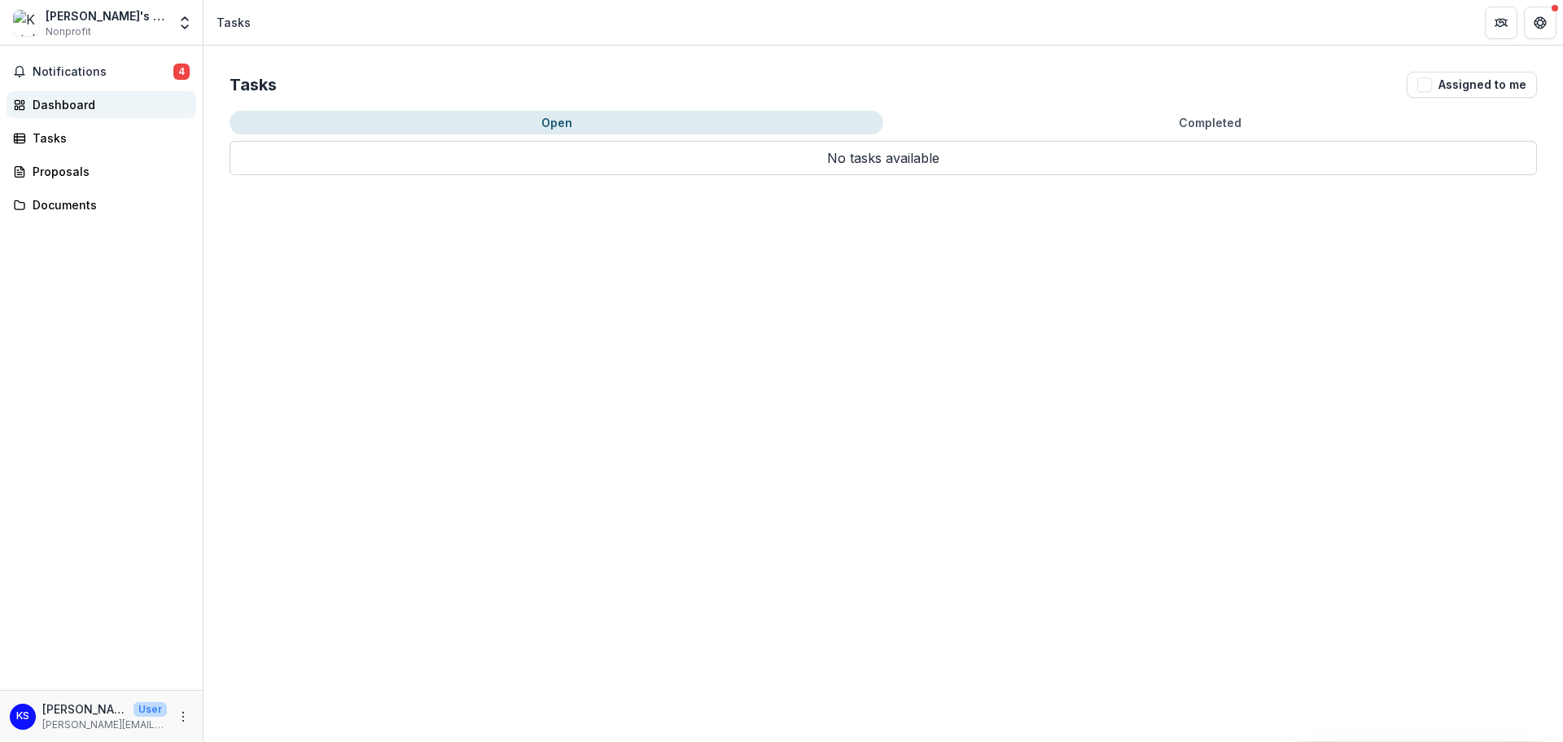
click at [72, 91] on link "Dashboard" at bounding box center [102, 104] width 190 height 27
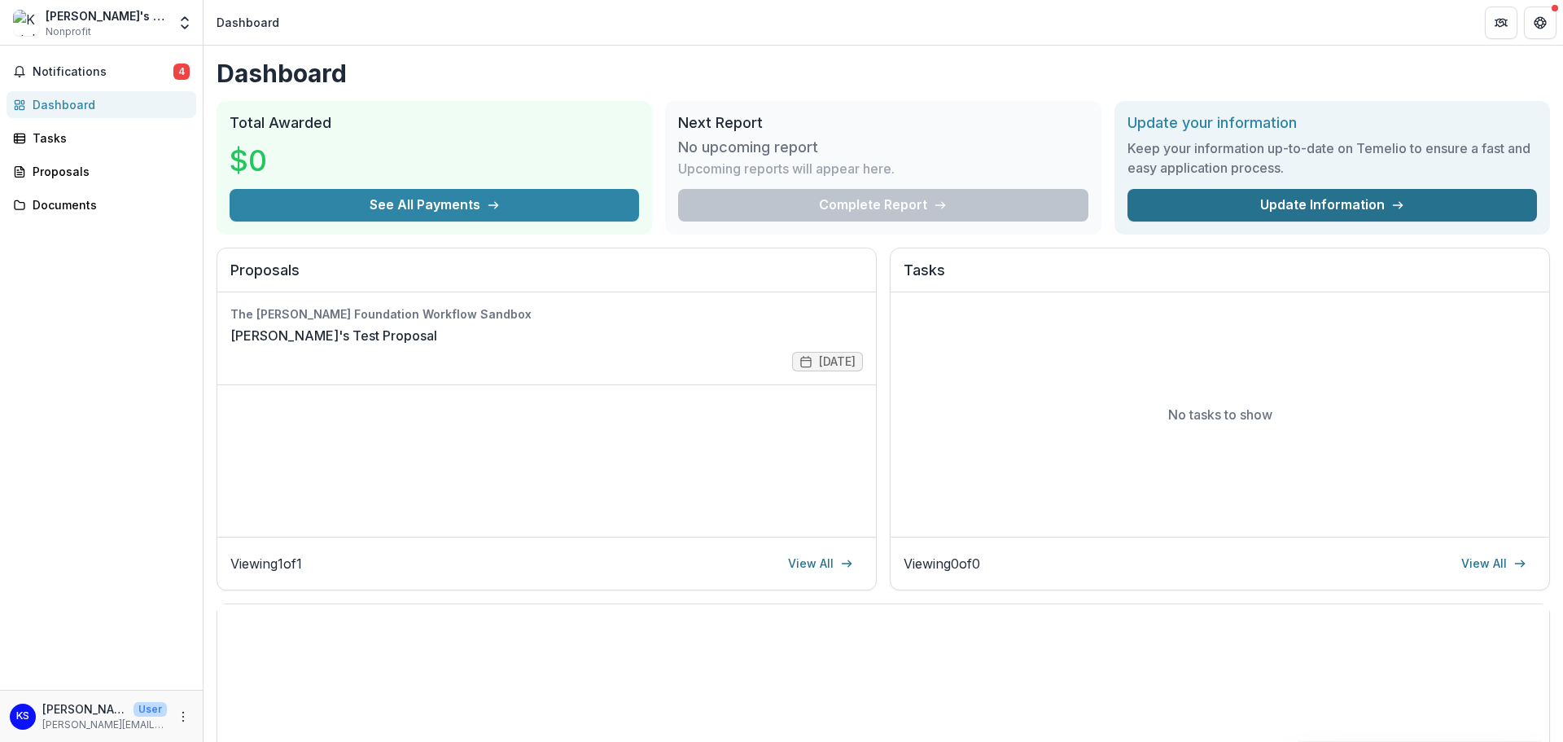
click at [1229, 193] on link "Update Information" at bounding box center [1333, 205] width 410 height 33
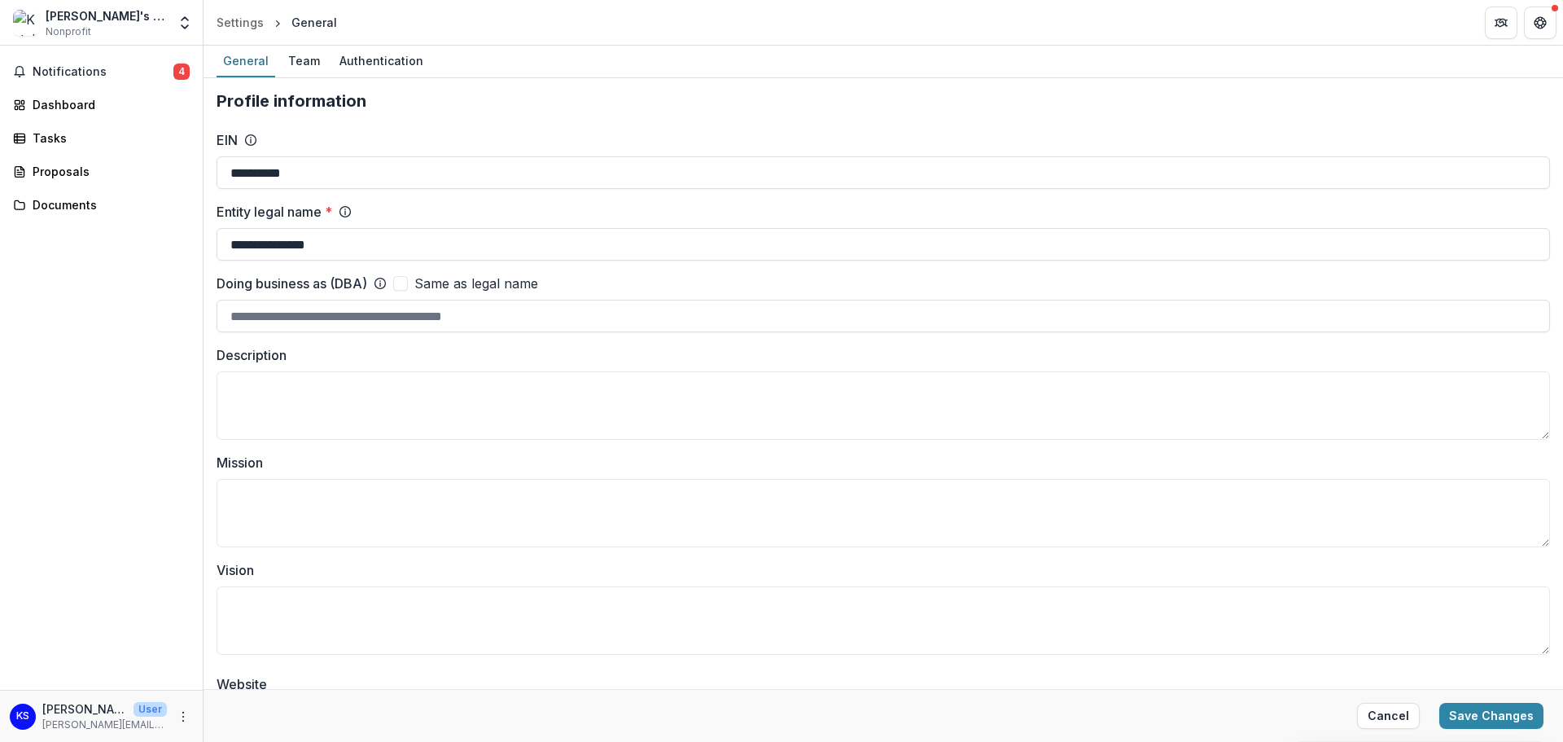
drag, startPoint x: 337, startPoint y: 175, endPoint x: 0, endPoint y: 184, distance: 337.2
click at [0, 184] on main "**********" at bounding box center [781, 394] width 1563 height 696
click at [352, 166] on input "EIN" at bounding box center [884, 172] width 1334 height 33
paste input "**********"
type input "**********"
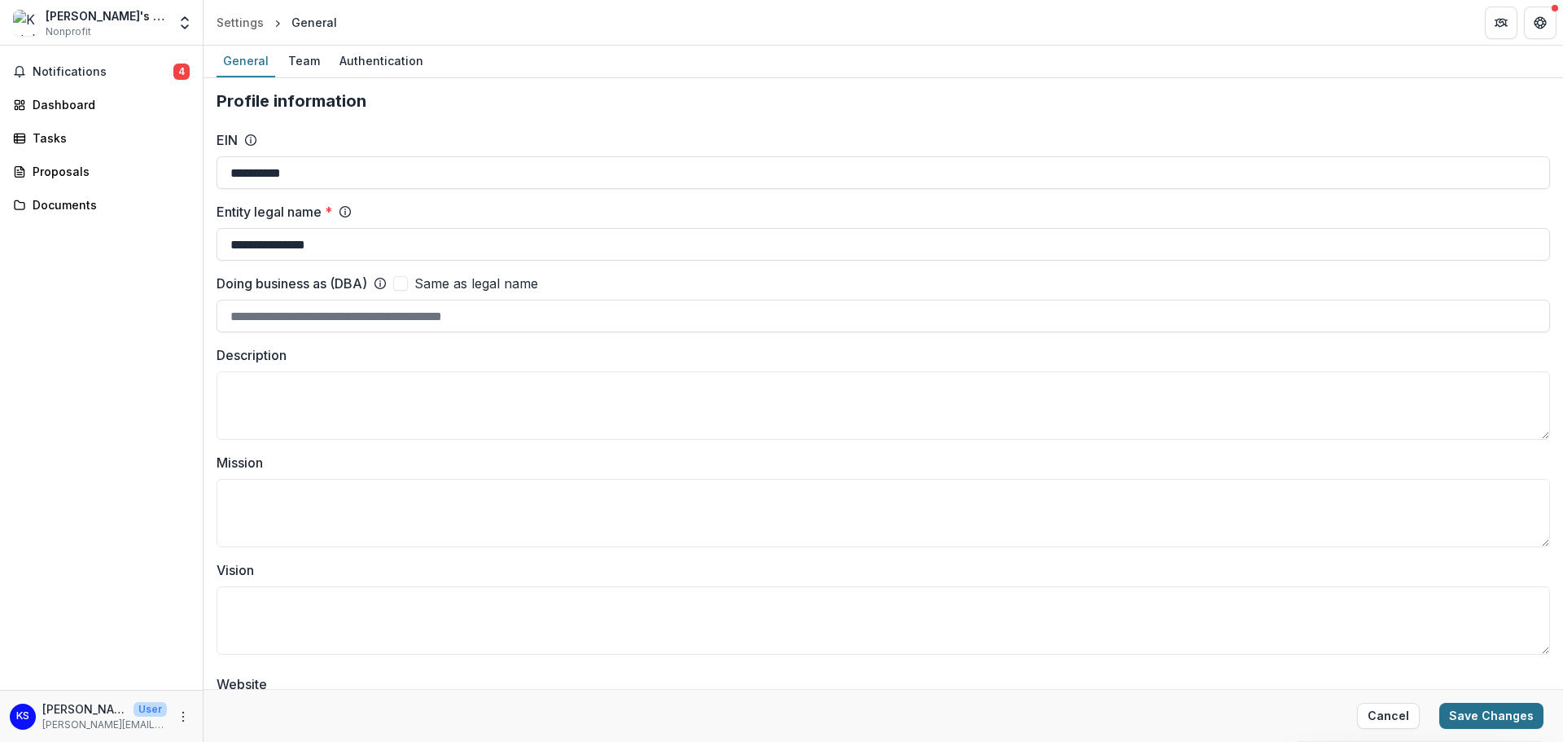
click at [1468, 718] on button "Save Changes" at bounding box center [1491, 716] width 104 height 26
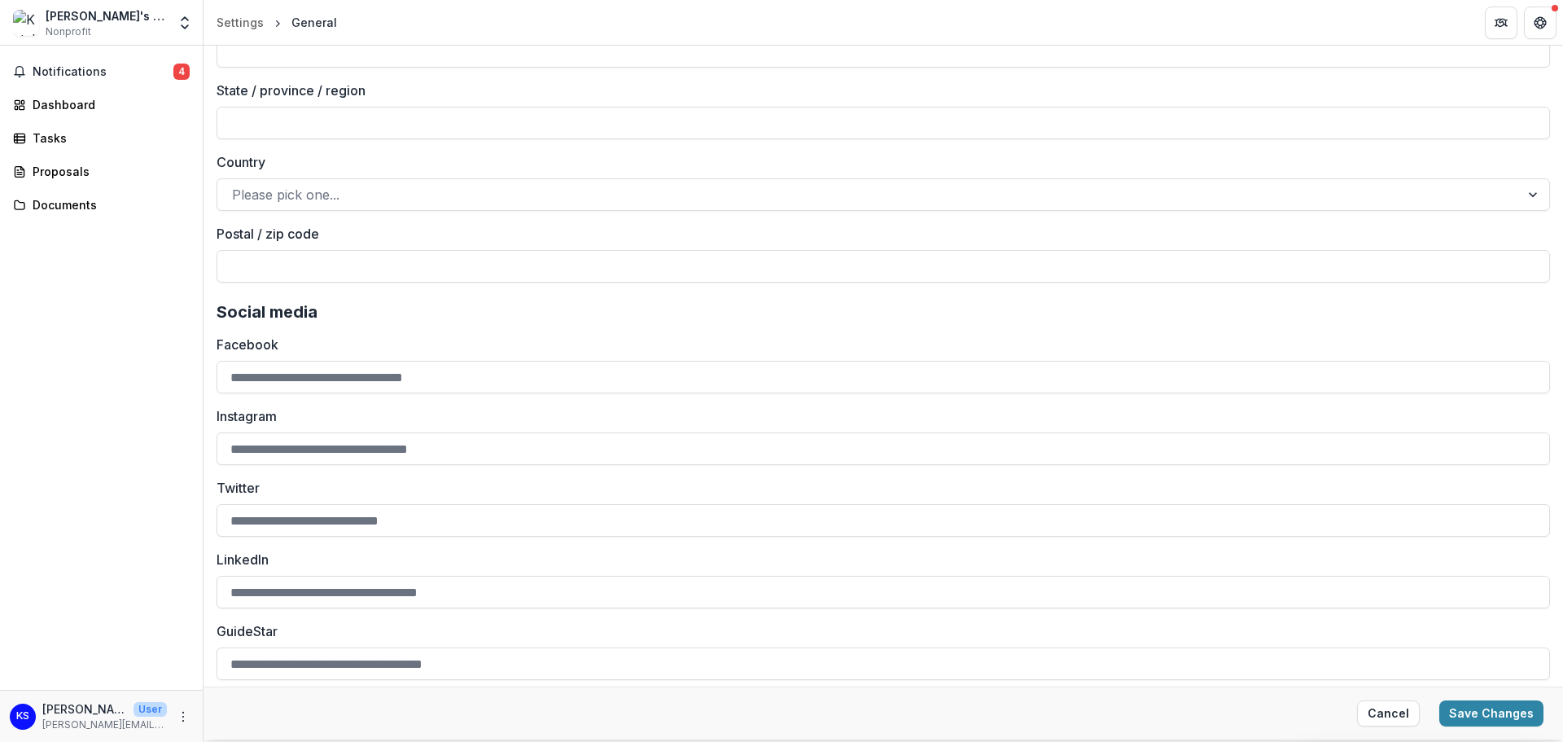
scroll to position [2131, 0]
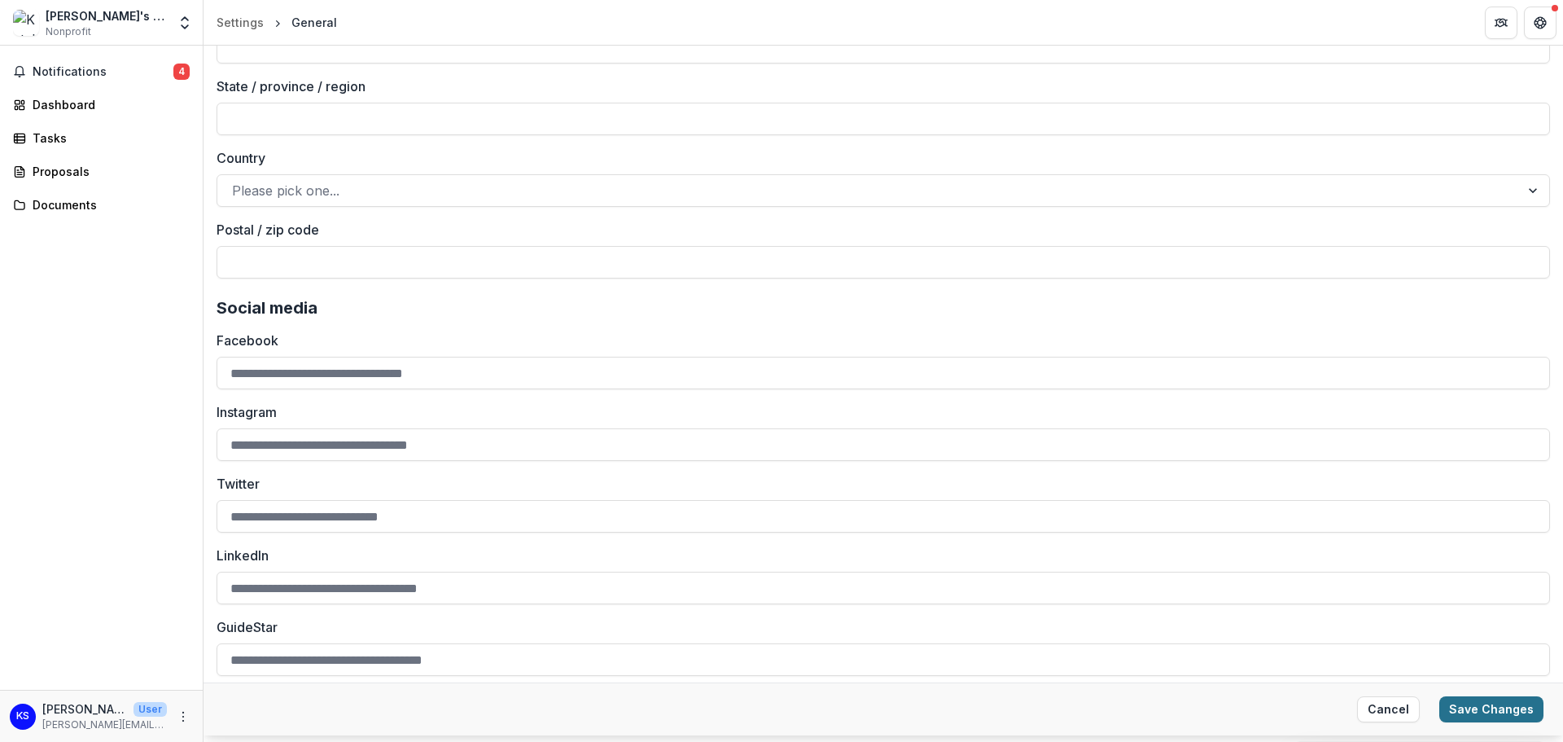
type input "**********"
click at [1503, 705] on button "Save Changes" at bounding box center [1491, 709] width 104 height 26
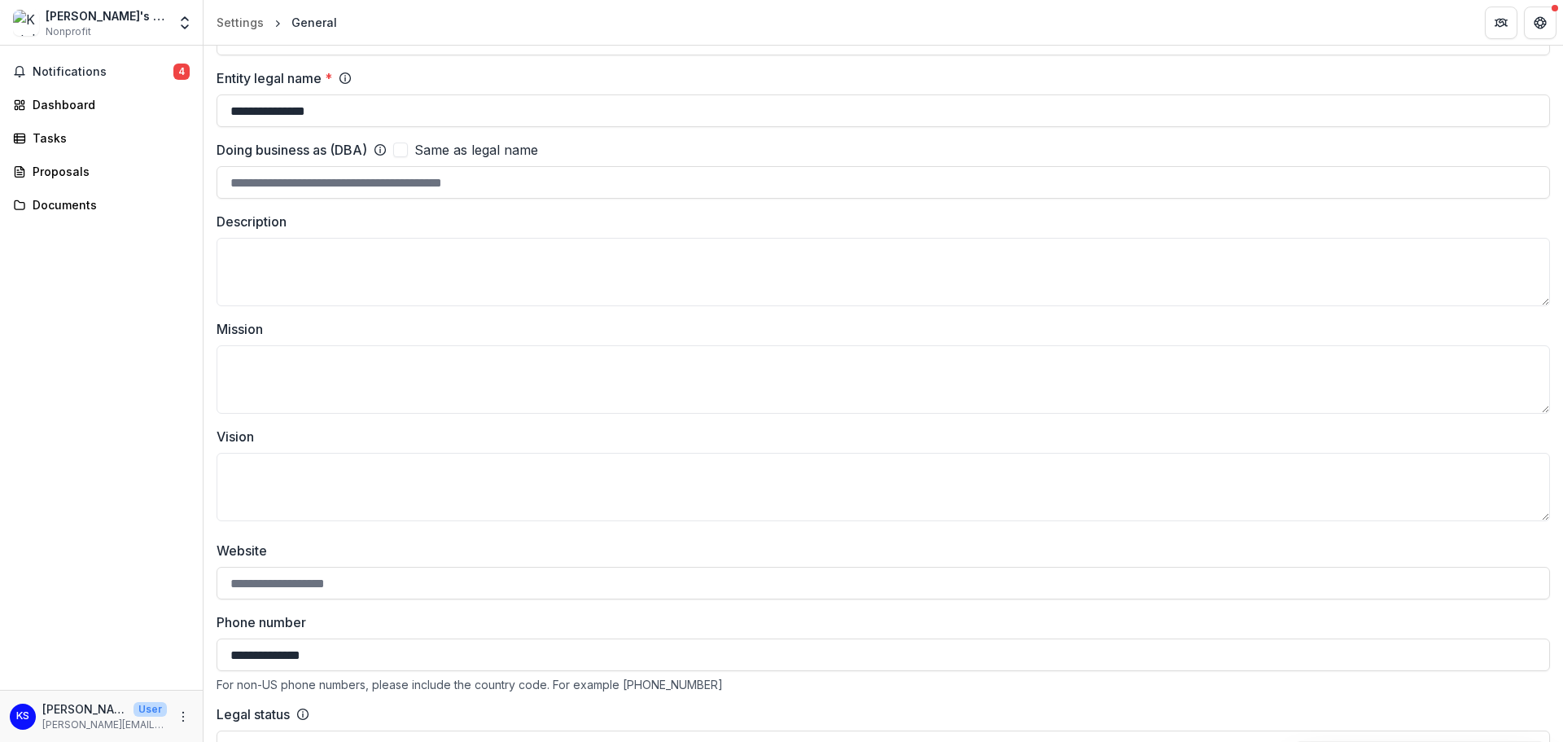
scroll to position [0, 0]
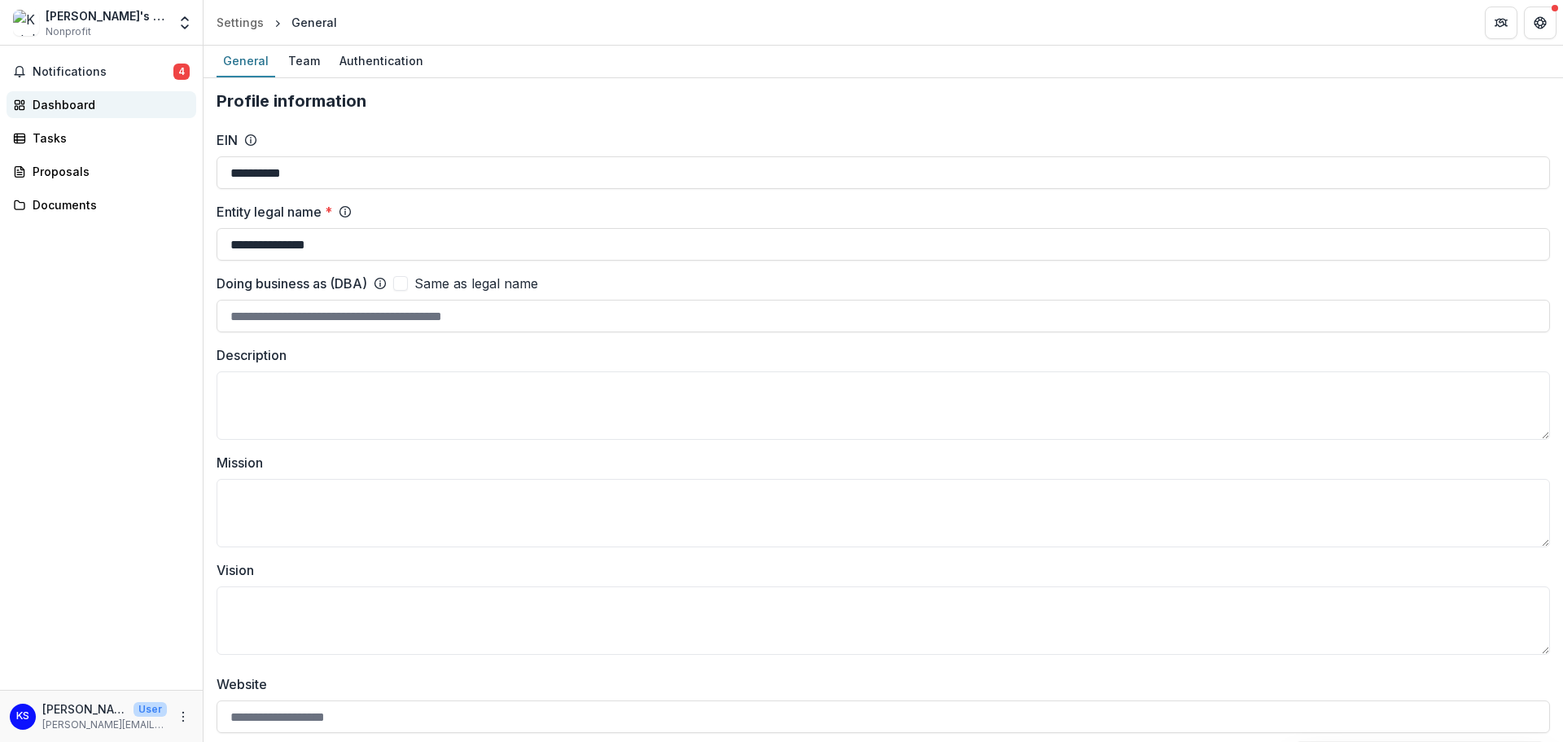
click at [81, 100] on div "Dashboard" at bounding box center [108, 104] width 151 height 17
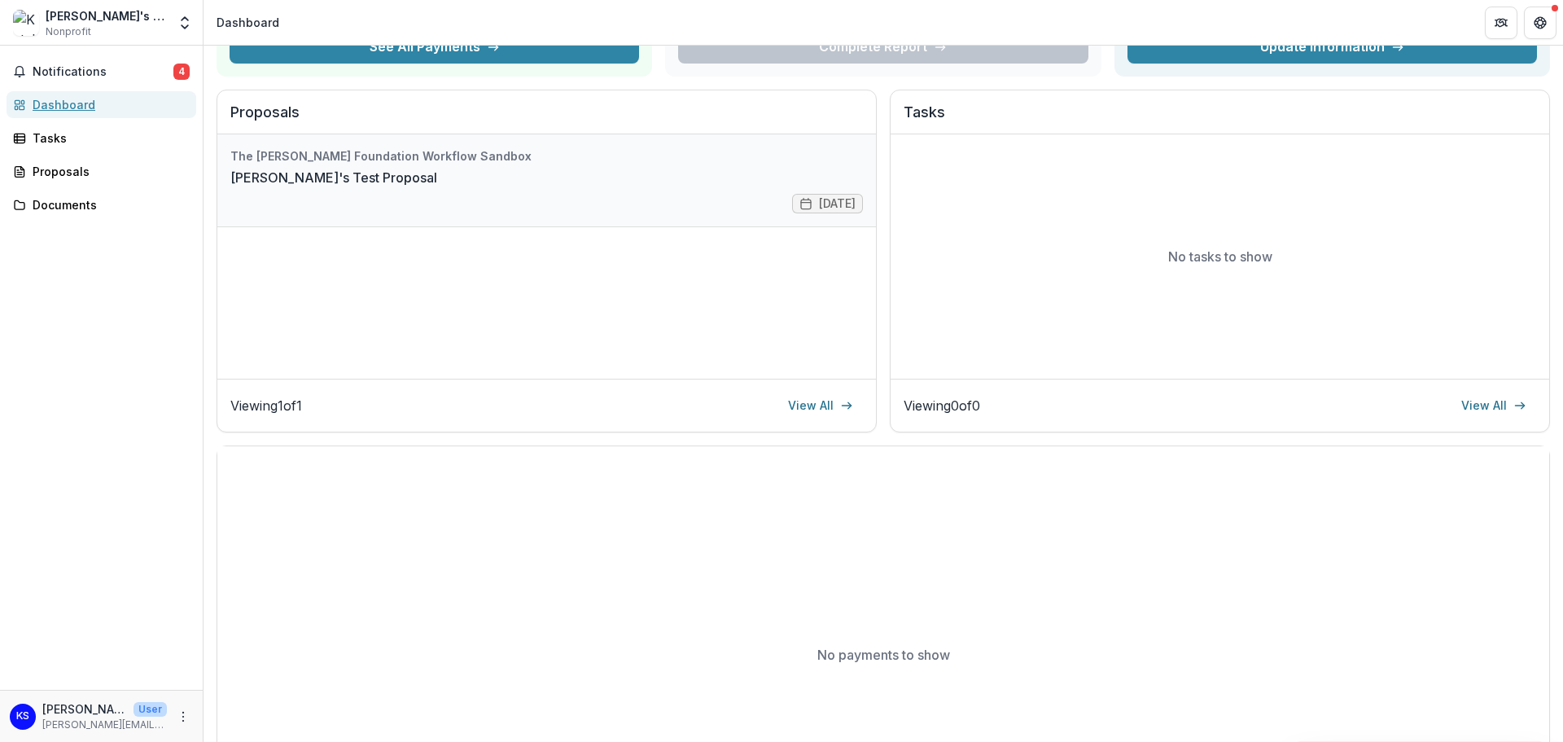
scroll to position [163, 0]
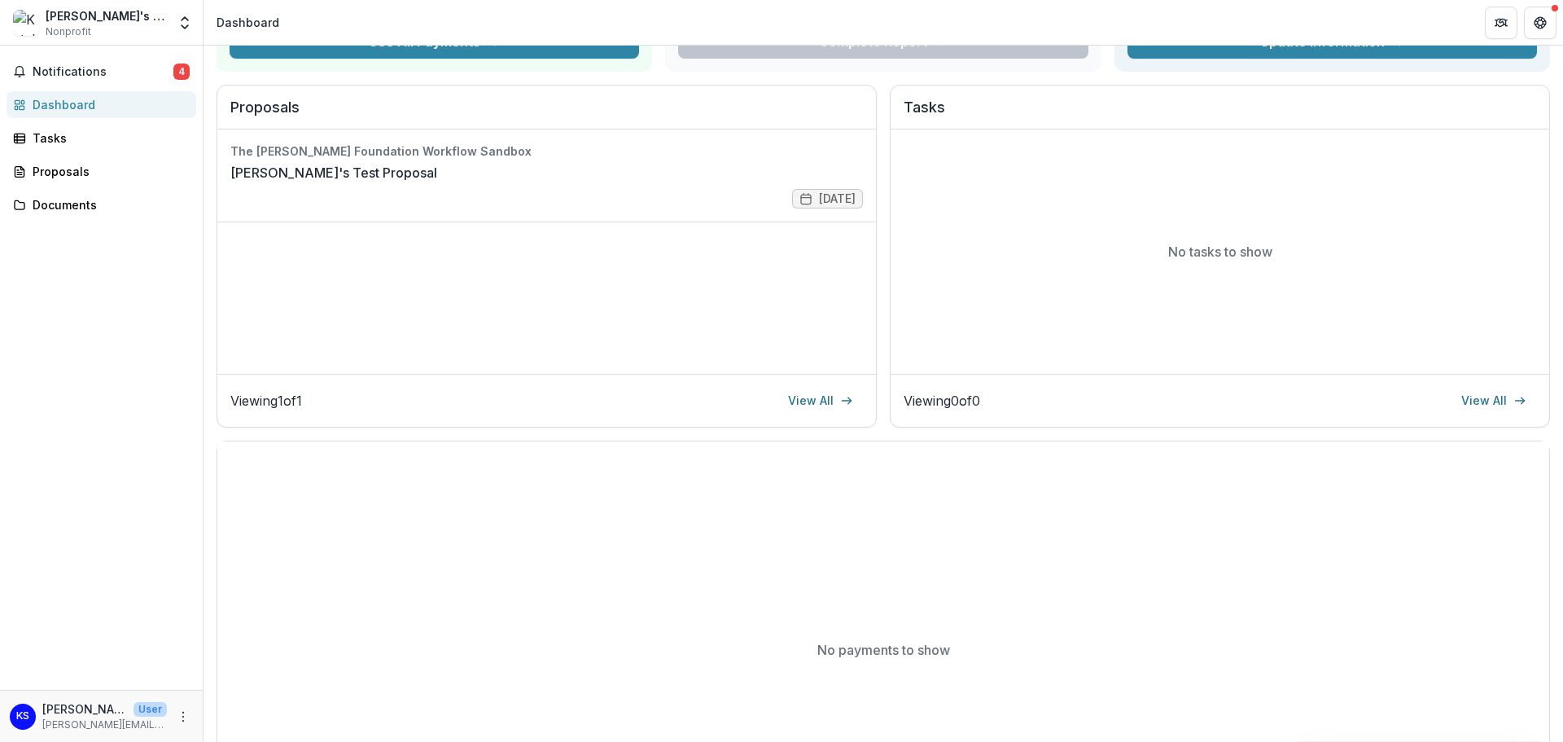
click at [603, 313] on div "The [PERSON_NAME] Foundation Workflow Sandbox [PERSON_NAME]'s Test Proposal [DA…" at bounding box center [546, 251] width 659 height 244
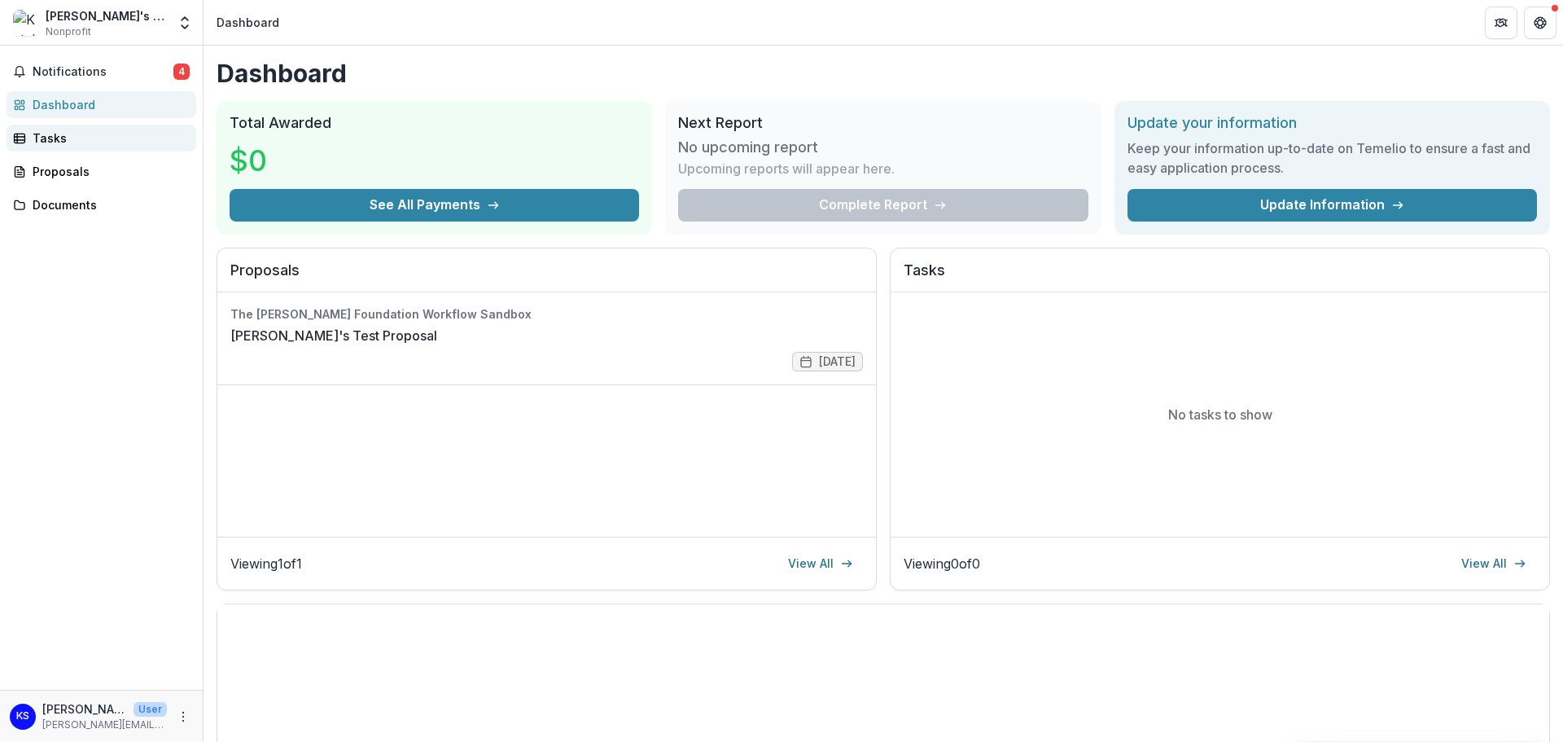
click at [48, 145] on div "Tasks" at bounding box center [108, 137] width 151 height 17
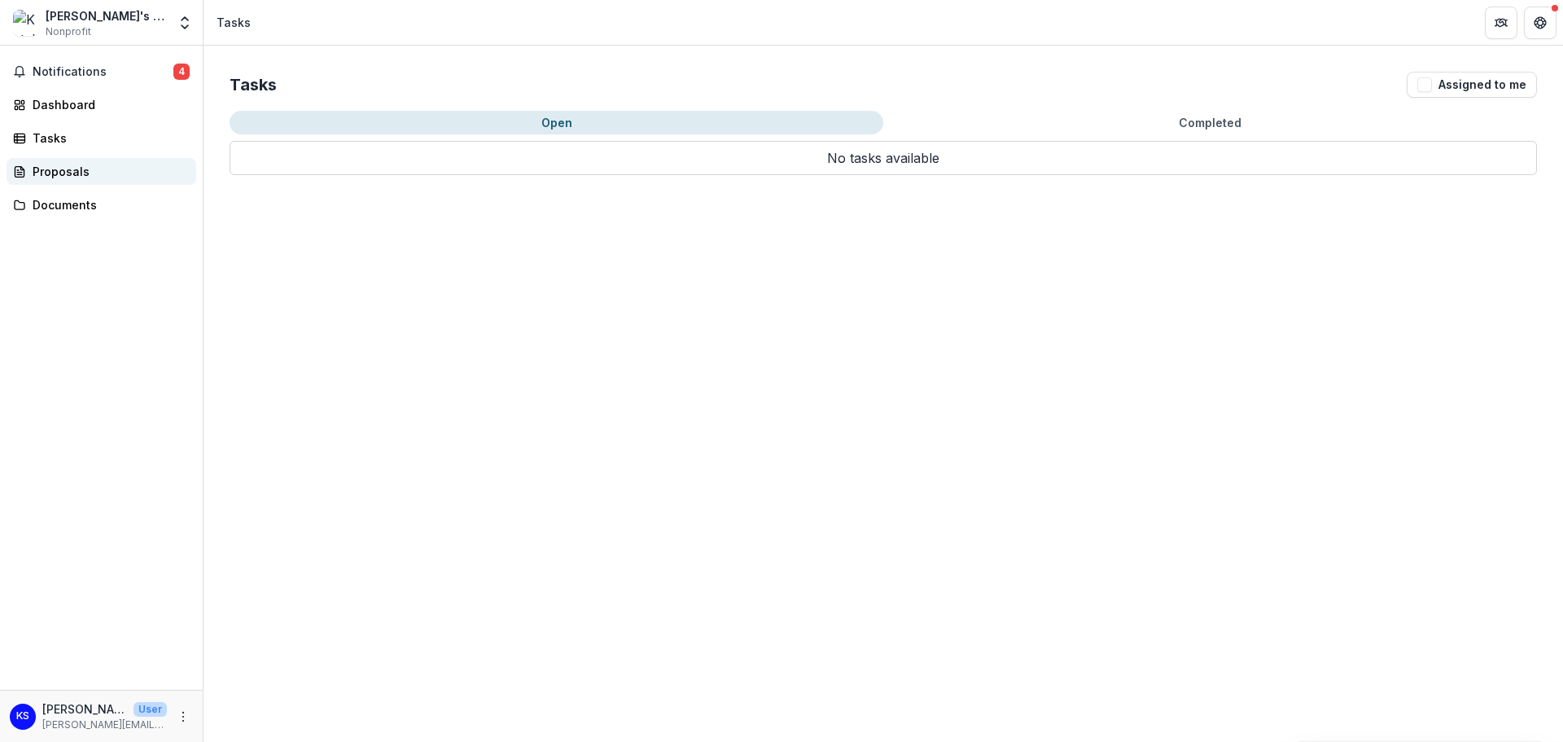
click at [53, 170] on div "Proposals" at bounding box center [108, 171] width 151 height 17
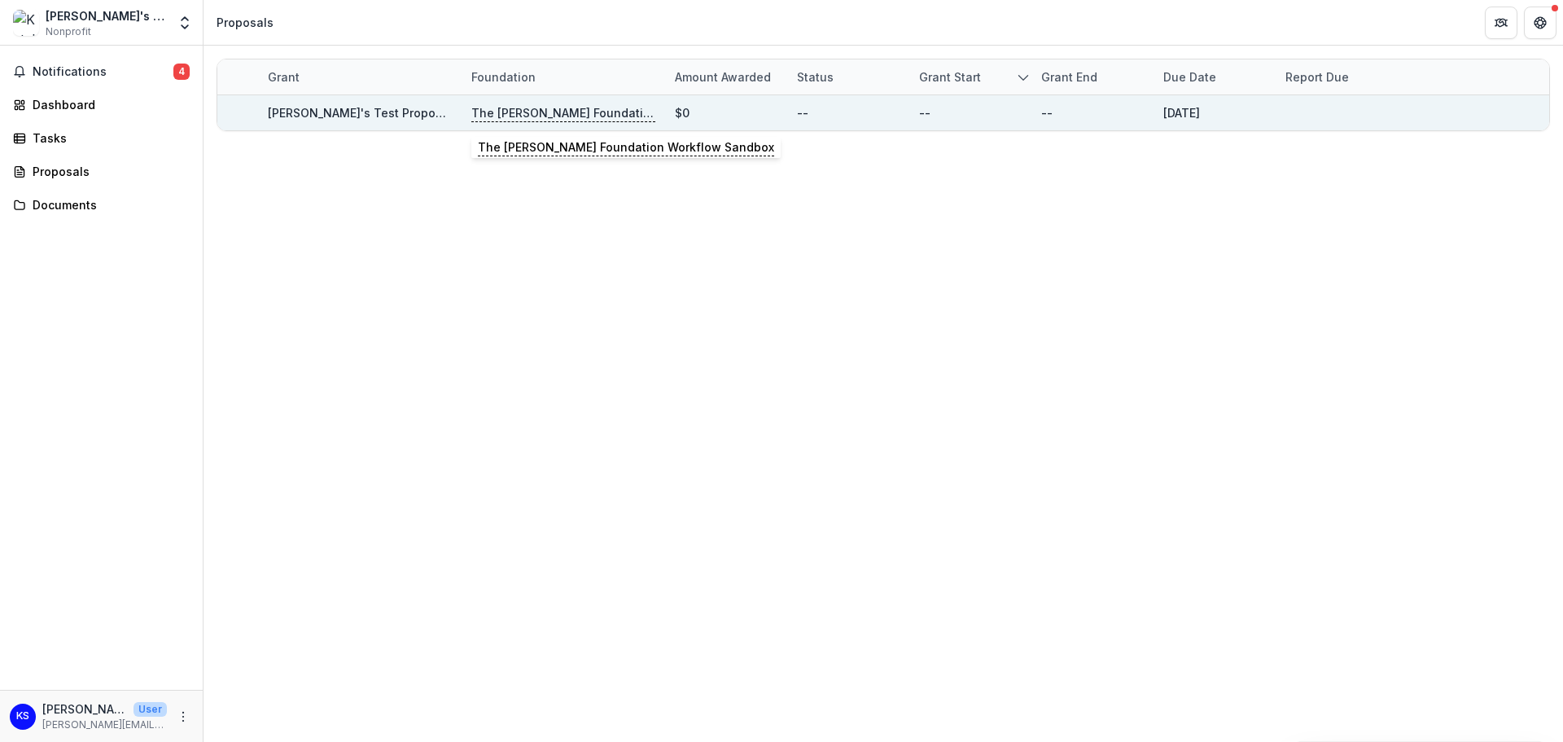
click at [604, 112] on p "The [PERSON_NAME] Foundation Workflow Sandbox" at bounding box center [563, 113] width 184 height 18
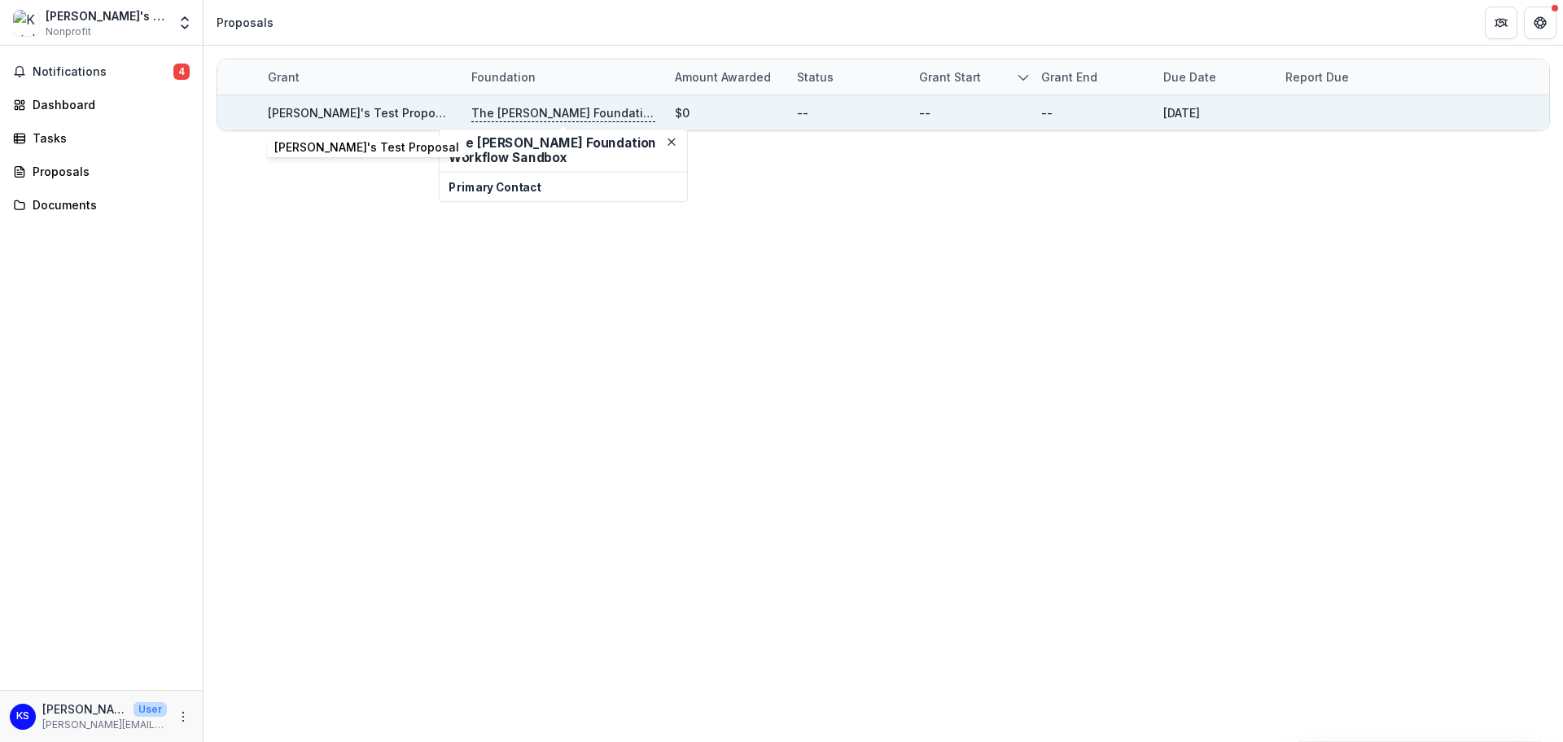
click at [331, 116] on link "[PERSON_NAME]'s Test Proposal" at bounding box center [360, 113] width 185 height 14
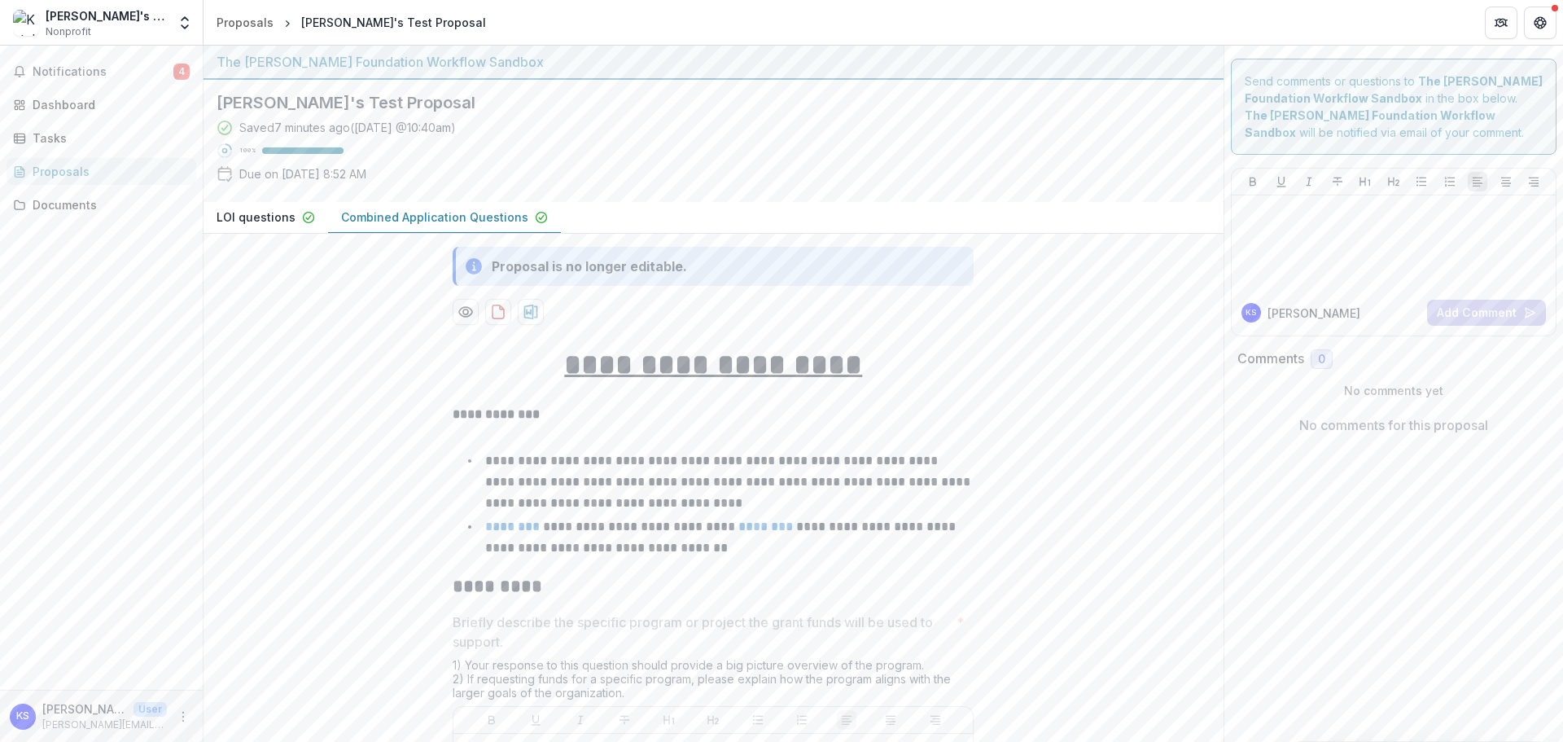
click at [585, 275] on div "Proposal is no longer editable." at bounding box center [589, 266] width 195 height 20
click at [56, 92] on link "Dashboard" at bounding box center [102, 104] width 190 height 27
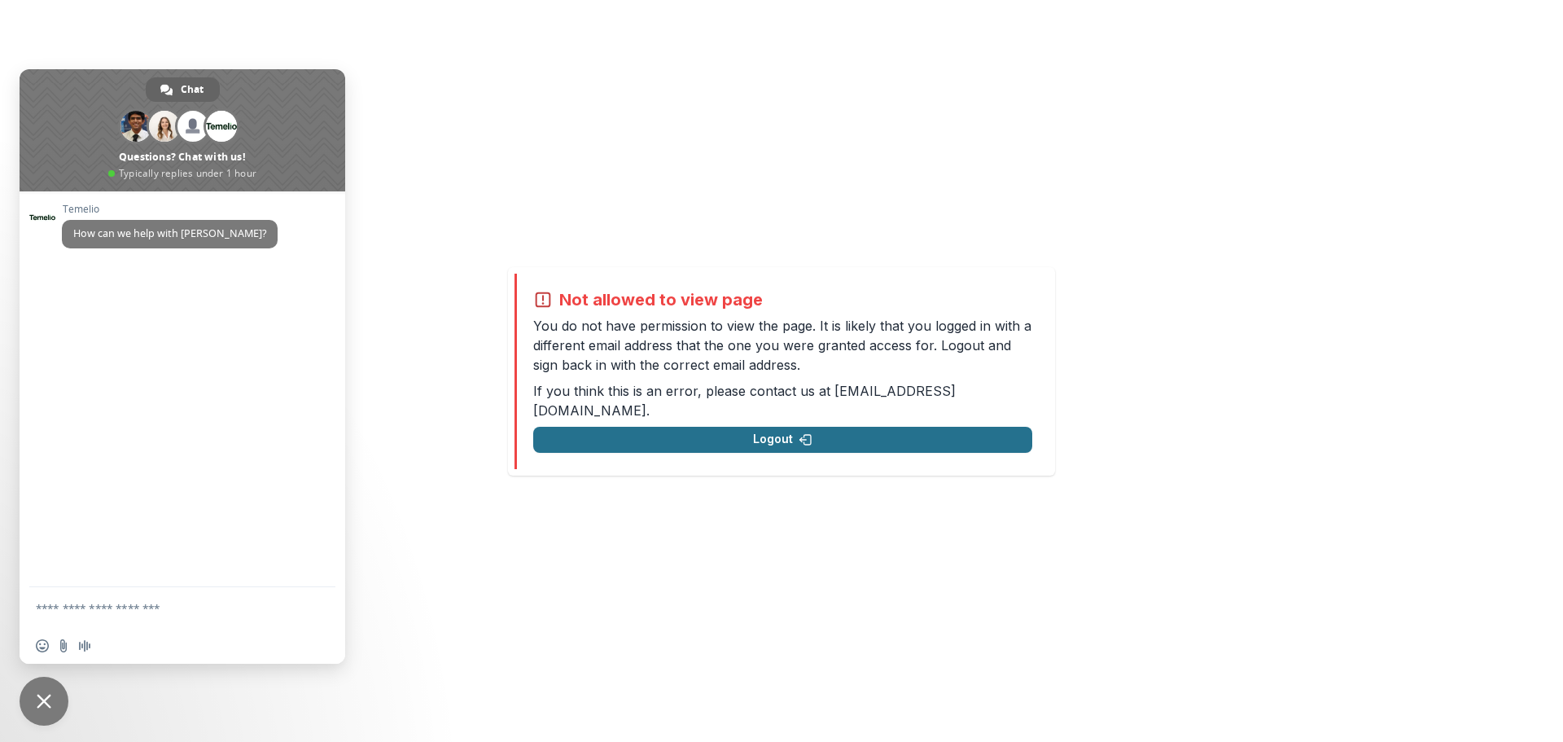
click at [836, 430] on button "Logout" at bounding box center [782, 440] width 499 height 26
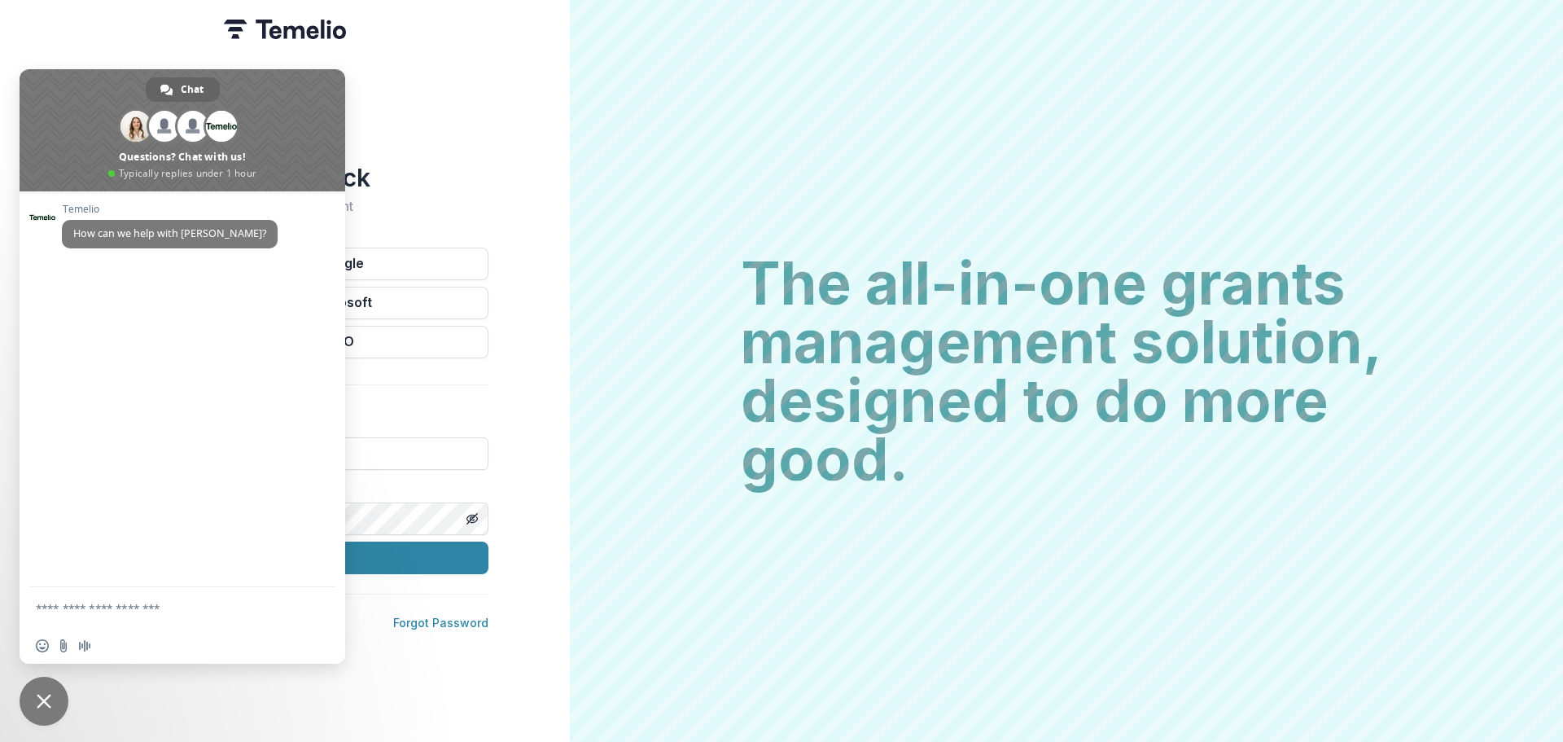
click at [493, 133] on div "Welcome back Sign into your account Continue with Google Continue with Microsof…" at bounding box center [285, 371] width 570 height 742
type input "**********"
click at [380, 546] on button "Sign In" at bounding box center [284, 557] width 407 height 33
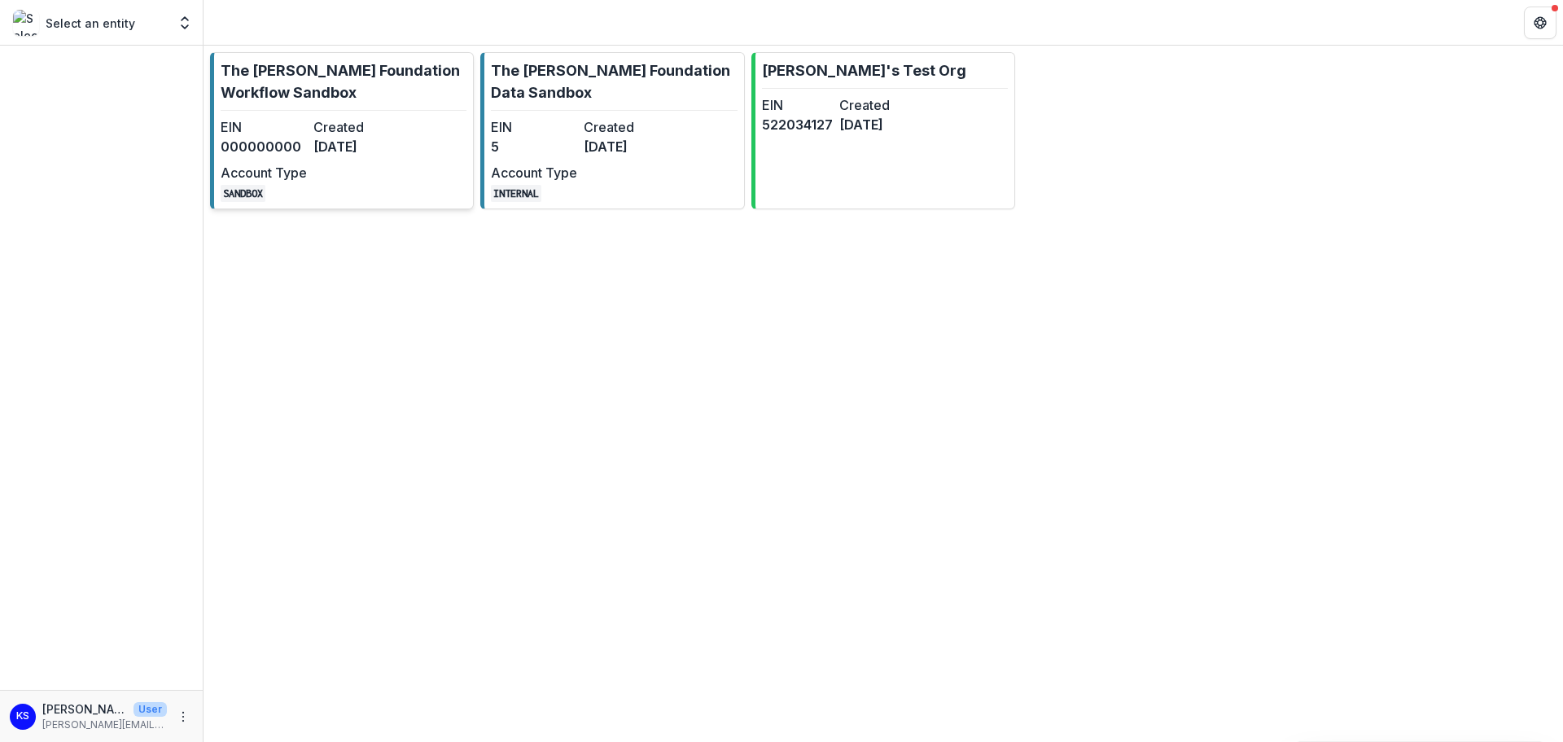
click at [337, 122] on dt "Created" at bounding box center [356, 127] width 86 height 20
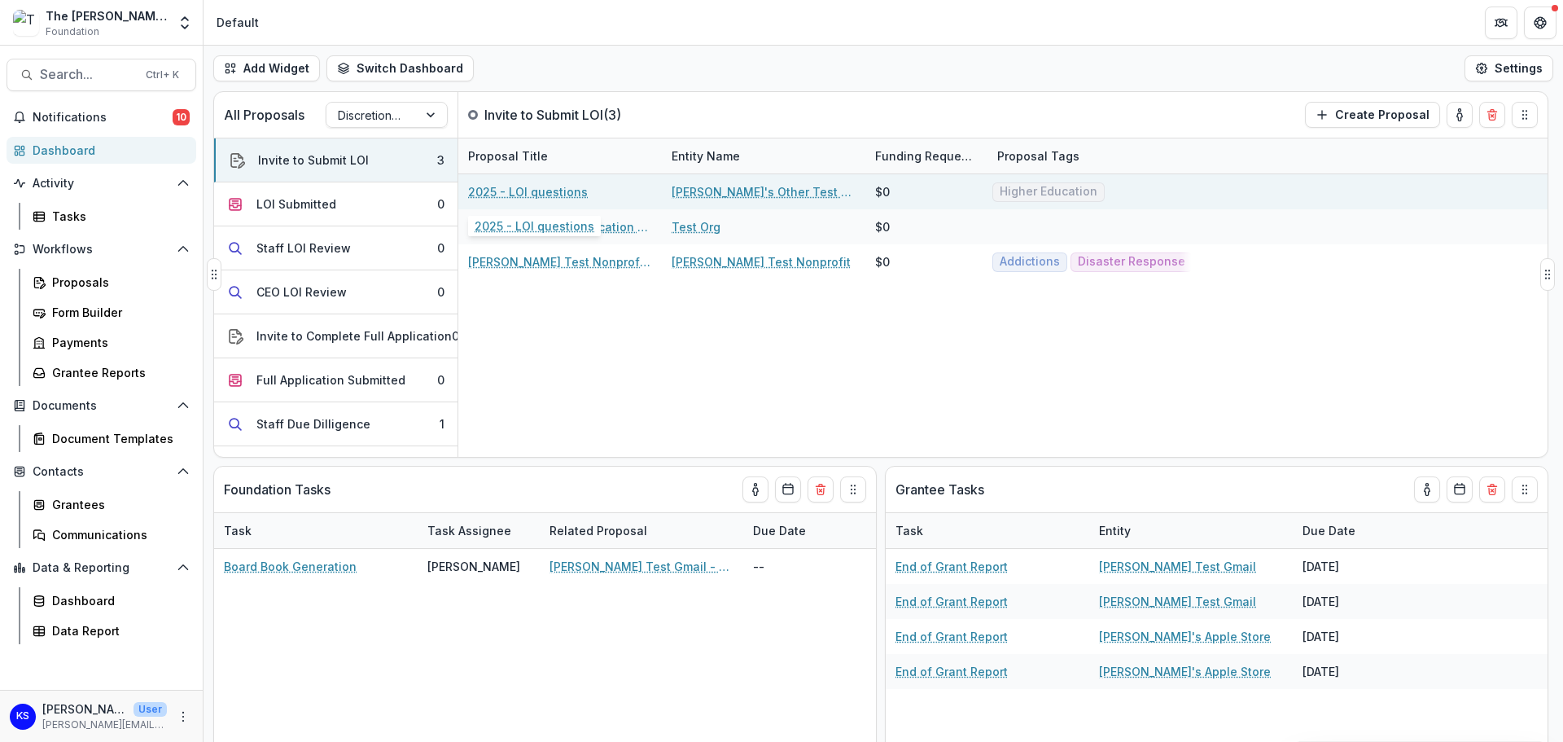
click at [537, 193] on link "2025 - LOI questions" at bounding box center [528, 191] width 120 height 17
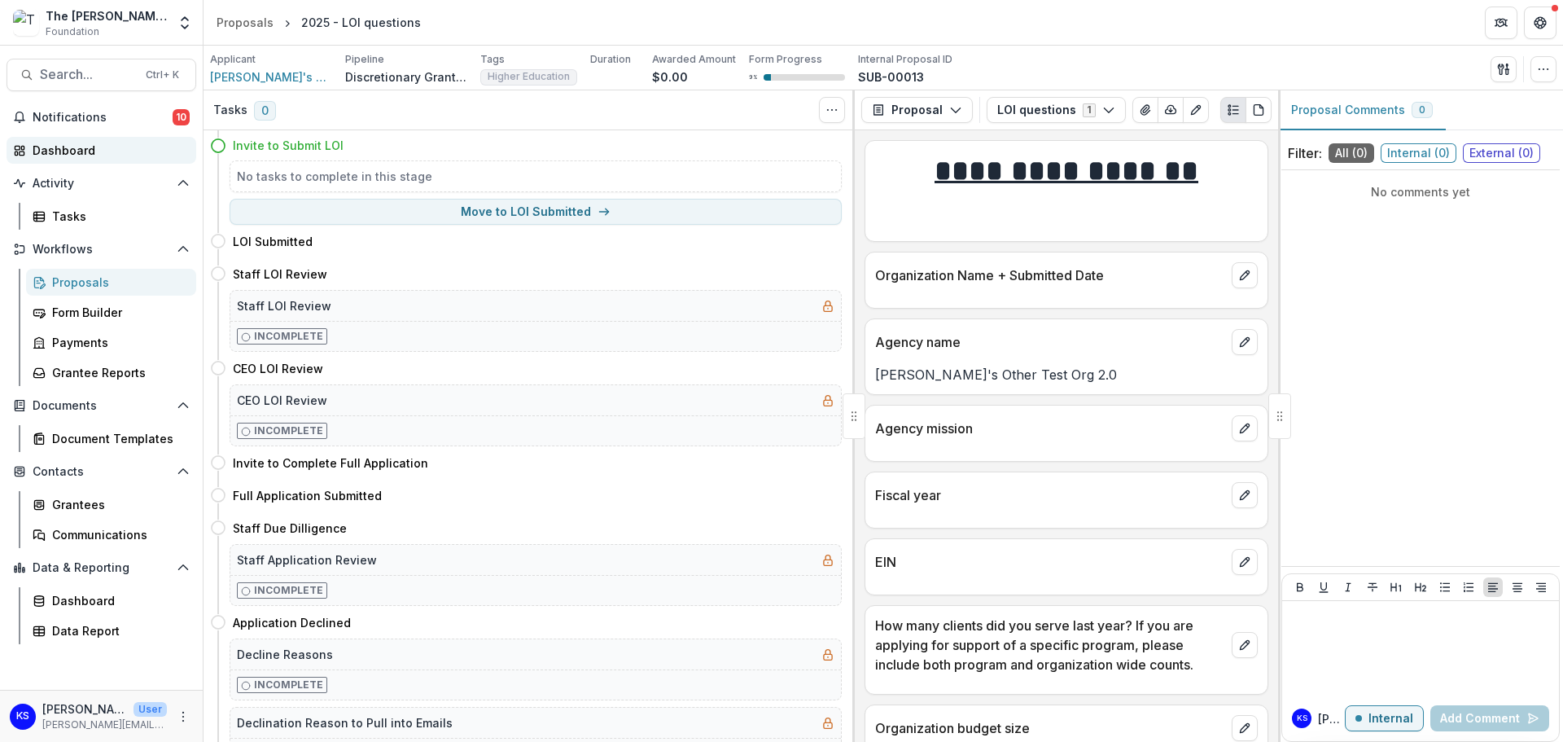
click at [42, 156] on div "Dashboard" at bounding box center [108, 150] width 151 height 17
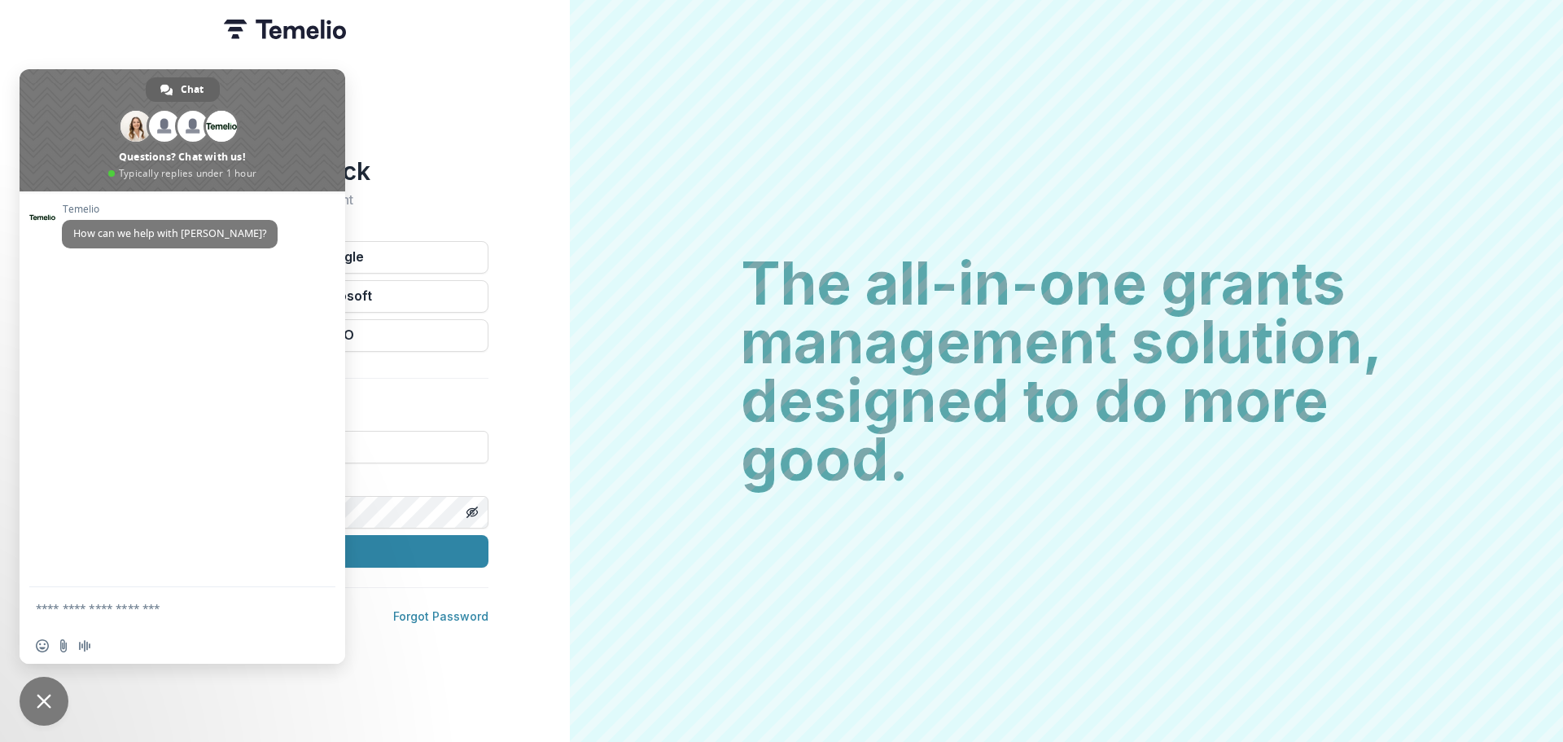
click at [61, 701] on span "Close chat" at bounding box center [44, 701] width 49 height 49
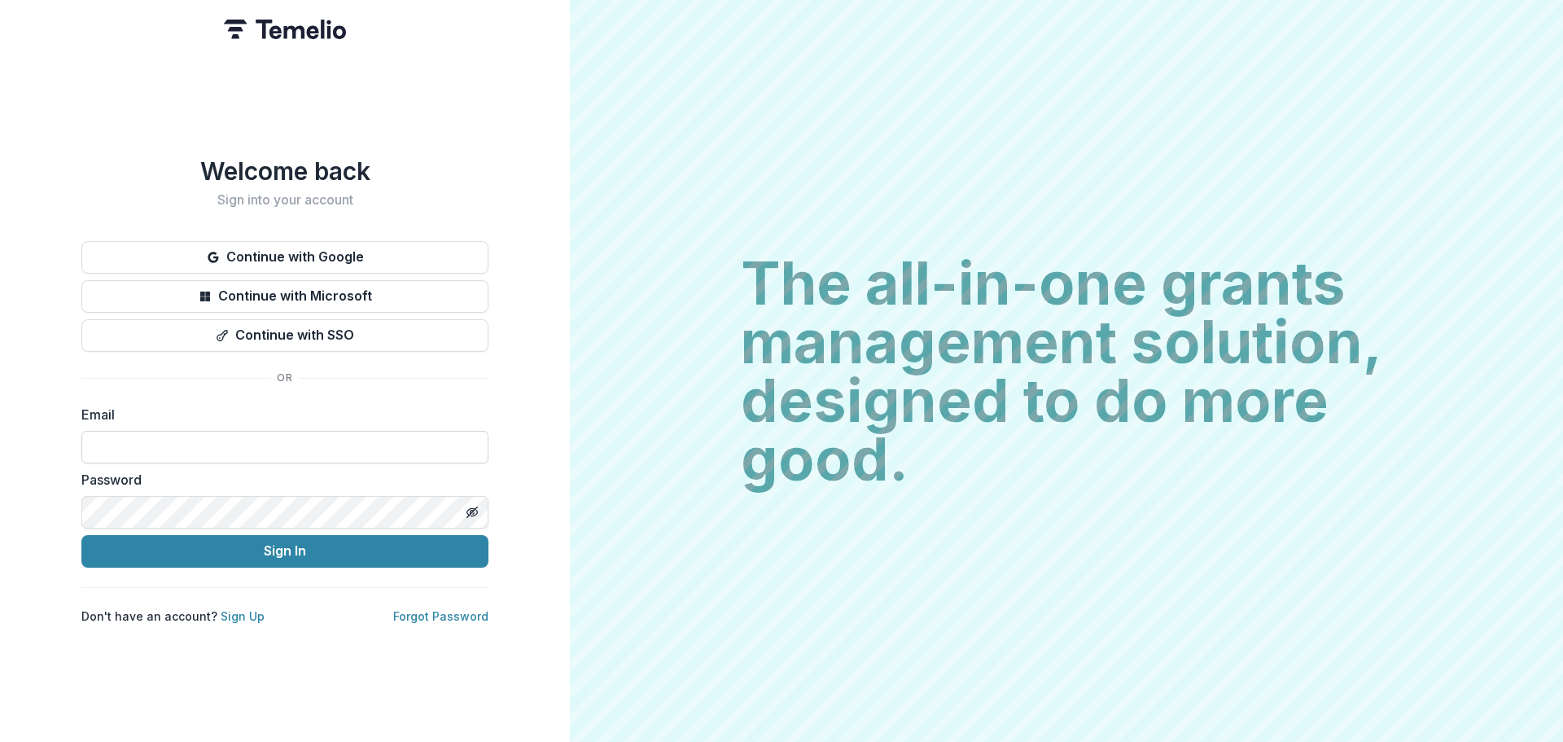
click at [313, 449] on input at bounding box center [284, 447] width 407 height 33
click at [163, 443] on input at bounding box center [284, 447] width 407 height 33
type input "**********"
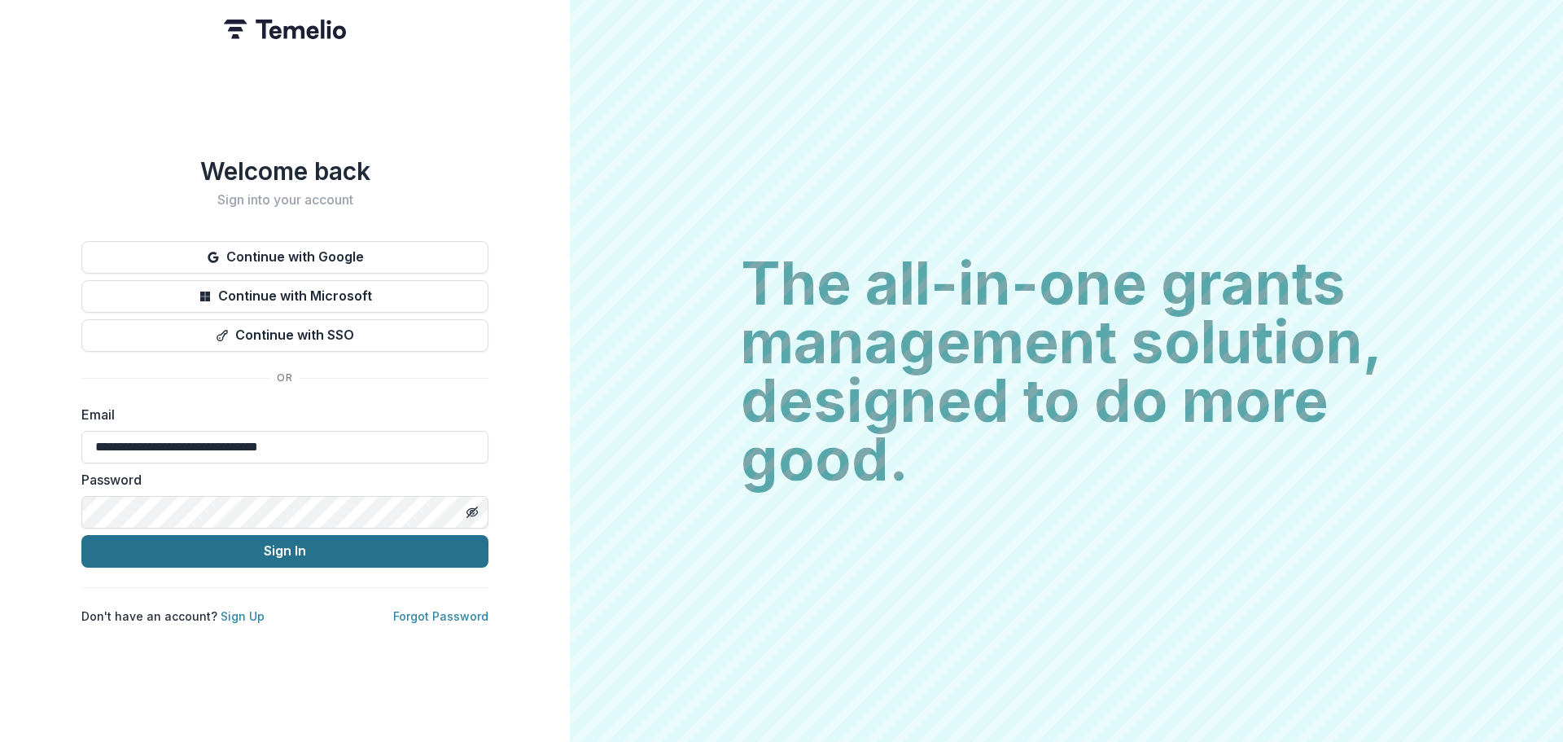
click at [259, 561] on button "Sign In" at bounding box center [284, 551] width 407 height 33
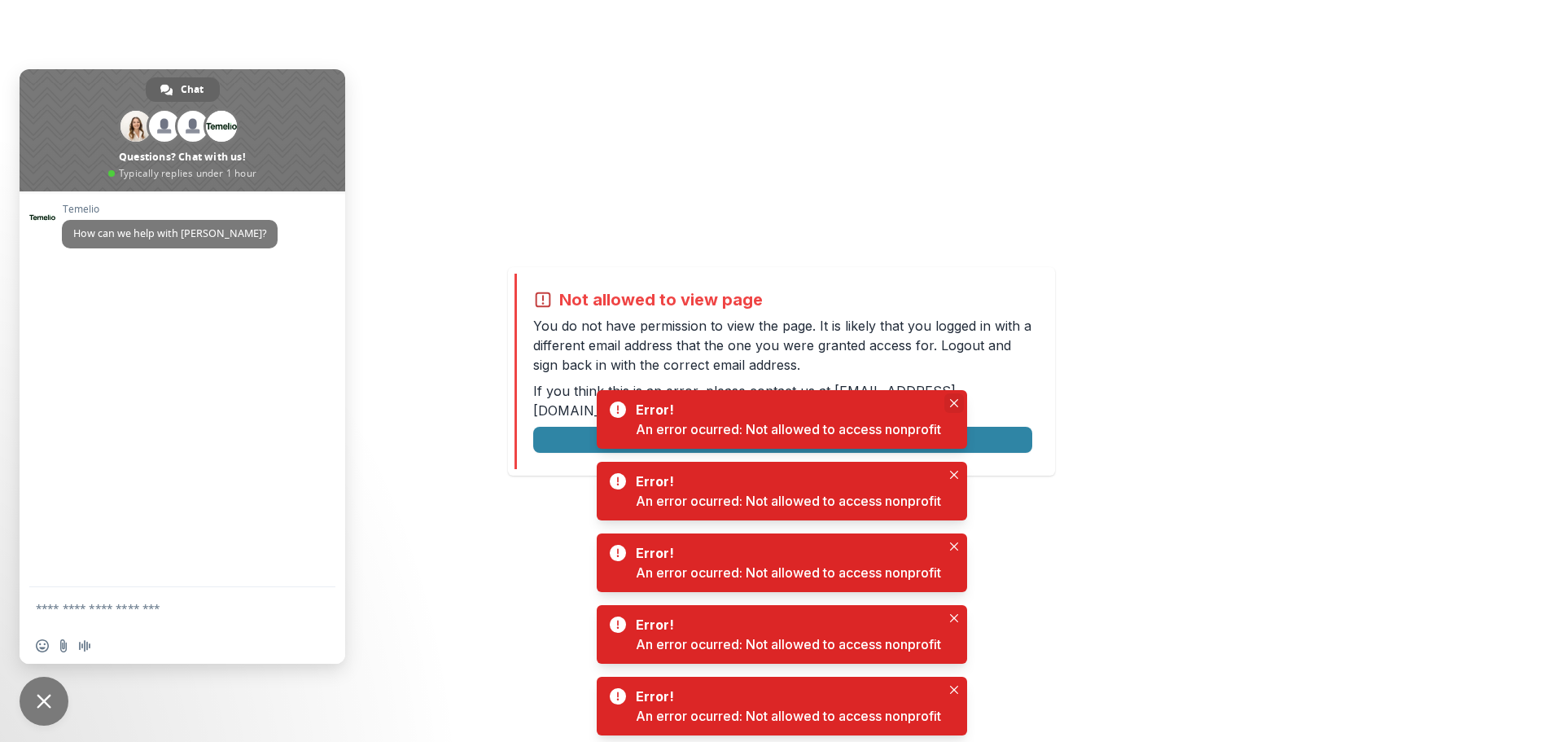
click at [957, 396] on button "Close" at bounding box center [954, 403] width 20 height 20
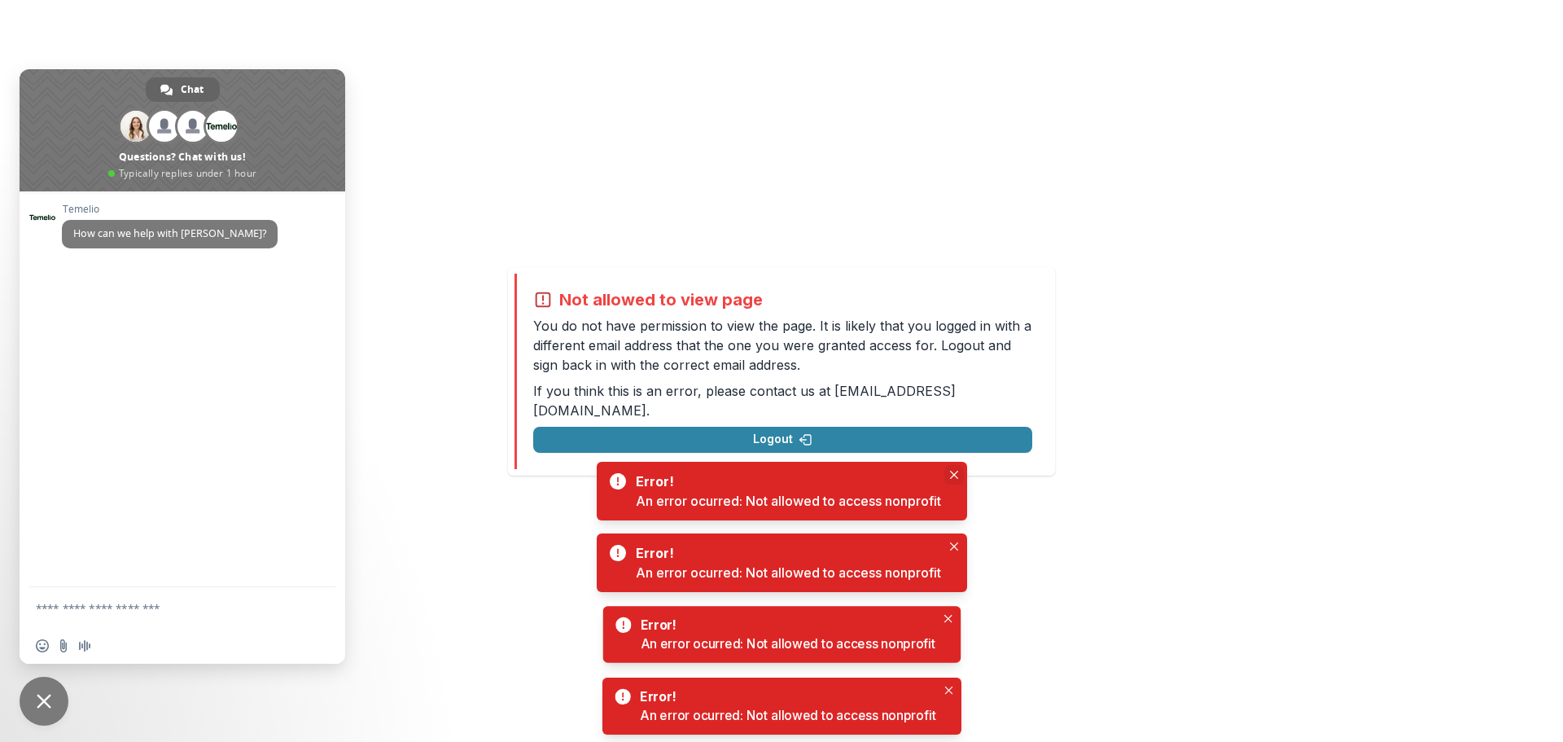
click at [953, 471] on icon "Close" at bounding box center [954, 475] width 8 height 8
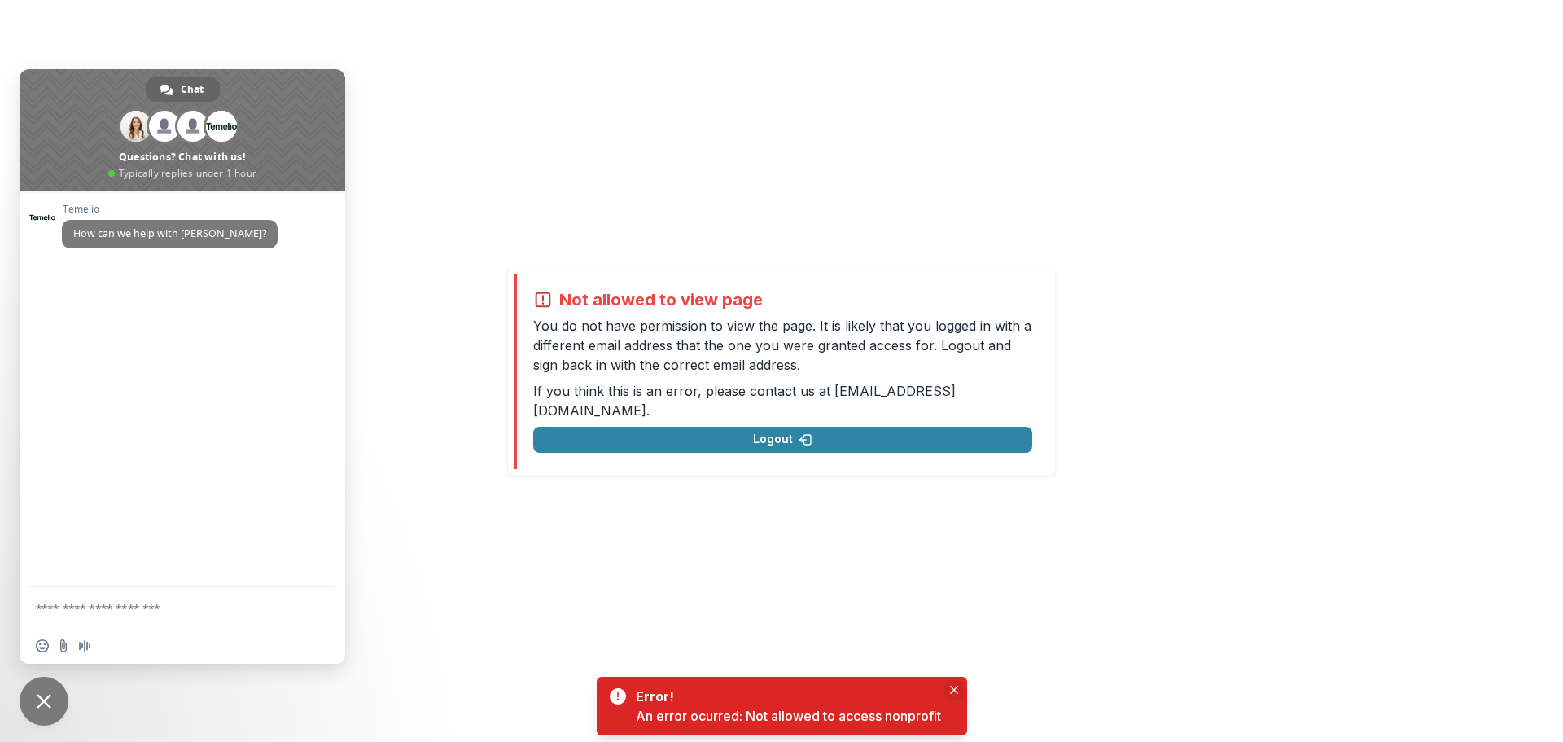
click at [955, 689] on icon "Close" at bounding box center [954, 690] width 8 height 8
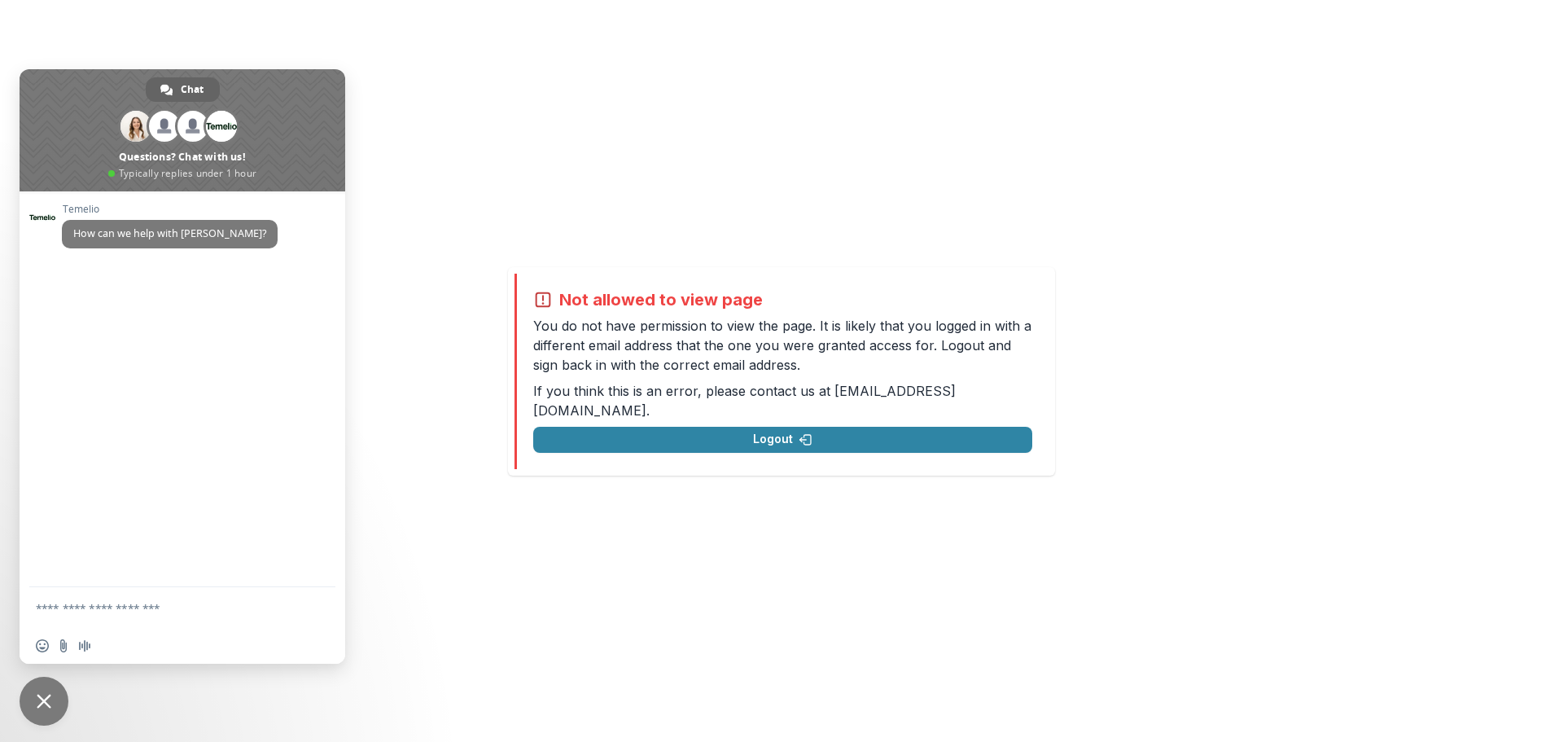
click at [781, 415] on div "Not allowed to view page You do not have permission to view the page. It is lik…" at bounding box center [782, 371] width 499 height 163
click at [786, 435] on button "Logout" at bounding box center [782, 440] width 499 height 26
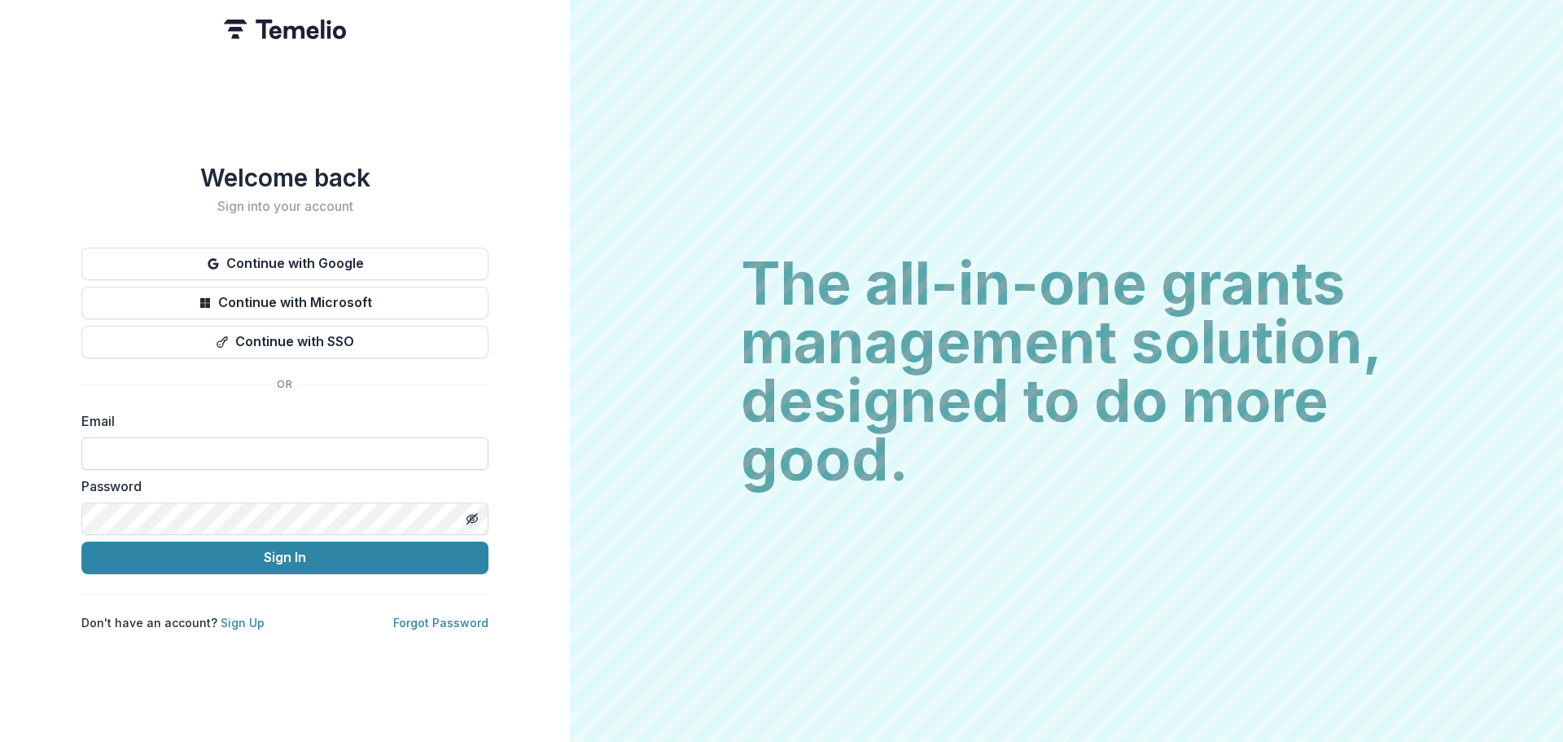
click at [234, 449] on input at bounding box center [284, 453] width 407 height 33
click at [247, 455] on input at bounding box center [284, 453] width 407 height 33
type input "**********"
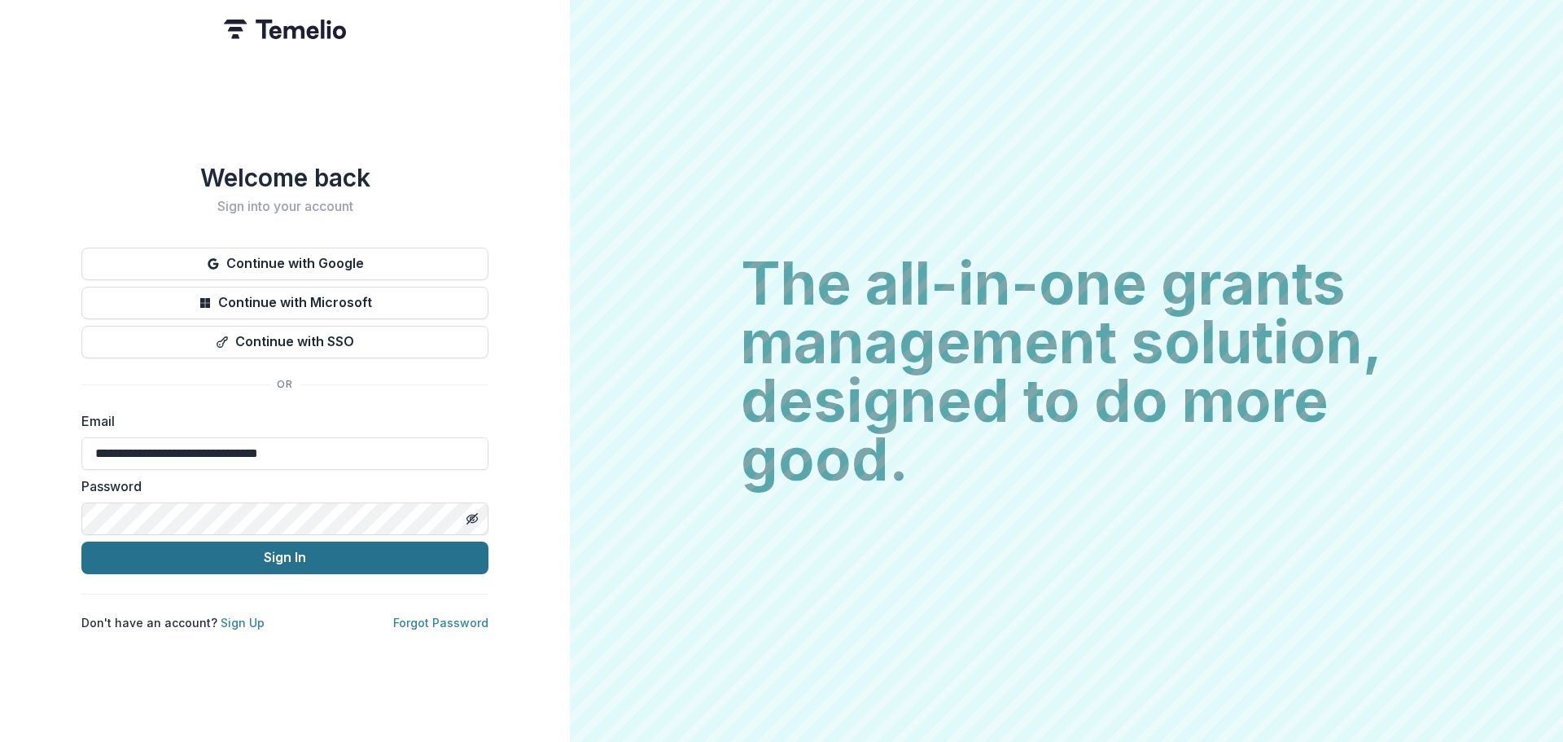
click at [260, 562] on button "Sign In" at bounding box center [284, 557] width 407 height 33
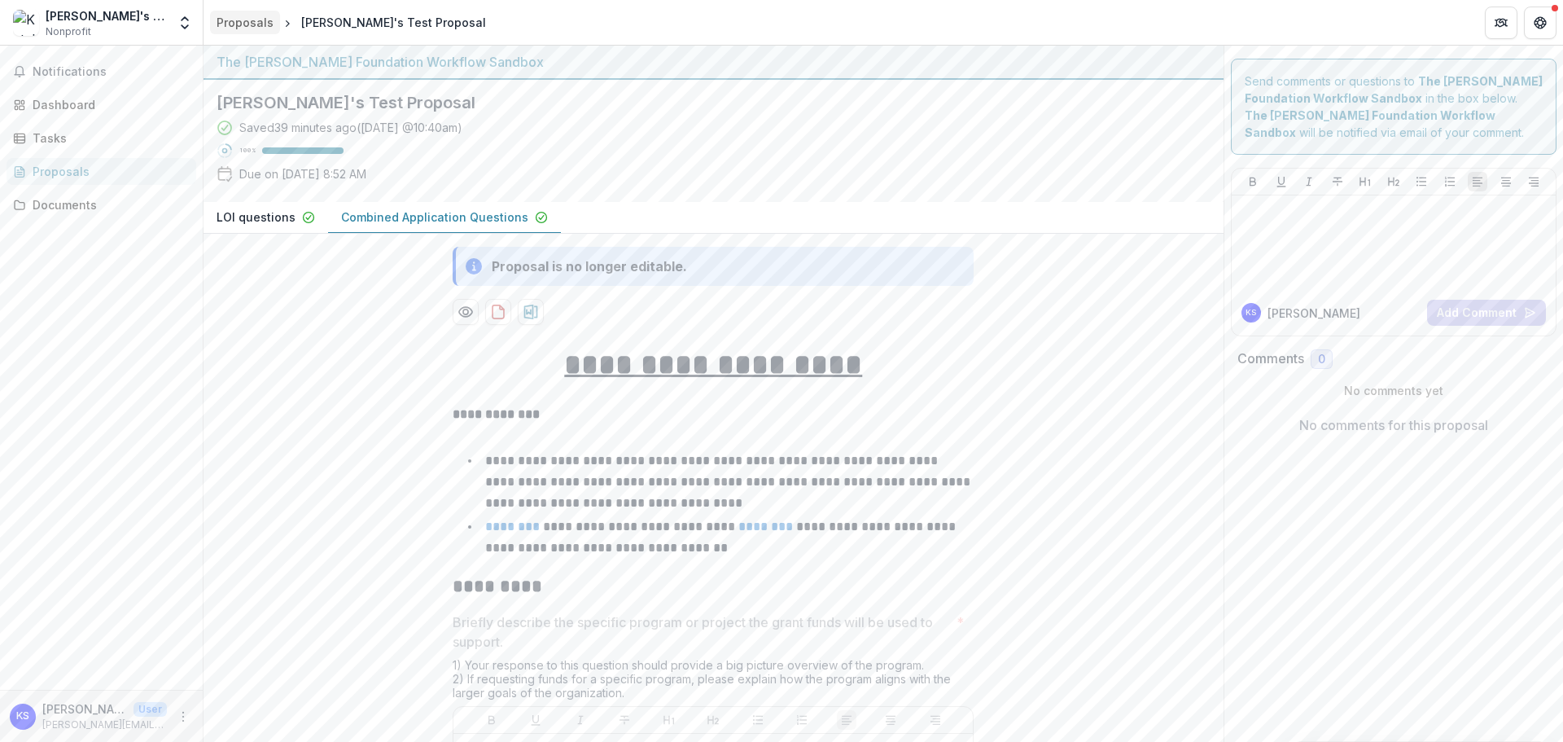
click at [228, 20] on div "Proposals" at bounding box center [245, 22] width 57 height 17
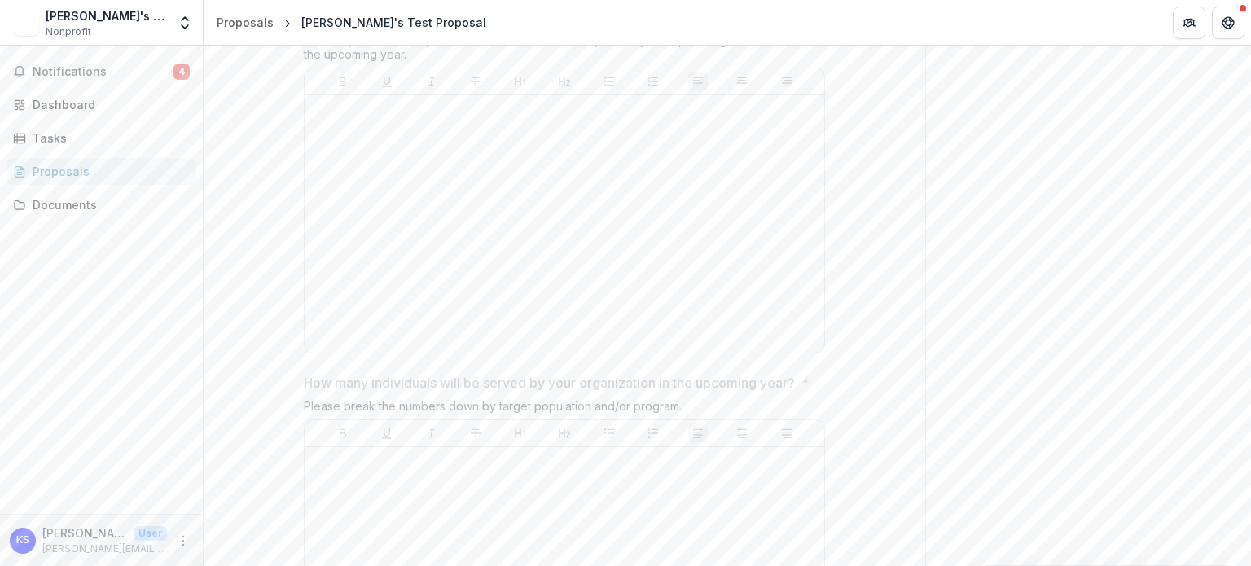
scroll to position [1347, 0]
click at [101, 19] on div "[PERSON_NAME]'s Test Org" at bounding box center [106, 15] width 121 height 17
click at [46, 77] on span "Notifications" at bounding box center [103, 72] width 141 height 14
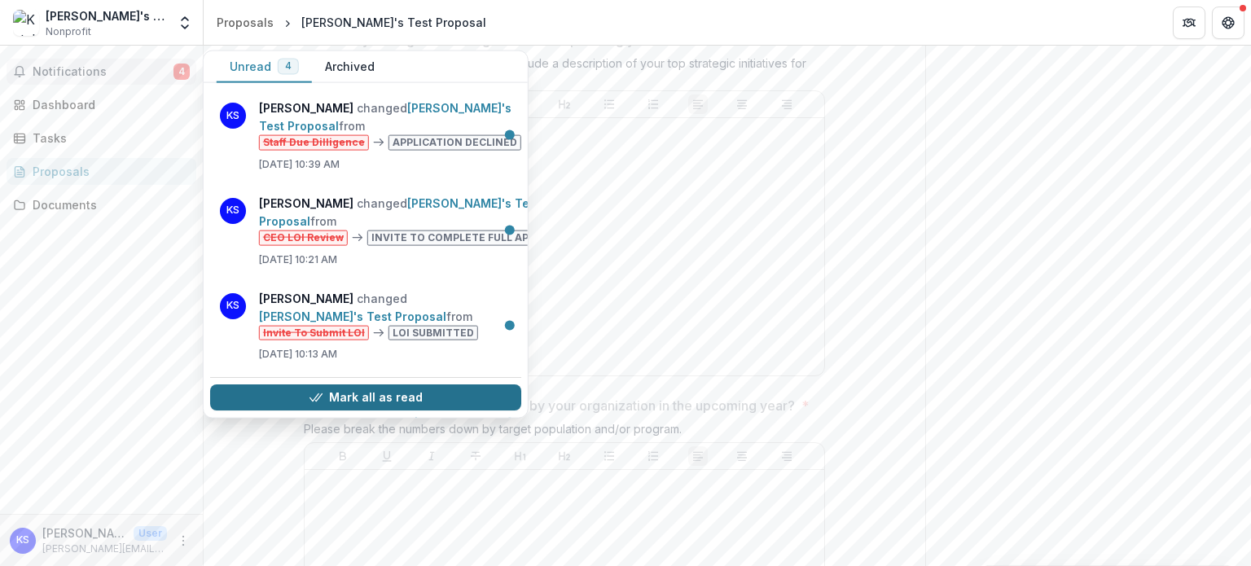
click at [329, 390] on button "Mark all as read" at bounding box center [365, 398] width 311 height 26
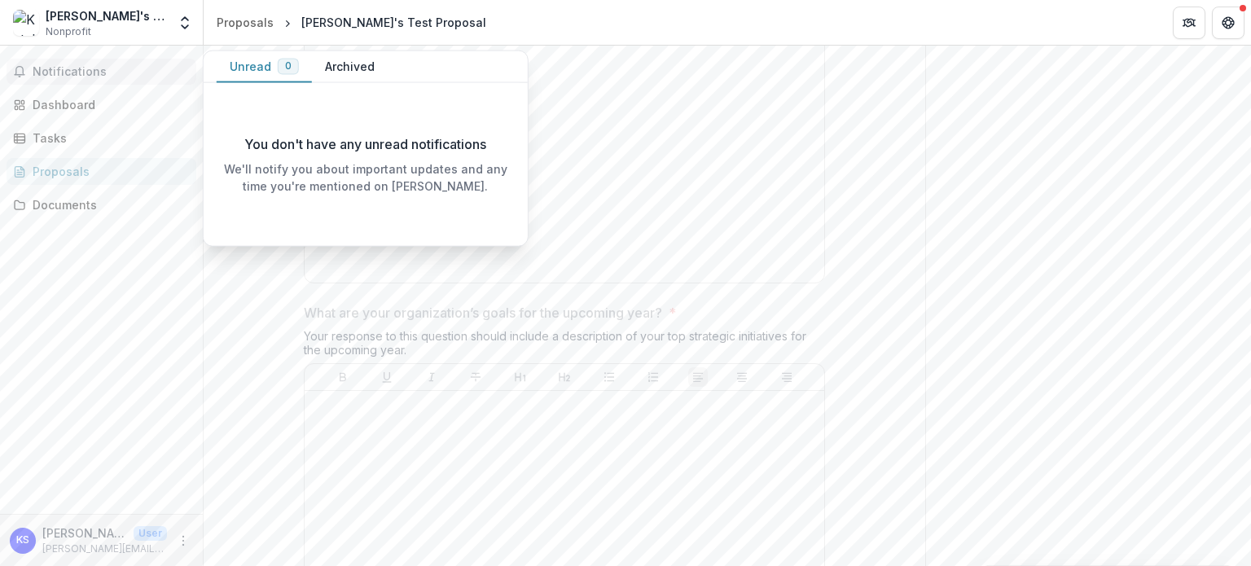
scroll to position [995, 0]
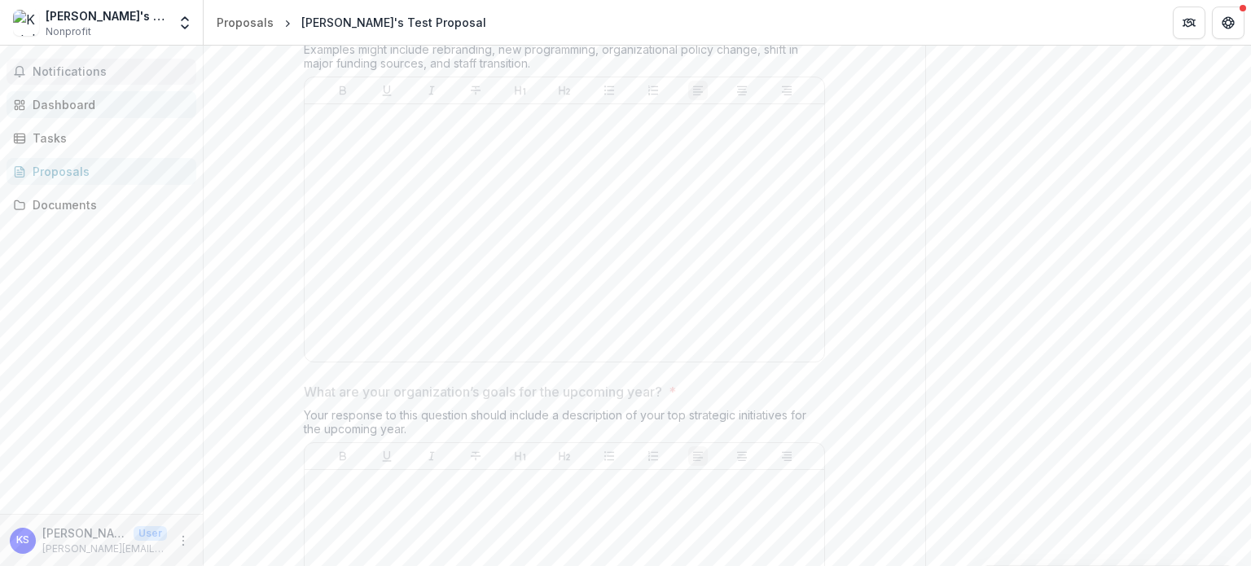
click at [94, 105] on div "Dashboard" at bounding box center [108, 104] width 151 height 17
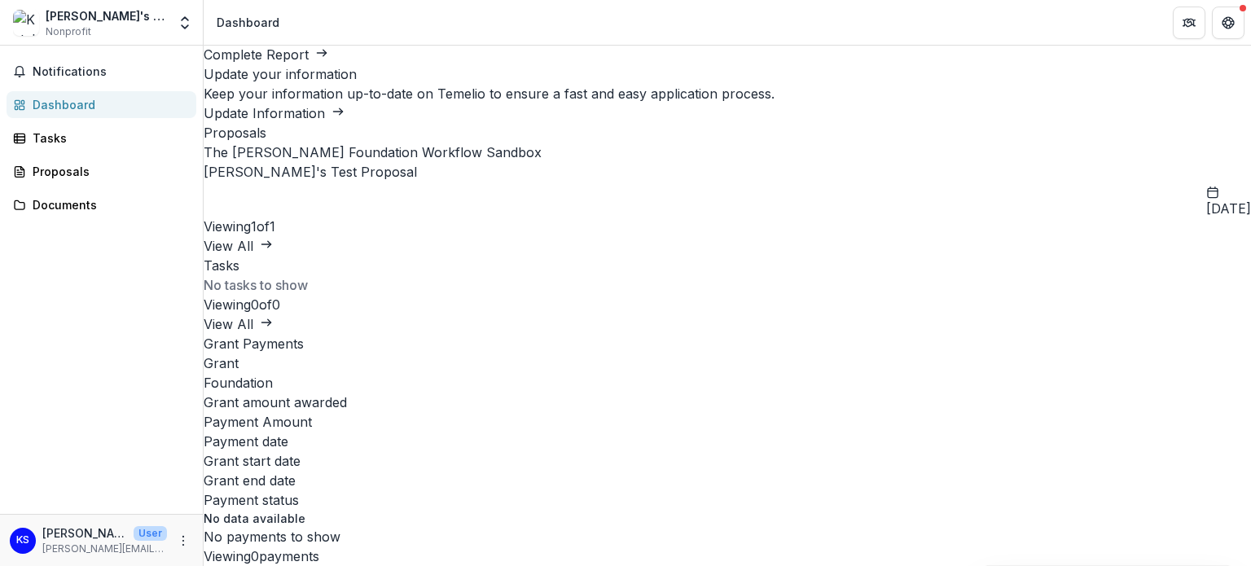
scroll to position [467, 0]
click at [50, 138] on div "Tasks" at bounding box center [108, 137] width 151 height 17
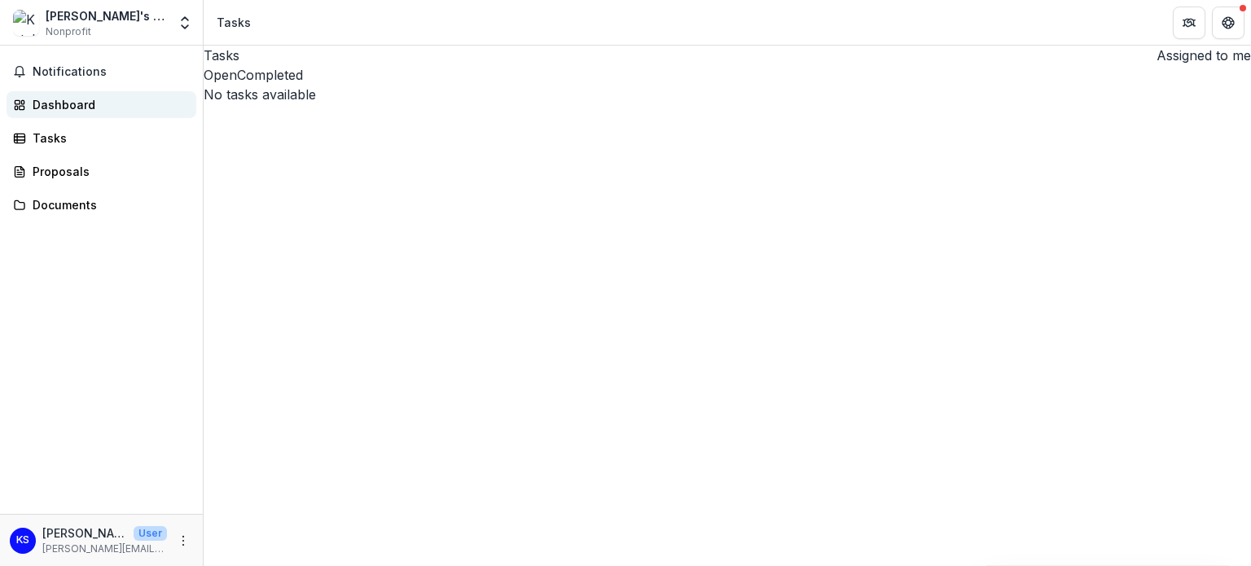
click at [53, 101] on div "Dashboard" at bounding box center [108, 104] width 151 height 17
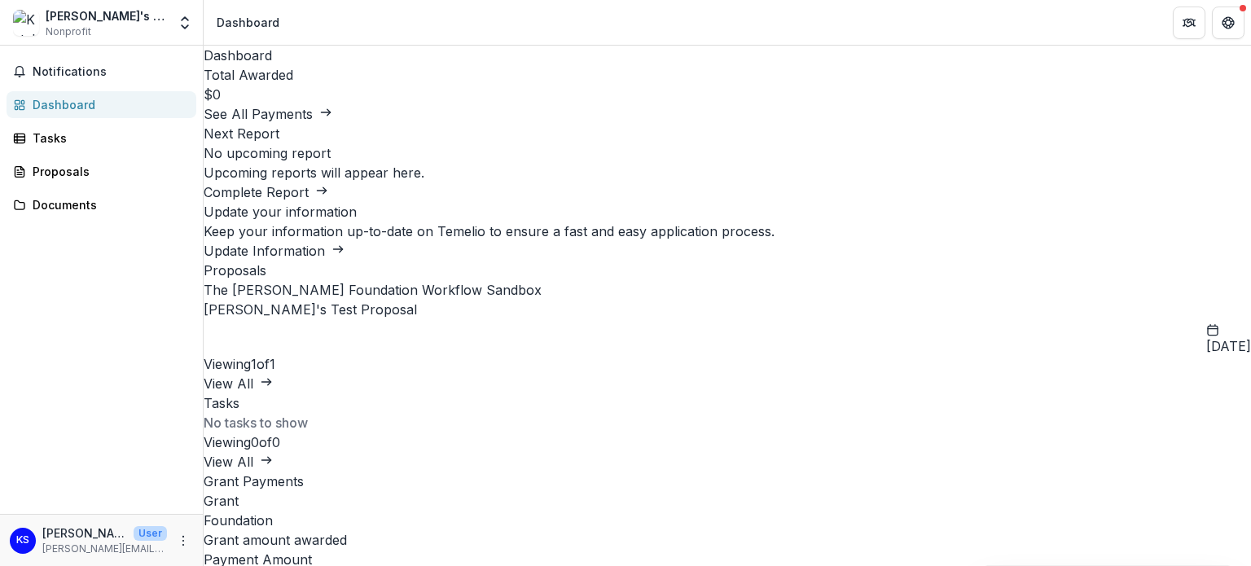
click at [417, 318] on link "[PERSON_NAME]'s Test Proposal" at bounding box center [310, 309] width 213 height 16
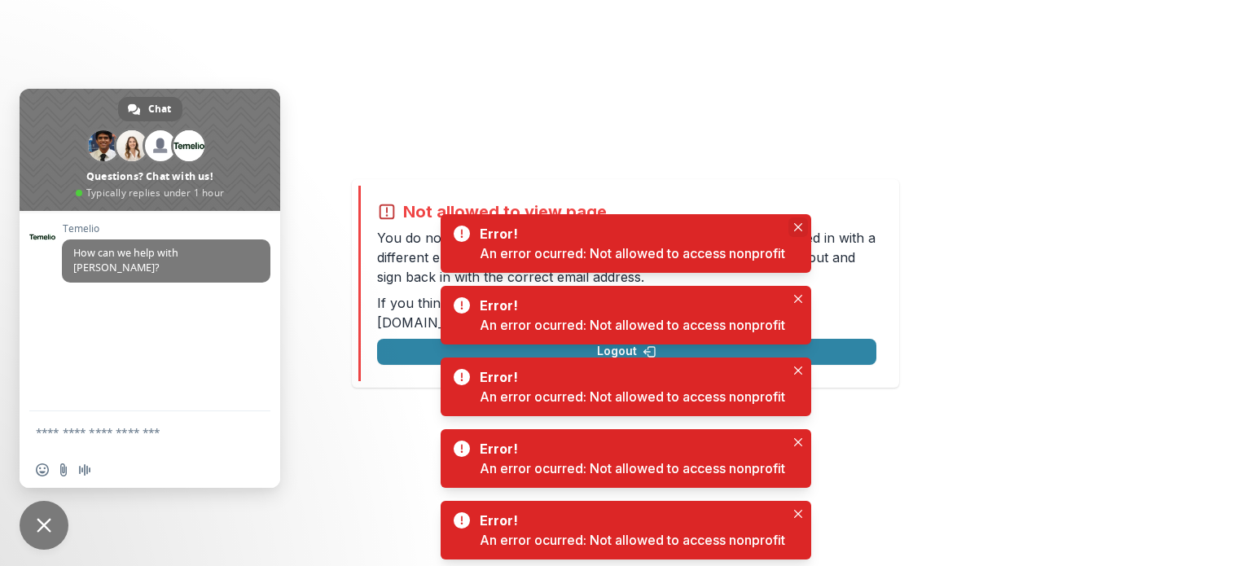
click at [801, 224] on icon "Close" at bounding box center [797, 227] width 8 height 8
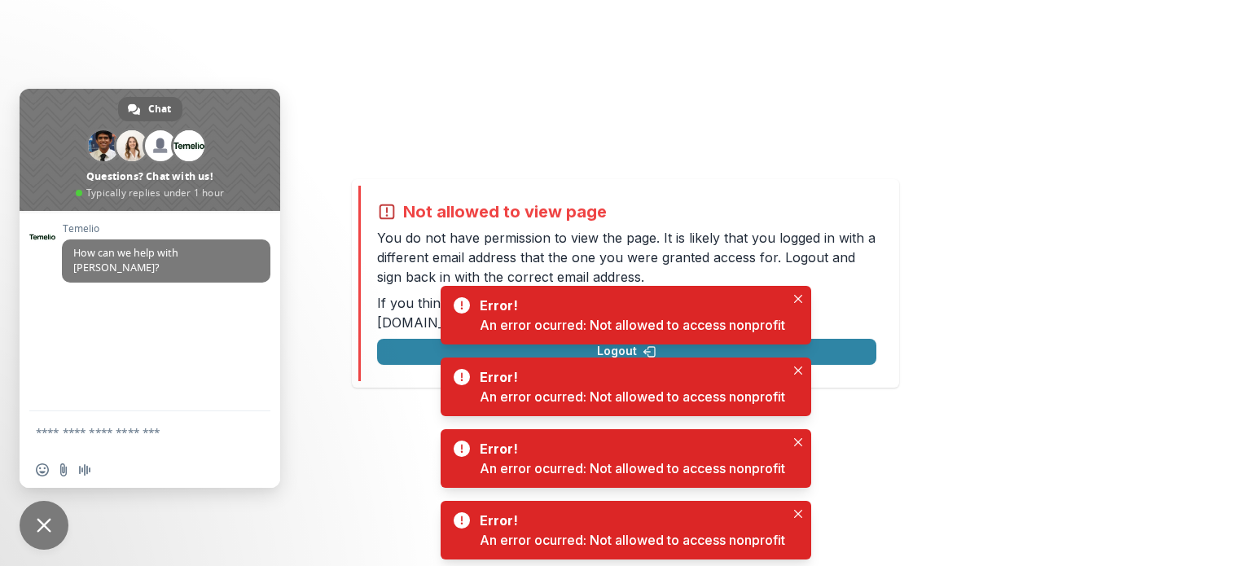
click at [29, 522] on span "Close chat" at bounding box center [44, 525] width 49 height 49
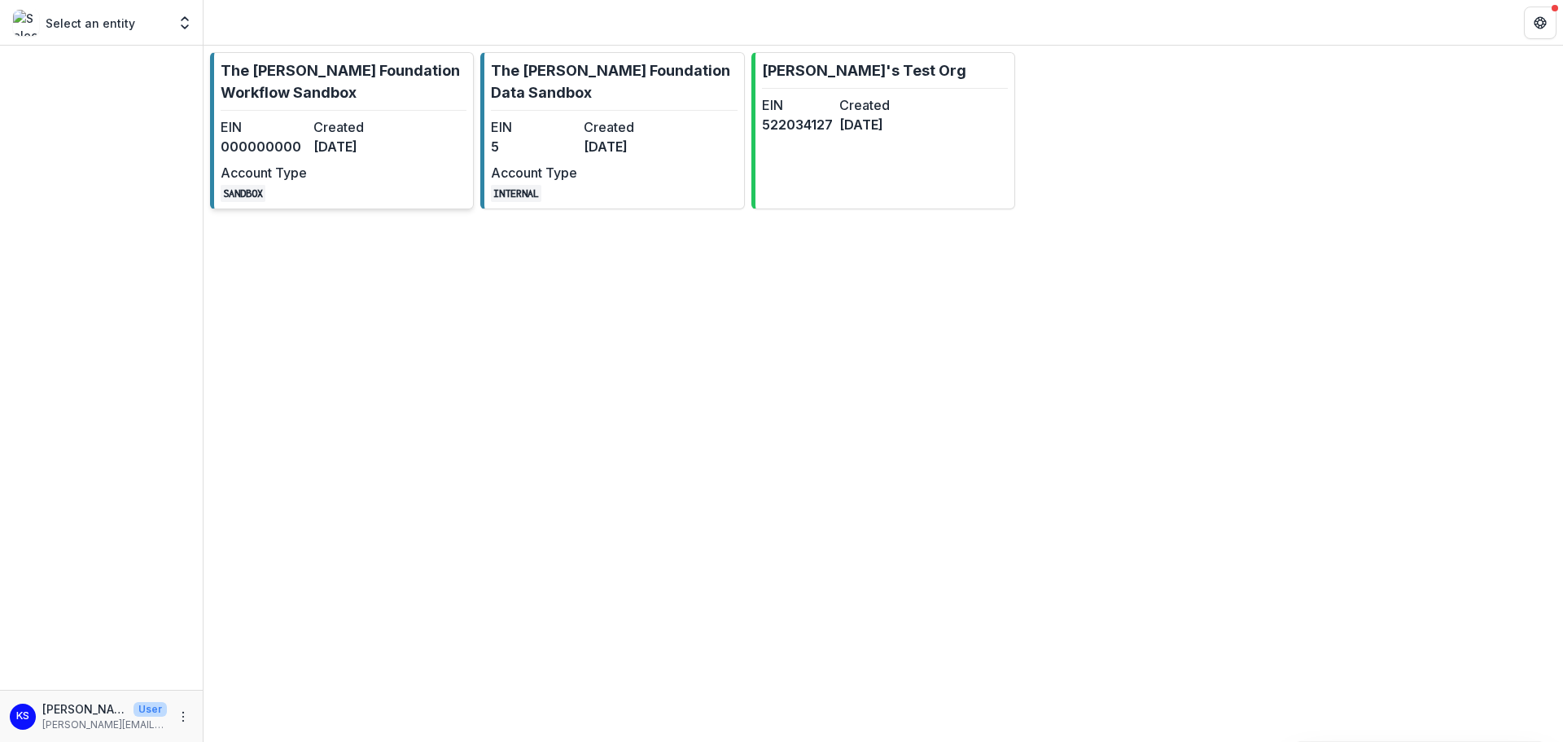
click at [417, 84] on p "The [PERSON_NAME] Foundation Workflow Sandbox" at bounding box center [344, 81] width 246 height 44
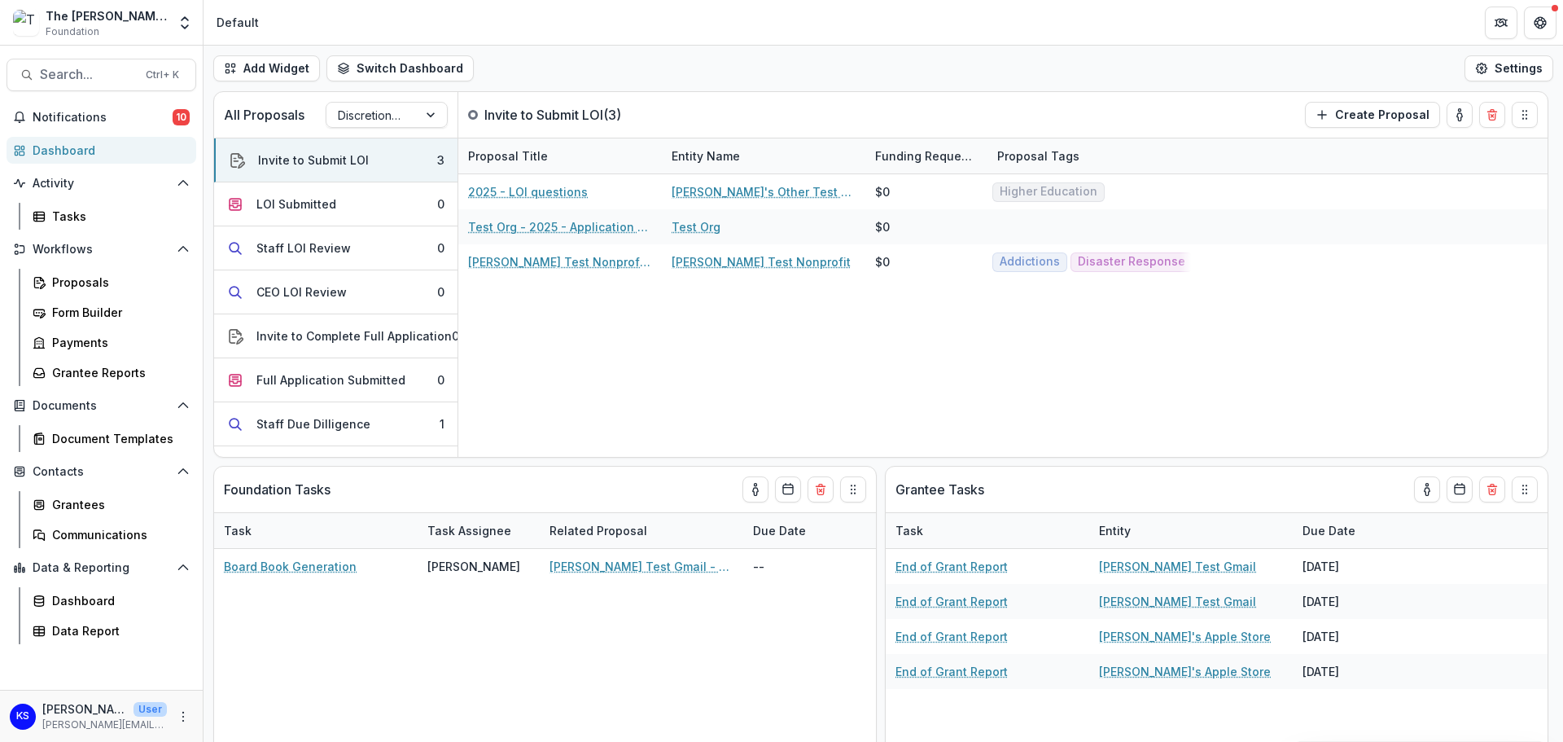
click at [128, 20] on div "The [PERSON_NAME] Foundation Workflow Sandbox" at bounding box center [106, 15] width 121 height 17
click at [185, 25] on icon "Open entity switcher" at bounding box center [185, 23] width 16 height 16
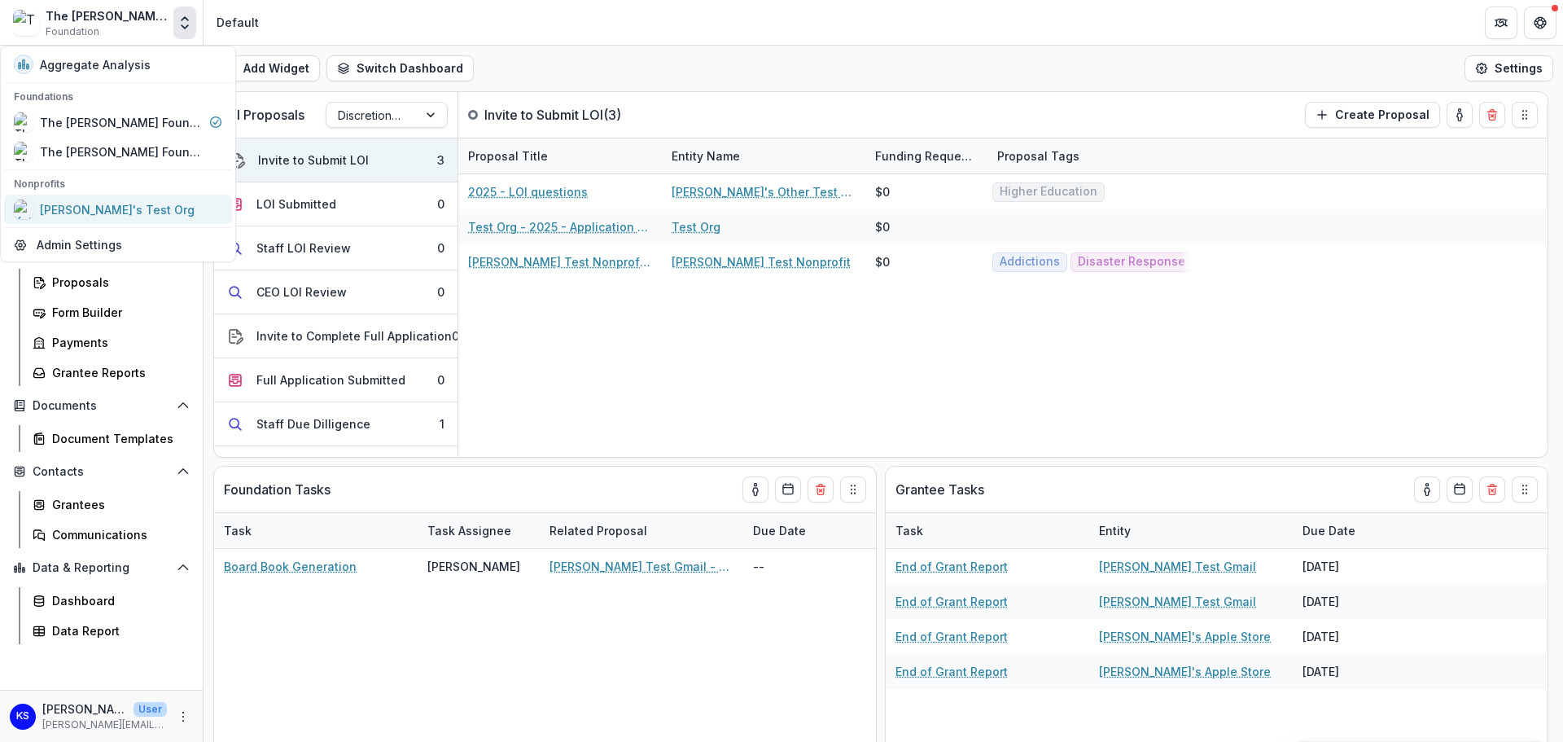
click at [112, 204] on div "[PERSON_NAME]'s Test Org" at bounding box center [117, 209] width 155 height 17
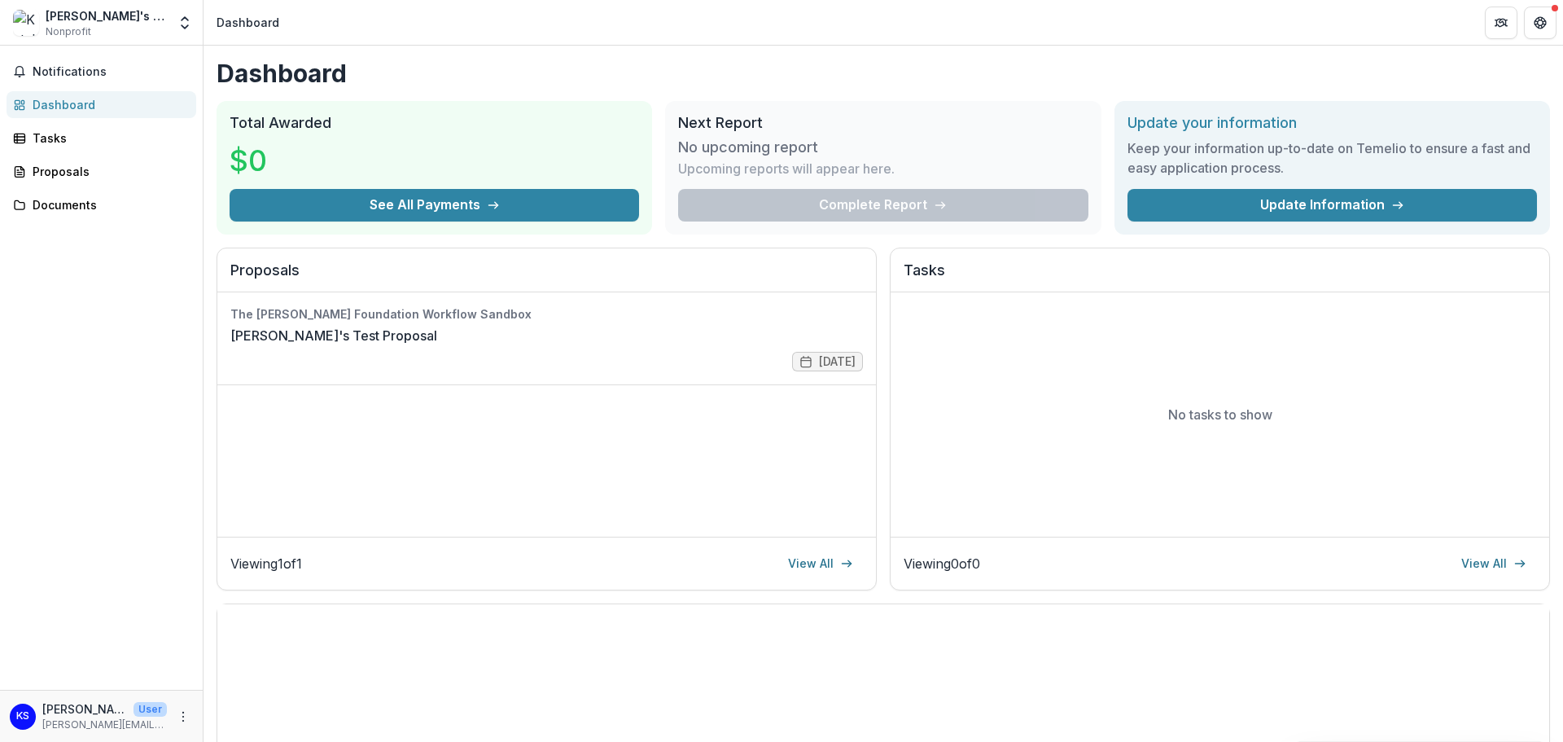
click at [125, 23] on div "[PERSON_NAME]'s Test Org" at bounding box center [106, 15] width 121 height 17
click at [184, 24] on icon "Open entity switcher" at bounding box center [185, 23] width 16 height 16
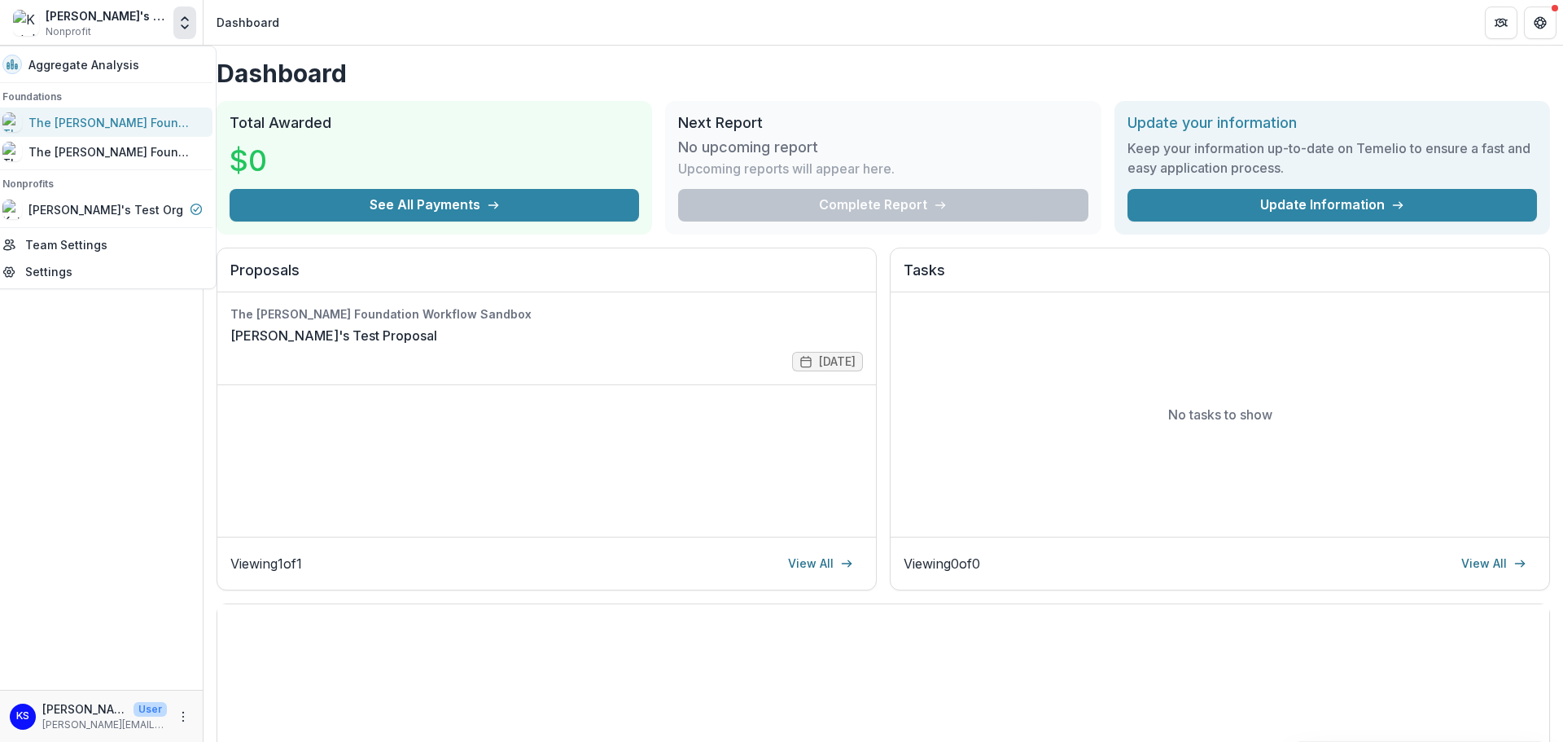
click at [106, 130] on div "The [PERSON_NAME] Foundation Workflow Sandbox" at bounding box center [109, 122] width 163 height 17
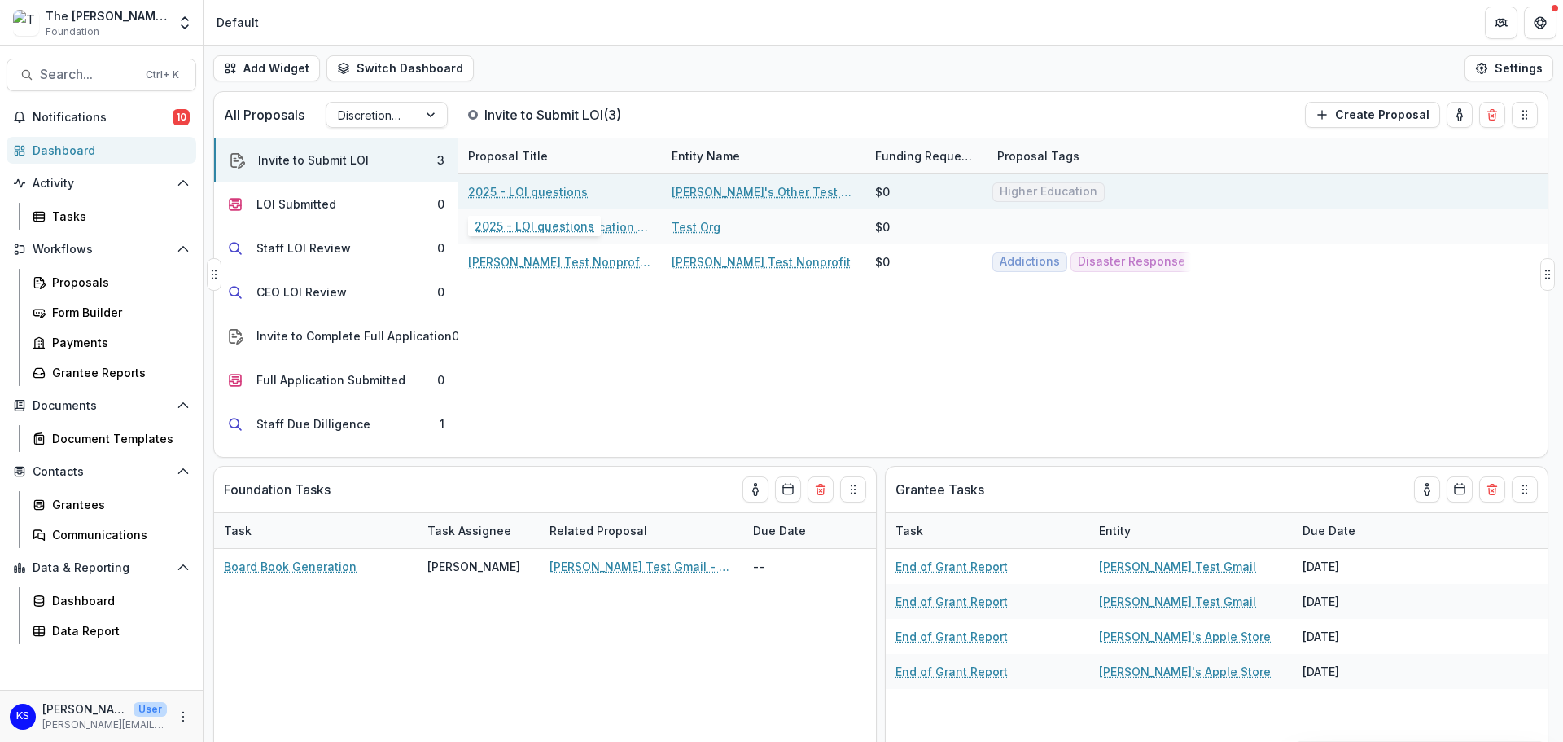
click at [517, 188] on link "2025 - LOI questions" at bounding box center [528, 191] width 120 height 17
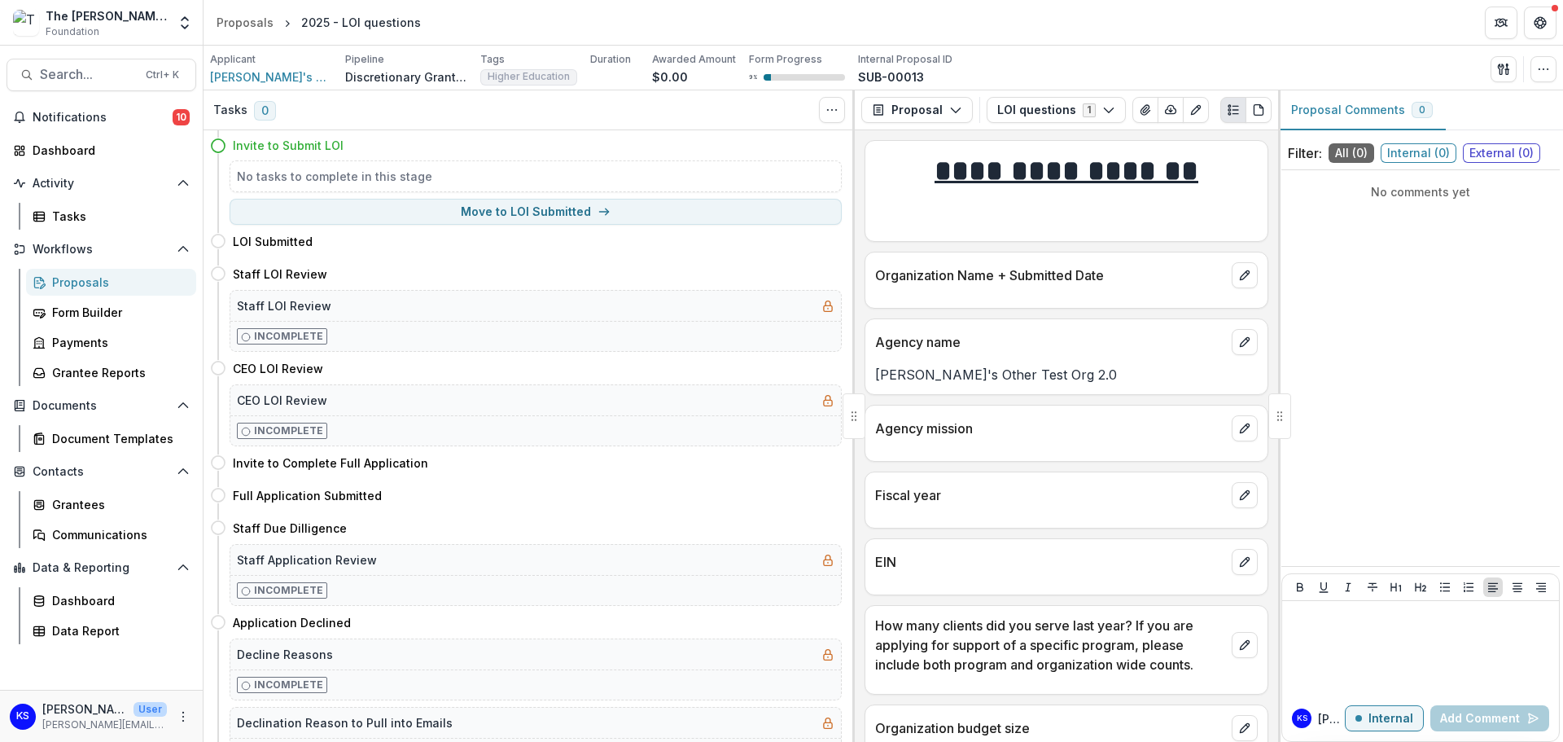
click at [302, 144] on h4 "Invite to Submit LOI" at bounding box center [288, 145] width 111 height 17
click at [318, 185] on h5 "No tasks to complete in this stage" at bounding box center [536, 176] width 598 height 17
click at [83, 153] on div "Dashboard" at bounding box center [108, 150] width 151 height 17
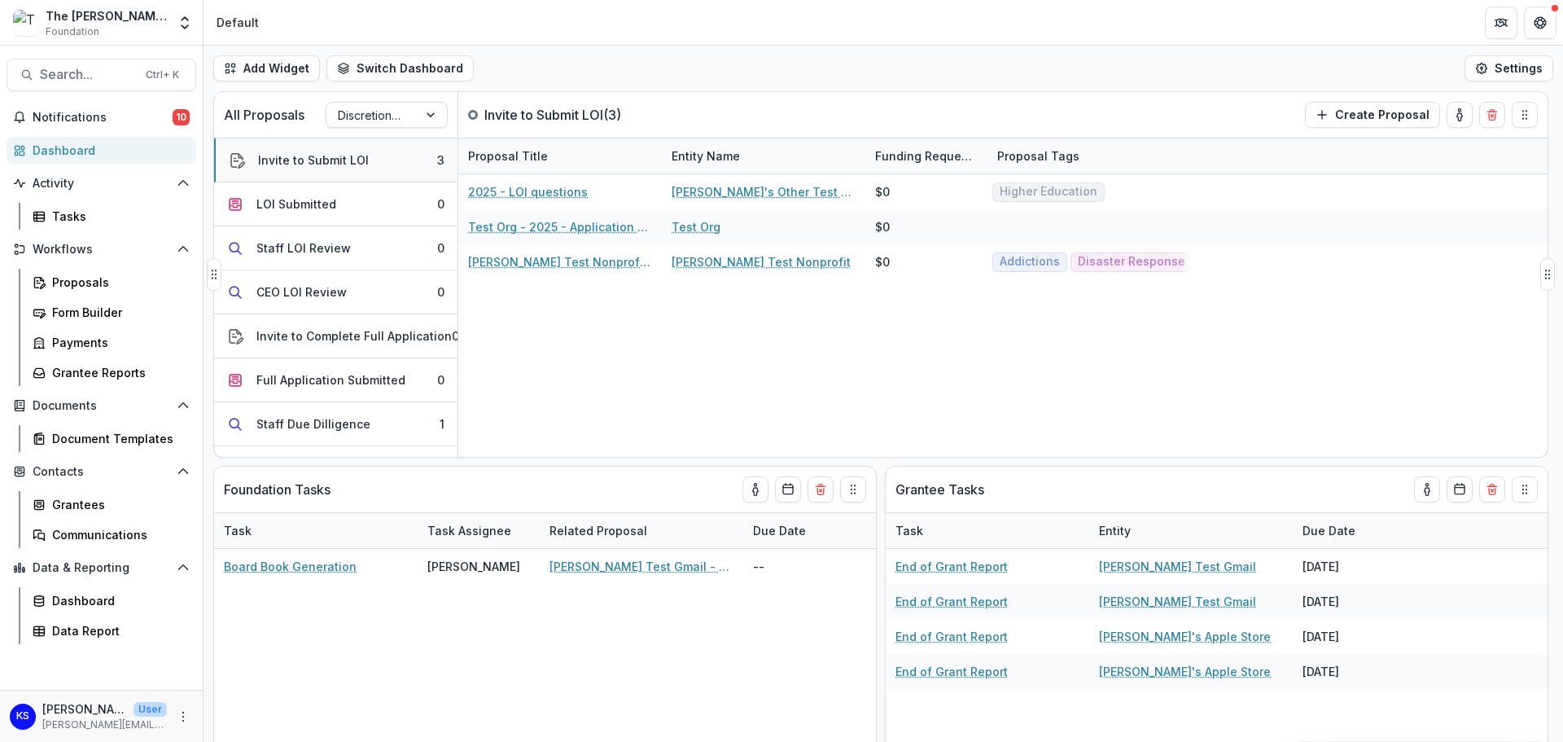
click at [314, 152] on div "Invite to Submit LOI" at bounding box center [313, 159] width 111 height 17
click at [1409, 112] on button "Create Proposal" at bounding box center [1372, 115] width 135 height 26
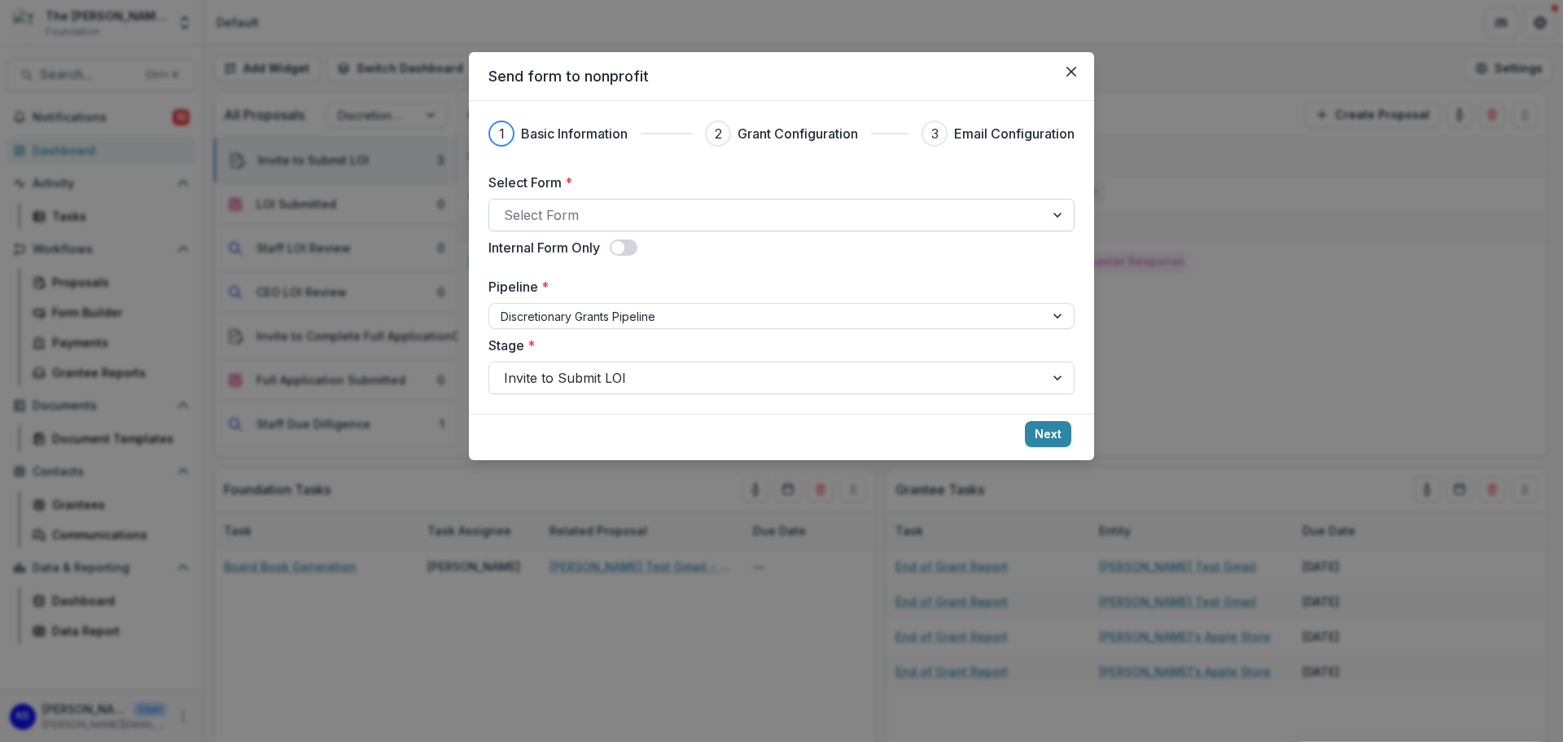
click at [674, 217] on div at bounding box center [767, 215] width 526 height 23
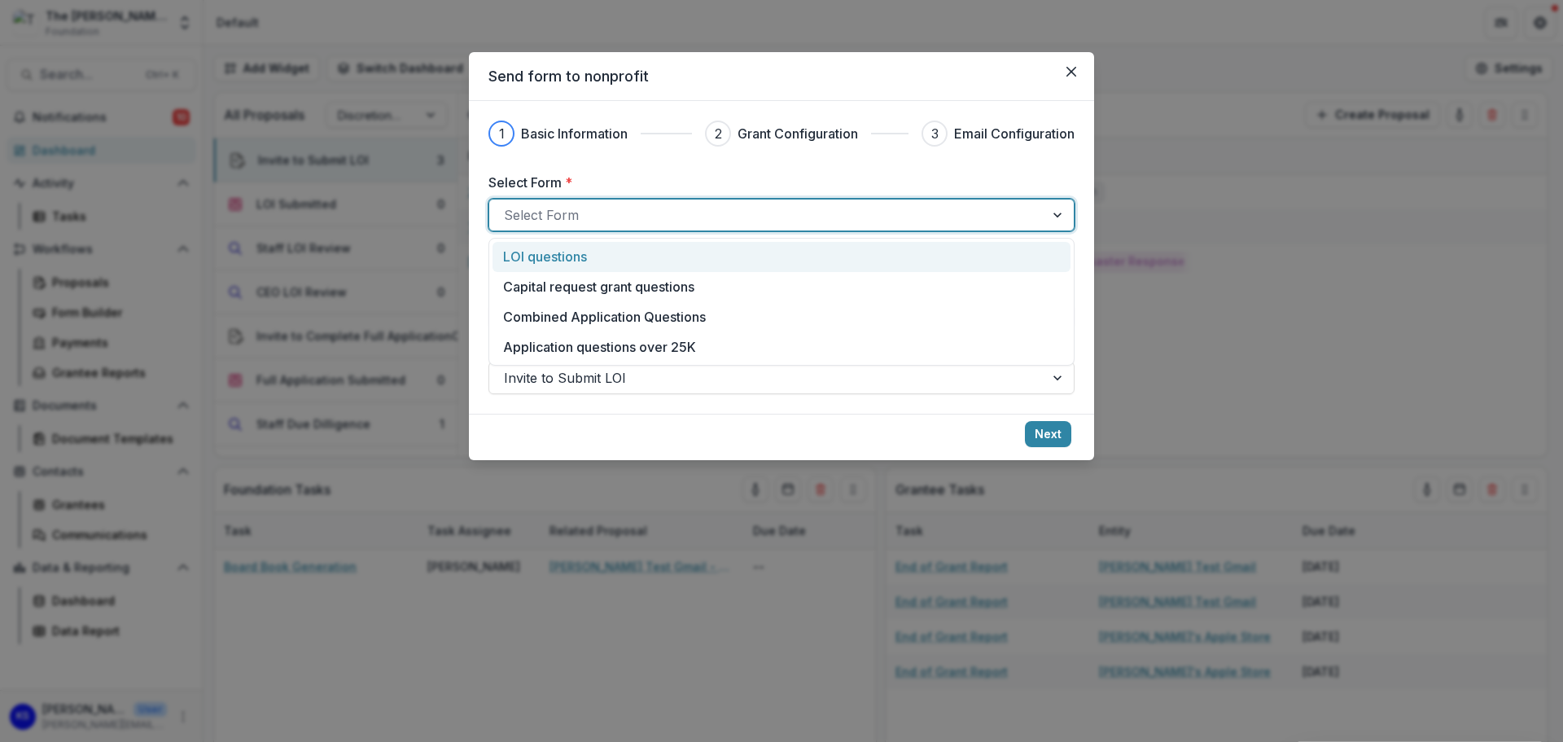
click at [676, 257] on div "LOI questions" at bounding box center [781, 257] width 557 height 20
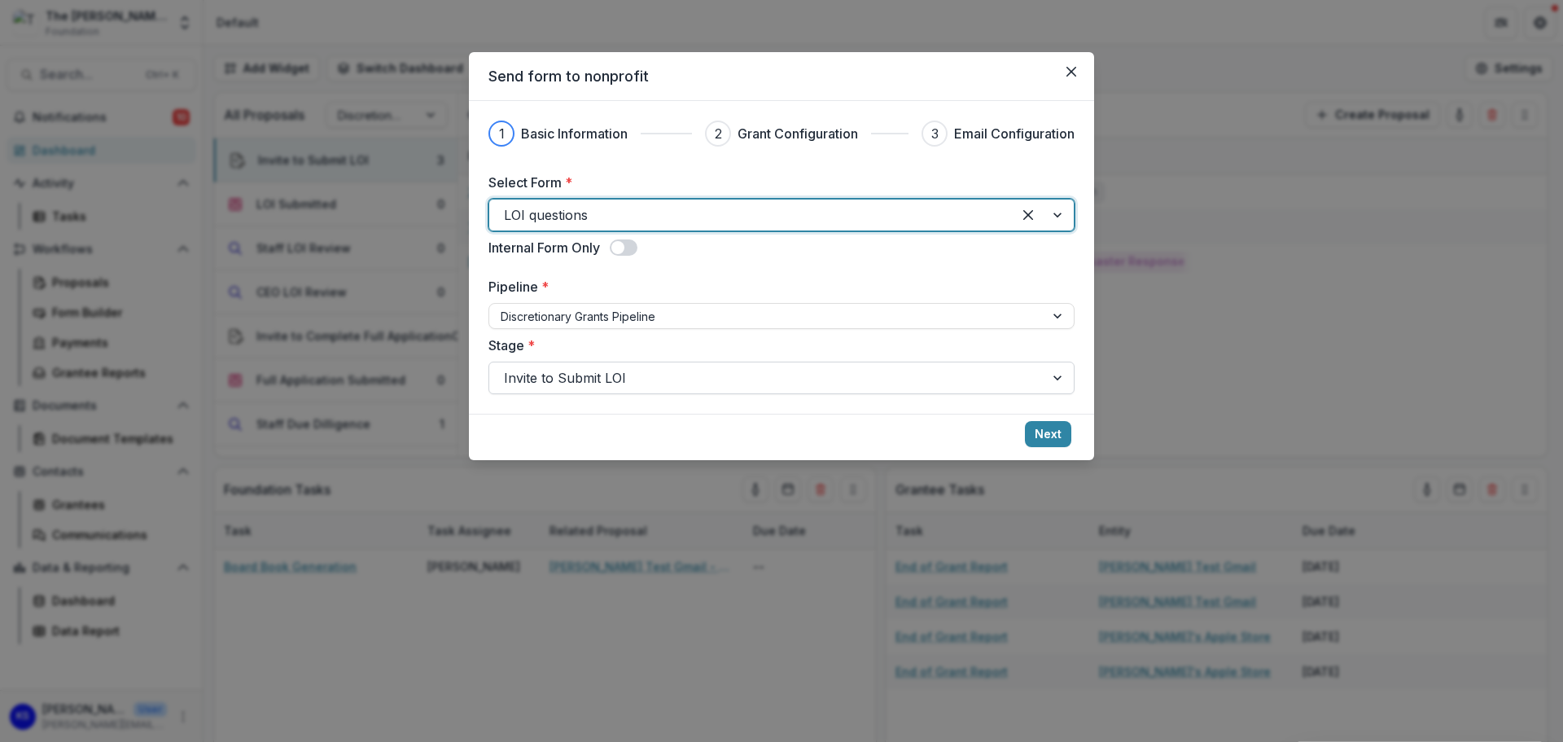
click at [1022, 367] on div at bounding box center [767, 377] width 526 height 23
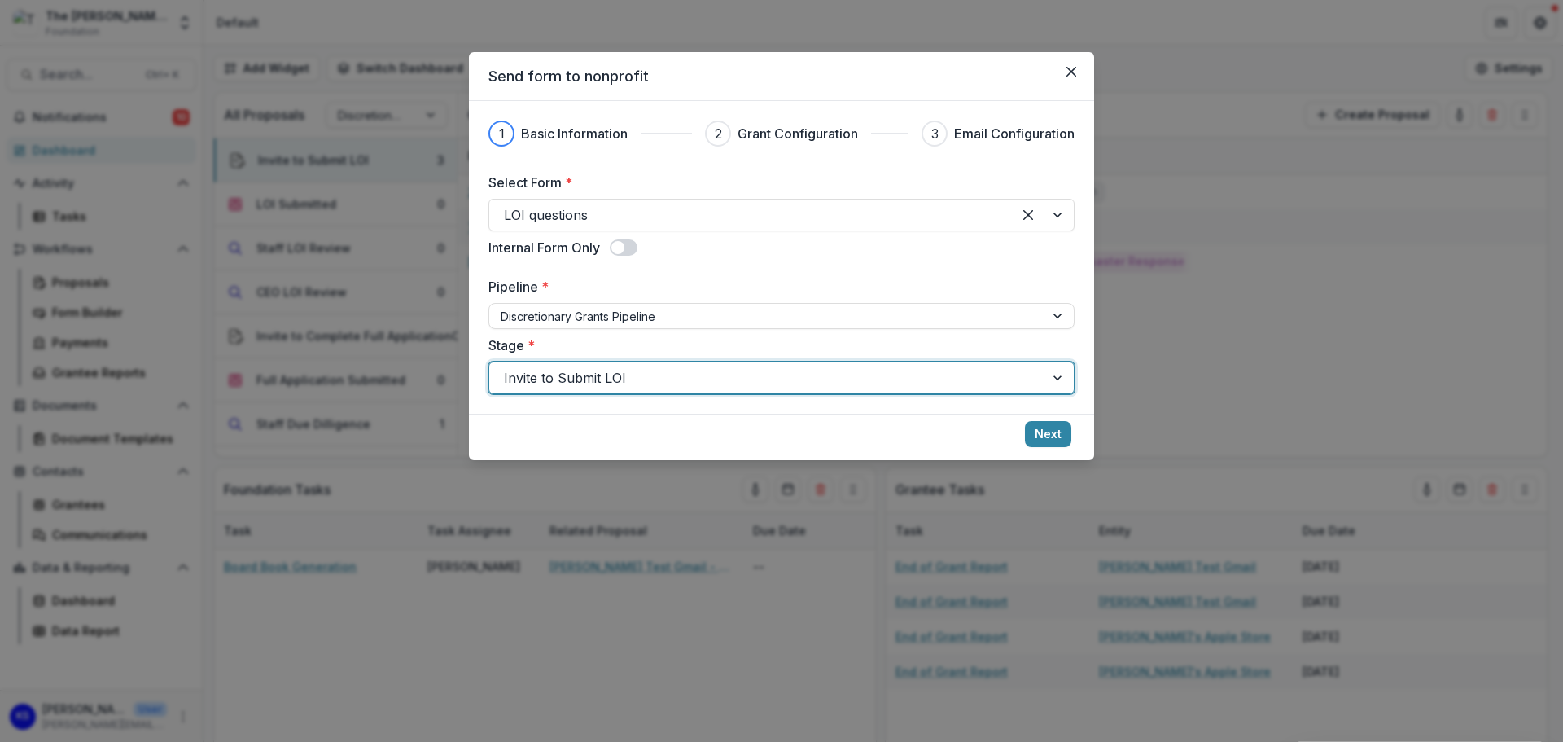
click at [1023, 374] on div at bounding box center [767, 377] width 526 height 23
click at [1051, 428] on button "Next" at bounding box center [1048, 434] width 46 height 26
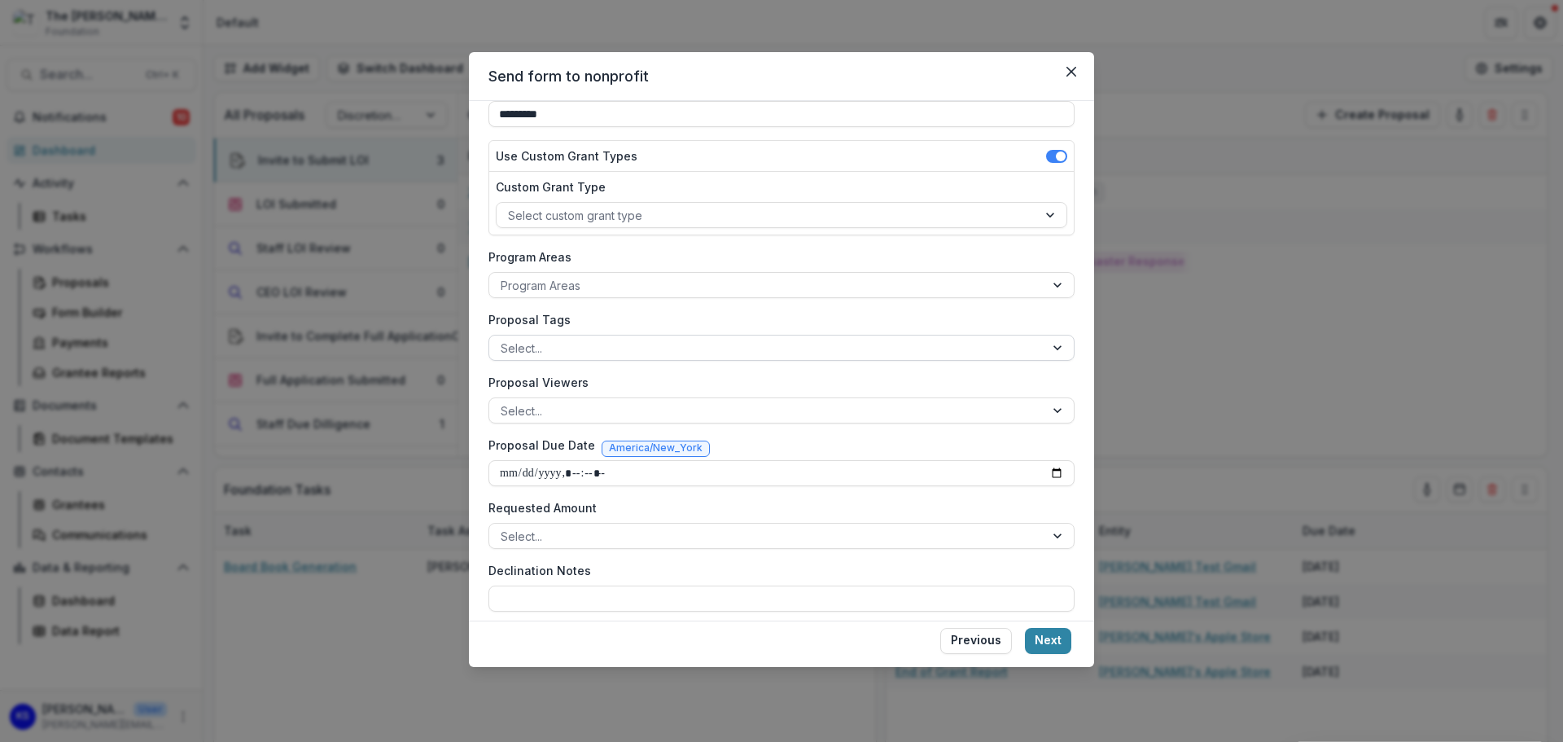
scroll to position [169, 0]
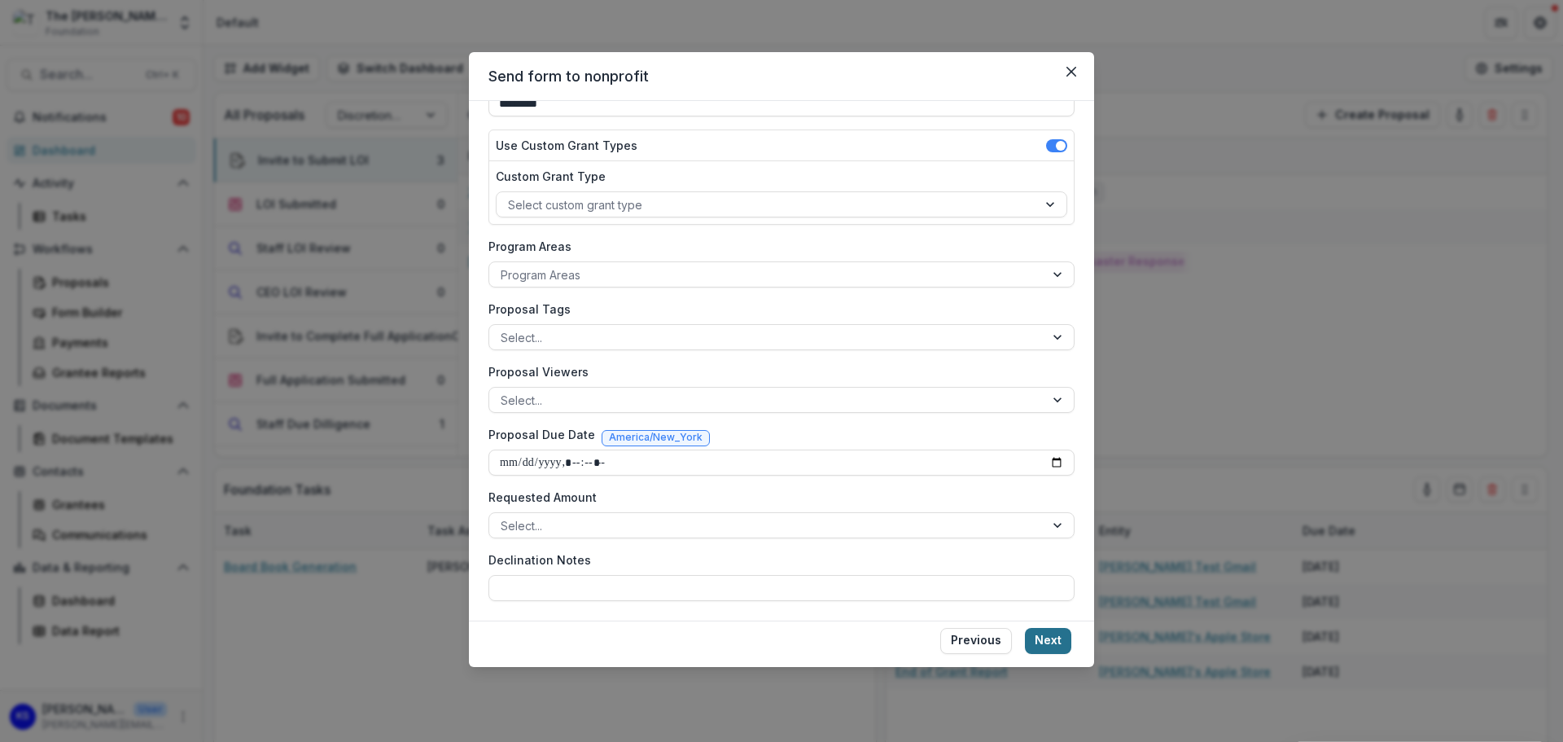
click at [1047, 633] on button "Next" at bounding box center [1048, 641] width 46 height 26
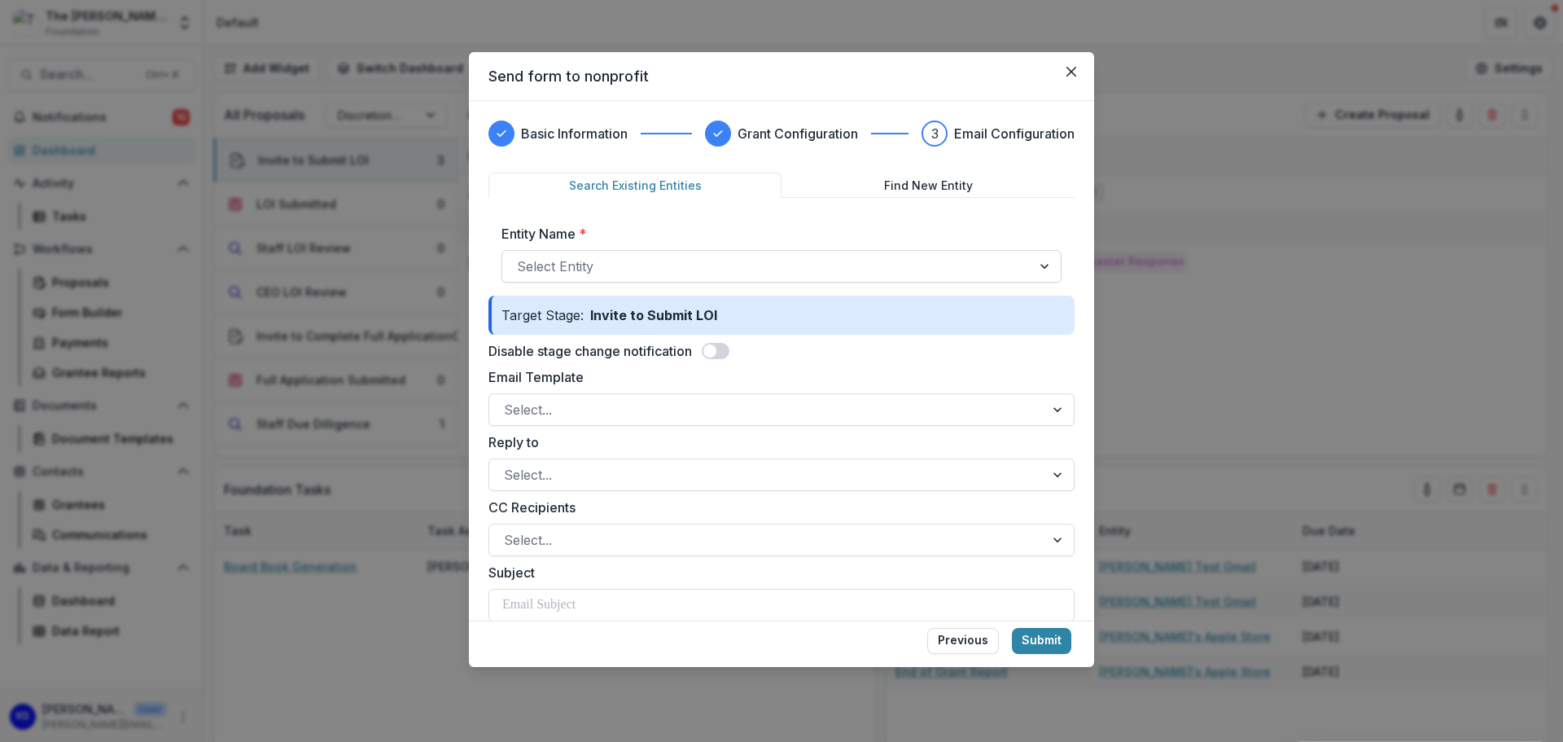
click at [861, 265] on div at bounding box center [767, 266] width 500 height 23
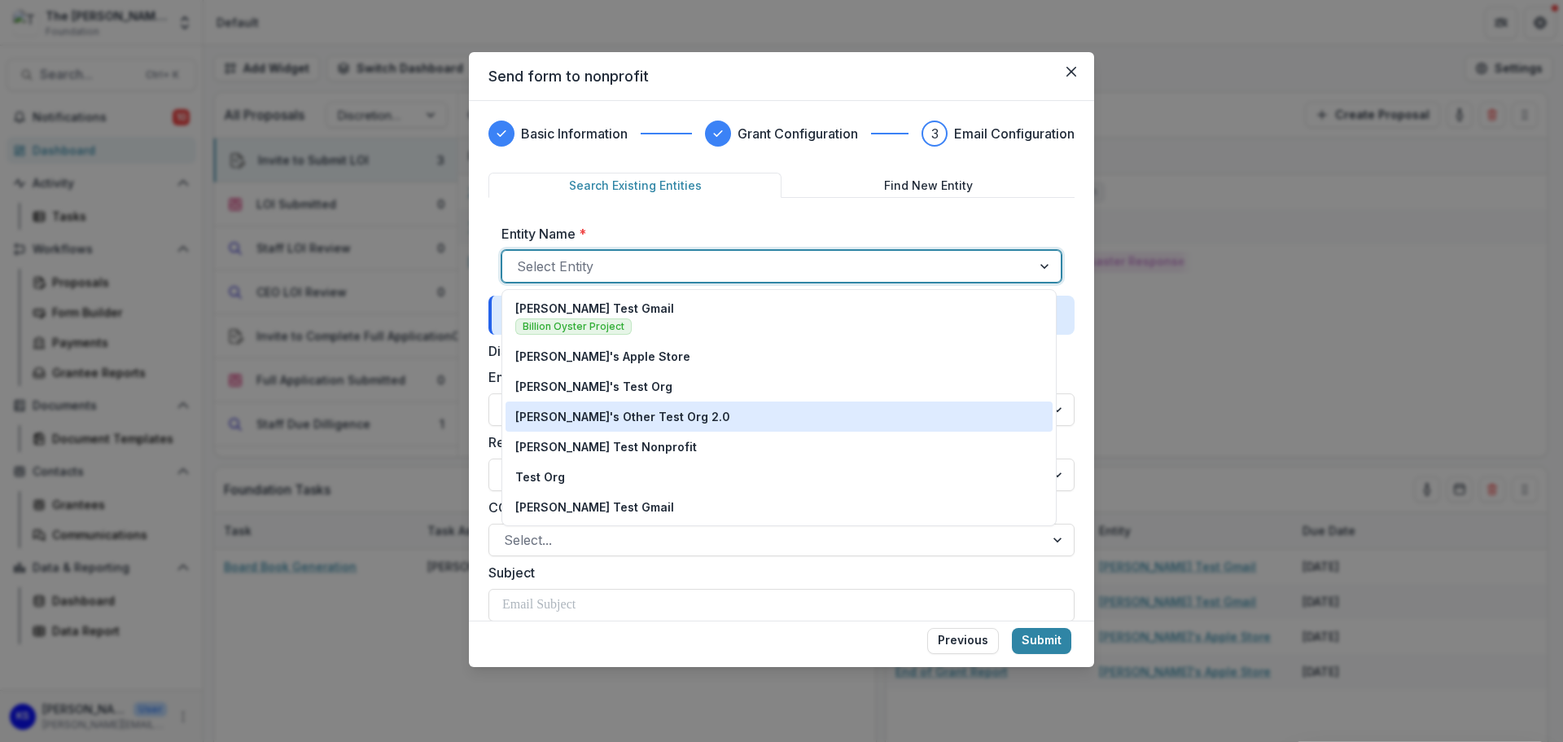
click at [624, 418] on p "[PERSON_NAME]'s Other Test Org 2.0" at bounding box center [622, 416] width 215 height 17
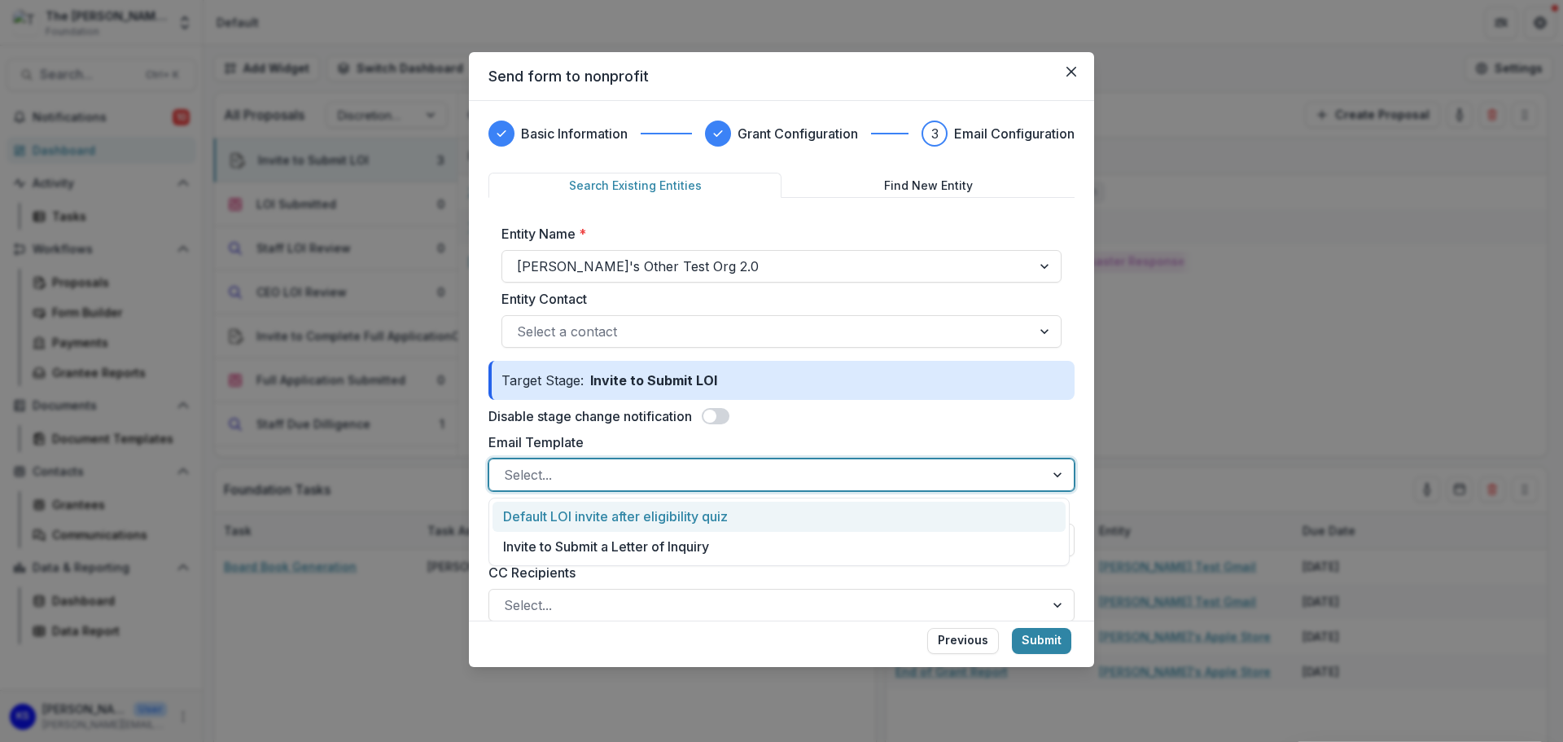
click at [676, 472] on div at bounding box center [767, 474] width 526 height 23
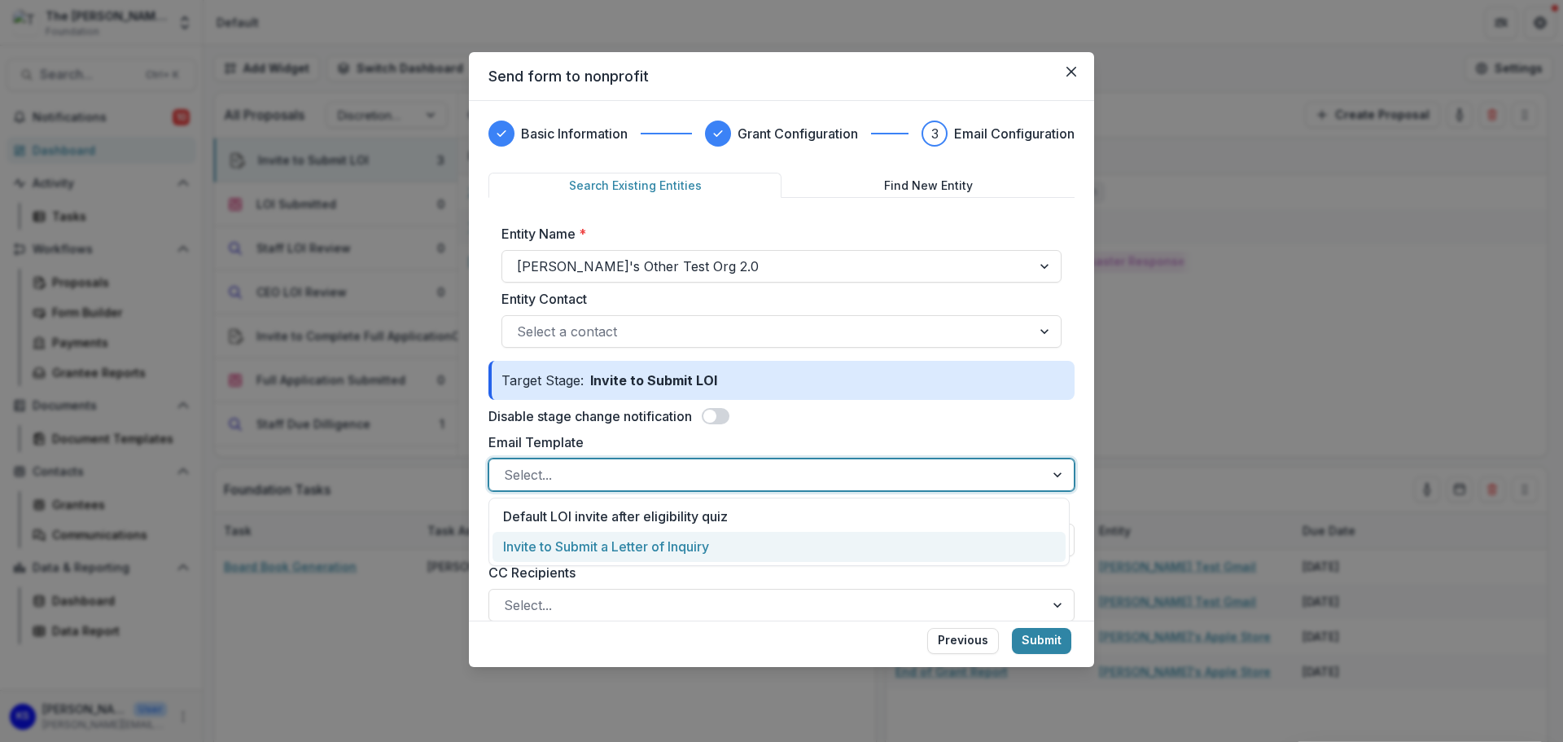
click at [682, 547] on div "Invite to Submit a Letter of Inquiry" at bounding box center [779, 547] width 573 height 30
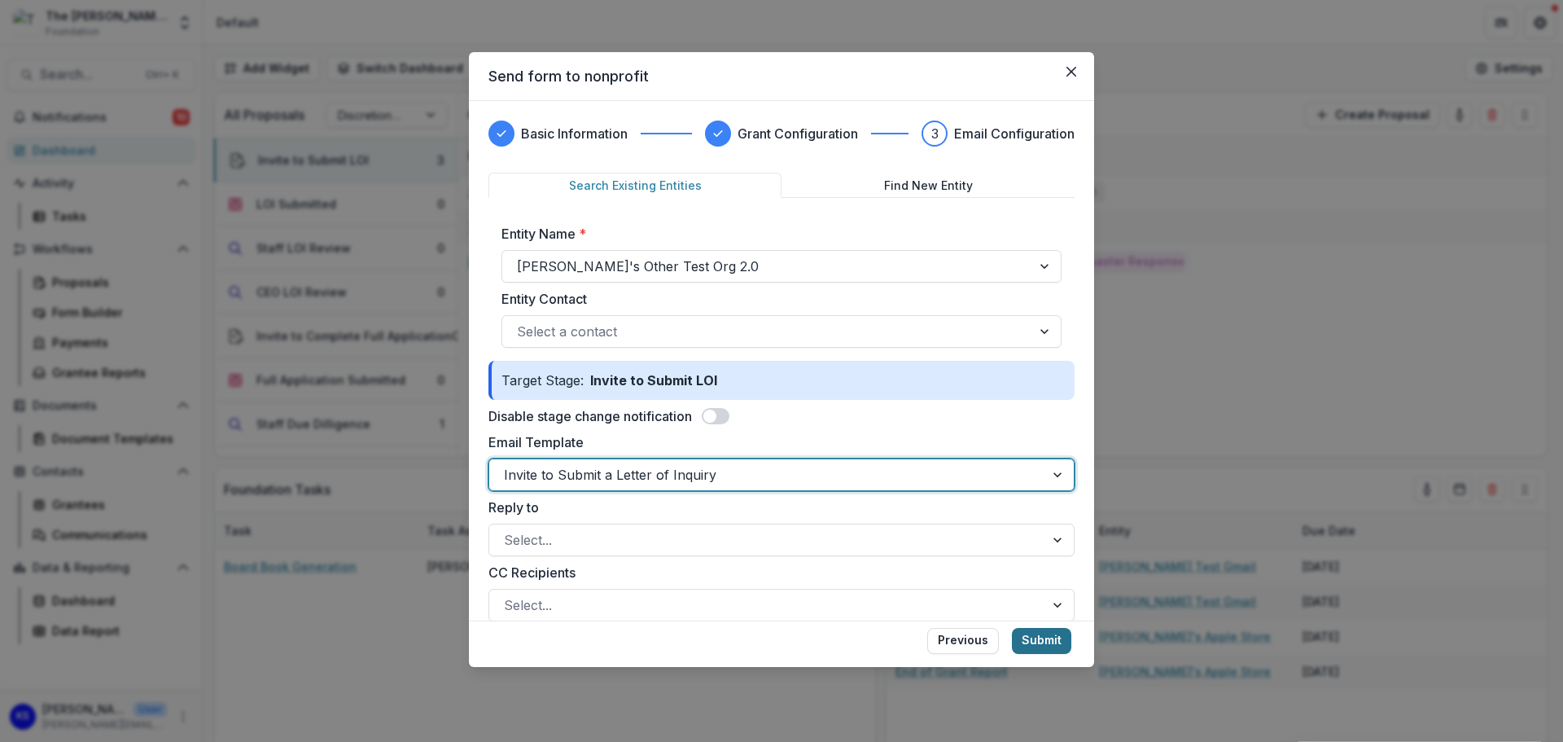
click at [1043, 642] on button "Submit" at bounding box center [1041, 641] width 59 height 26
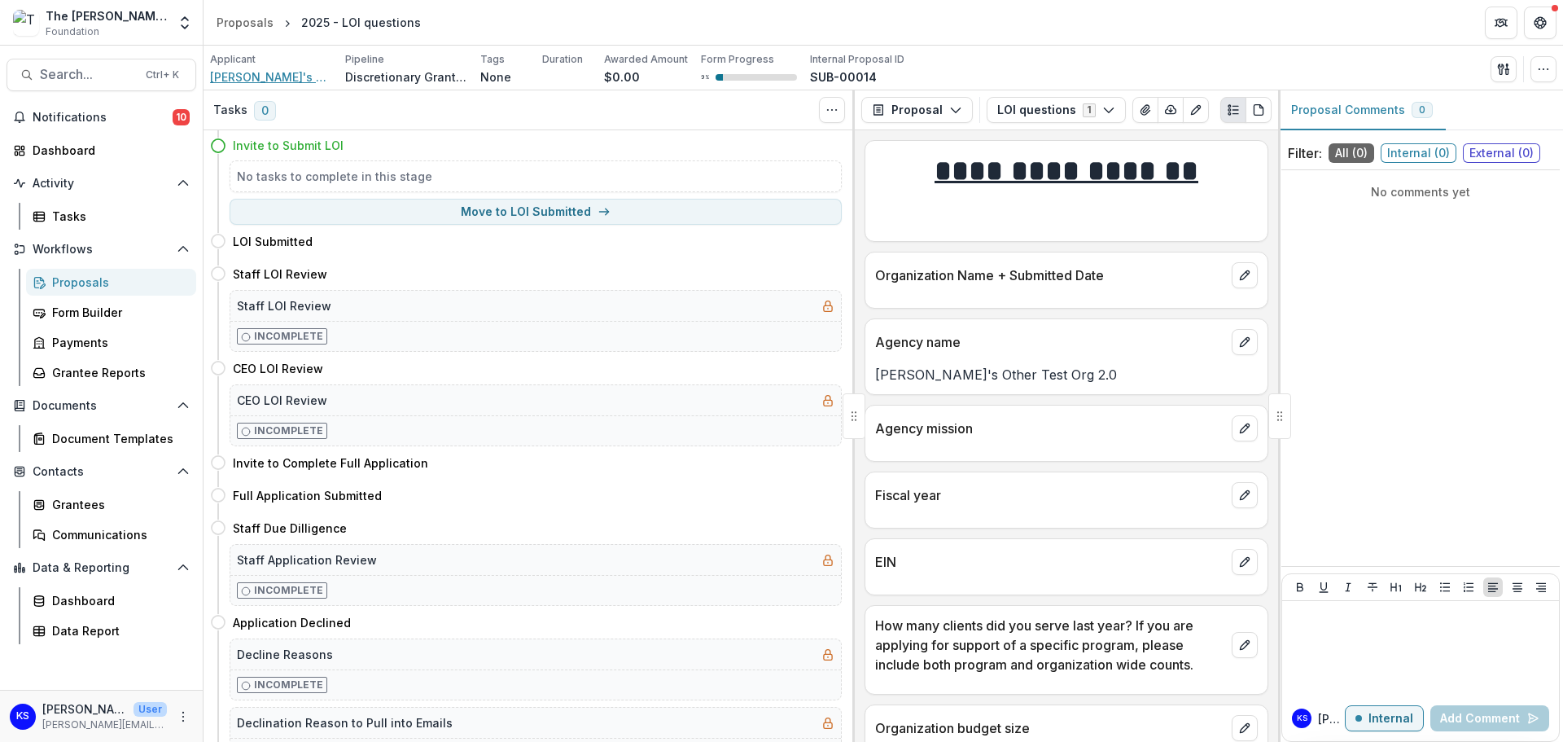
click at [304, 72] on span "[PERSON_NAME]'s Other Test Org 2.0" at bounding box center [271, 76] width 122 height 17
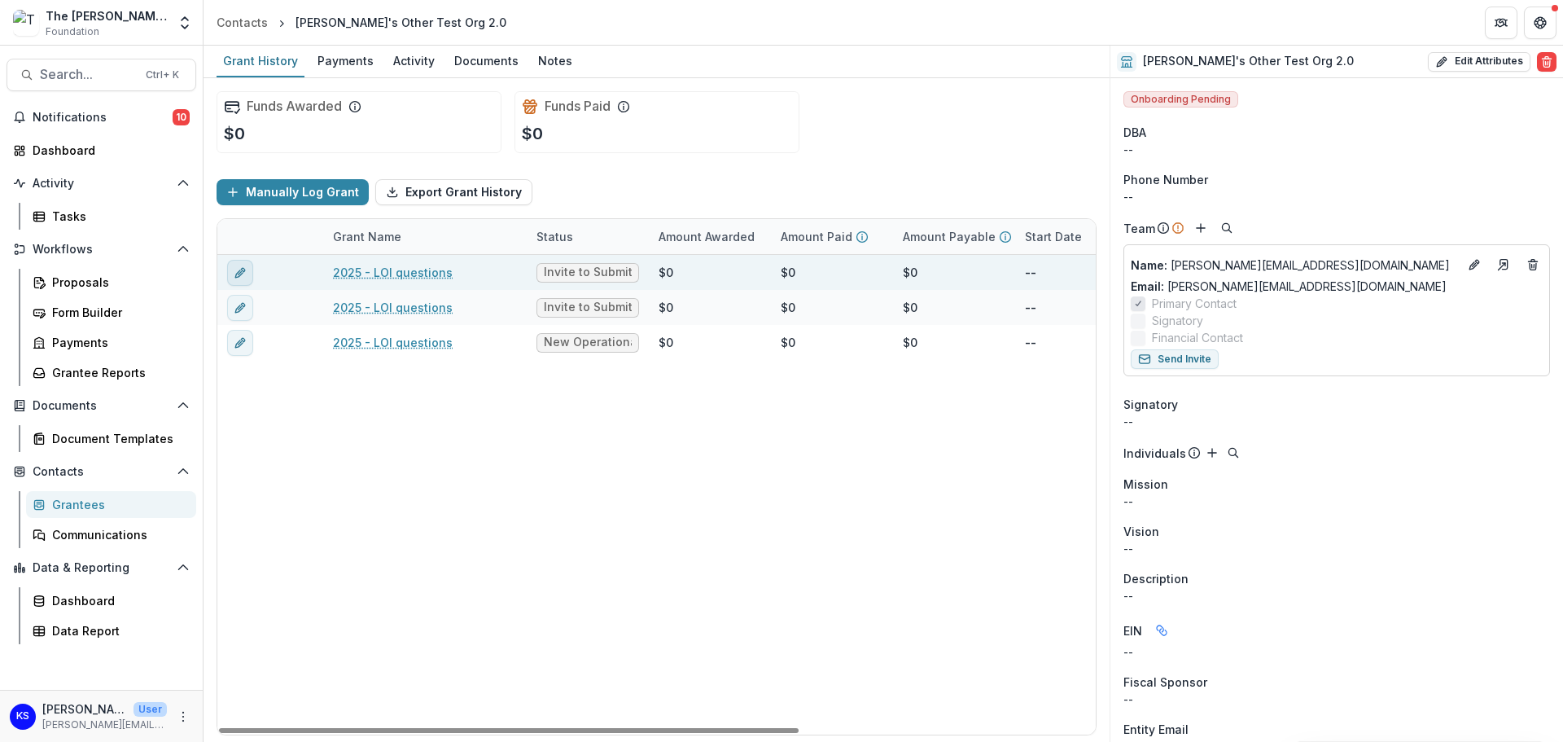
click at [244, 271] on icon "edit" at bounding box center [243, 270] width 4 height 4
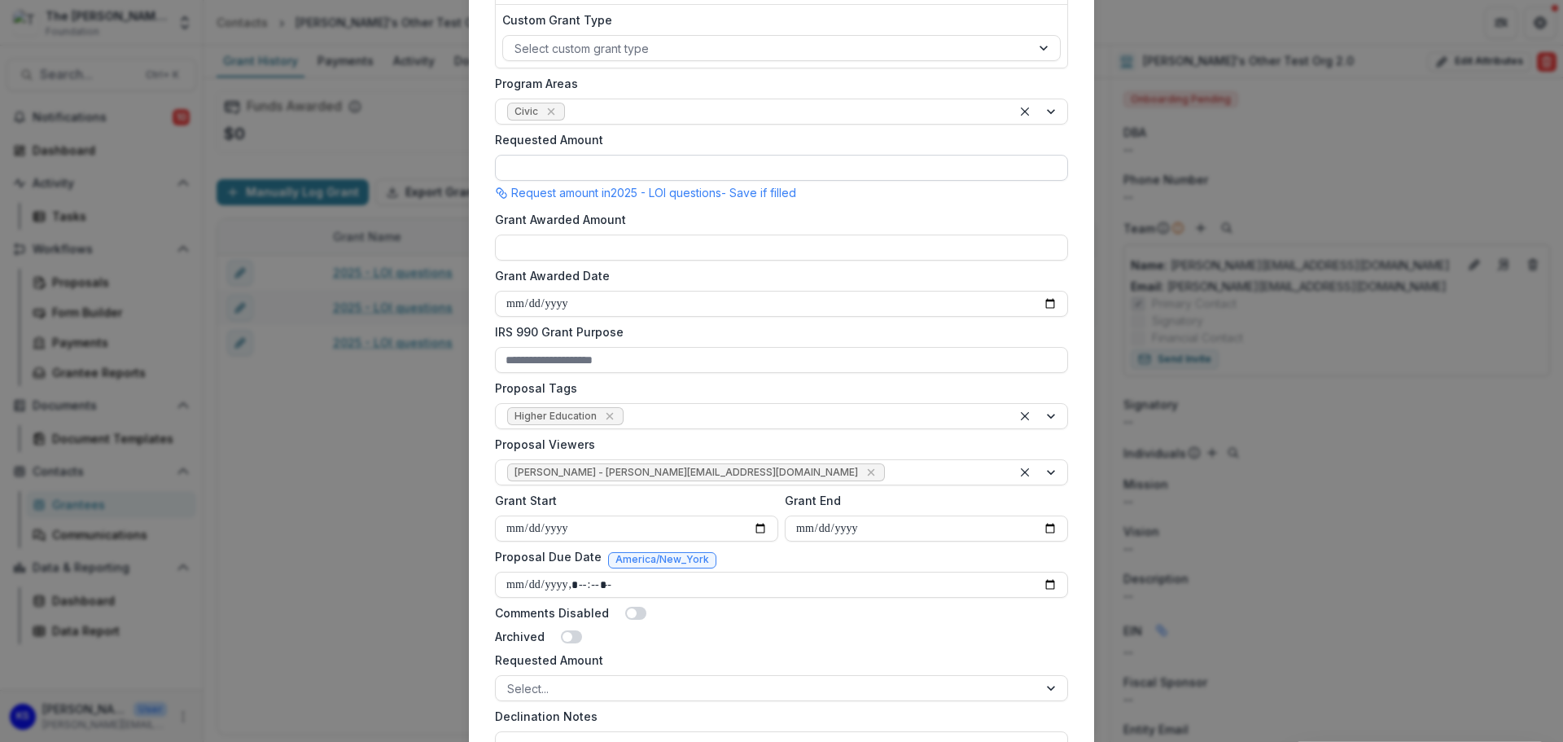
scroll to position [407, 0]
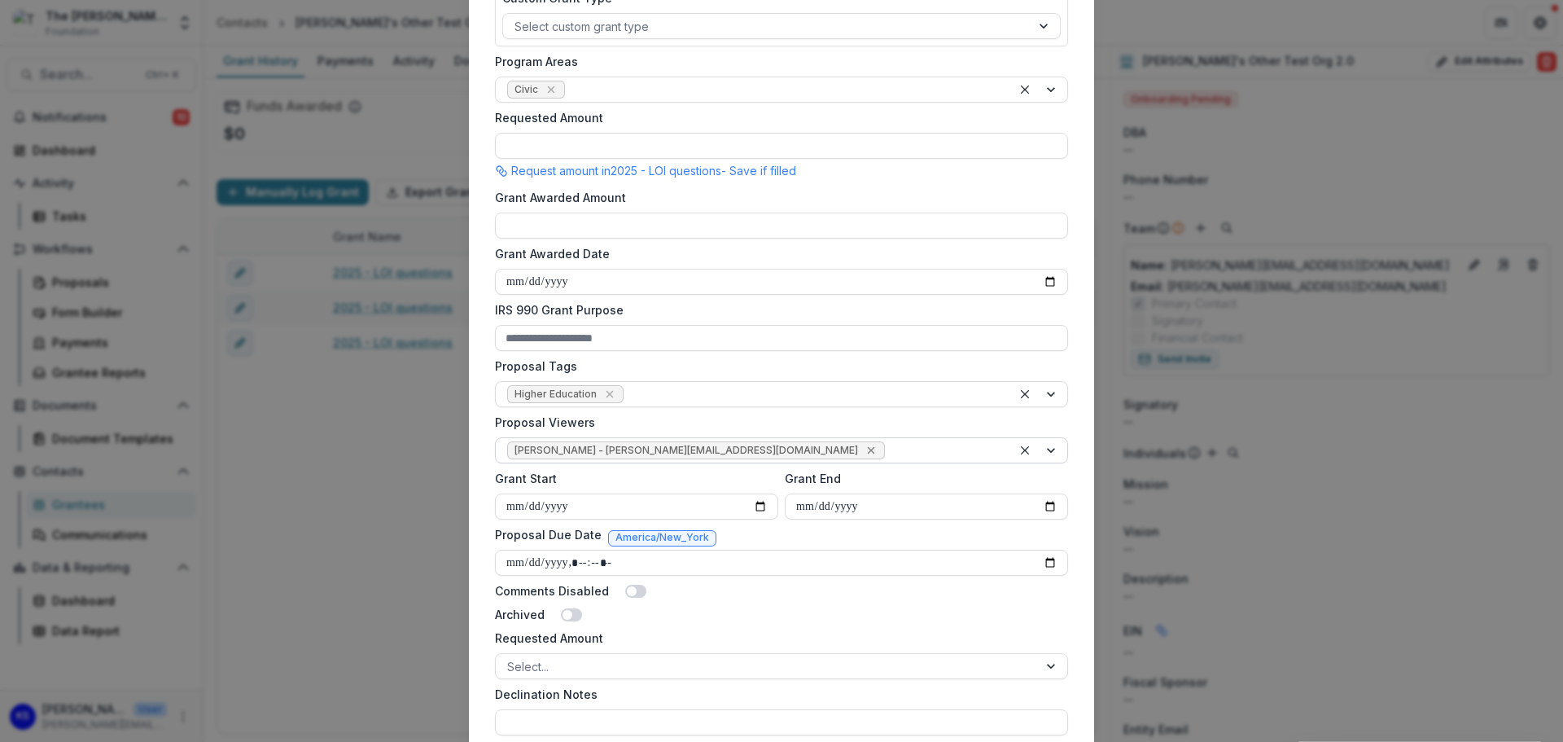
click at [865, 445] on icon "Remove Kate Sorestad - kate.sorestad@fristfoundation.org" at bounding box center [871, 450] width 13 height 13
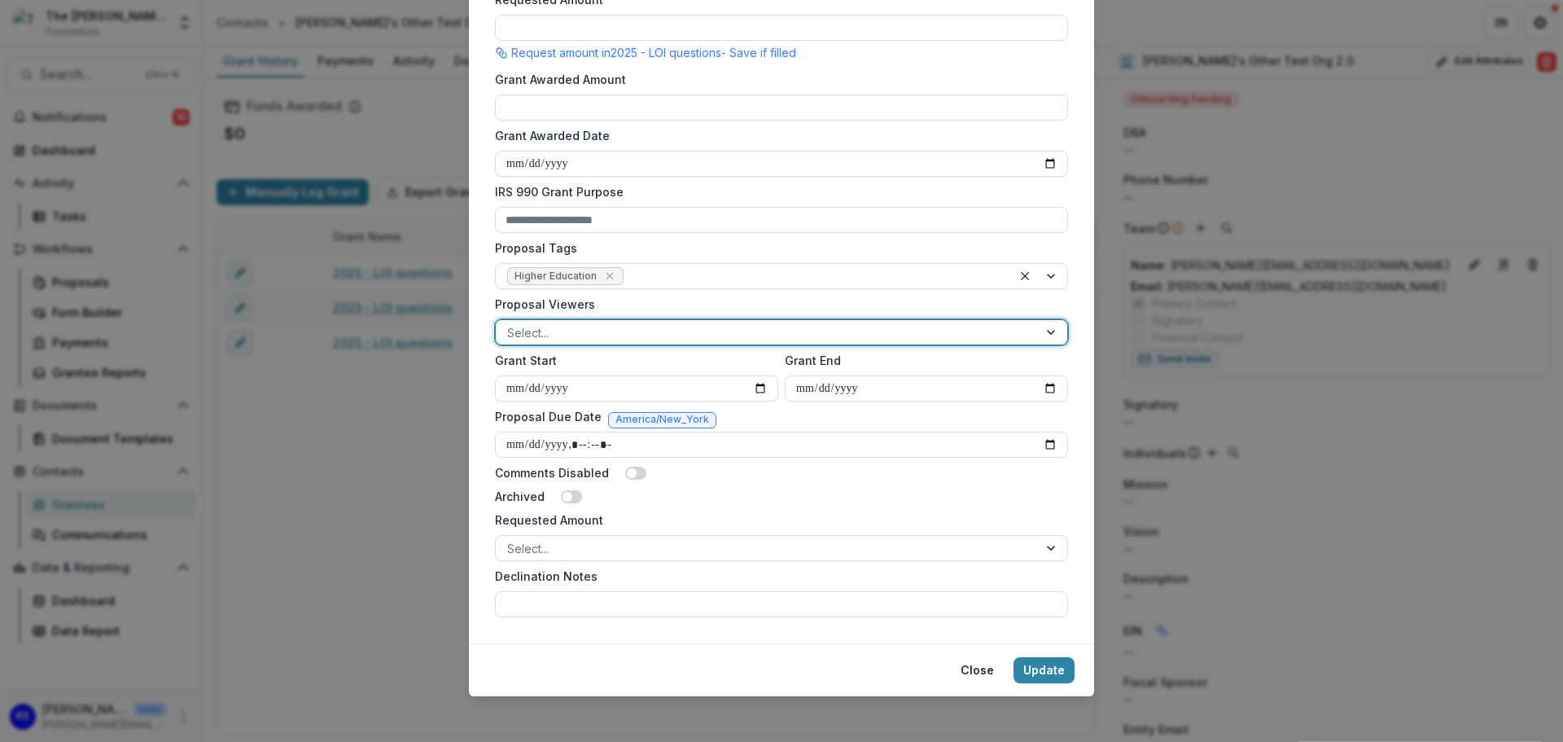
scroll to position [532, 0]
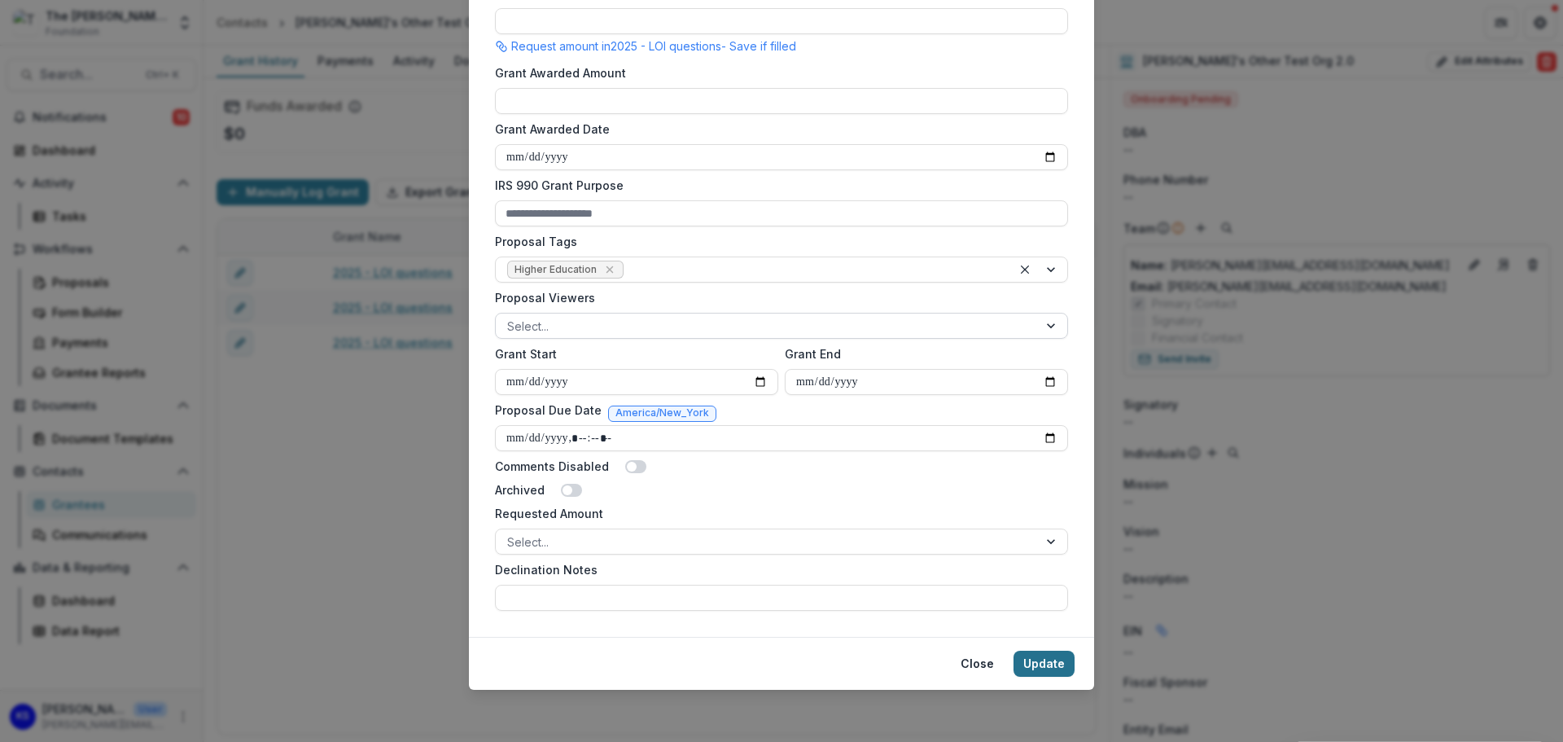
click at [1050, 667] on button "Update" at bounding box center [1044, 663] width 61 height 26
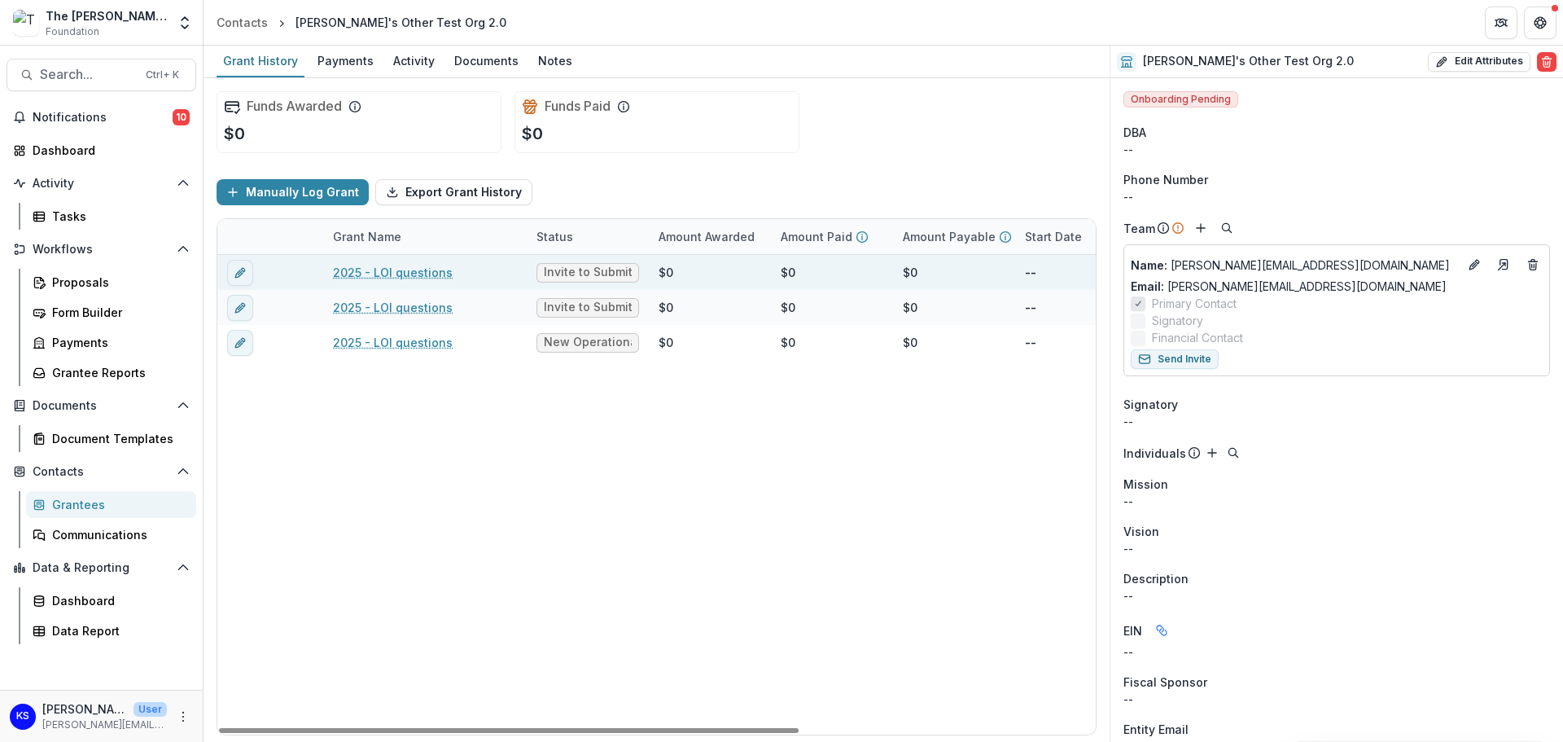
click at [566, 275] on span "Invite to Submit LOI" at bounding box center [588, 272] width 88 height 14
click at [417, 274] on link "2025 - LOI questions" at bounding box center [393, 272] width 120 height 17
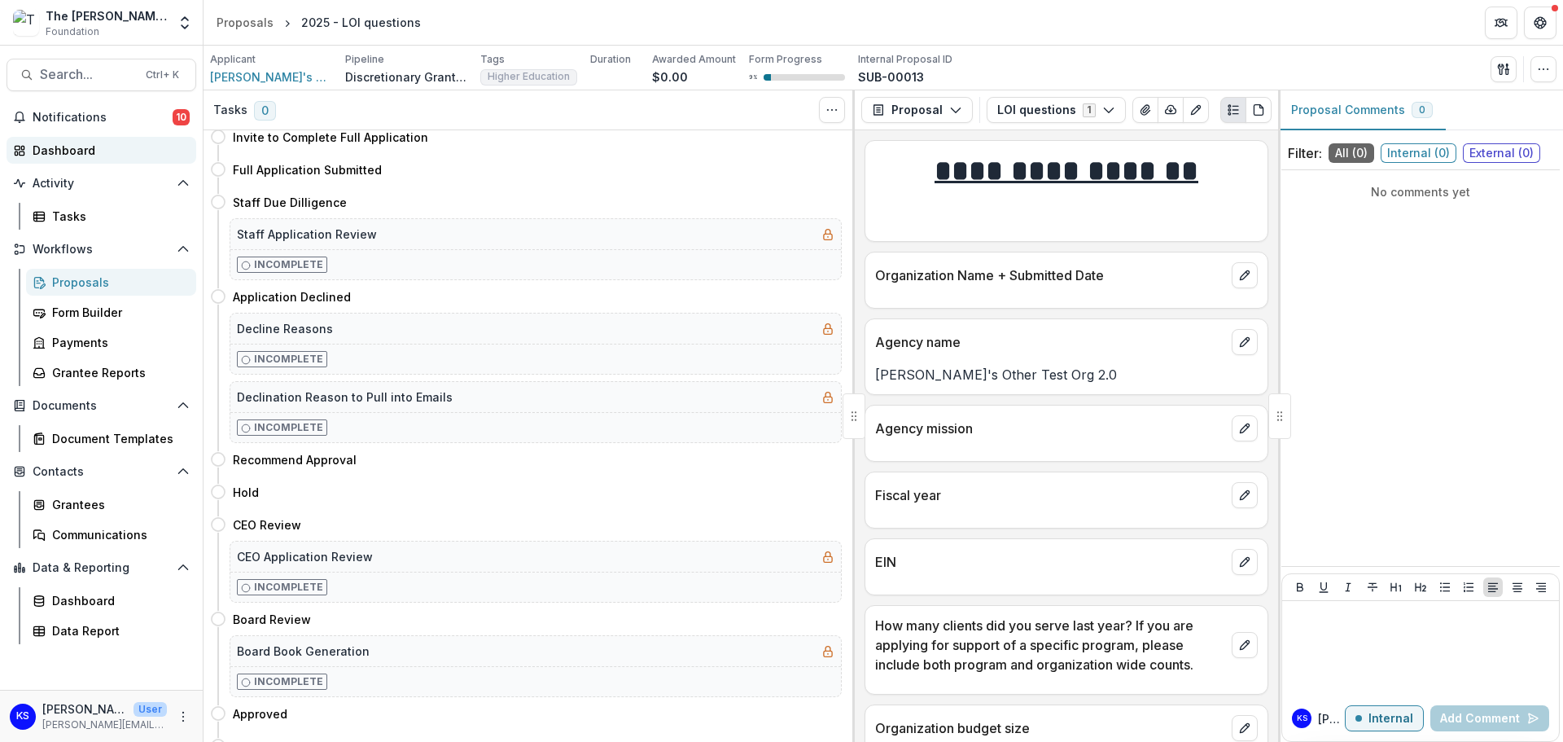
click at [98, 146] on div "Dashboard" at bounding box center [108, 150] width 151 height 17
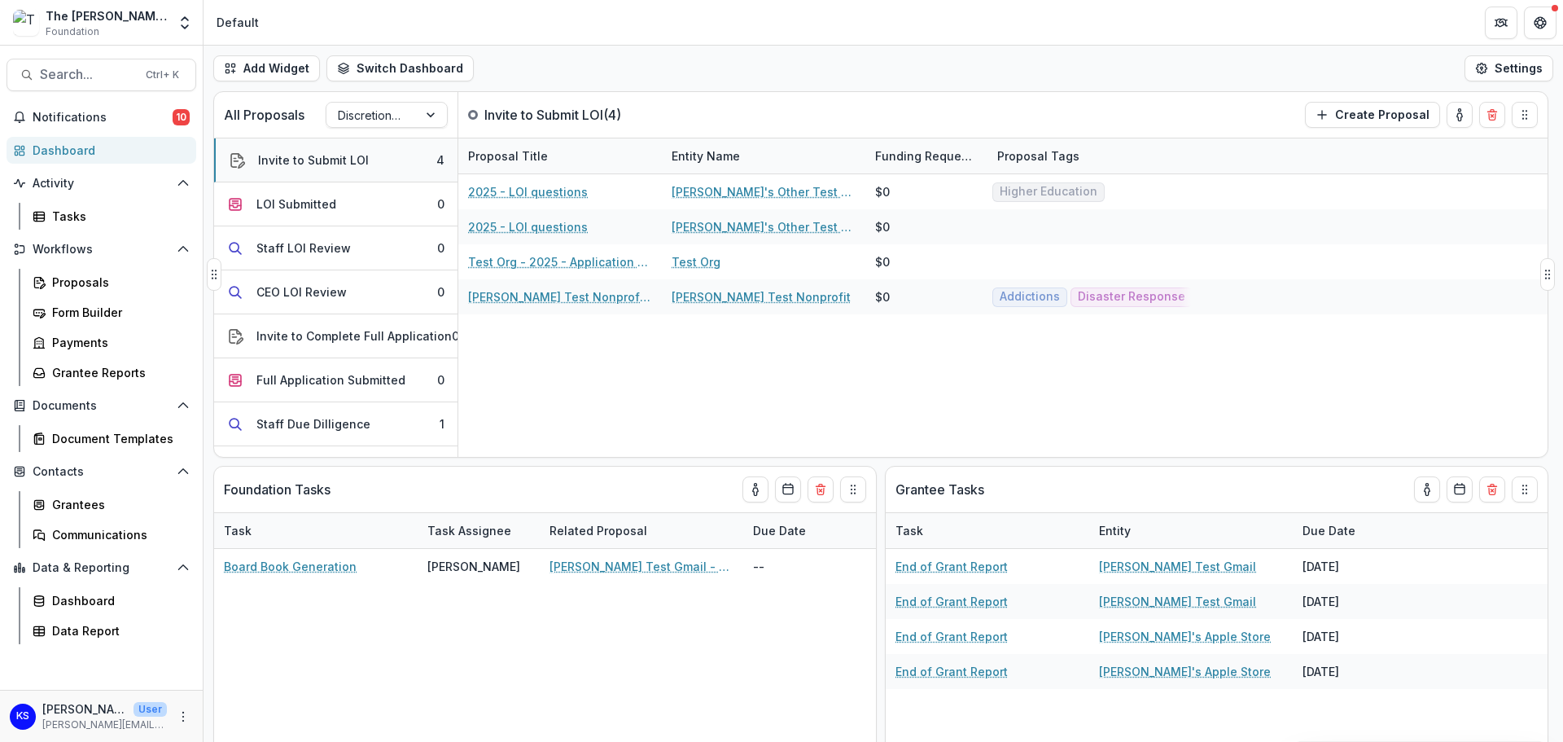
click at [292, 165] on div "Invite to Submit LOI" at bounding box center [313, 159] width 111 height 17
click at [1386, 107] on button "Create Proposal" at bounding box center [1372, 115] width 135 height 26
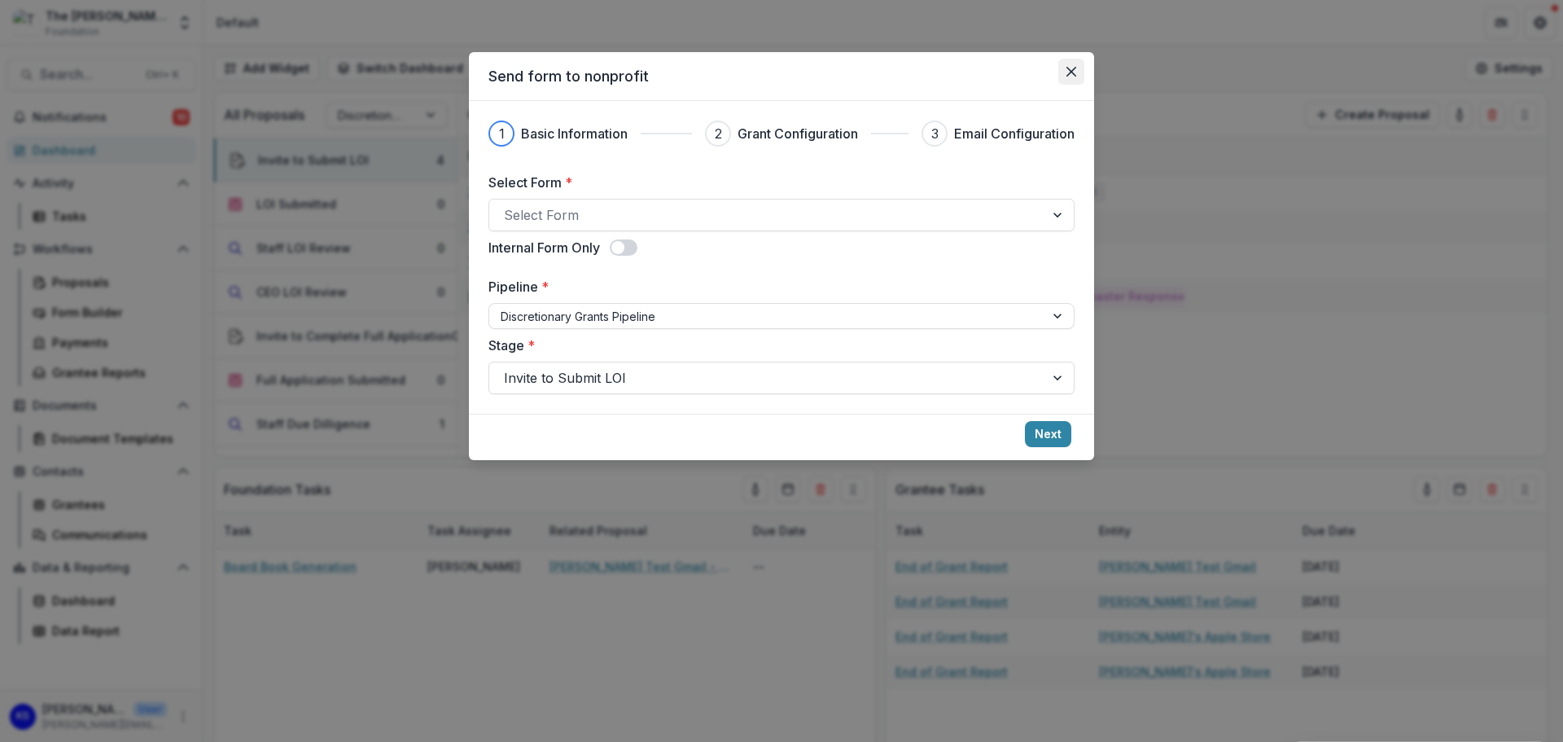
click at [1073, 70] on icon "Close" at bounding box center [1072, 72] width 10 height 10
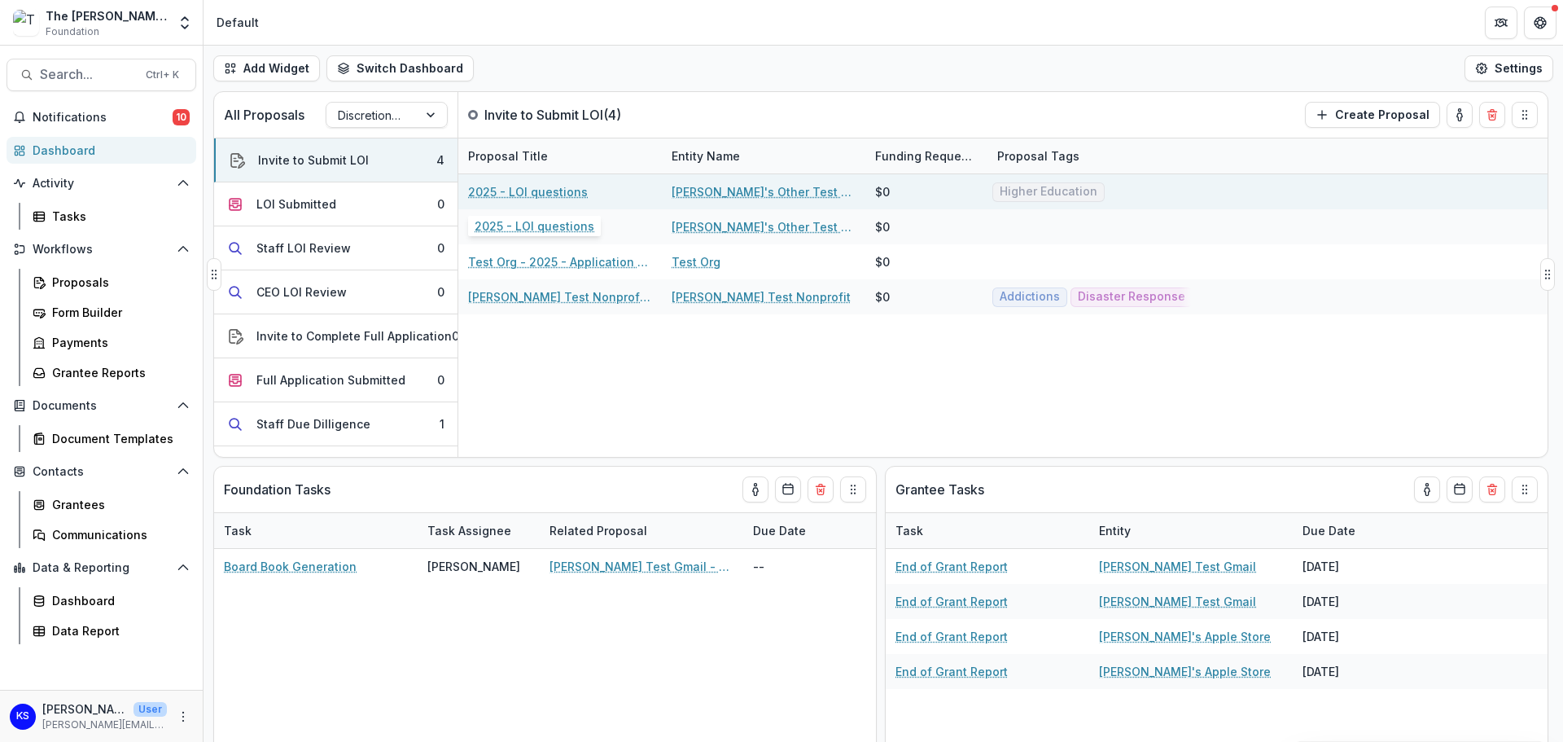
click at [564, 192] on link "2025 - LOI questions" at bounding box center [528, 191] width 120 height 17
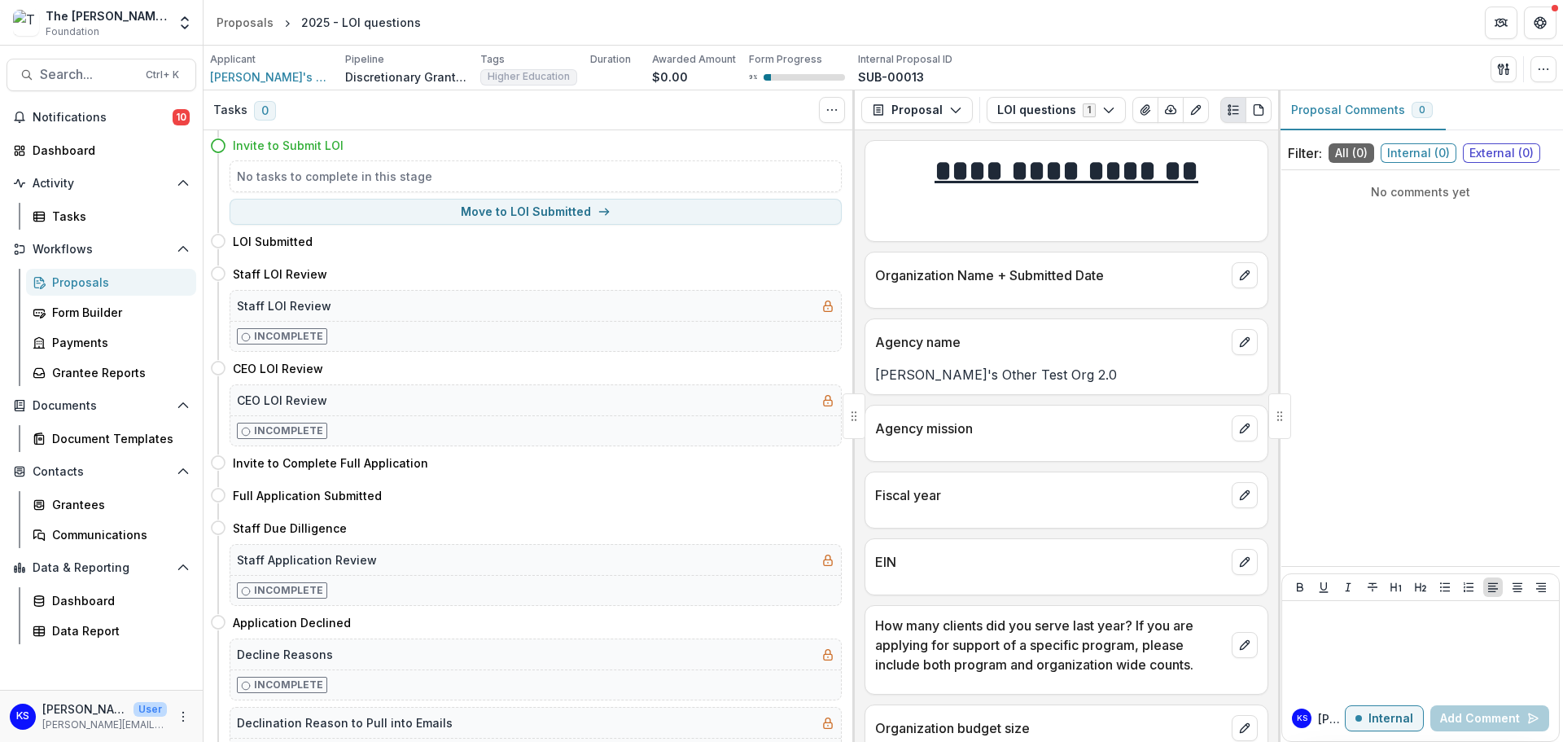
click at [441, 179] on h5 "No tasks to complete in this stage" at bounding box center [536, 176] width 598 height 17
click at [329, 144] on h4 "Invite to Submit LOI" at bounding box center [288, 145] width 111 height 17
click at [269, 144] on h4 "Invite to Submit LOI" at bounding box center [288, 145] width 111 height 17
click at [252, 24] on div "Proposals" at bounding box center [245, 22] width 57 height 17
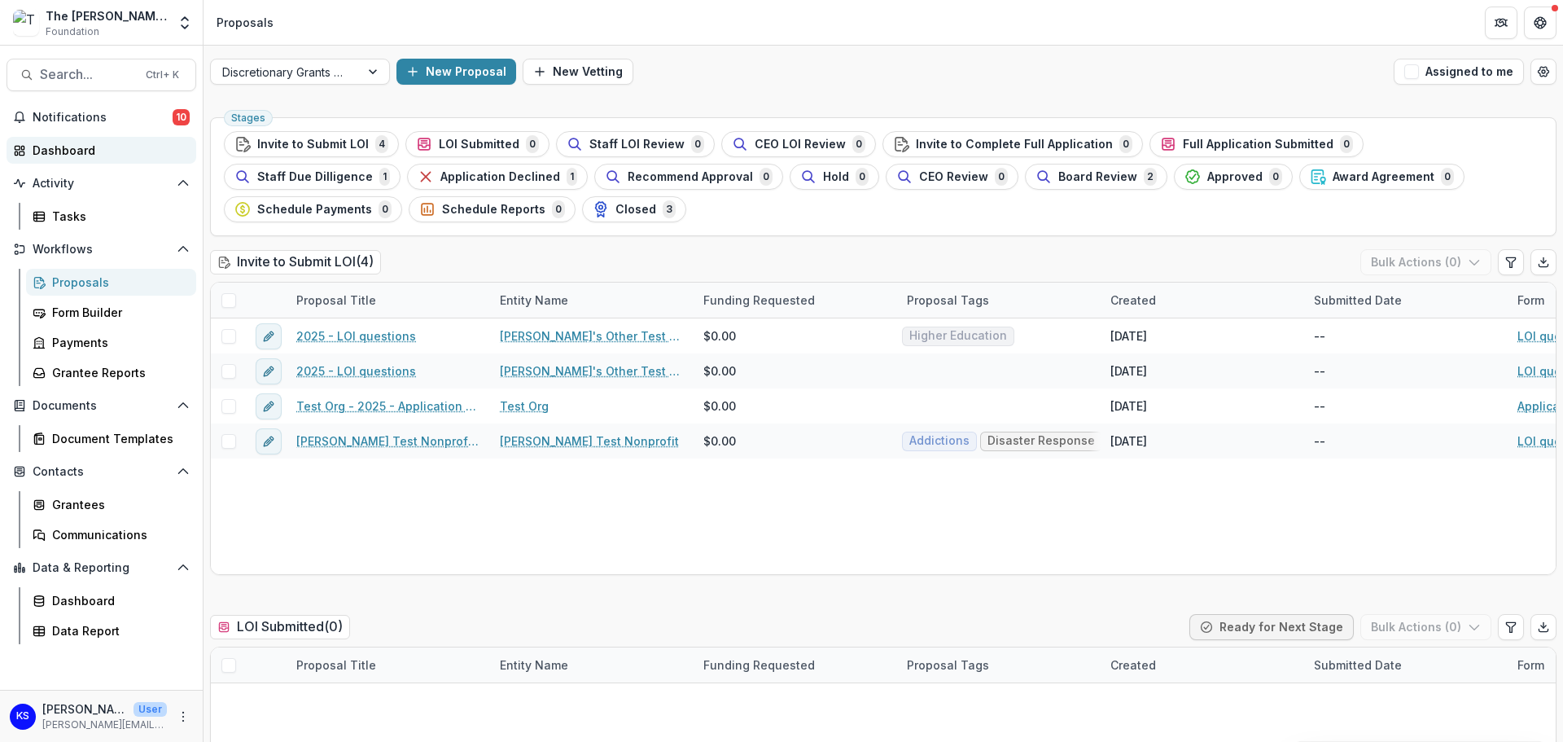
click at [98, 146] on div "Dashboard" at bounding box center [108, 150] width 151 height 17
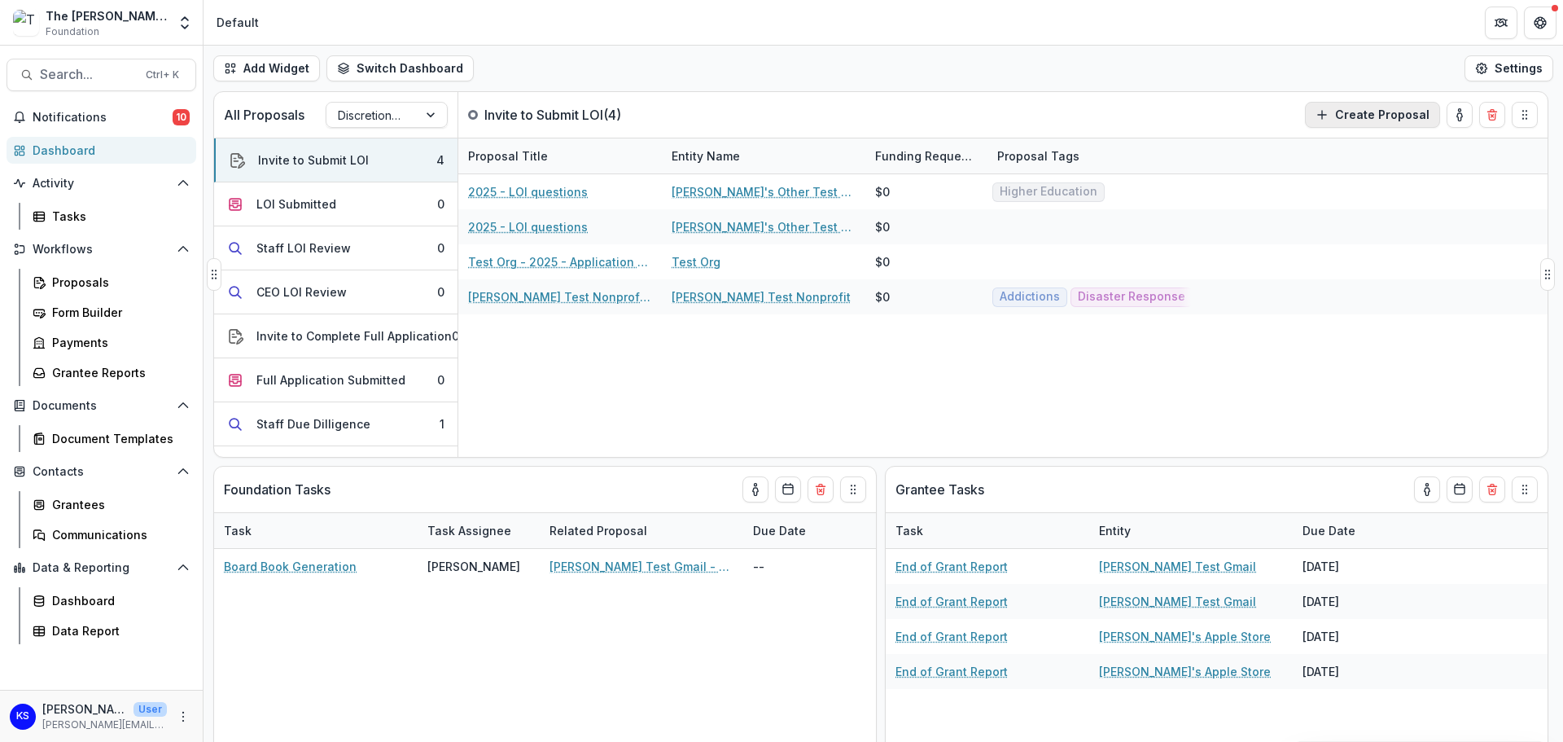
click at [1409, 117] on button "Create Proposal" at bounding box center [1372, 115] width 135 height 26
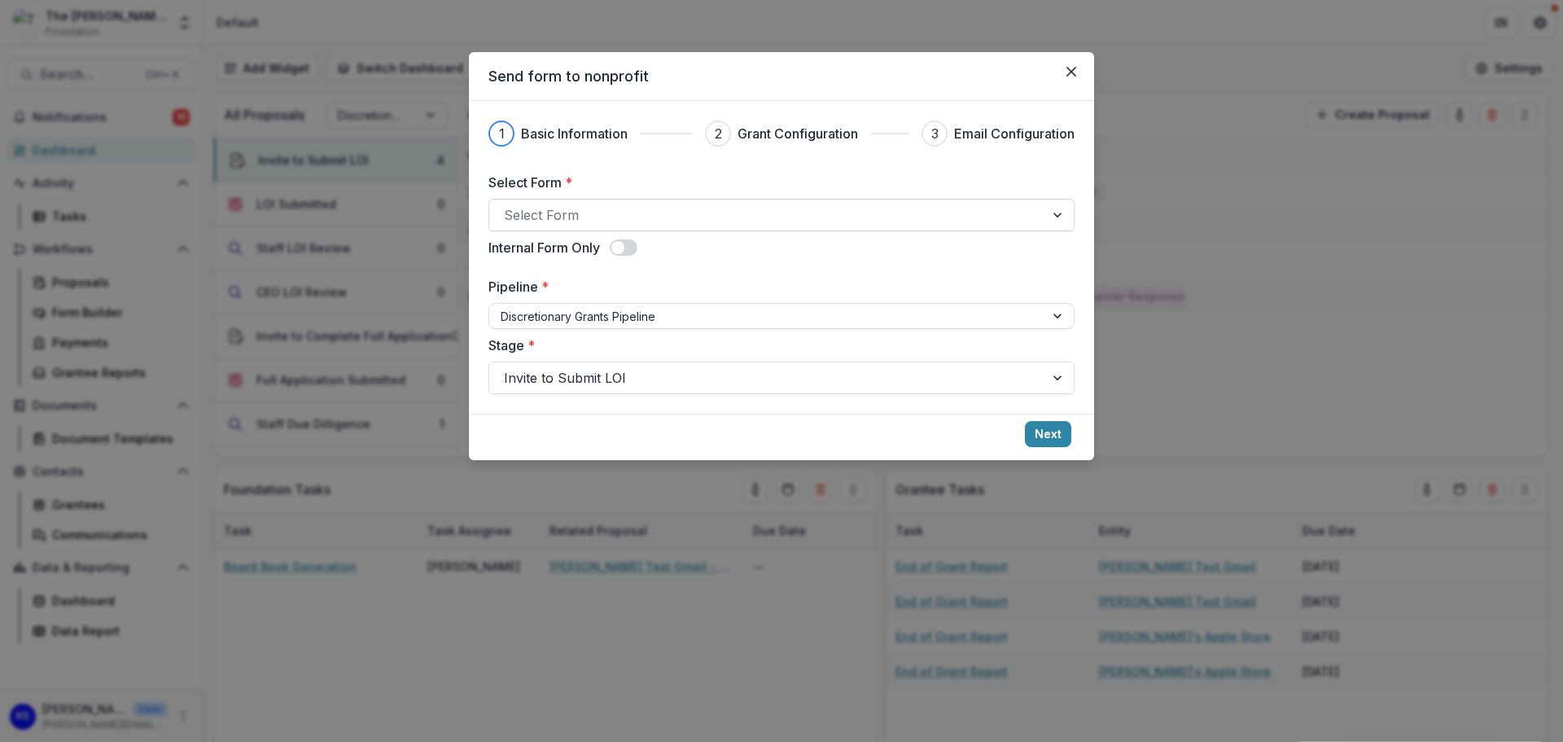
click at [729, 217] on div at bounding box center [767, 215] width 526 height 23
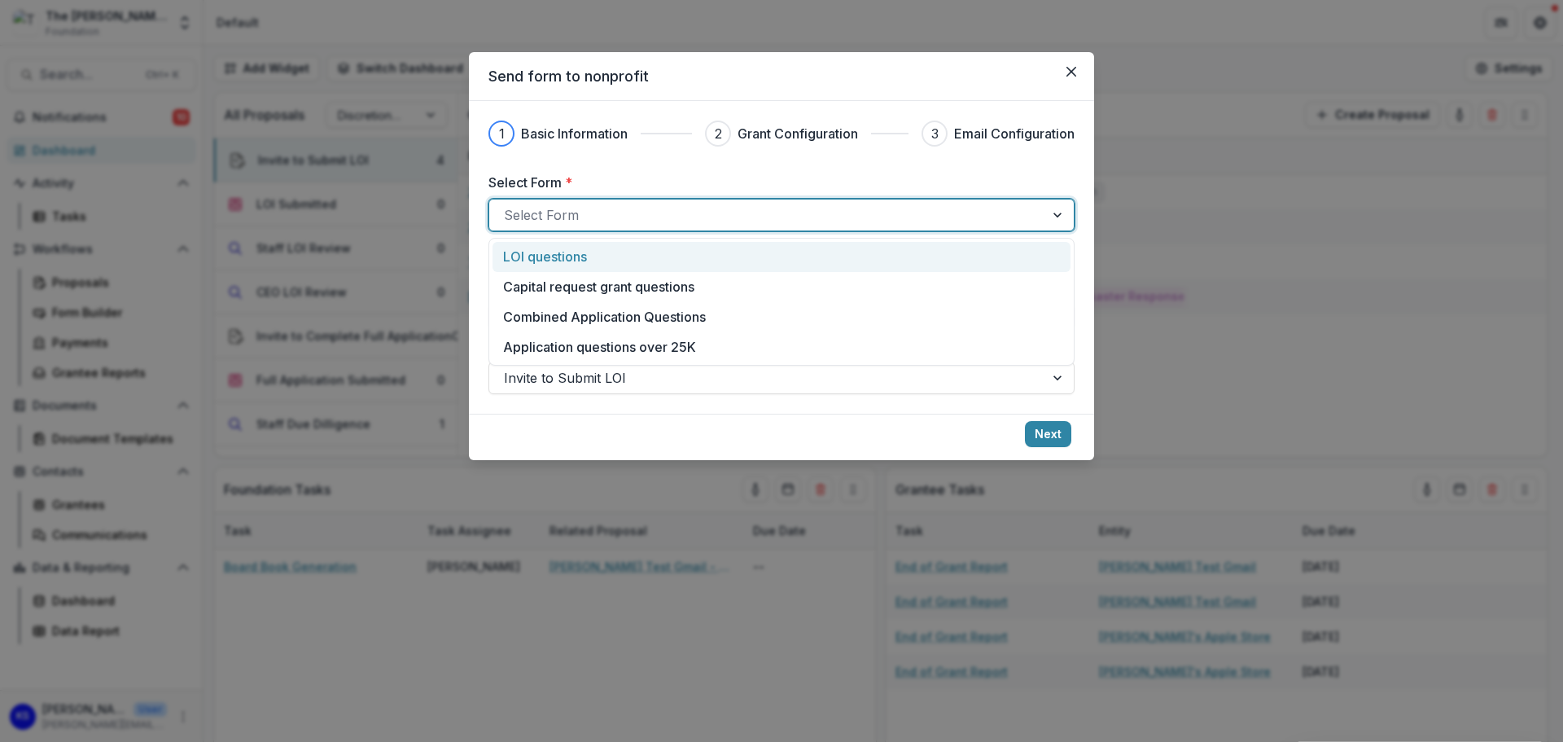
click at [686, 256] on div "LOI questions" at bounding box center [781, 257] width 557 height 20
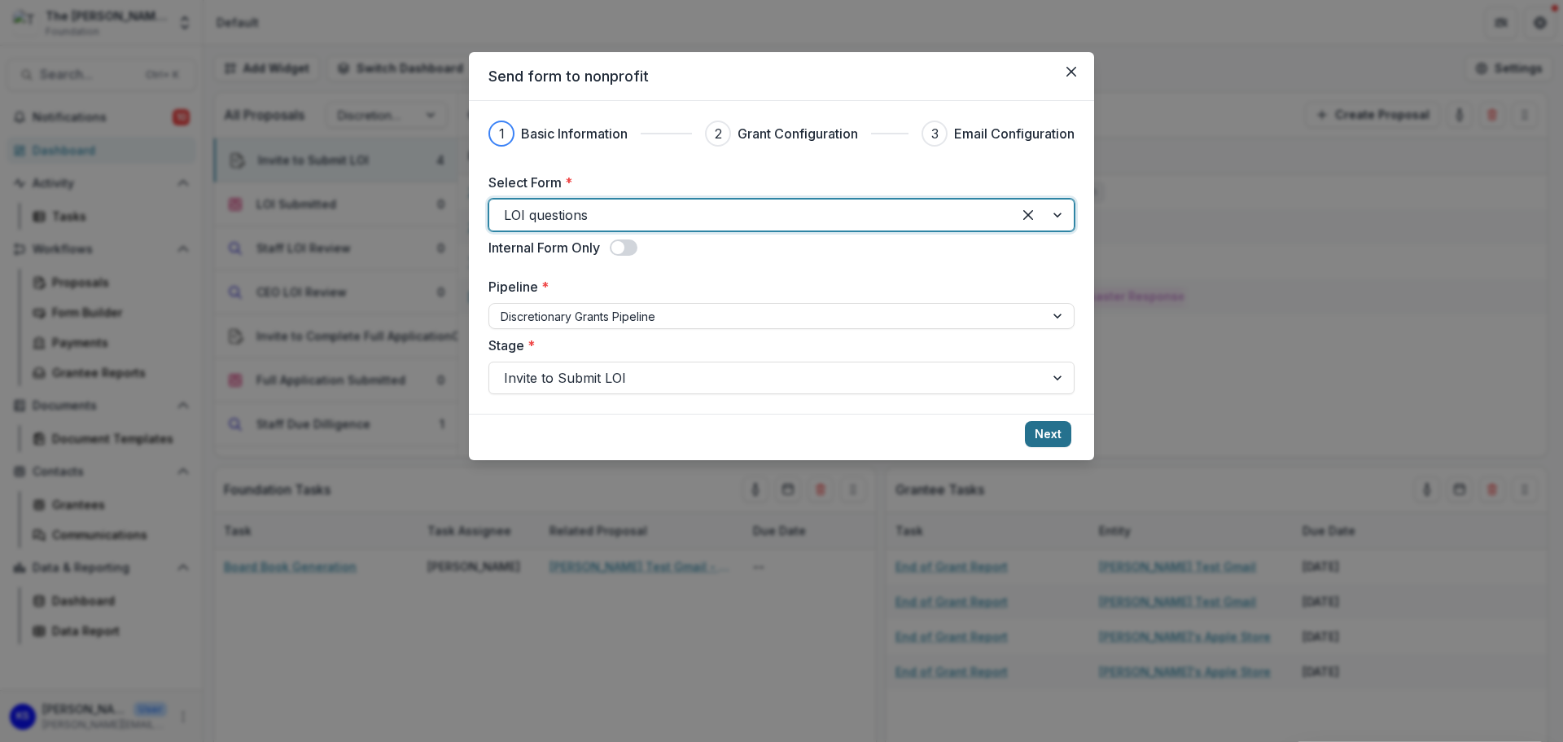
click at [1058, 433] on button "Next" at bounding box center [1048, 434] width 46 height 26
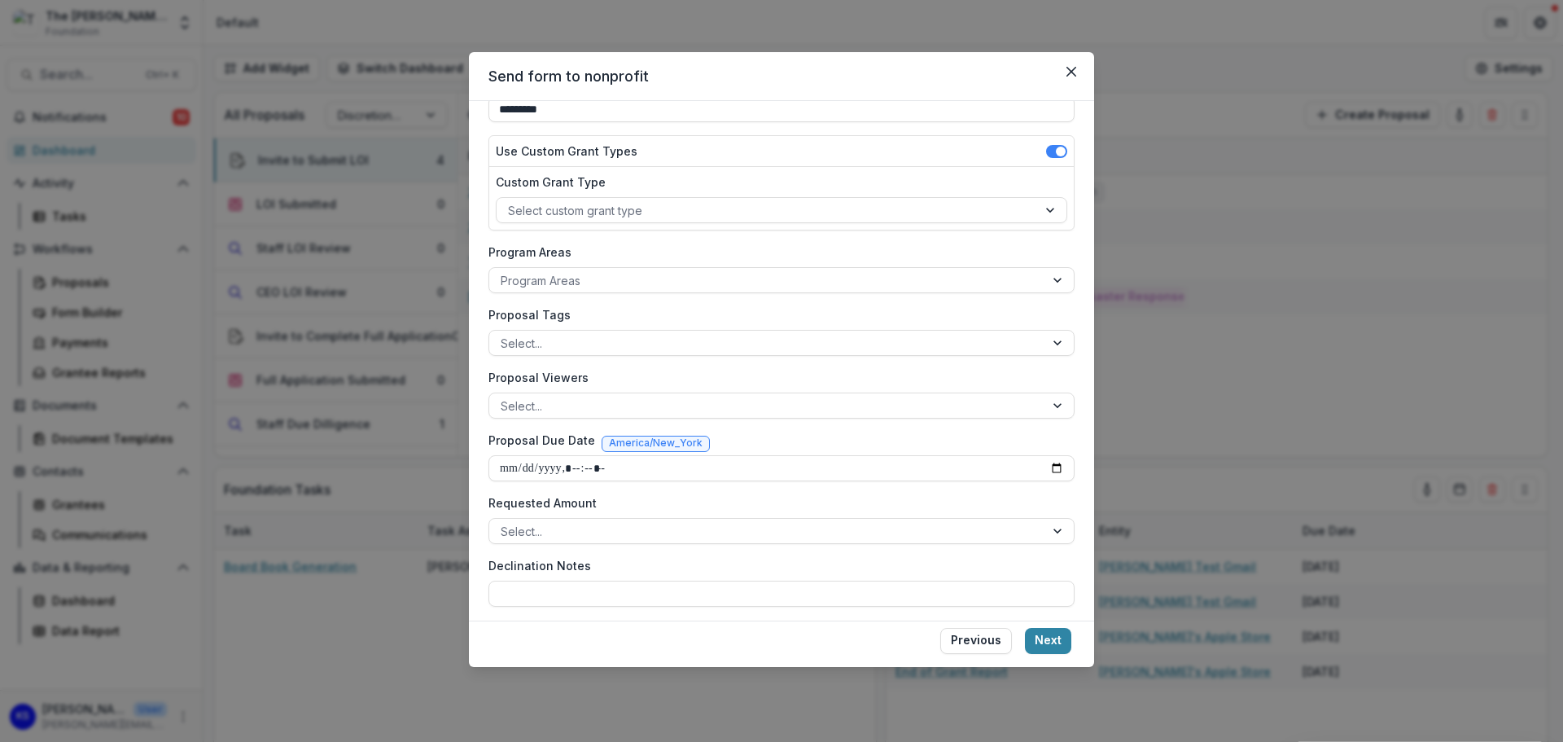
scroll to position [169, 0]
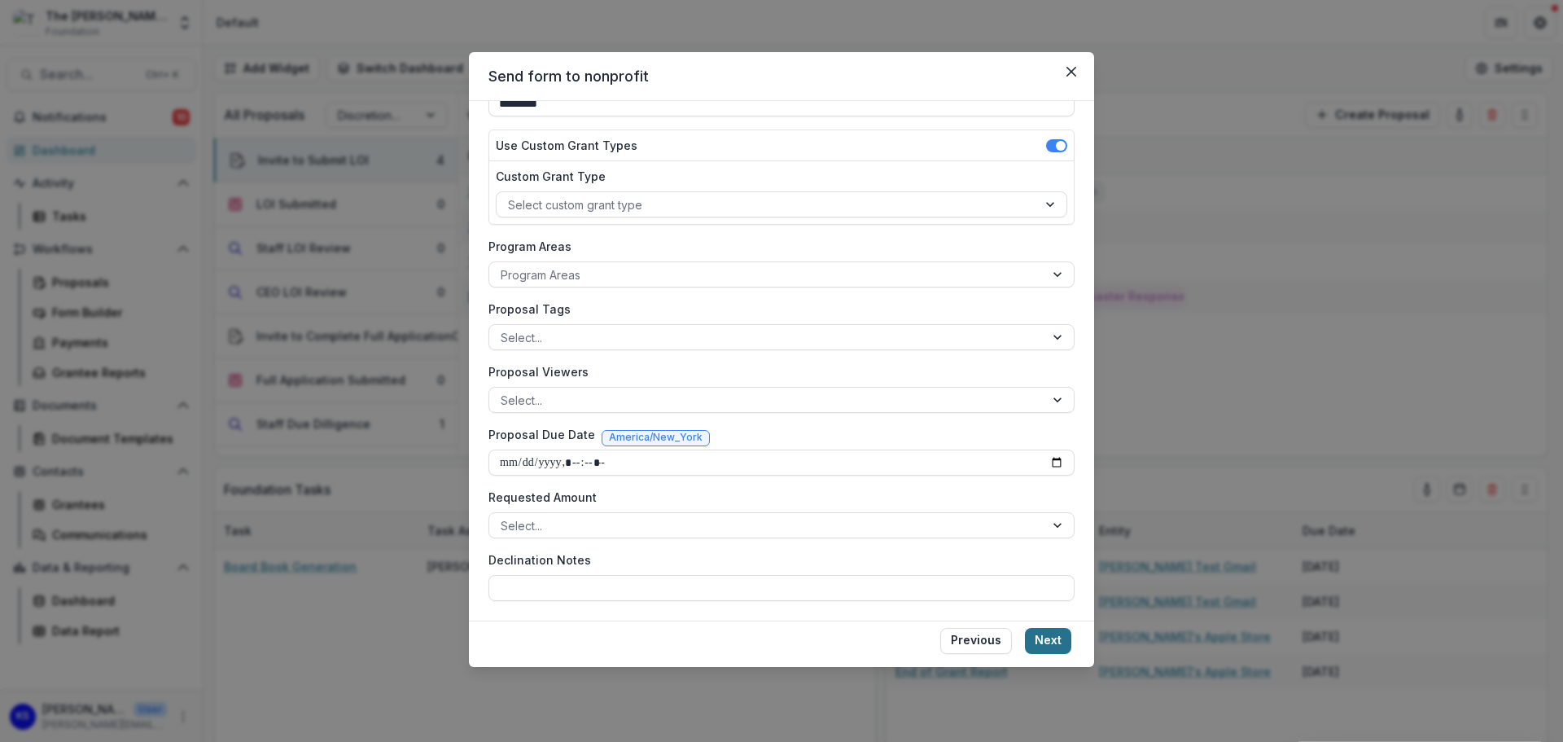
click at [1057, 644] on button "Next" at bounding box center [1048, 641] width 46 height 26
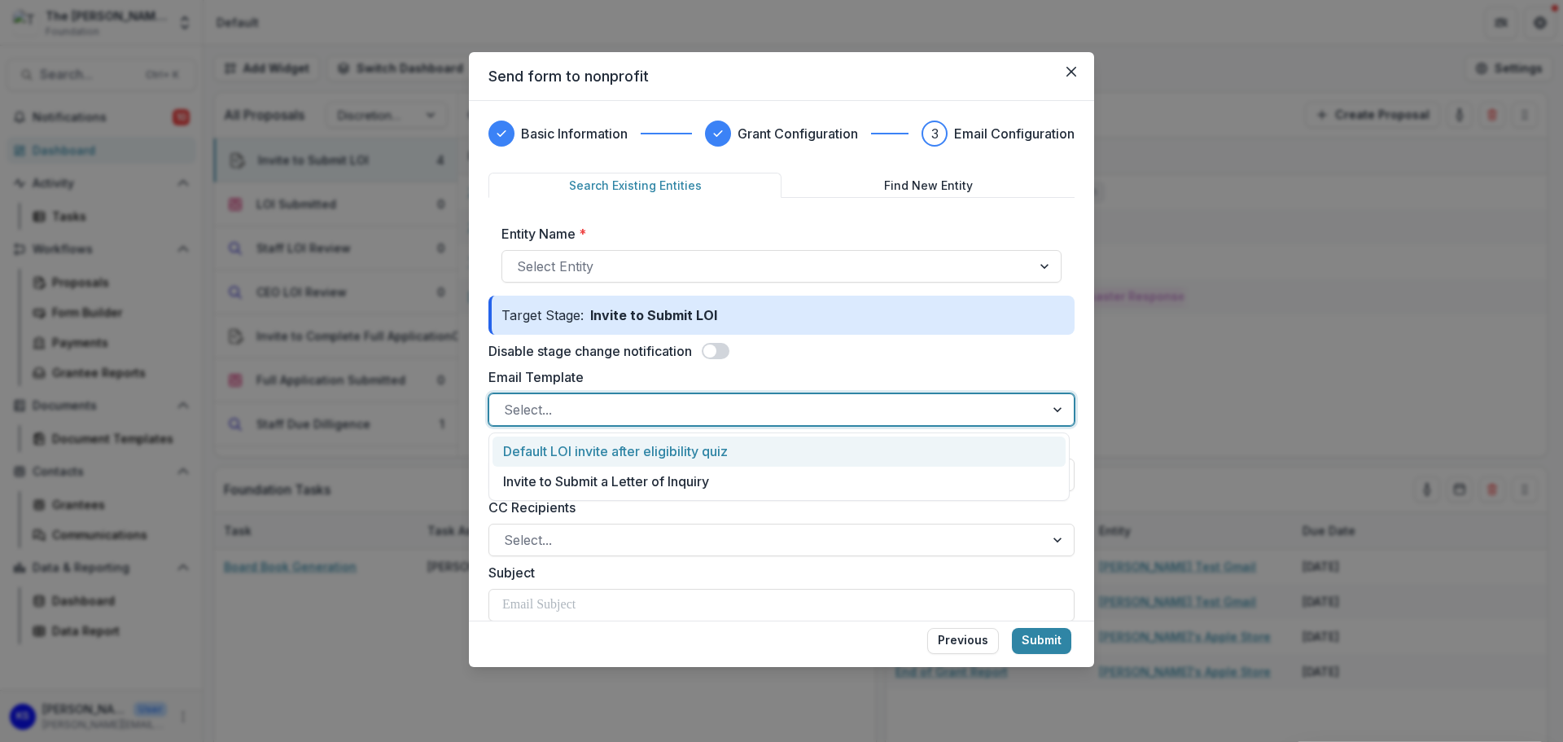
click at [615, 403] on div at bounding box center [767, 409] width 526 height 23
click at [1067, 384] on div "Email Template 2 results available. Use Up and Down to choose options, press En…" at bounding box center [781, 396] width 586 height 59
